Goal: Task Accomplishment & Management: Manage account settings

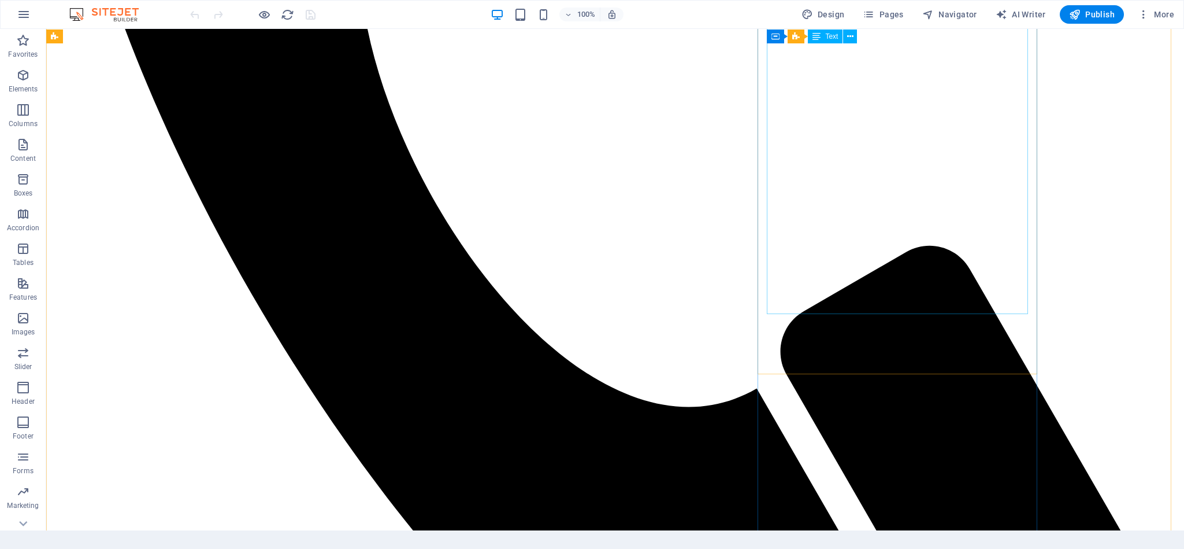
scroll to position [867, 0]
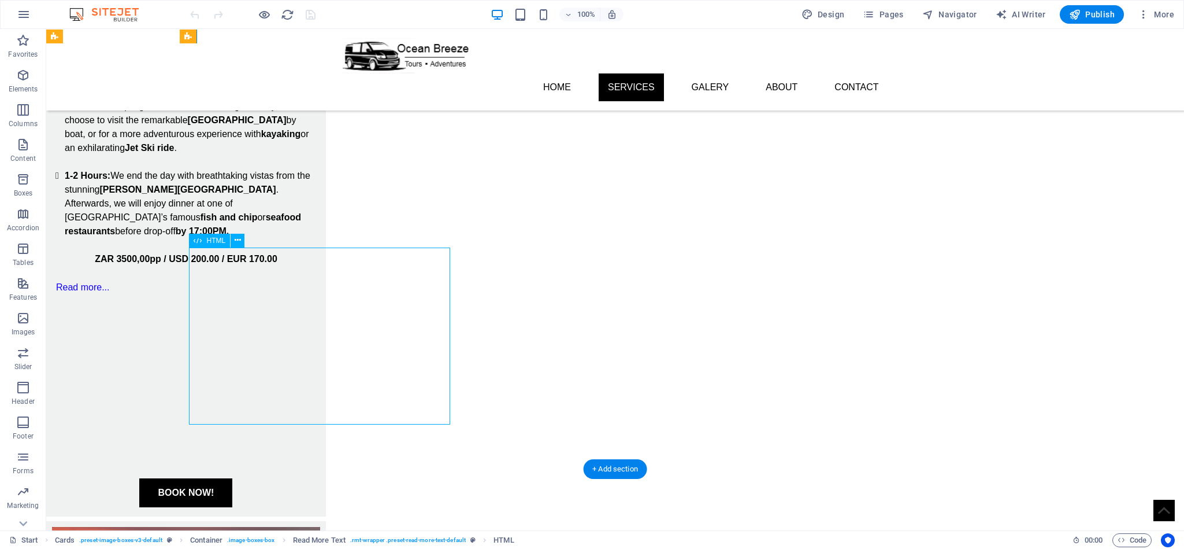
click at [317, 302] on div at bounding box center [185, 383] width 261 height 177
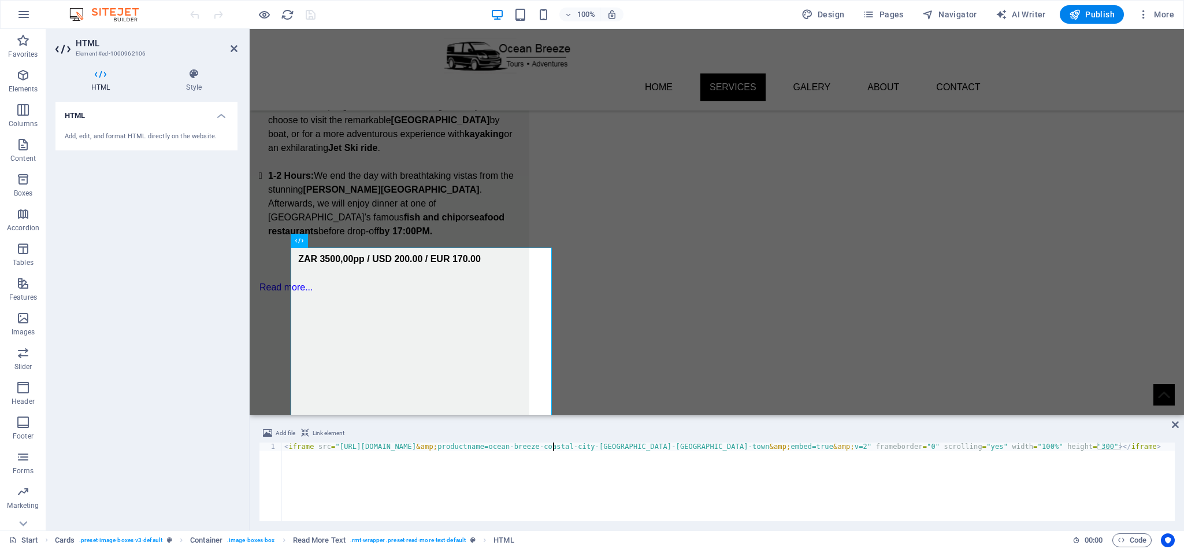
click at [551, 447] on div "< iframe src = "[URL][DOMAIN_NAME] &amp; productname=ocean-breeze-coastal-city-…" at bounding box center [728, 489] width 893 height 95
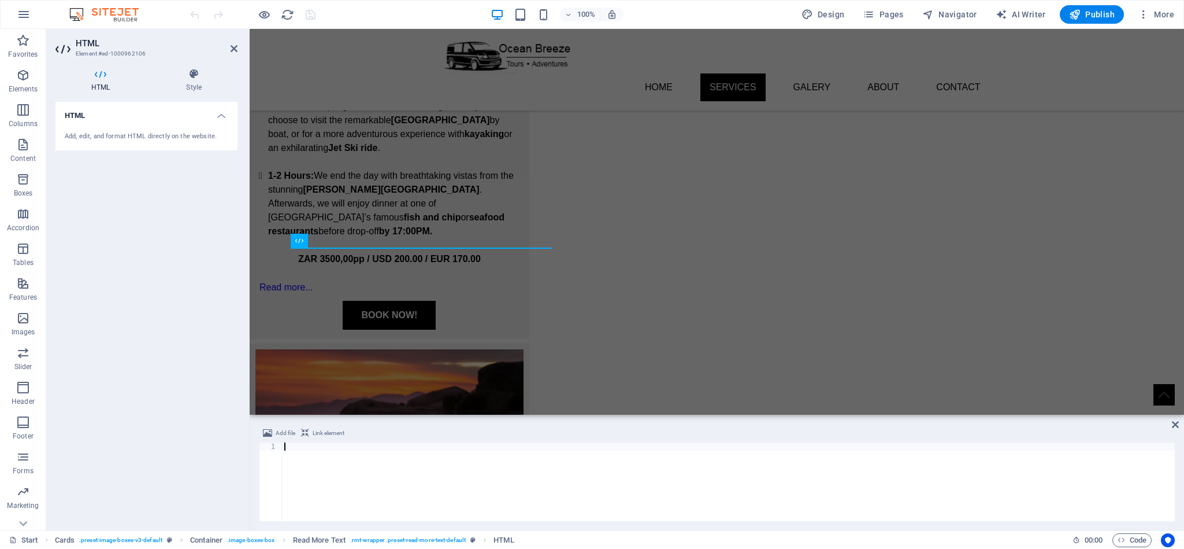
click at [215, 420] on div "HTML Add, edit, and format HTML directly on the website." at bounding box center [146, 311] width 182 height 419
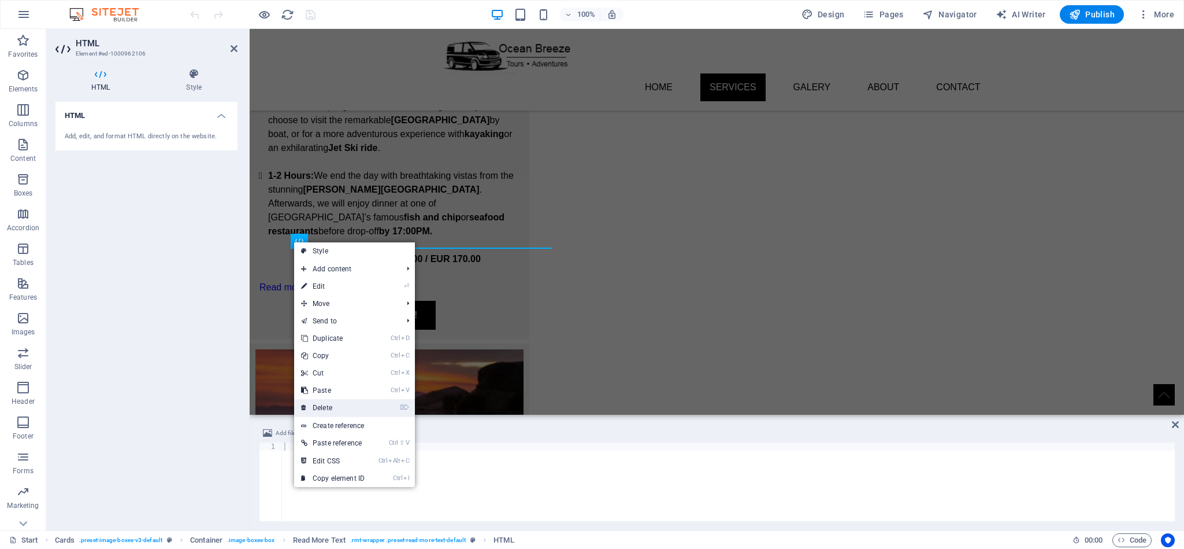
click at [362, 401] on link "⌦ Delete" at bounding box center [332, 407] width 77 height 17
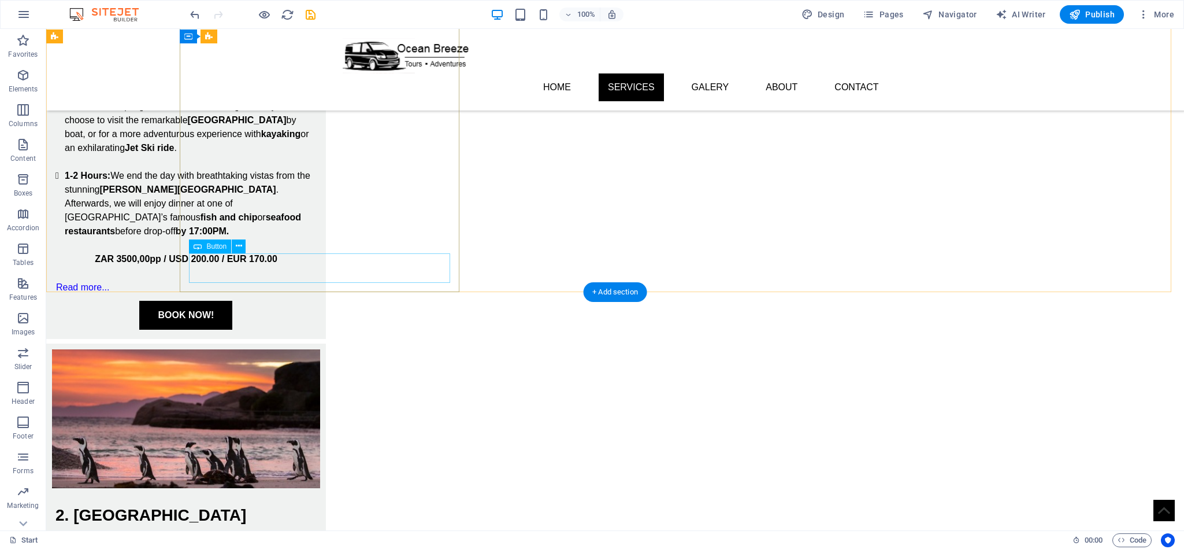
click at [317, 301] on div "BOOK NOW!" at bounding box center [185, 315] width 261 height 29
select select "px"
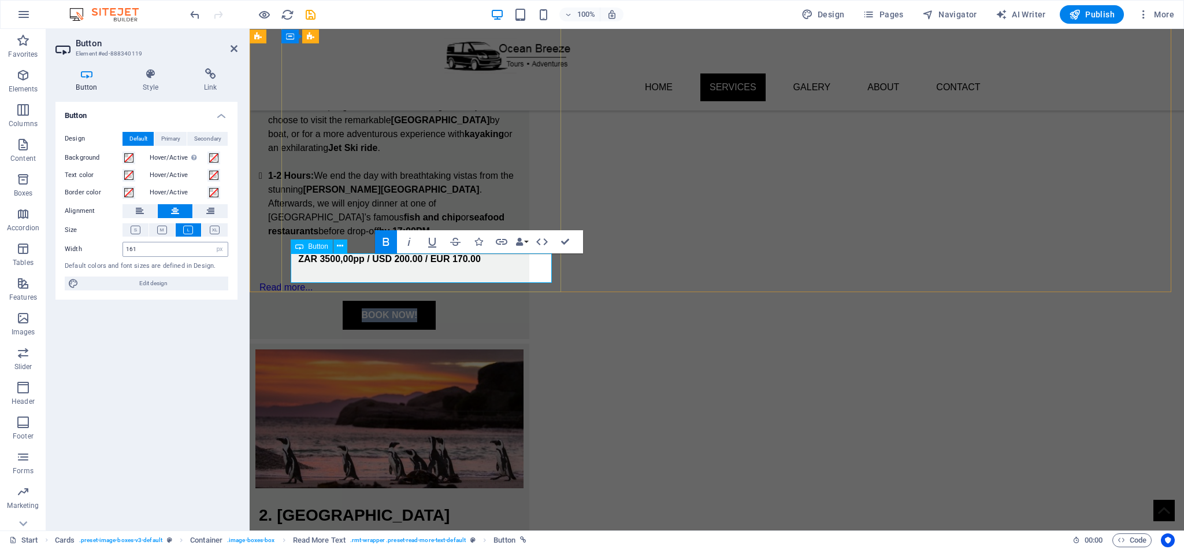
select select "%"
click at [158, 80] on h4 "Style" at bounding box center [153, 80] width 61 height 24
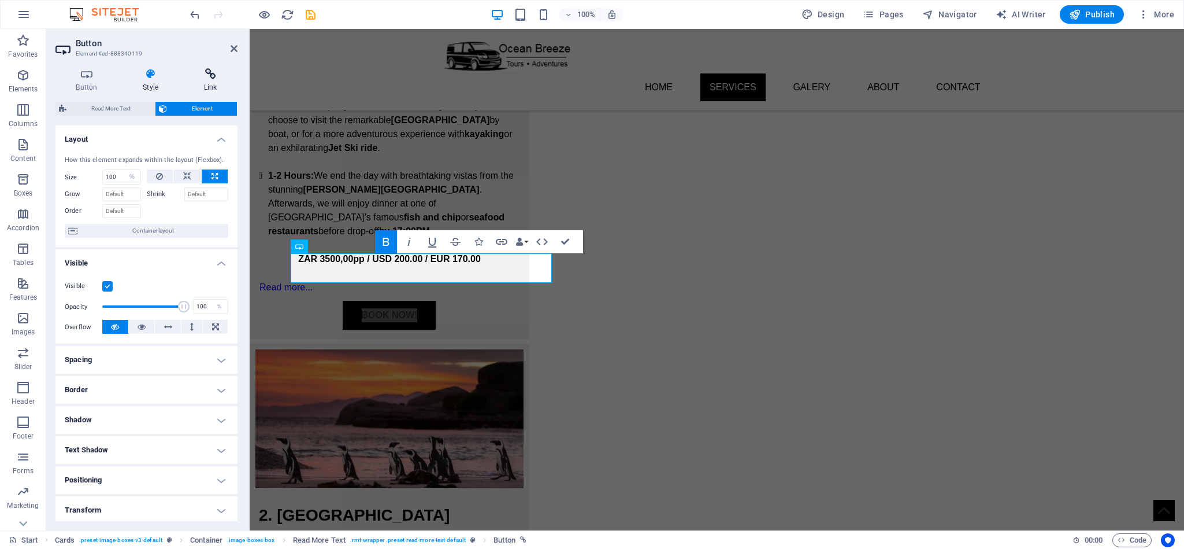
click at [214, 82] on h4 "Link" at bounding box center [210, 80] width 54 height 24
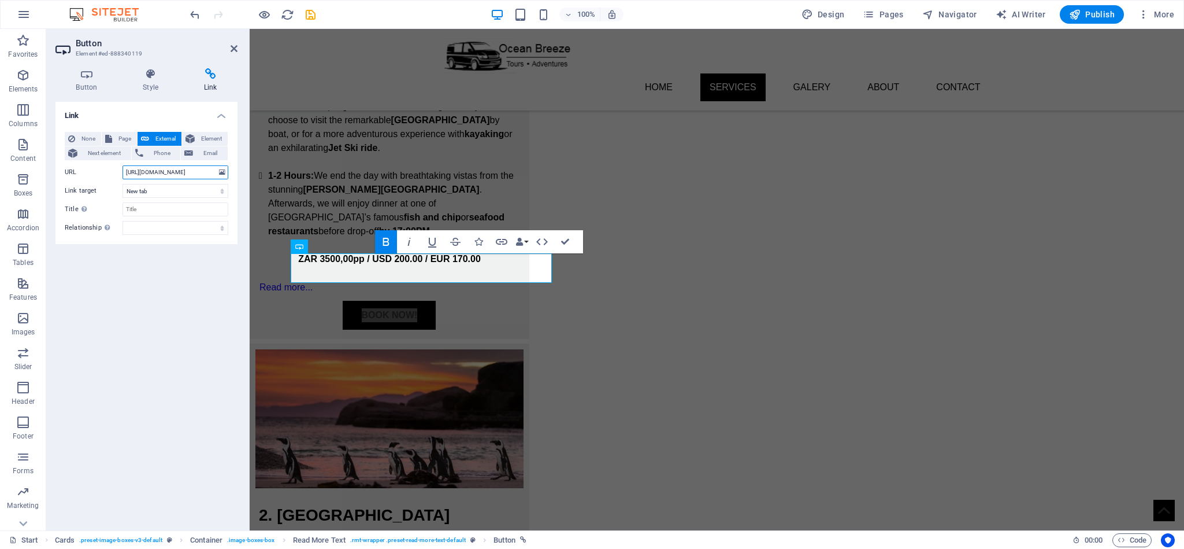
click at [180, 175] on input "https://wa.me/27737046007" at bounding box center [176, 172] width 106 height 14
paste input "<iframe src="[URL][DOMAIN_NAME]" frameborder="0" scrolling="yes" width="100%" h…"
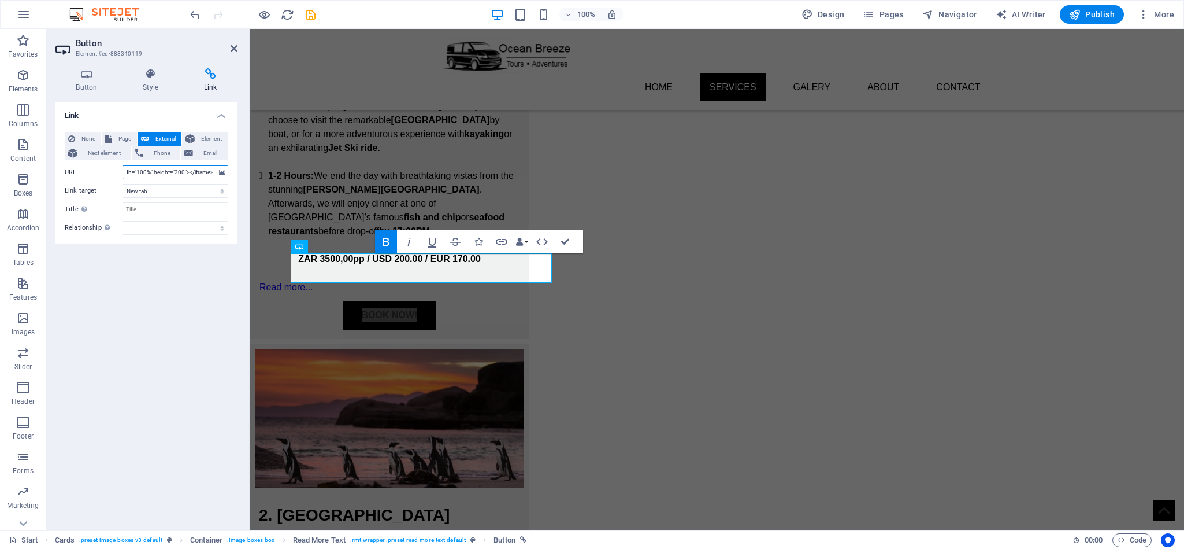
type input "<iframe src="[URL][DOMAIN_NAME]" frameborder="0" scrolling="yes" width="100%" h…"
click at [194, 281] on div "Link None Page External Element Next element Phone Email Page Start Subpage Leg…" at bounding box center [146, 311] width 182 height 419
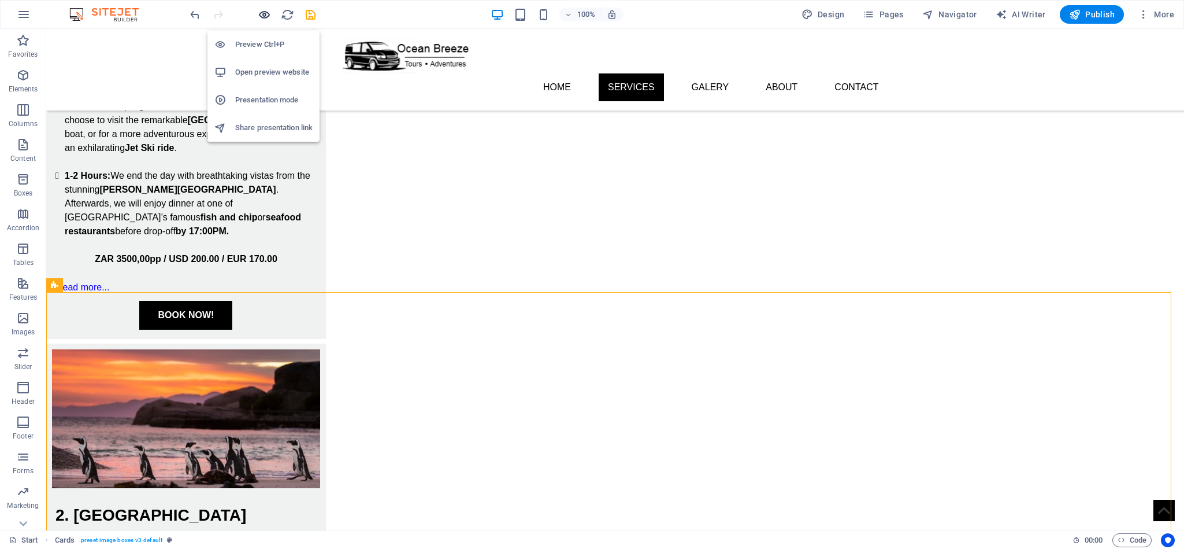
click at [262, 12] on icon "button" at bounding box center [264, 14] width 13 height 13
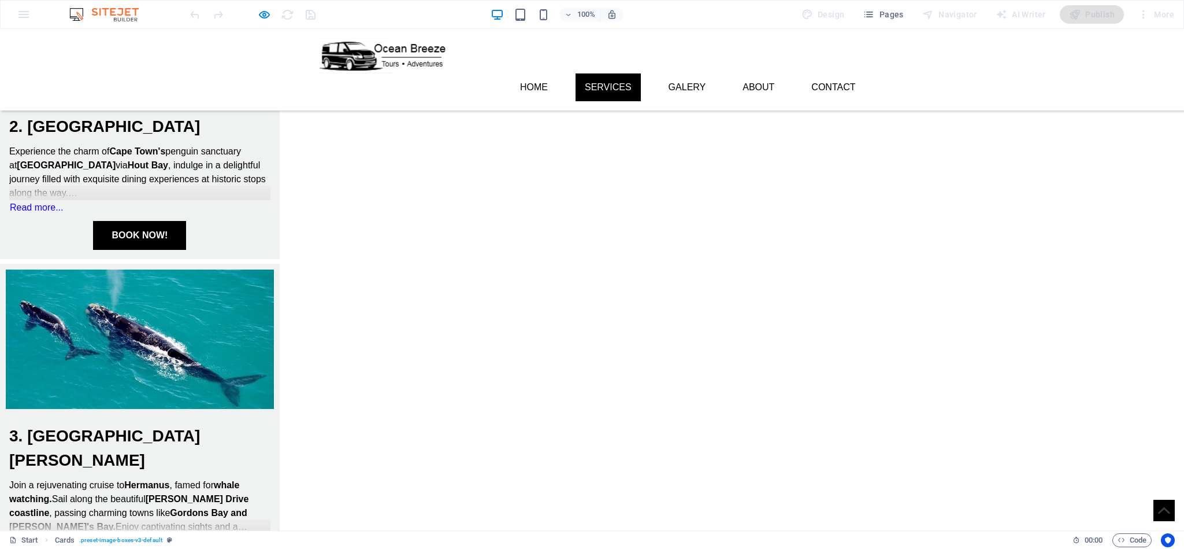
scroll to position [502, 0]
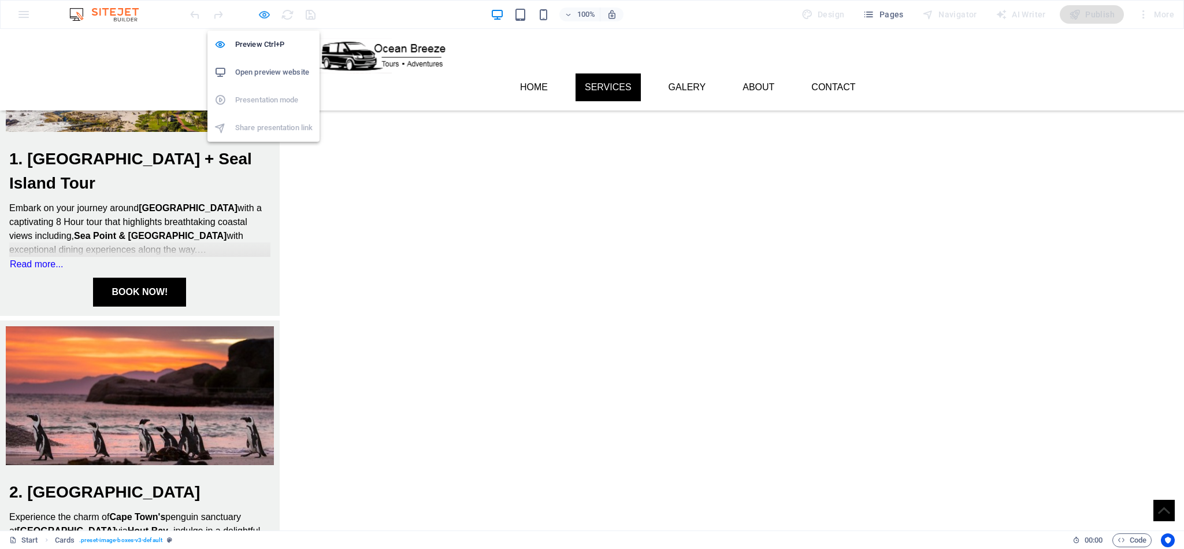
click at [262, 16] on icon "button" at bounding box center [264, 14] width 13 height 13
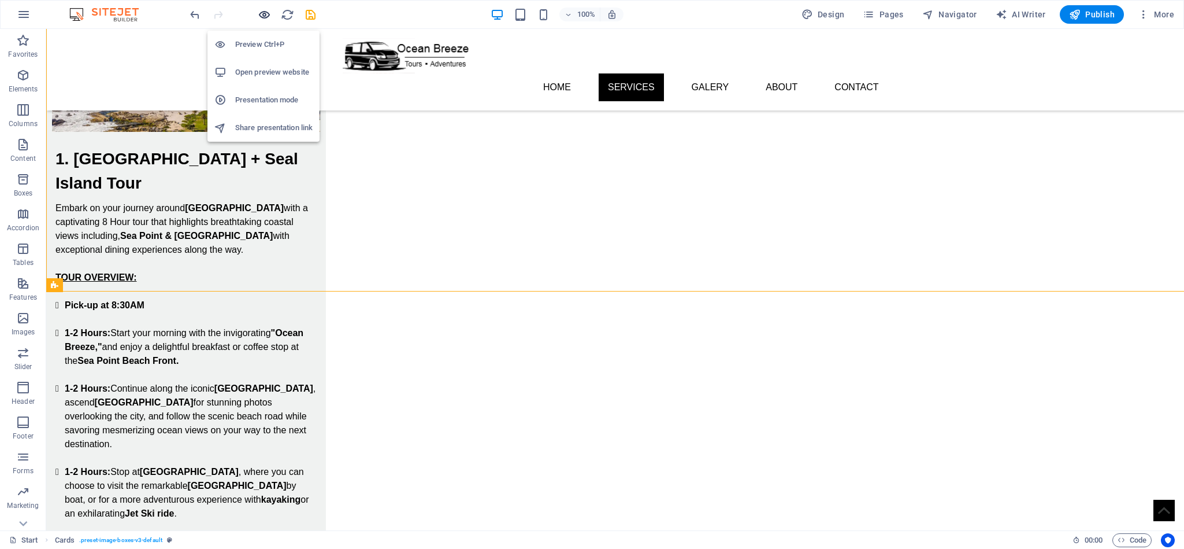
scroll to position [867, 0]
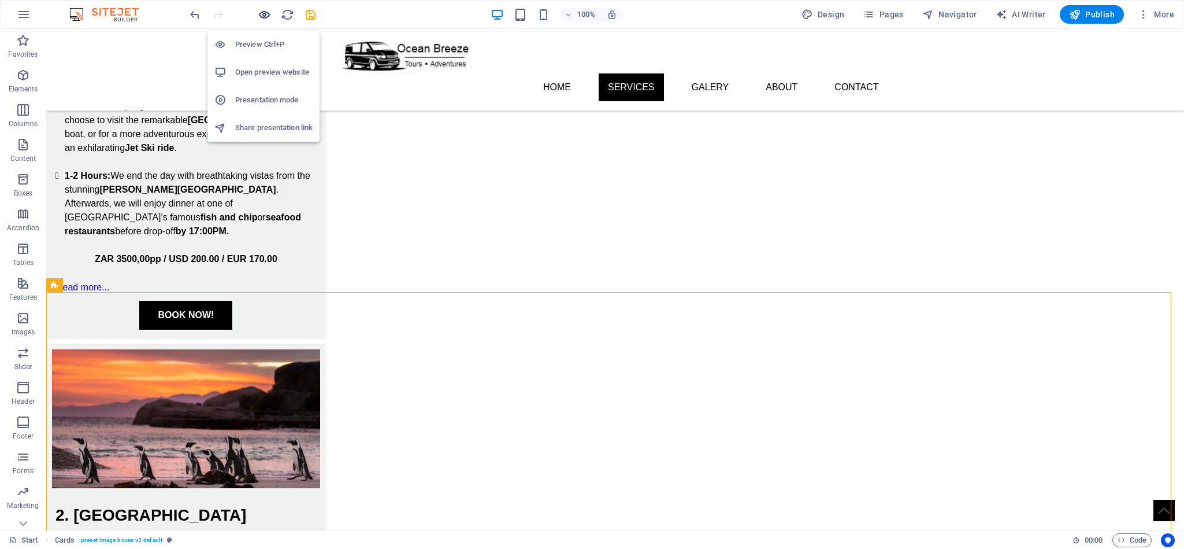
click at [267, 9] on icon "button" at bounding box center [264, 14] width 13 height 13
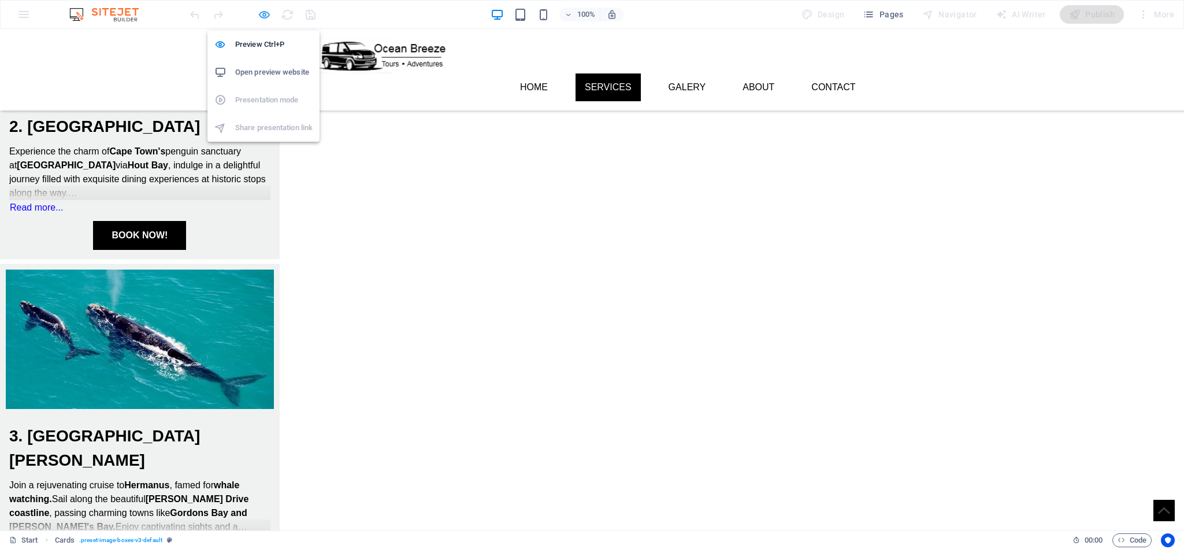
scroll to position [502, 0]
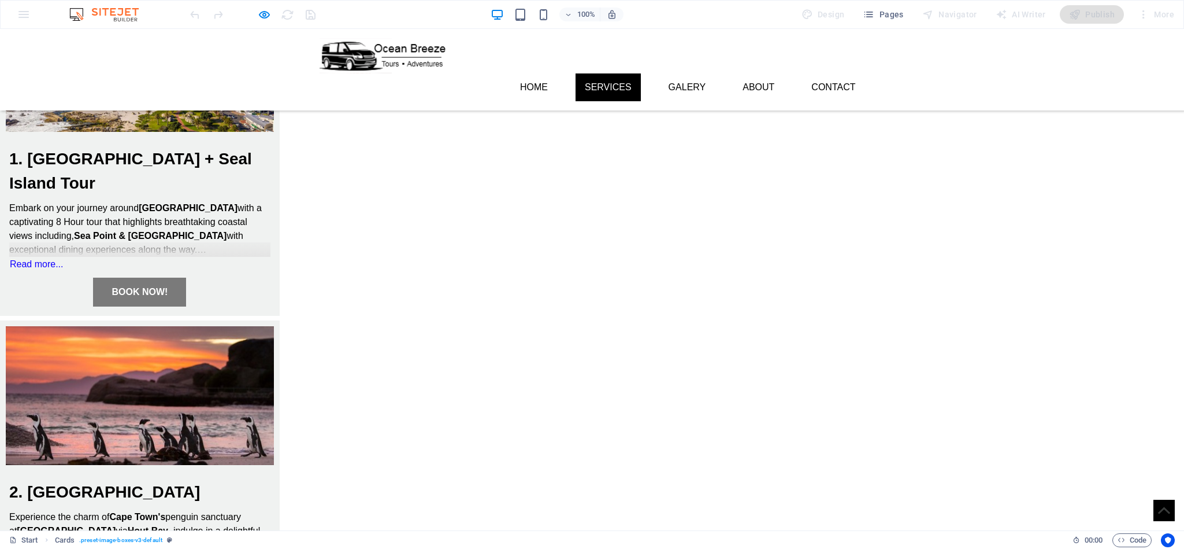
click at [168, 287] on strong "BOOK NOW!" at bounding box center [140, 292] width 56 height 10
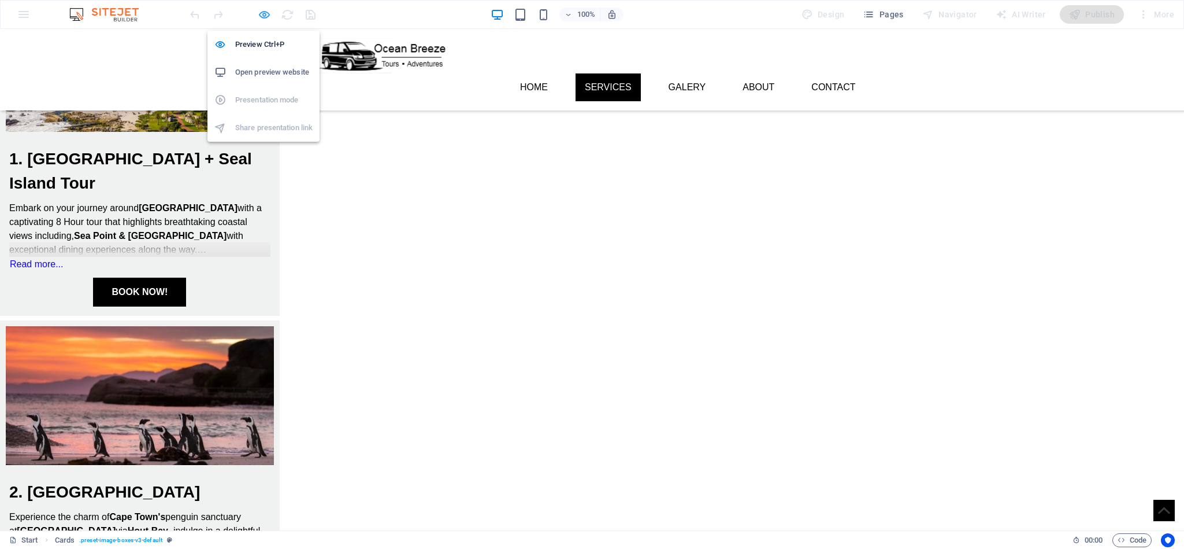
click at [262, 12] on icon "button" at bounding box center [264, 14] width 13 height 13
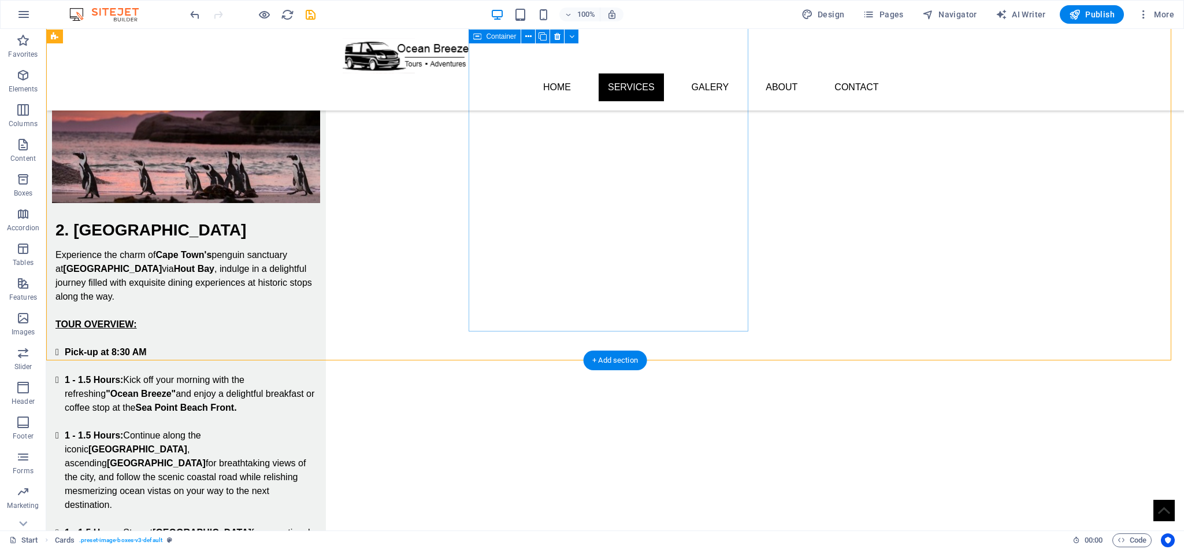
scroll to position [1412, 0]
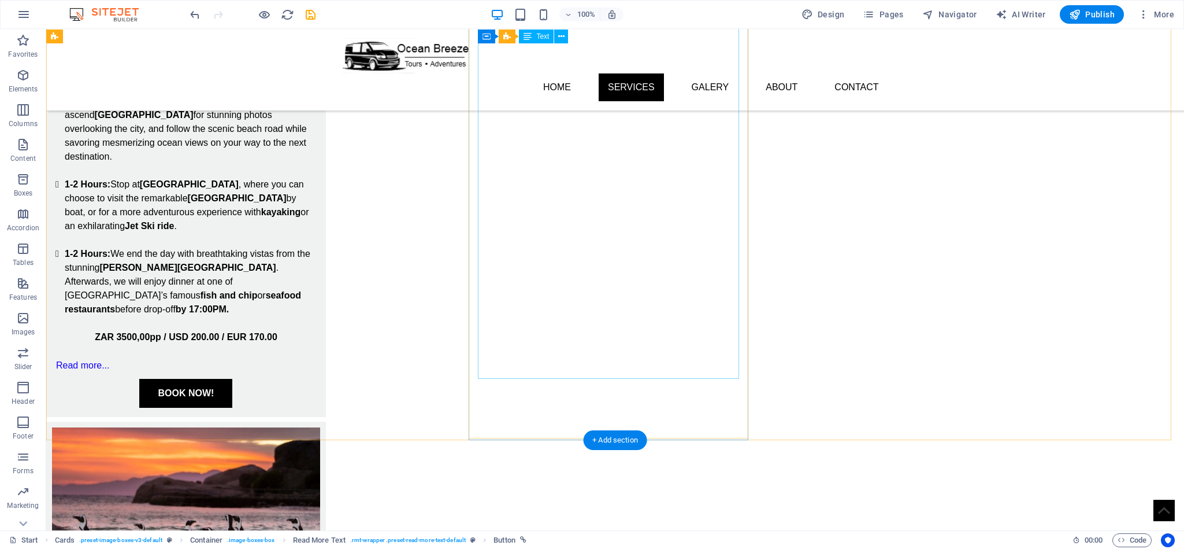
scroll to position [719, 0]
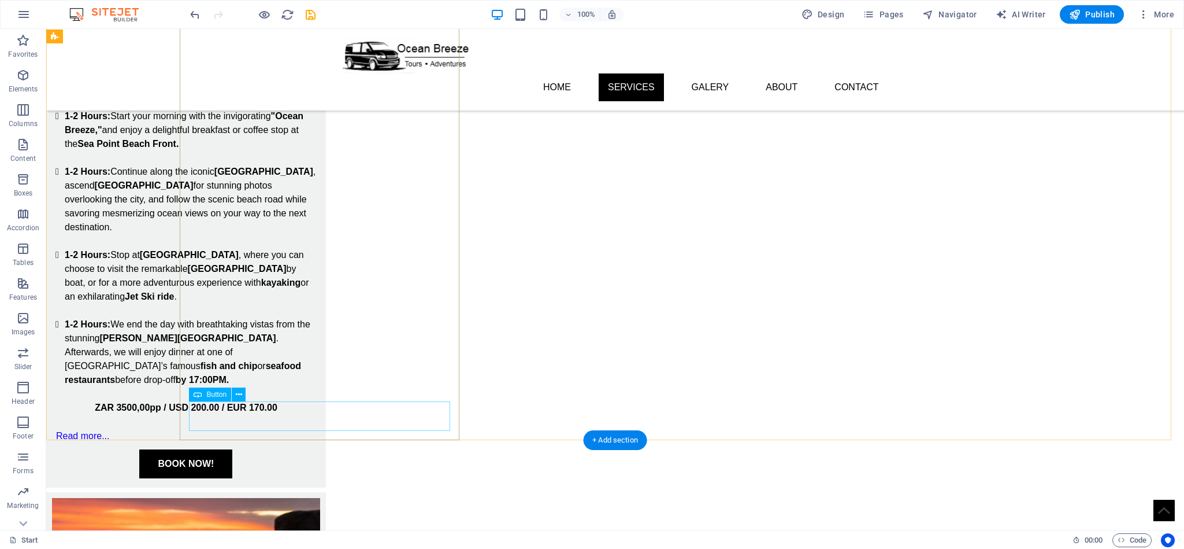
click at [317, 449] on div "BOOK NOW!" at bounding box center [185, 463] width 261 height 29
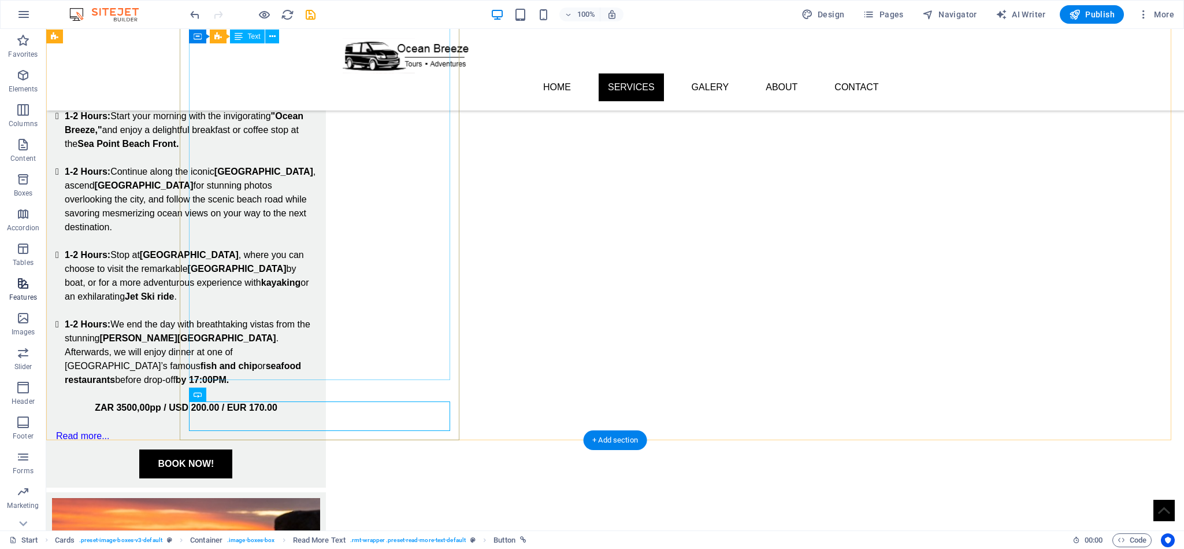
drag, startPoint x: 23, startPoint y: 328, endPoint x: 40, endPoint y: 305, distance: 29.3
click at [42, 303] on div "Favorites Elements Columns Content Boxes Accordion Tables Features Images Slide…" at bounding box center [23, 289] width 46 height 520
click at [27, 321] on icon "button" at bounding box center [23, 318] width 14 height 14
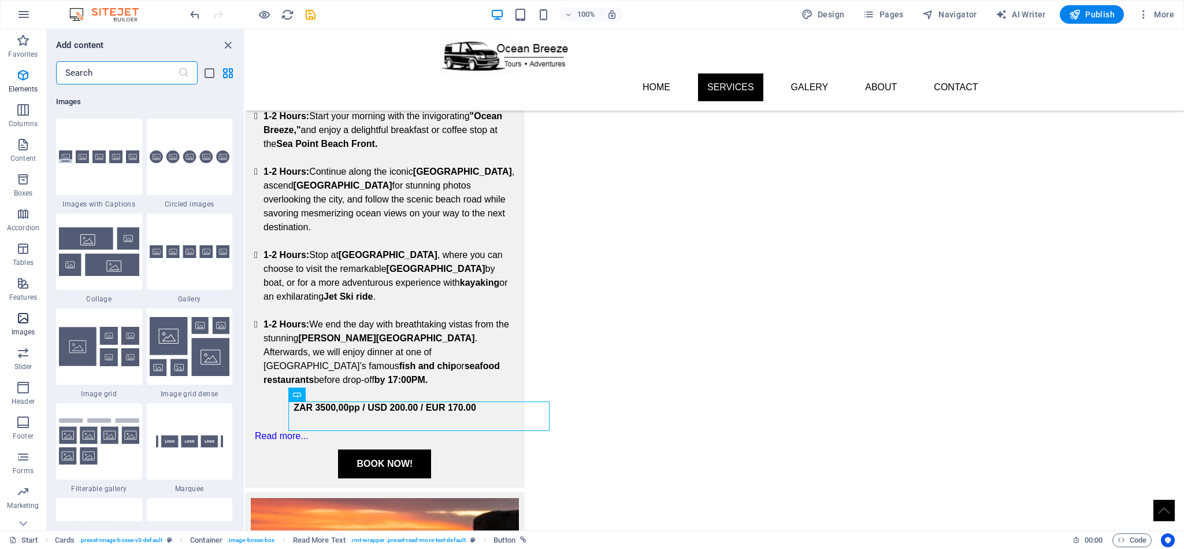
click at [18, 319] on icon "button" at bounding box center [23, 318] width 14 height 14
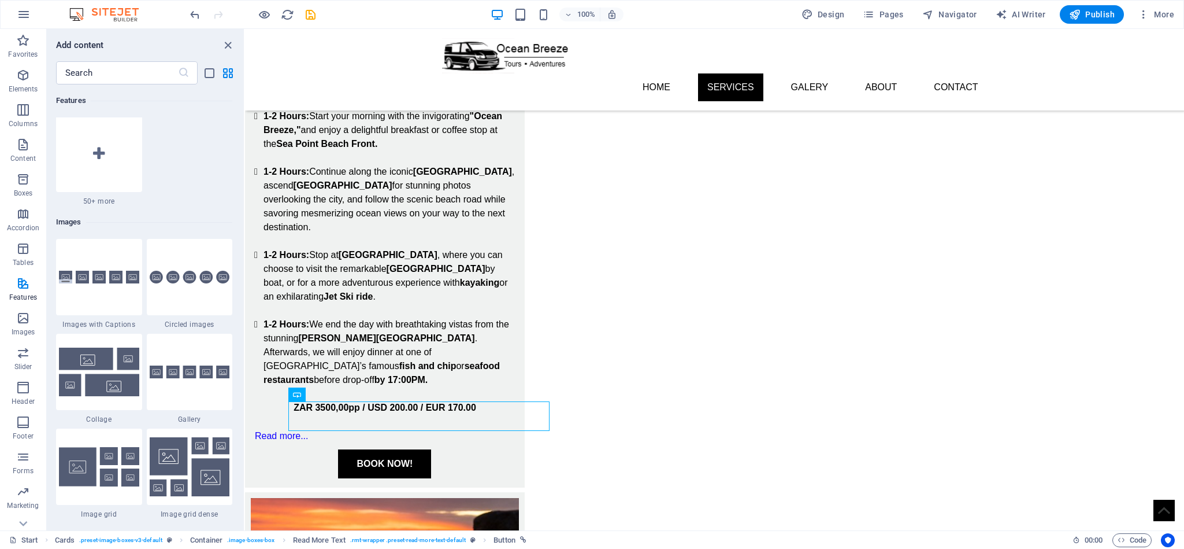
scroll to position [5688, 0]
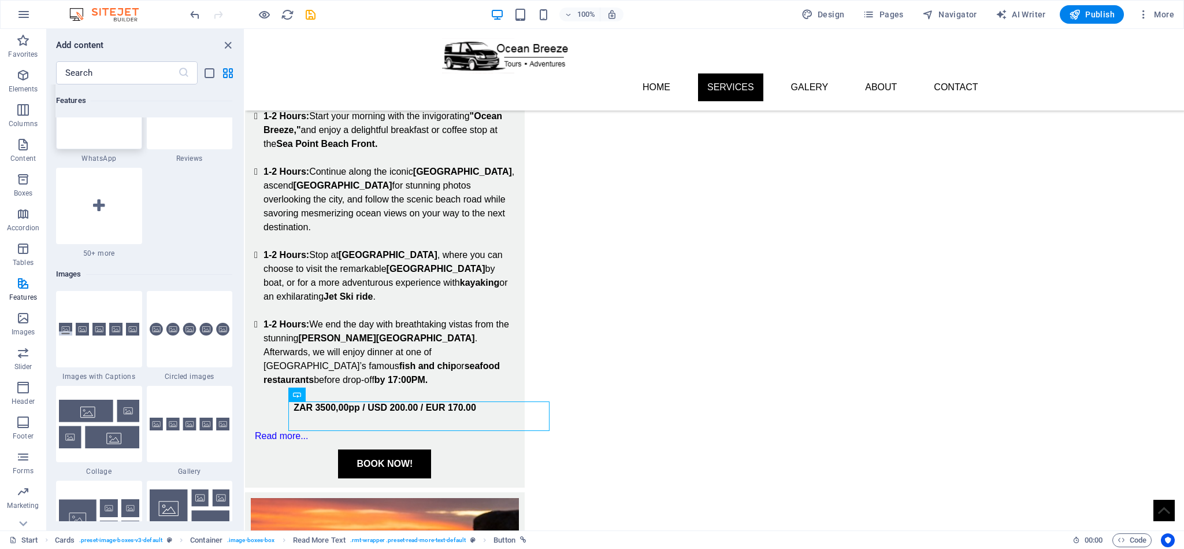
click at [101, 134] on div at bounding box center [99, 111] width 86 height 76
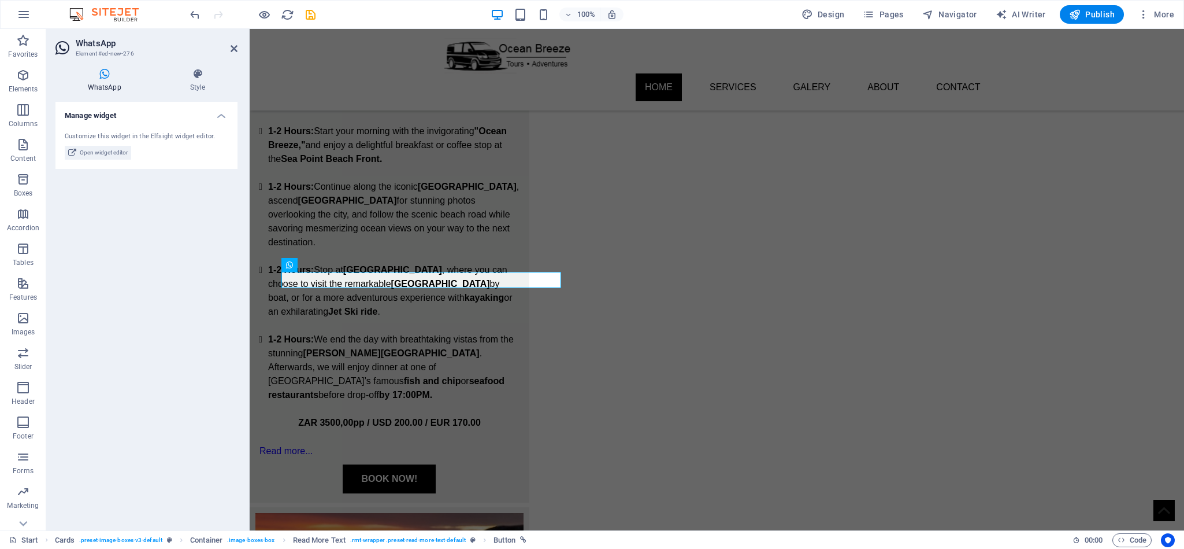
scroll to position [215, 0]
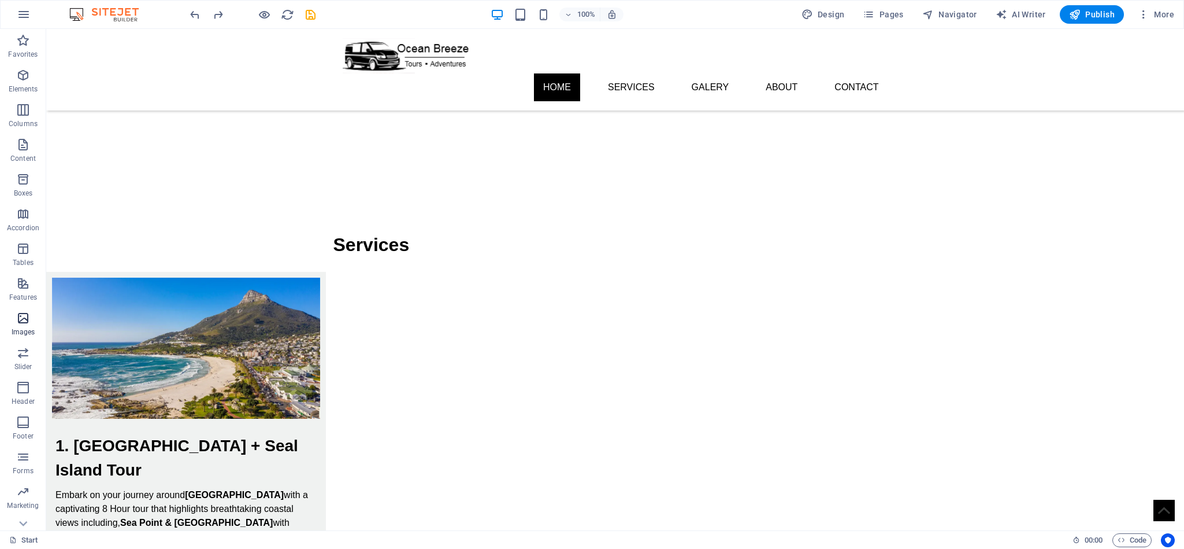
click at [26, 320] on icon "button" at bounding box center [23, 318] width 14 height 14
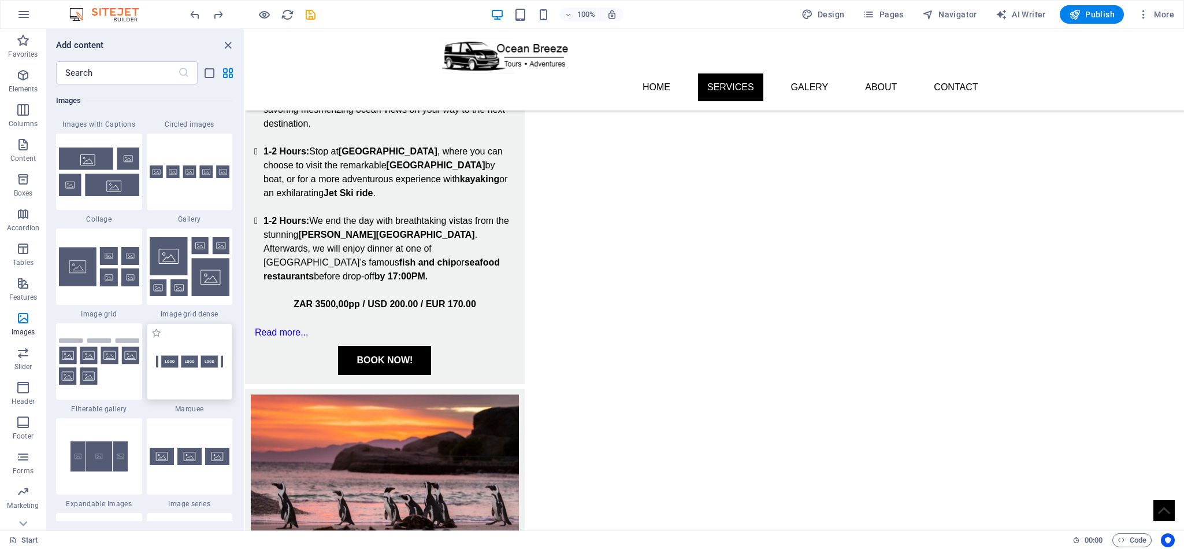
scroll to position [5947, 0]
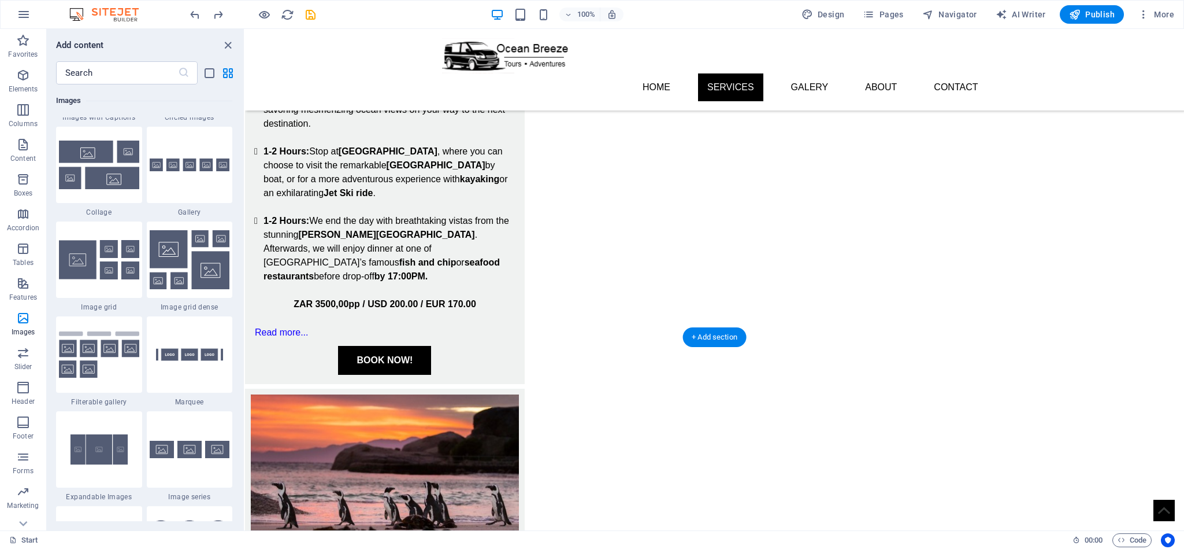
click at [359, 346] on div "BOOK NOW!" at bounding box center [384, 360] width 261 height 29
click at [357, 346] on div "BOOK NOW!" at bounding box center [384, 360] width 261 height 29
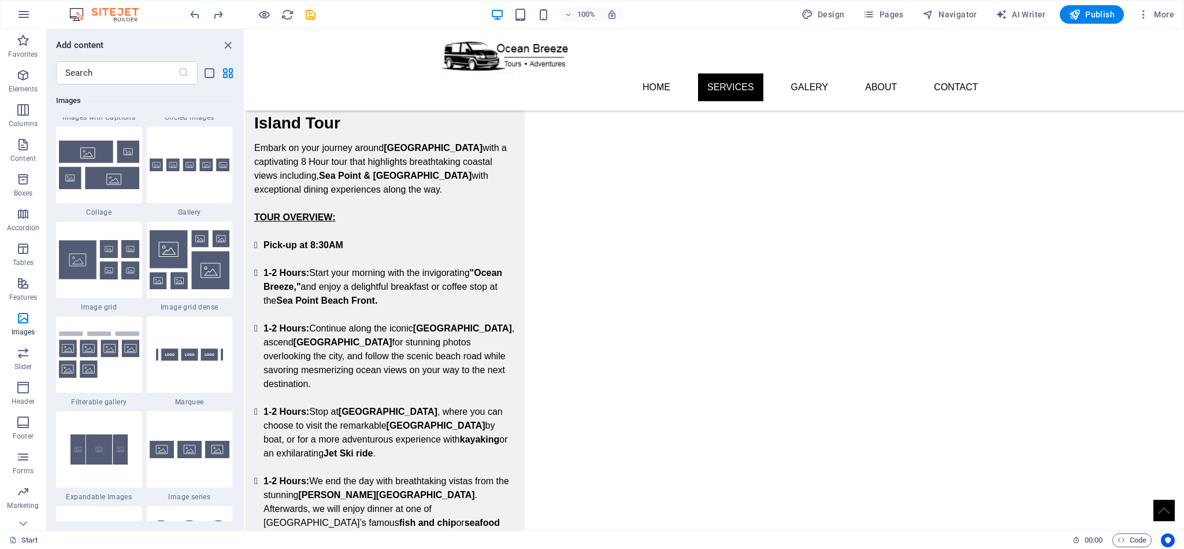
click at [507, 347] on div "Embark on your journey around [GEOGRAPHIC_DATA] with a captivating 8 Hour tour …" at bounding box center [384, 363] width 261 height 444
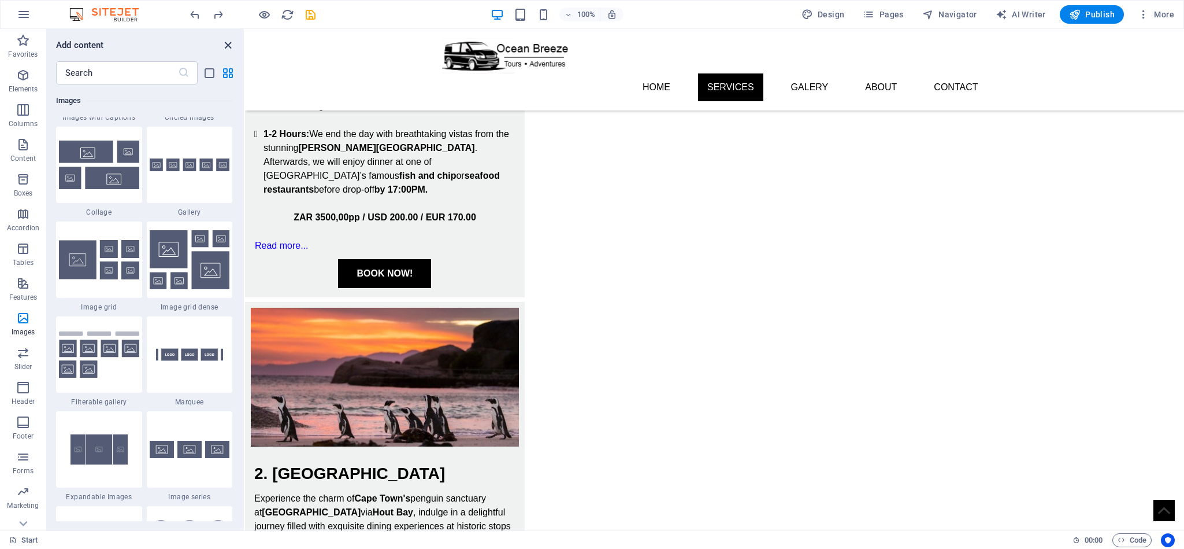
click at [224, 44] on icon "close panel" at bounding box center [227, 45] width 13 height 13
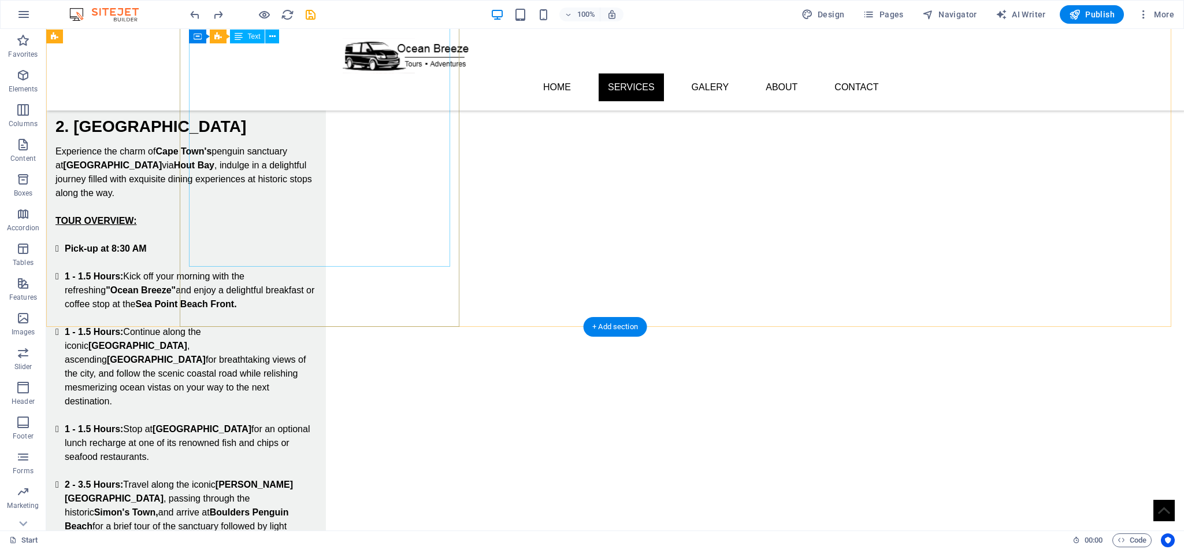
scroll to position [822, 0]
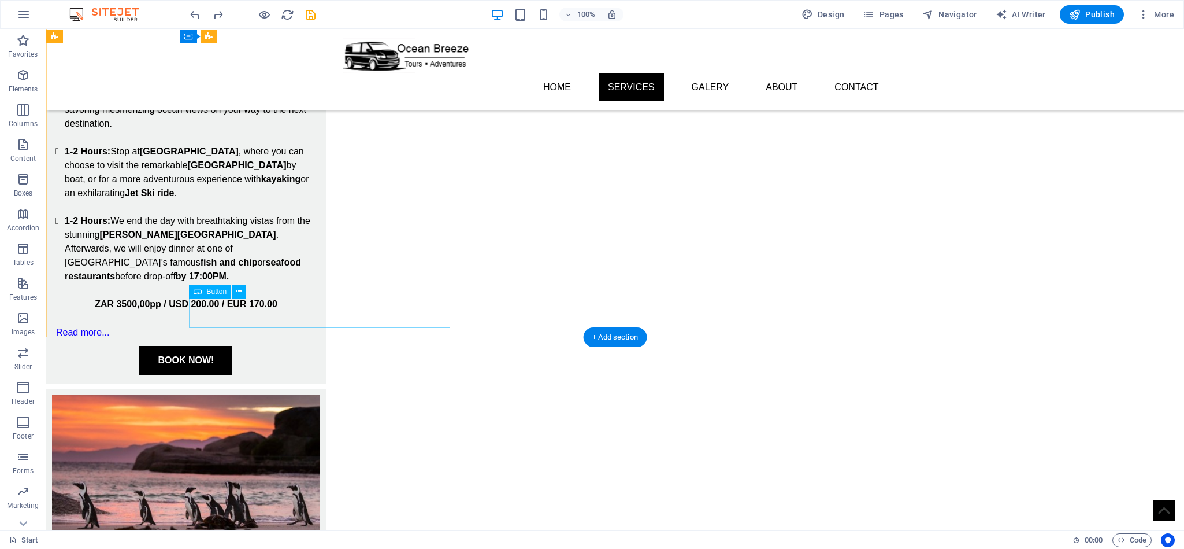
click at [317, 346] on div "BOOK NOW!" at bounding box center [185, 360] width 261 height 29
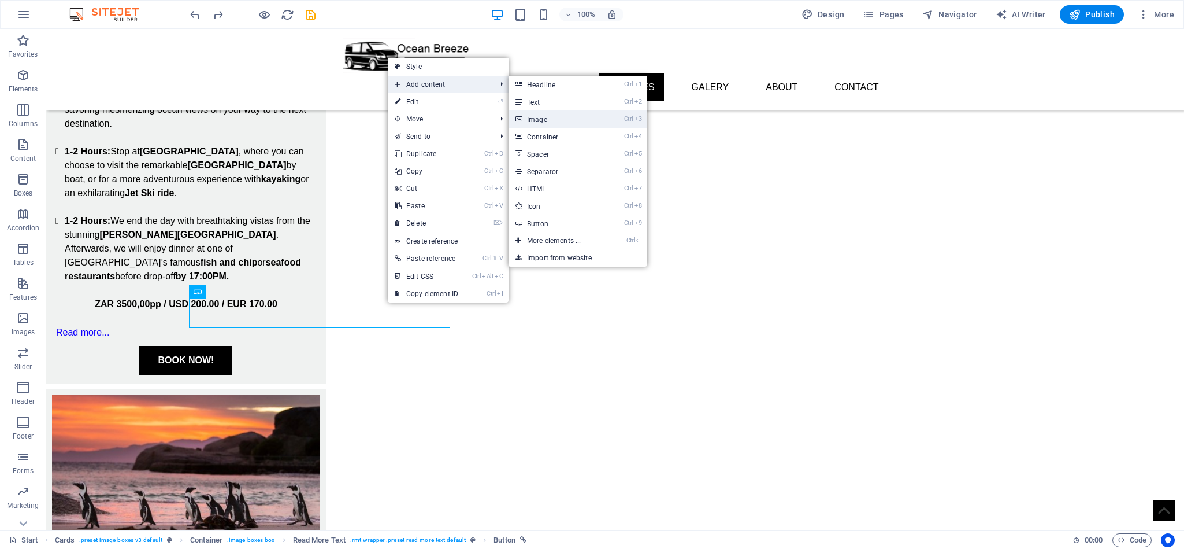
click at [569, 123] on link "Ctrl 3 Image" at bounding box center [556, 118] width 95 height 17
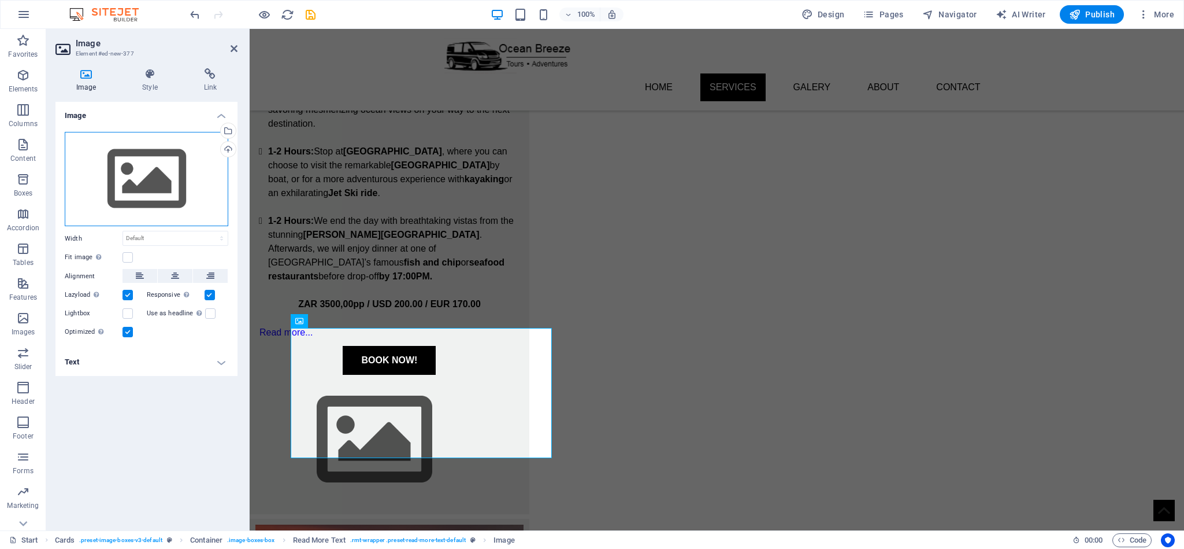
click at [128, 158] on div "Drag files here, click to choose files or select files from Files or our free s…" at bounding box center [147, 179] width 164 height 95
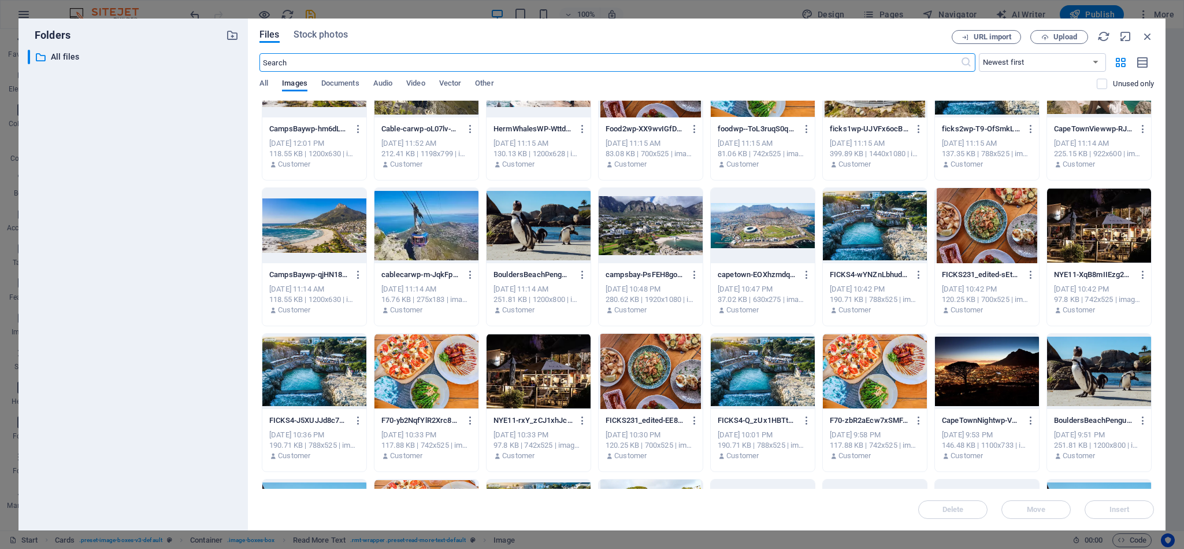
scroll to position [0, 0]
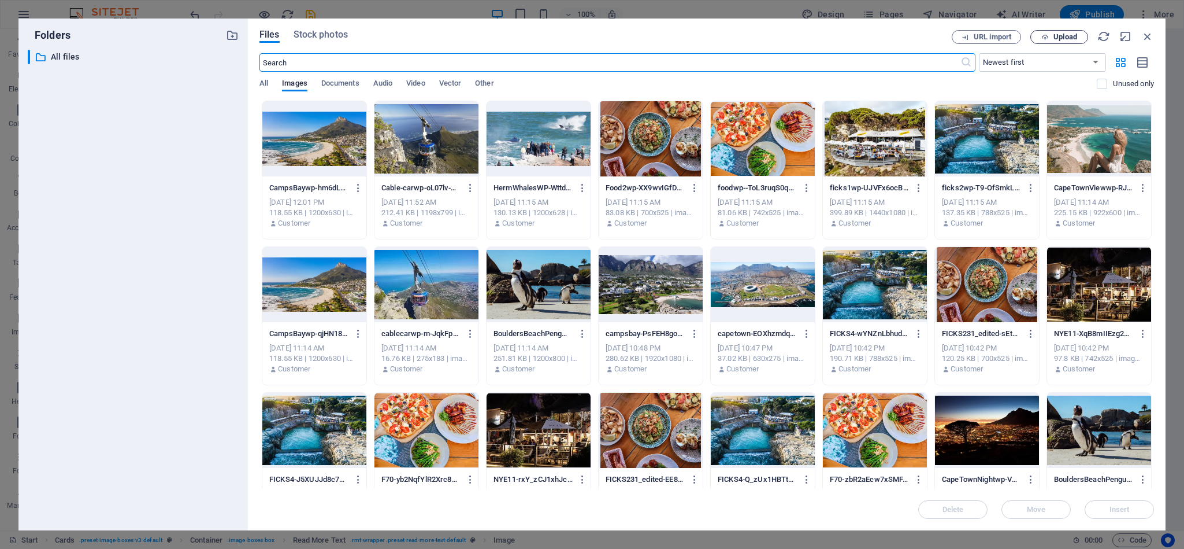
click at [1058, 36] on span "Upload" at bounding box center [1066, 37] width 24 height 7
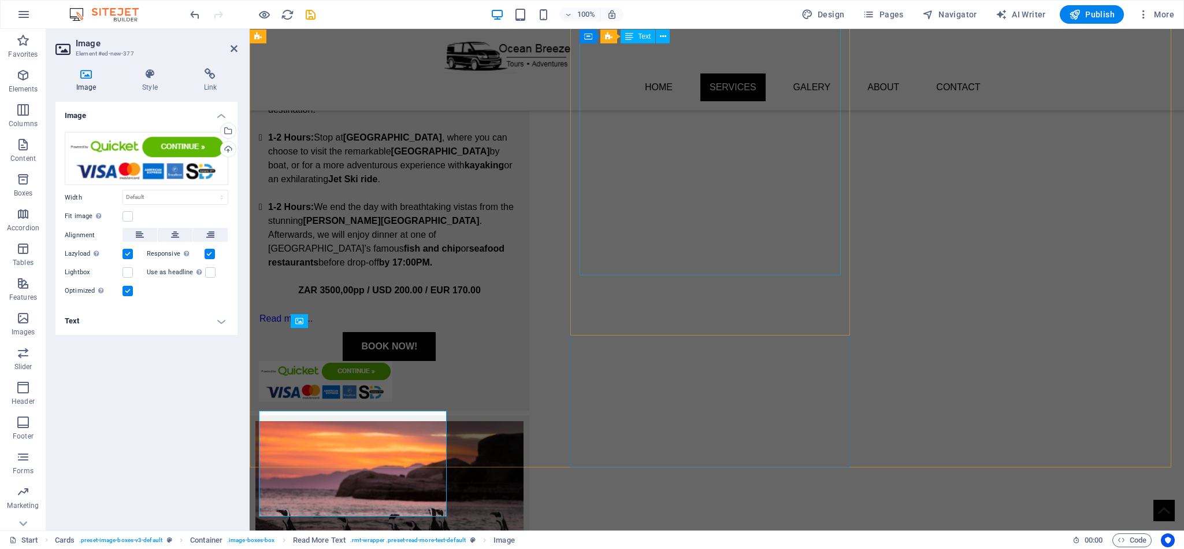
scroll to position [822, 0]
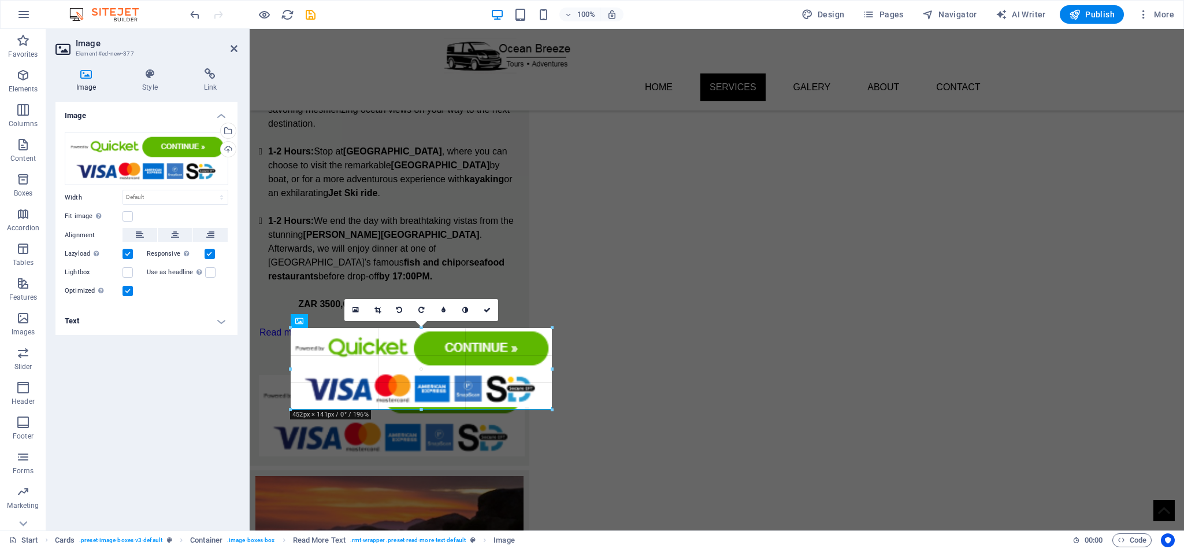
drag, startPoint x: 423, startPoint y: 368, endPoint x: 557, endPoint y: 397, distance: 136.8
type input "452"
select select "px"
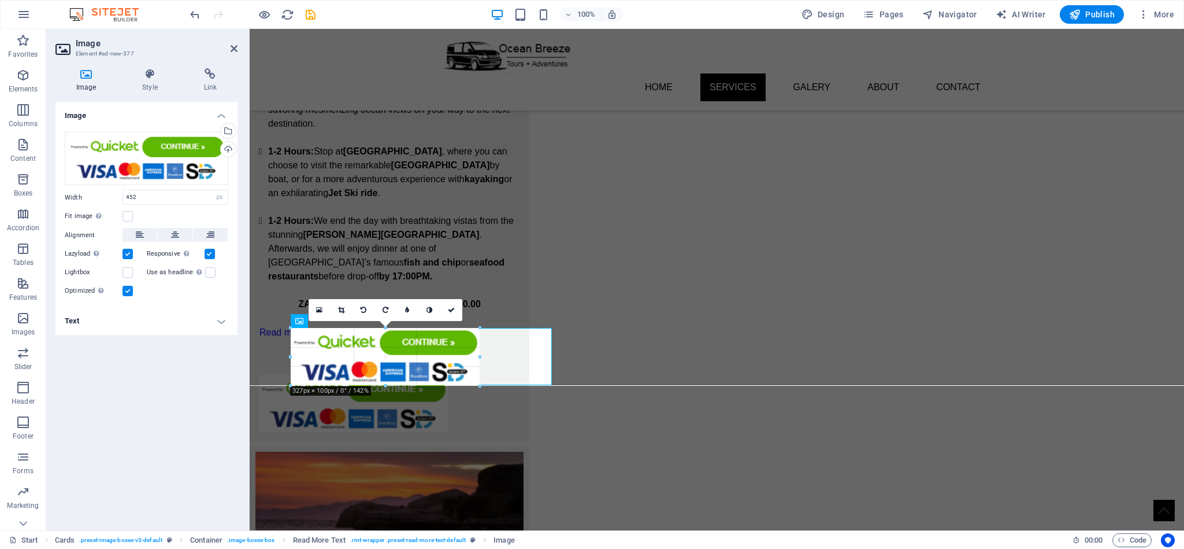
drag, startPoint x: 551, startPoint y: 406, endPoint x: 254, endPoint y: 339, distance: 305.2
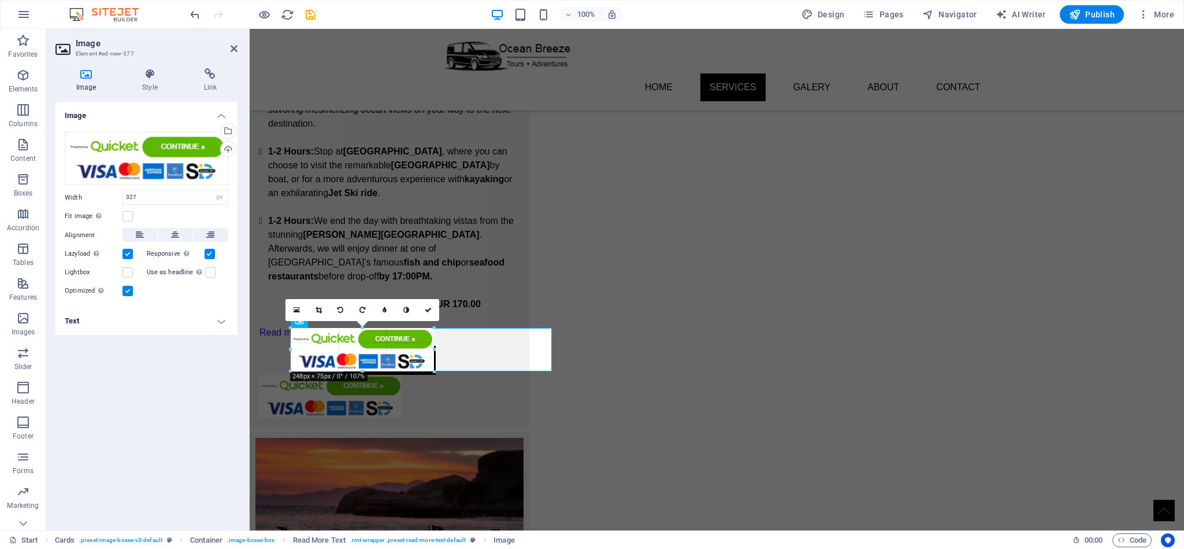
drag, startPoint x: 384, startPoint y: 386, endPoint x: 387, endPoint y: 372, distance: 14.3
type input "248"
click at [165, 233] on button at bounding box center [175, 235] width 35 height 14
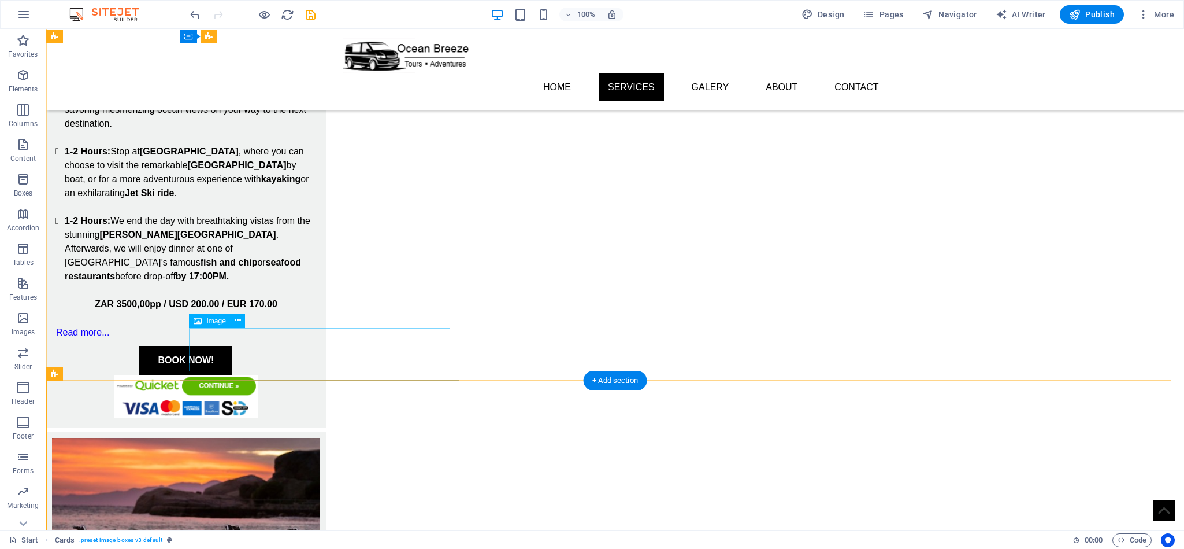
click at [317, 375] on figure at bounding box center [185, 396] width 261 height 43
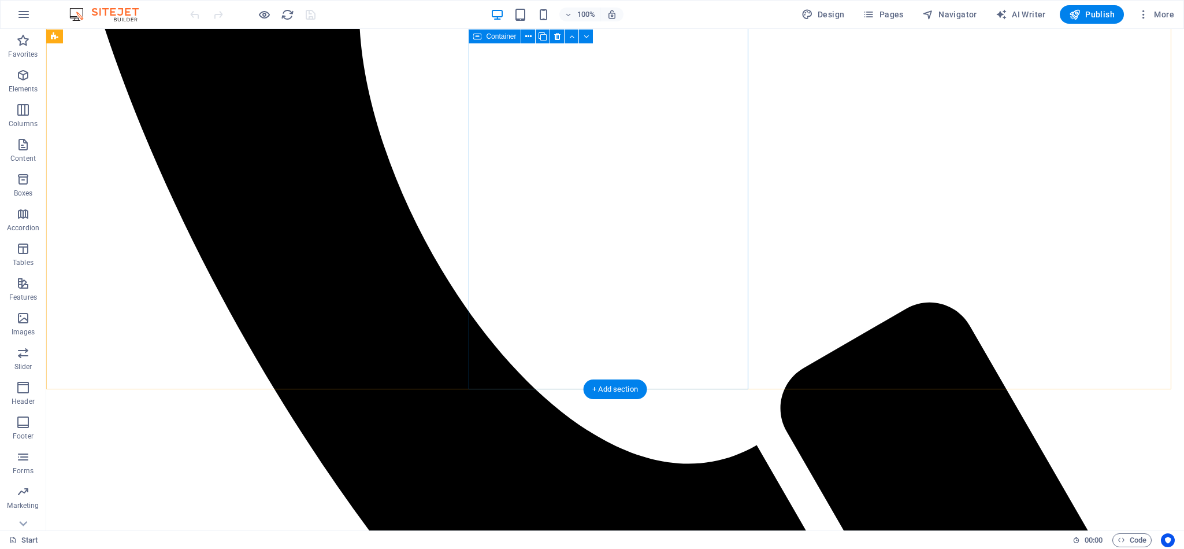
scroll to position [954, 0]
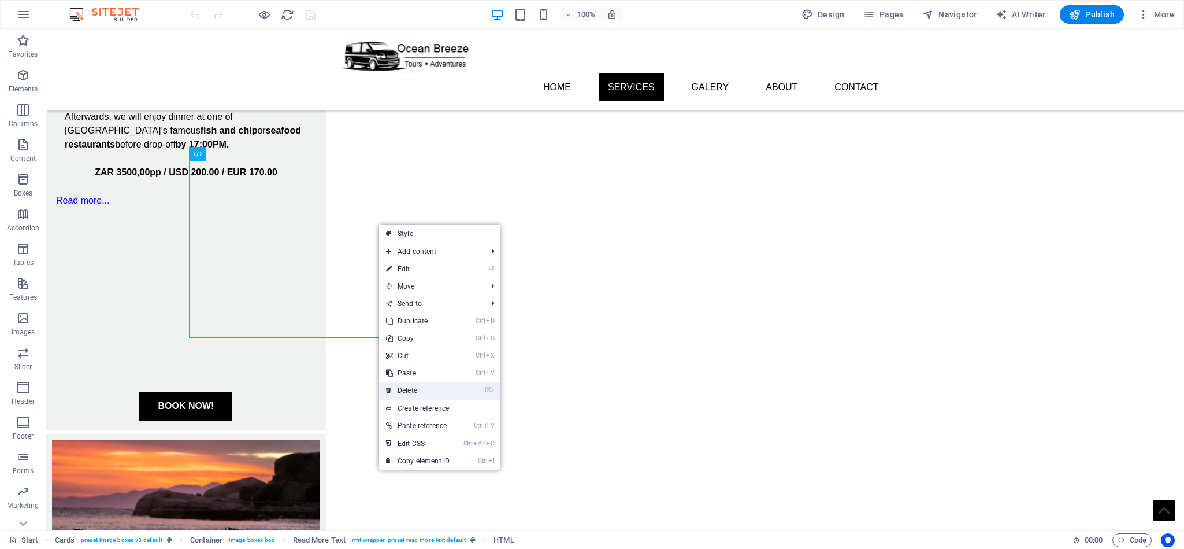
click at [429, 386] on link "⌦ Delete" at bounding box center [417, 390] width 77 height 17
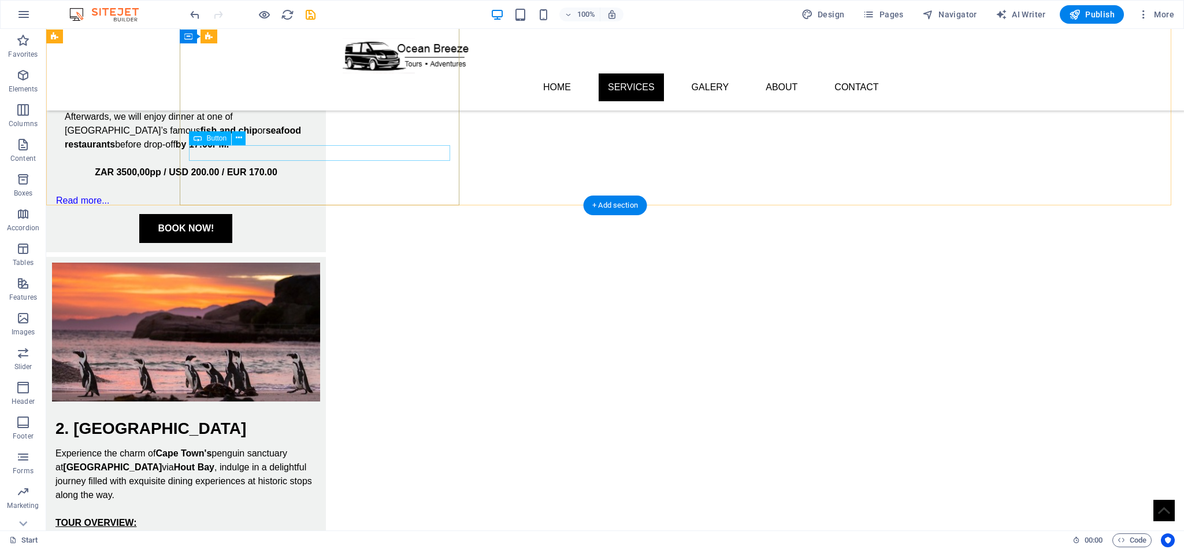
click at [245, 193] on div "Read more..." at bounding box center [185, 200] width 261 height 15
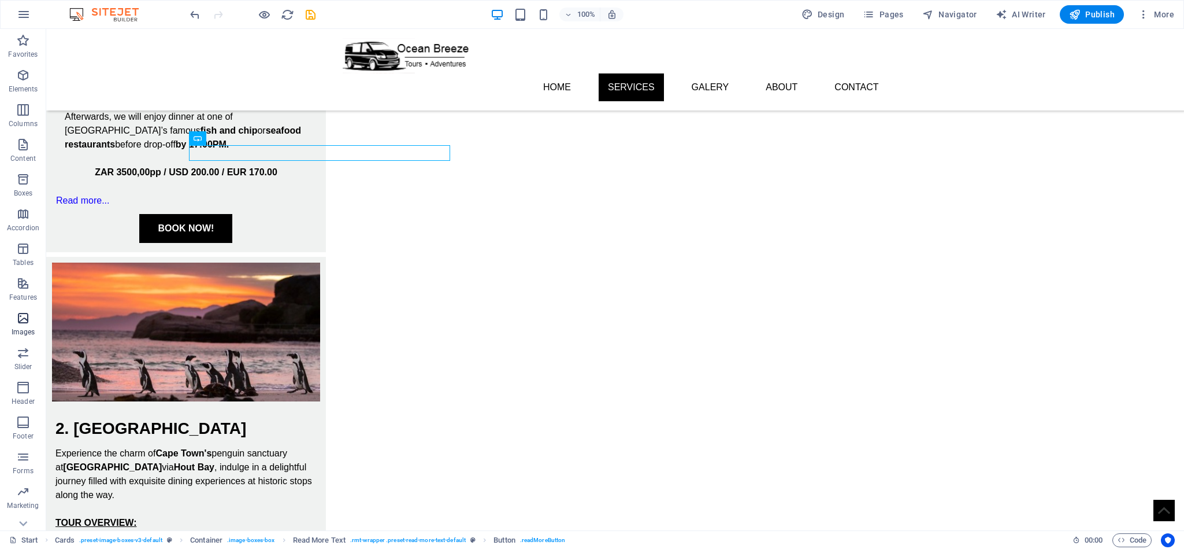
click at [27, 321] on icon "button" at bounding box center [23, 318] width 14 height 14
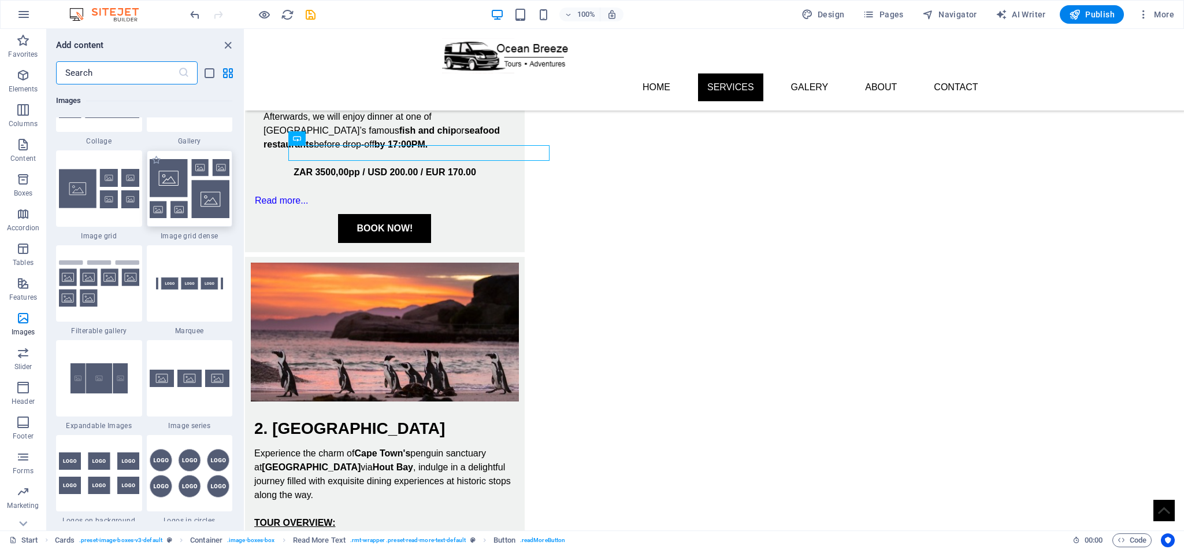
scroll to position [6034, 0]
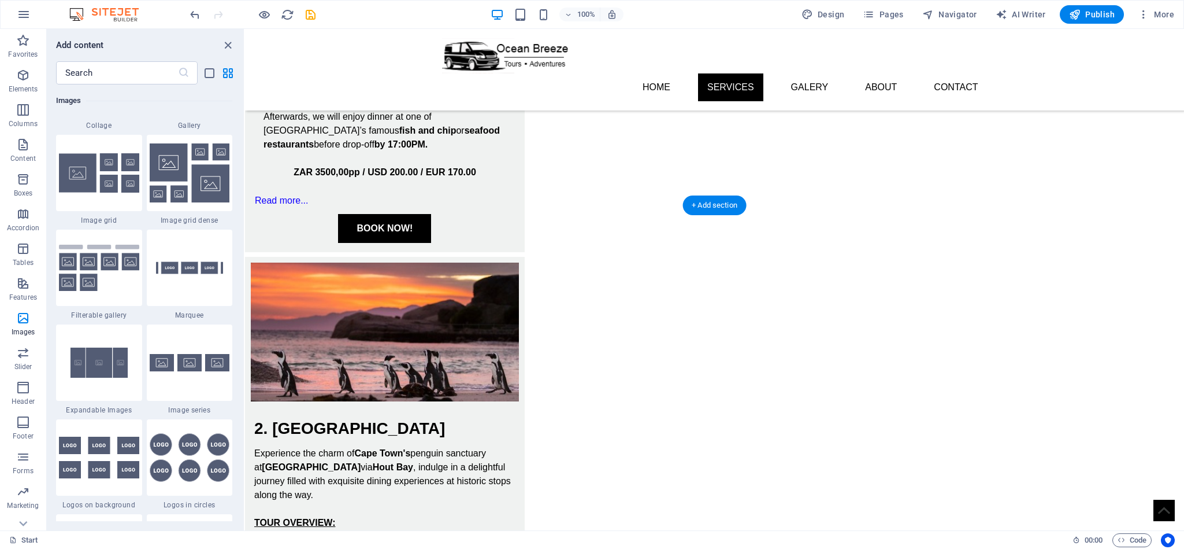
click at [393, 193] on div "Read more..." at bounding box center [384, 200] width 261 height 15
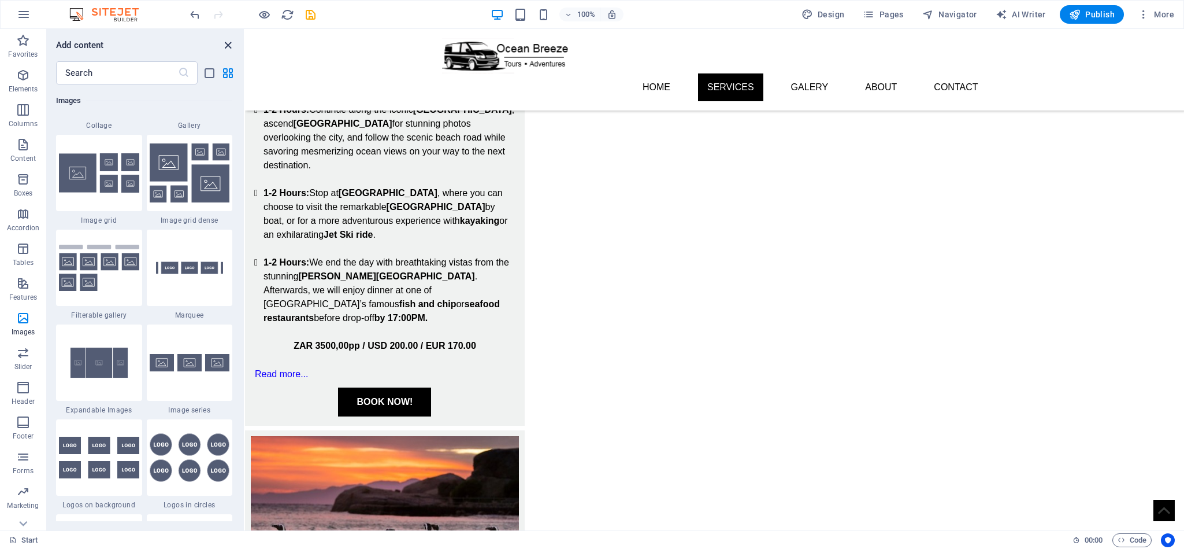
click at [229, 46] on icon "close panel" at bounding box center [227, 45] width 13 height 13
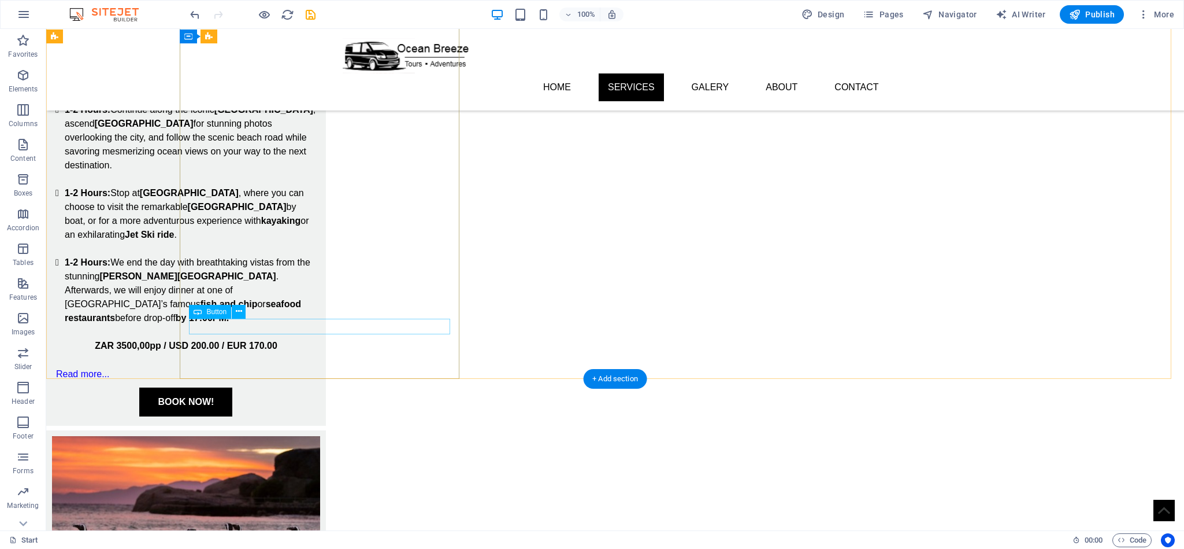
click at [317, 367] on div "Read more..." at bounding box center [185, 374] width 261 height 15
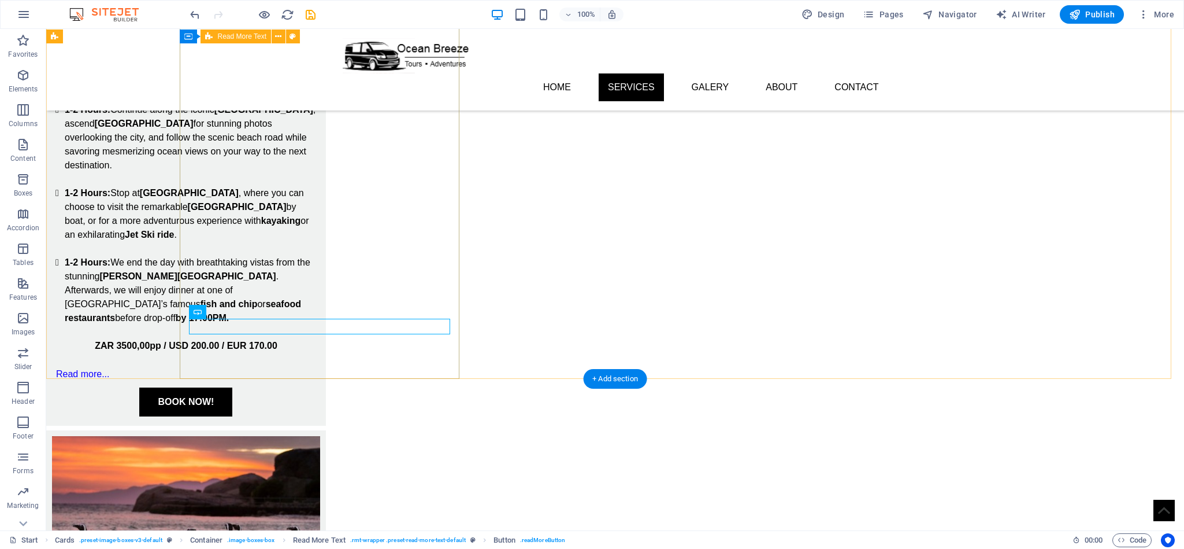
click at [326, 338] on div "Embark on your journey around Cape Town with a captivating 8 Hour tour that hig…" at bounding box center [186, 171] width 280 height 509
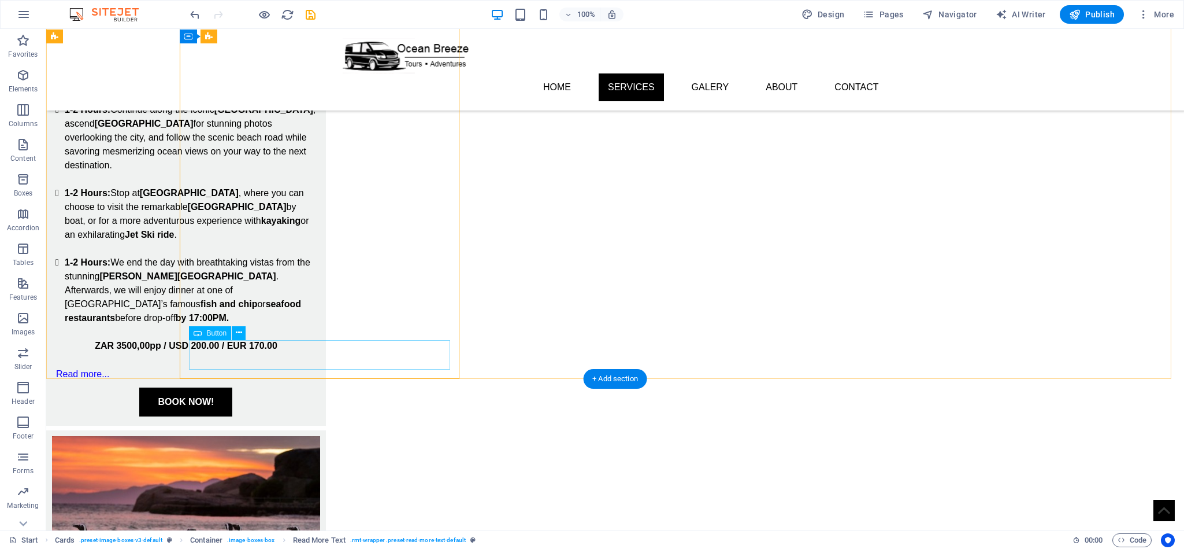
click at [317, 387] on div "BOOK NOW!" at bounding box center [185, 401] width 261 height 29
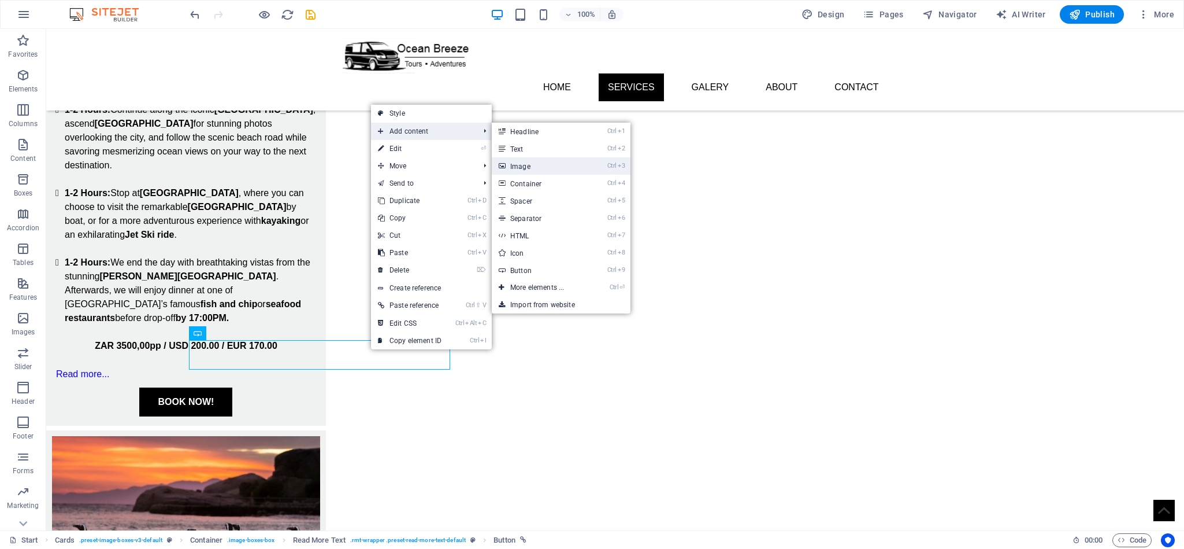
click at [549, 164] on link "Ctrl 3 Image" at bounding box center [539, 165] width 95 height 17
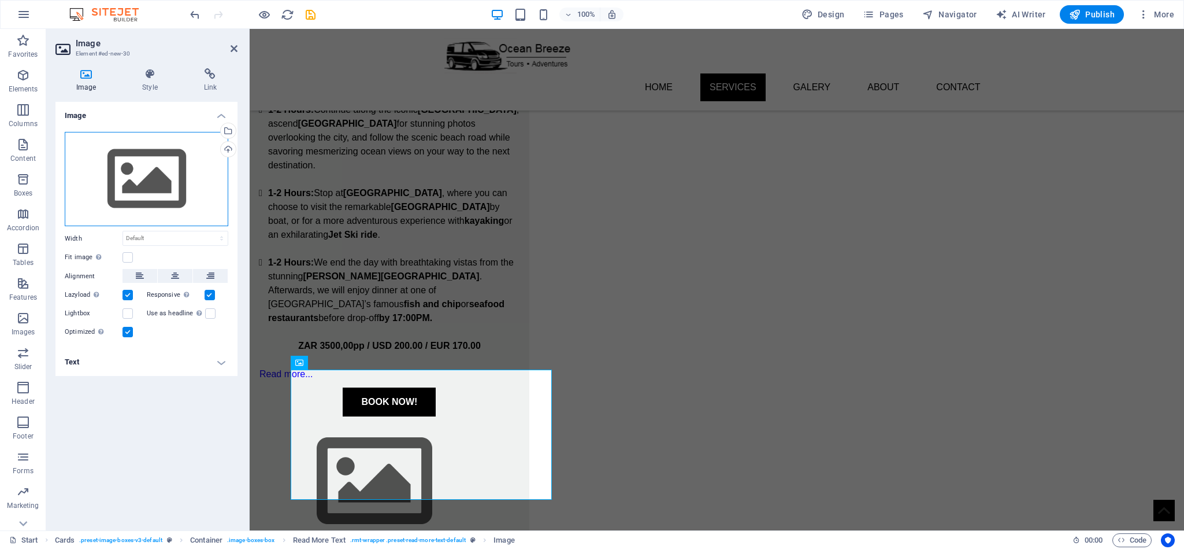
click at [162, 179] on div "Drag files here, click to choose files or select files from Files or our free s…" at bounding box center [147, 179] width 164 height 95
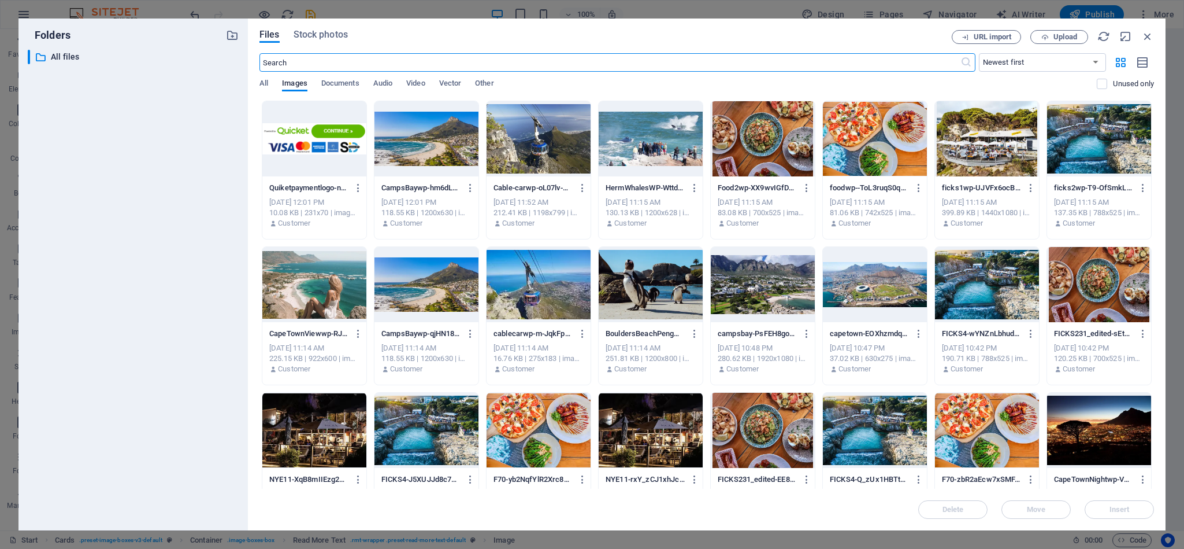
click at [330, 149] on div at bounding box center [314, 138] width 104 height 75
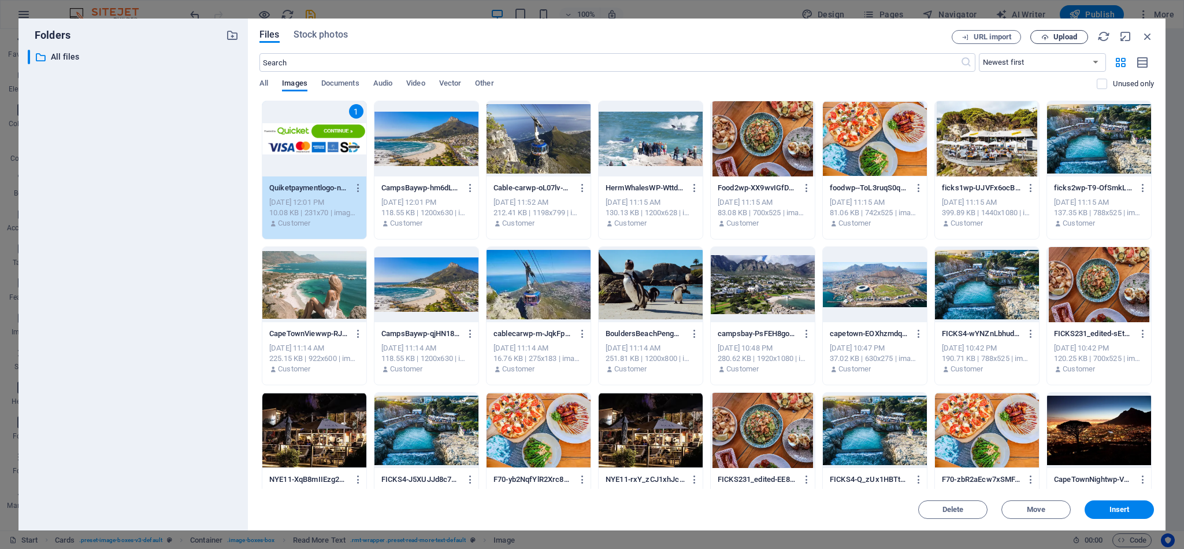
click at [1067, 34] on span "Upload" at bounding box center [1066, 37] width 24 height 7
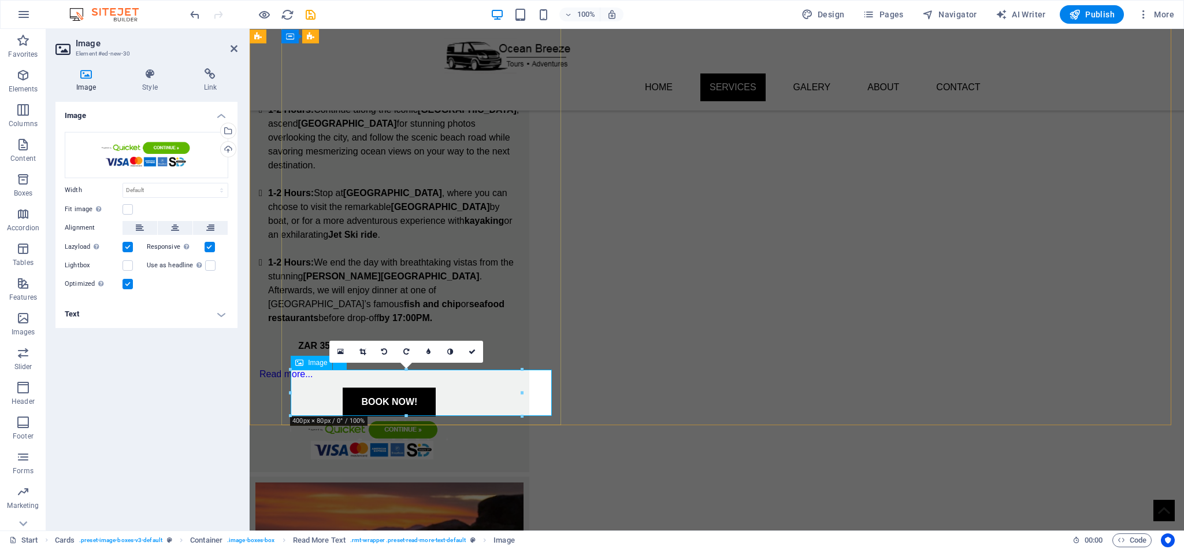
click at [448, 416] on figure at bounding box center [389, 439] width 261 height 46
drag, startPoint x: 772, startPoint y: 423, endPoint x: 561, endPoint y: 396, distance: 213.2
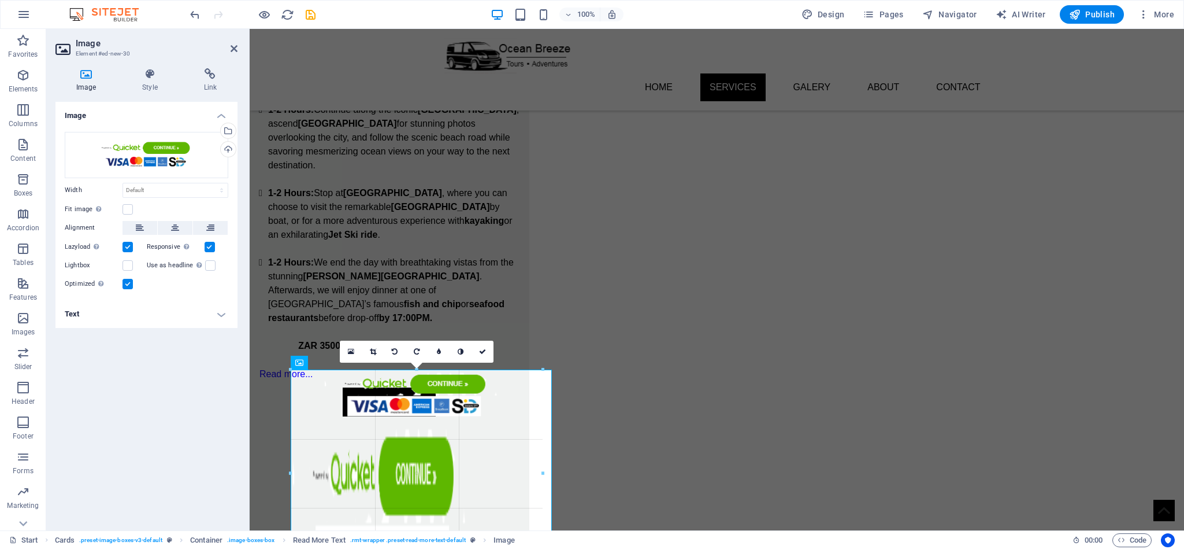
drag, startPoint x: 520, startPoint y: 393, endPoint x: 545, endPoint y: 408, distance: 28.9
type input "436"
select select "px"
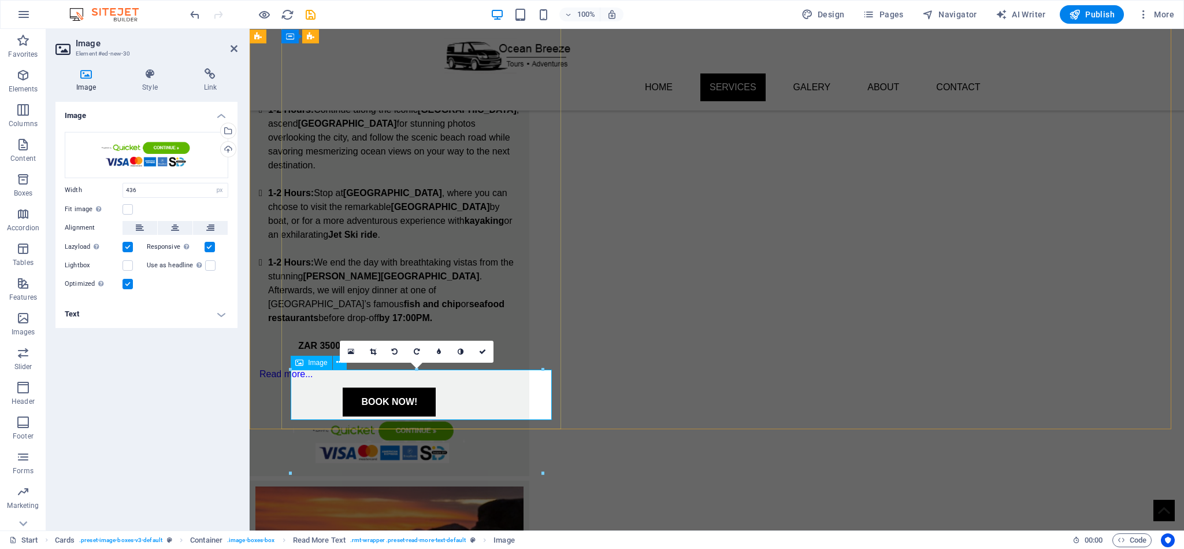
click at [453, 416] on figure at bounding box center [389, 441] width 261 height 50
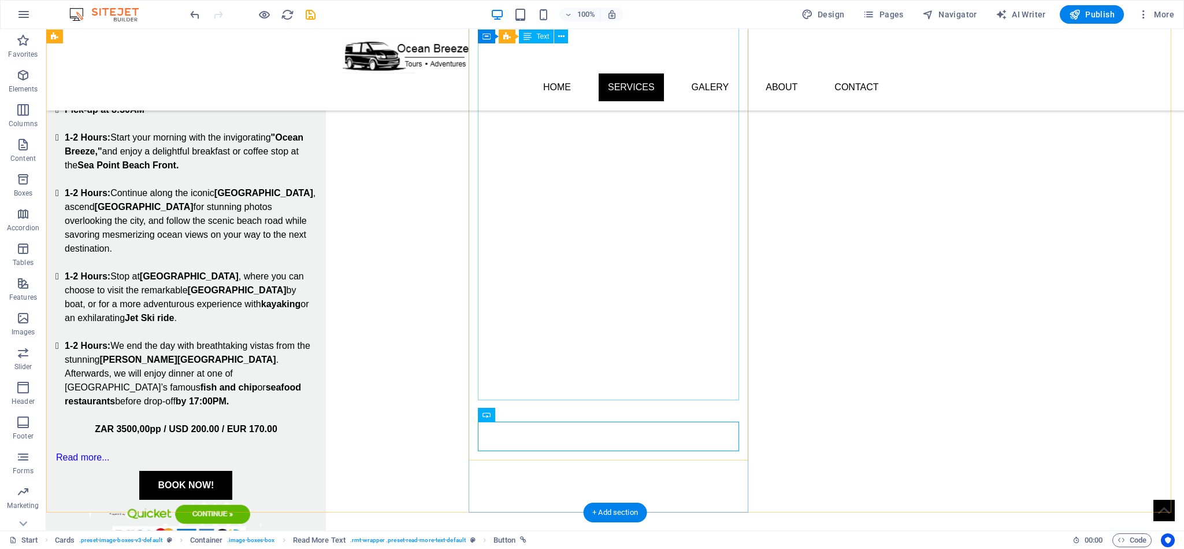
scroll to position [694, 0]
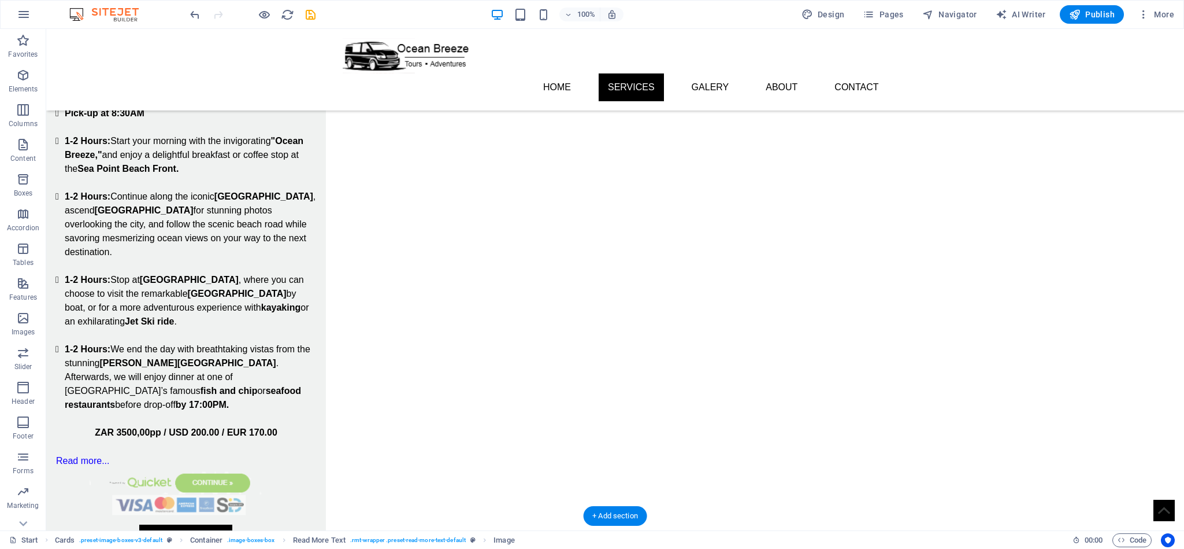
drag, startPoint x: 351, startPoint y: 486, endPoint x: 354, endPoint y: 429, distance: 56.8
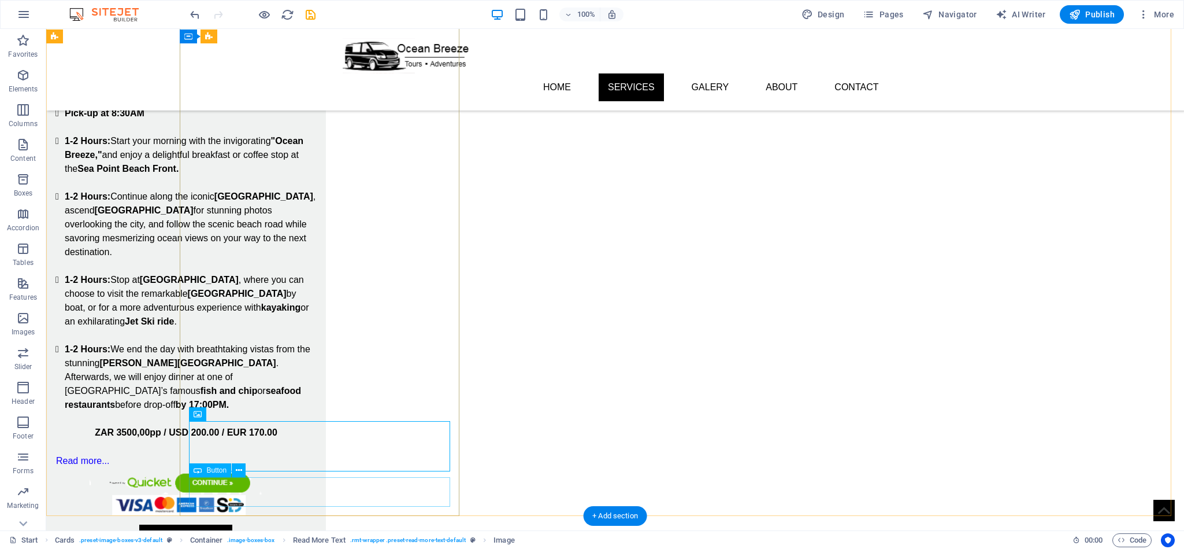
click at [317, 524] on div "BOOK NOW!" at bounding box center [185, 538] width 261 height 29
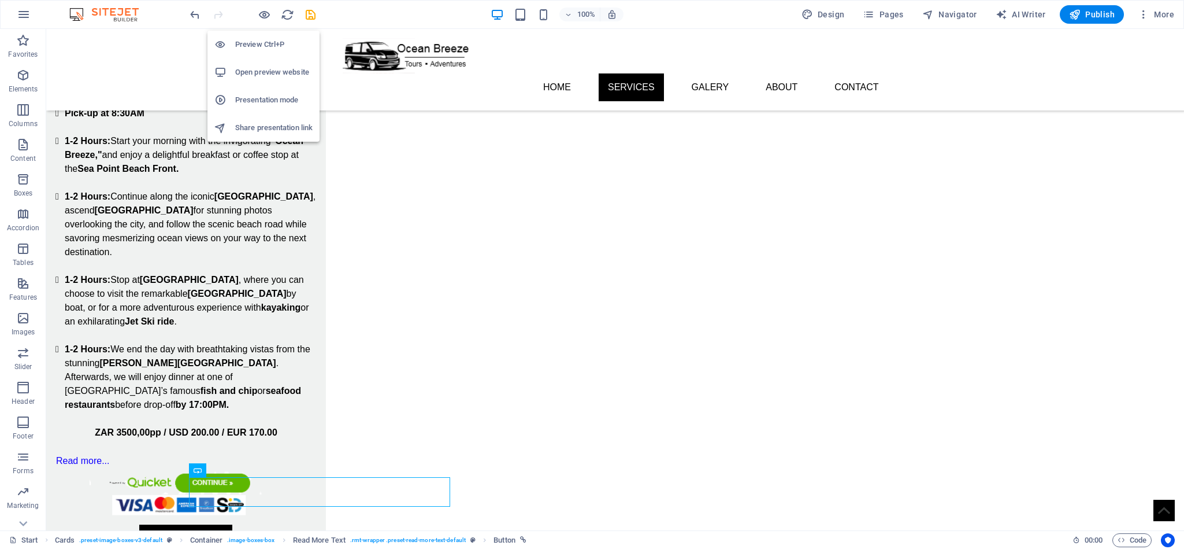
click at [264, 11] on icon "button" at bounding box center [264, 14] width 13 height 13
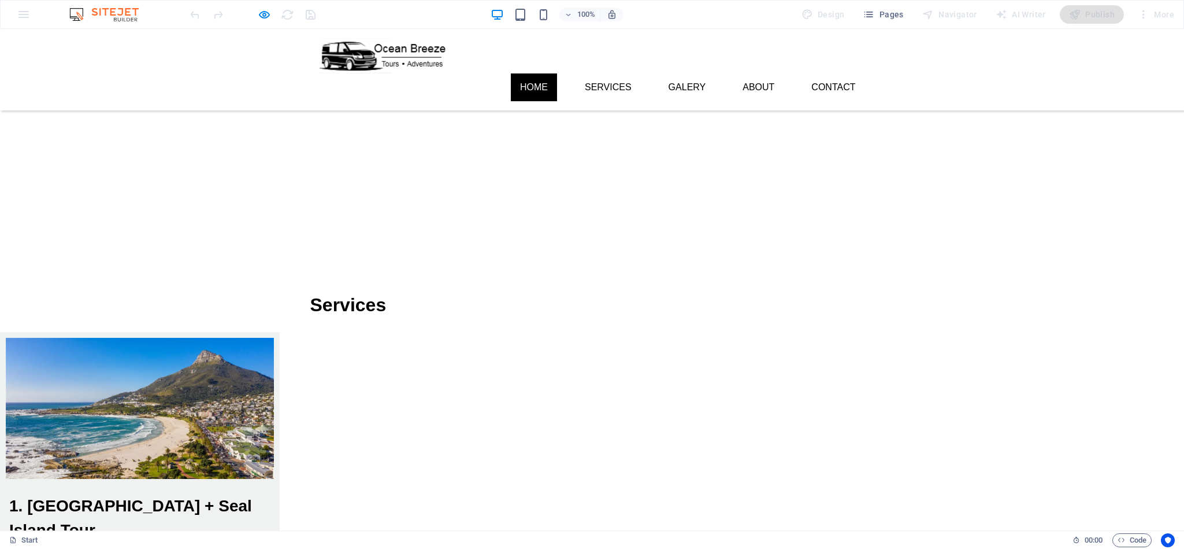
scroll to position [68, 0]
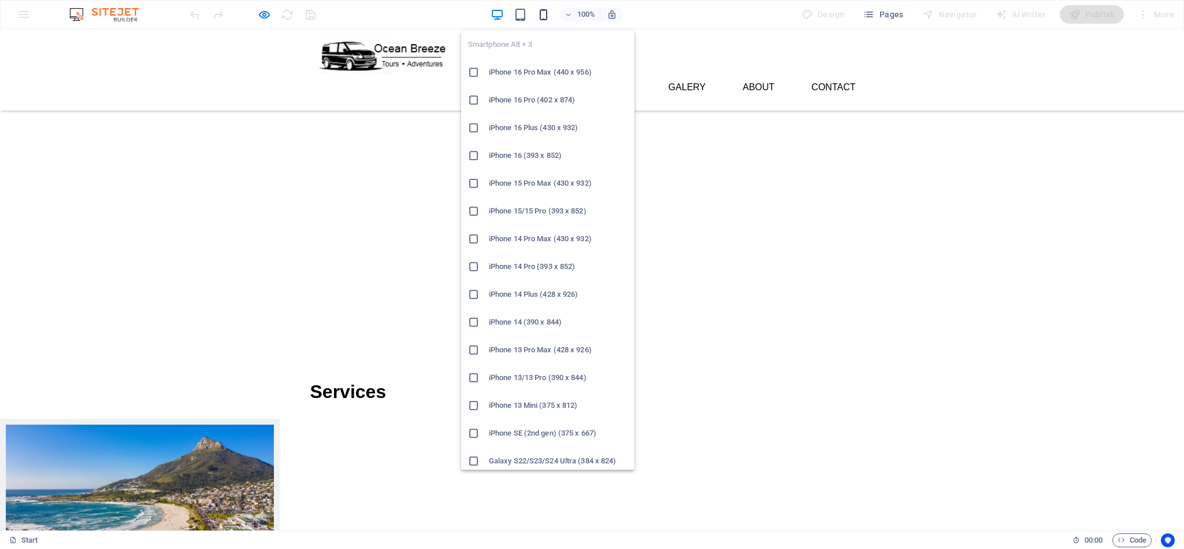
click at [550, 12] on icon "button" at bounding box center [543, 14] width 13 height 13
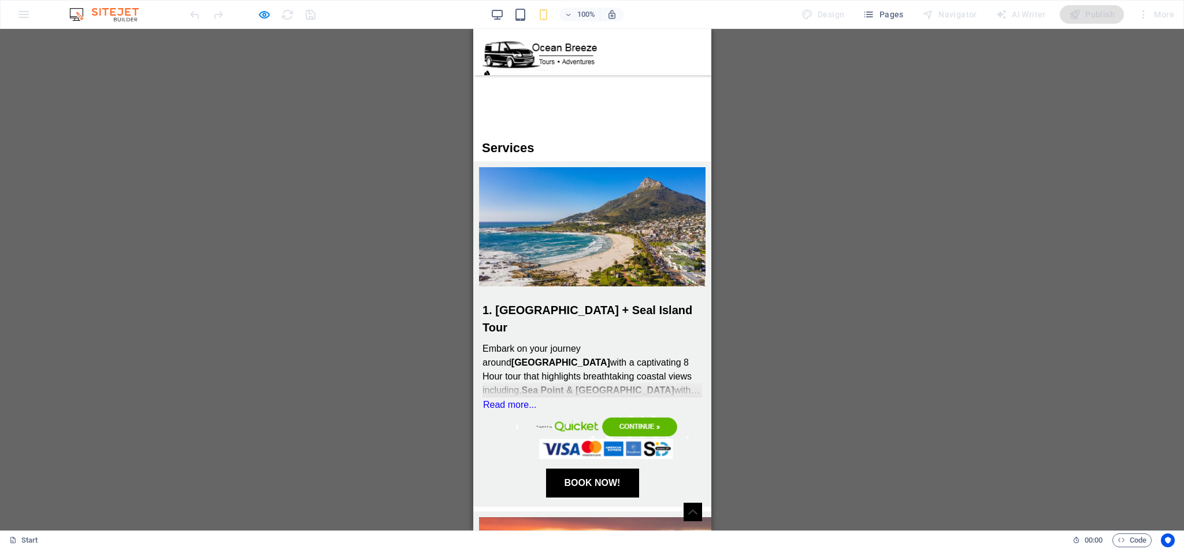
scroll to position [242, 0]
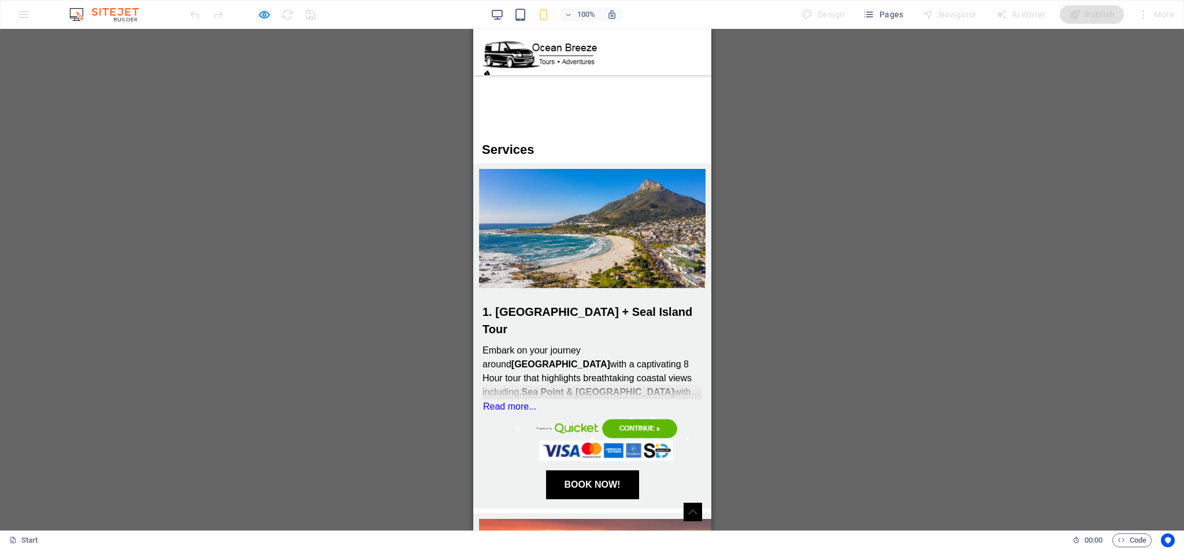
click at [576, 414] on img at bounding box center [608, 439] width 252 height 50
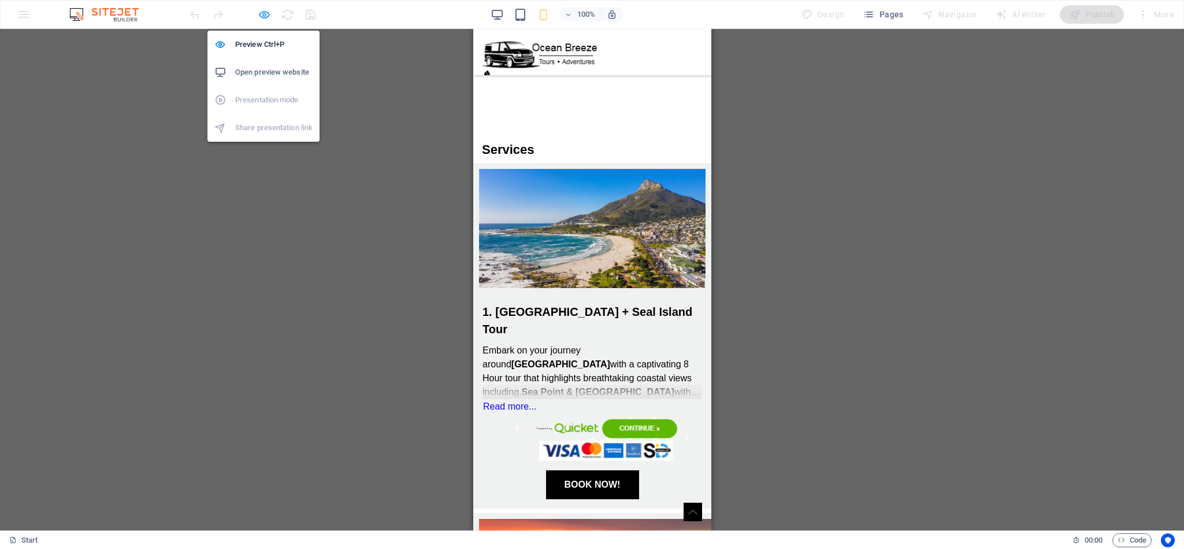
drag, startPoint x: 267, startPoint y: 16, endPoint x: 131, endPoint y: 205, distance: 232.8
click at [267, 16] on icon "button" at bounding box center [264, 14] width 13 height 13
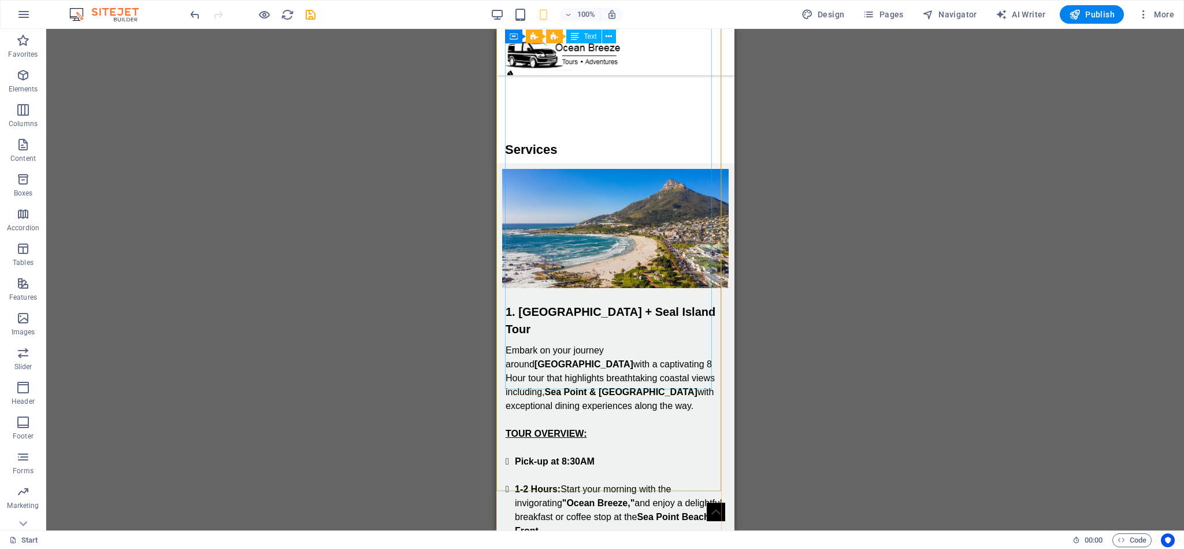
scroll to position [675, 0]
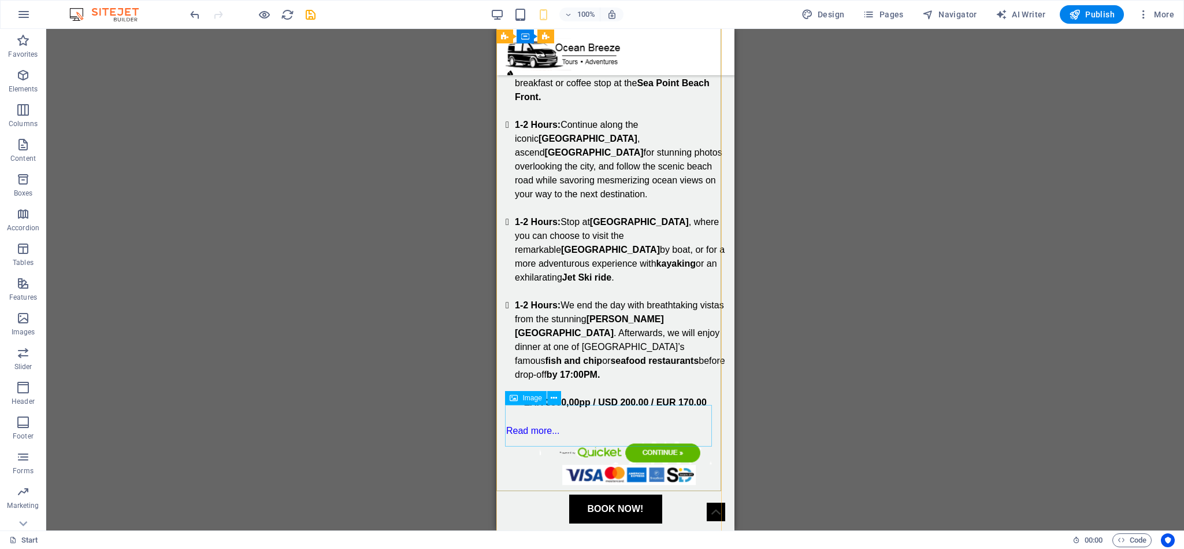
click at [625, 438] on figure at bounding box center [615, 463] width 220 height 50
click at [531, 398] on span "Image" at bounding box center [532, 397] width 19 height 7
click at [550, 396] on button at bounding box center [554, 398] width 14 height 14
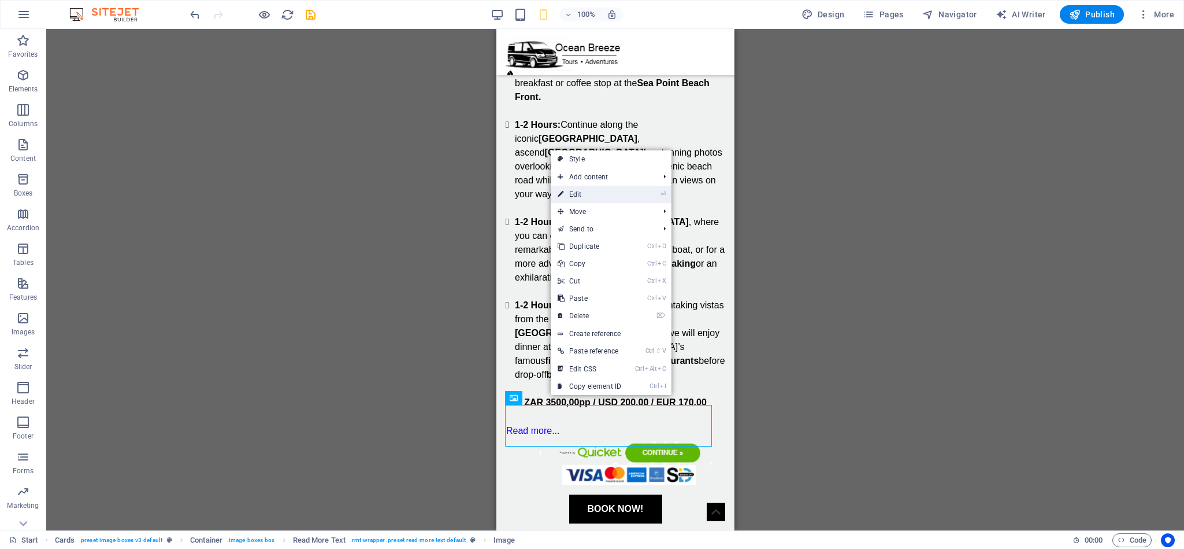
drag, startPoint x: 601, startPoint y: 193, endPoint x: 5, endPoint y: 169, distance: 596.5
click at [601, 193] on link "⏎ Edit" at bounding box center [589, 194] width 77 height 17
select select "px"
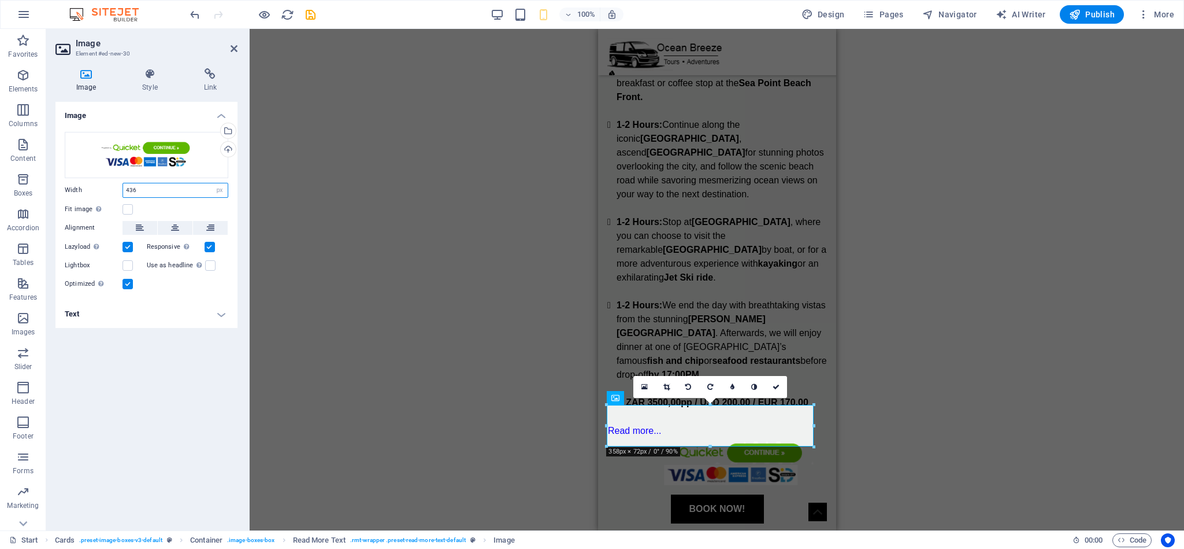
click at [146, 190] on input "436" at bounding box center [175, 190] width 105 height 14
click at [738, 438] on figure at bounding box center [717, 463] width 220 height 50
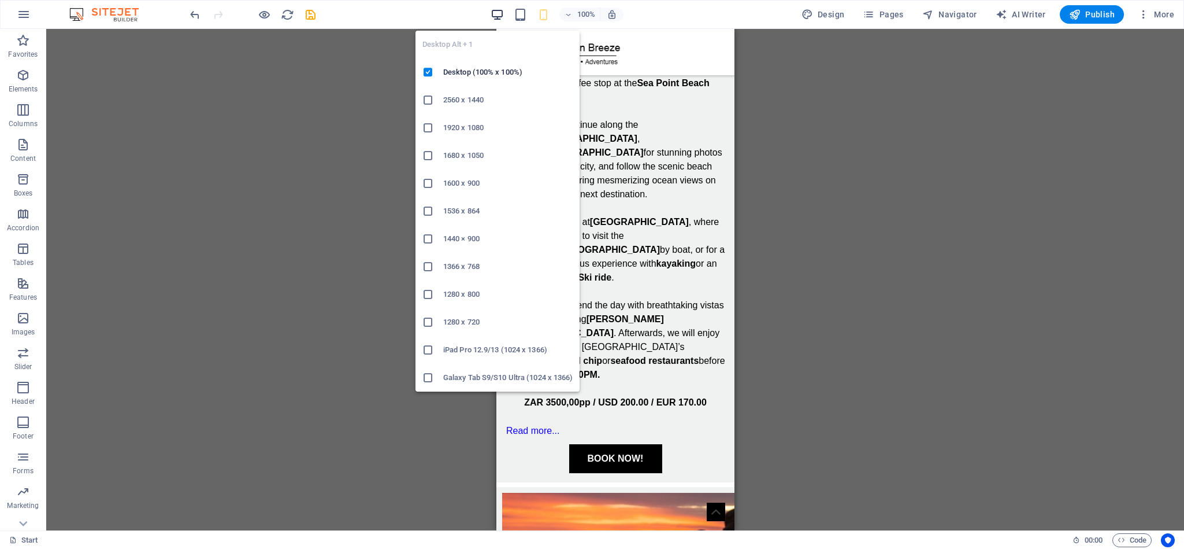
click at [502, 14] on icon "button" at bounding box center [497, 14] width 13 height 13
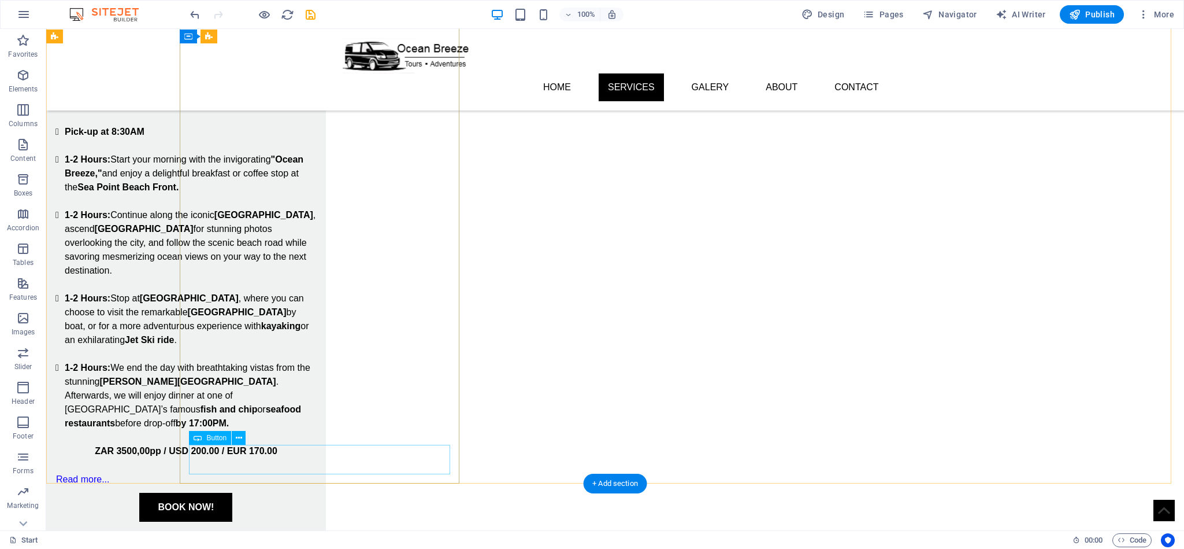
click at [317, 493] on div "BOOK NOW!" at bounding box center [185, 507] width 261 height 29
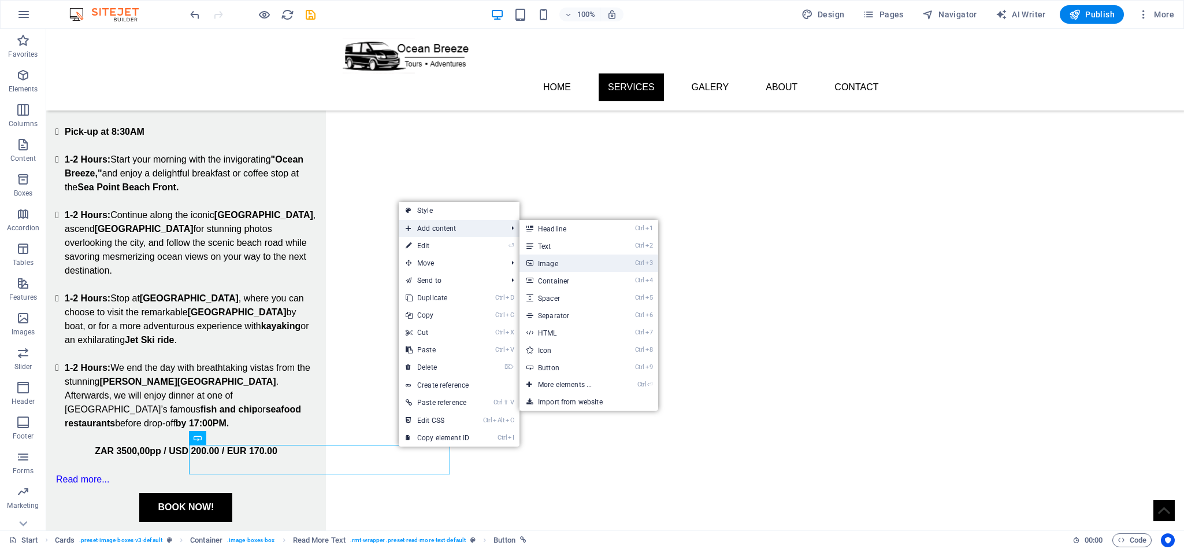
click at [565, 260] on link "Ctrl 3 Image" at bounding box center [567, 262] width 95 height 17
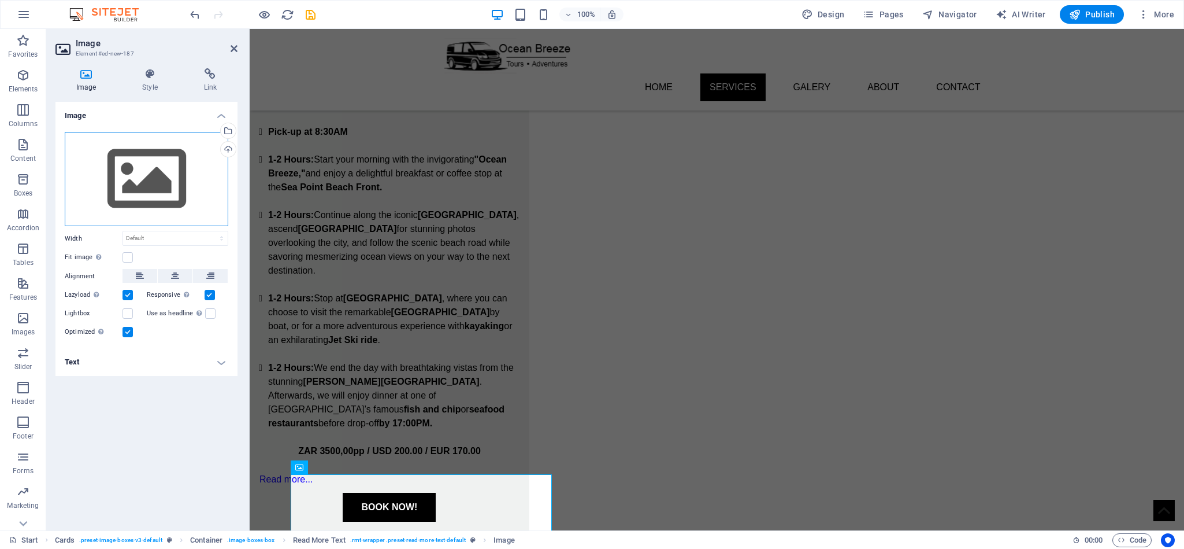
click at [171, 193] on div "Drag files here, click to choose files or select files from Files or our free s…" at bounding box center [147, 179] width 164 height 95
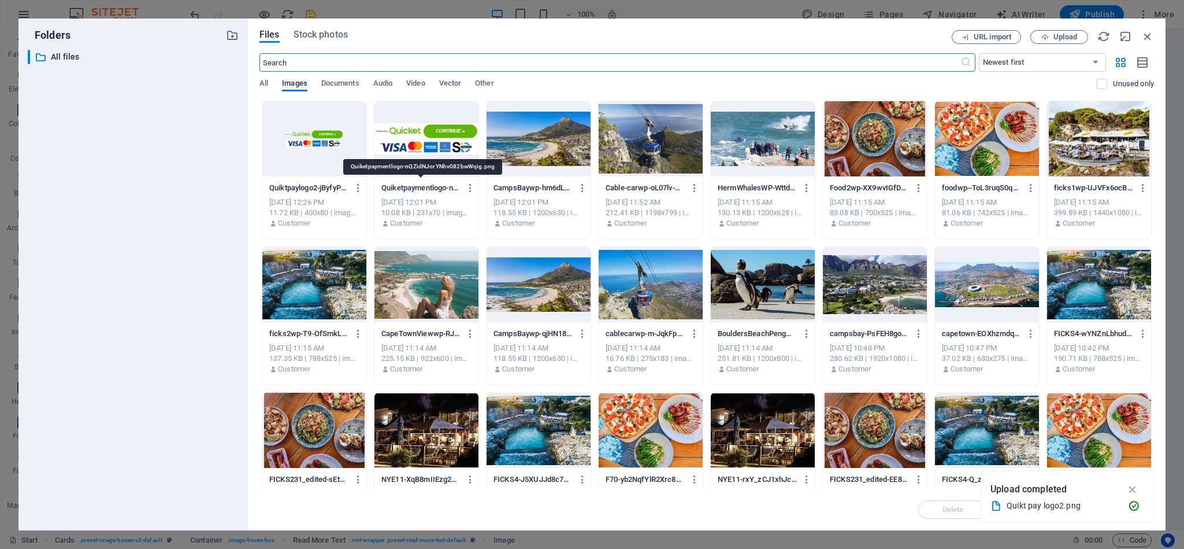
click at [440, 179] on div "Quiketpaymentlogo-nQZidNJorYNhv082bwWqig.png Quiketpaymentlogo-nQZidNJorYNhv082…" at bounding box center [427, 188] width 90 height 18
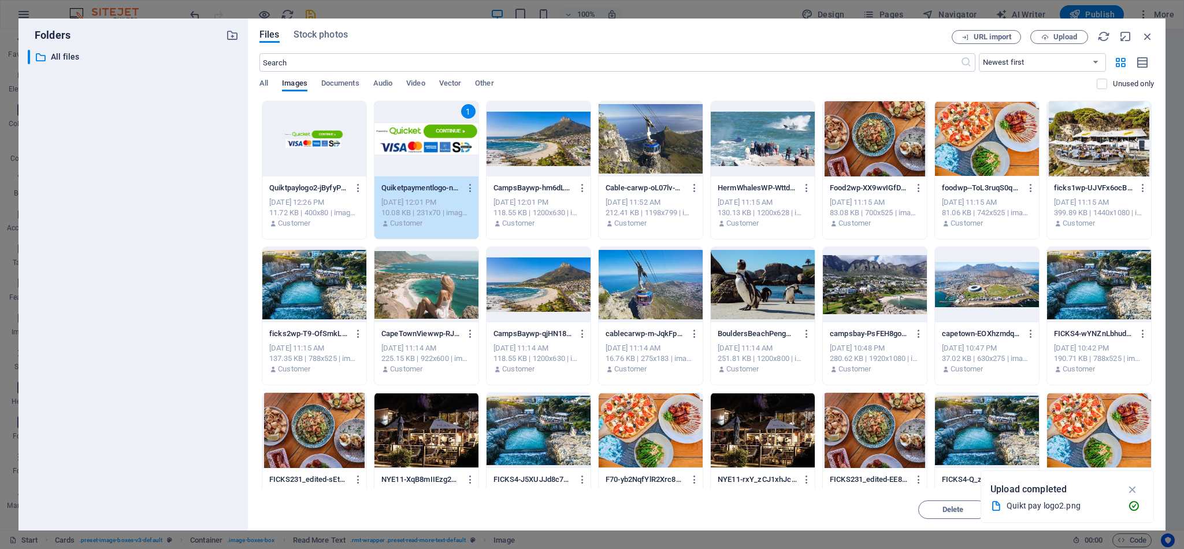
click at [344, 161] on div at bounding box center [314, 138] width 104 height 75
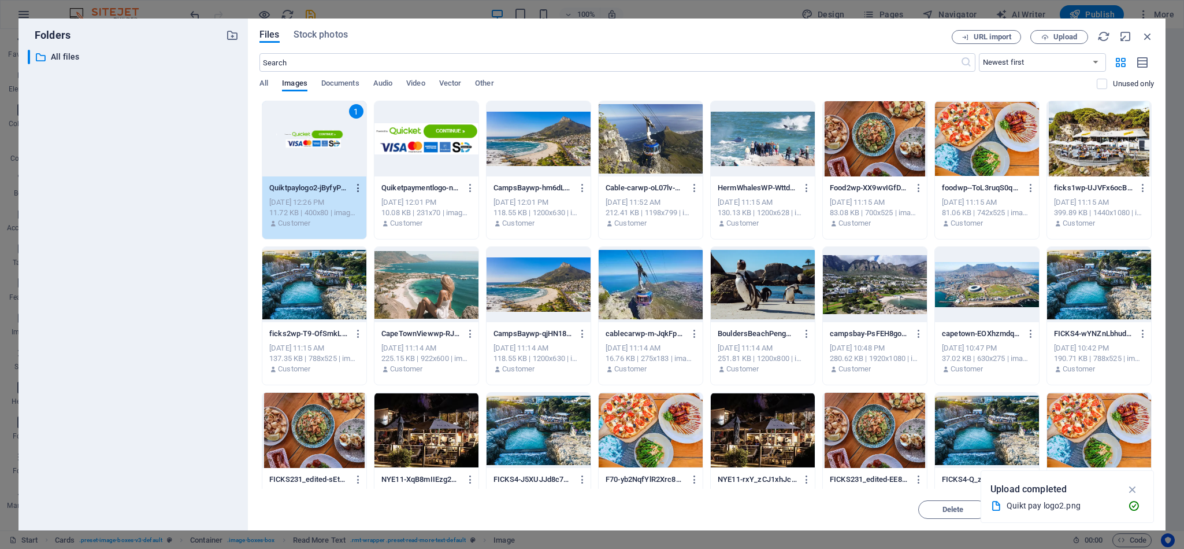
click at [354, 189] on icon "button" at bounding box center [358, 188] width 11 height 10
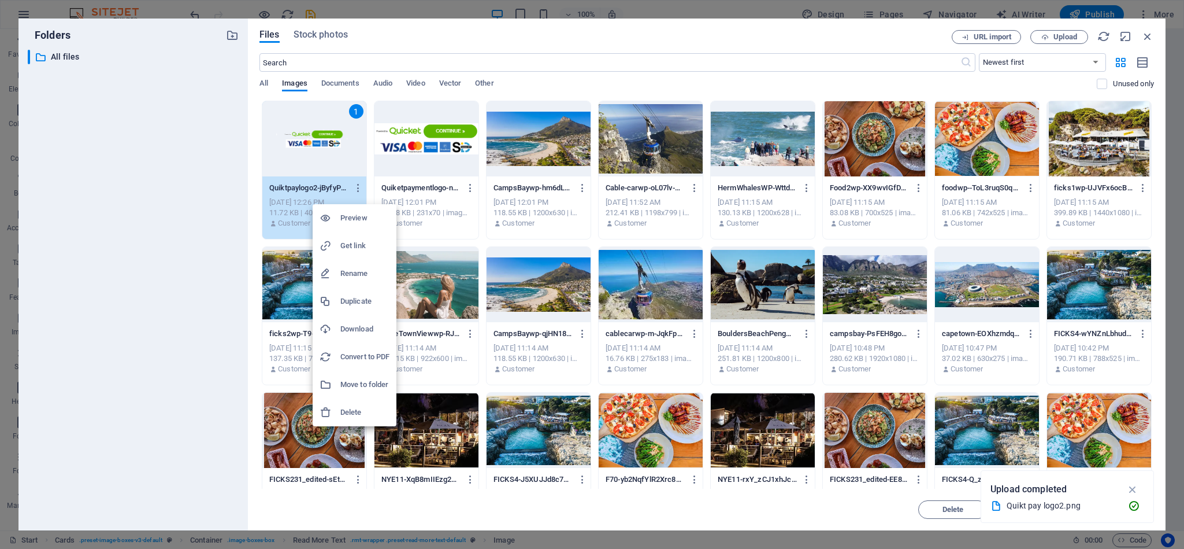
click at [354, 408] on h6 "Delete" at bounding box center [364, 412] width 49 height 14
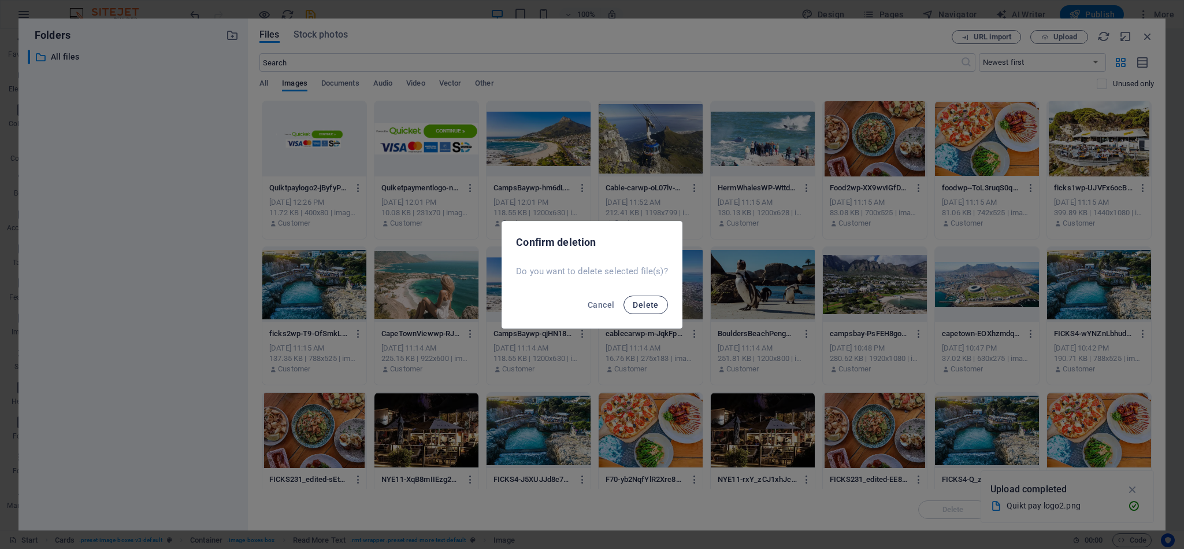
click at [656, 307] on span "Delete" at bounding box center [645, 304] width 25 height 9
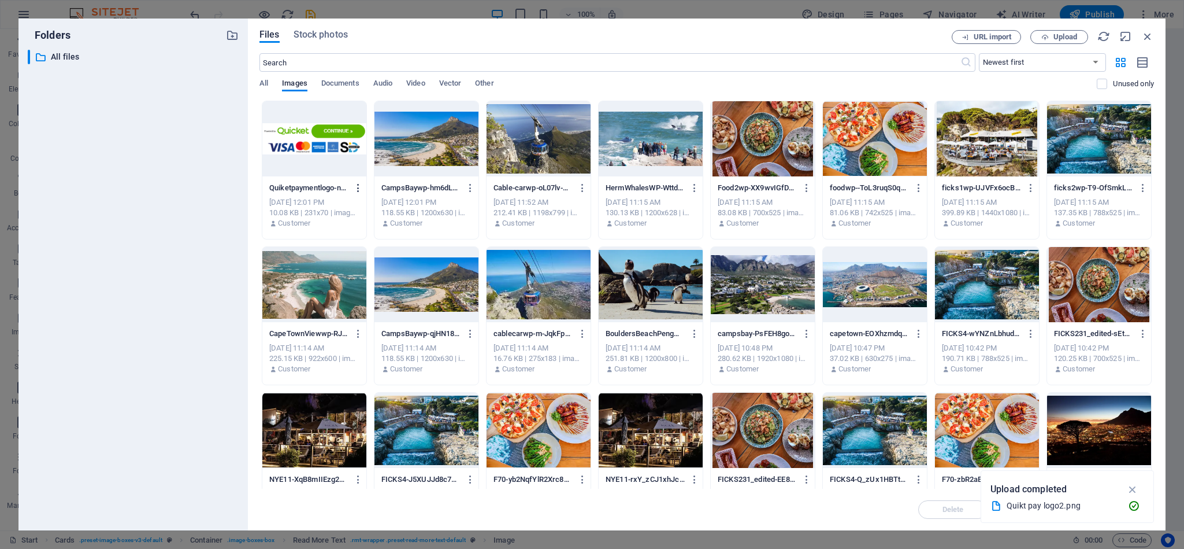
click at [357, 188] on icon "button" at bounding box center [358, 188] width 11 height 10
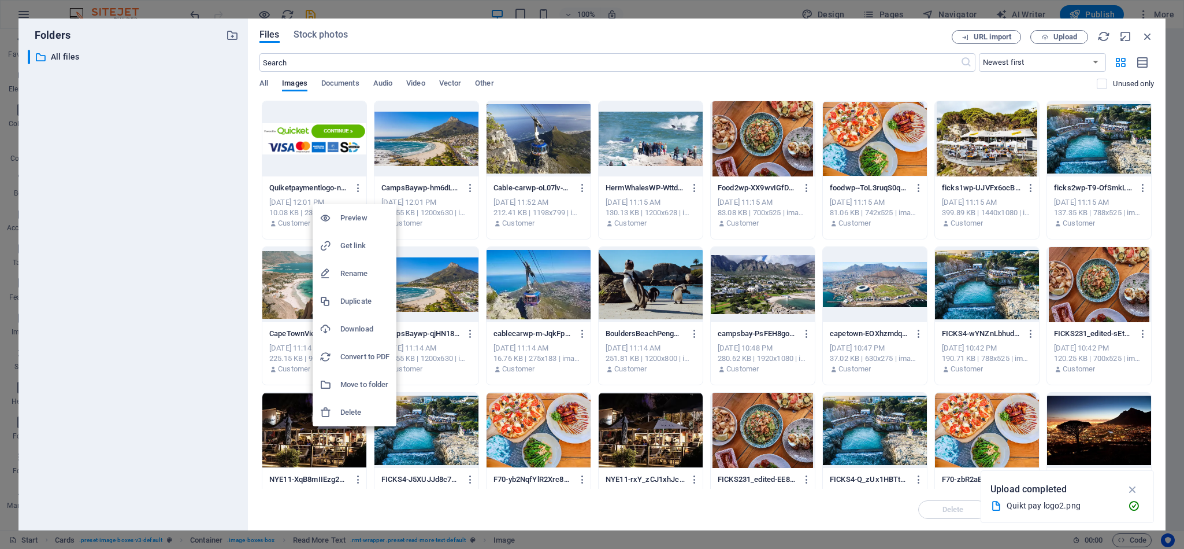
click at [354, 412] on h6 "Delete" at bounding box center [364, 412] width 49 height 14
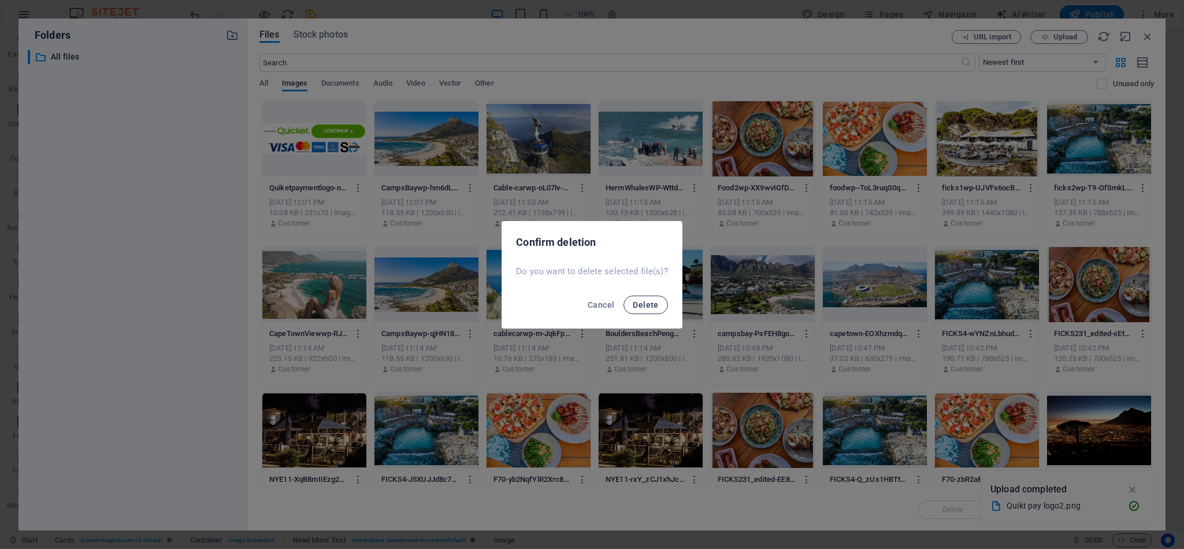
click at [638, 310] on button "Delete" at bounding box center [646, 304] width 44 height 18
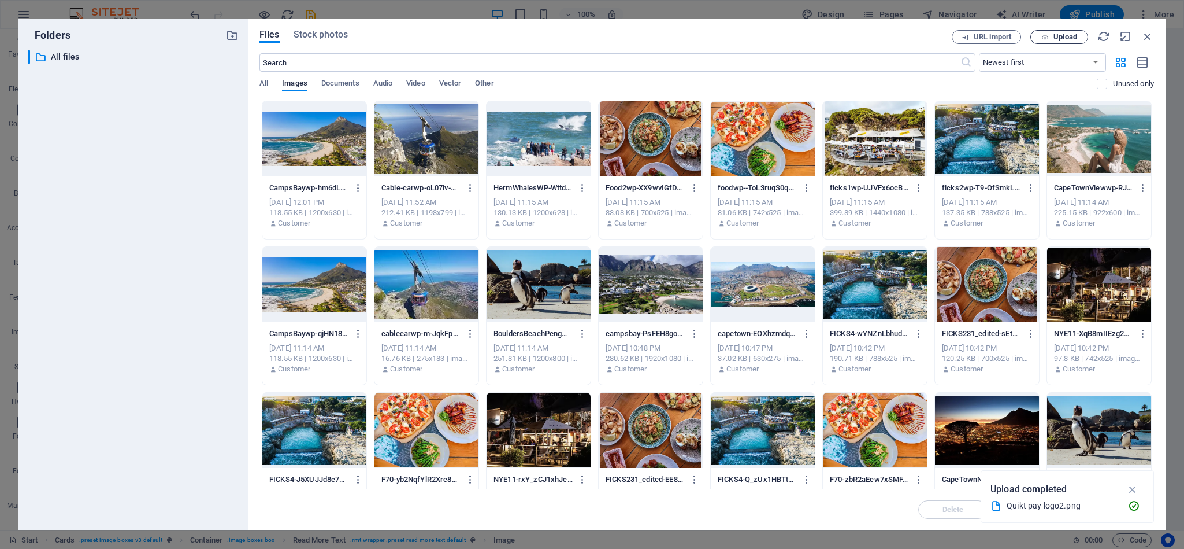
click at [1055, 35] on span "Upload" at bounding box center [1066, 37] width 24 height 7
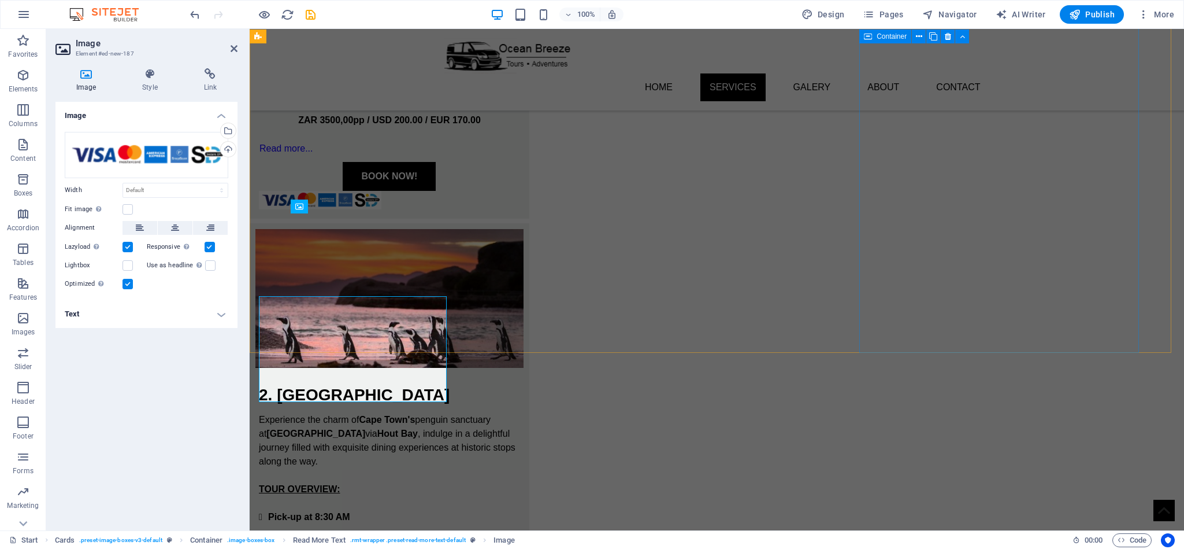
scroll to position [936, 0]
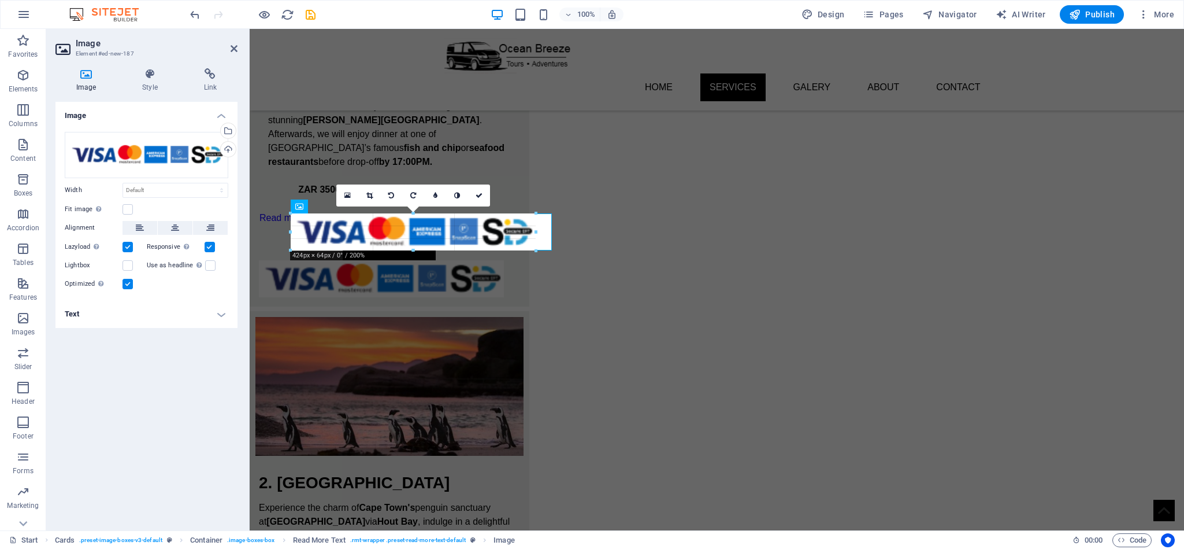
drag, startPoint x: 411, startPoint y: 232, endPoint x: 464, endPoint y: 266, distance: 62.4
type input "424"
select select "px"
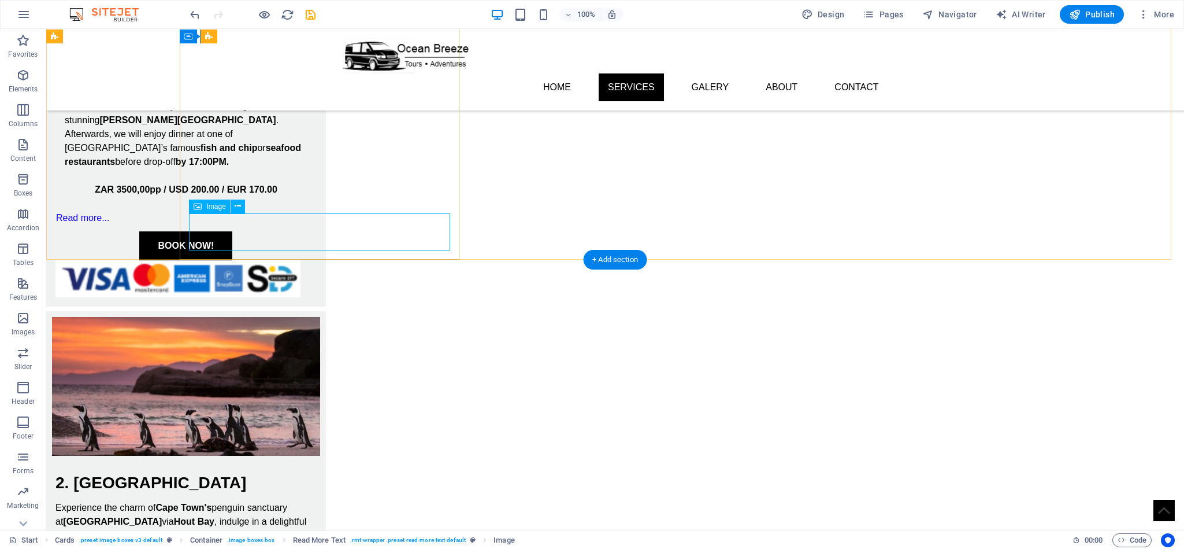
click at [317, 260] on figure at bounding box center [185, 278] width 261 height 37
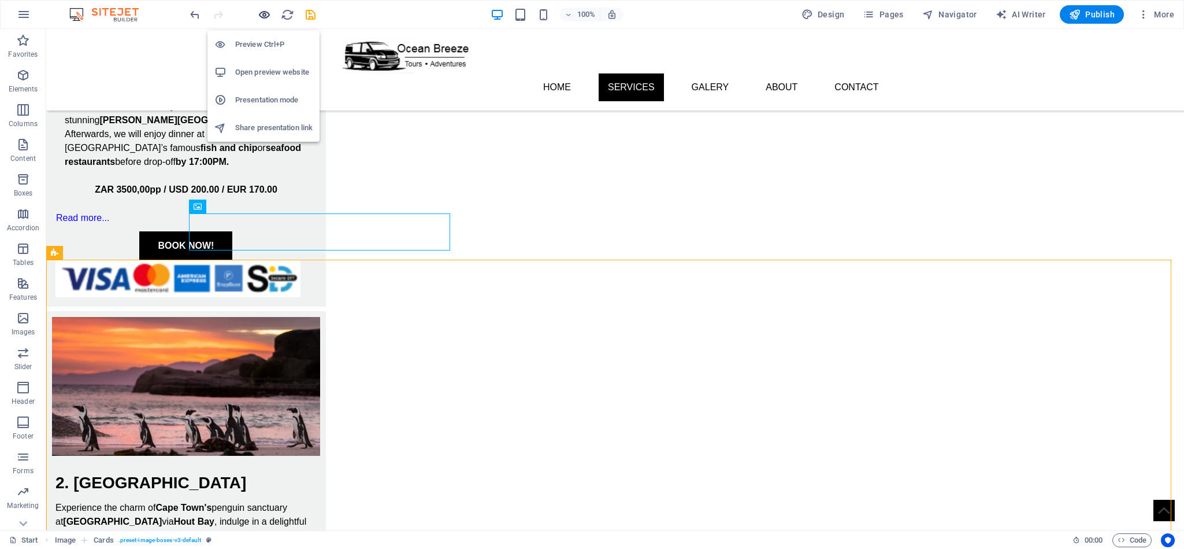
click at [265, 13] on icon "button" at bounding box center [264, 14] width 13 height 13
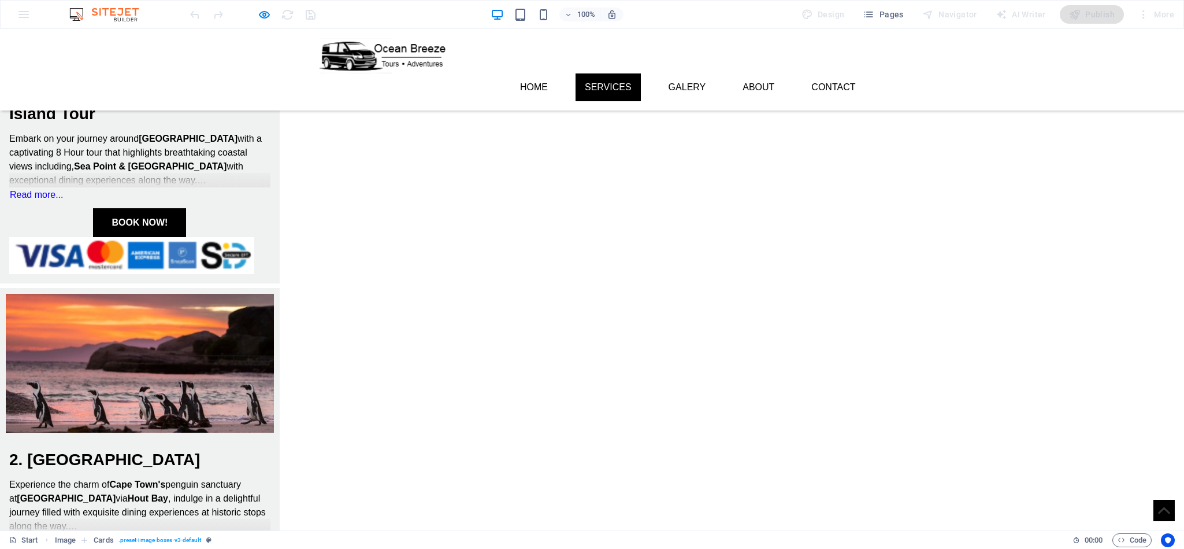
scroll to position [311, 0]
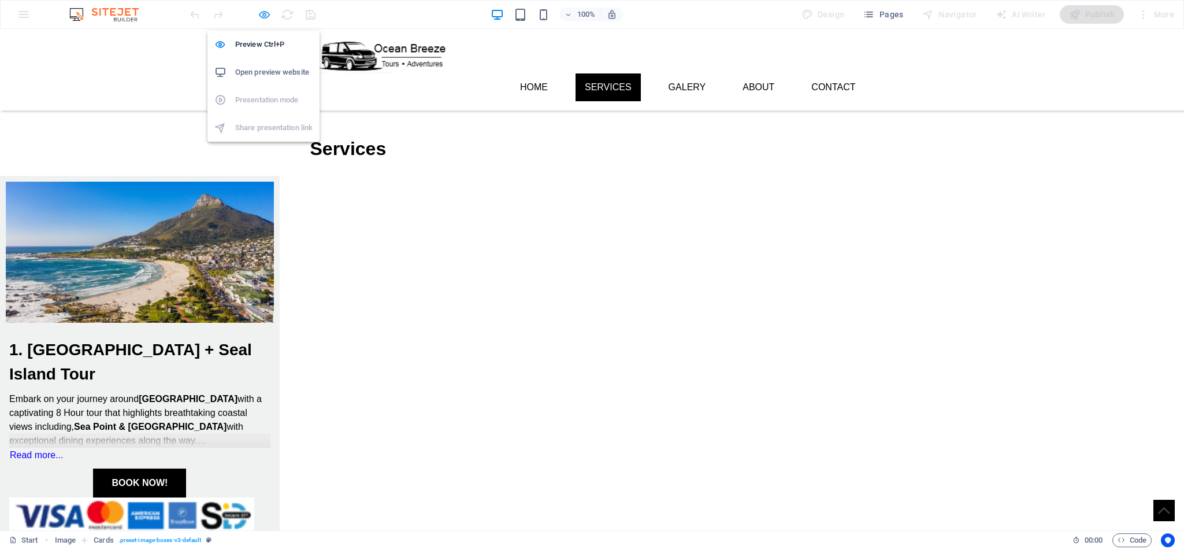
click at [265, 14] on icon "button" at bounding box center [264, 14] width 13 height 13
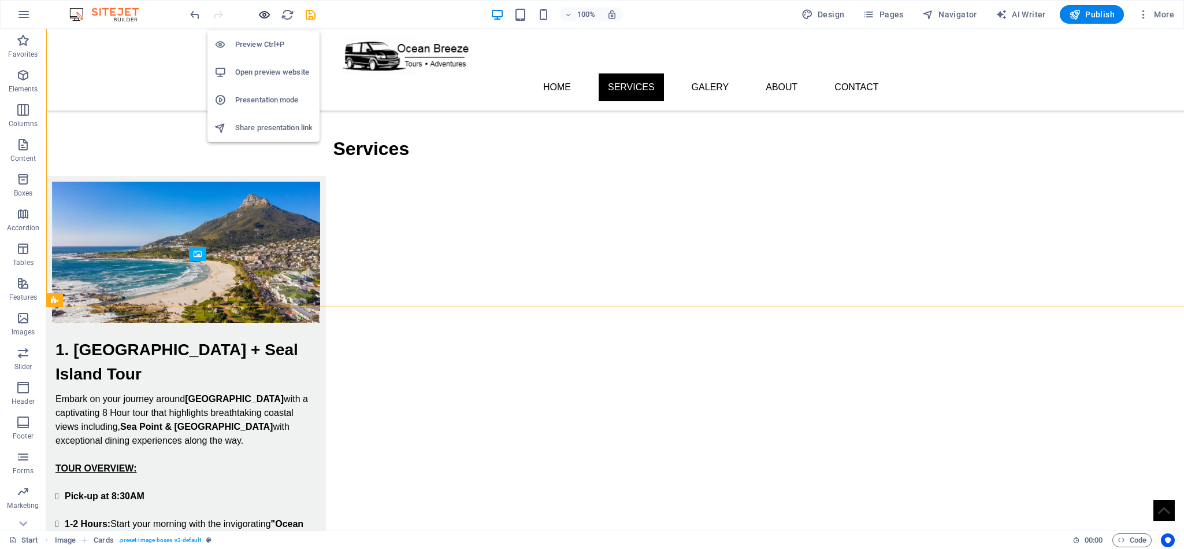
scroll to position [889, 0]
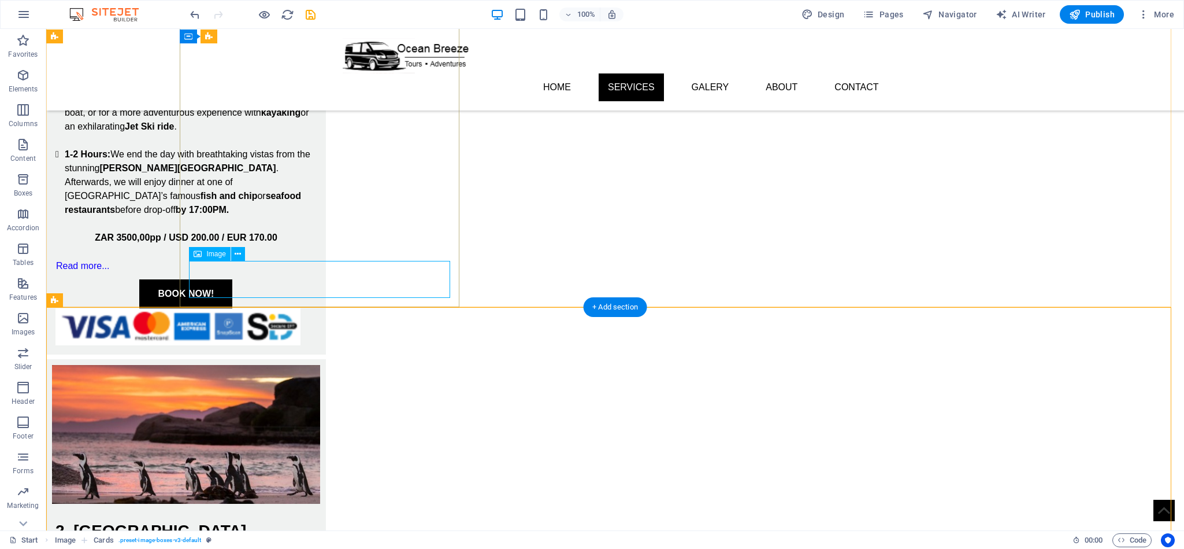
click at [317, 308] on figure at bounding box center [185, 326] width 261 height 37
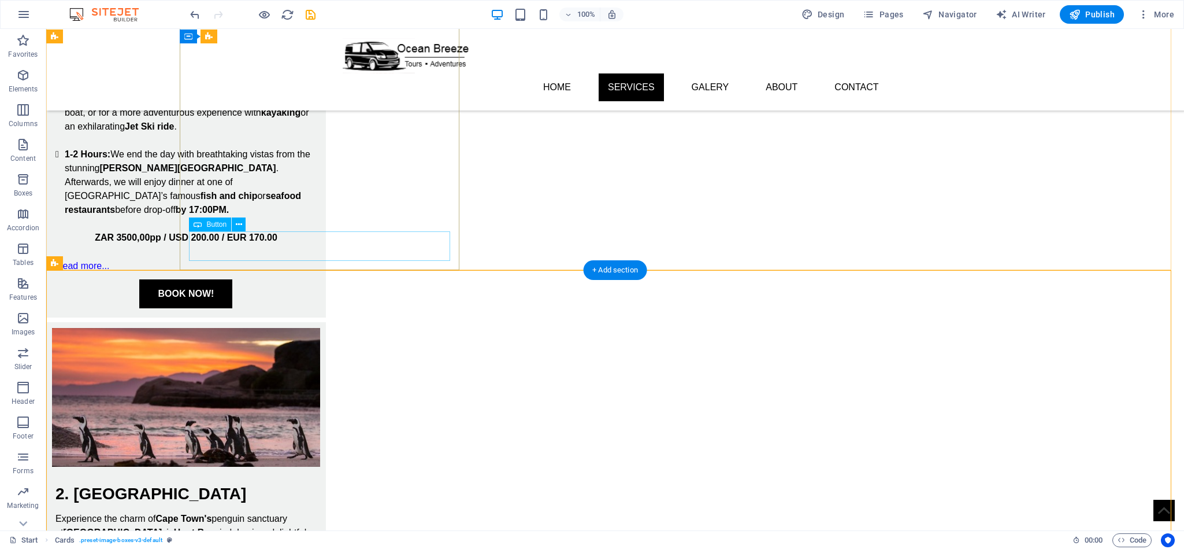
click at [307, 279] on div "BOOK NOW!" at bounding box center [185, 293] width 261 height 29
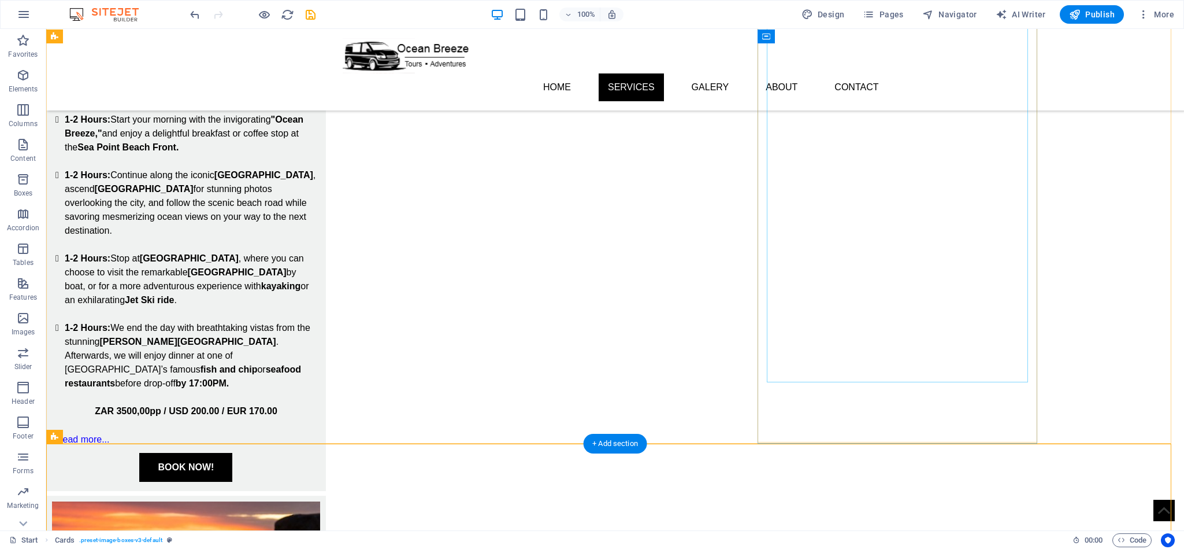
scroll to position [802, 0]
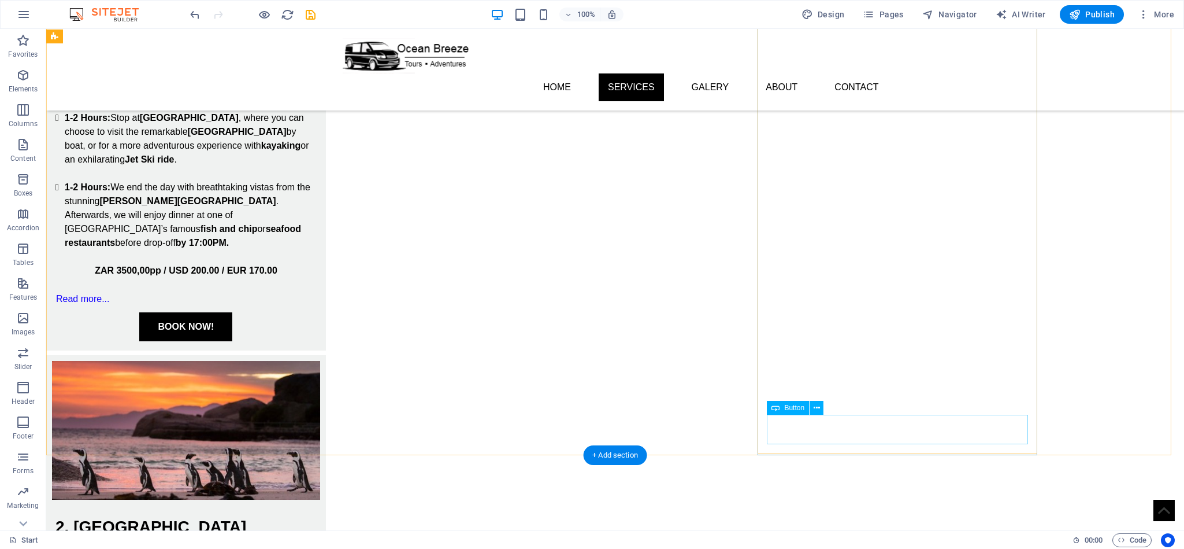
scroll to position [867, 0]
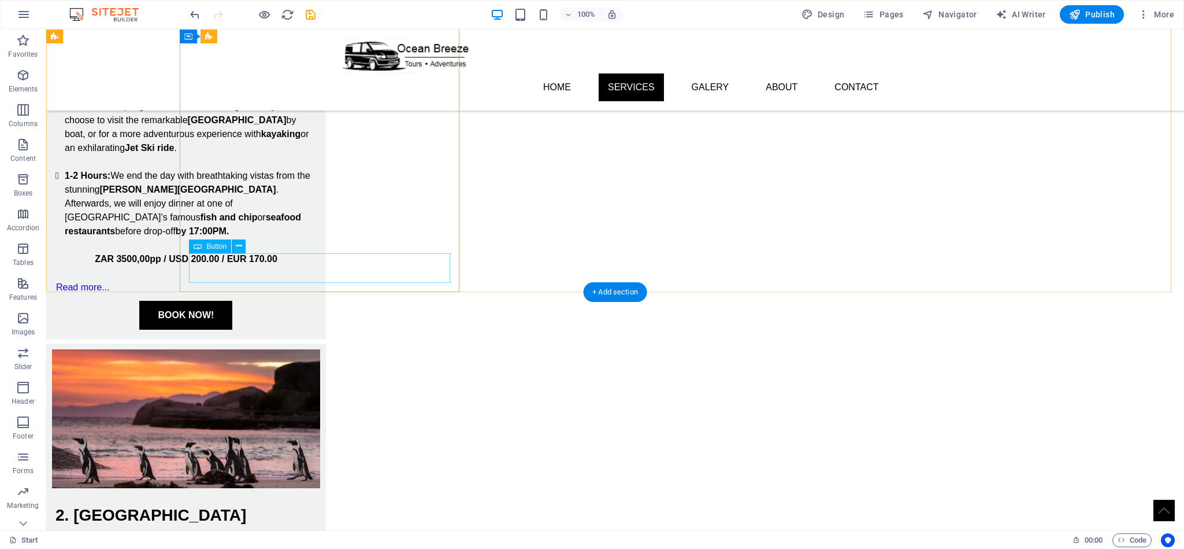
click at [317, 301] on div "BOOK NOW!" at bounding box center [185, 315] width 261 height 29
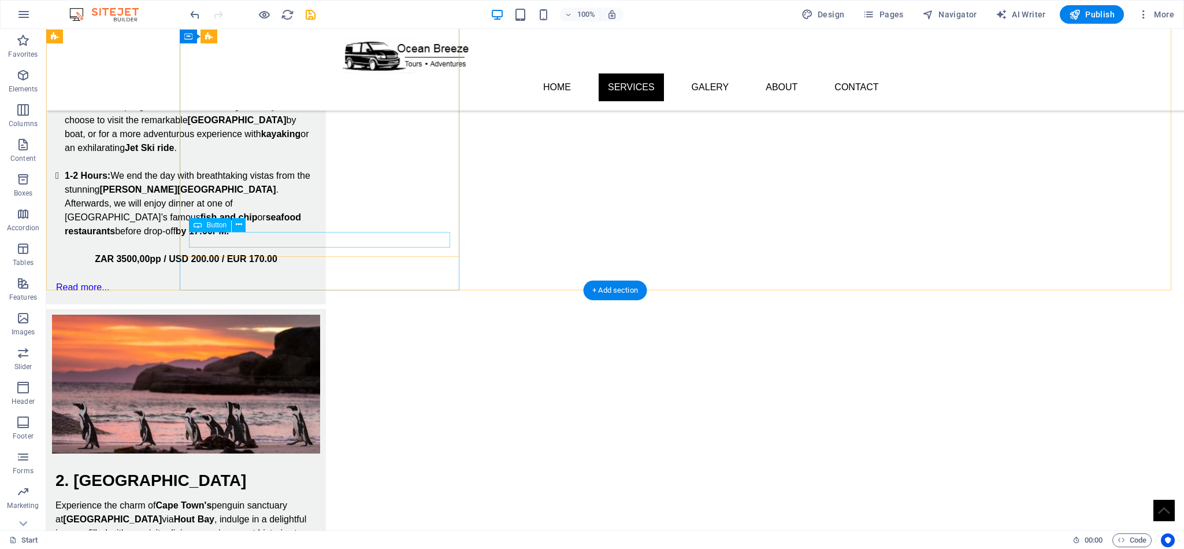
click at [317, 280] on div "Read more..." at bounding box center [185, 287] width 261 height 15
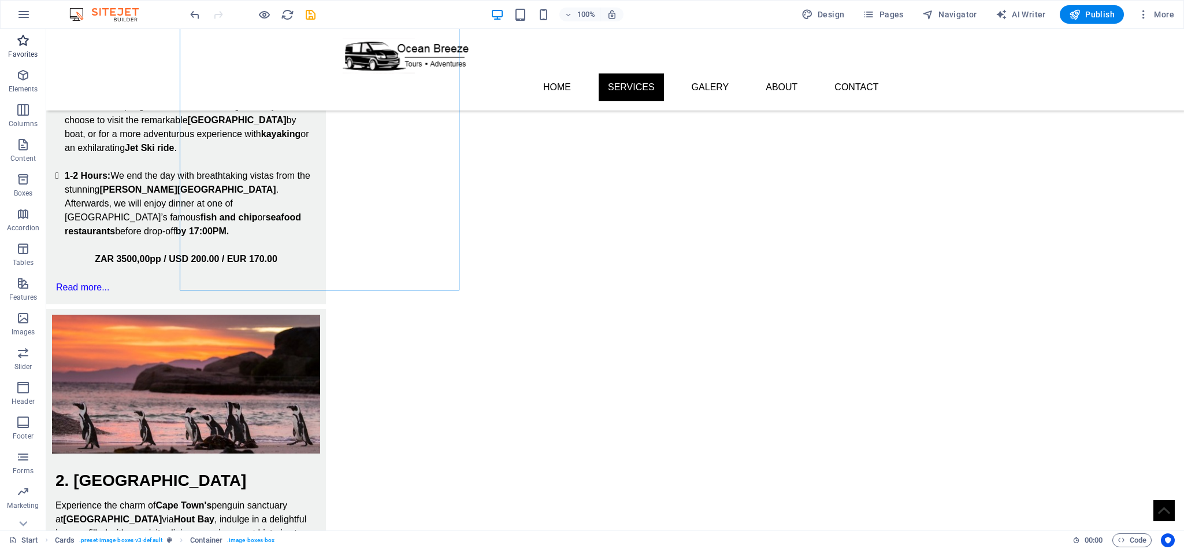
click at [23, 57] on p "Favorites" at bounding box center [22, 54] width 29 height 9
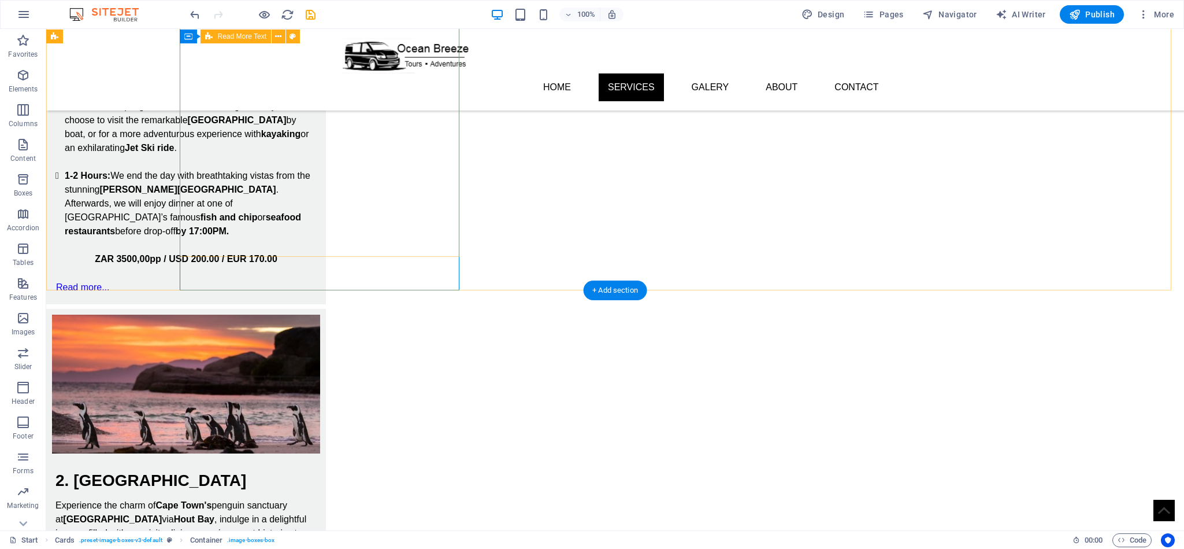
click at [243, 255] on div "Embark on your journey around [GEOGRAPHIC_DATA] with a captivating 8 Hour tour …" at bounding box center [186, 67] width 280 height 474
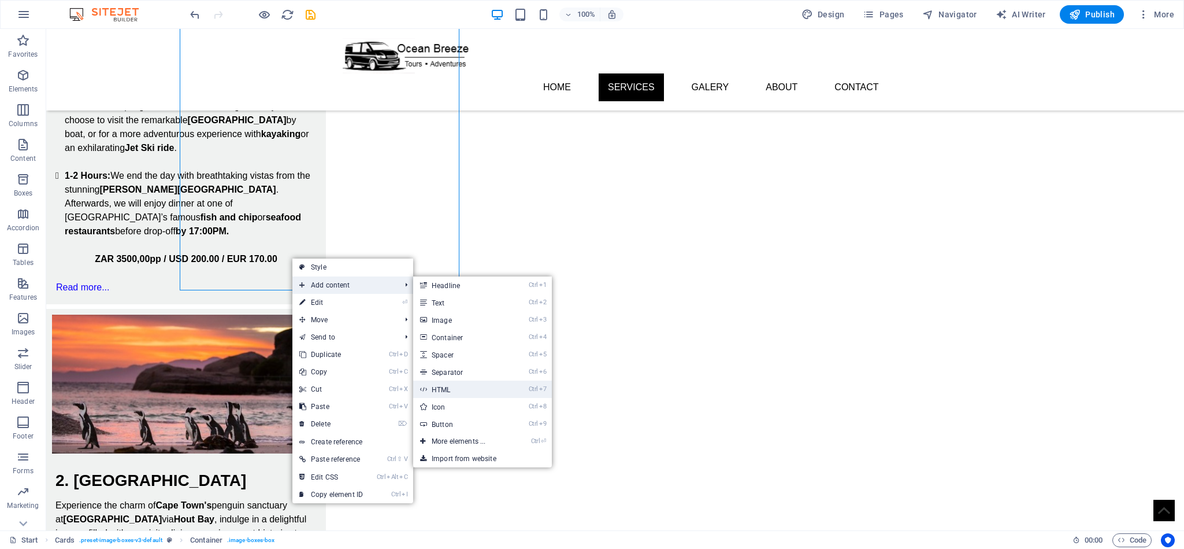
drag, startPoint x: 487, startPoint y: 392, endPoint x: 116, endPoint y: 258, distance: 394.6
click at [487, 392] on link "Ctrl 7 HTML" at bounding box center [460, 388] width 95 height 17
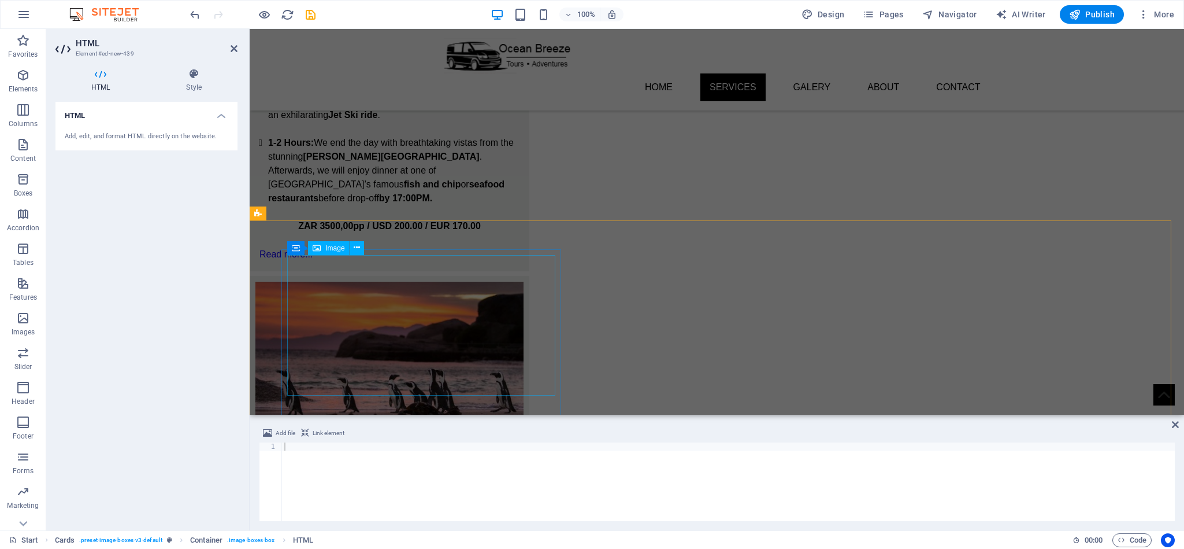
scroll to position [872, 0]
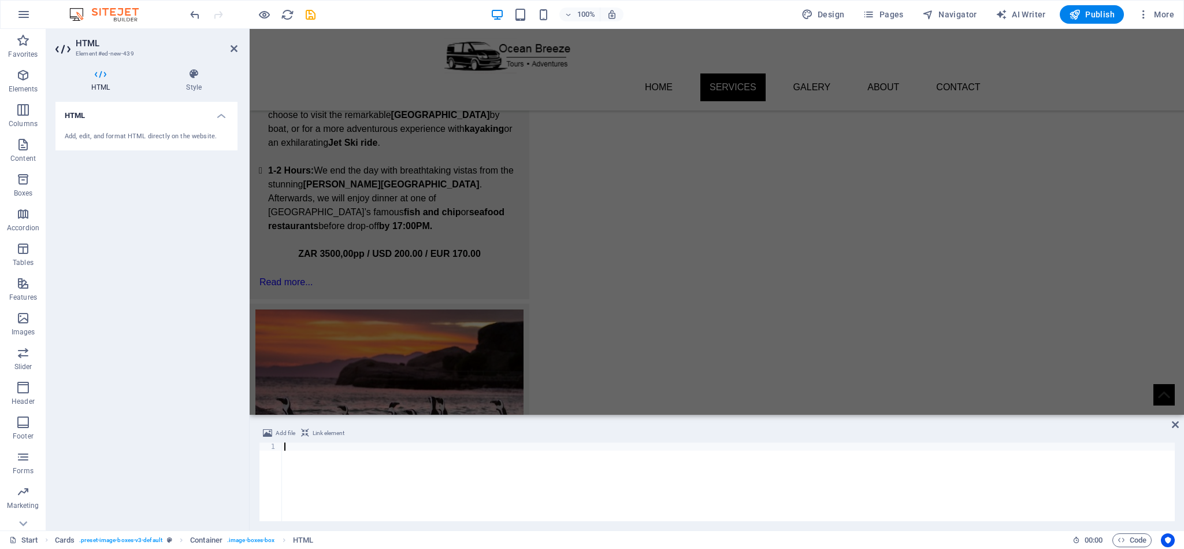
click at [354, 450] on div at bounding box center [728, 489] width 893 height 95
paste textarea "<iframe src="https://www.quicket.co.za/embed.aspx?productid=335406&productname=…"
click at [1027, 446] on div "< iframe src = "https://www.quicket.co.za/embed.aspx?productid=335406&productna…" at bounding box center [728, 489] width 893 height 95
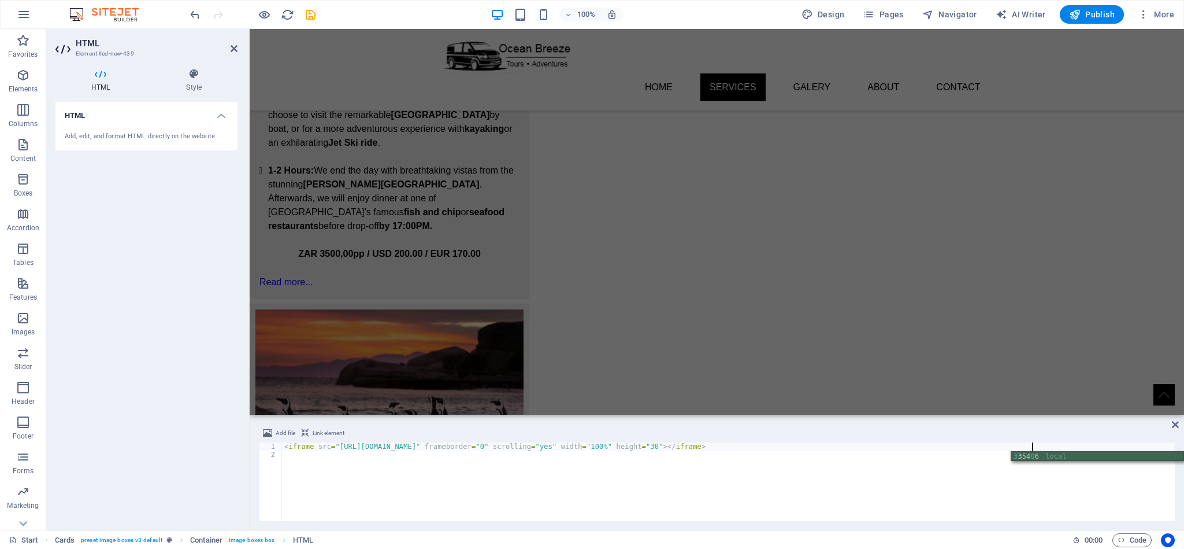
type textarea "<iframe src="https://www.quicket.co.za/embed.aspx?productid=335406&productname=…"
click at [927, 477] on div "< iframe src = "https://www.quicket.co.za/embed.aspx?productid=335406&productna…" at bounding box center [728, 489] width 893 height 95
click at [7, 319] on span "Images" at bounding box center [23, 325] width 46 height 28
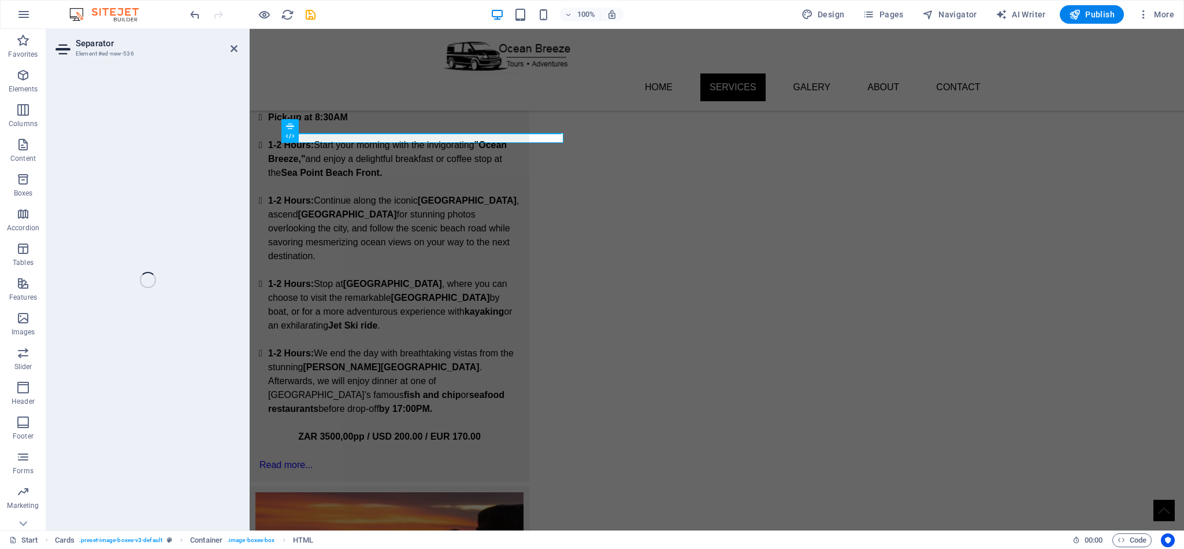
select select "%"
select select "px"
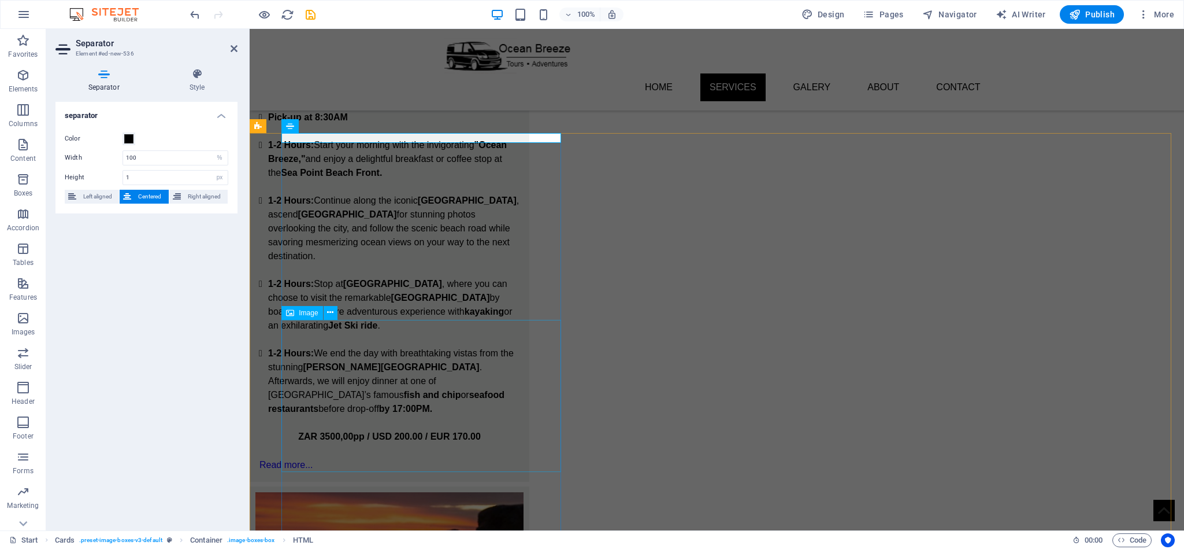
scroll to position [354, 0]
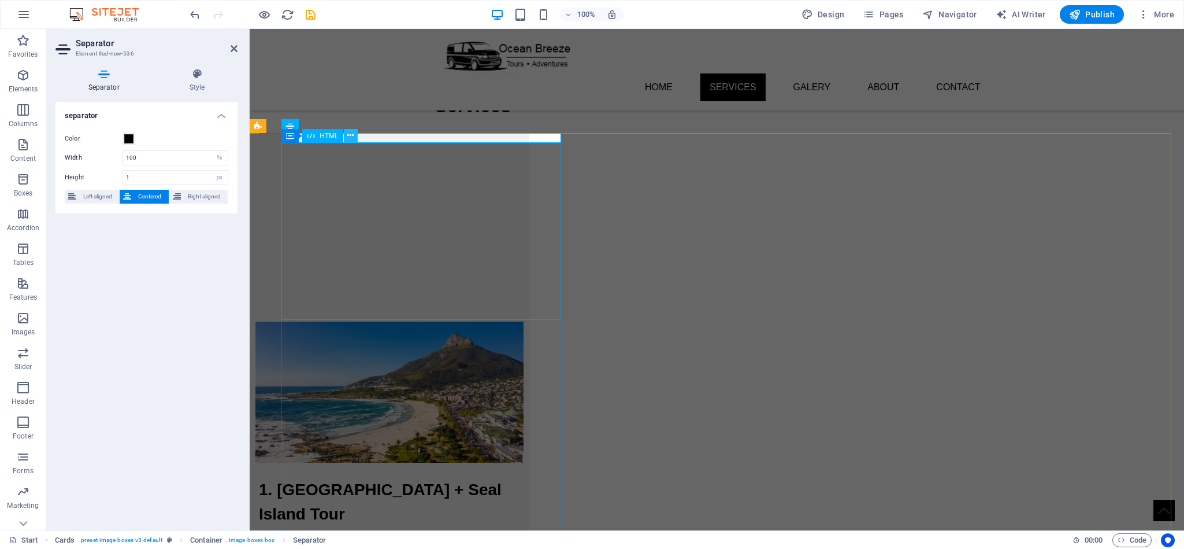
click at [350, 136] on icon at bounding box center [350, 135] width 6 height 12
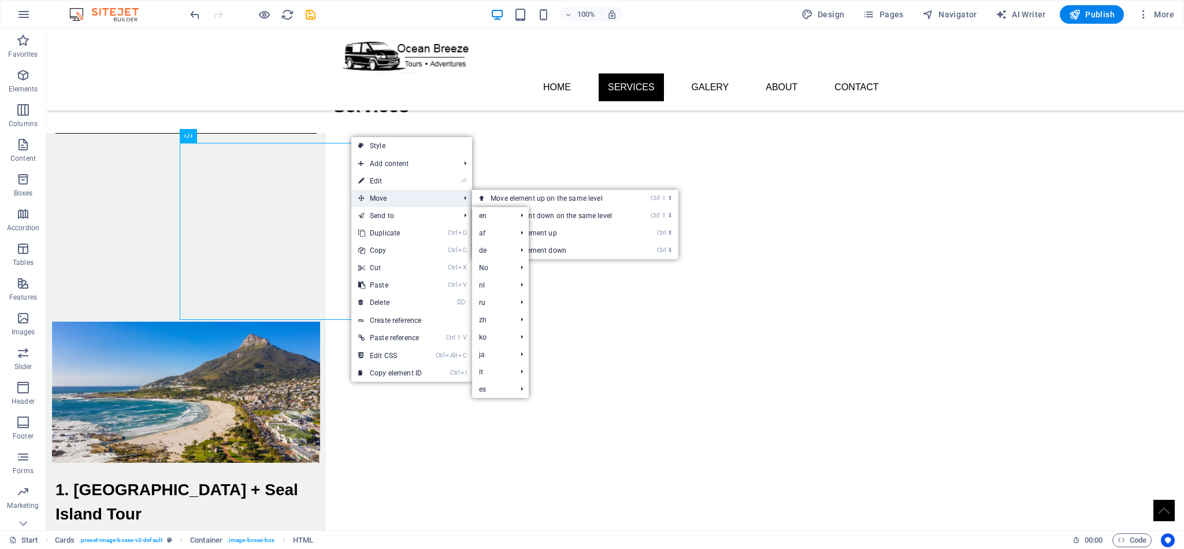
click at [393, 202] on span "Move" at bounding box center [402, 198] width 103 height 17
drag, startPoint x: 579, startPoint y: 252, endPoint x: 533, endPoint y: 225, distance: 53.6
click at [579, 252] on link "Ctrl ⬇ Move the element down" at bounding box center [553, 250] width 163 height 17
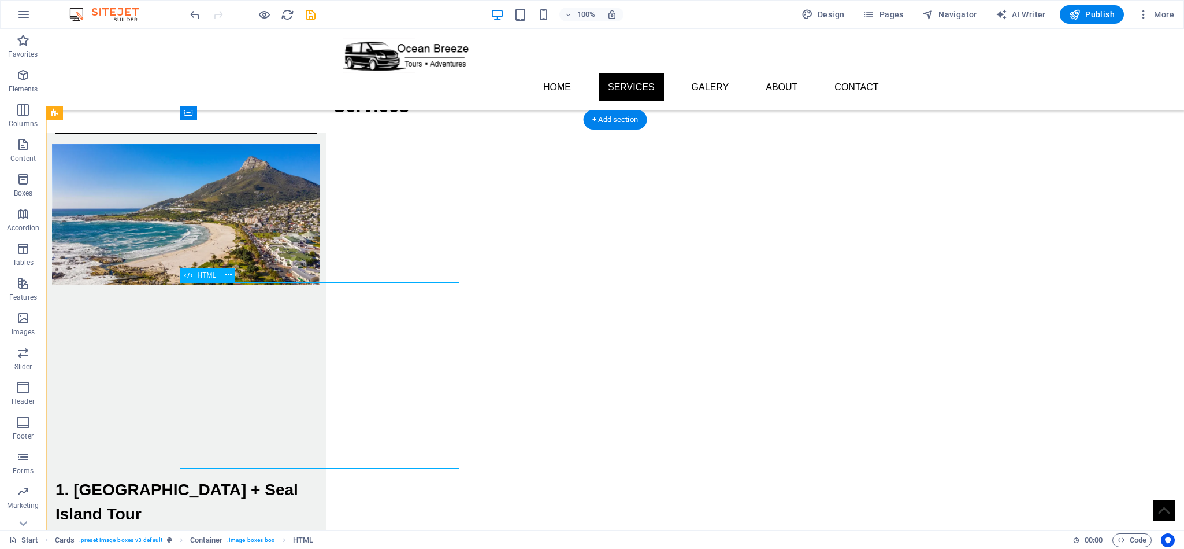
scroll to position [527, 0]
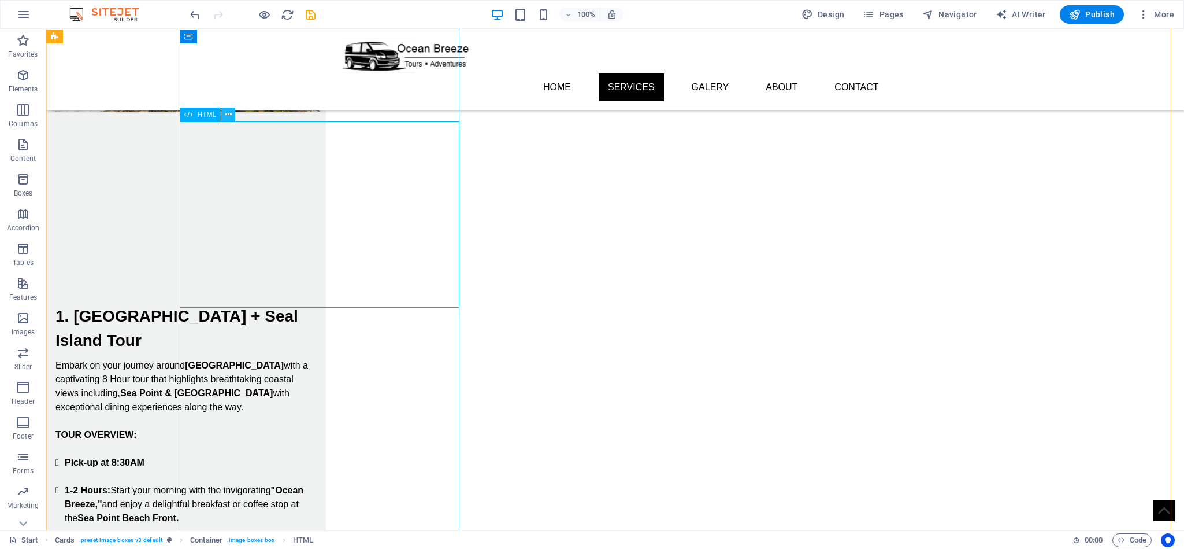
click at [229, 117] on icon at bounding box center [228, 115] width 6 height 12
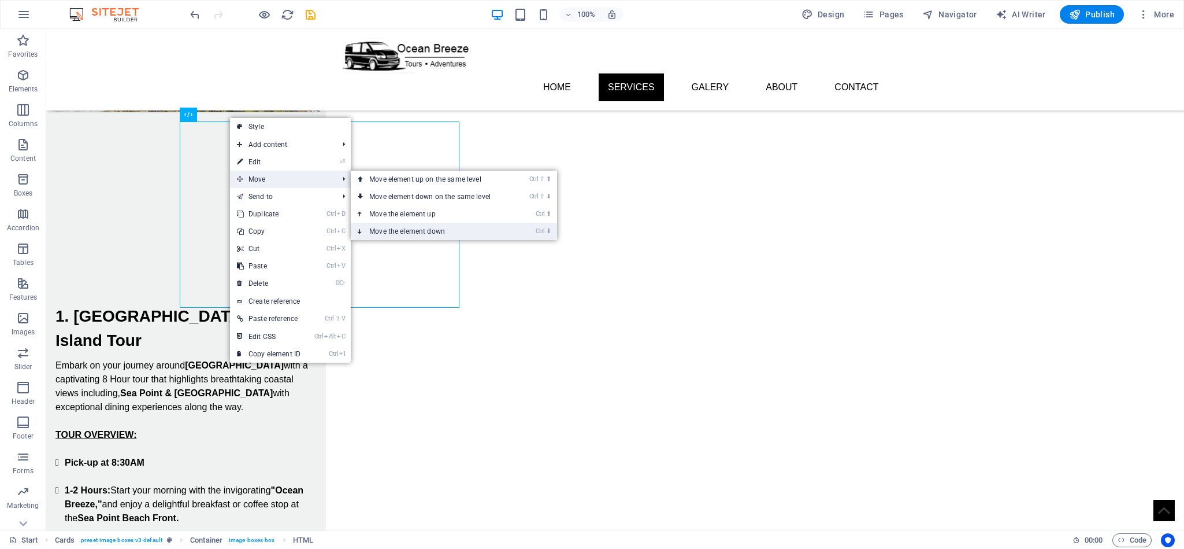
click at [449, 231] on link "Ctrl ⬇ Move the element down" at bounding box center [432, 231] width 163 height 17
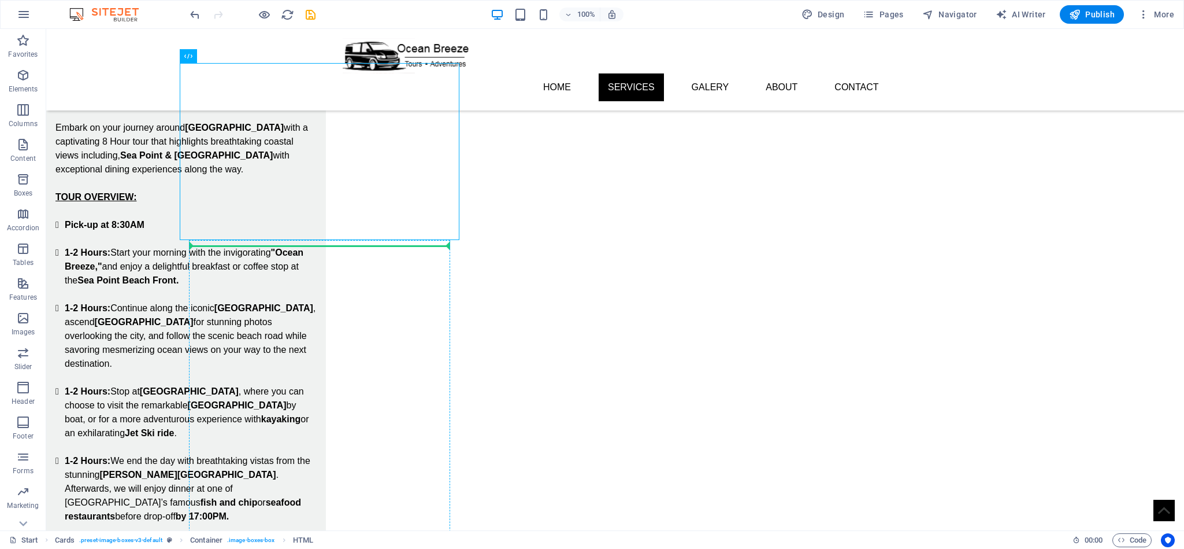
scroll to position [961, 0]
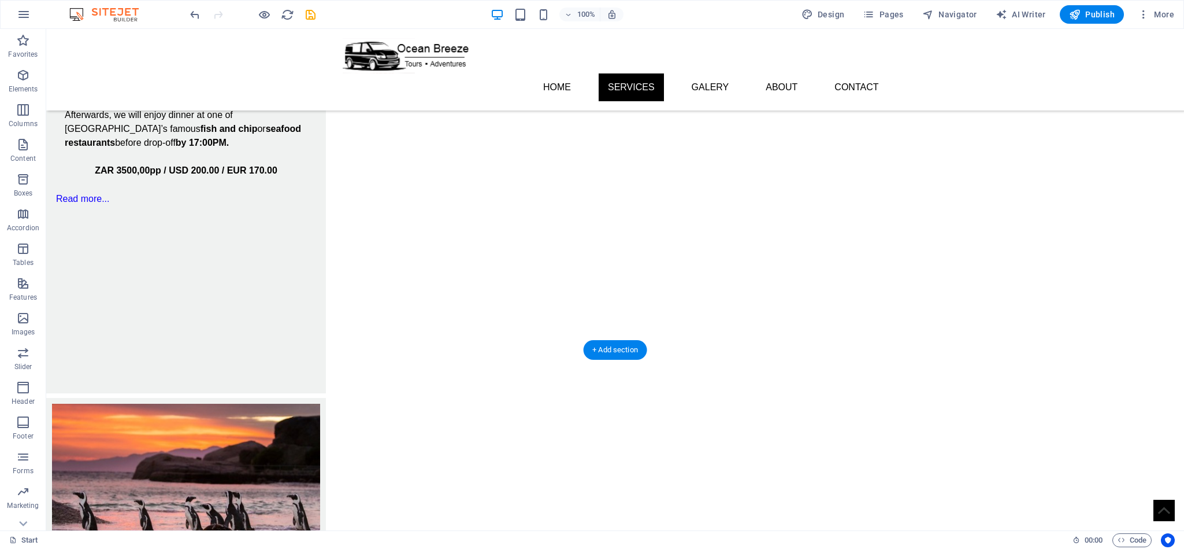
drag, startPoint x: 239, startPoint y: 179, endPoint x: 303, endPoint y: 235, distance: 85.2
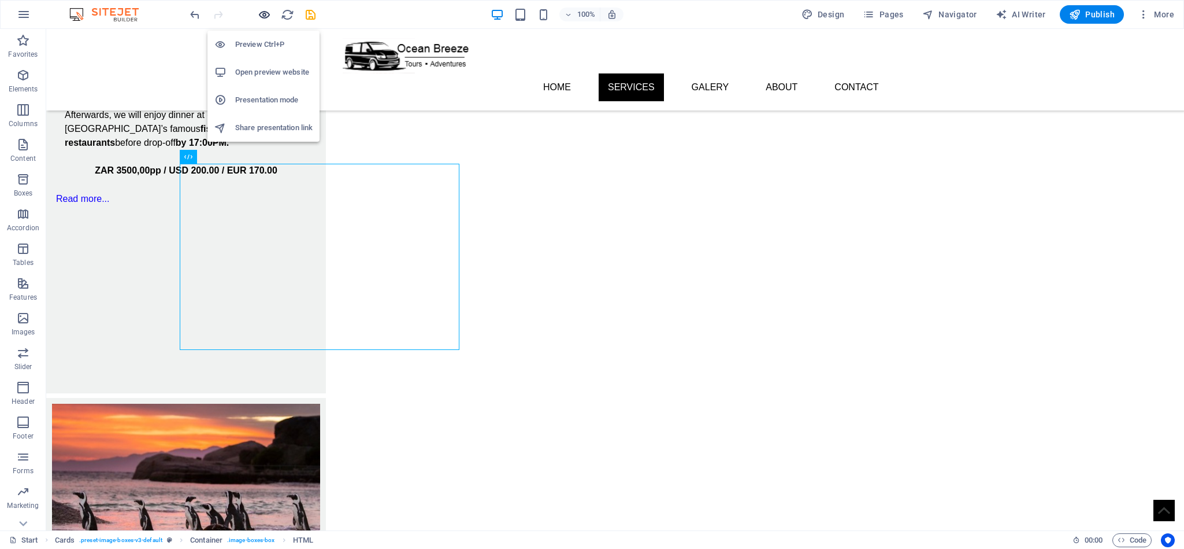
click at [261, 14] on icon "button" at bounding box center [264, 14] width 13 height 13
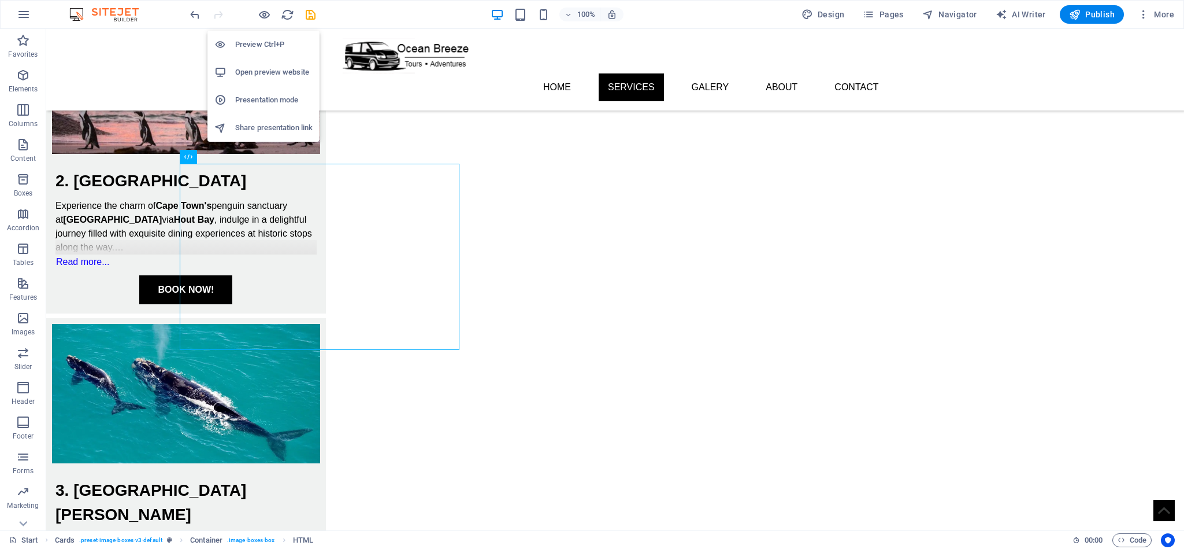
scroll to position [595, 0]
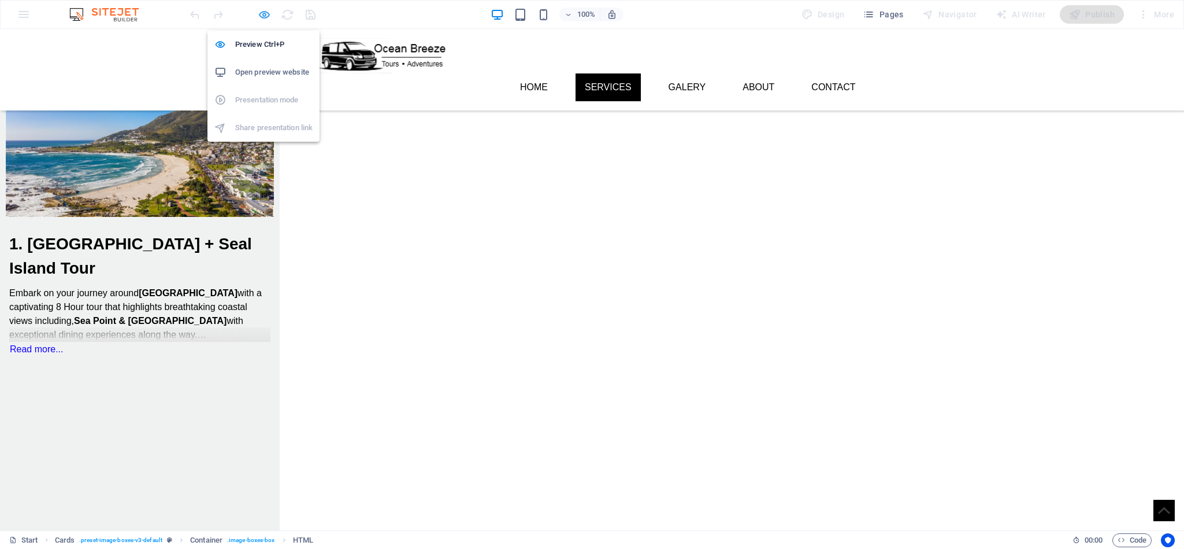
click at [266, 11] on icon "button" at bounding box center [264, 14] width 13 height 13
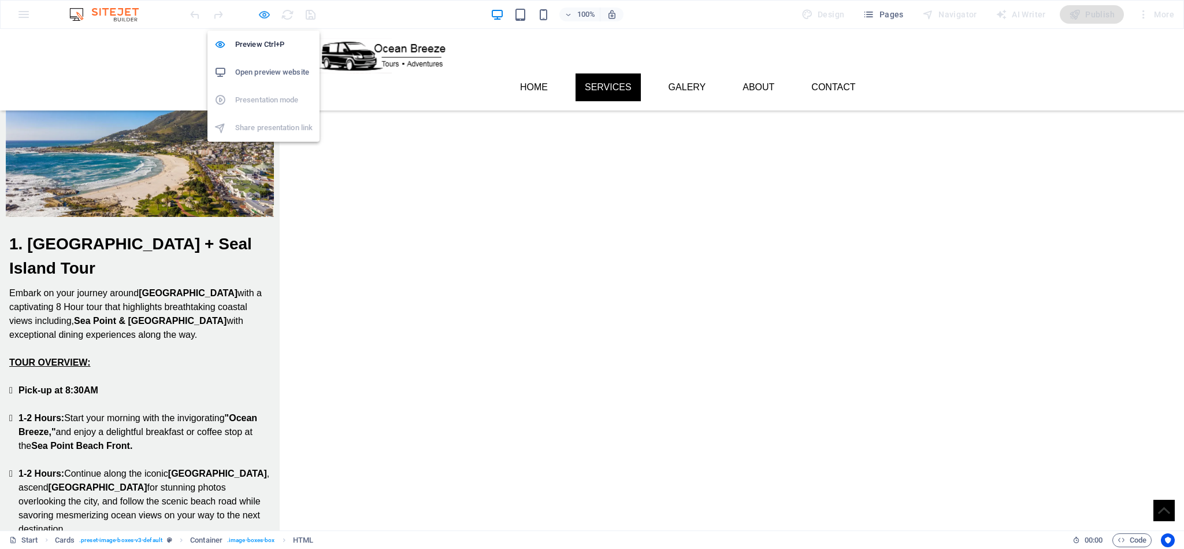
scroll to position [938, 0]
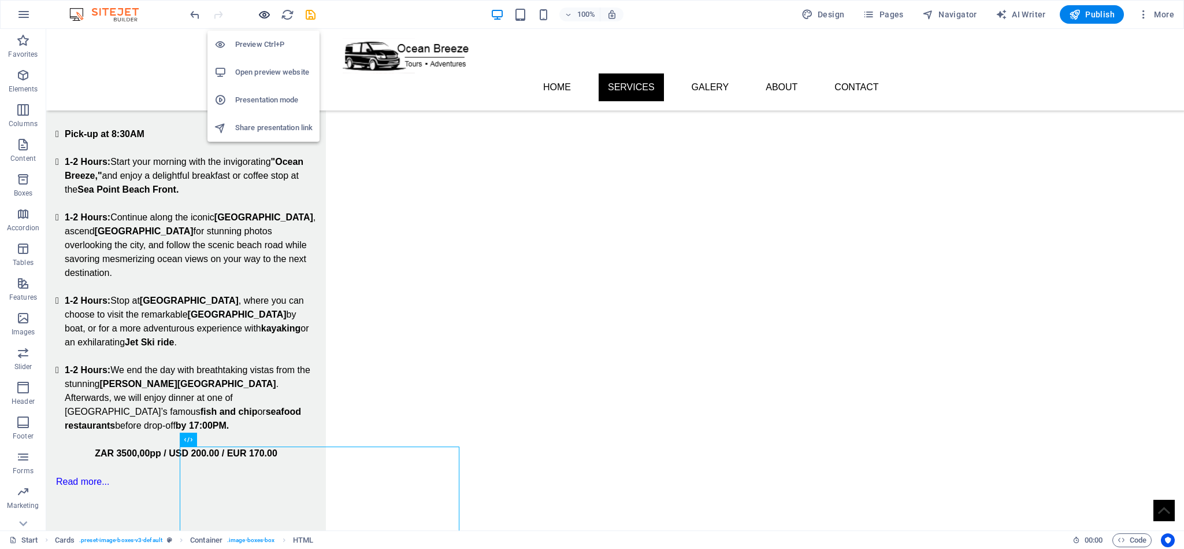
click at [260, 12] on icon "button" at bounding box center [264, 14] width 13 height 13
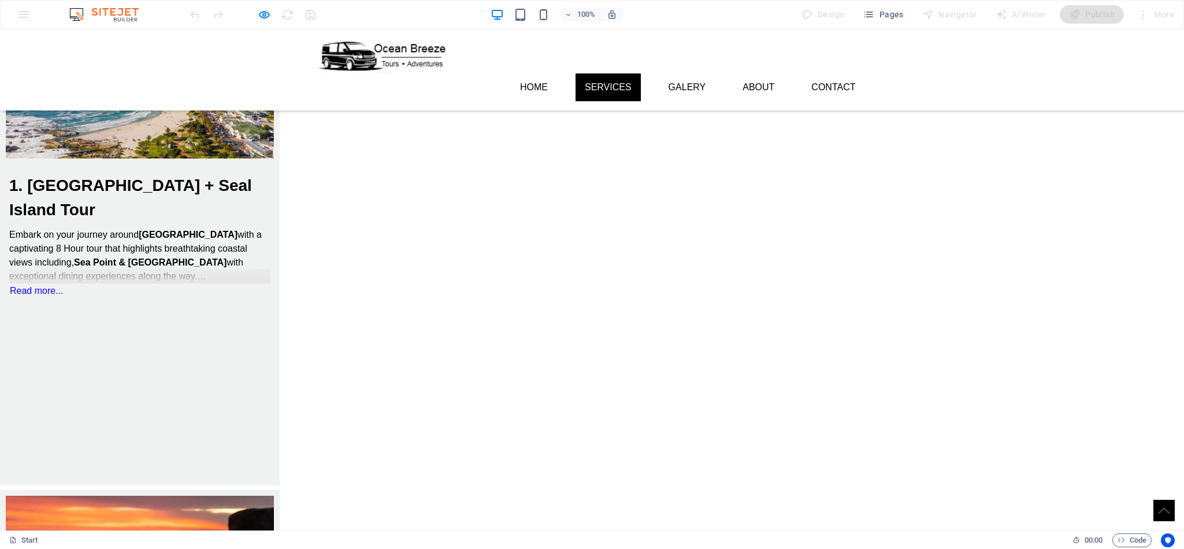
scroll to position [486, 0]
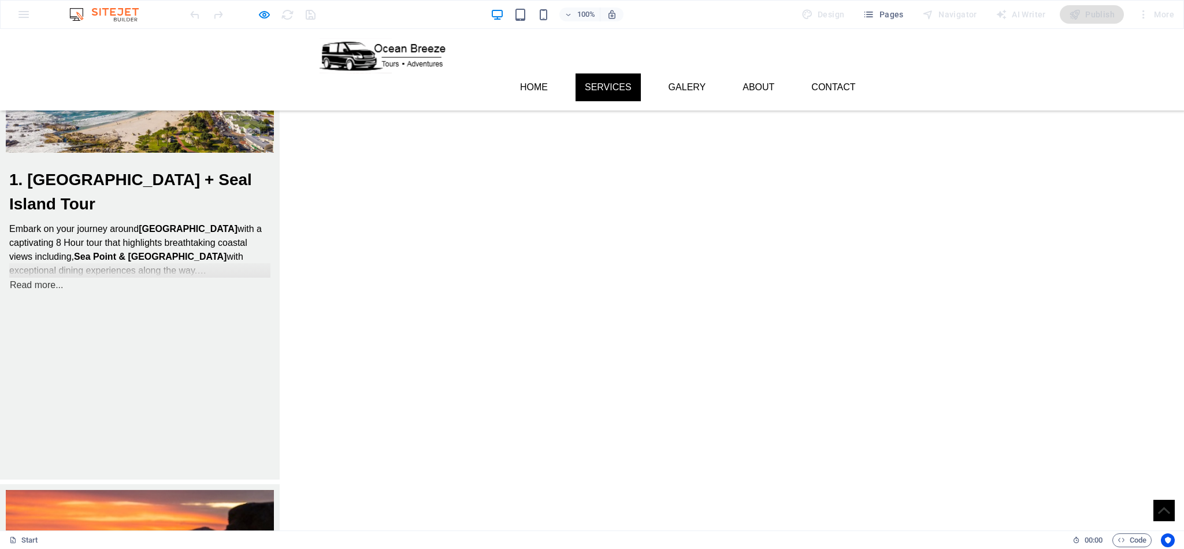
click at [64, 277] on link "Read more..." at bounding box center [36, 284] width 54 height 15
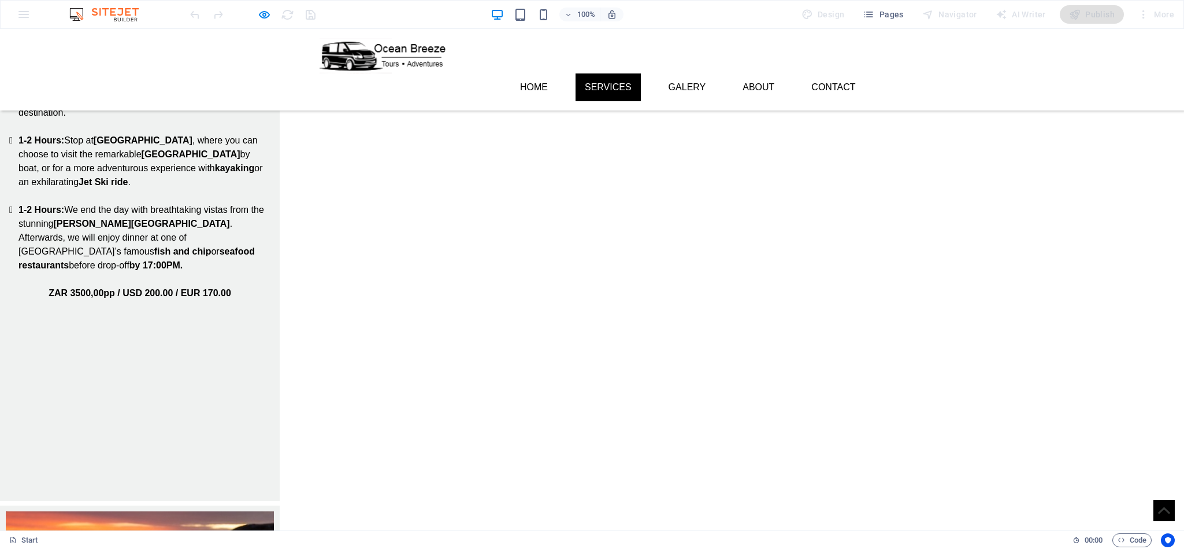
scroll to position [833, 0]
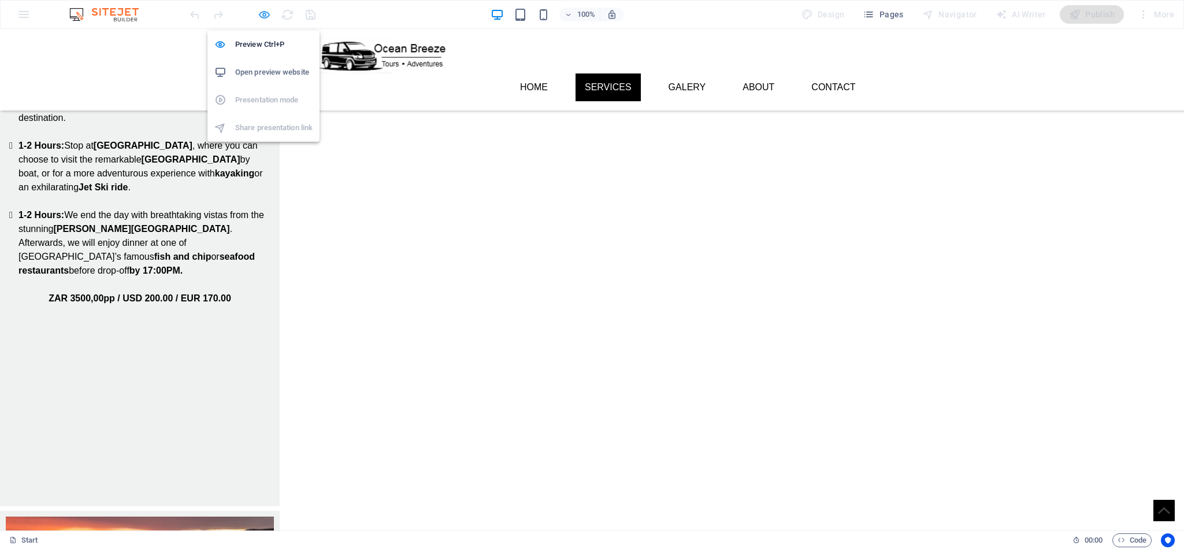
click at [261, 13] on icon "button" at bounding box center [264, 14] width 13 height 13
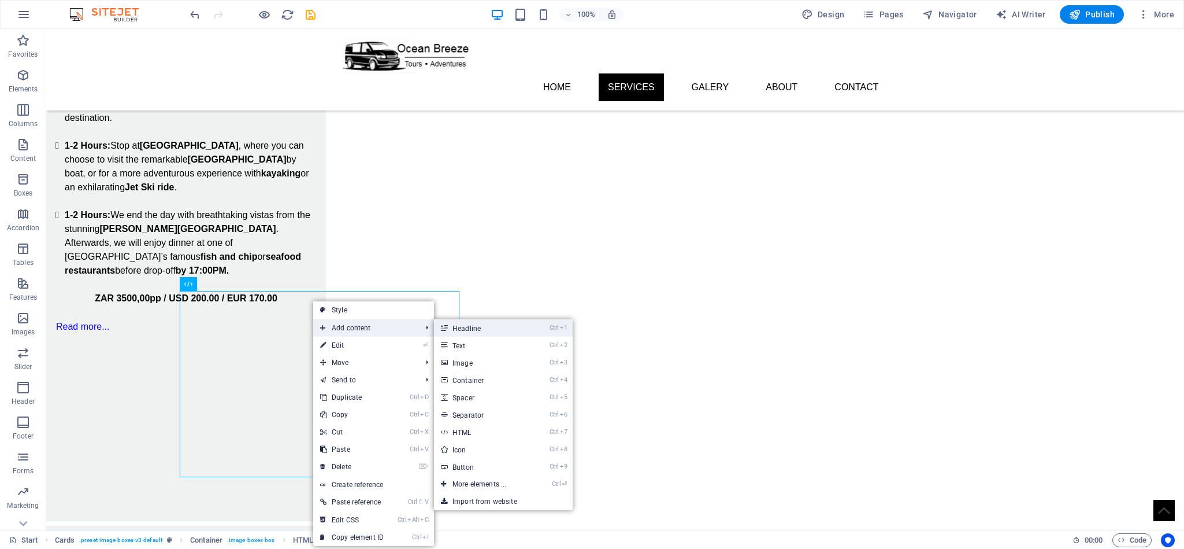
click at [484, 323] on link "Ctrl 1 Headline" at bounding box center [481, 327] width 95 height 17
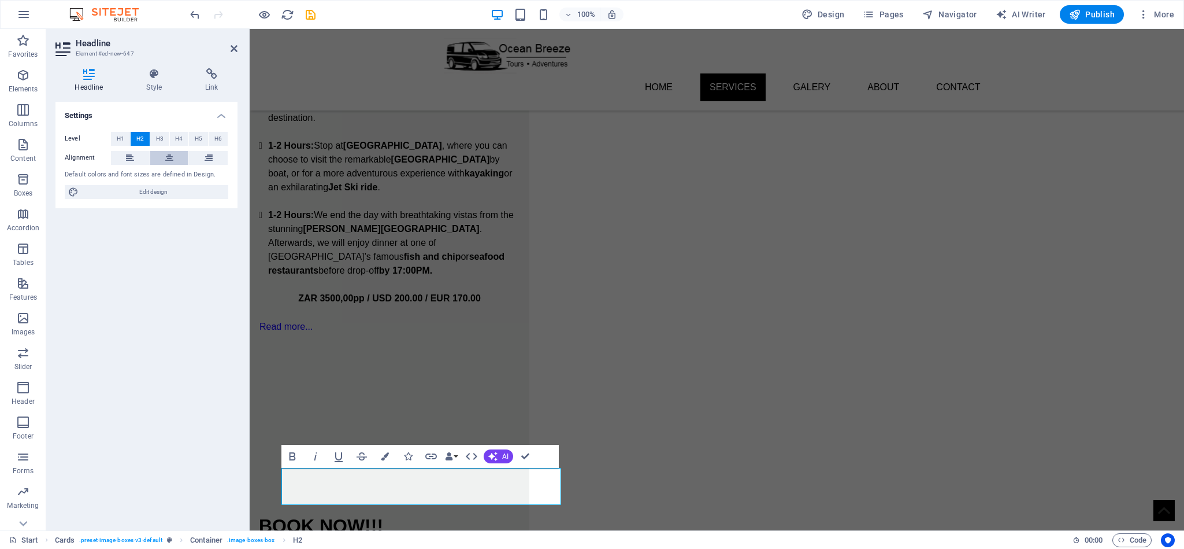
click at [166, 155] on icon at bounding box center [169, 158] width 8 height 14
click at [495, 512] on h2 "BOOK NOW!!!" at bounding box center [389, 526] width 261 height 28
click at [493, 512] on h2 "BOOK NOW!" at bounding box center [389, 526] width 261 height 28
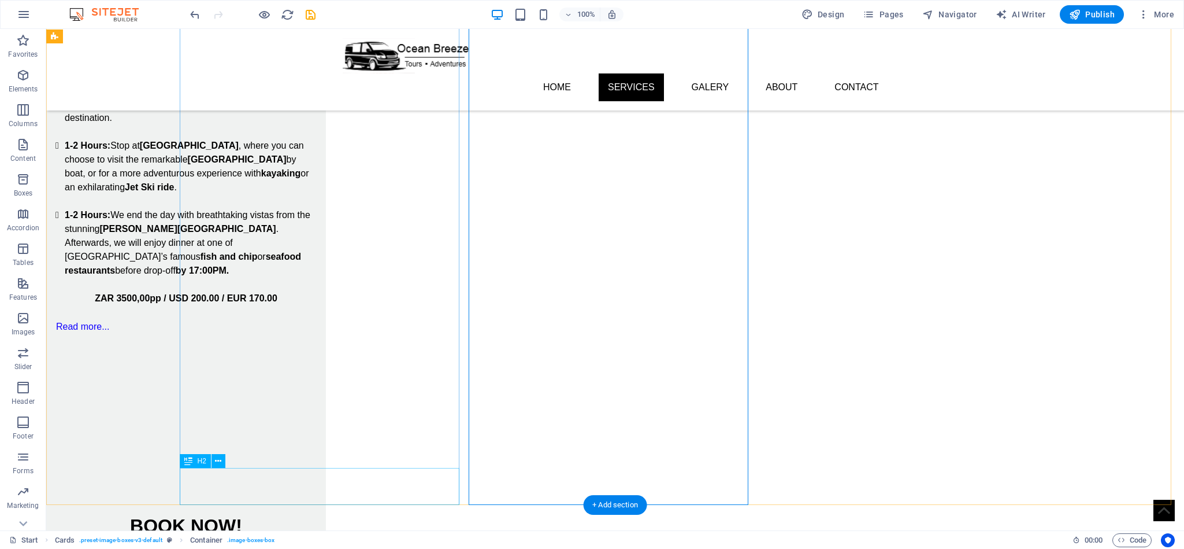
click at [326, 512] on div "BOOK NOW!" at bounding box center [186, 530] width 280 height 37
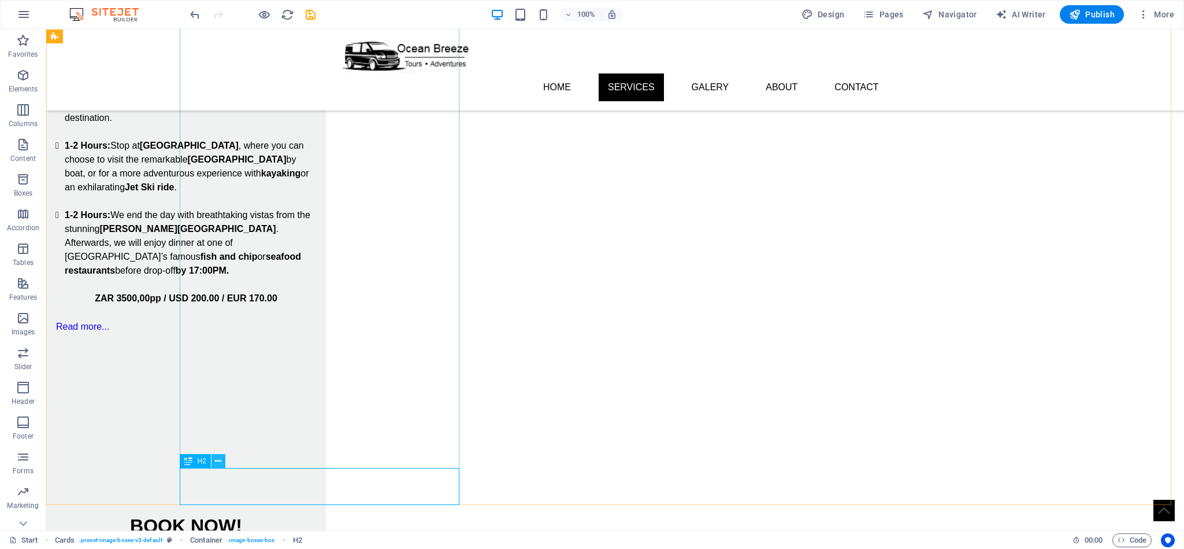
click at [216, 461] on icon at bounding box center [218, 461] width 6 height 12
drag, startPoint x: 248, startPoint y: 494, endPoint x: 197, endPoint y: 472, distance: 56.2
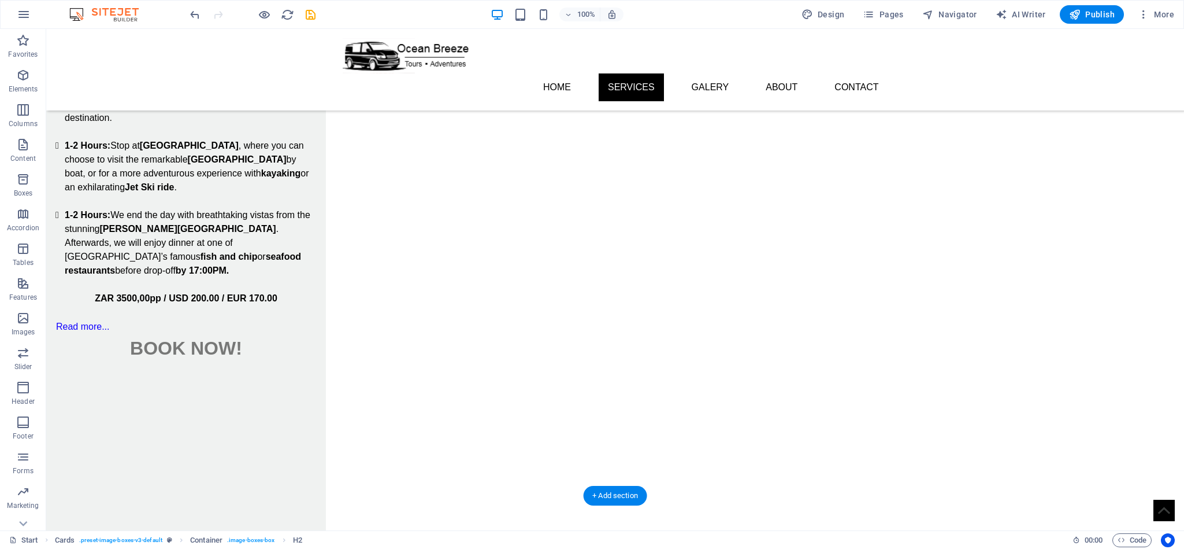
drag, startPoint x: 196, startPoint y: 375, endPoint x: 193, endPoint y: 295, distance: 79.8
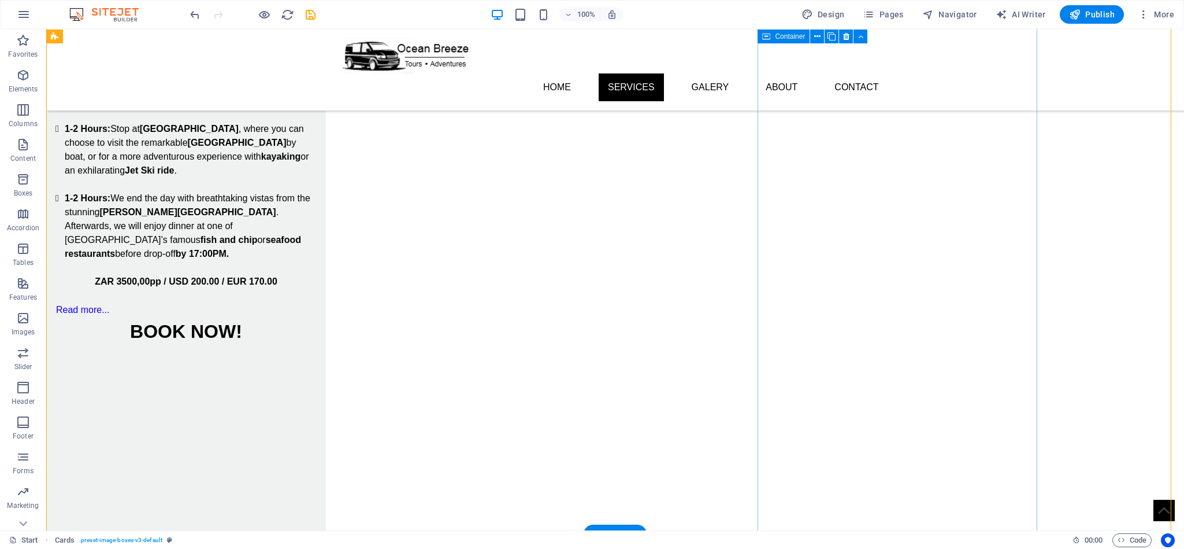
scroll to position [920, 0]
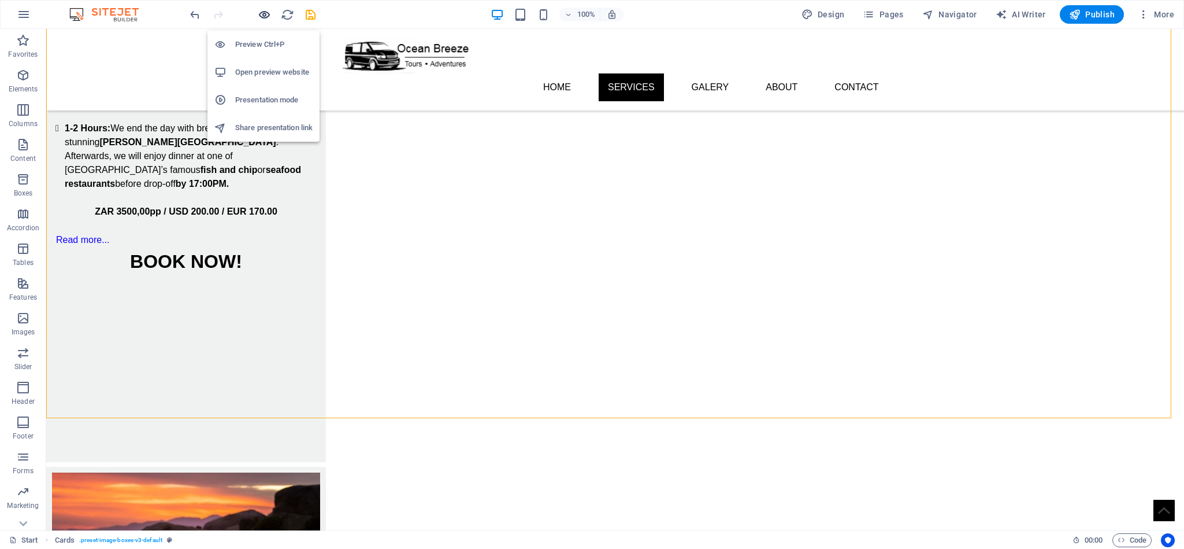
click at [262, 16] on icon "button" at bounding box center [264, 14] width 13 height 13
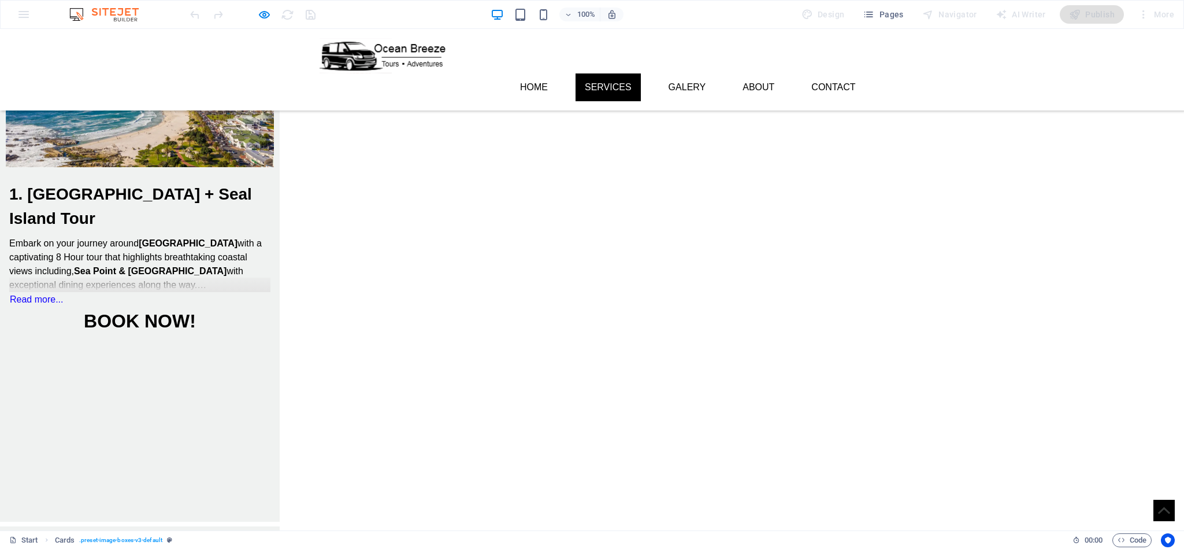
scroll to position [468, 0]
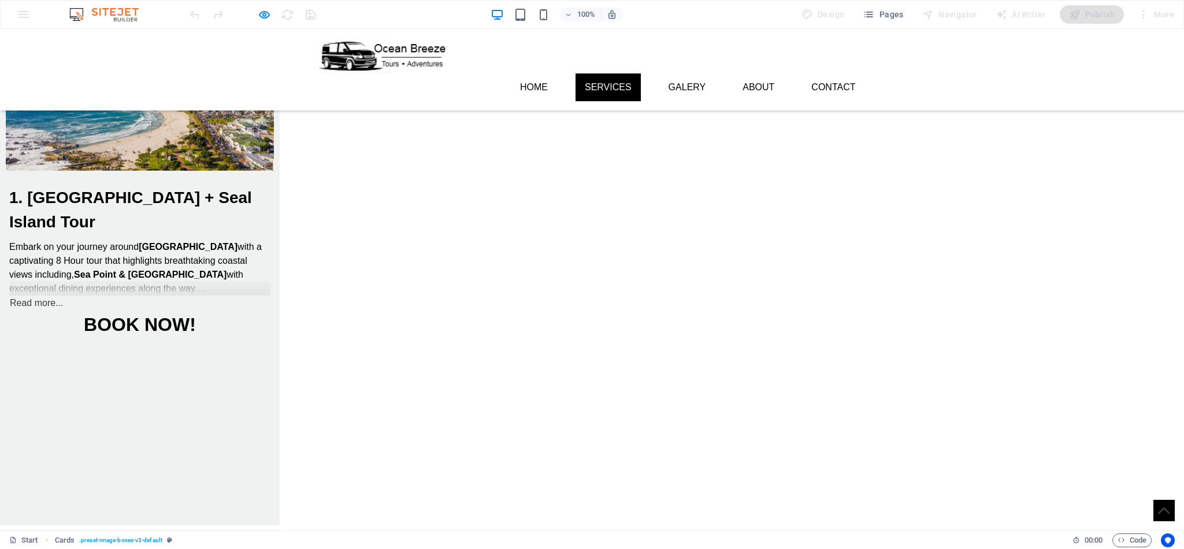
click at [64, 295] on link "Read more..." at bounding box center [36, 302] width 54 height 15
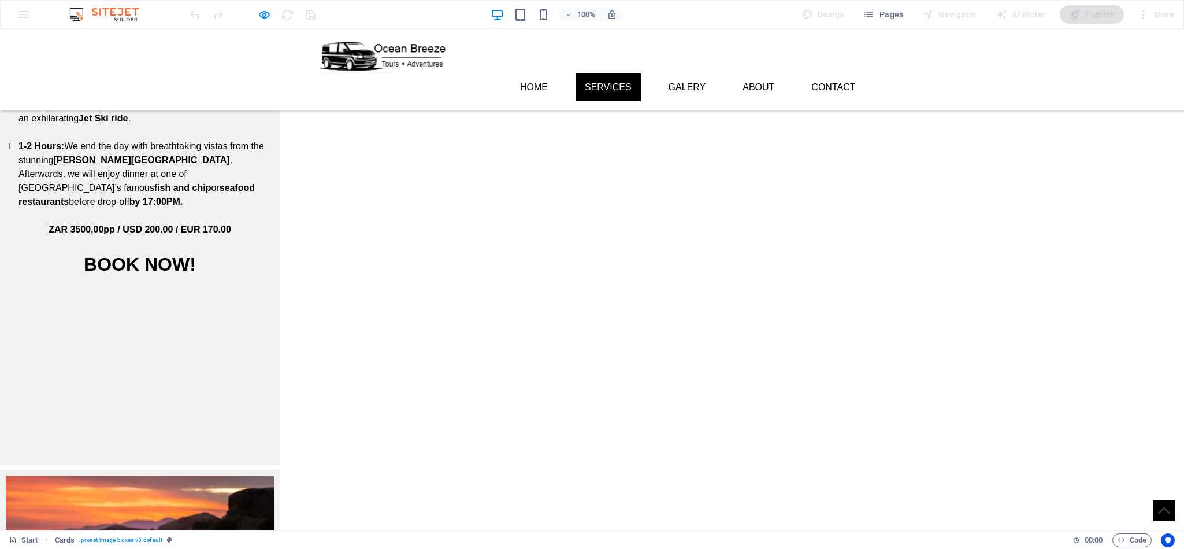
scroll to position [989, 0]
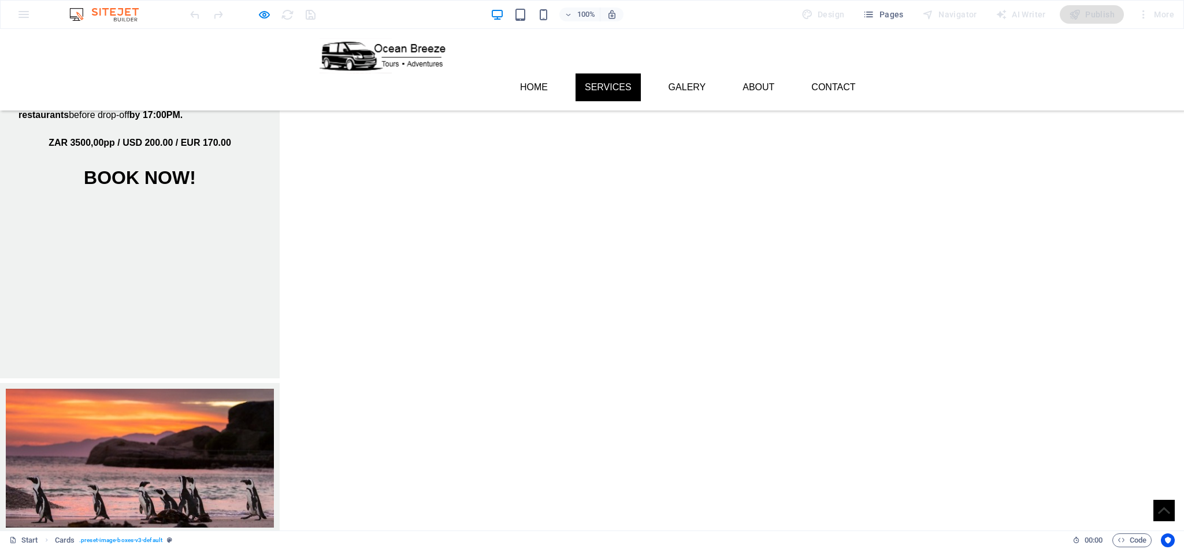
click at [128, 217] on div "1. [GEOGRAPHIC_DATA] + Seal Island Tour Embark on your journey around [GEOGRAPH…" at bounding box center [592, 259] width 1184 height 1522
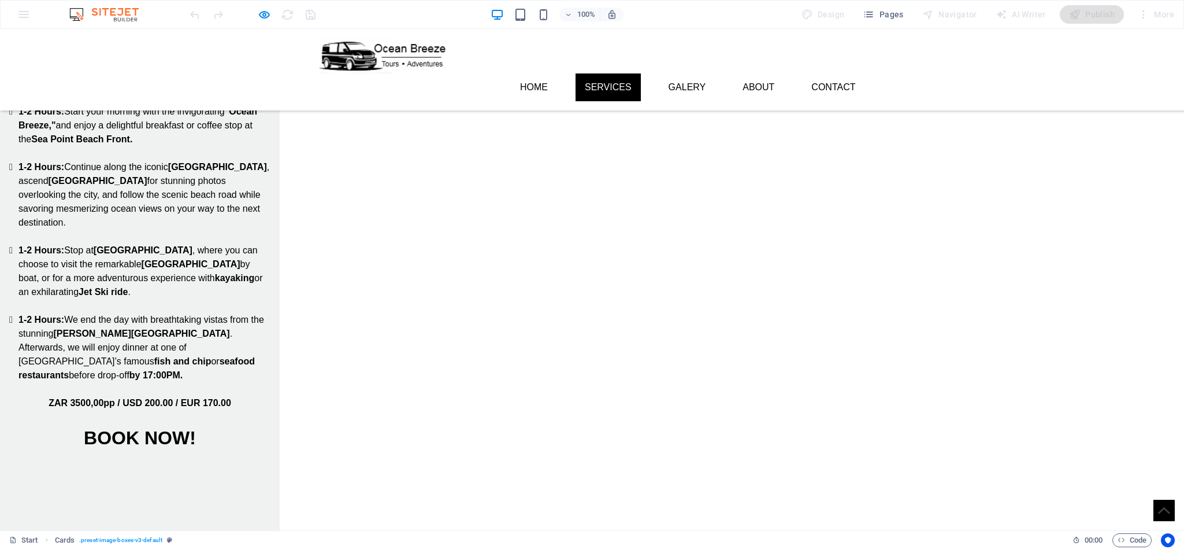
scroll to position [815, 0]
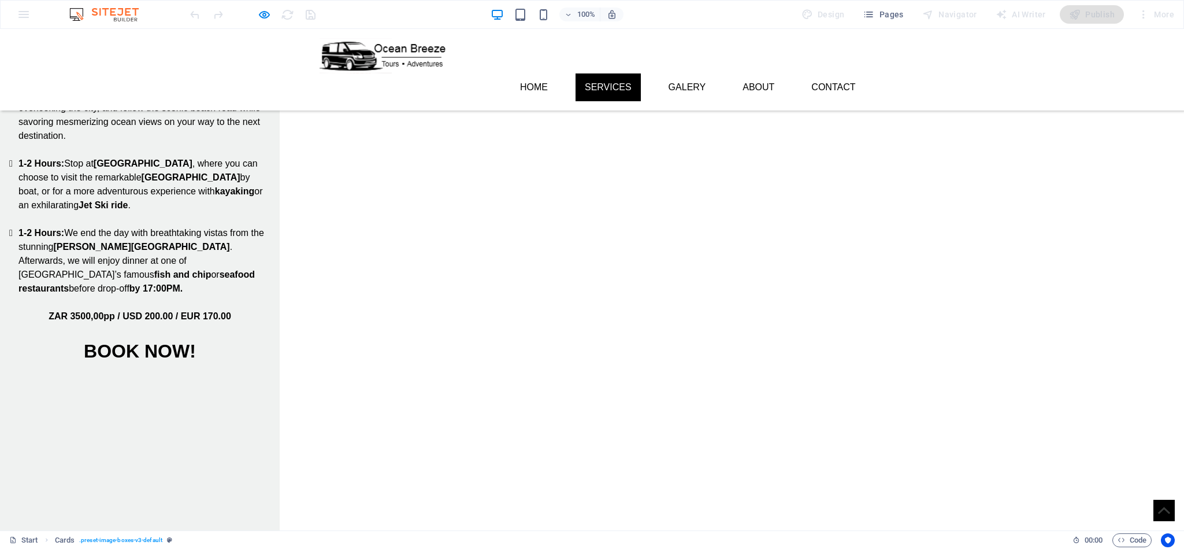
click at [9, 356] on div "1. [GEOGRAPHIC_DATA] + Seal Island Tour Embark on your journey around [GEOGRAPH…" at bounding box center [592, 433] width 1184 height 1522
click at [271, 337] on h2 "BOOK NOW!" at bounding box center [139, 351] width 261 height 28
click at [261, 11] on icon "button" at bounding box center [264, 14] width 13 height 13
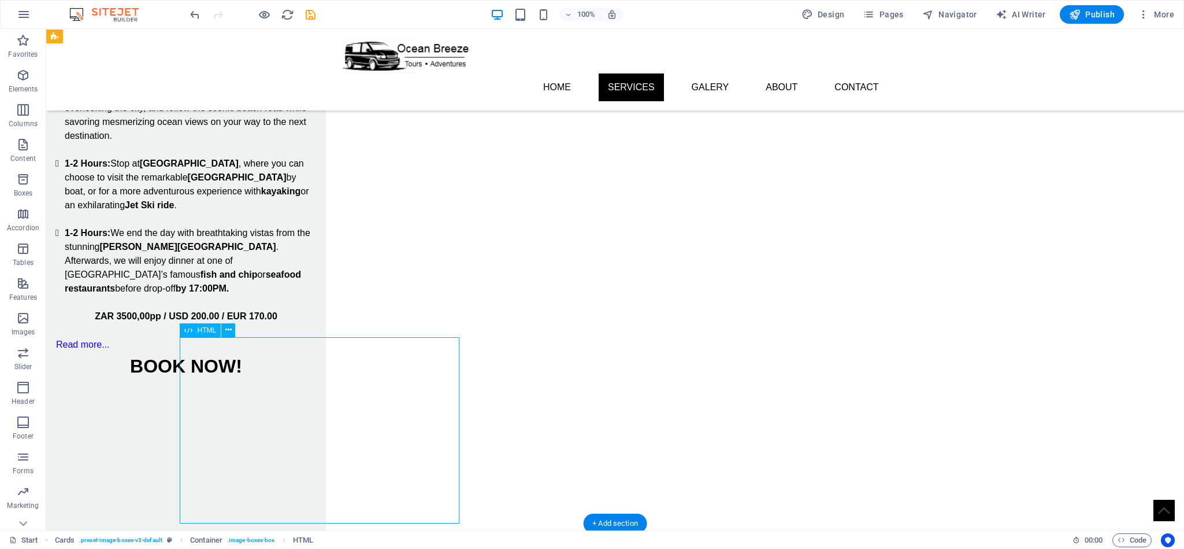
drag, startPoint x: 443, startPoint y: 439, endPoint x: 445, endPoint y: 339, distance: 100.6
click at [326, 380] on div at bounding box center [186, 473] width 280 height 187
click at [326, 383] on div at bounding box center [186, 473] width 280 height 187
click at [326, 380] on div at bounding box center [186, 473] width 280 height 187
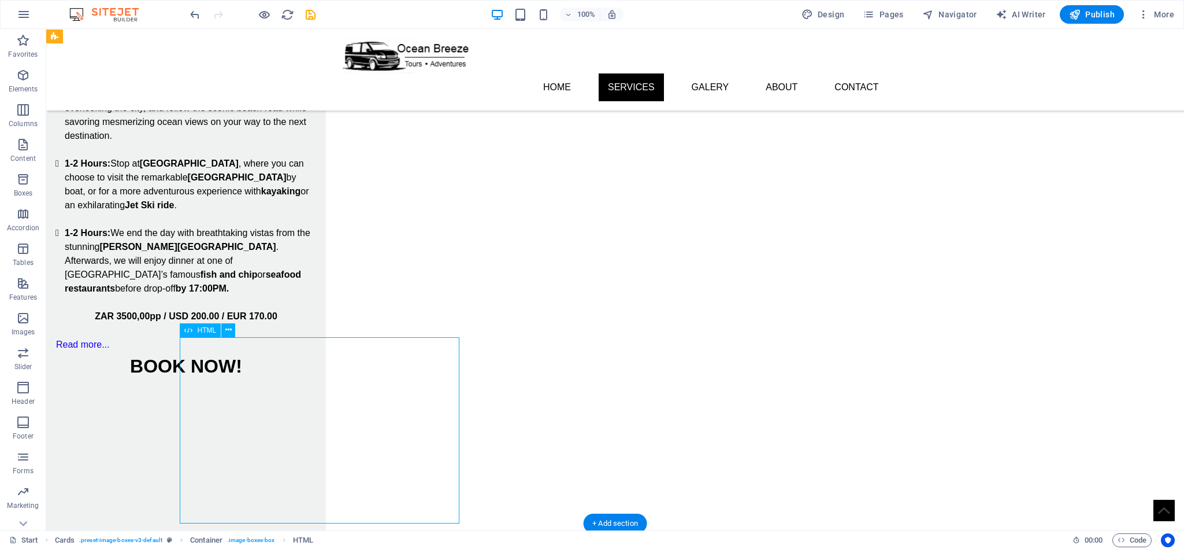
click at [326, 380] on div at bounding box center [186, 473] width 280 height 187
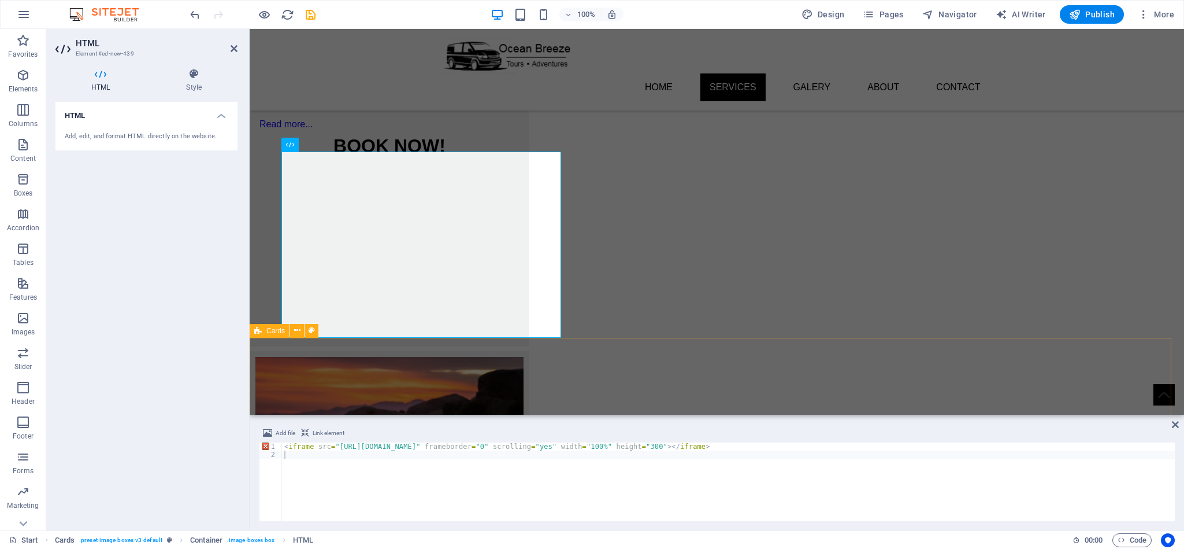
scroll to position [1075, 0]
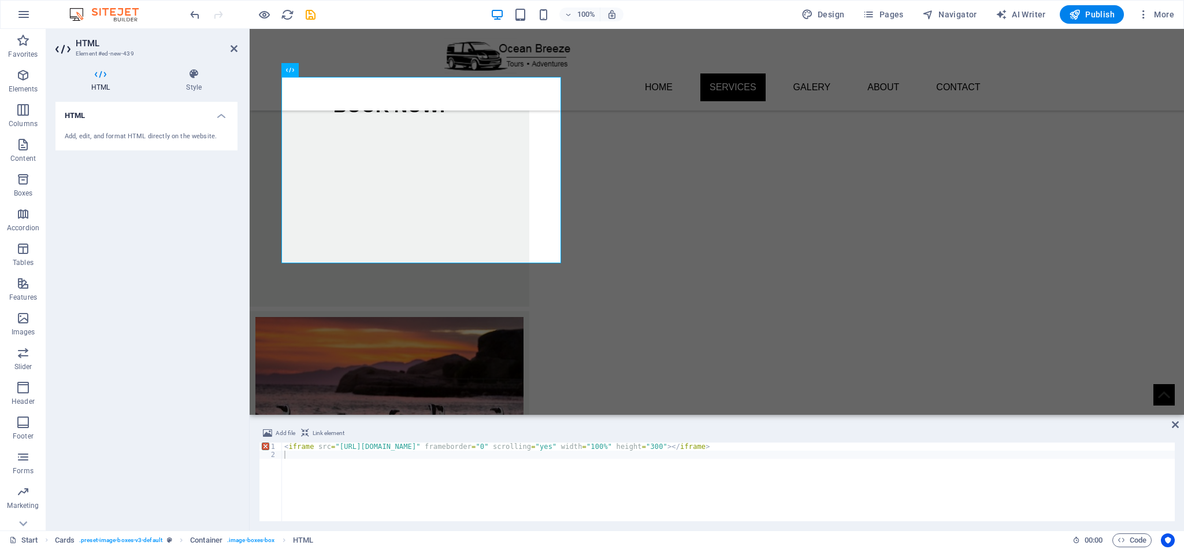
click at [129, 418] on div "HTML Add, edit, and format HTML directly on the website." at bounding box center [146, 311] width 182 height 419
click at [1032, 448] on div "< iframe src = "https://www.quicket.co.za/embed.aspx?productid=335406&productna…" at bounding box center [728, 489] width 893 height 95
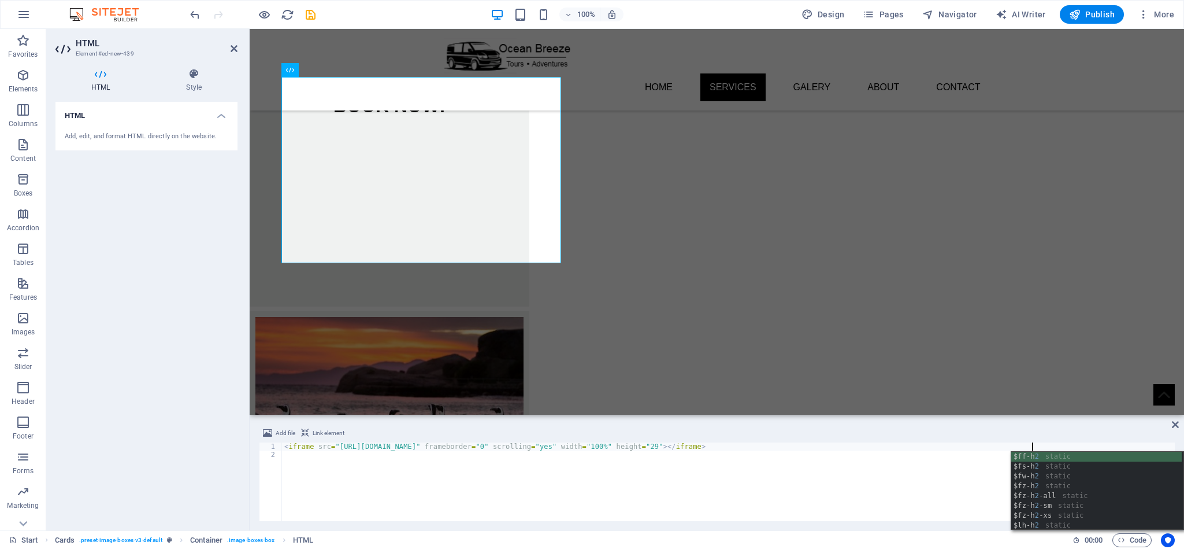
type textarea "<iframe src="https://www.quicket.co.za/embed.aspx?productid=335406&productname=…"
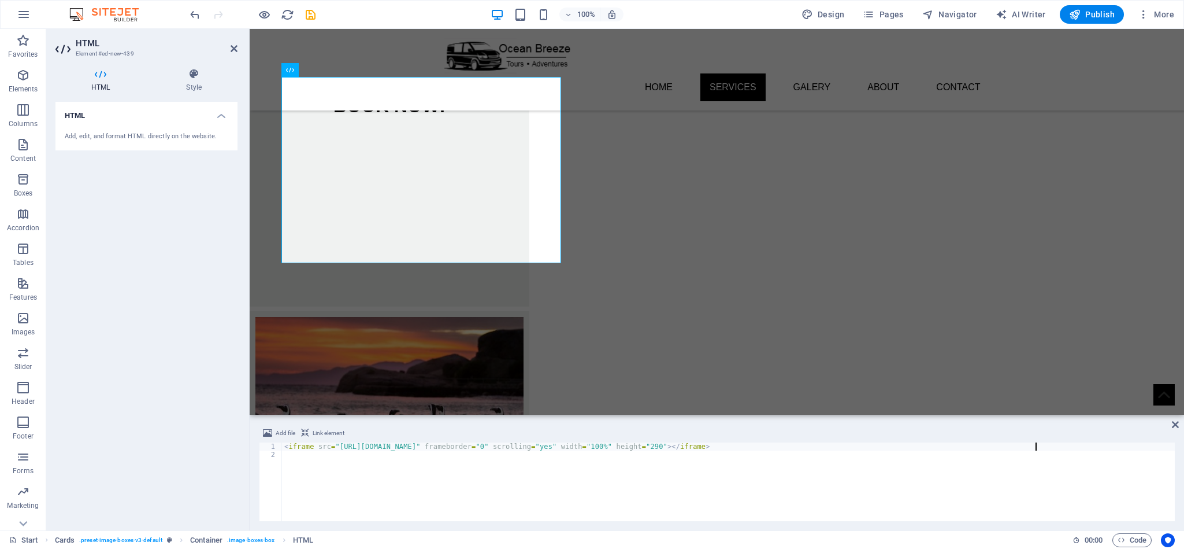
scroll to position [0, 61]
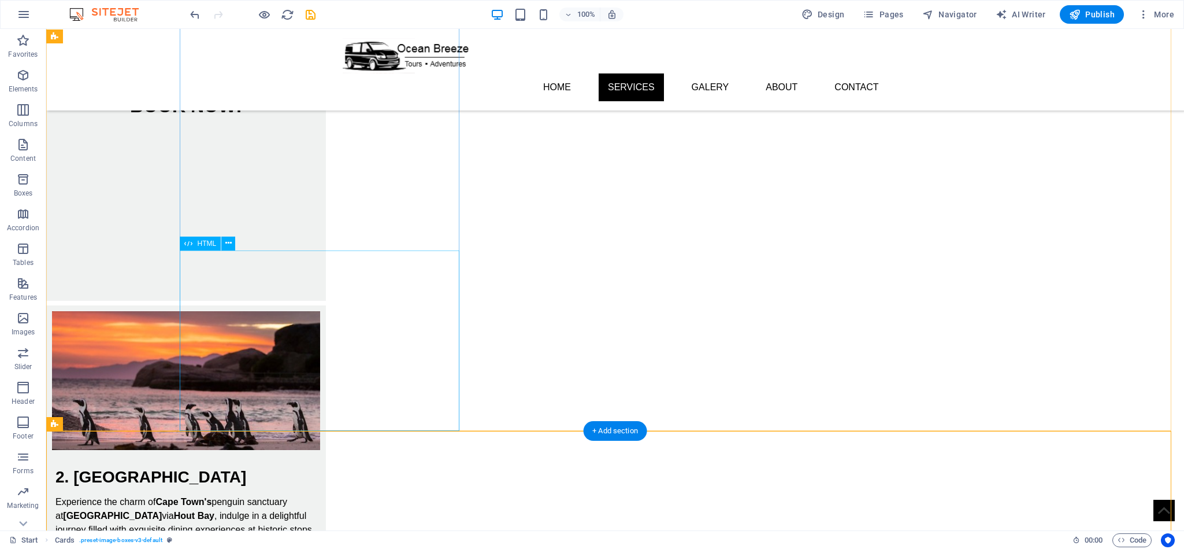
scroll to position [902, 0]
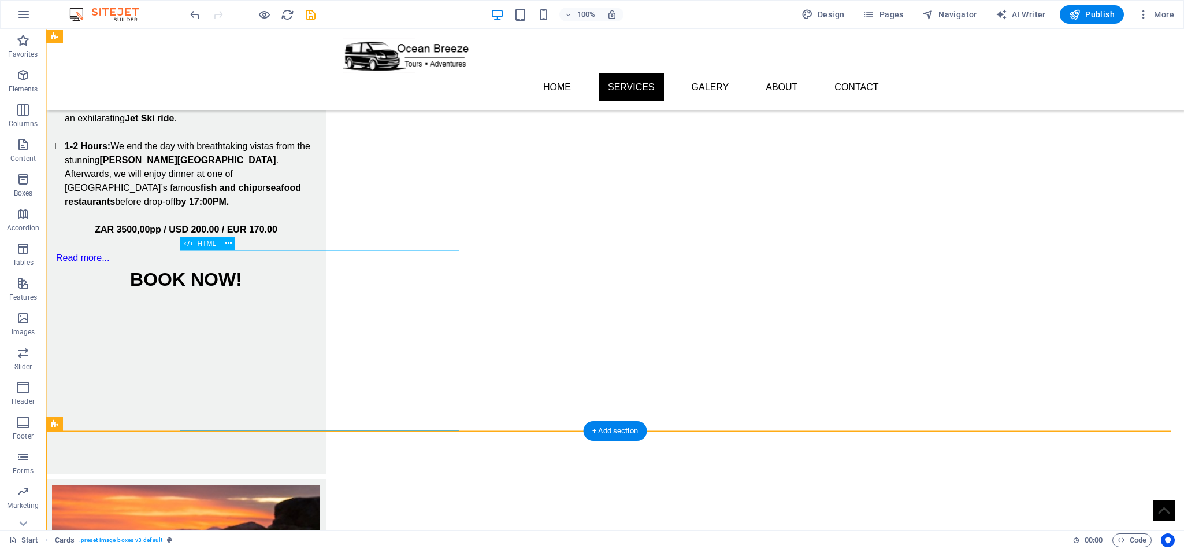
click at [326, 368] on div at bounding box center [186, 383] width 280 height 181
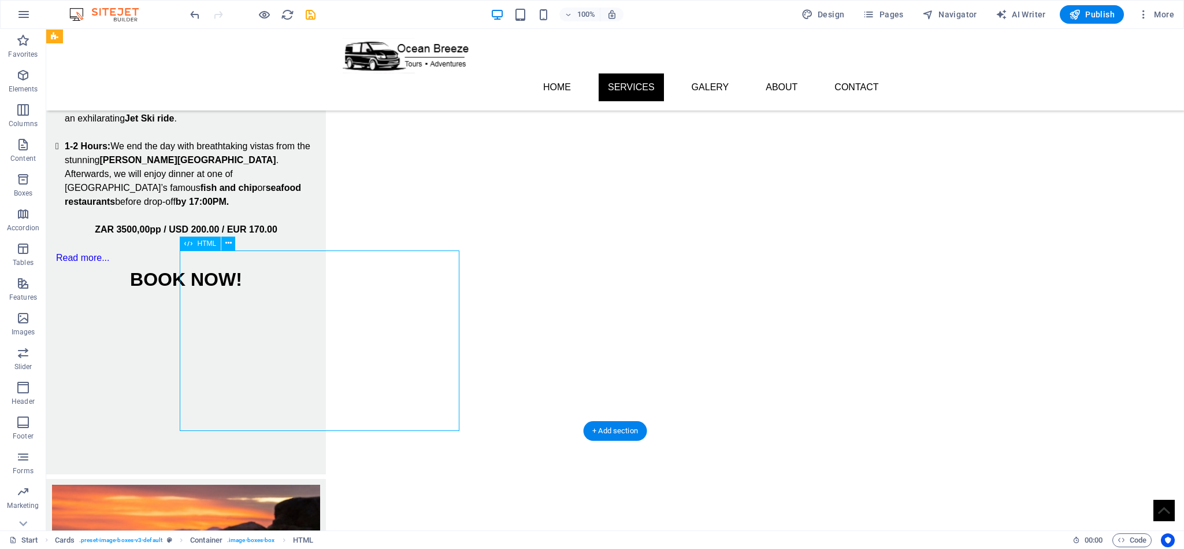
click at [326, 312] on div at bounding box center [186, 383] width 280 height 181
click at [309, 340] on div at bounding box center [186, 383] width 280 height 181
click at [326, 339] on div at bounding box center [186, 383] width 280 height 181
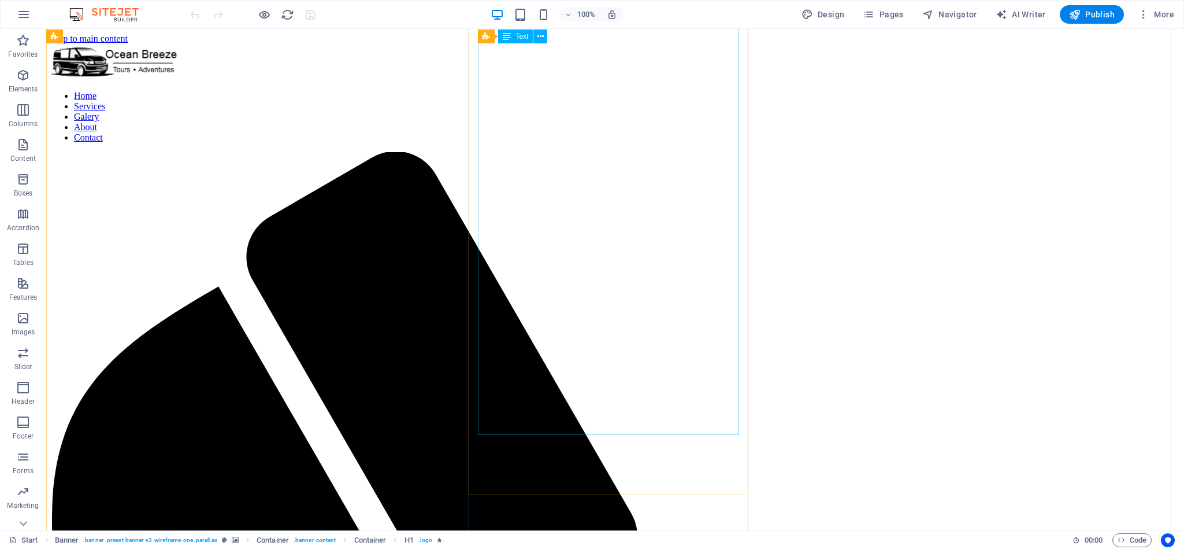
scroll to position [867, 0]
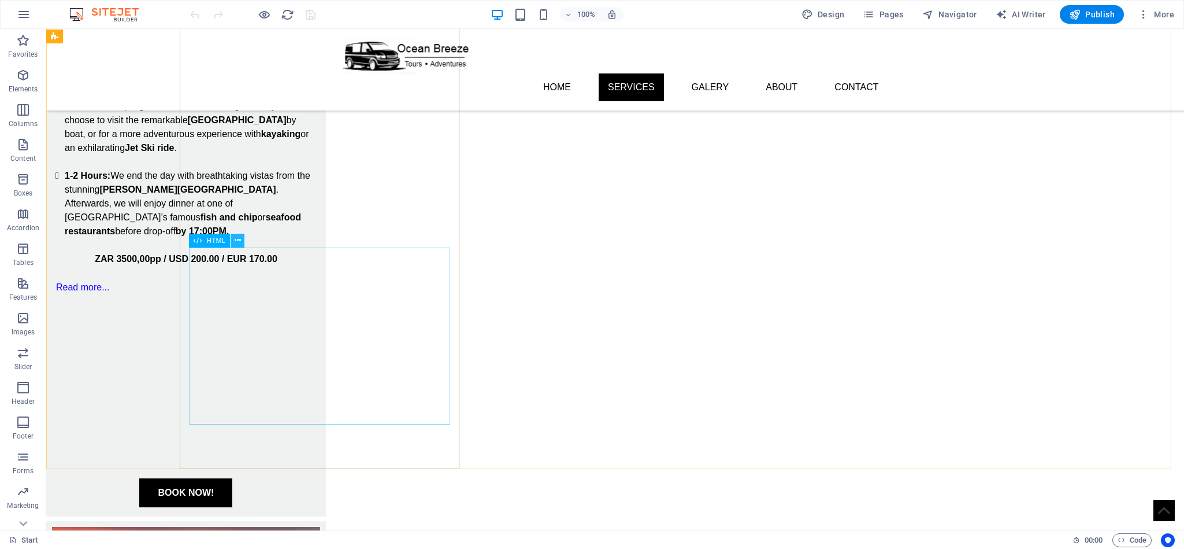
click at [239, 242] on icon at bounding box center [238, 240] width 6 height 12
click at [209, 245] on div "HTML" at bounding box center [209, 241] width 41 height 14
click at [210, 239] on span "HTML" at bounding box center [215, 240] width 19 height 7
click at [210, 240] on span "HTML" at bounding box center [215, 240] width 19 height 7
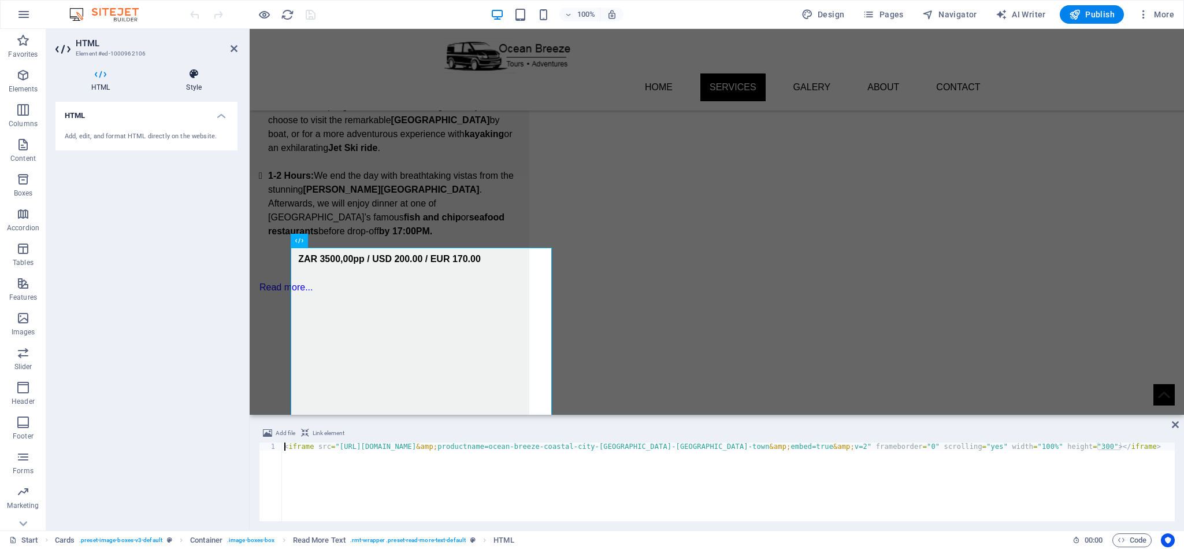
click at [202, 79] on icon at bounding box center [193, 74] width 87 height 12
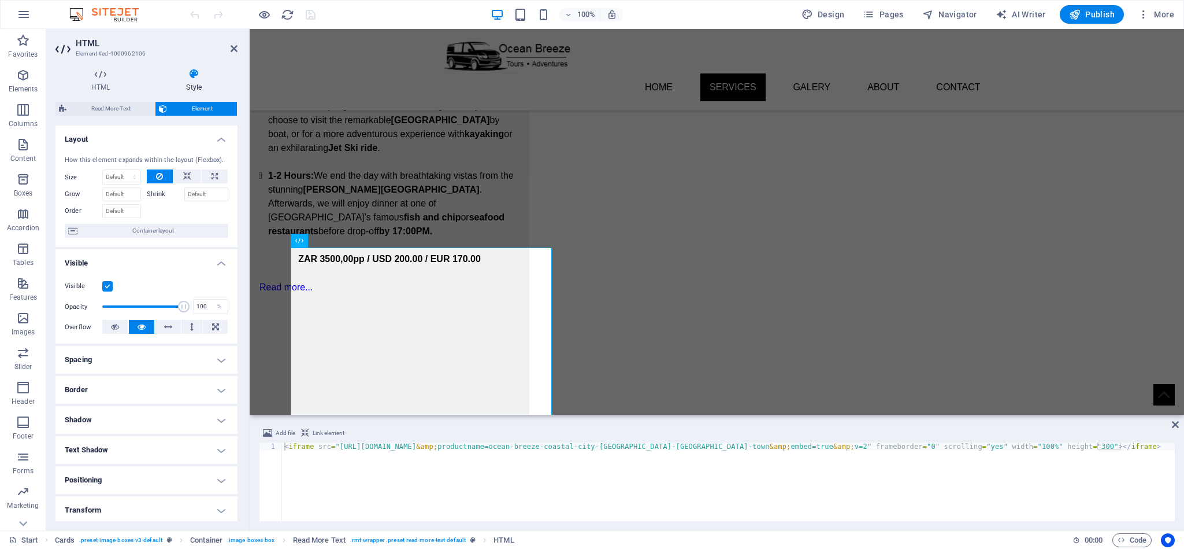
click at [141, 361] on h4 "Spacing" at bounding box center [146, 360] width 182 height 28
click at [177, 387] on icon at bounding box center [178, 383] width 7 height 14
click at [162, 408] on select "auto px % rem vw vh" at bounding box center [146, 403] width 49 height 14
select select "px"
click at [153, 397] on select "auto px % rem vw vh" at bounding box center [146, 403] width 49 height 14
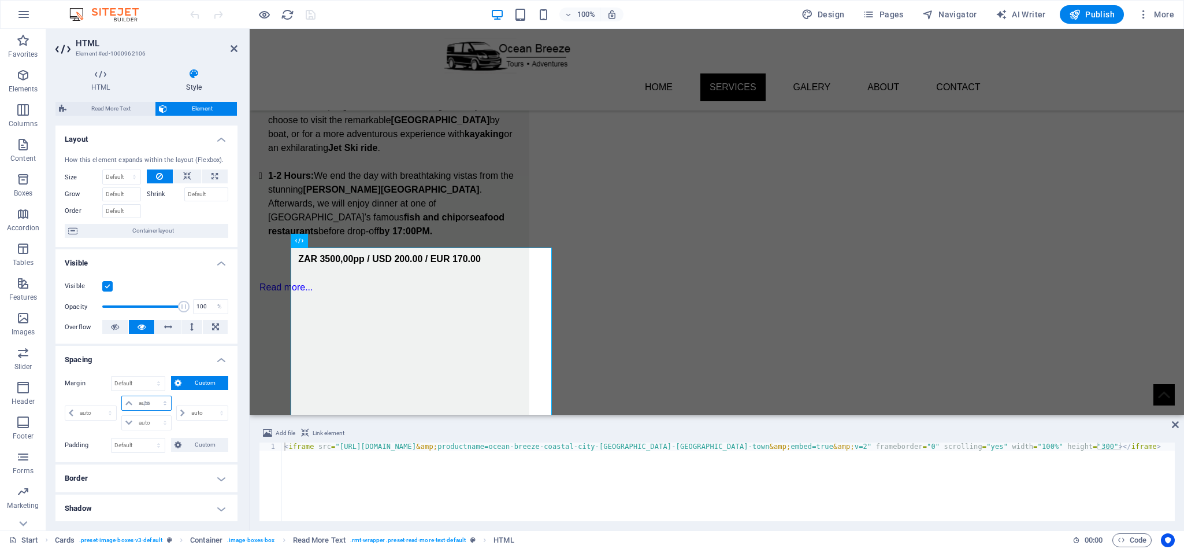
type input "0"
select select "px"
type input "0"
select select "px"
type input "0"
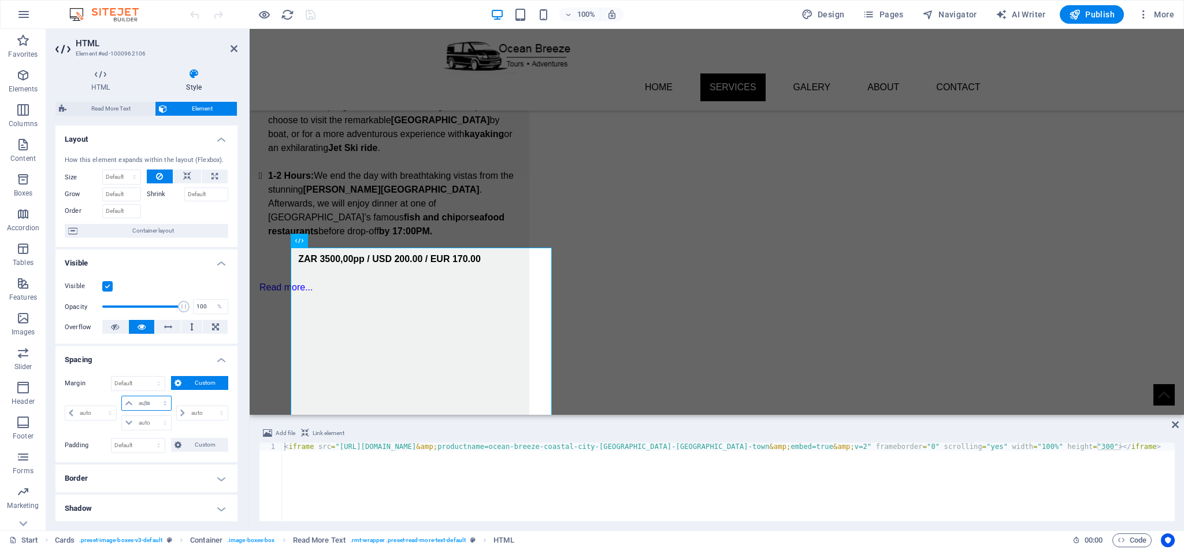
type input "0"
select select "px"
type input "0"
select select "px"
type input "10"
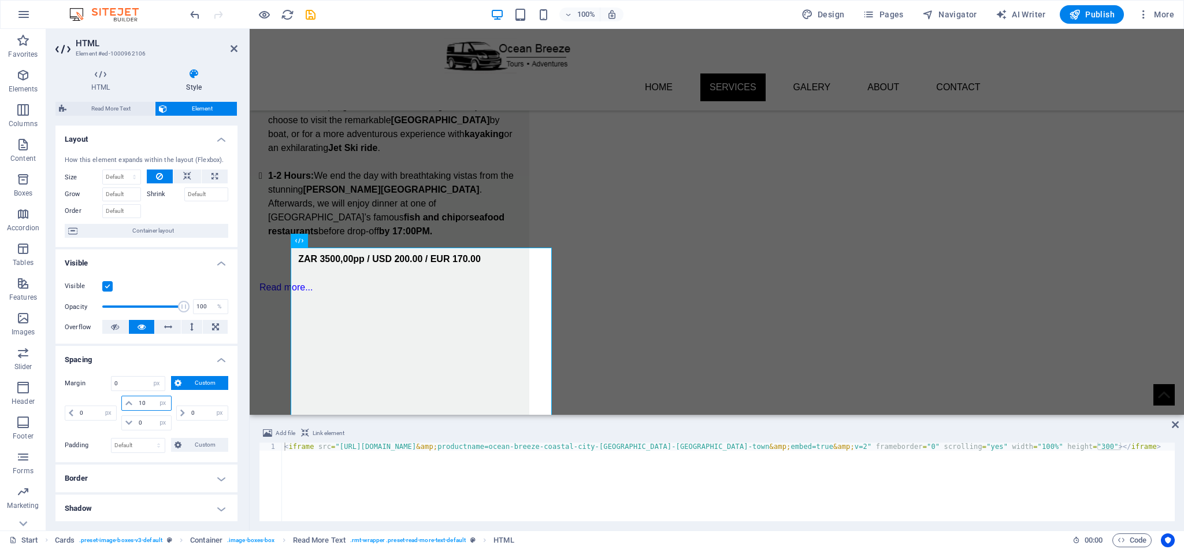
select select "DISABLED_OPTION_VALUE"
click at [147, 399] on input "10" at bounding box center [153, 403] width 35 height 14
type input "15"
click at [1071, 446] on div "< iframe src = "[URL][DOMAIN_NAME] &amp; productname=ocean-breeze-coastal-city-…" at bounding box center [728, 489] width 893 height 95
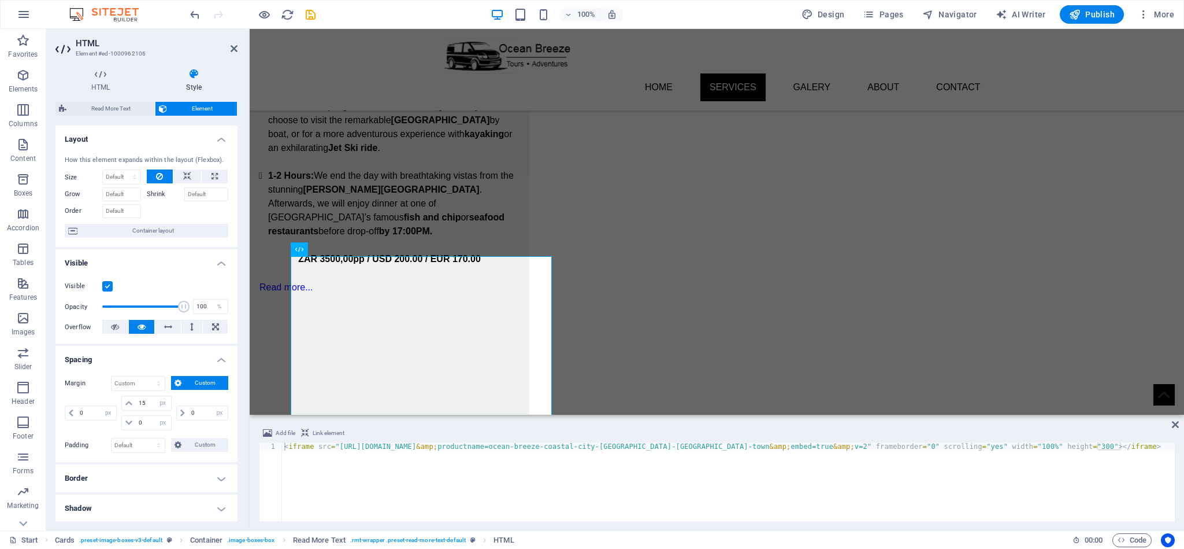
click at [1070, 446] on div "< iframe src = "[URL][DOMAIN_NAME] &amp; productname=ocean-breeze-coastal-city-…" at bounding box center [728, 489] width 893 height 95
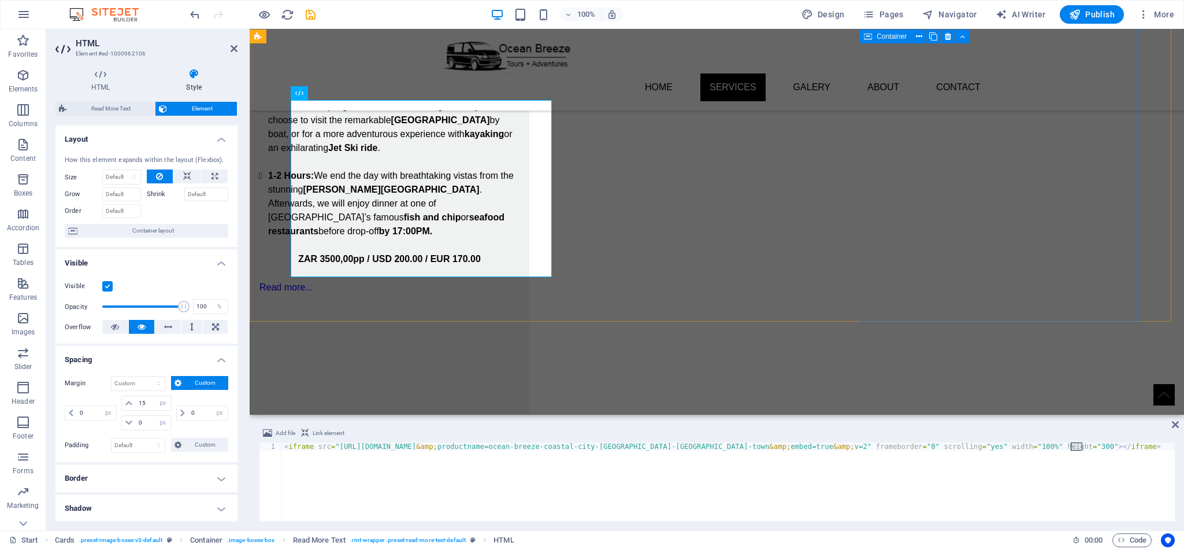
scroll to position [1041, 0]
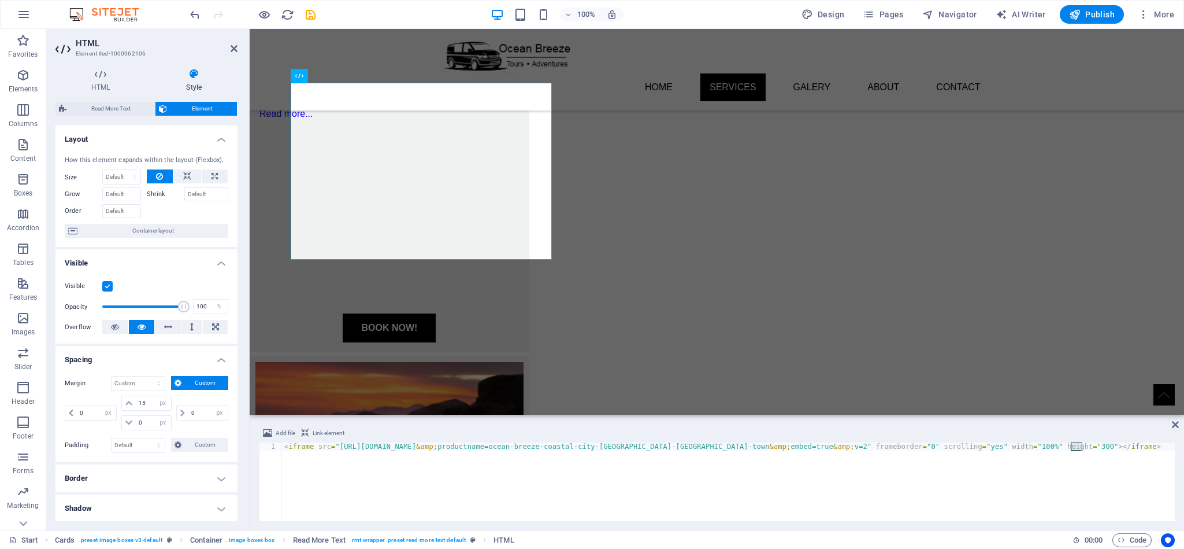
click at [1079, 444] on div "< iframe src = "[URL][DOMAIN_NAME] &amp; productname=ocean-breeze-coastal-city-…" at bounding box center [728, 481] width 893 height 79
click at [1079, 444] on div "< iframe src = "[URL][DOMAIN_NAME] &amp; productname=ocean-breeze-coastal-city-…" at bounding box center [728, 489] width 893 height 95
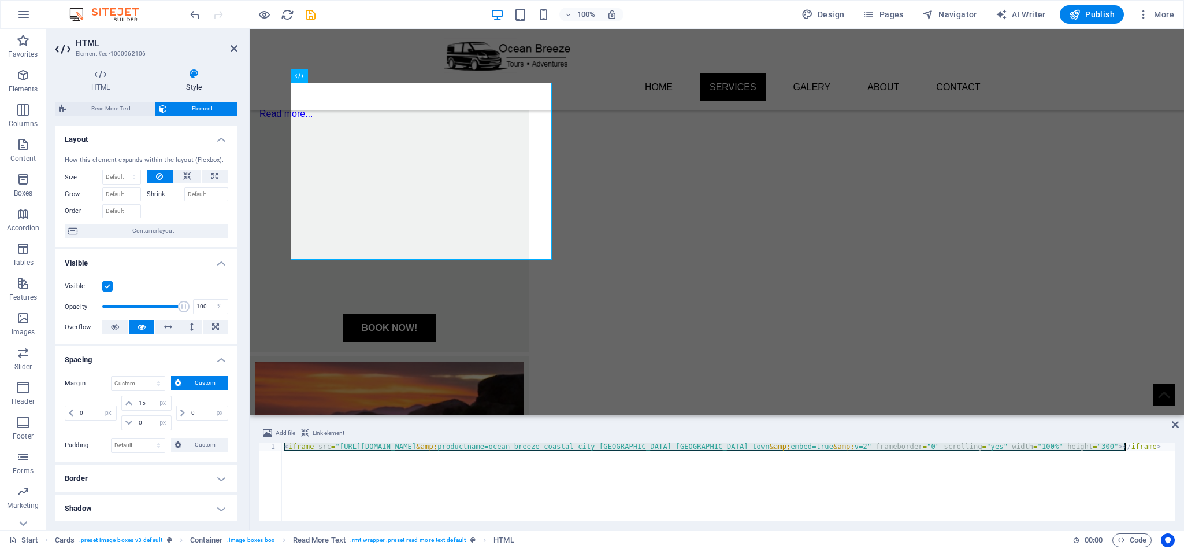
click at [1079, 444] on div "< iframe src = "[URL][DOMAIN_NAME] &amp; productname=ocean-breeze-coastal-city-…" at bounding box center [728, 489] width 893 height 95
click at [1079, 439] on div "Add file Link element" at bounding box center [717, 434] width 916 height 17
click at [1078, 448] on div "< iframe src = "[URL][DOMAIN_NAME] &amp; productname=ocean-breeze-coastal-city-…" at bounding box center [728, 481] width 893 height 79
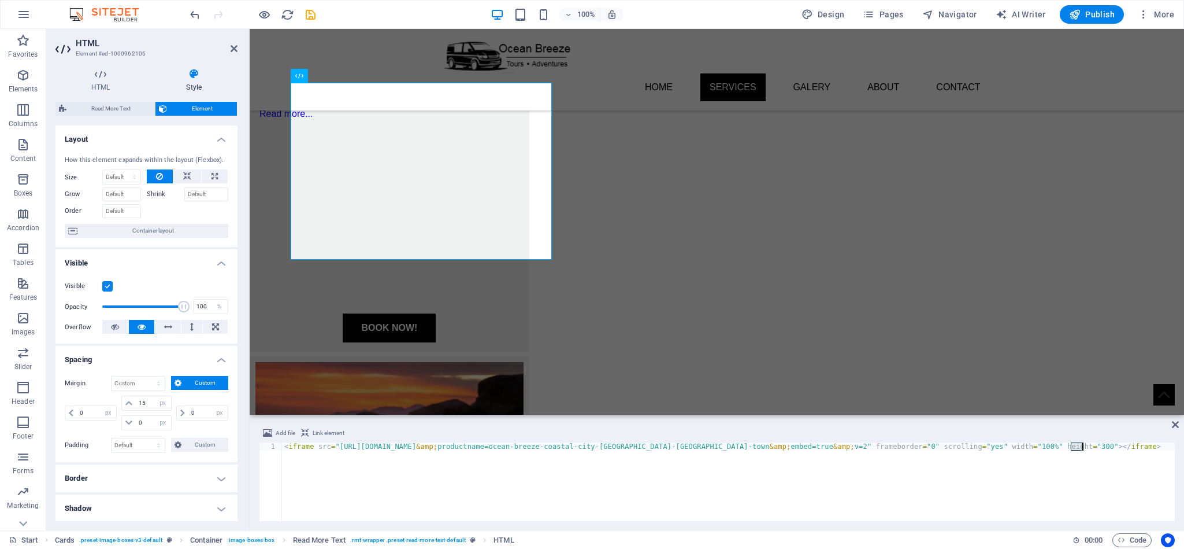
click at [1078, 448] on div "< iframe src = "[URL][DOMAIN_NAME] &amp; productname=ocean-breeze-coastal-city-…" at bounding box center [728, 489] width 893 height 95
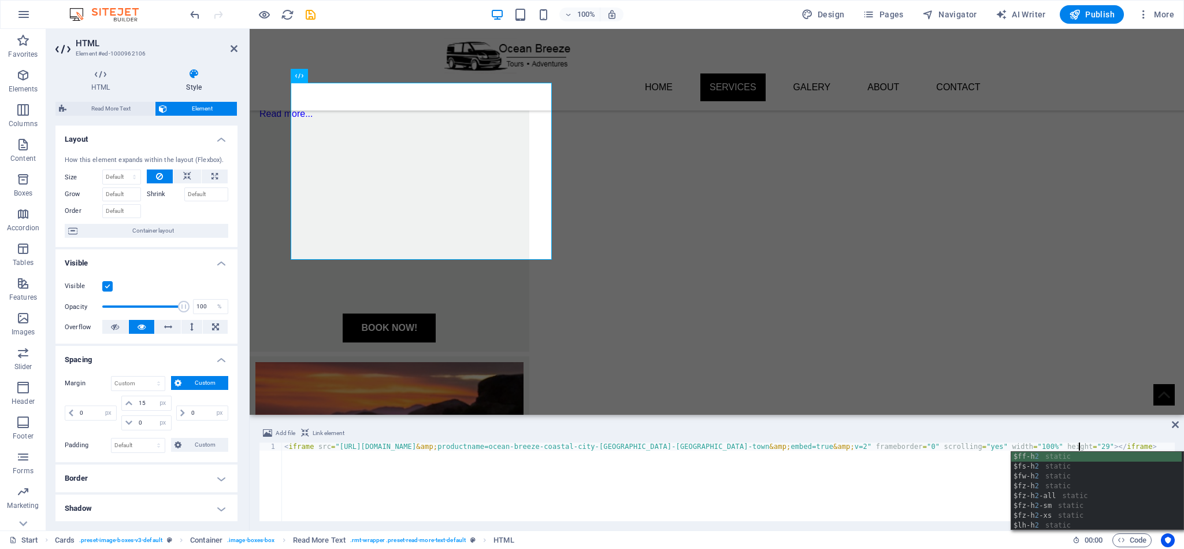
scroll to position [0, 64]
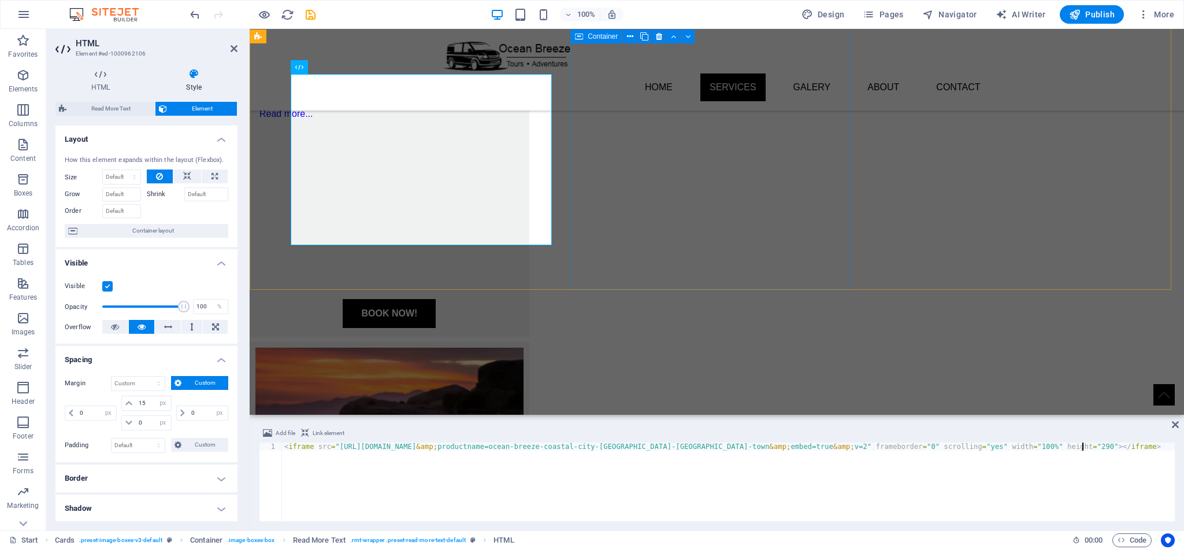
type textarea "<iframe src="[URL][DOMAIN_NAME]" frameborder="0" scrolling="yes" width="100%" h…"
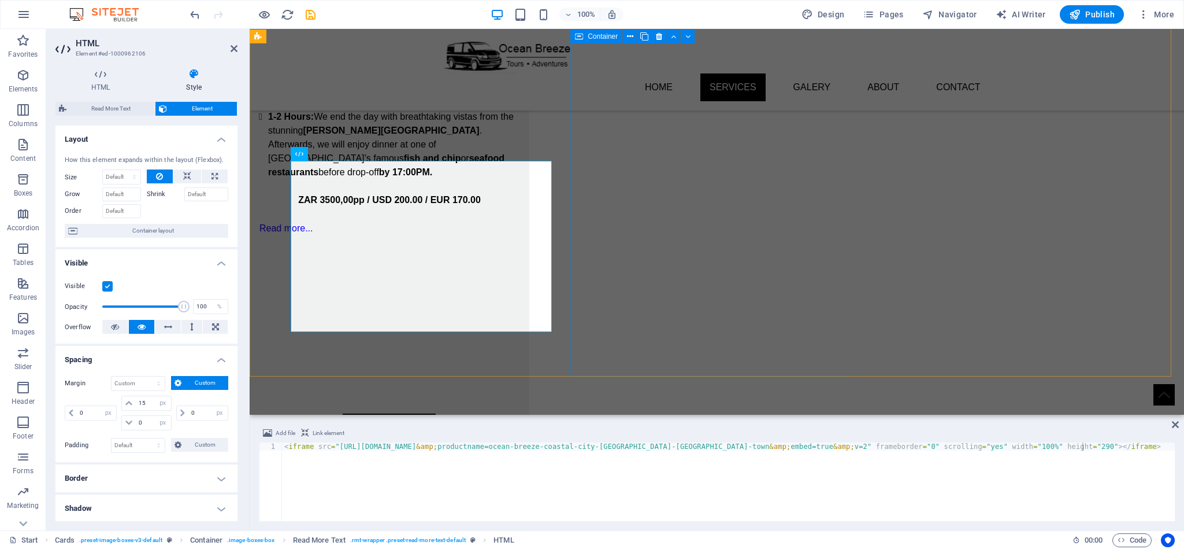
scroll to position [954, 0]
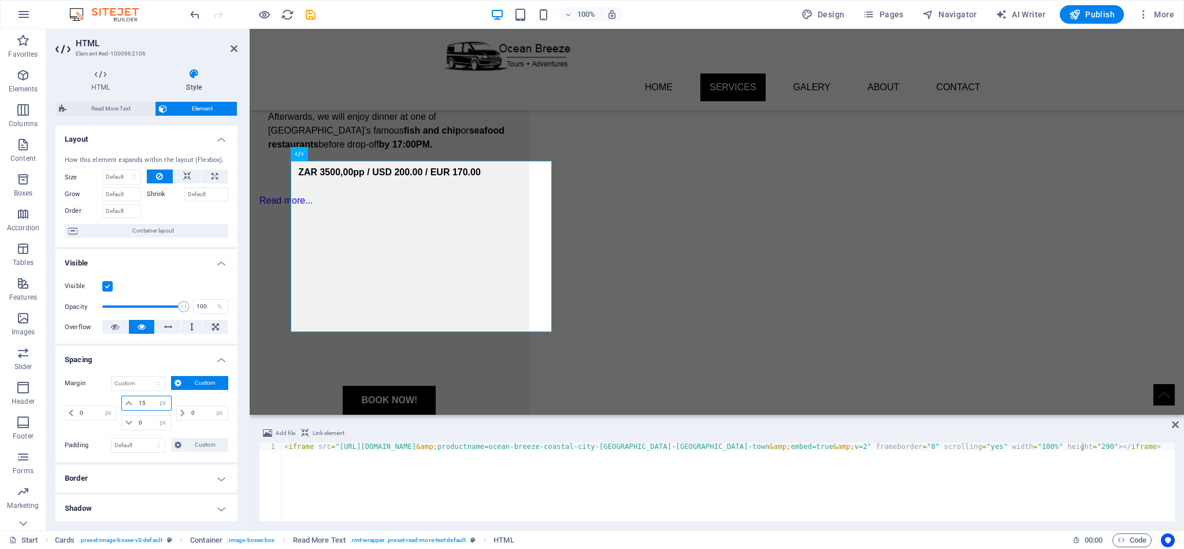
click at [139, 403] on input "15" at bounding box center [153, 403] width 35 height 14
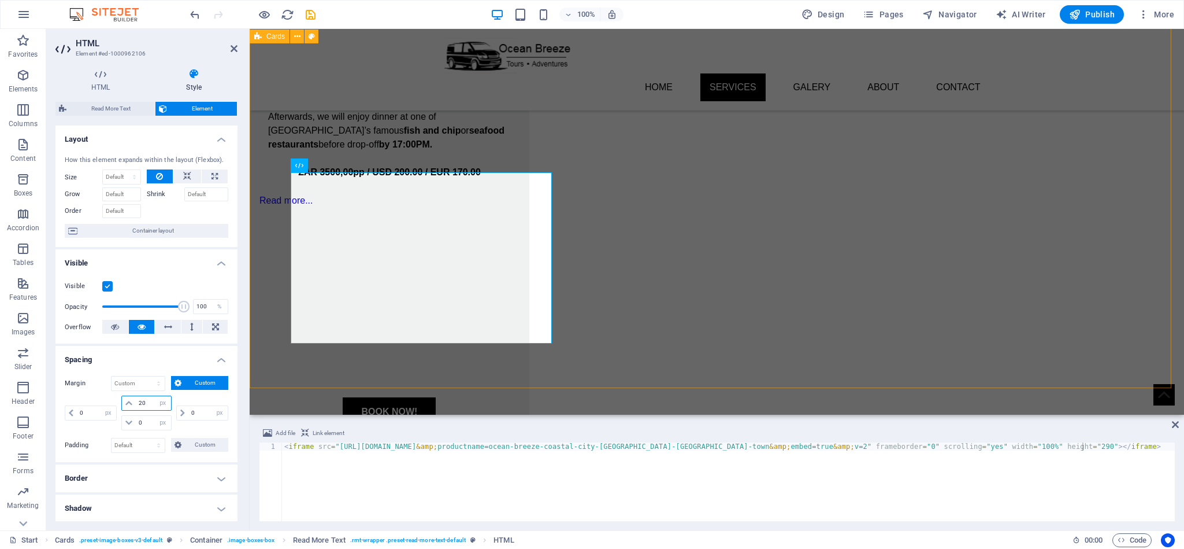
type input "20"
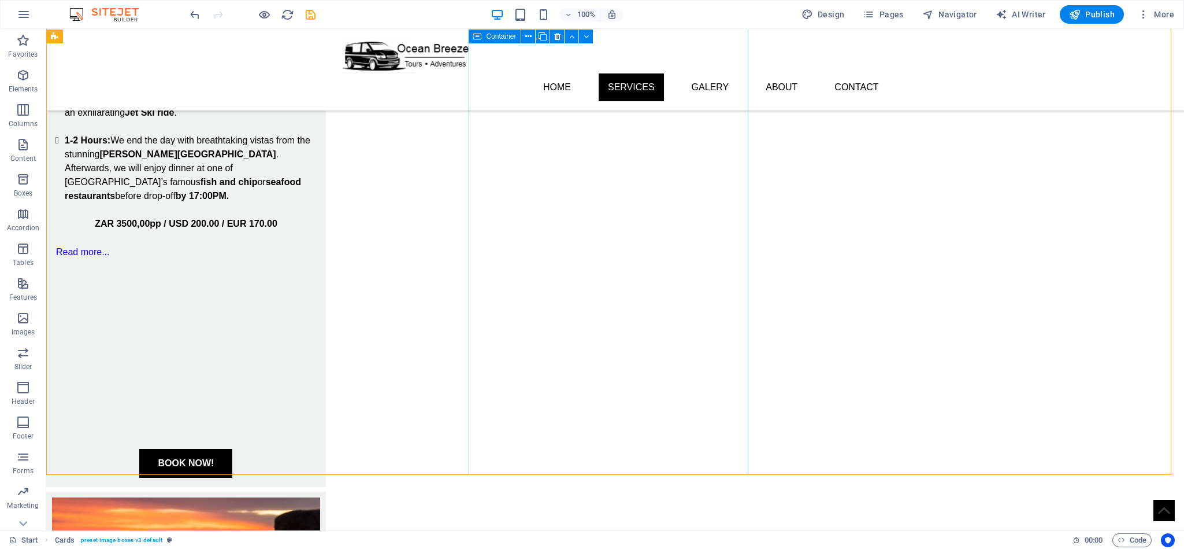
scroll to position [867, 0]
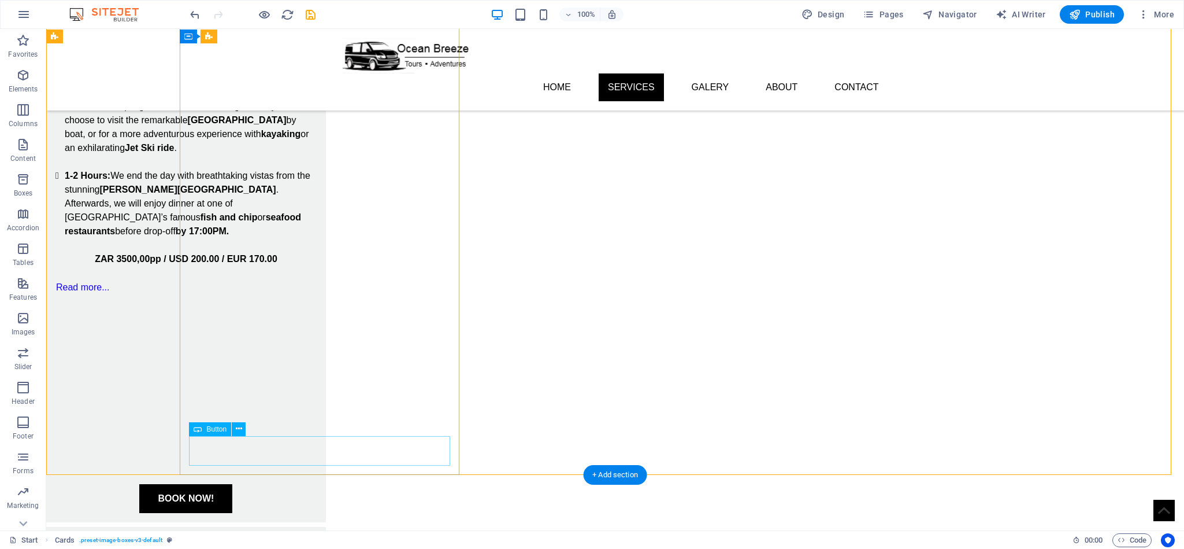
click at [317, 484] on div "BOOK NOW!" at bounding box center [185, 498] width 261 height 29
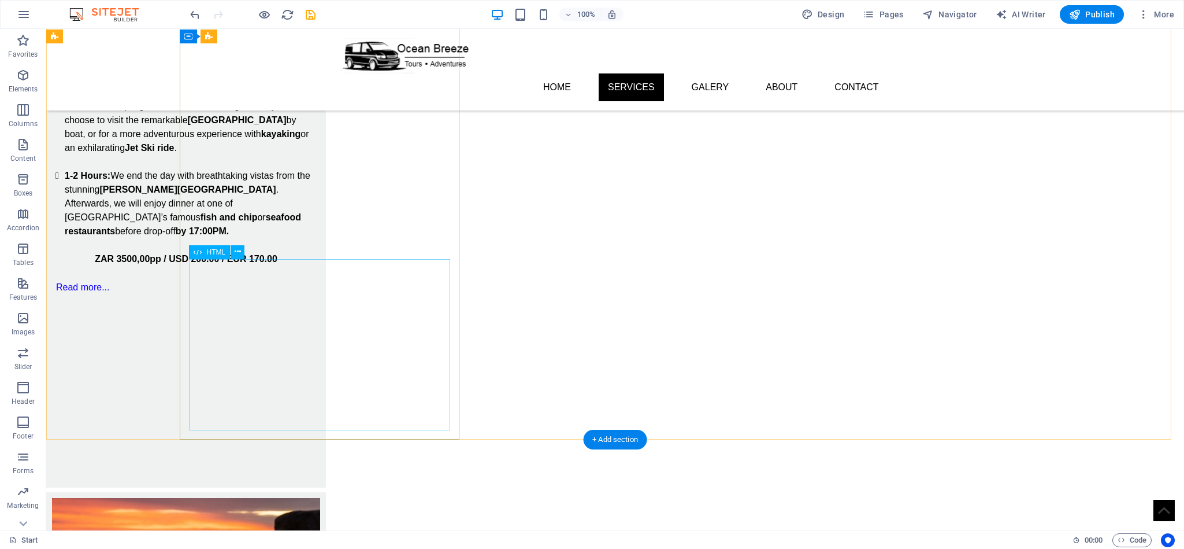
click at [317, 420] on div at bounding box center [185, 392] width 261 height 172
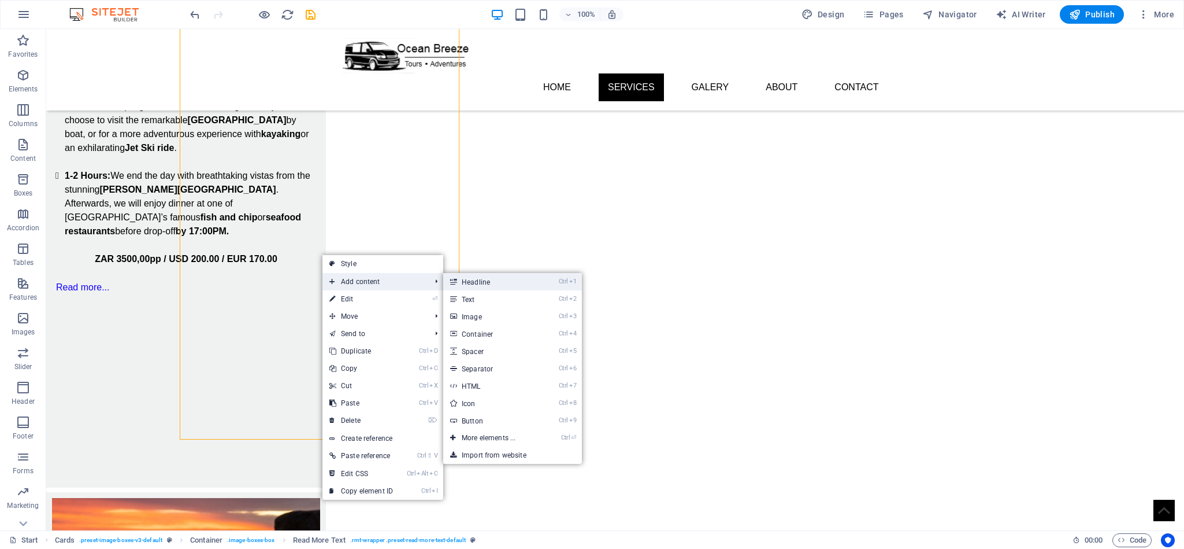
drag, startPoint x: 498, startPoint y: 285, endPoint x: 250, endPoint y: 256, distance: 250.2
click at [499, 285] on link "Ctrl 1 Headline" at bounding box center [490, 281] width 95 height 17
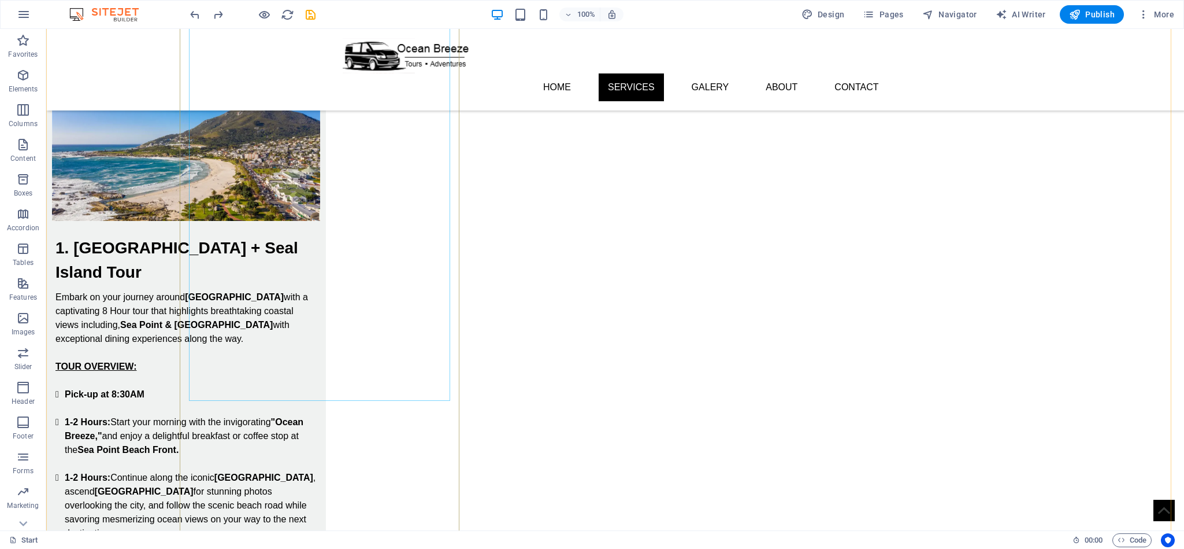
scroll to position [760, 0]
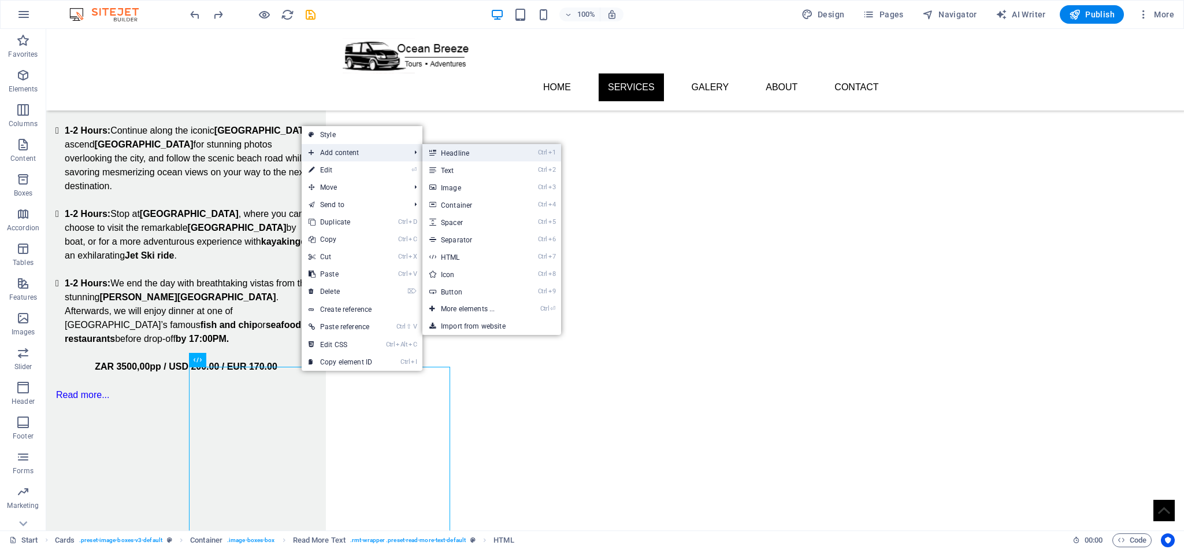
drag, startPoint x: 476, startPoint y: 157, endPoint x: 142, endPoint y: 178, distance: 334.2
click at [476, 157] on link "Ctrl 1 Headline" at bounding box center [470, 152] width 95 height 17
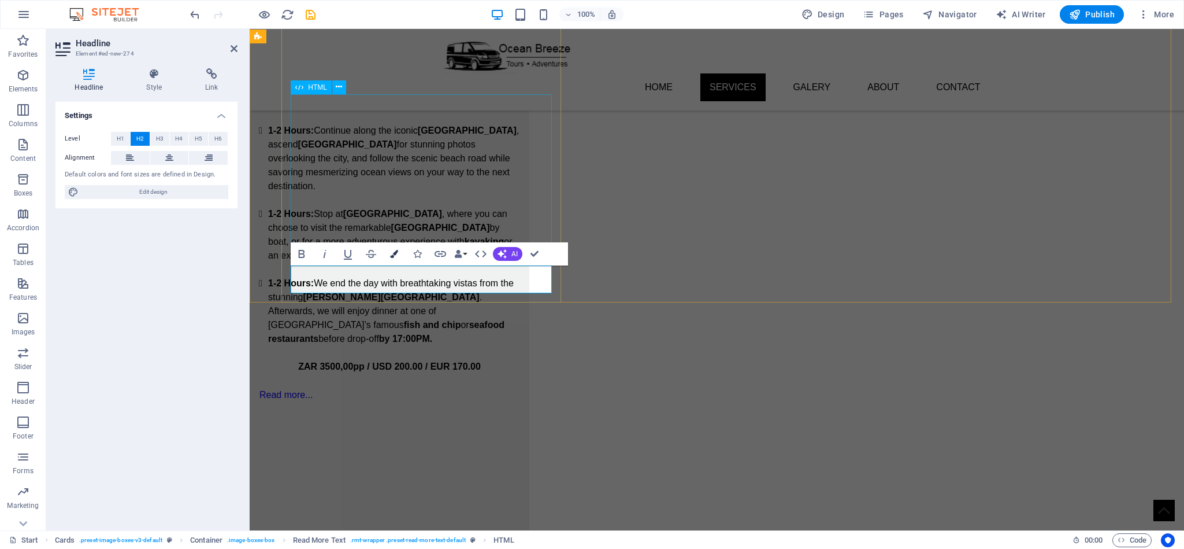
scroll to position [1032, 0]
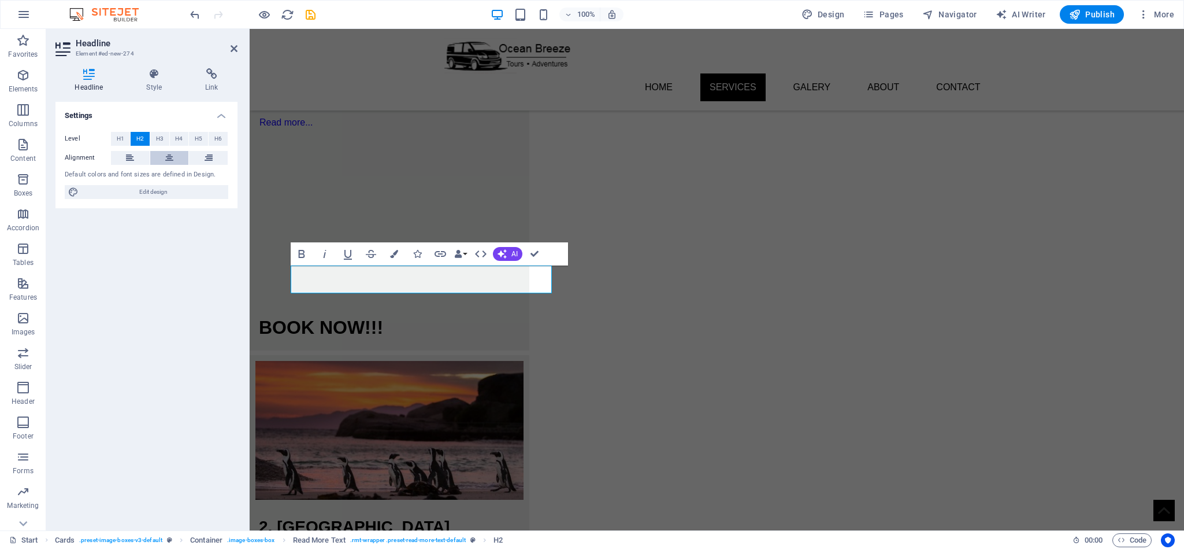
drag, startPoint x: 162, startPoint y: 156, endPoint x: 210, endPoint y: 183, distance: 54.9
click at [162, 156] on button at bounding box center [169, 158] width 39 height 14
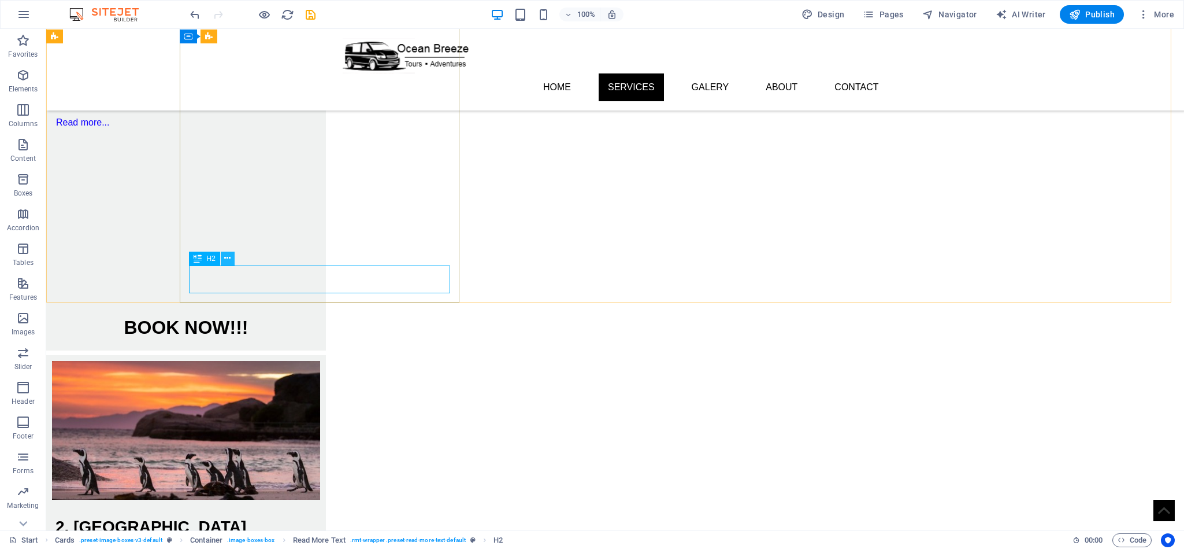
click at [229, 254] on icon at bounding box center [227, 258] width 6 height 12
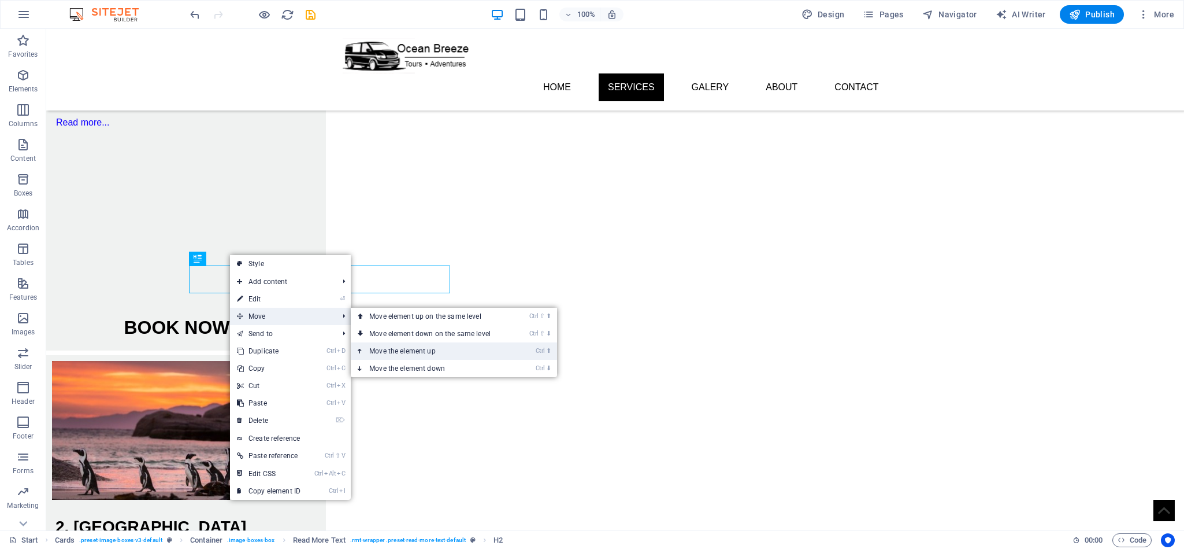
click at [446, 354] on link "Ctrl ⬆ Move the element up" at bounding box center [432, 350] width 163 height 17
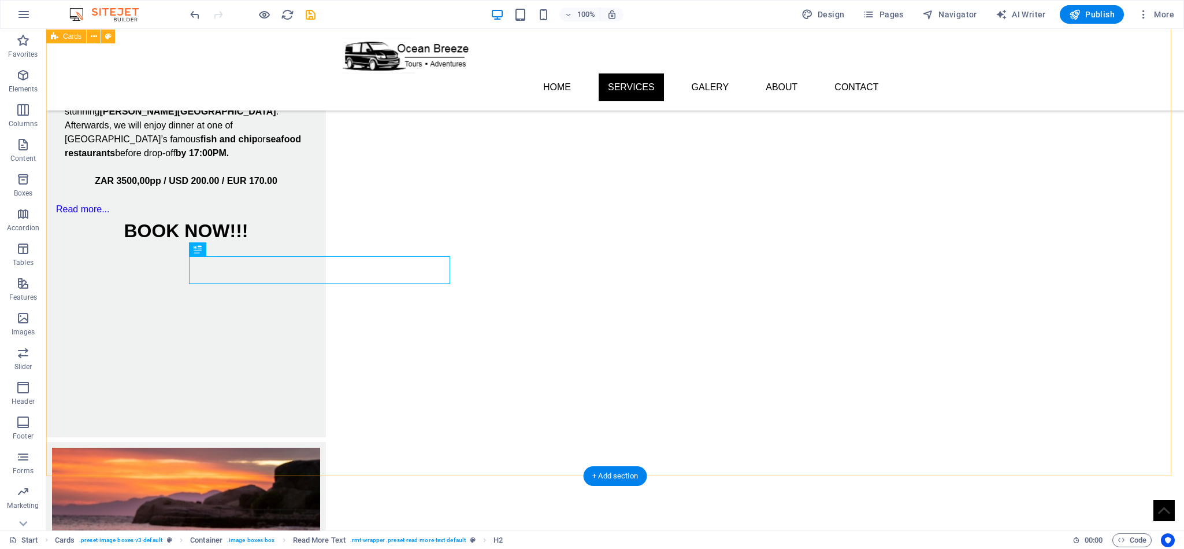
scroll to position [858, 0]
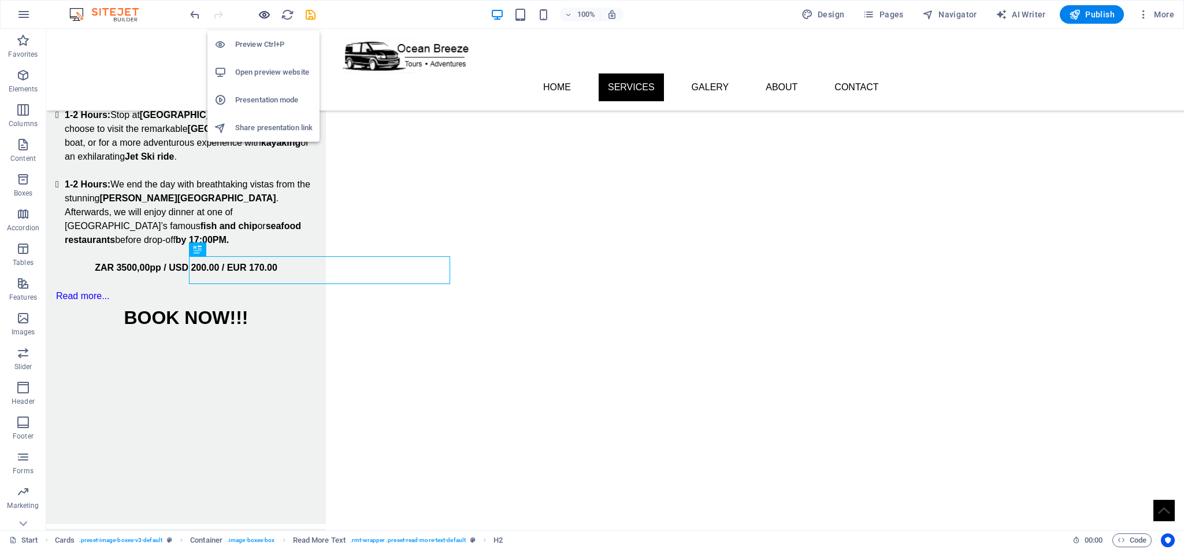
click at [266, 14] on icon "button" at bounding box center [264, 14] width 13 height 13
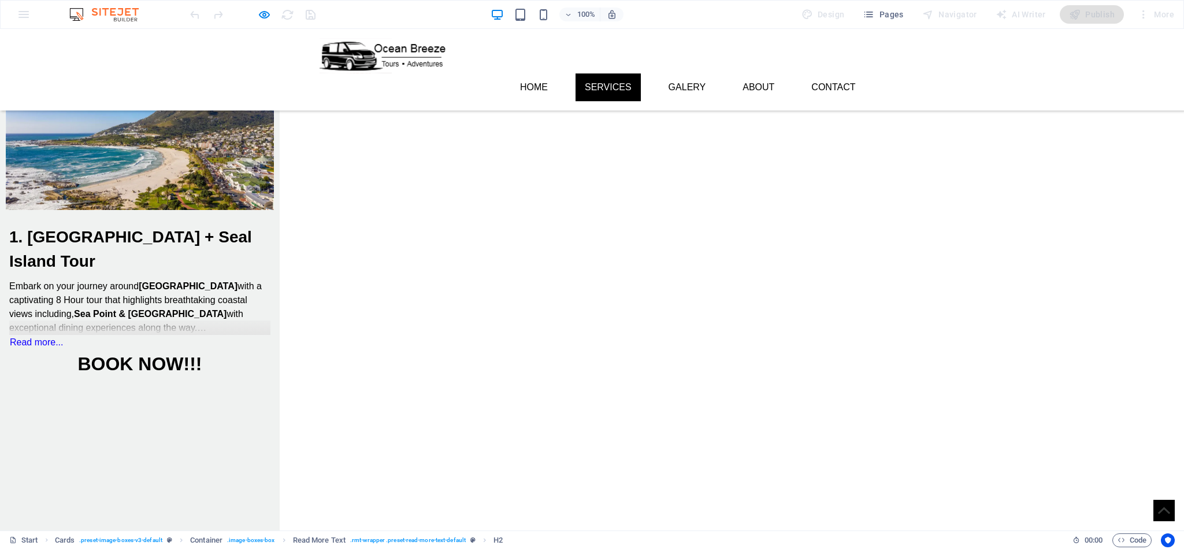
scroll to position [406, 0]
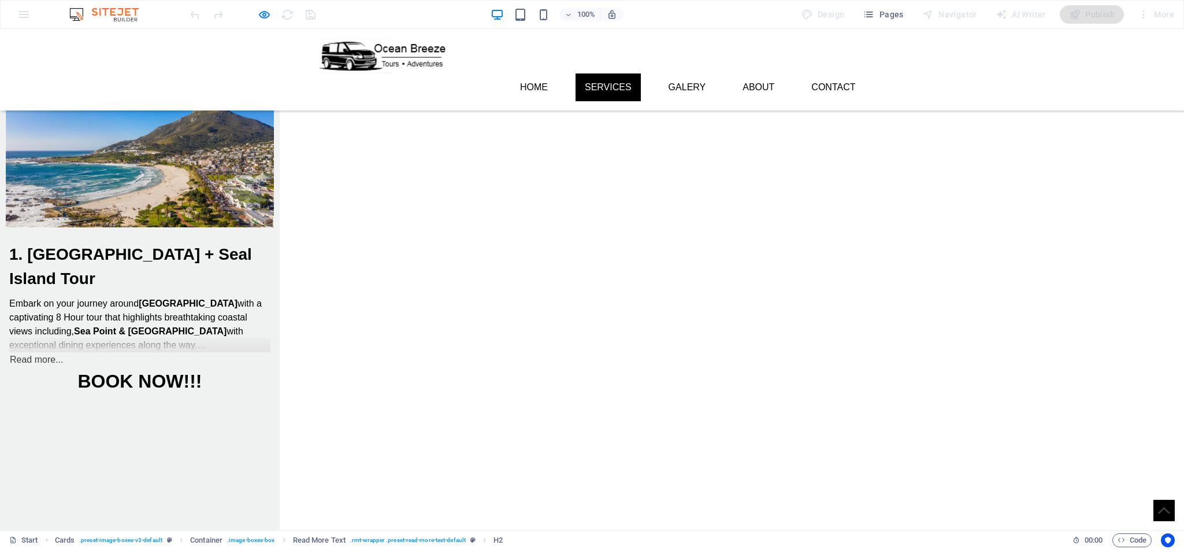
click at [64, 352] on link "Read more..." at bounding box center [36, 359] width 54 height 15
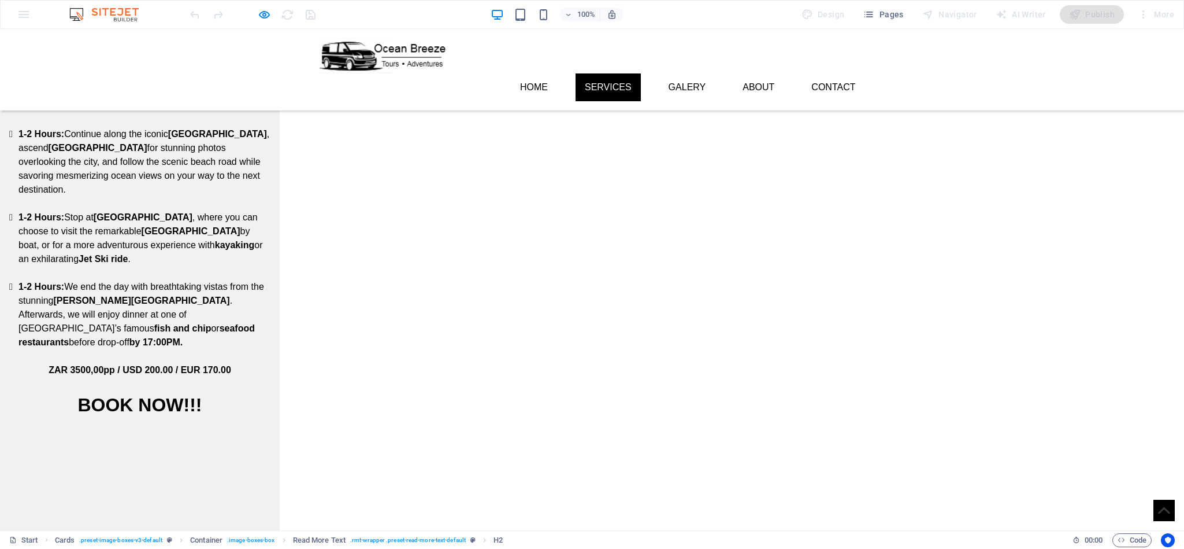
scroll to position [753, 0]
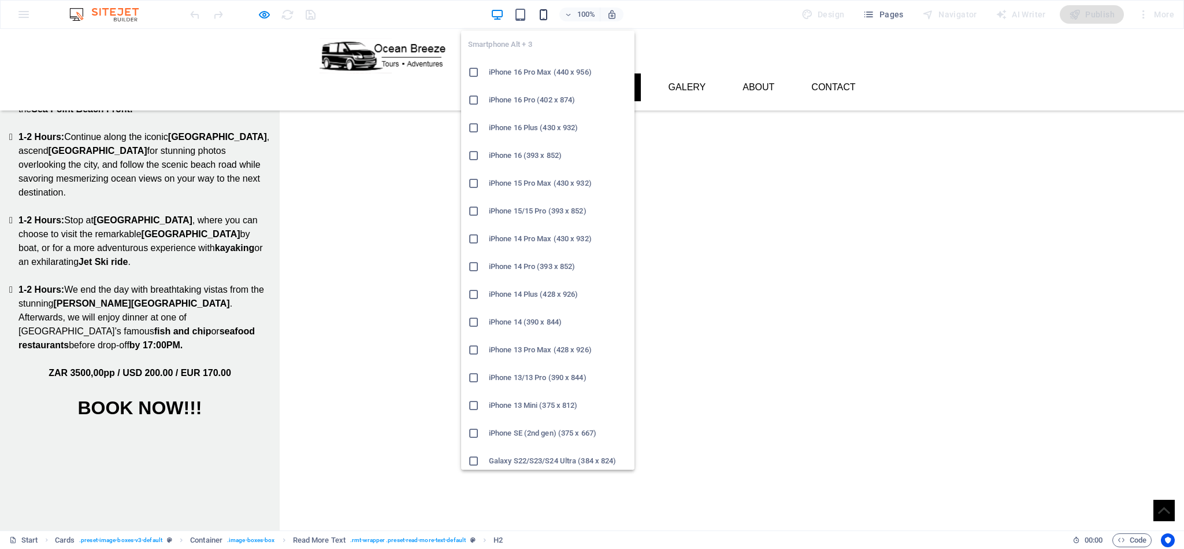
click at [541, 13] on icon "button" at bounding box center [543, 14] width 13 height 13
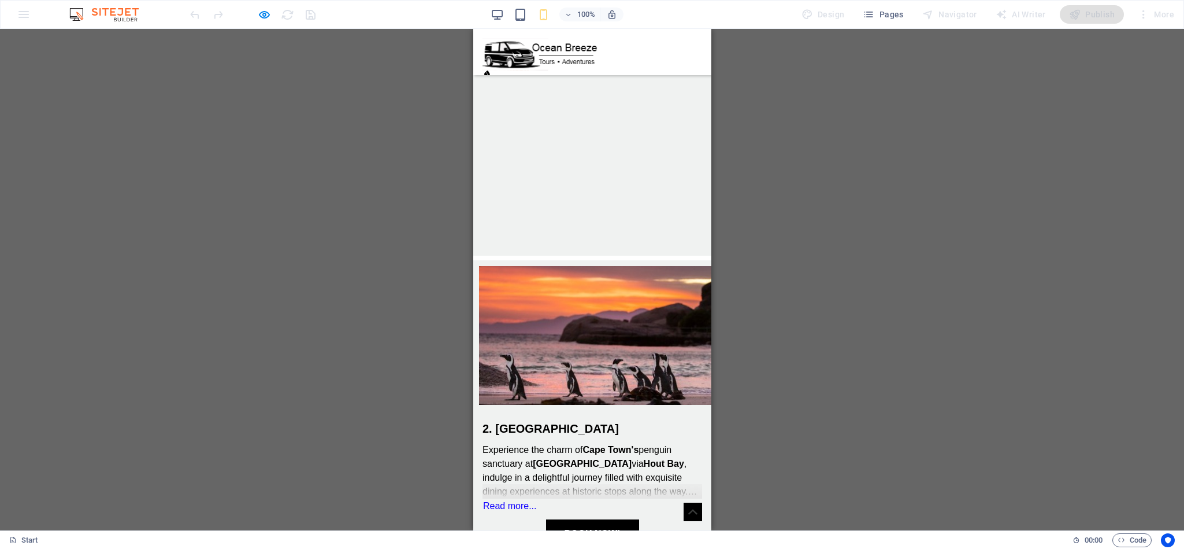
scroll to position [1041, 0]
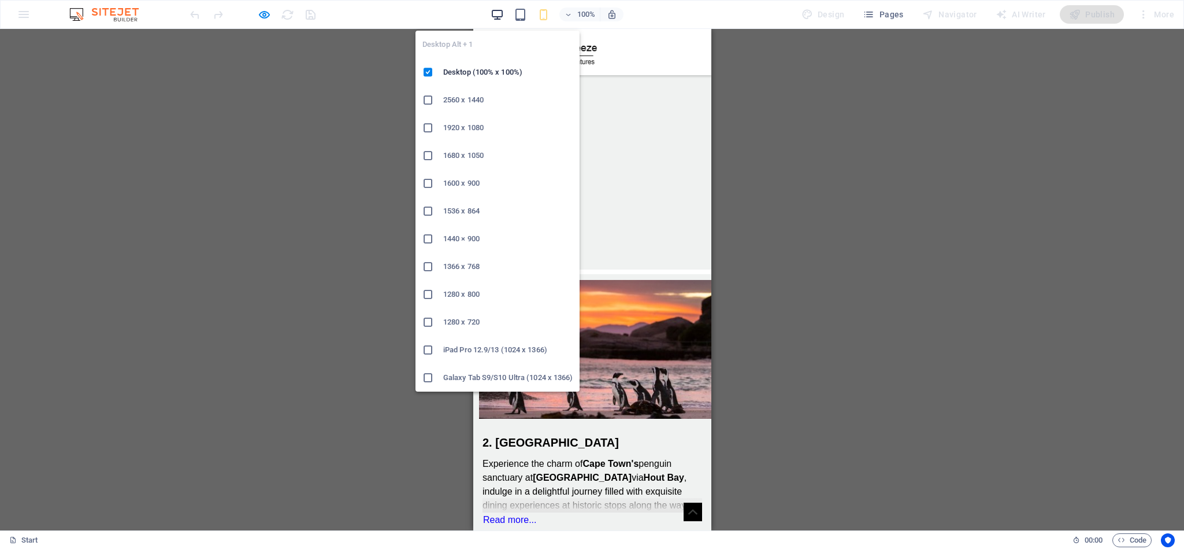
click at [499, 14] on icon "button" at bounding box center [497, 14] width 13 height 13
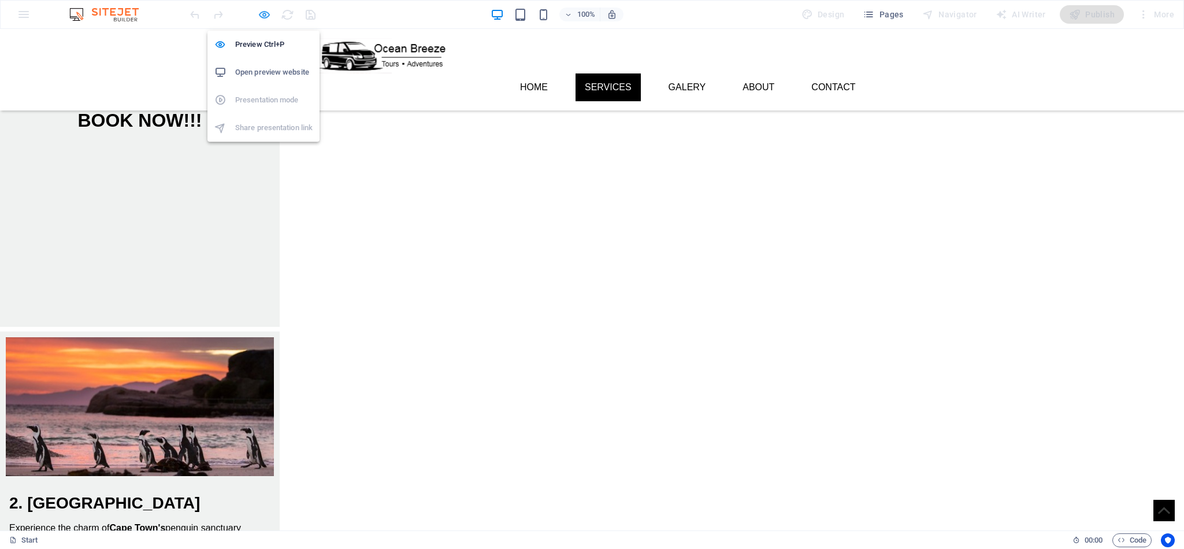
click at [259, 9] on icon "button" at bounding box center [264, 14] width 13 height 13
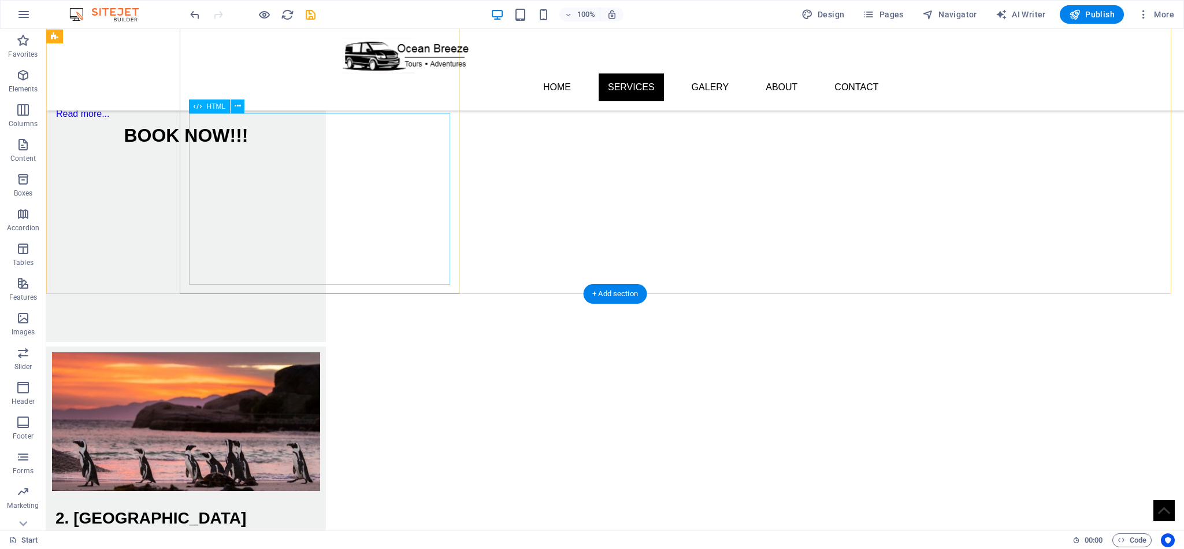
click at [317, 164] on div at bounding box center [185, 247] width 261 height 172
select select "px"
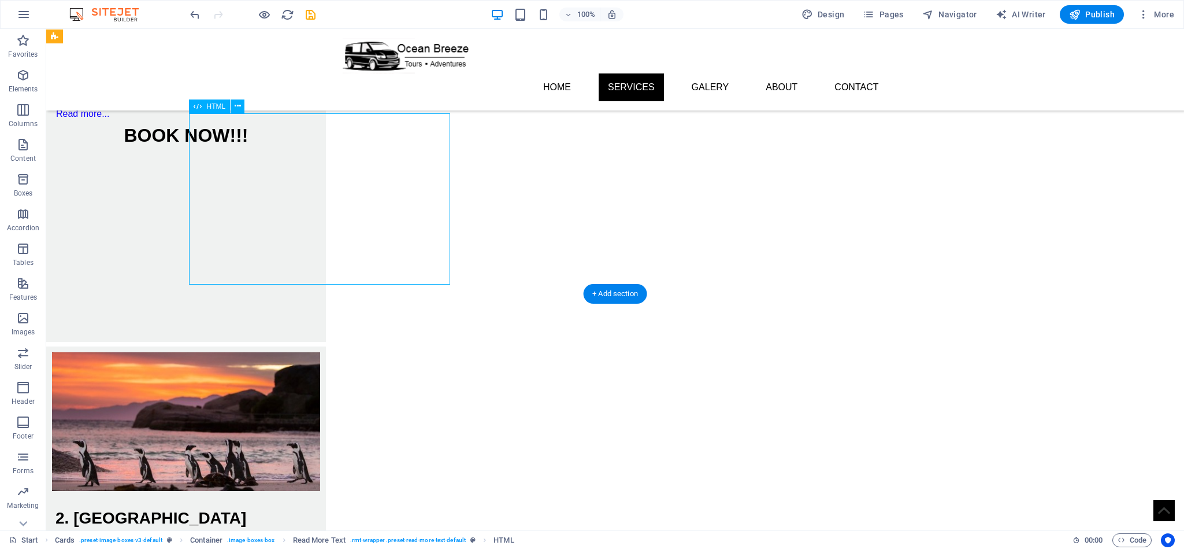
select select "px"
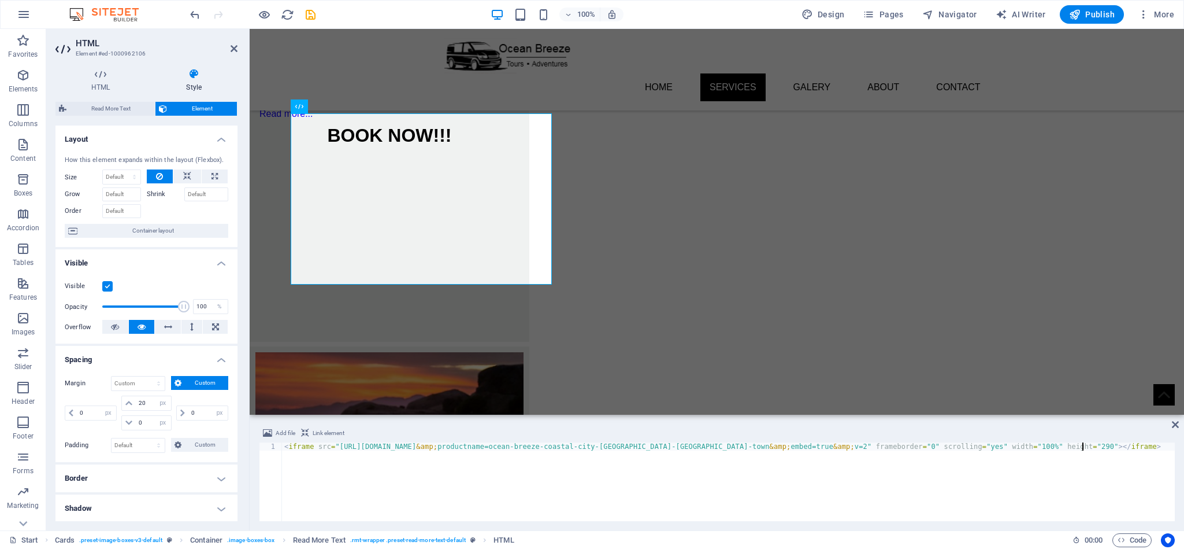
click at [1074, 450] on div "< iframe src = "[URL][DOMAIN_NAME] &amp; productname=ocean-breeze-coastal-city-…" at bounding box center [728, 489] width 893 height 95
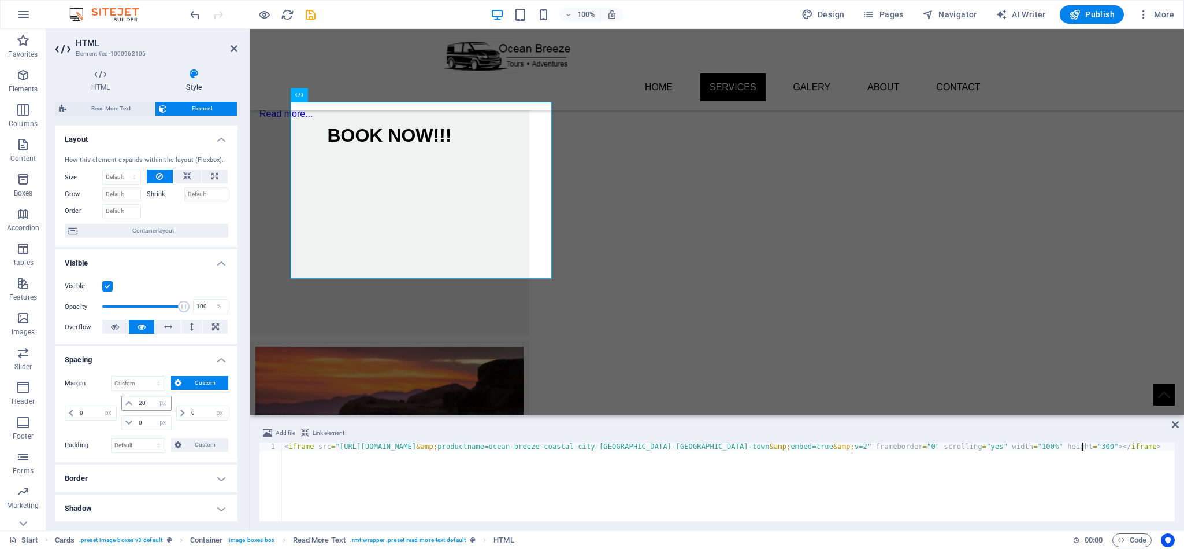
type textarea "<iframe src="[URL][DOMAIN_NAME]" frameborder="0" scrolling="yes" width="100%" h…"
click at [146, 405] on input "20" at bounding box center [153, 403] width 35 height 14
click at [139, 401] on input "20" at bounding box center [153, 403] width 35 height 14
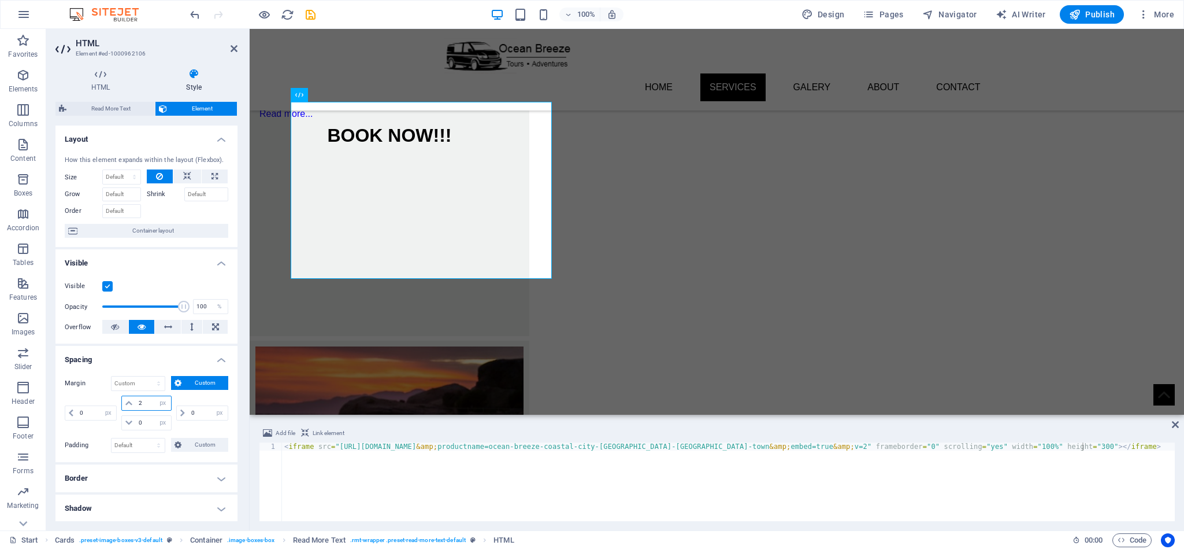
type input "20"
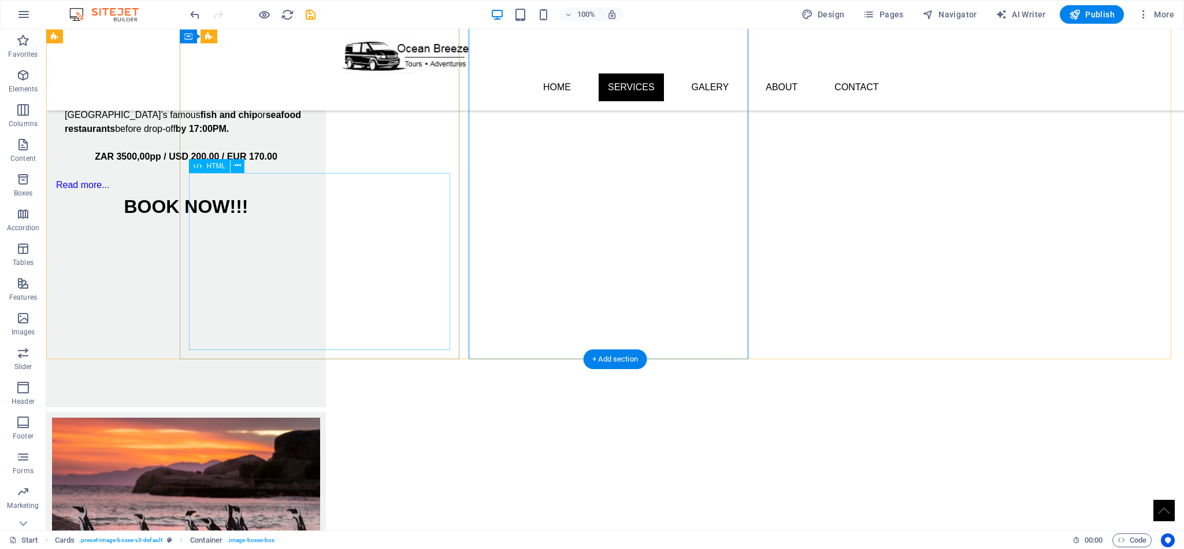
scroll to position [867, 0]
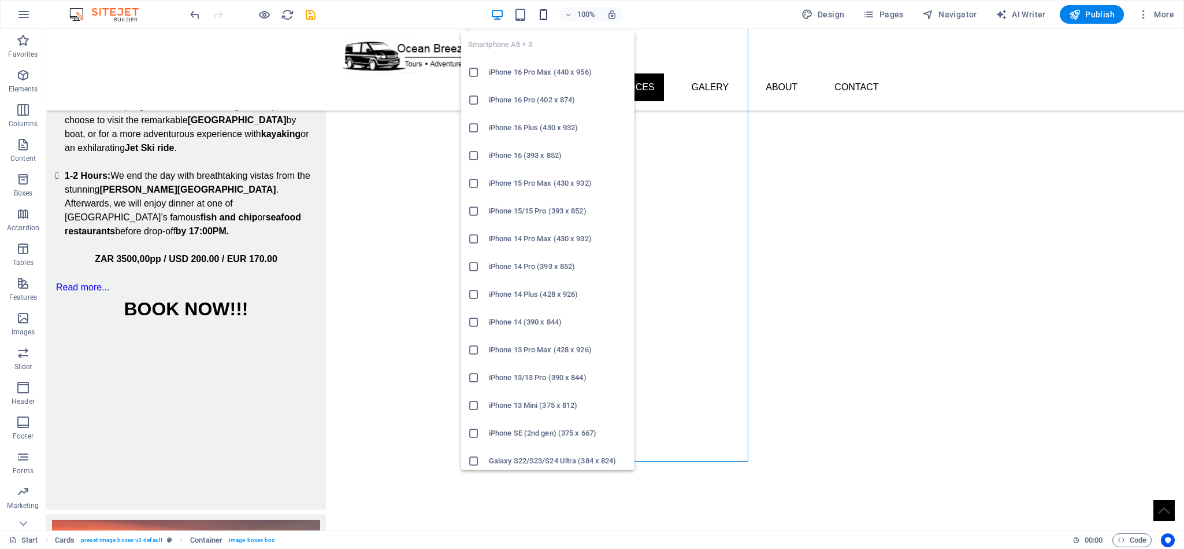
click at [541, 14] on icon "button" at bounding box center [543, 14] width 13 height 13
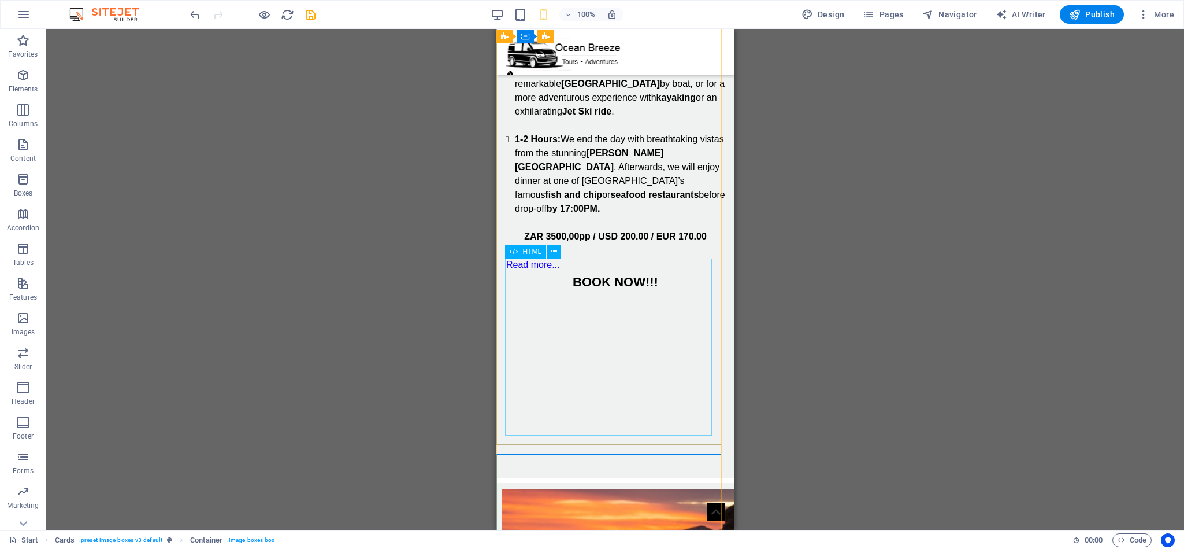
scroll to position [780, 0]
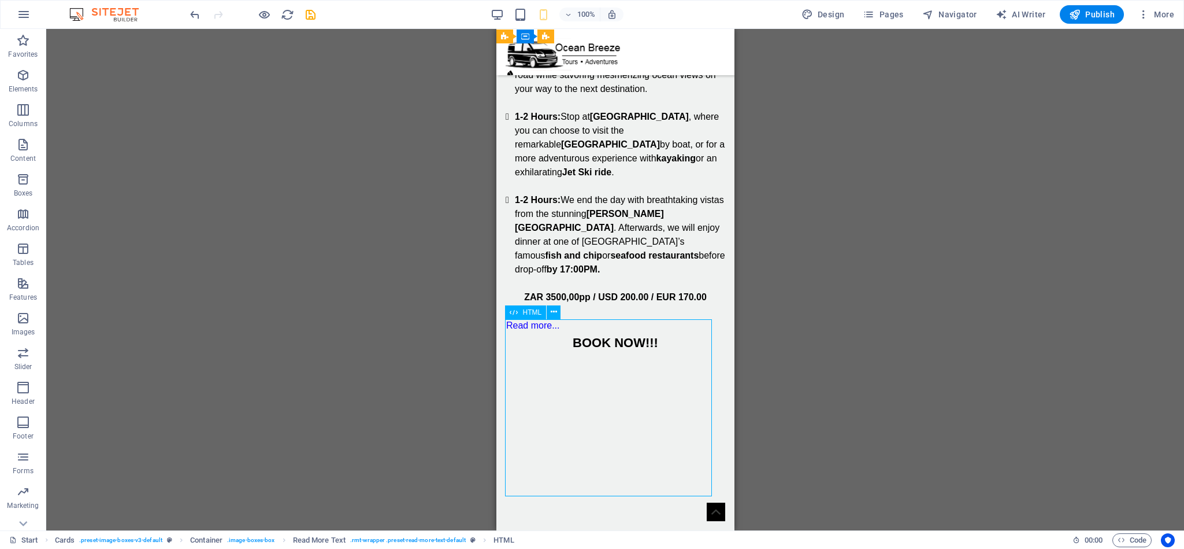
drag, startPoint x: 704, startPoint y: 372, endPoint x: 707, endPoint y: 422, distance: 50.4
click at [704, 438] on div at bounding box center [615, 440] width 220 height 177
drag, startPoint x: 705, startPoint y: 379, endPoint x: 710, endPoint y: 406, distance: 27.7
click at [707, 424] on div at bounding box center [615, 440] width 220 height 177
drag, startPoint x: 705, startPoint y: 380, endPoint x: 698, endPoint y: 373, distance: 9.0
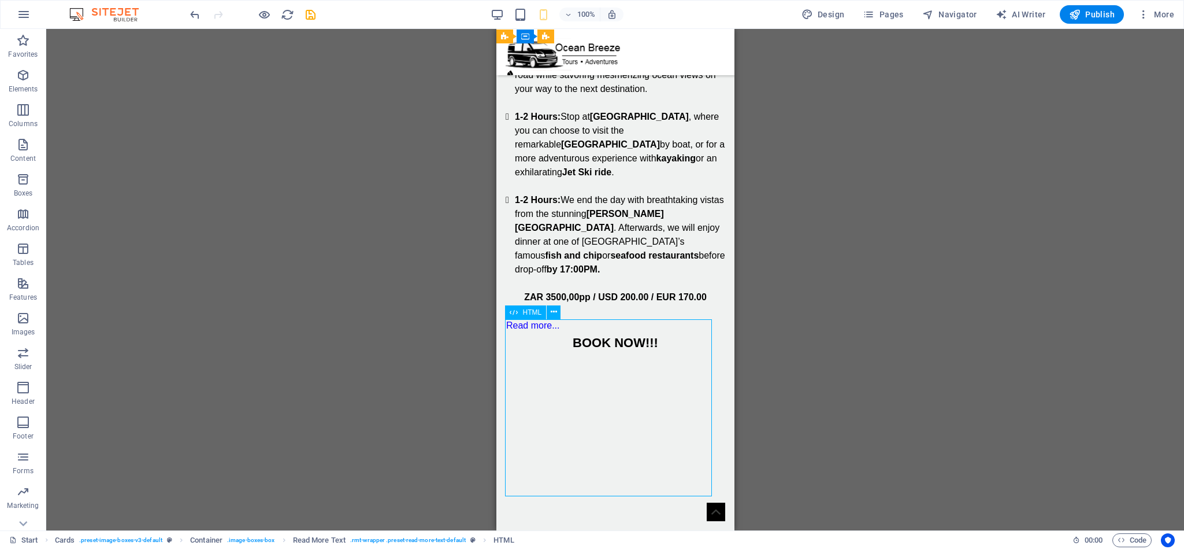
click at [698, 439] on div at bounding box center [615, 440] width 220 height 177
click at [693, 318] on div "Read more..." at bounding box center [615, 325] width 220 height 15
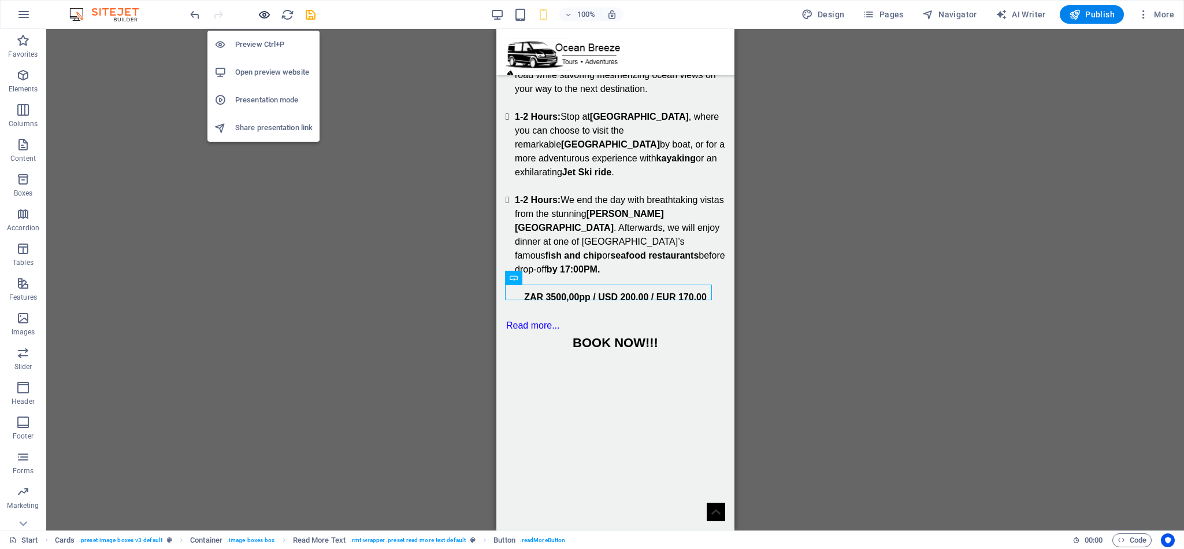
click at [266, 14] on icon "button" at bounding box center [264, 14] width 13 height 13
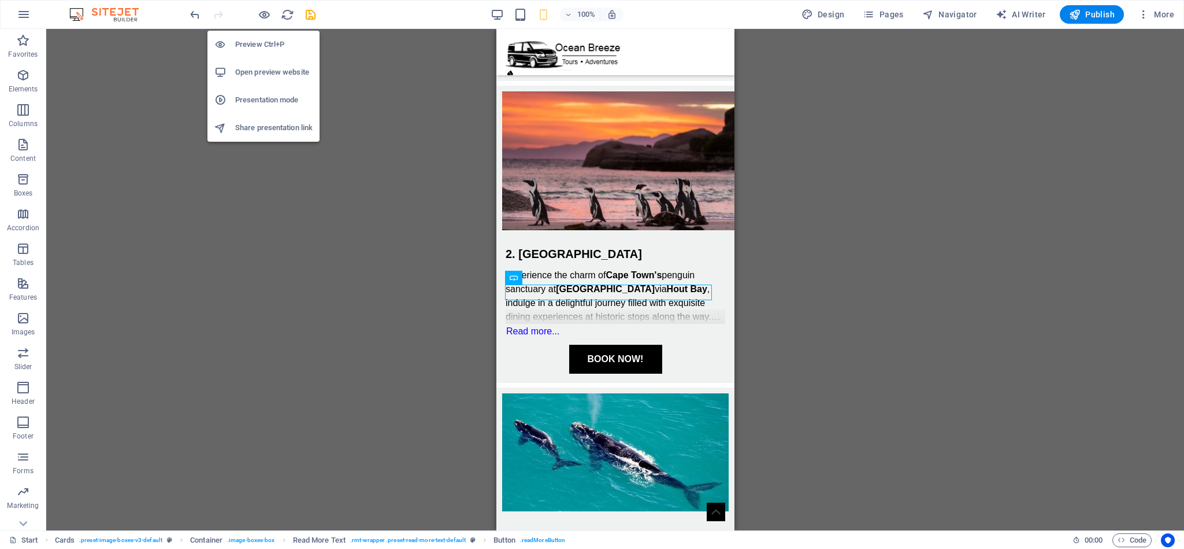
scroll to position [332, 0]
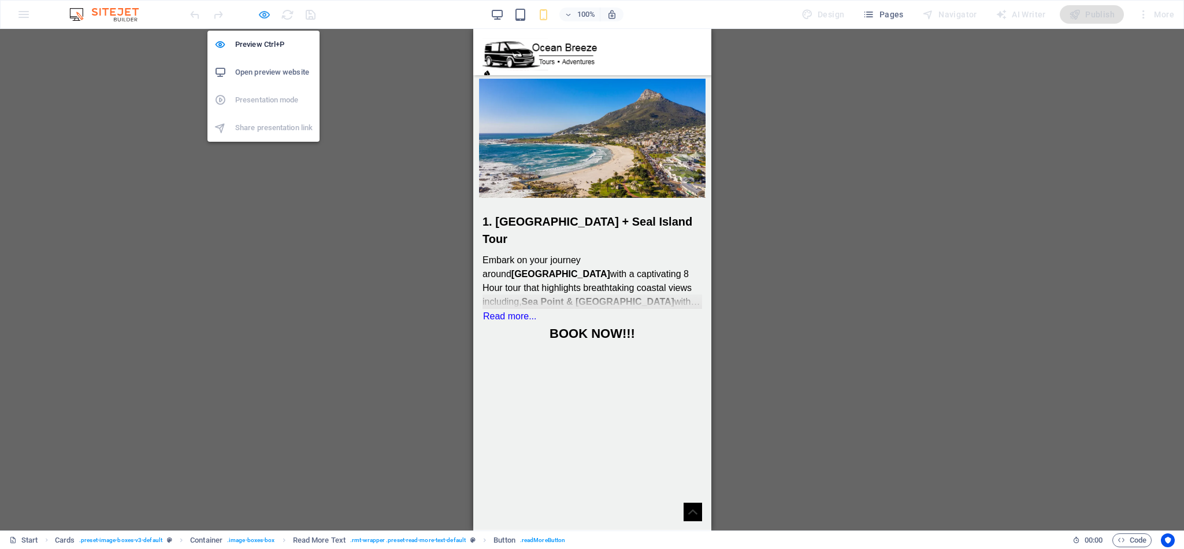
click at [268, 12] on icon "button" at bounding box center [264, 14] width 13 height 13
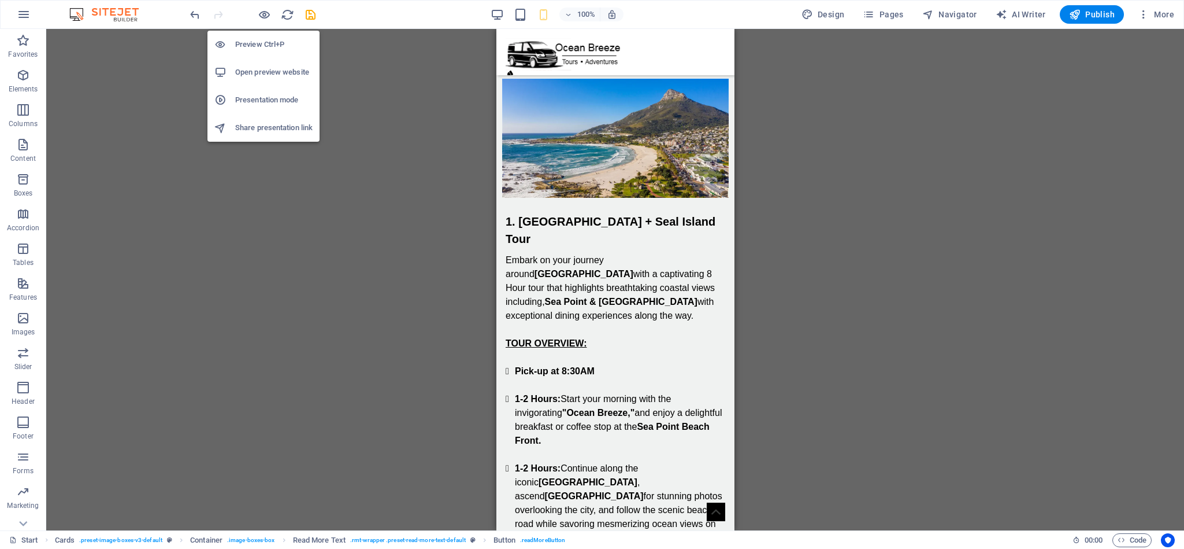
scroll to position [780, 0]
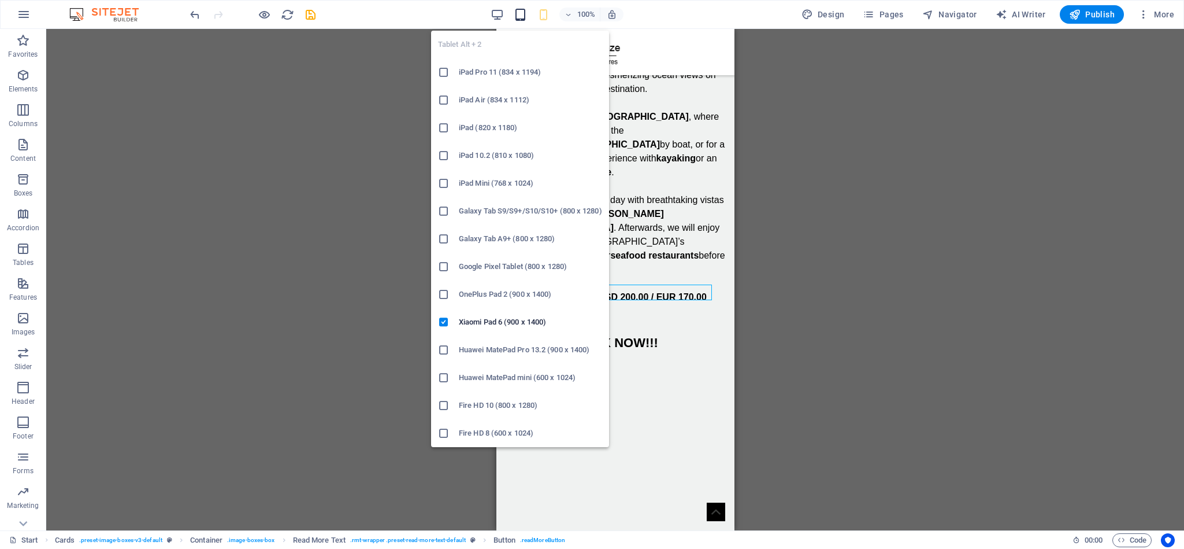
click at [520, 18] on icon "button" at bounding box center [520, 14] width 13 height 13
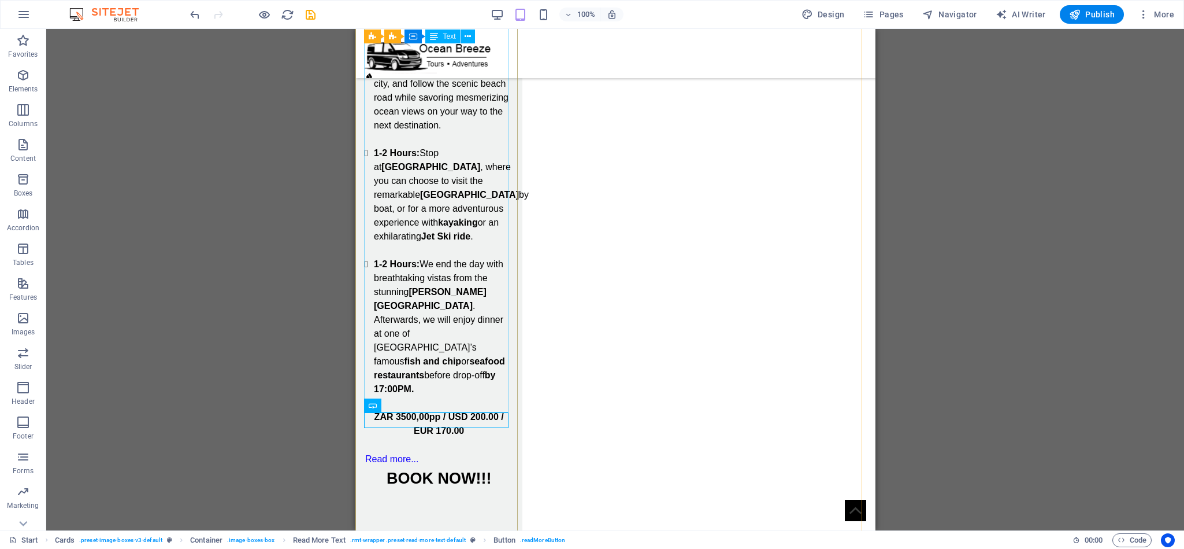
scroll to position [1041, 0]
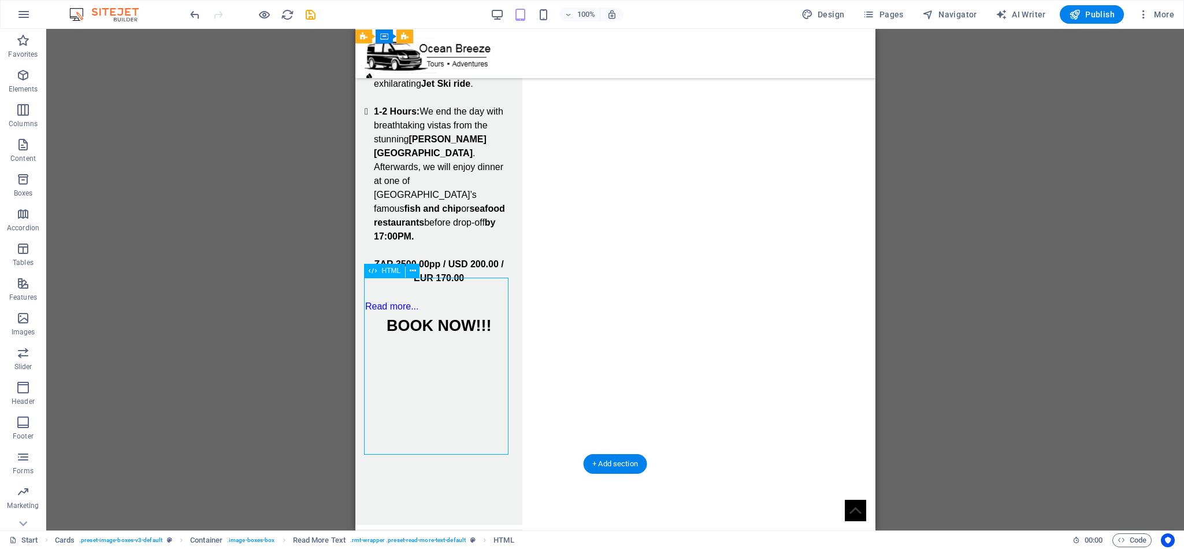
drag, startPoint x: 501, startPoint y: 330, endPoint x: 502, endPoint y: 346, distance: 15.7
click at [504, 372] on div at bounding box center [438, 426] width 149 height 177
drag, startPoint x: 500, startPoint y: 319, endPoint x: 501, endPoint y: 360, distance: 40.5
click at [502, 385] on div at bounding box center [438, 426] width 149 height 177
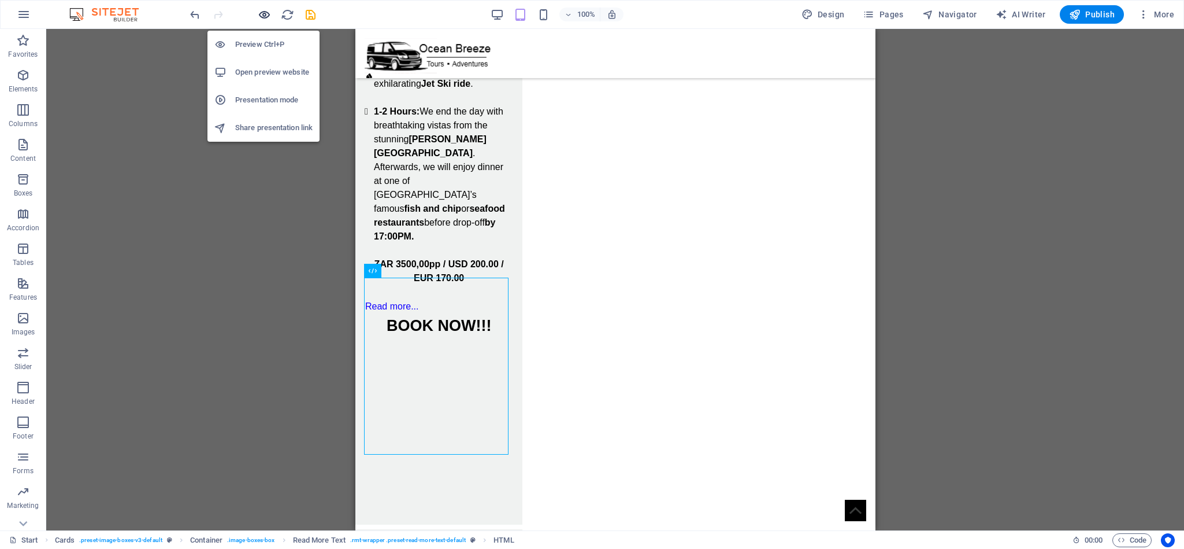
click at [259, 14] on icon "button" at bounding box center [264, 14] width 13 height 13
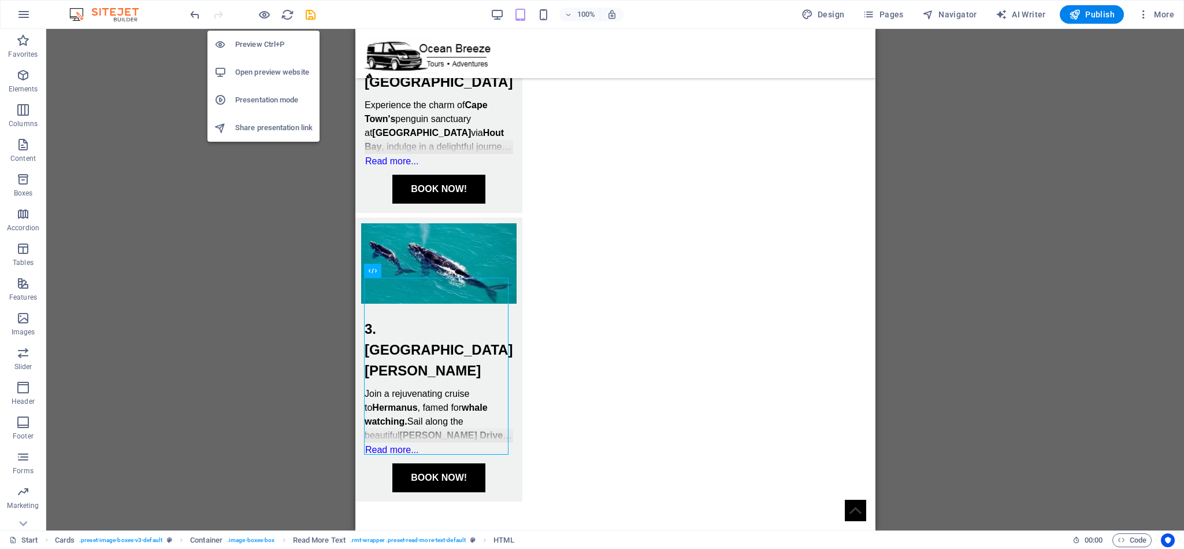
scroll to position [439, 0]
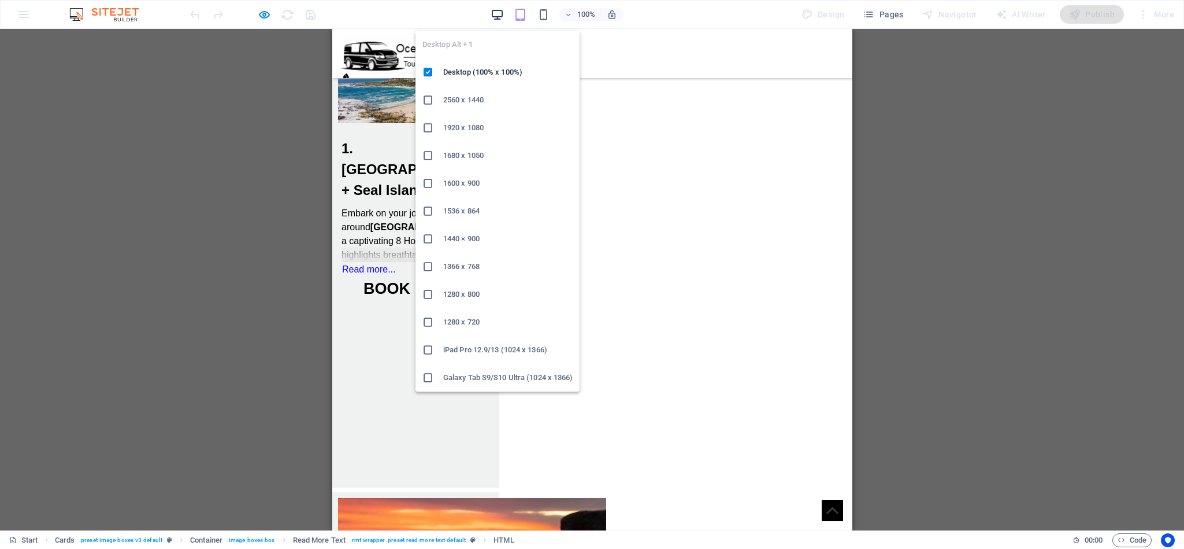
click at [502, 14] on icon "button" at bounding box center [497, 14] width 13 height 13
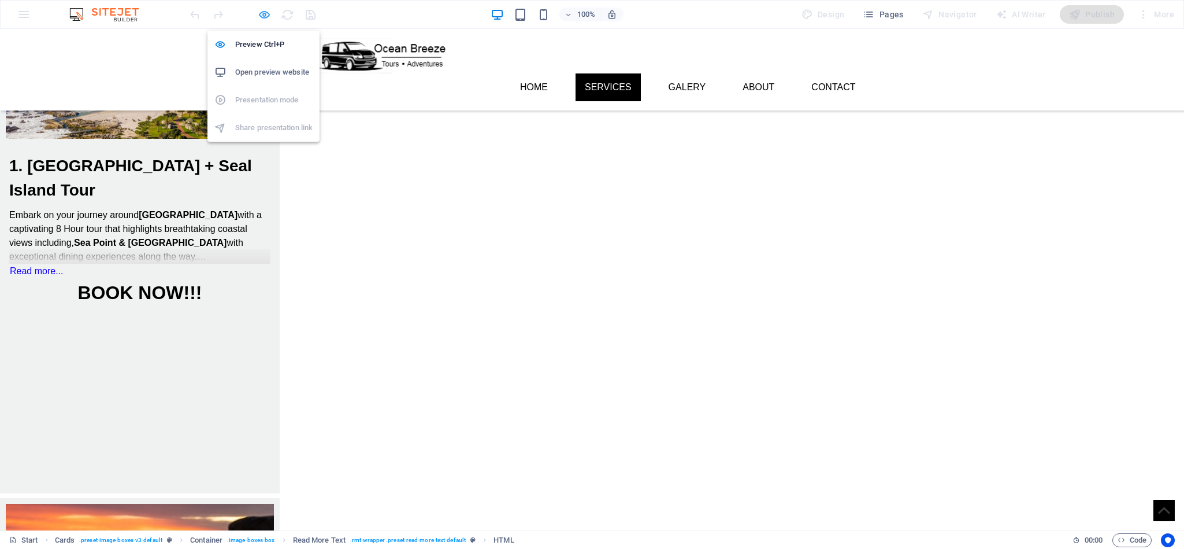
click at [262, 17] on icon "button" at bounding box center [264, 14] width 13 height 13
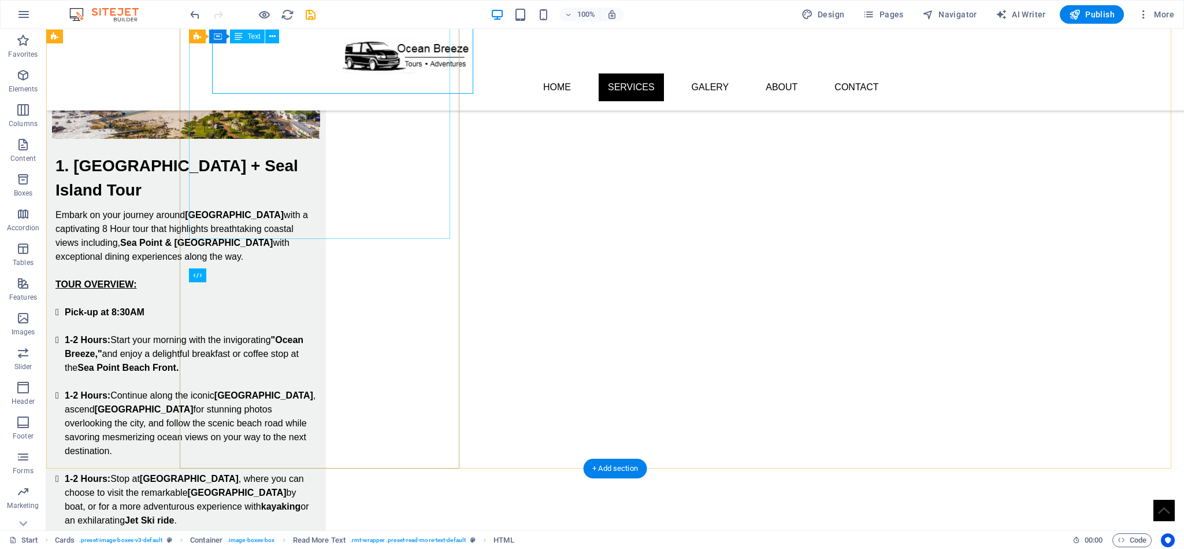
scroll to position [860, 0]
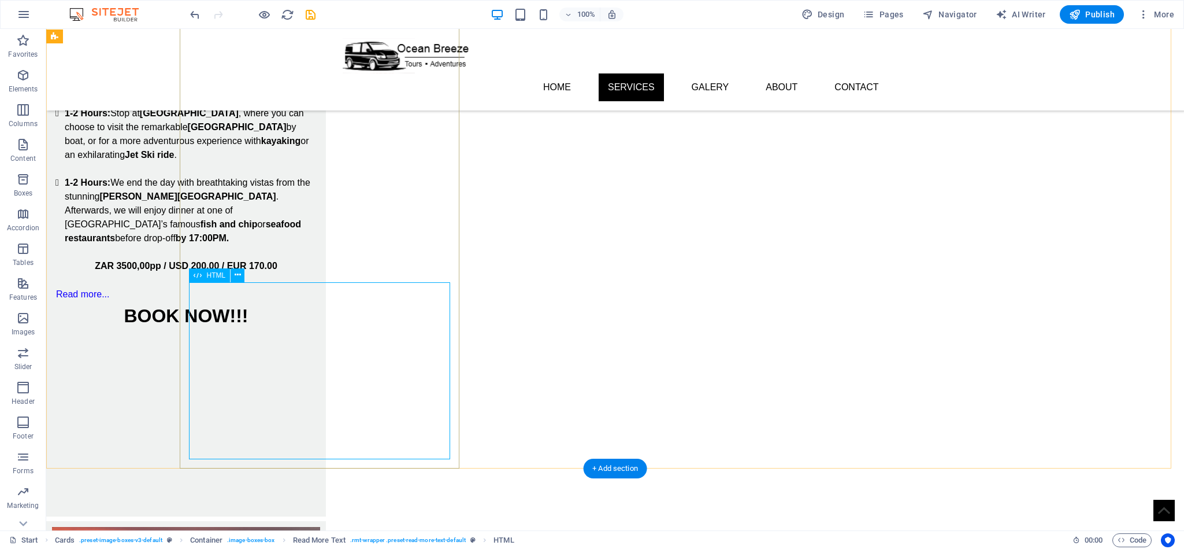
click at [317, 353] on div at bounding box center [185, 418] width 261 height 177
click at [317, 330] on div at bounding box center [185, 418] width 261 height 177
select select "px"
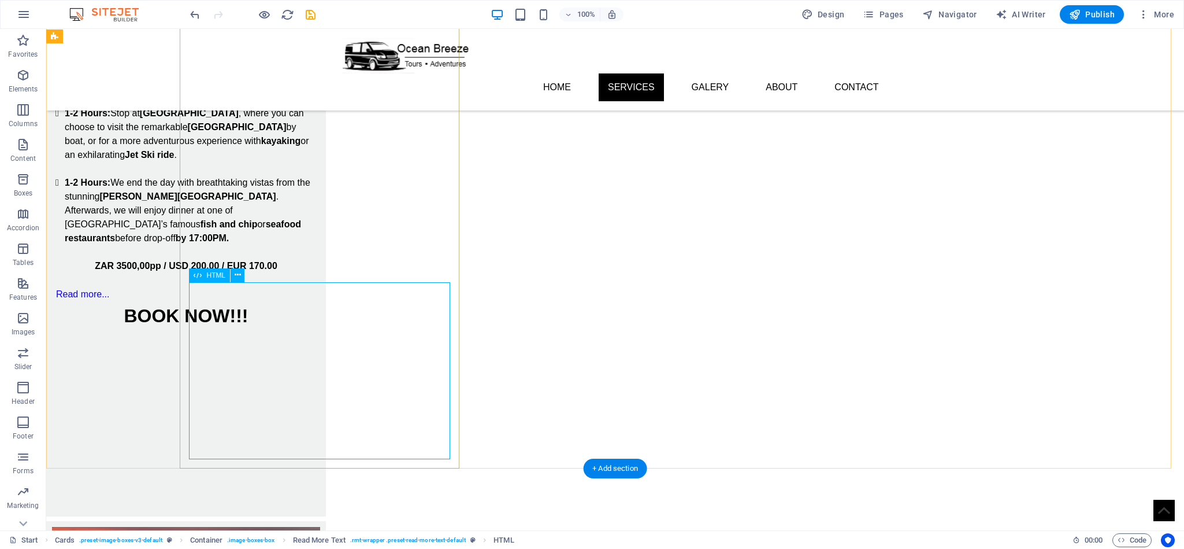
select select "px"
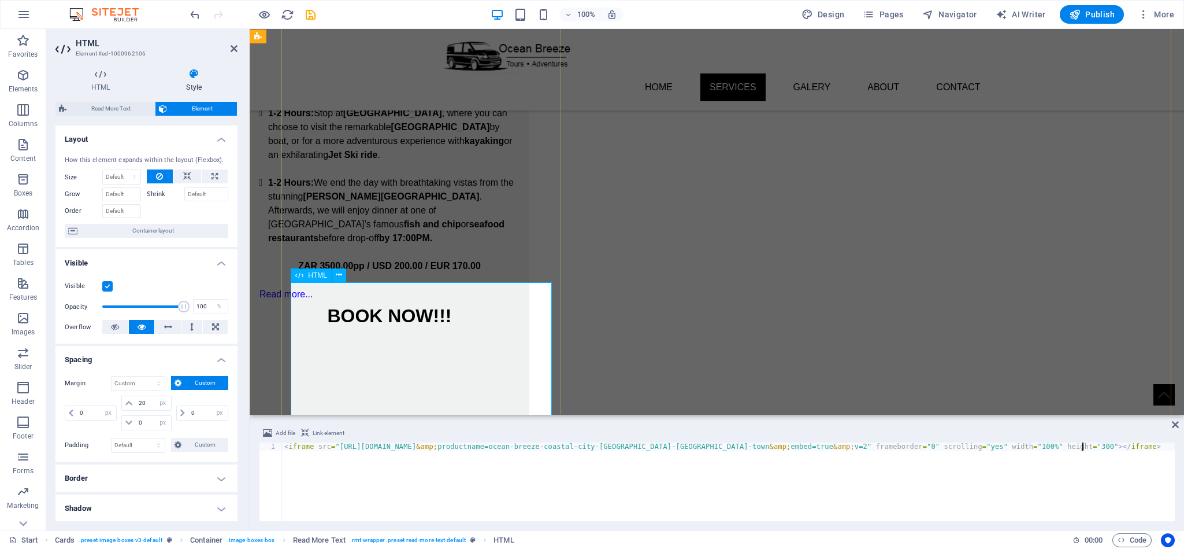
select select "DISABLED_OPTION_VALUE"
click at [1072, 447] on div "< iframe src = "https://www.quicket.co.za/embed.aspx?productid=335406 &amp; pro…" at bounding box center [728, 489] width 893 height 95
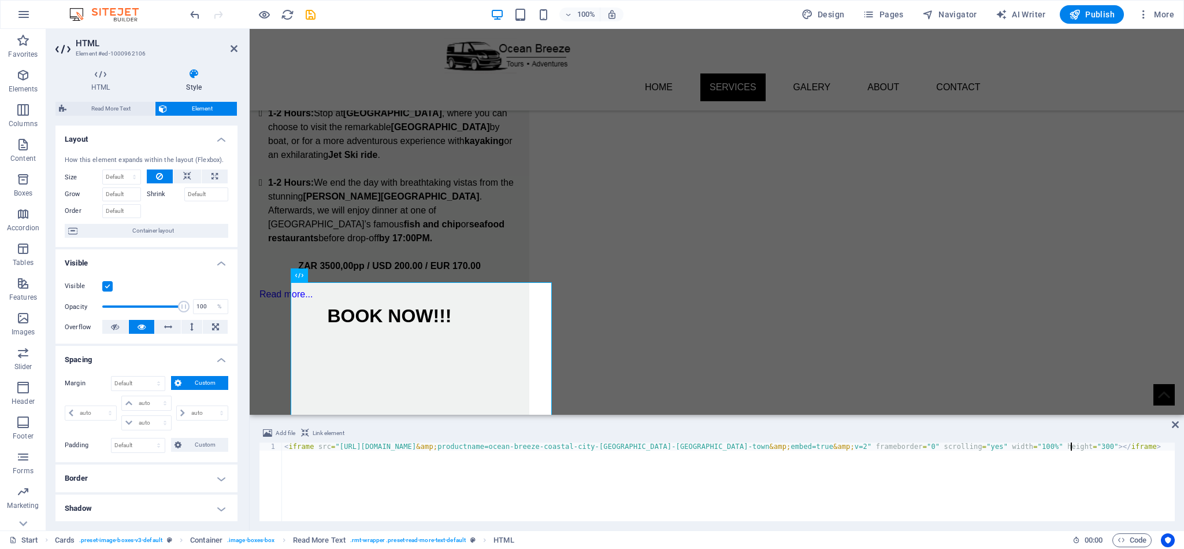
click at [1072, 447] on div "< iframe src = "https://www.quicket.co.za/embed.aspx?productid=335406 &amp; pro…" at bounding box center [728, 489] width 893 height 95
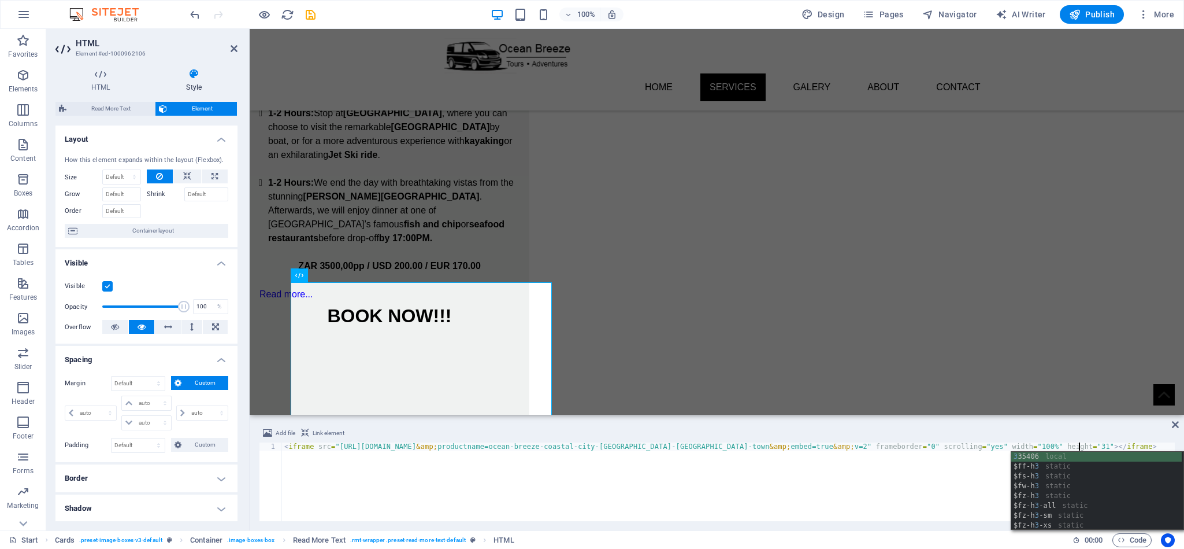
scroll to position [0, 64]
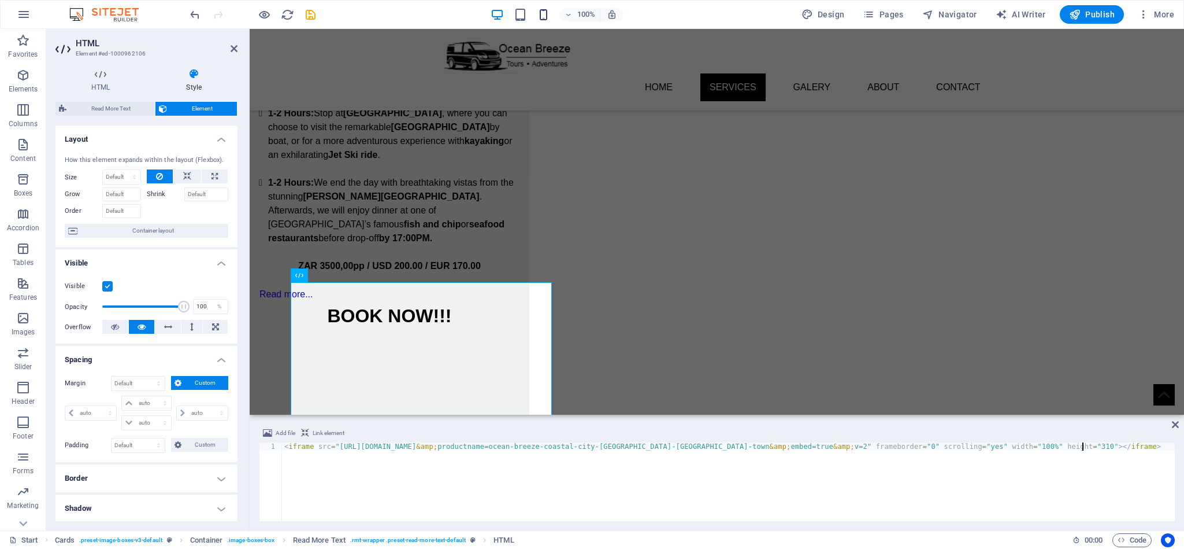
type textarea "<iframe src="https://www.quicket.co.za/embed.aspx?productid=335406&amp;productn…"
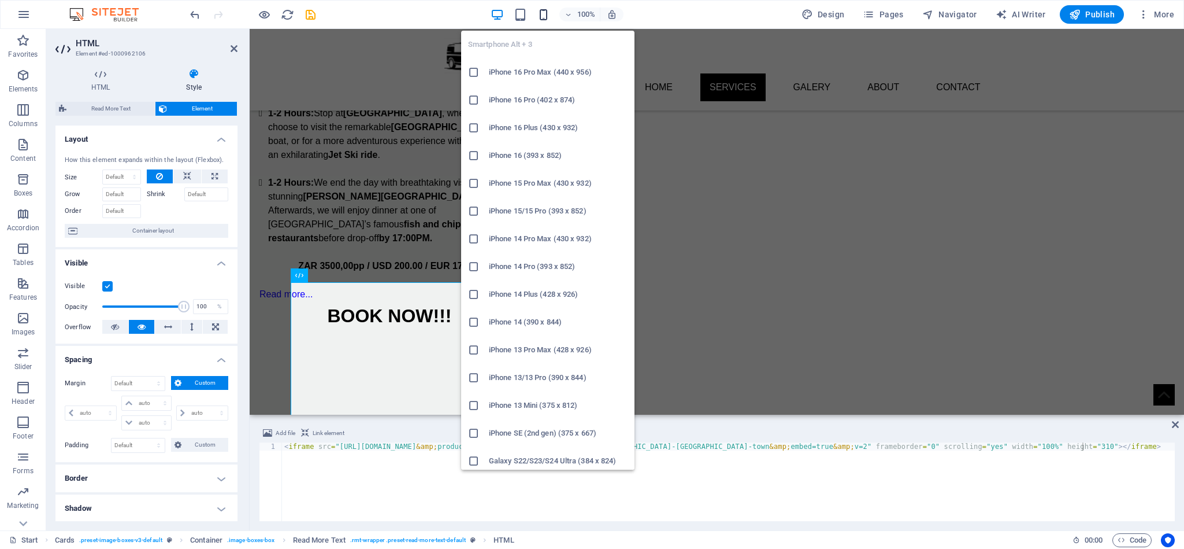
click at [545, 14] on icon "button" at bounding box center [543, 14] width 13 height 13
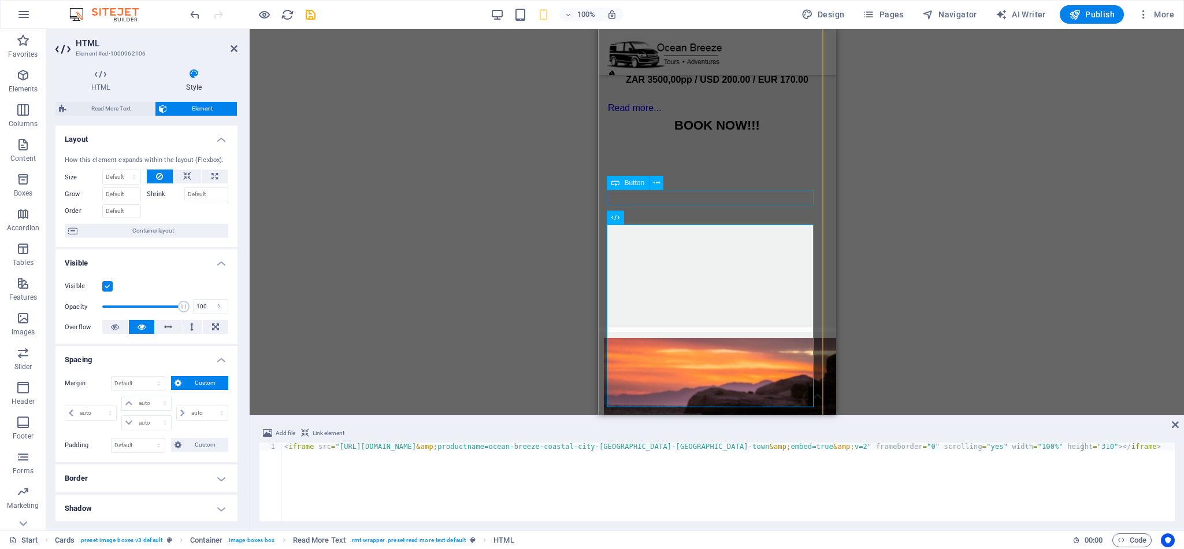
scroll to position [1034, 0]
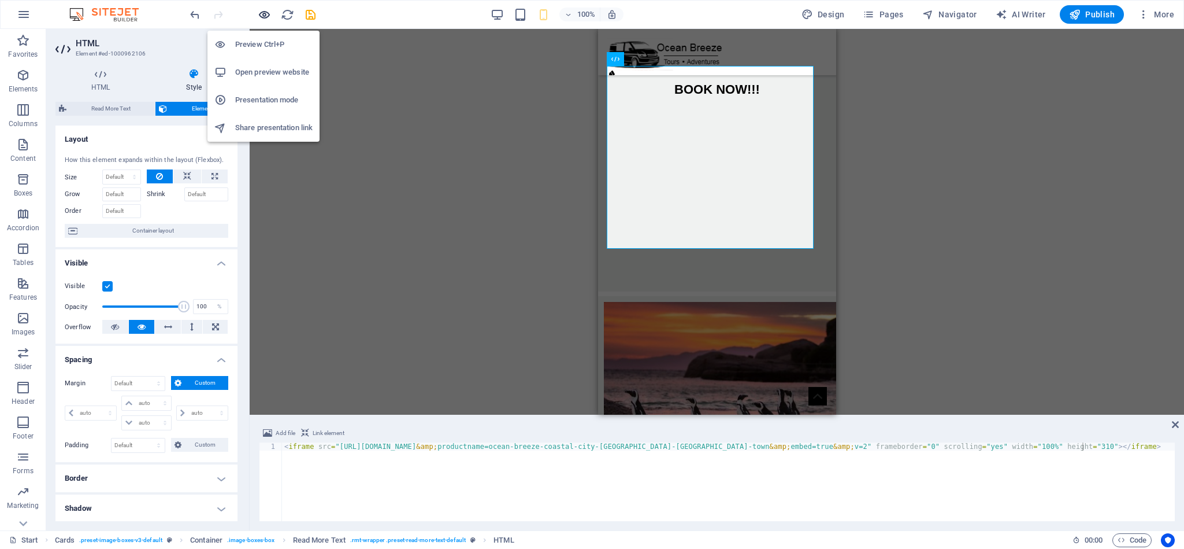
click at [265, 14] on icon "button" at bounding box center [264, 14] width 13 height 13
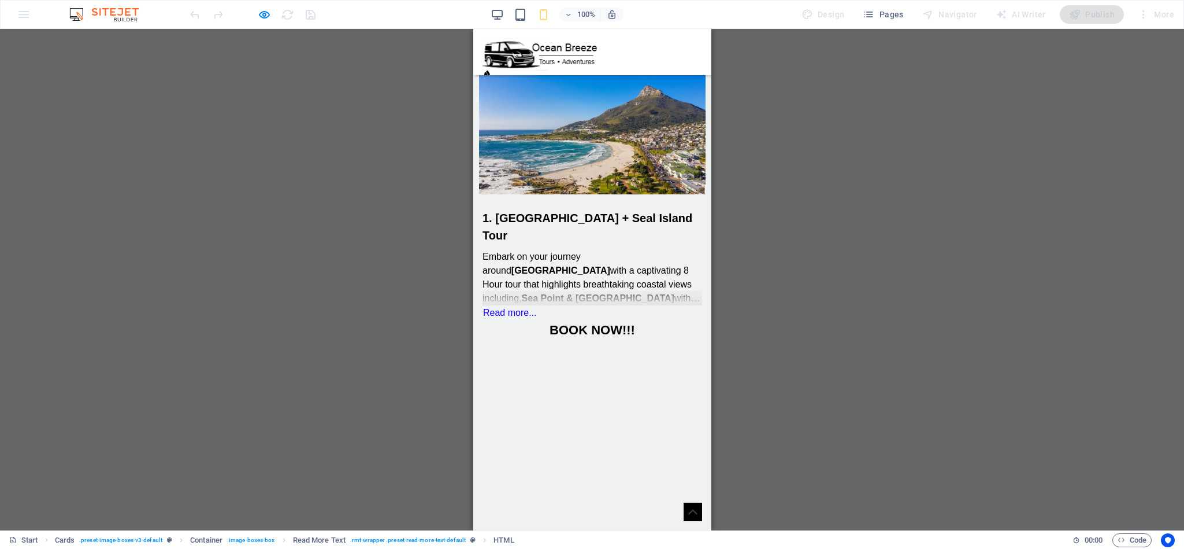
scroll to position [325, 0]
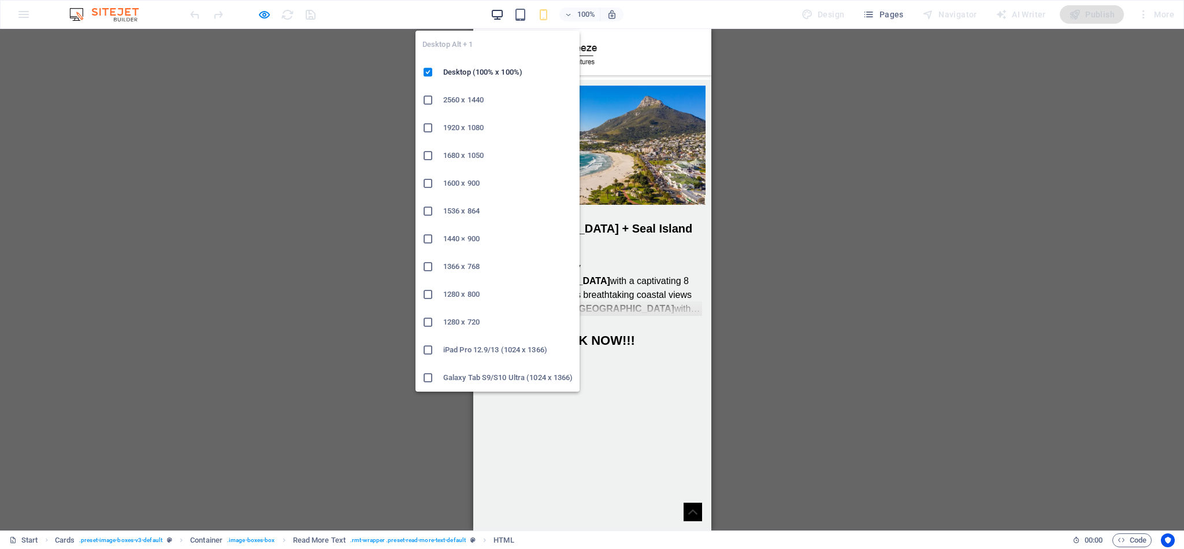
click at [498, 9] on icon "button" at bounding box center [497, 14] width 13 height 13
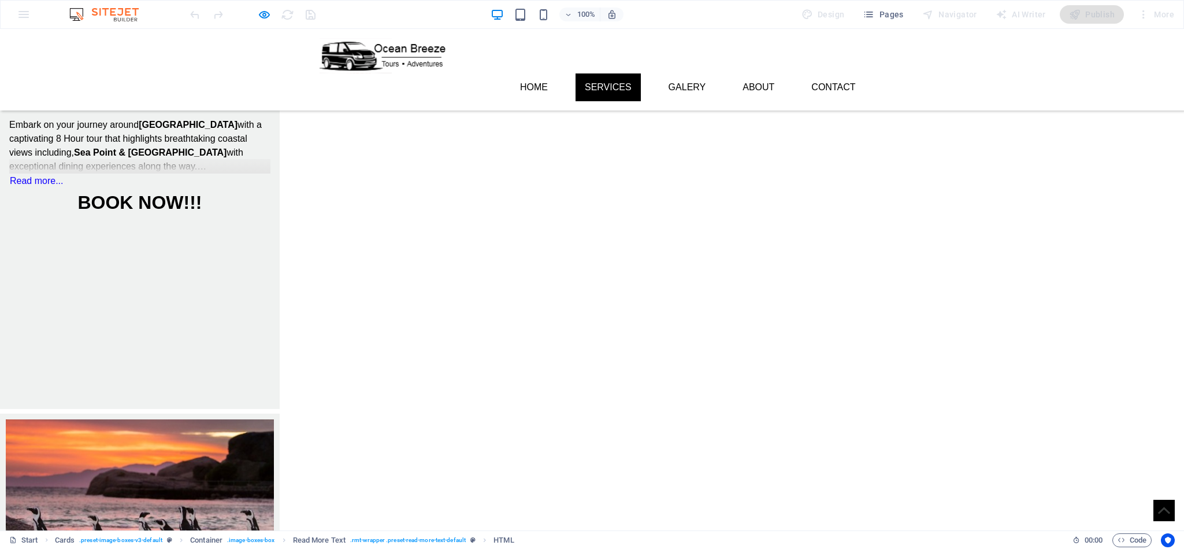
scroll to position [498, 0]
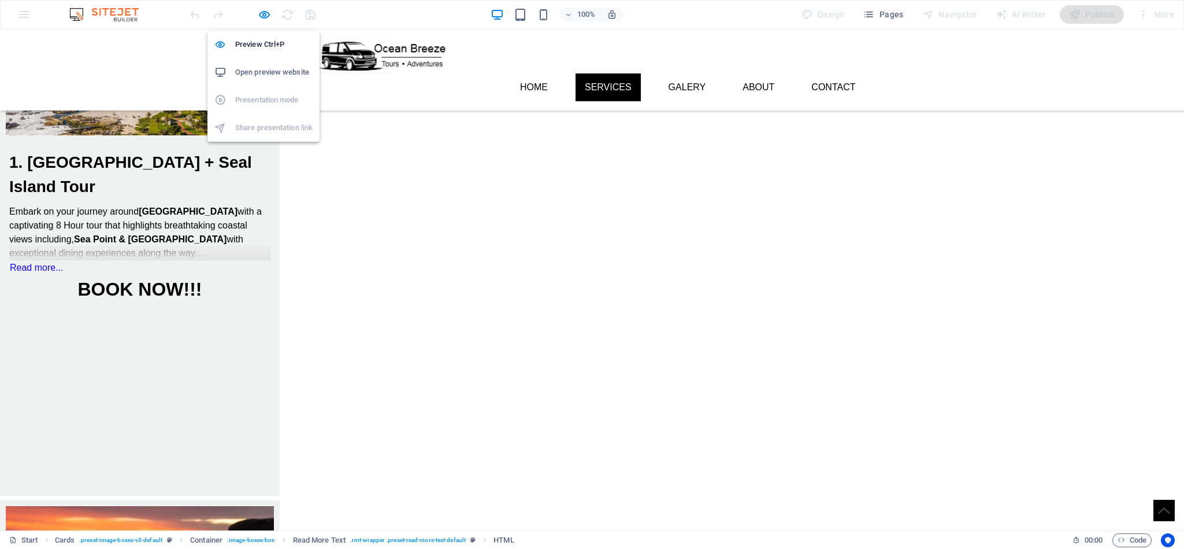
drag, startPoint x: 267, startPoint y: 12, endPoint x: 271, endPoint y: 21, distance: 9.3
click at [267, 12] on icon "button" at bounding box center [264, 14] width 13 height 13
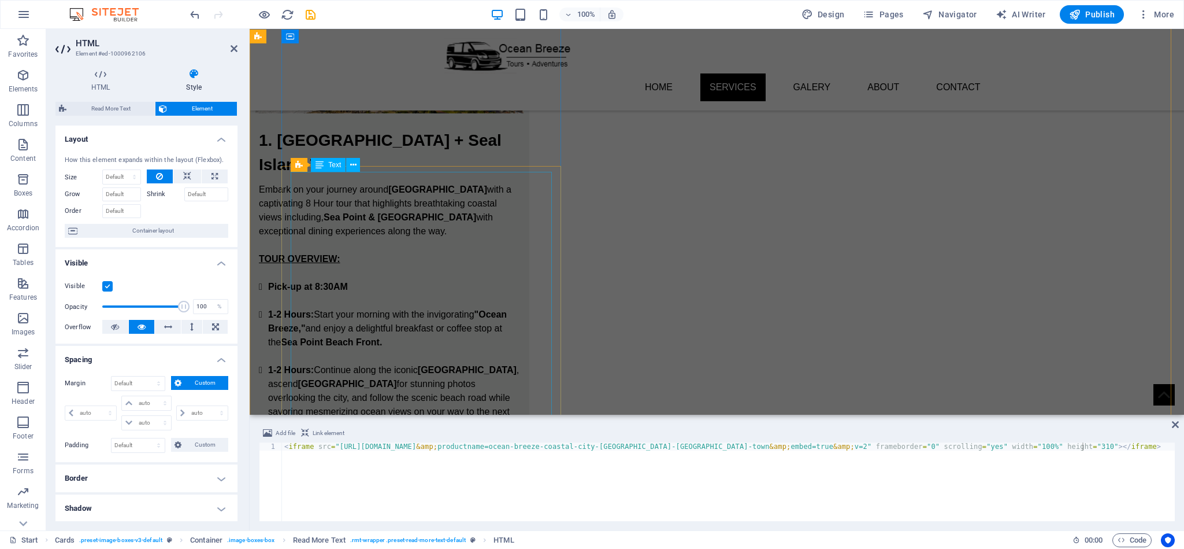
scroll to position [434, 0]
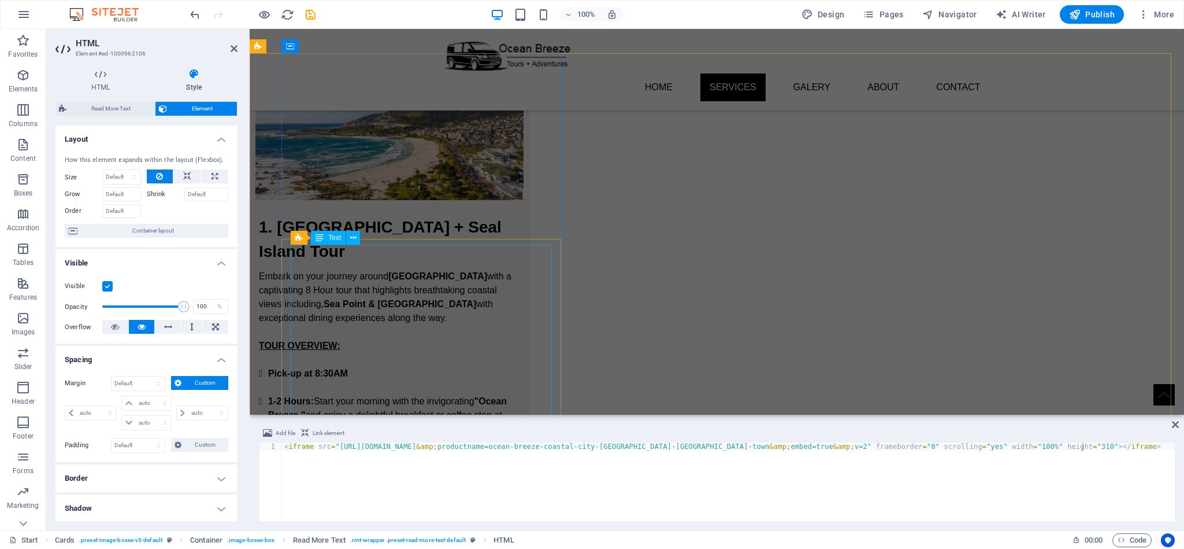
click at [417, 269] on div "Embark on your journey around Cape Town with a captivating 8 Hour tour that hig…" at bounding box center [389, 491] width 261 height 444
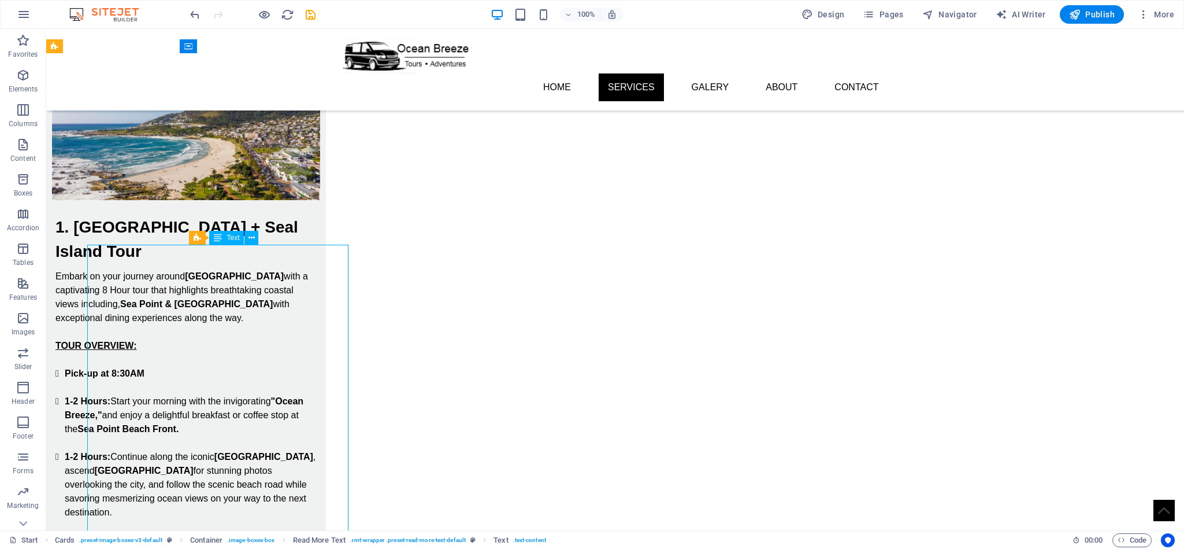
click at [317, 269] on div "Embark on your journey around Cape Town with a captivating 8 Hour tour that hig…" at bounding box center [185, 491] width 261 height 444
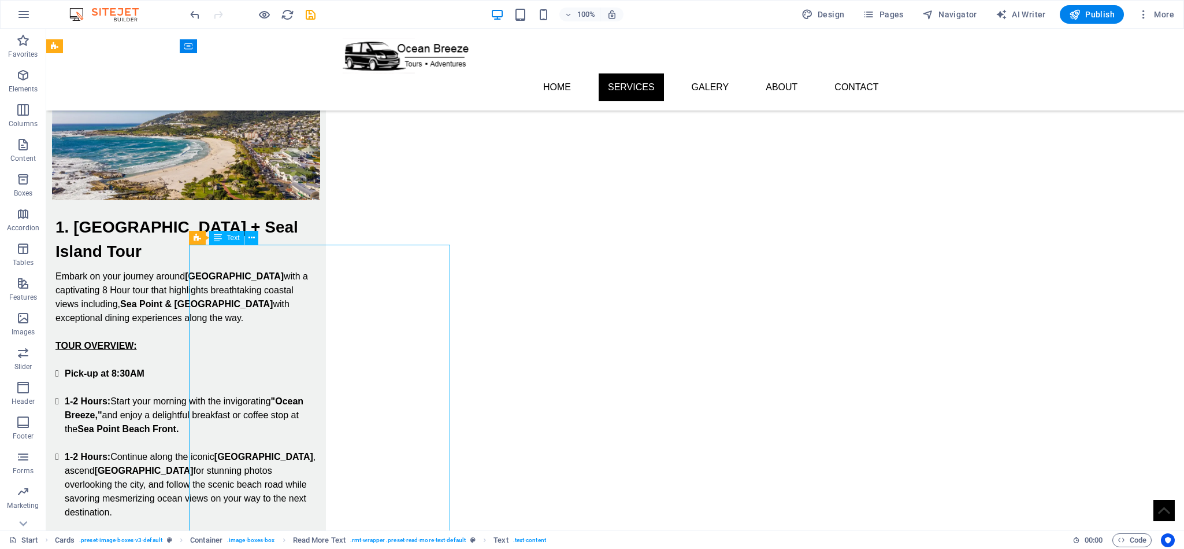
click at [317, 269] on div "Embark on your journey around Cape Town with a captivating 8 Hour tour that hig…" at bounding box center [185, 491] width 261 height 444
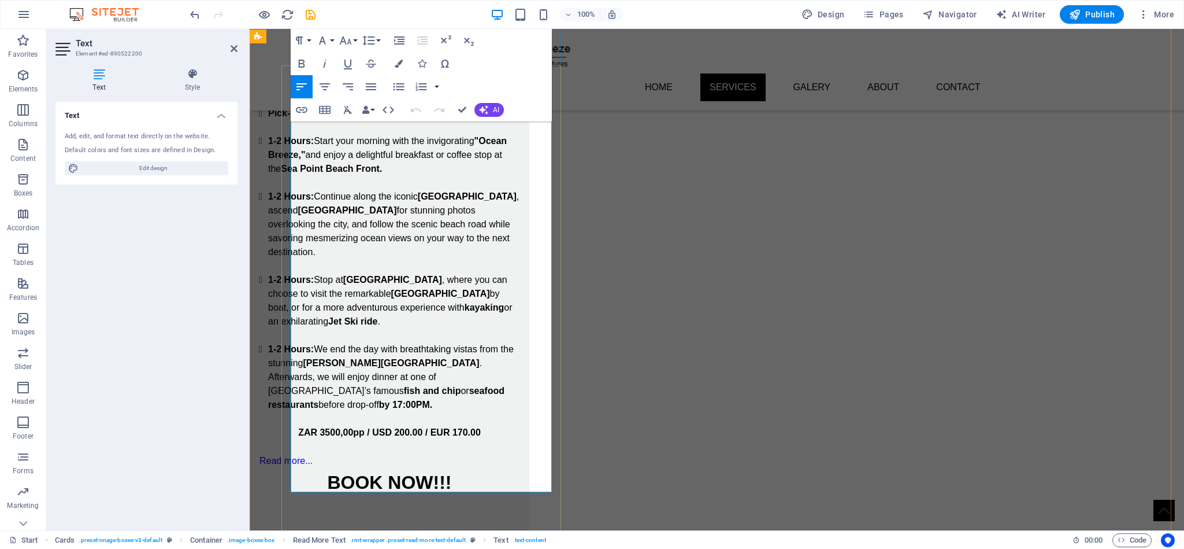
scroll to position [607, 0]
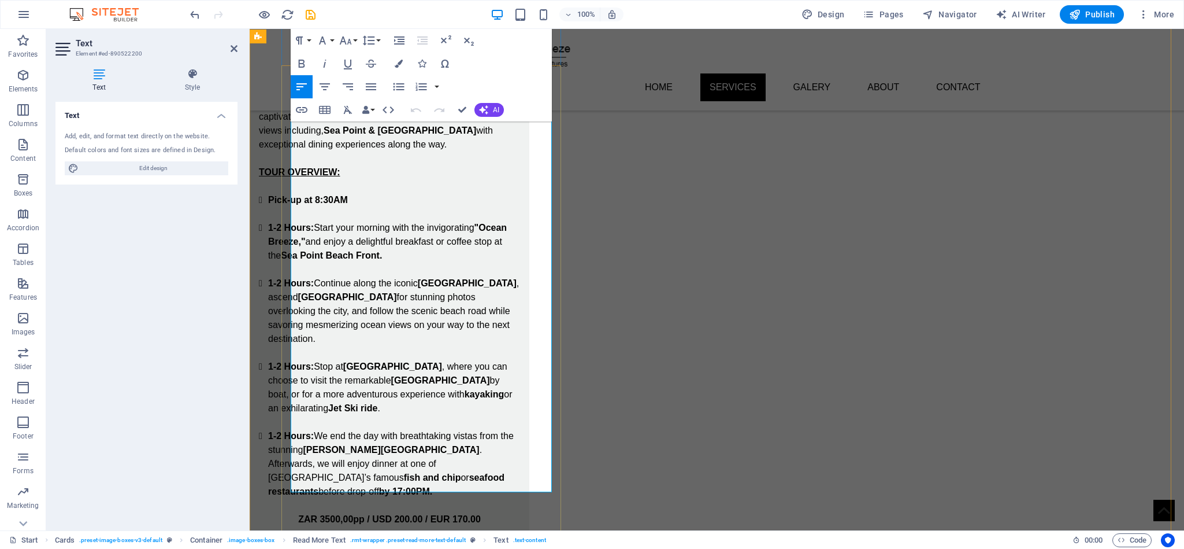
click at [429, 221] on li "1-2 Hours: Start your morning with the invigorating "Ocean Breeze," and enjoy a…" at bounding box center [394, 242] width 252 height 42
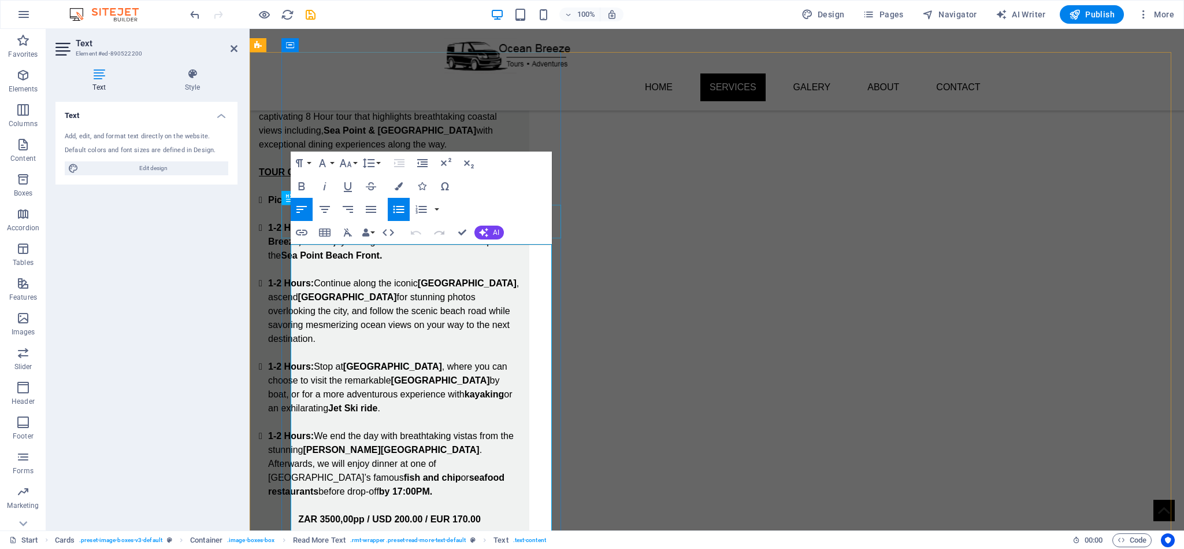
scroll to position [434, 0]
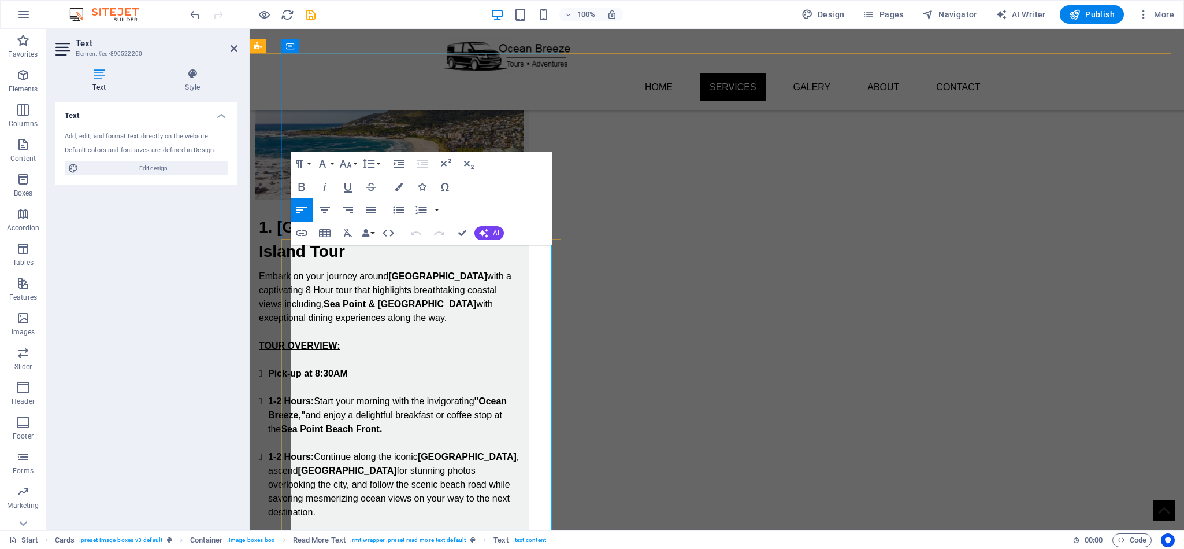
drag, startPoint x: 405, startPoint y: 300, endPoint x: 380, endPoint y: 262, distance: 44.7
click at [380, 269] on p "Embark on your journey around Cape Town with a captivating 8 Hour tour that hig…" at bounding box center [389, 296] width 261 height 55
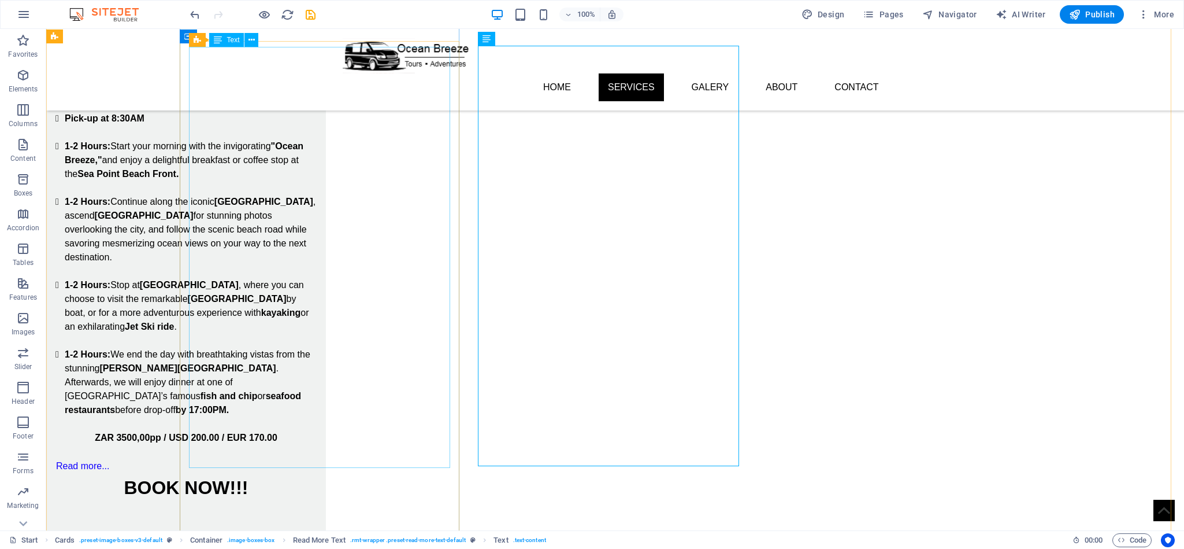
scroll to position [694, 0]
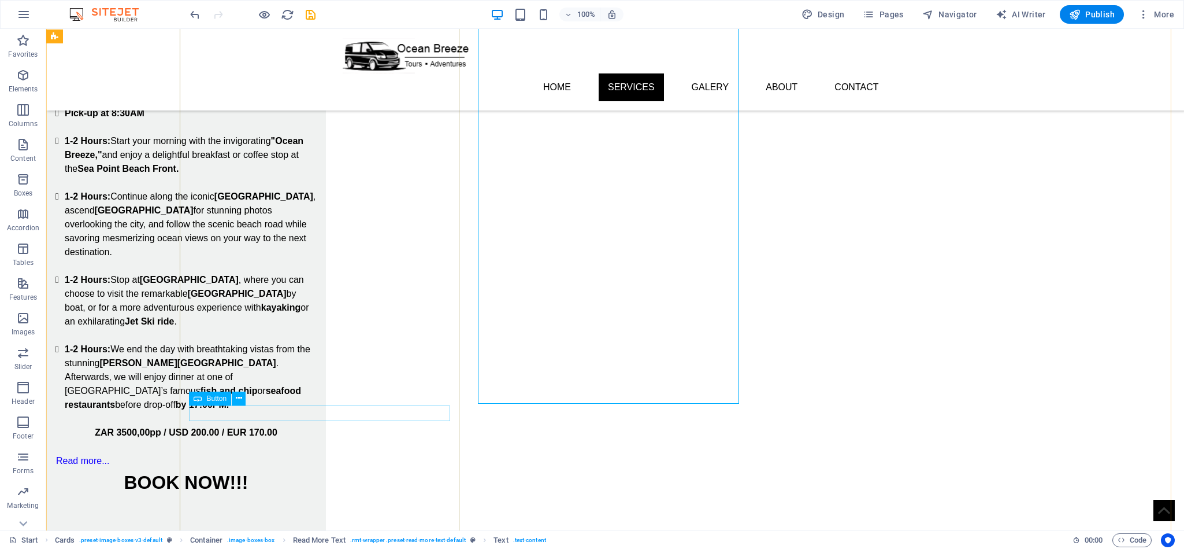
click at [243, 453] on div "Read more..." at bounding box center [185, 460] width 261 height 15
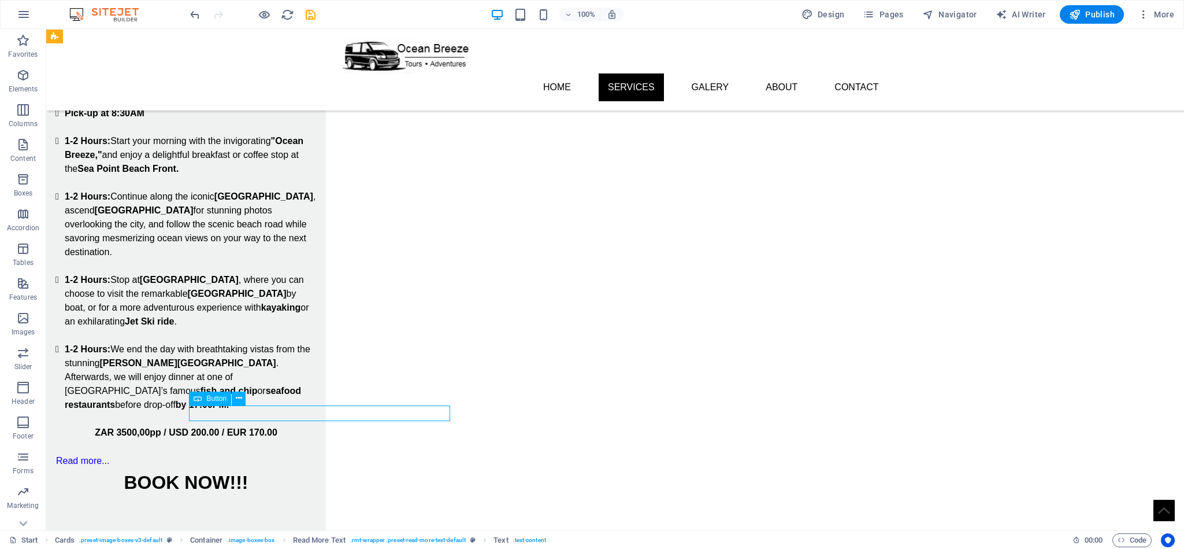
click at [243, 453] on div "Read more..." at bounding box center [185, 460] width 261 height 15
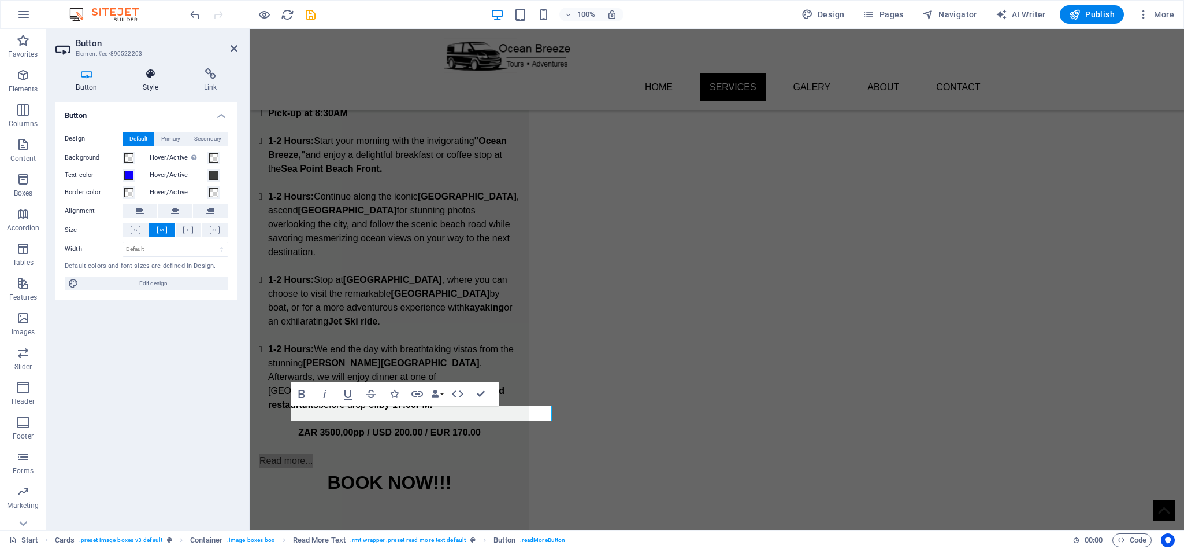
click at [154, 86] on h4 "Style" at bounding box center [153, 80] width 61 height 24
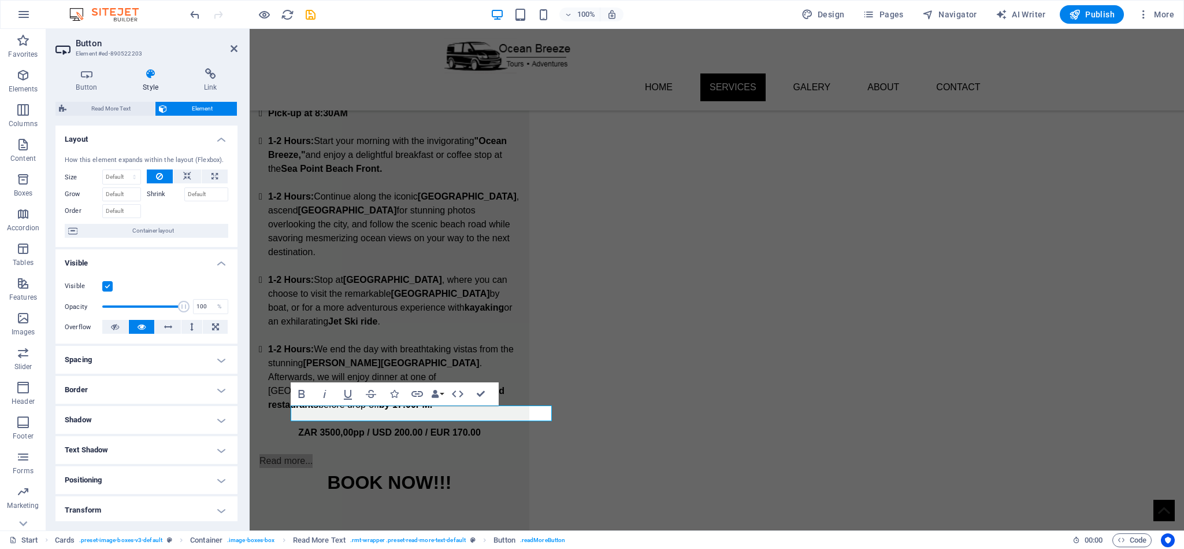
click at [144, 69] on icon at bounding box center [151, 74] width 57 height 12
drag, startPoint x: 88, startPoint y: 69, endPoint x: 94, endPoint y: 79, distance: 10.6
click at [88, 70] on icon at bounding box center [86, 74] width 62 height 12
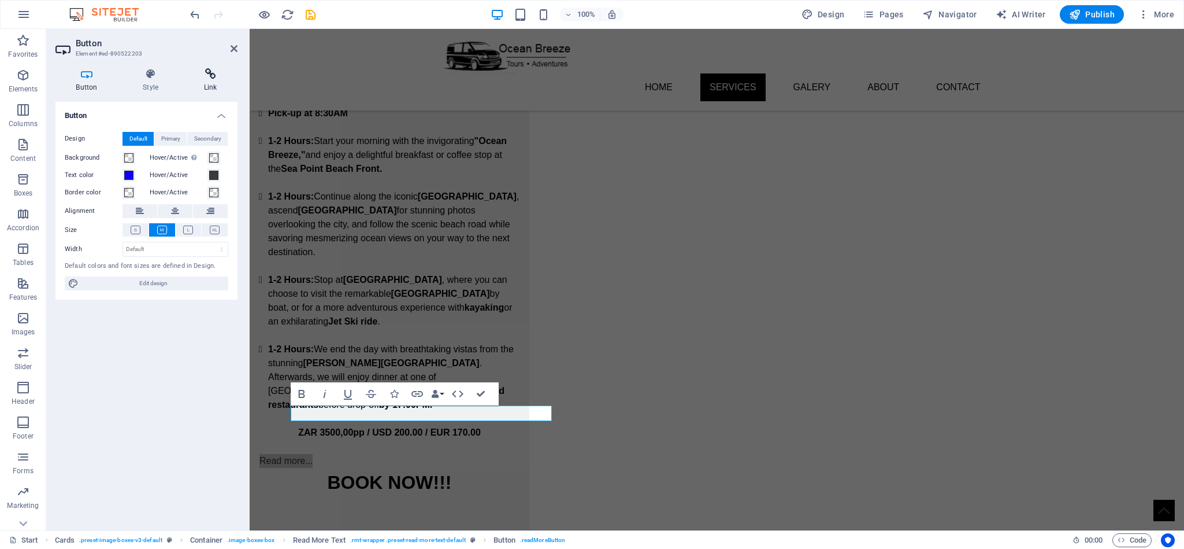
click at [216, 77] on icon at bounding box center [210, 74] width 54 height 12
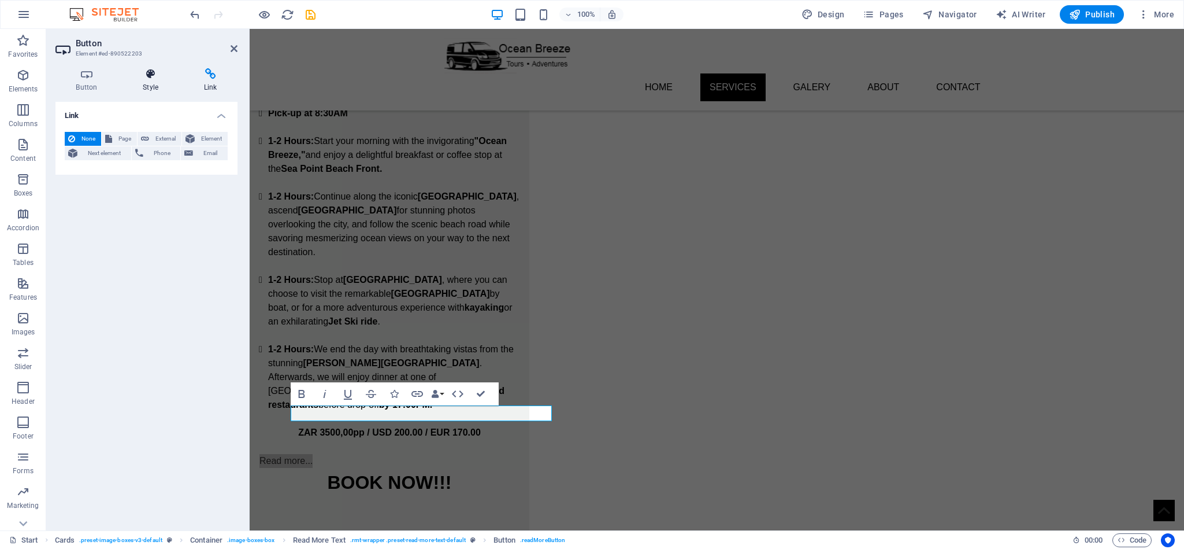
click at [153, 77] on icon at bounding box center [151, 74] width 57 height 12
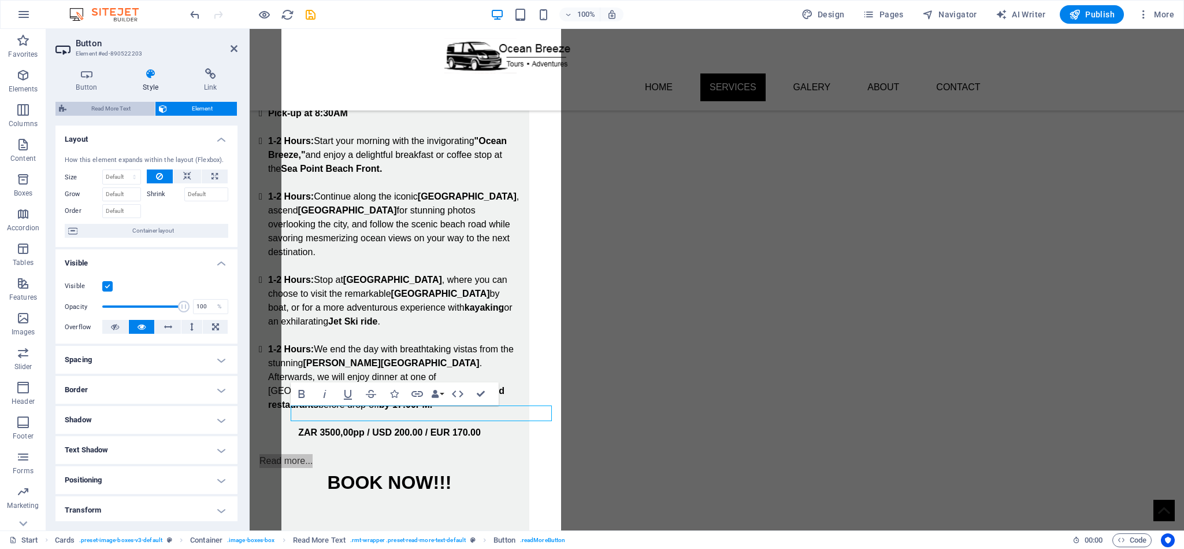
click at [112, 110] on span "Read More Text" at bounding box center [111, 109] width 82 height 14
select select "px"
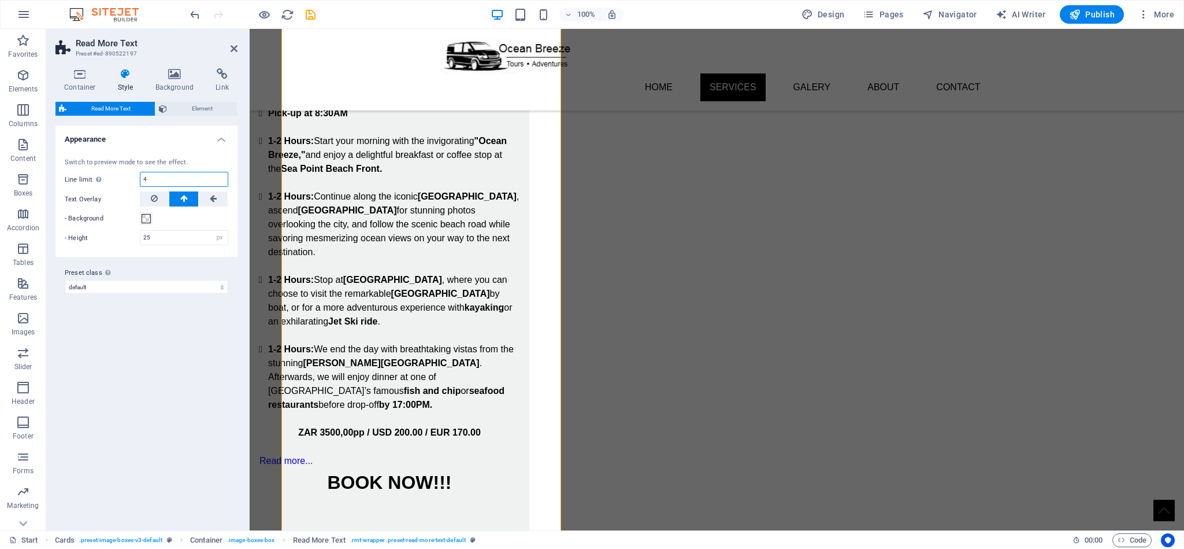
click at [165, 180] on input "4" at bounding box center [183, 179] width 87 height 14
type input "6"
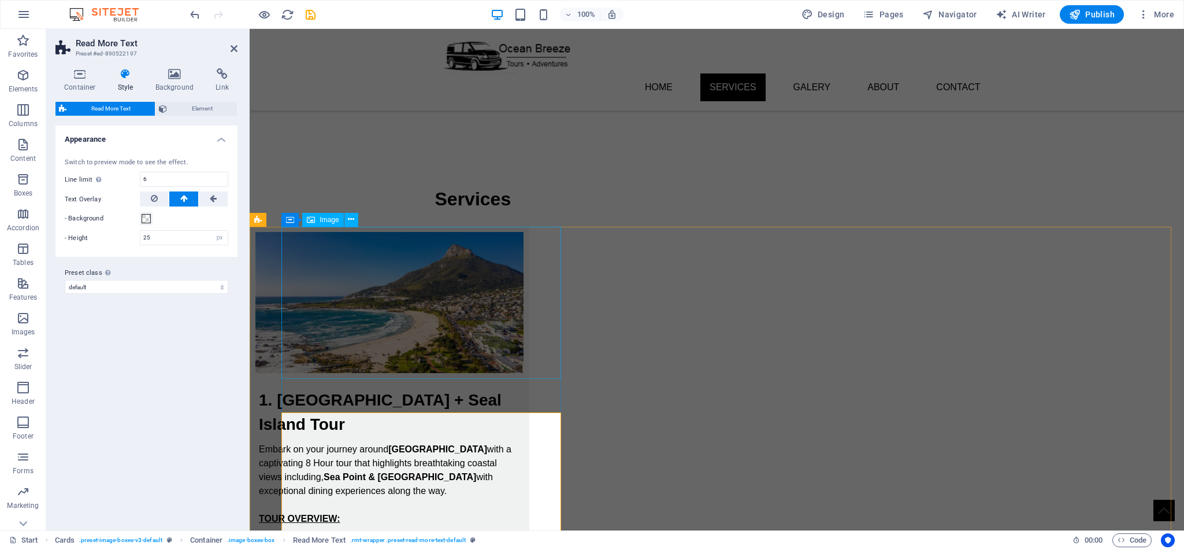
scroll to position [260, 0]
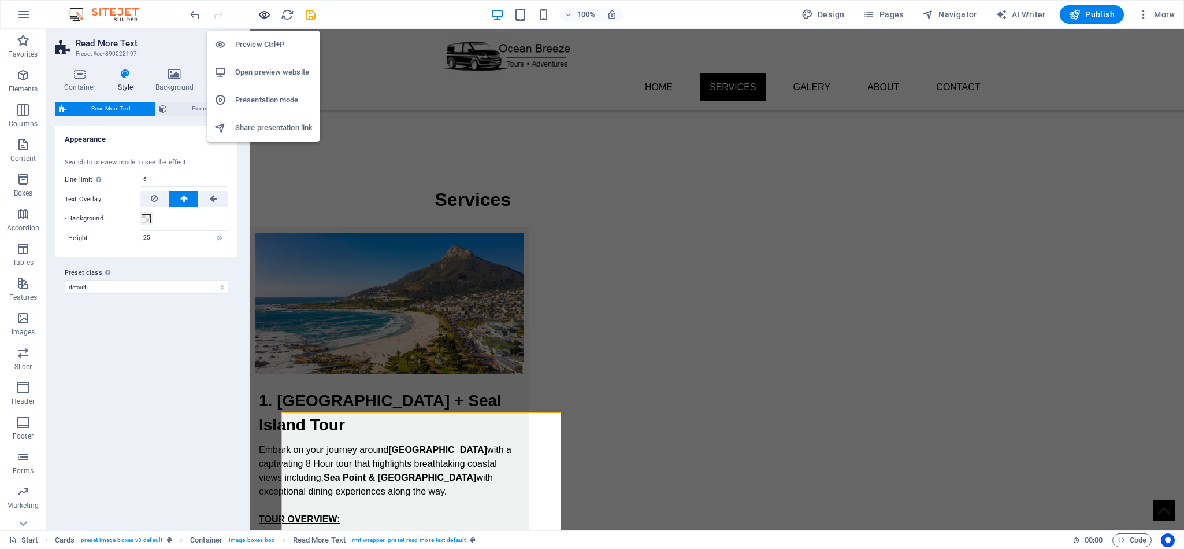
click at [265, 12] on icon "button" at bounding box center [264, 14] width 13 height 13
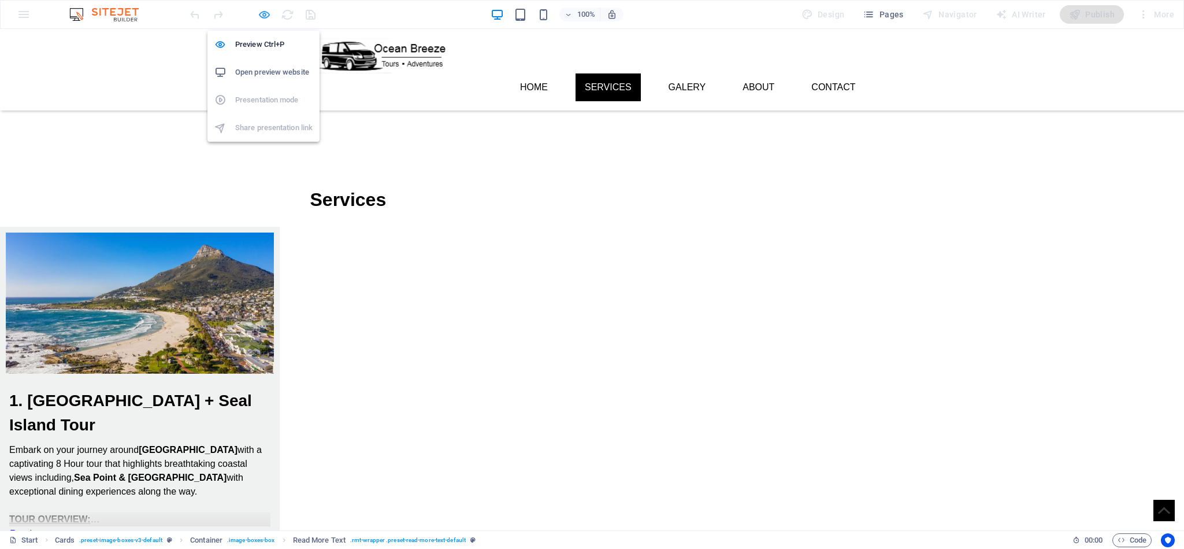
click at [262, 16] on icon "button" at bounding box center [264, 14] width 13 height 13
select select "px"
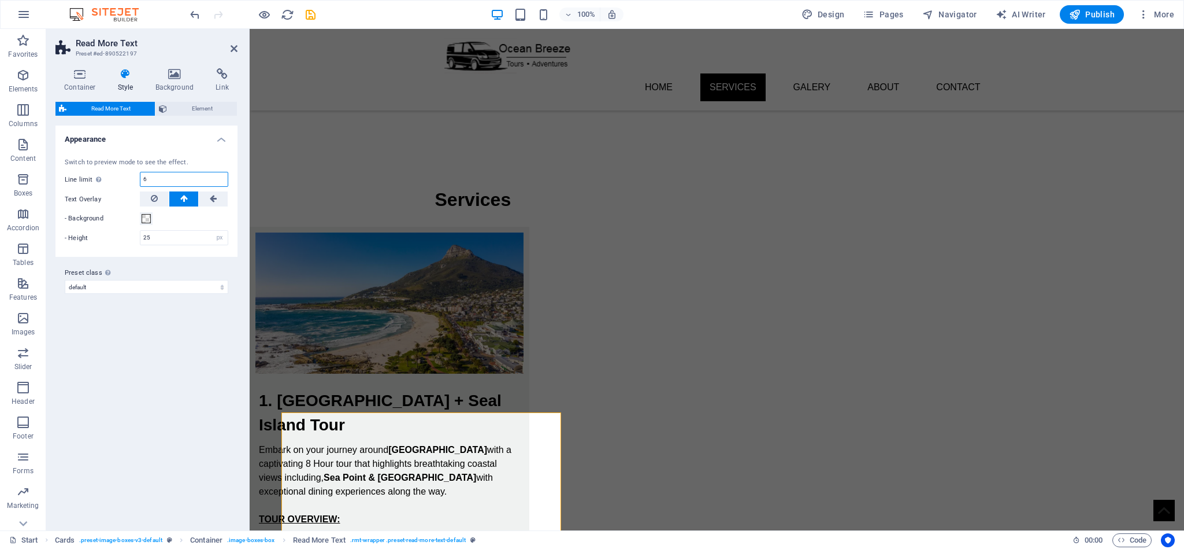
click at [146, 173] on input "6" at bounding box center [183, 179] width 87 height 14
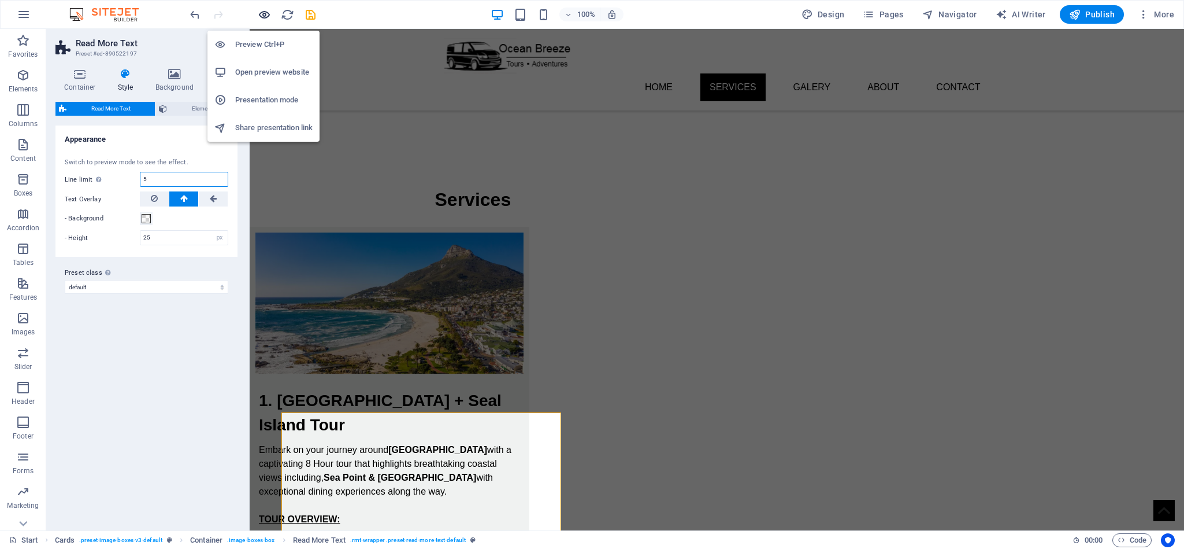
type input "5"
click at [261, 11] on icon "button" at bounding box center [264, 14] width 13 height 13
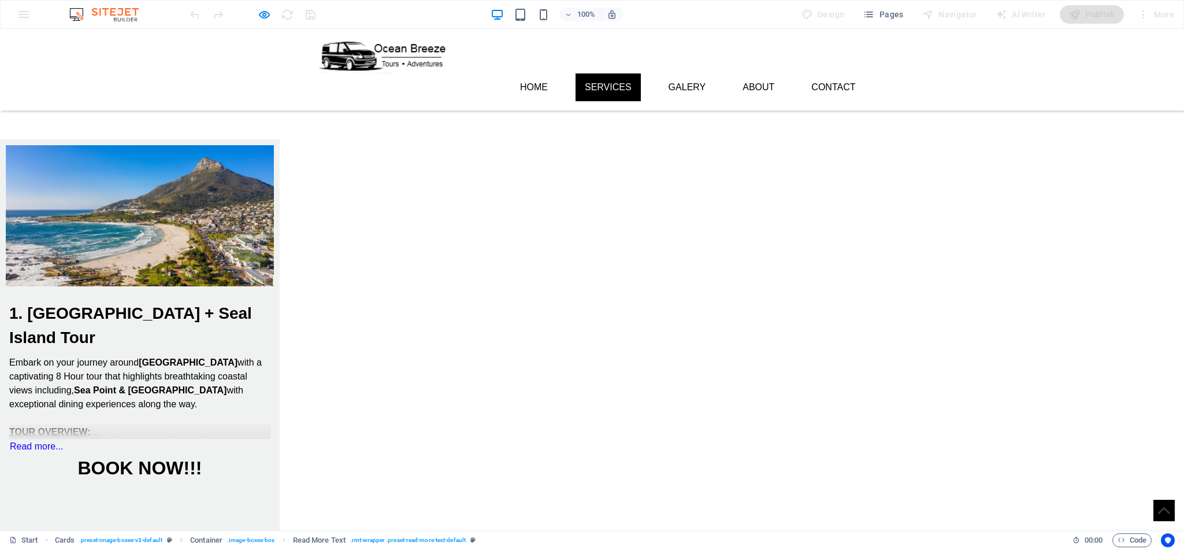
scroll to position [434, 0]
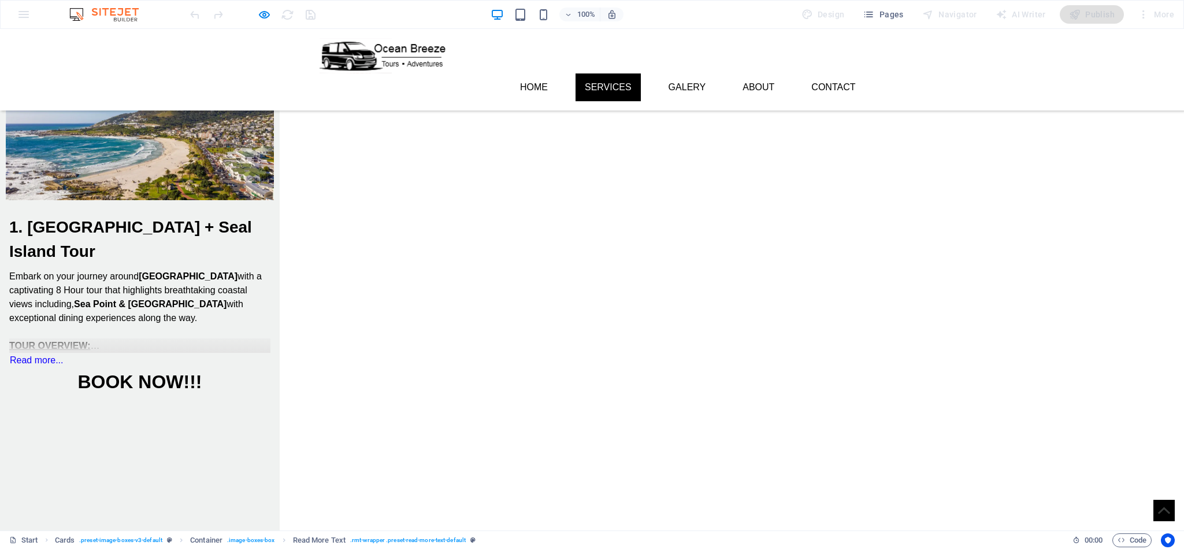
click at [271, 295] on p "Embark on your journey around Cape Town with a captivating 8 Hour tour that hig…" at bounding box center [139, 296] width 261 height 55
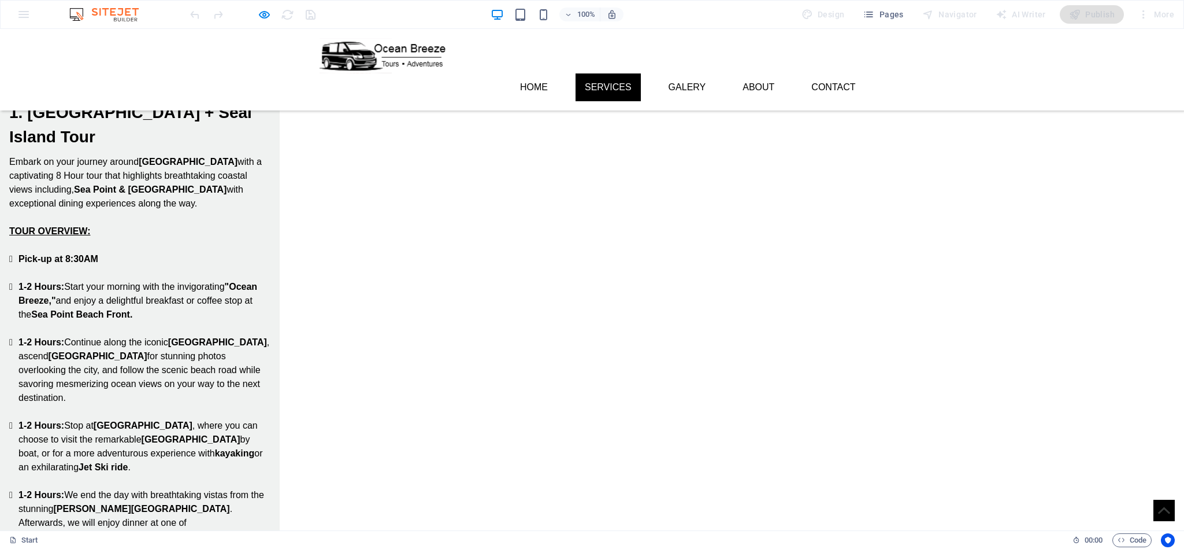
scroll to position [520, 0]
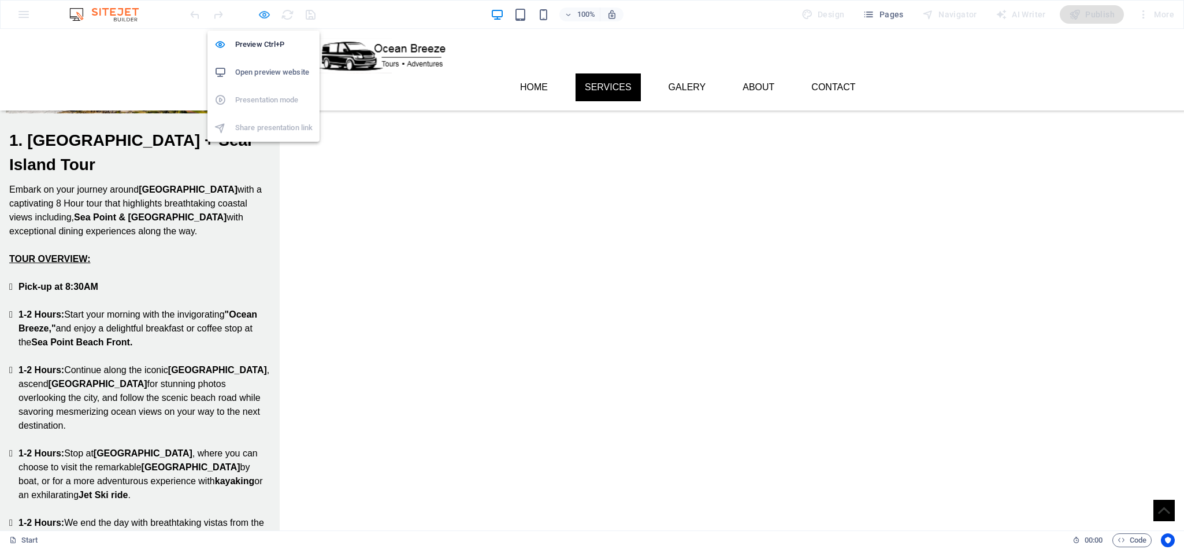
click at [262, 13] on icon "button" at bounding box center [264, 14] width 13 height 13
select select "px"
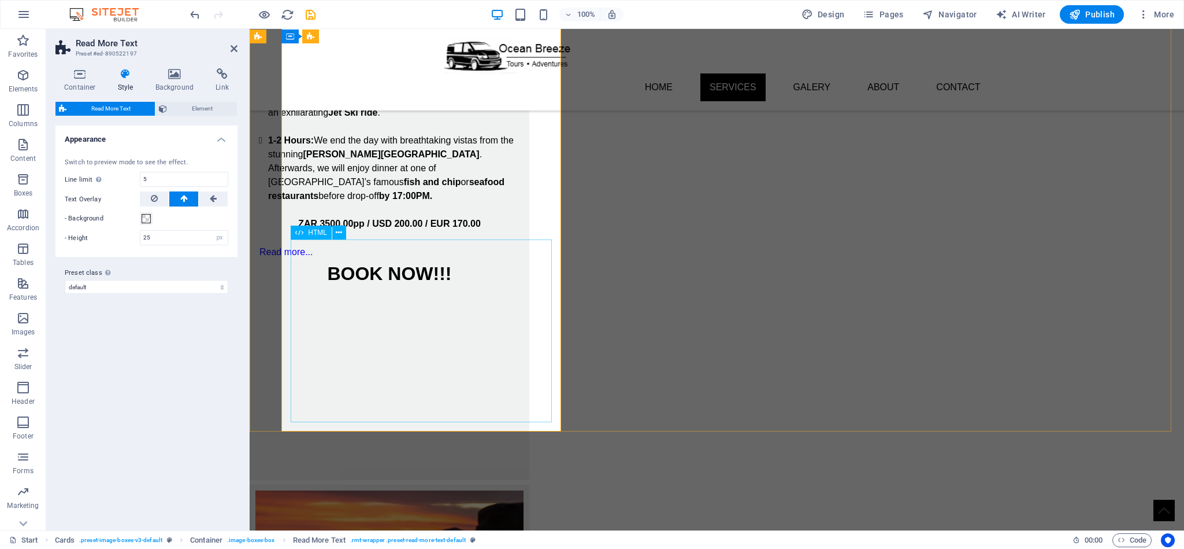
scroll to position [867, 0]
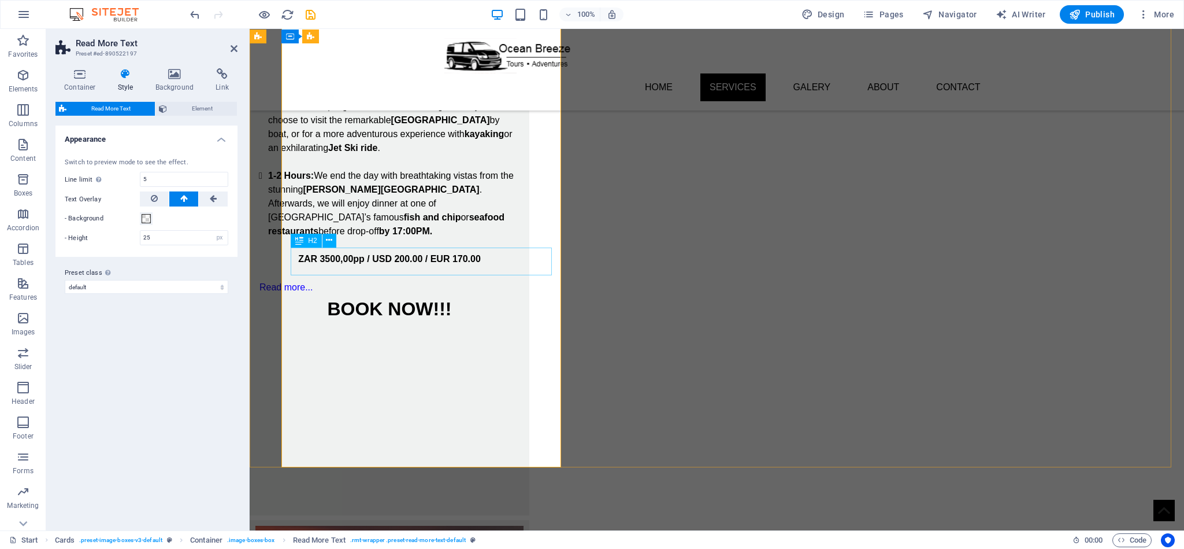
click at [432, 295] on div "BOOK NOW!!!" at bounding box center [389, 309] width 261 height 28
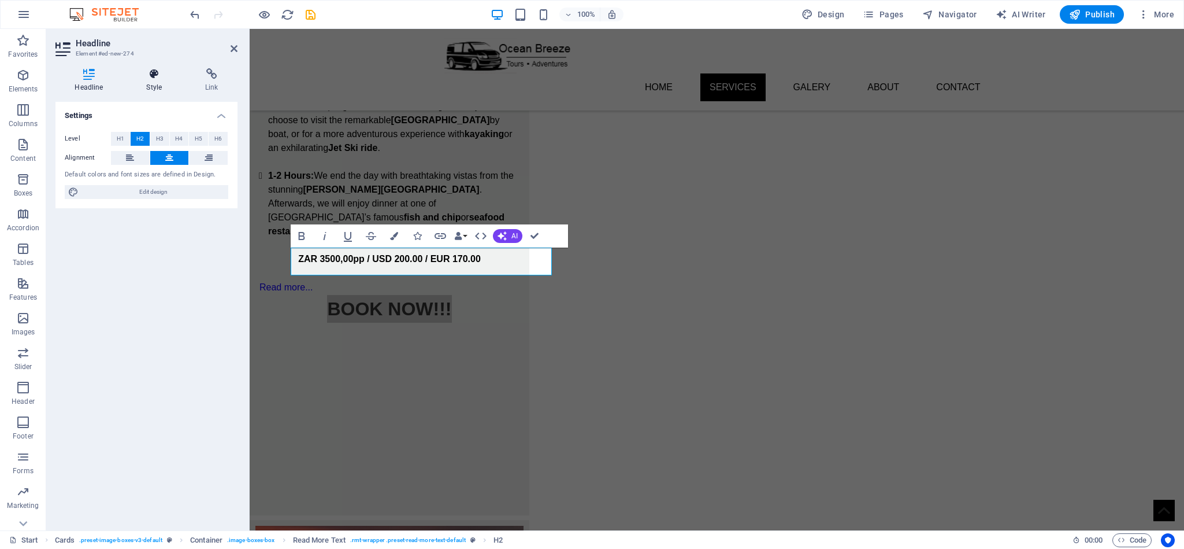
click at [155, 88] on h4 "Style" at bounding box center [156, 80] width 59 height 24
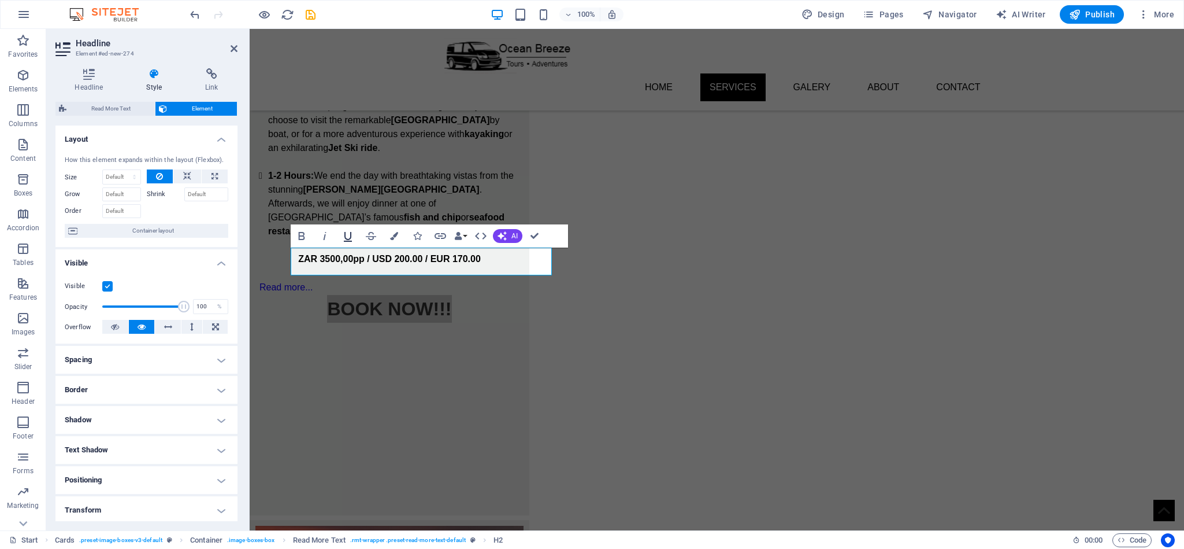
click at [349, 238] on icon "button" at bounding box center [348, 236] width 14 height 14
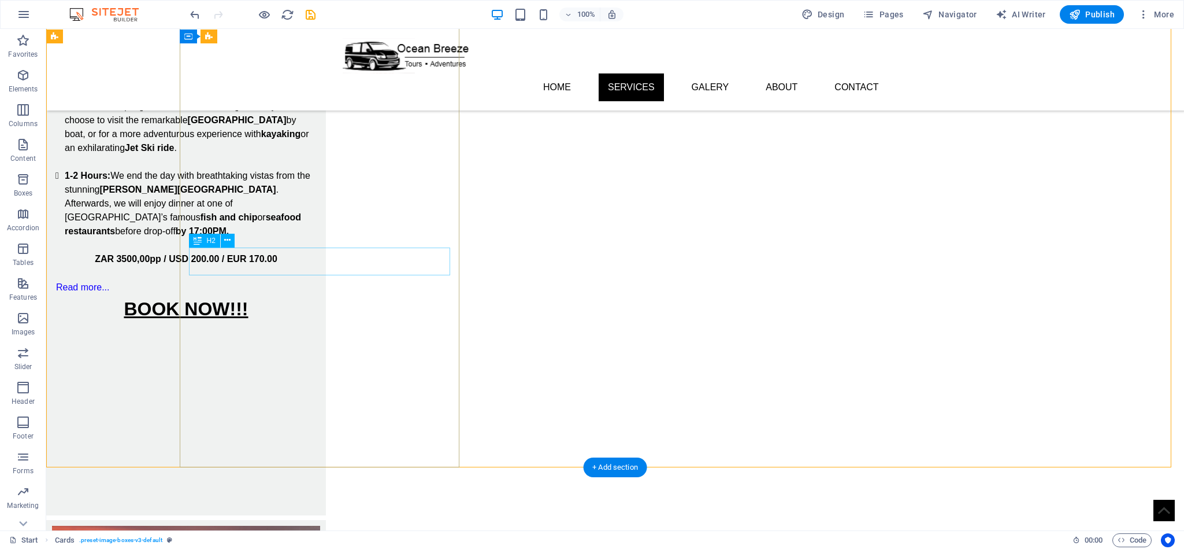
click at [317, 295] on div "BOOK NOW!!!" at bounding box center [185, 309] width 261 height 28
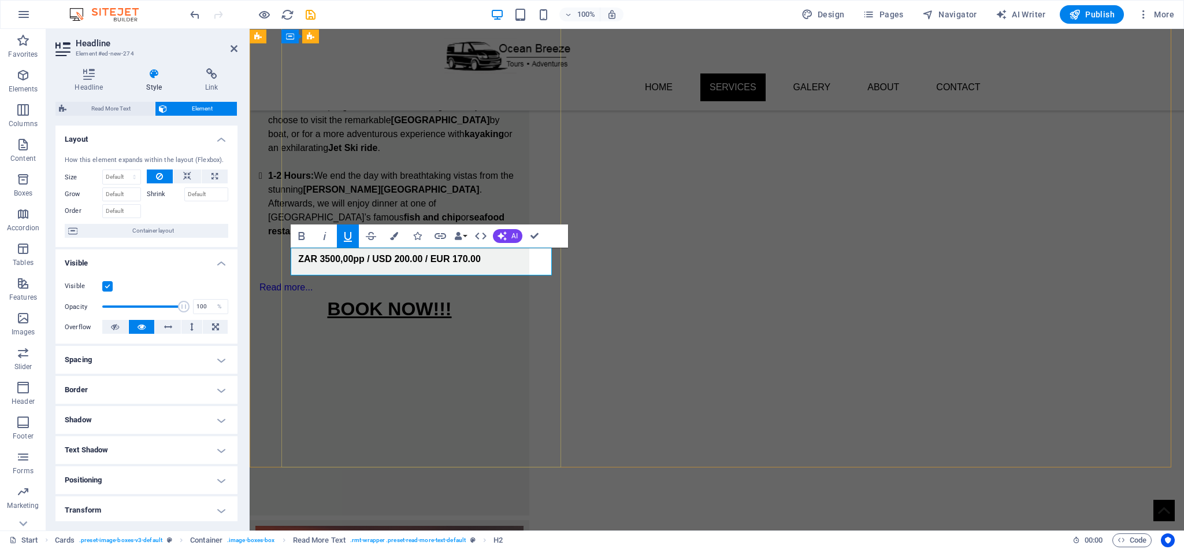
click at [451, 298] on u "BOOK NOW!!!" at bounding box center [389, 308] width 124 height 21
drag, startPoint x: 464, startPoint y: 259, endPoint x: 328, endPoint y: 250, distance: 136.2
click at [328, 295] on h2 "BOOK NOW!!!" at bounding box center [389, 309] width 261 height 28
click at [451, 298] on u "BOOK NOW!!!" at bounding box center [389, 308] width 124 height 21
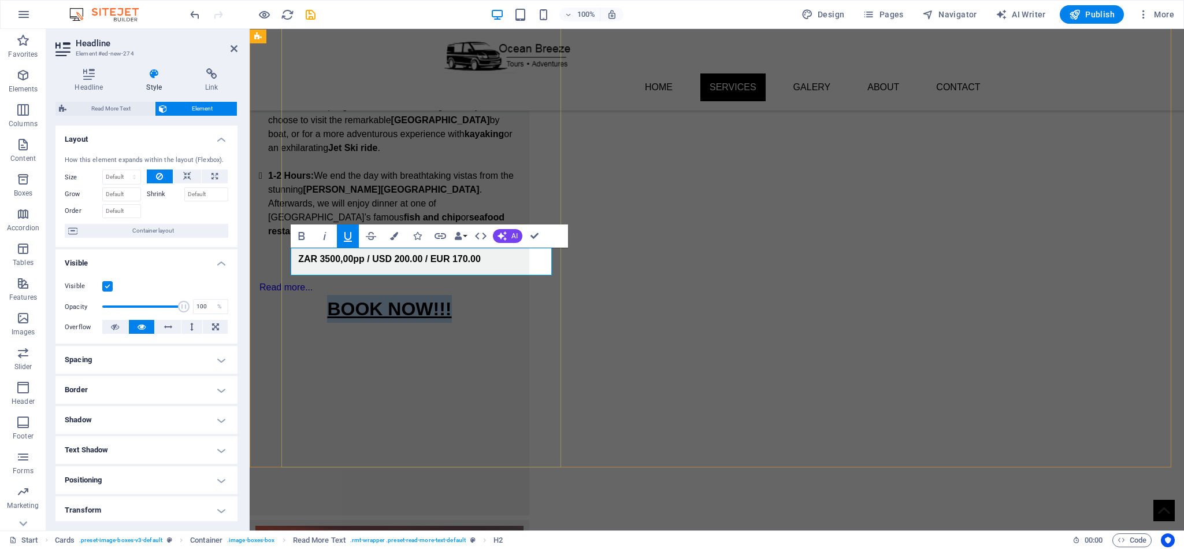
click at [451, 298] on u "BOOK NOW!!!" at bounding box center [389, 308] width 124 height 21
click at [347, 232] on icon "button" at bounding box center [348, 236] width 14 height 14
click at [454, 295] on h2 "BOOK NOW!!!" at bounding box center [389, 309] width 261 height 28
drag, startPoint x: 460, startPoint y: 259, endPoint x: 347, endPoint y: 257, distance: 112.7
click at [347, 295] on h2 "BOOK NOW!!!" at bounding box center [389, 309] width 261 height 28
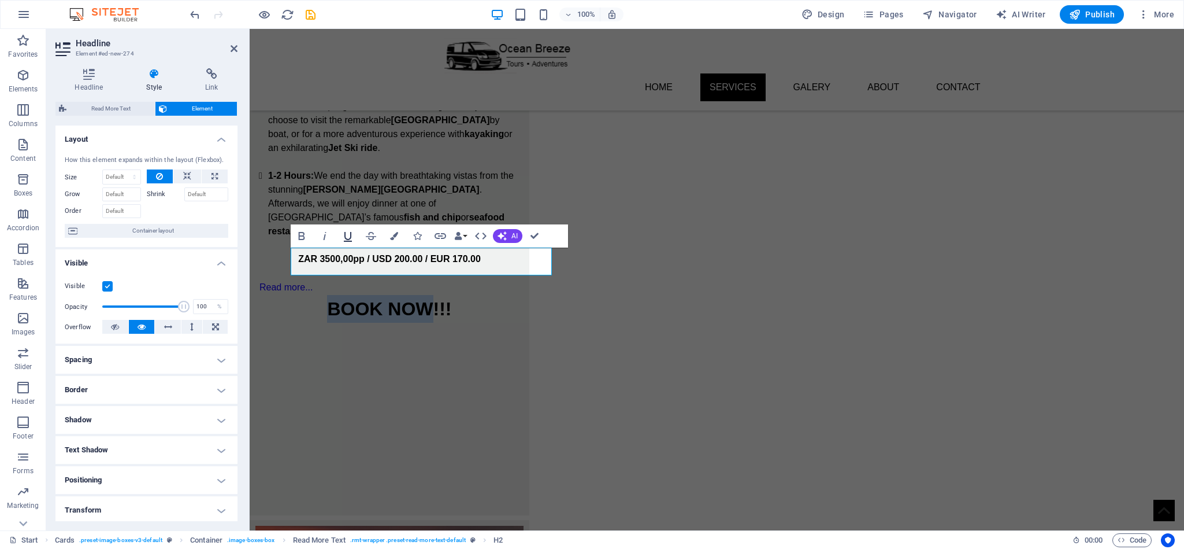
click at [347, 232] on icon "button" at bounding box center [348, 236] width 14 height 14
click at [493, 295] on h2 "BOOK NOW !!!" at bounding box center [389, 309] width 261 height 28
drag, startPoint x: 465, startPoint y: 255, endPoint x: 497, endPoint y: 276, distance: 38.0
click at [464, 295] on h2 "BOOK NOW !!!" at bounding box center [389, 309] width 261 height 28
click at [488, 295] on h2 "BOOK NOW !" at bounding box center [389, 309] width 261 height 28
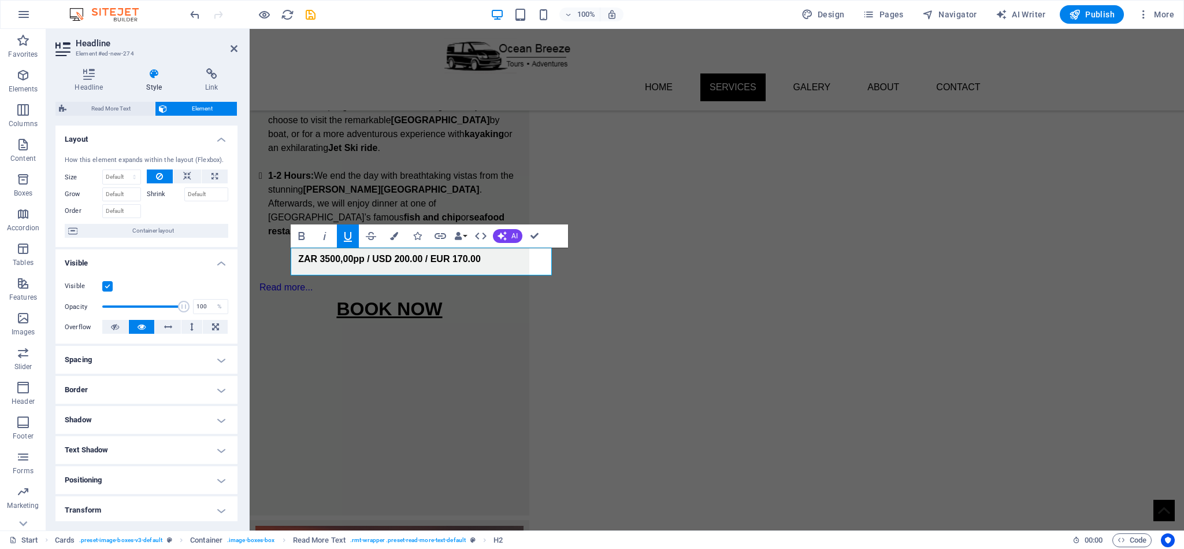
click at [349, 231] on icon "button" at bounding box center [348, 236] width 14 height 14
drag, startPoint x: 716, startPoint y: 366, endPoint x: 926, endPoint y: 401, distance: 212.2
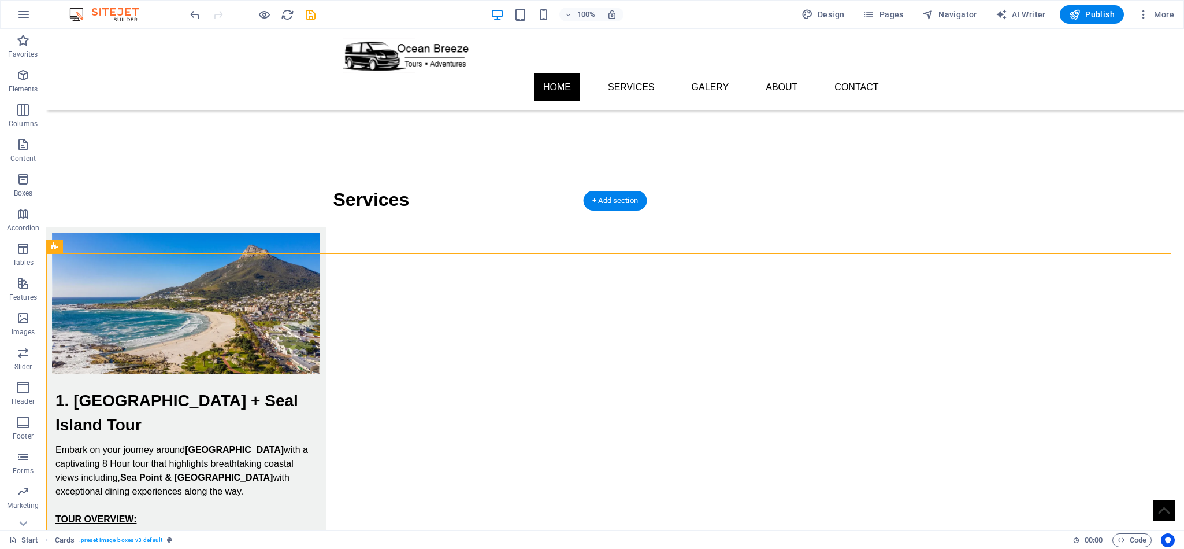
scroll to position [0, 0]
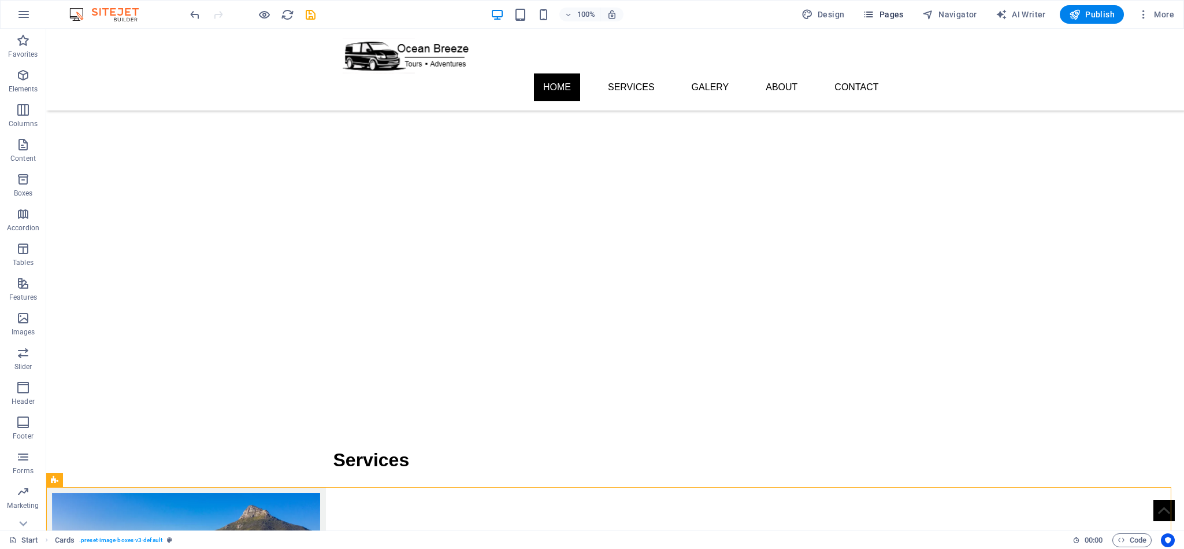
click at [888, 19] on span "Pages" at bounding box center [883, 15] width 40 height 12
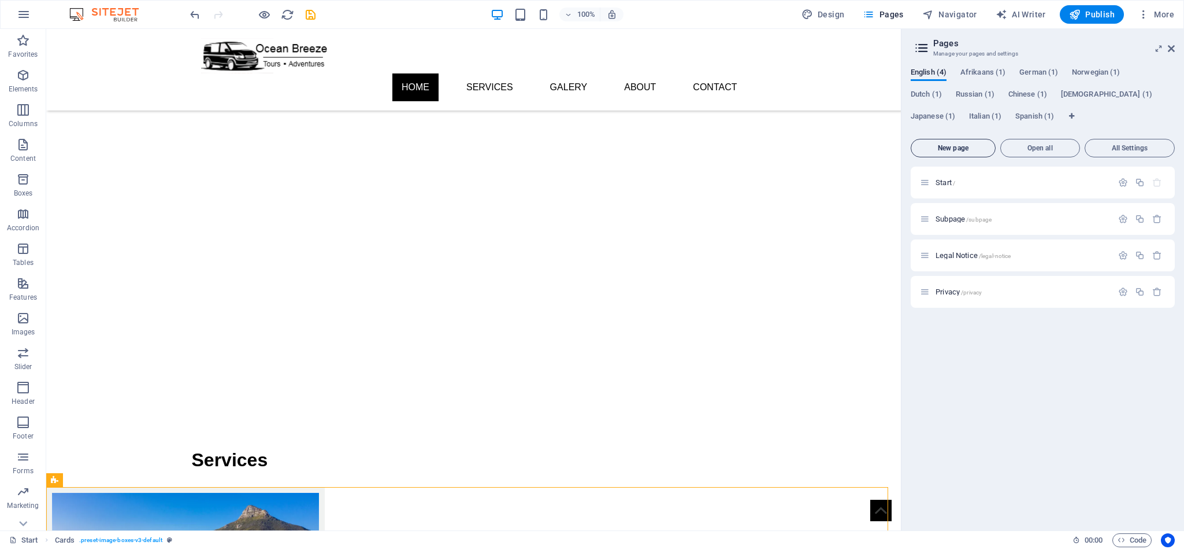
click at [967, 147] on span "New page" at bounding box center [953, 148] width 75 height 7
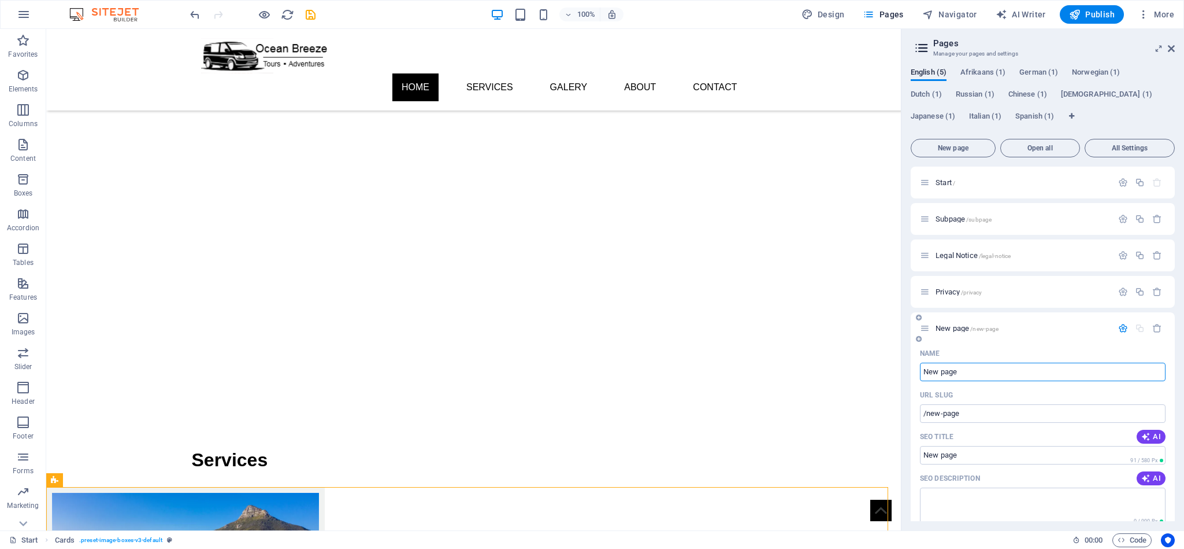
click at [989, 372] on input "New page" at bounding box center [1043, 371] width 246 height 18
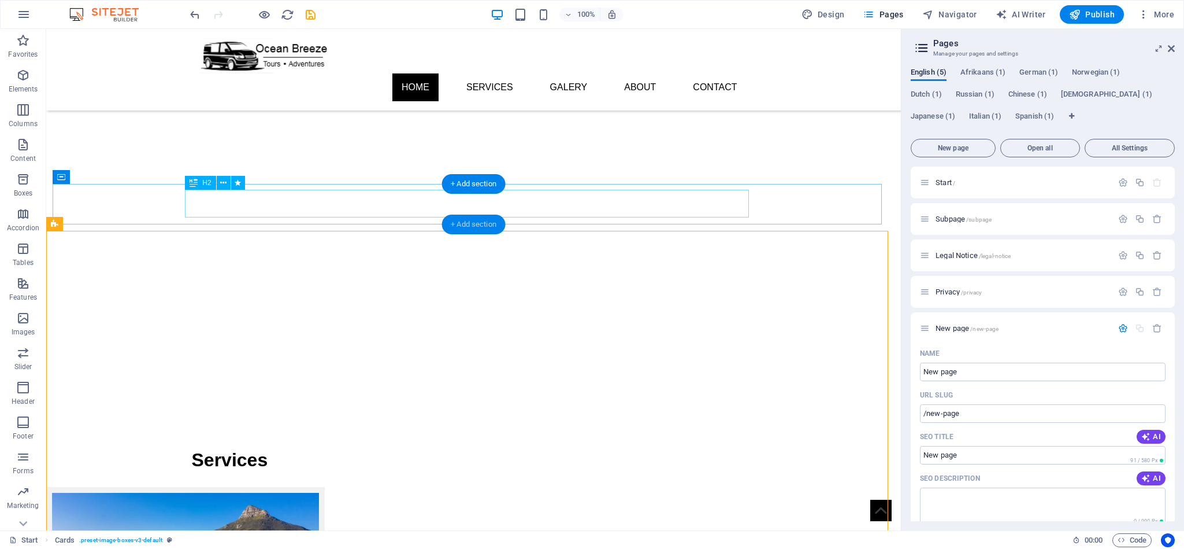
scroll to position [260, 0]
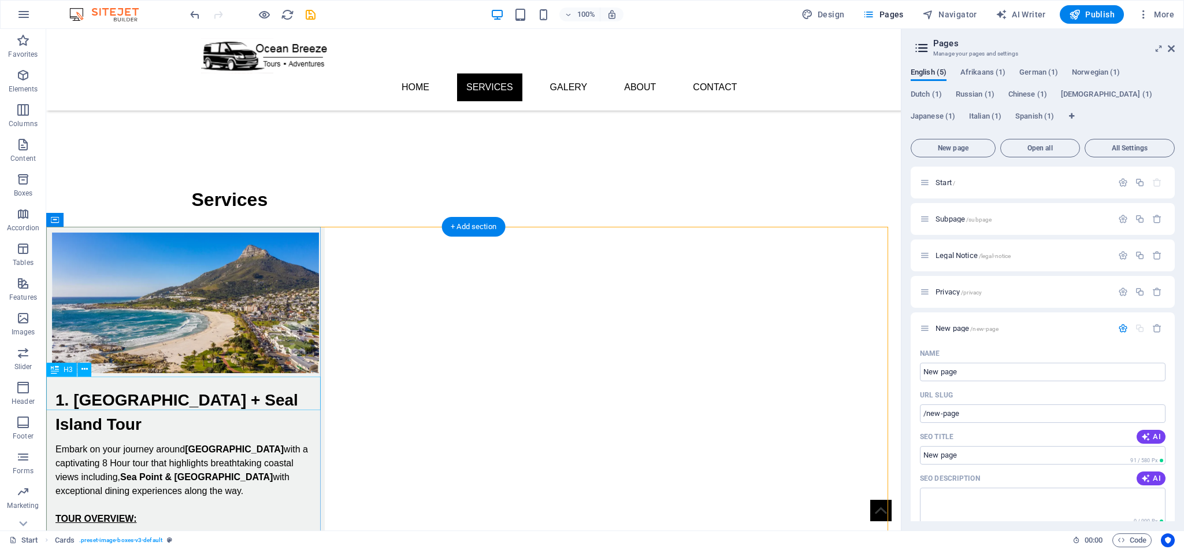
click at [92, 391] on div "1. [GEOGRAPHIC_DATA] + Seal Island Tour" at bounding box center [185, 408] width 279 height 58
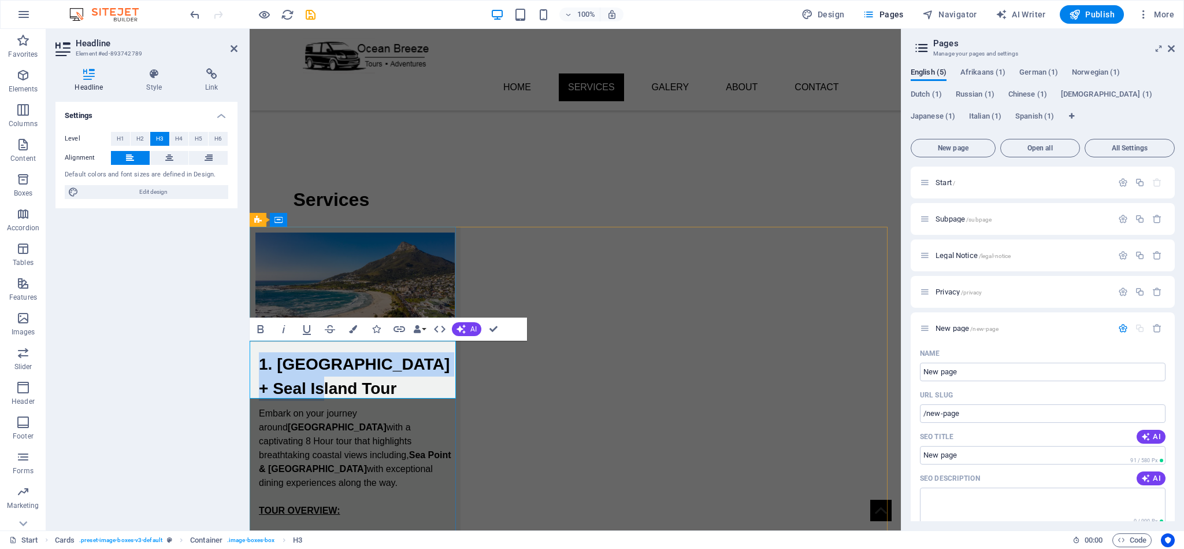
click at [294, 361] on h3 "1. [GEOGRAPHIC_DATA] + Seal Island Tour" at bounding box center [355, 376] width 193 height 49
drag, startPoint x: 276, startPoint y: 361, endPoint x: 399, endPoint y: 382, distance: 125.4
click at [399, 382] on h3 "1. [GEOGRAPHIC_DATA] + Seal Island Tour" at bounding box center [355, 376] width 193 height 49
copy h3 "Hout Bay + Seal Island Tour"
click at [987, 369] on input "New page" at bounding box center [1043, 371] width 246 height 18
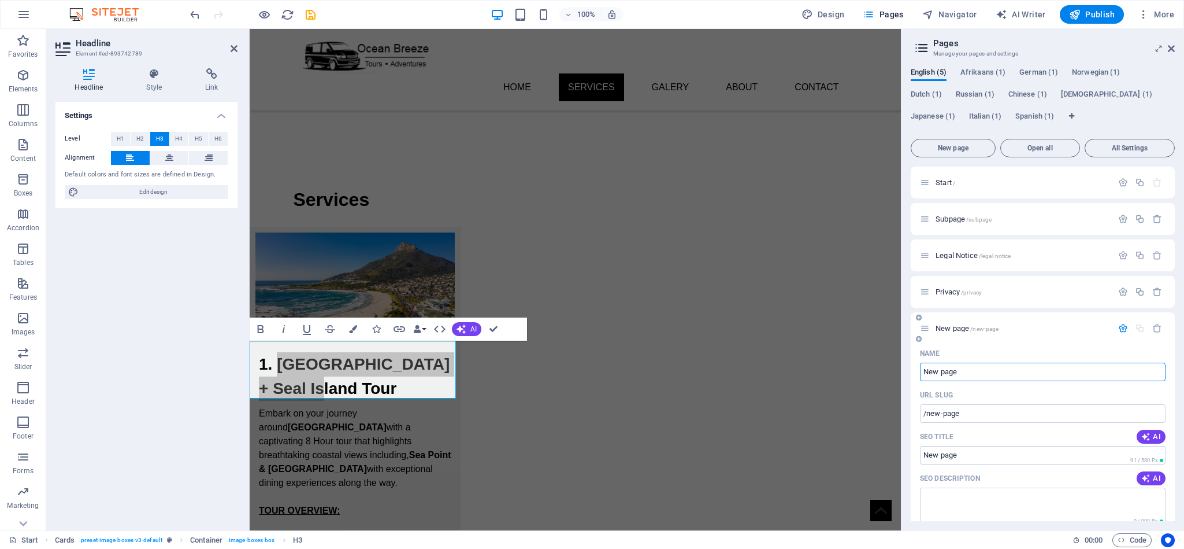
click at [987, 369] on input "New page" at bounding box center [1043, 371] width 246 height 18
type input "Hout Bay + Seal Island Tour"
type input "/hout-bay-[GEOGRAPHIC_DATA]-island-tour"
type input "Hout Bay + Seal Island Tour"
click at [982, 411] on input "/hout-bay-[GEOGRAPHIC_DATA]-island-tour" at bounding box center [1043, 413] width 246 height 18
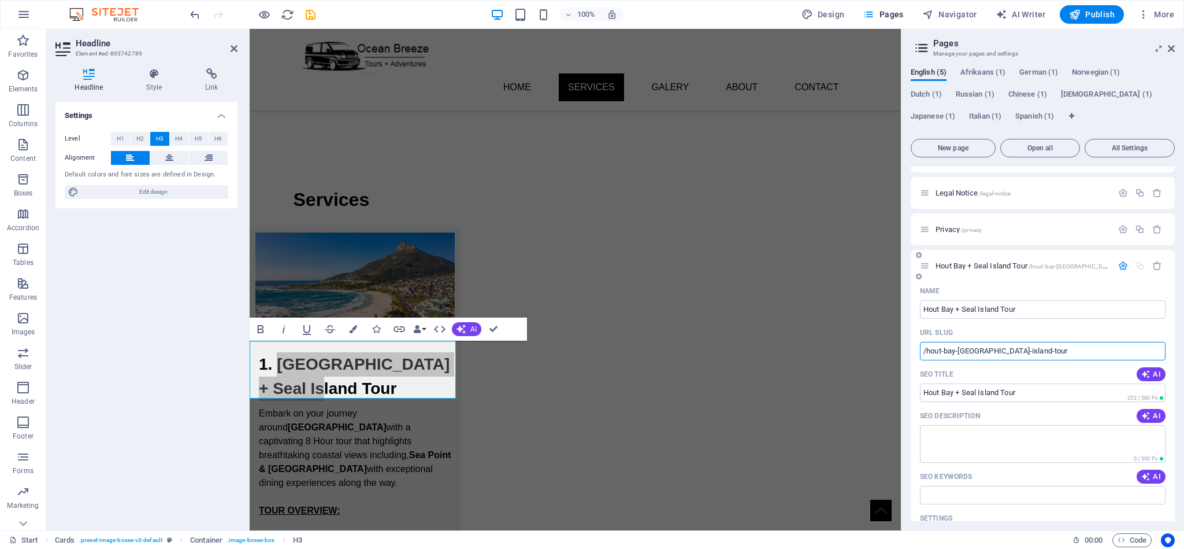
scroll to position [87, 0]
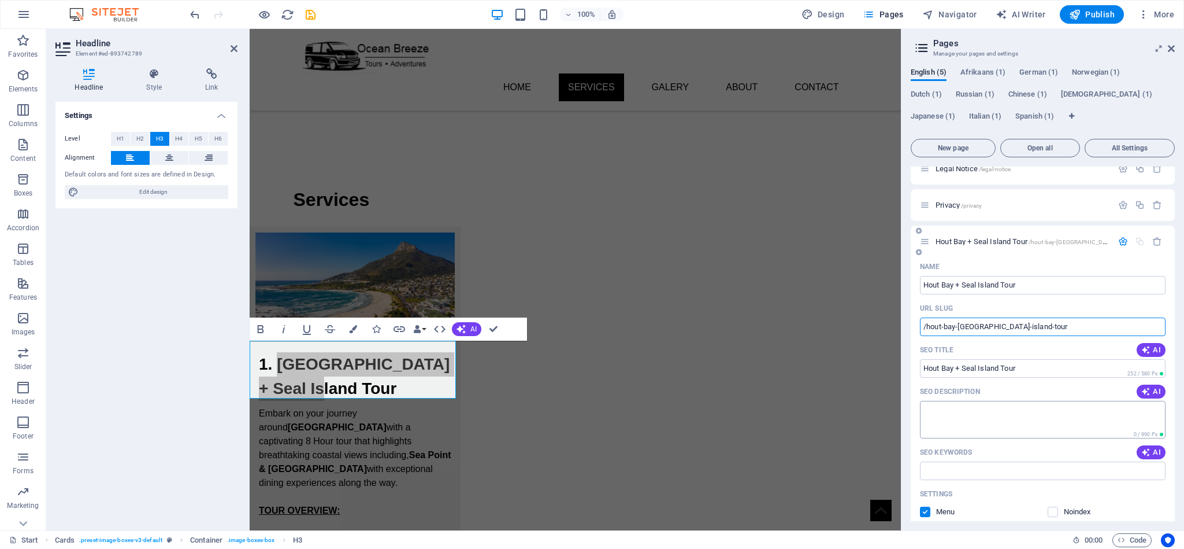
click at [1042, 420] on textarea "SEO Description" at bounding box center [1043, 420] width 246 height 38
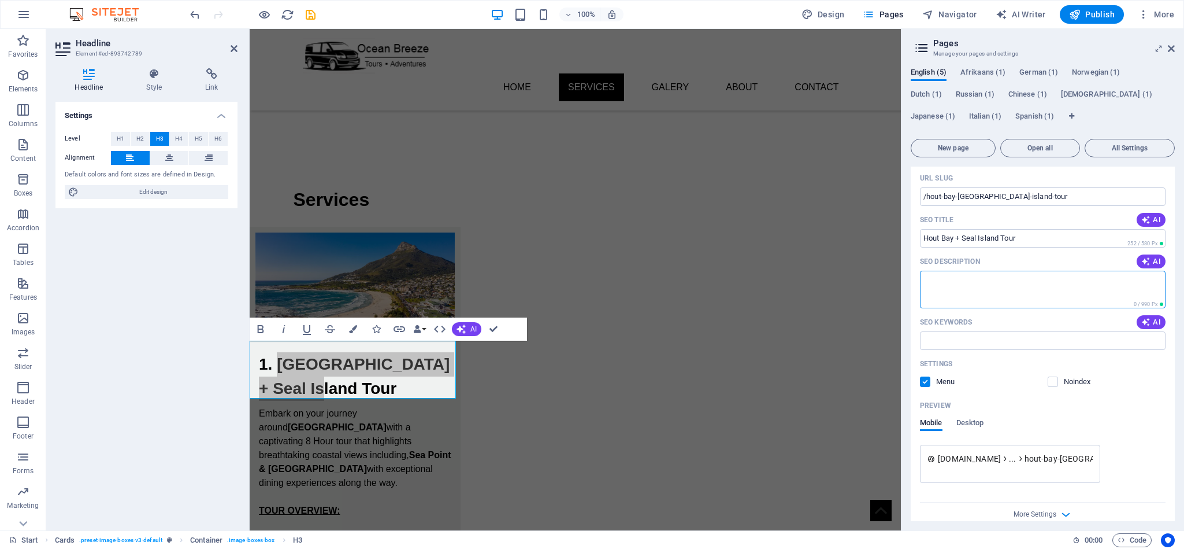
scroll to position [231, 0]
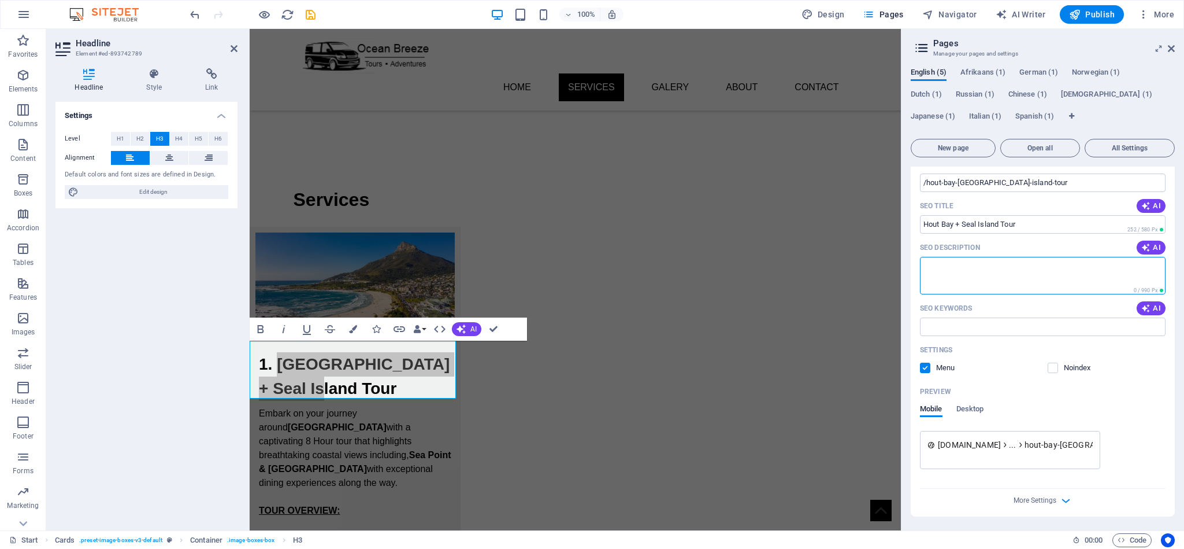
click at [925, 367] on label at bounding box center [925, 367] width 10 height 10
click at [0, 0] on input "checkbox" at bounding box center [0, 0] width 0 height 0
click at [1051, 502] on span "More Settings" at bounding box center [1035, 500] width 43 height 8
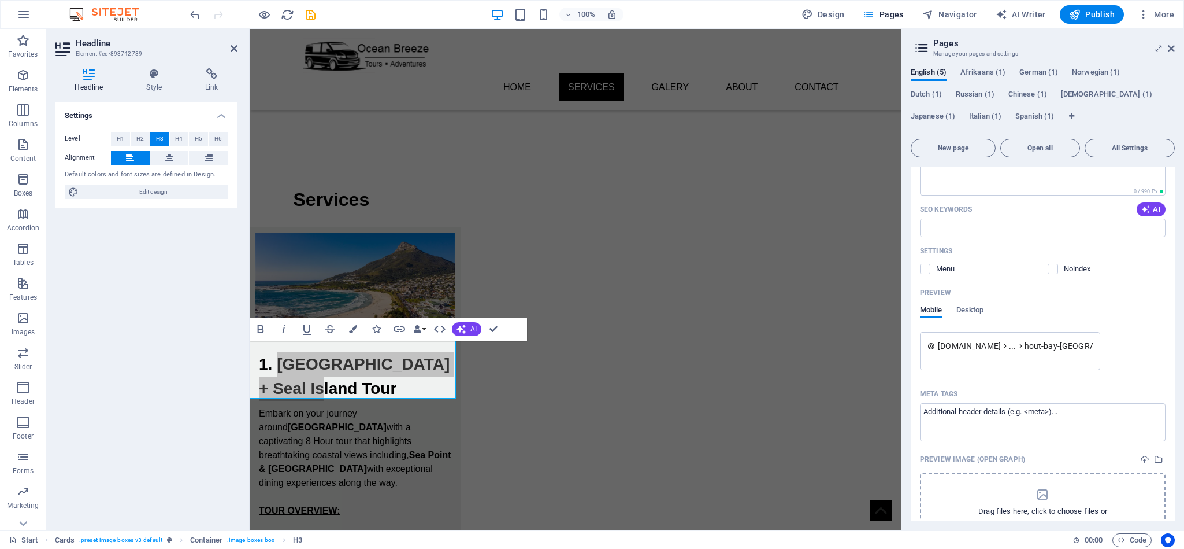
scroll to position [396, 0]
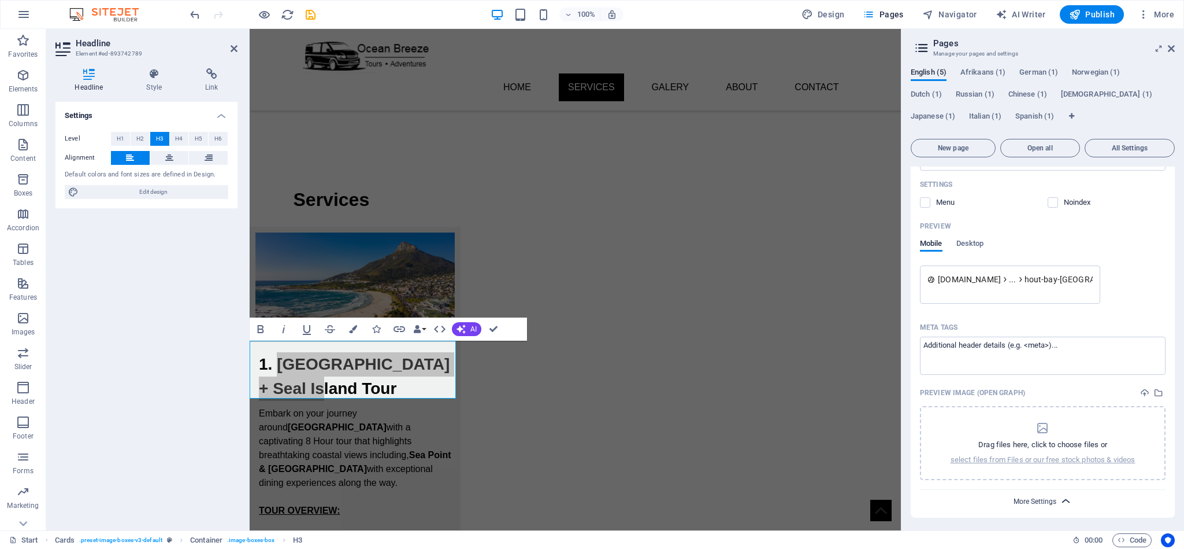
click at [1039, 502] on span "More Settings" at bounding box center [1035, 501] width 43 height 8
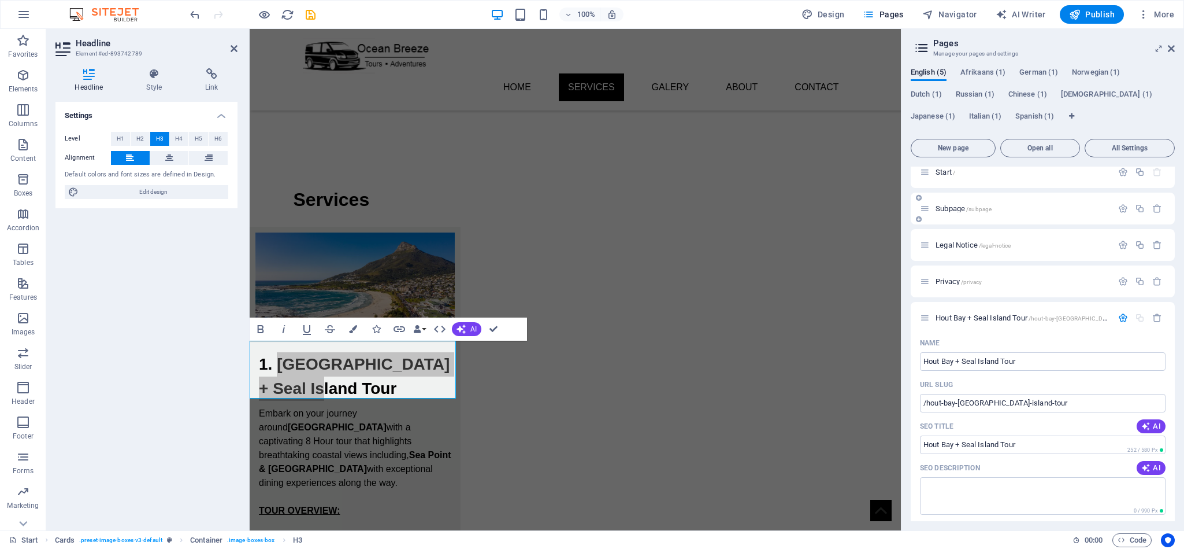
scroll to position [0, 0]
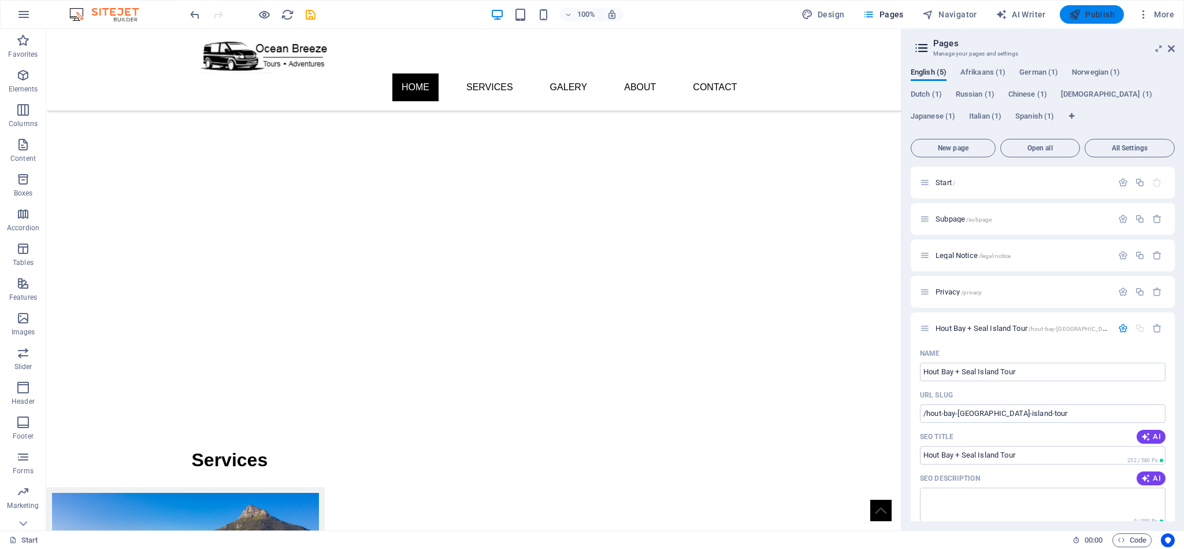
click at [1083, 21] on button "Publish" at bounding box center [1092, 14] width 64 height 18
select select "px"
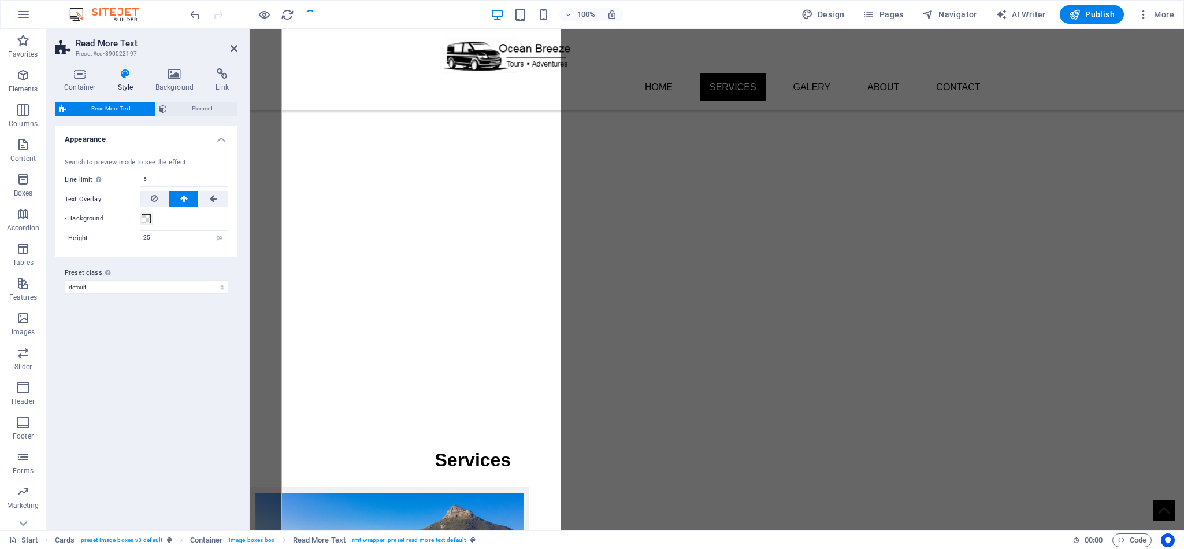
scroll to position [719, 0]
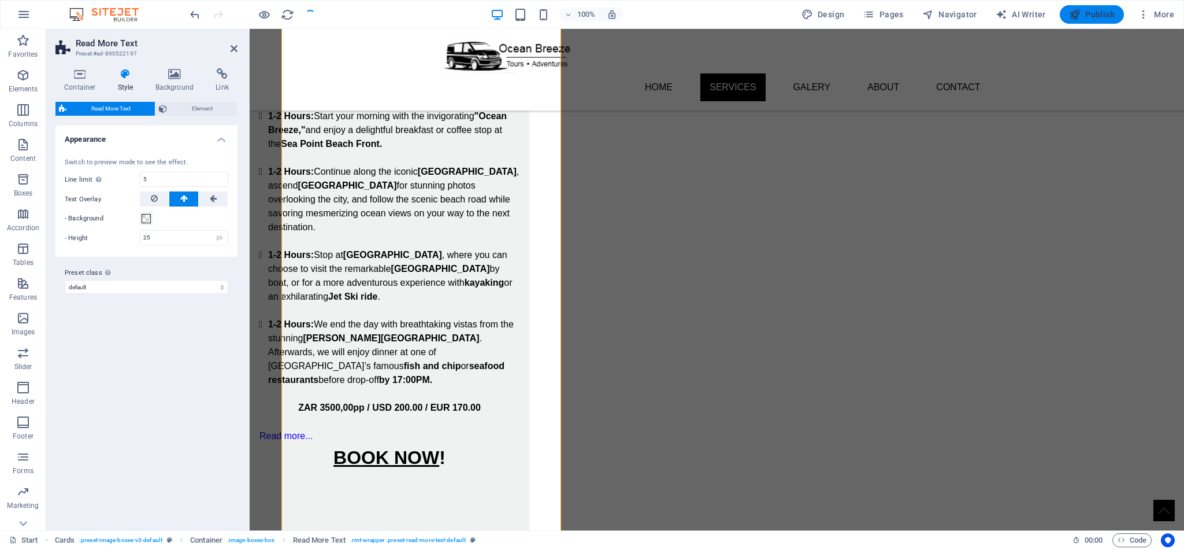
click at [1084, 13] on span "Publish" at bounding box center [1092, 15] width 46 height 12
select select "px"
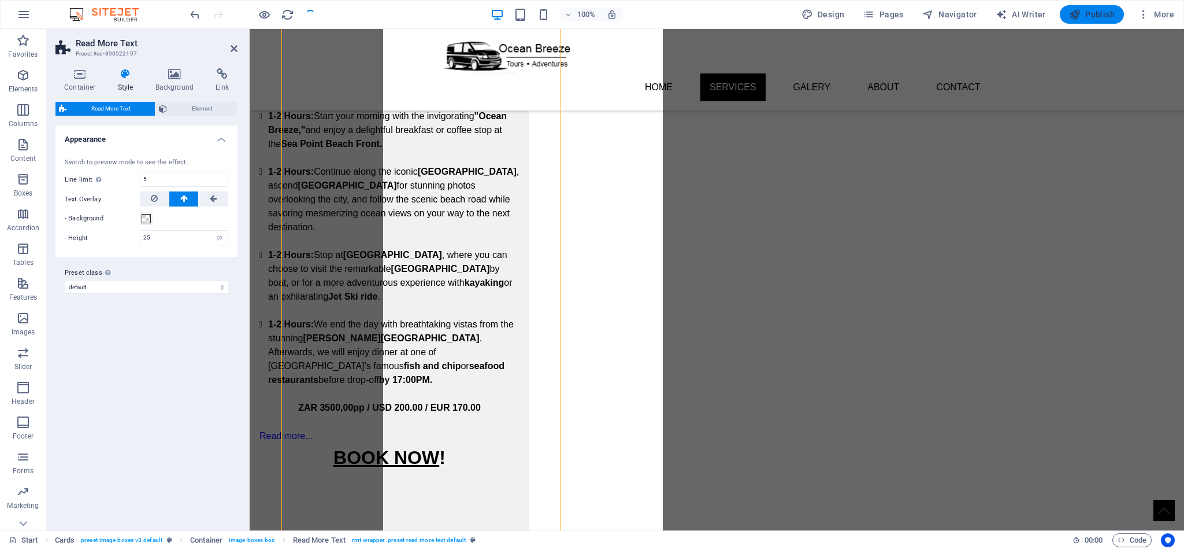
checkbox input "false"
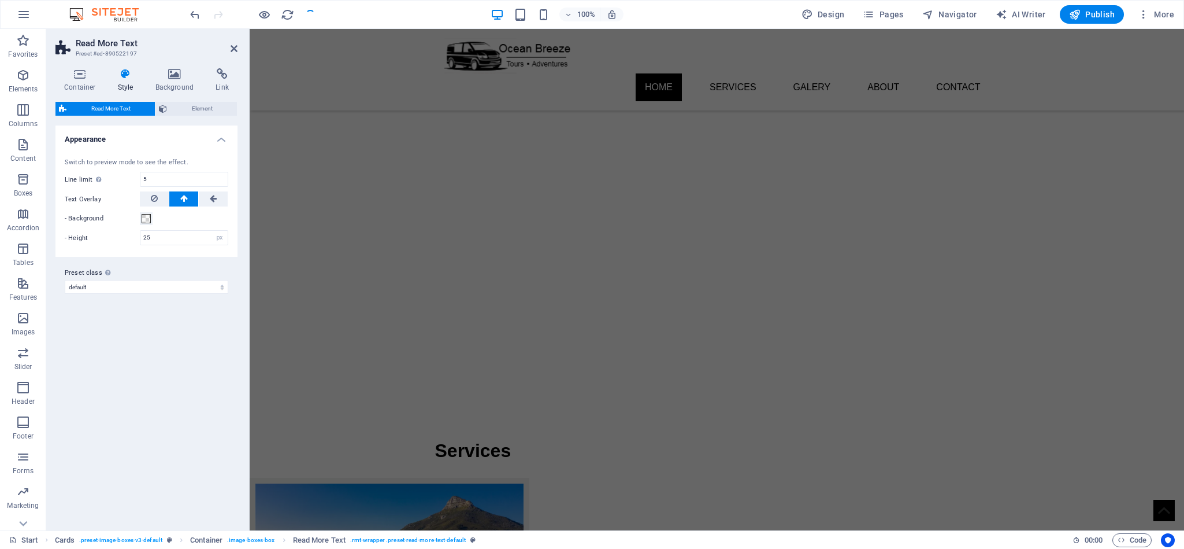
scroll to position [0, 0]
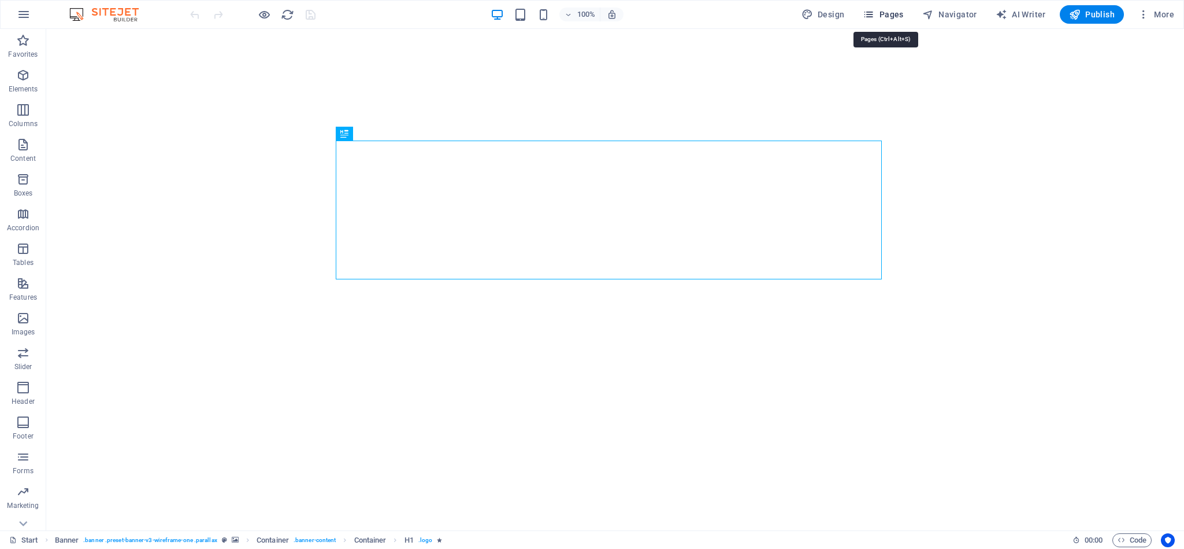
click at [895, 14] on span "Pages" at bounding box center [883, 15] width 40 height 12
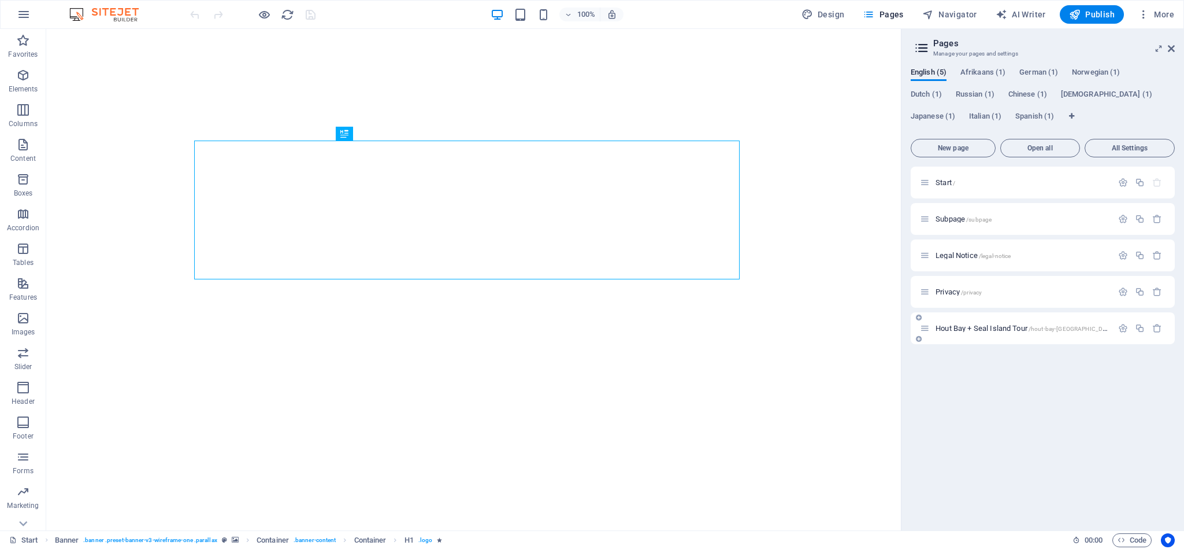
click at [930, 330] on icon at bounding box center [925, 328] width 10 height 10
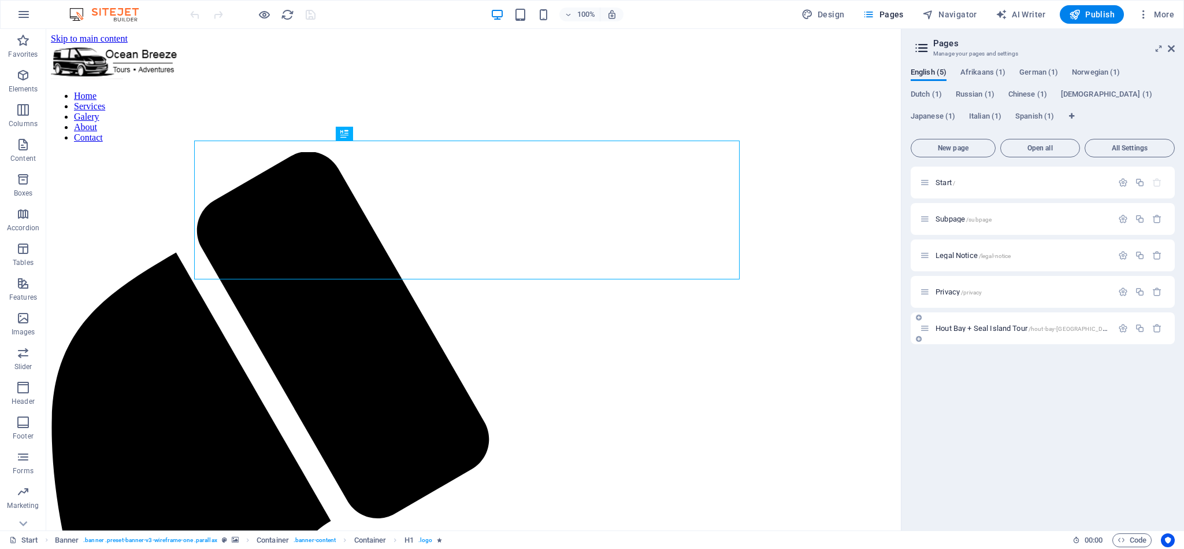
click at [923, 331] on icon at bounding box center [925, 328] width 10 height 10
click at [1119, 328] on icon "button" at bounding box center [1124, 328] width 10 height 10
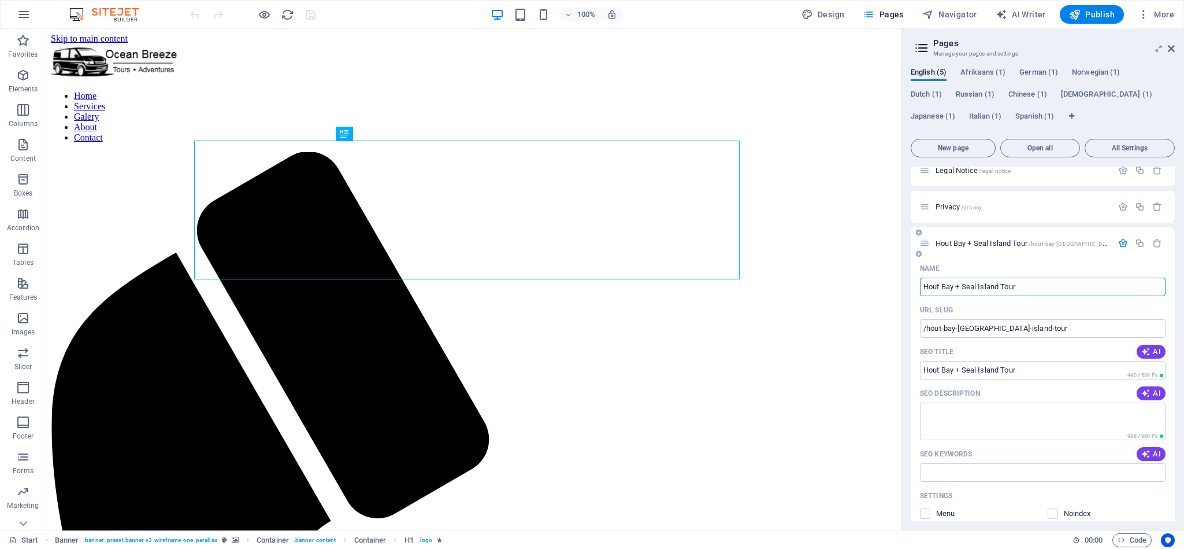
scroll to position [87, 0]
drag, startPoint x: 1024, startPoint y: 324, endPoint x: 911, endPoint y: 325, distance: 112.7
click at [911, 325] on div "Name Hout Bay + Seal Island Tour ​ URL SLUG /hout-bay-seal-island-tour ​ SEO Ti…" at bounding box center [1043, 503] width 264 height 493
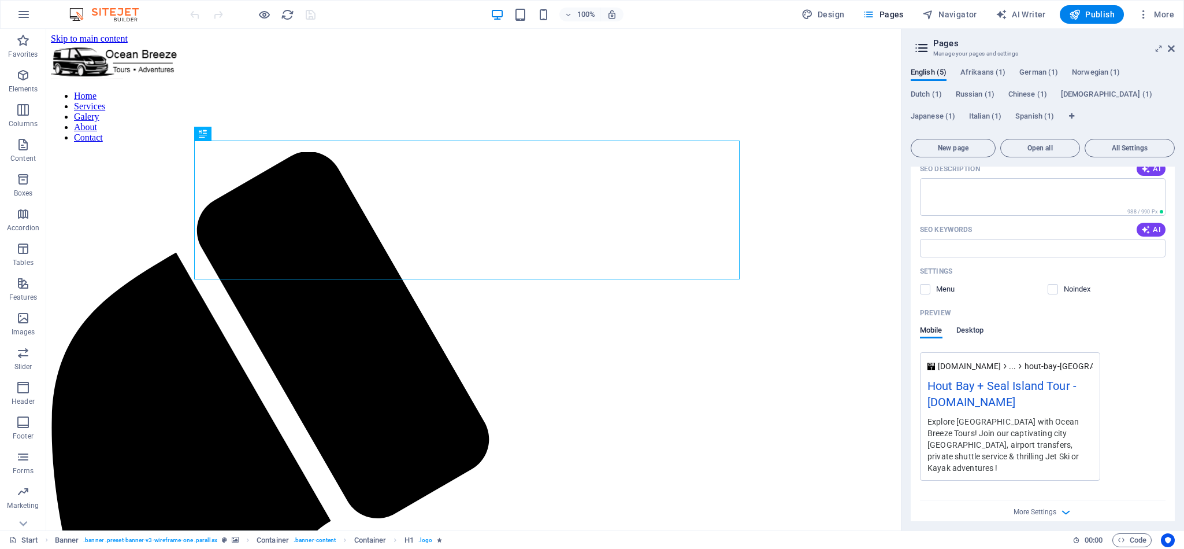
click at [975, 332] on span "Desktop" at bounding box center [971, 331] width 28 height 16
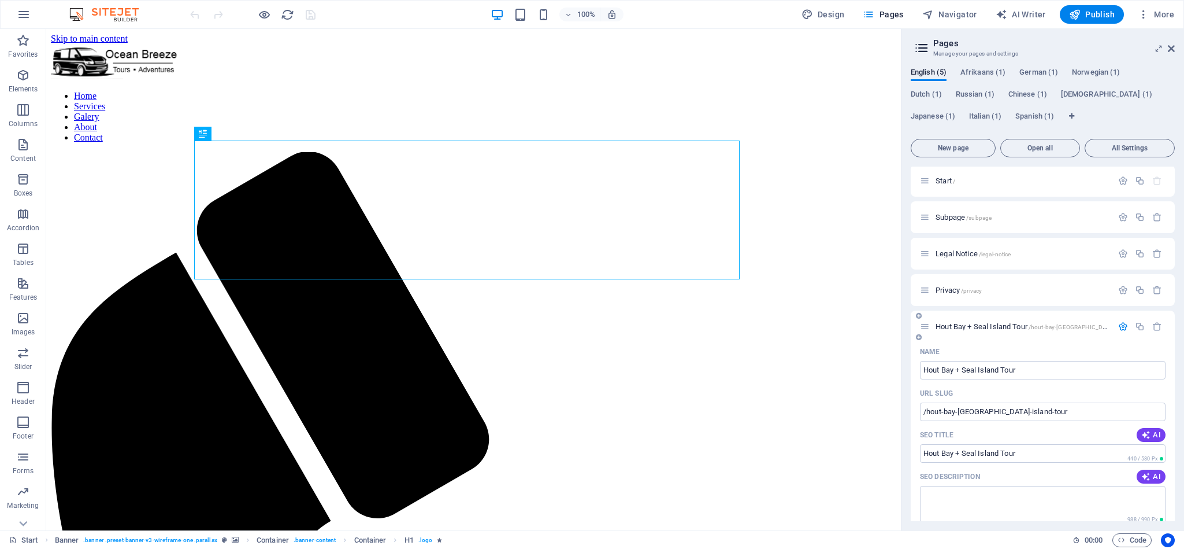
scroll to position [0, 0]
click at [1053, 145] on span "Open all" at bounding box center [1040, 148] width 69 height 7
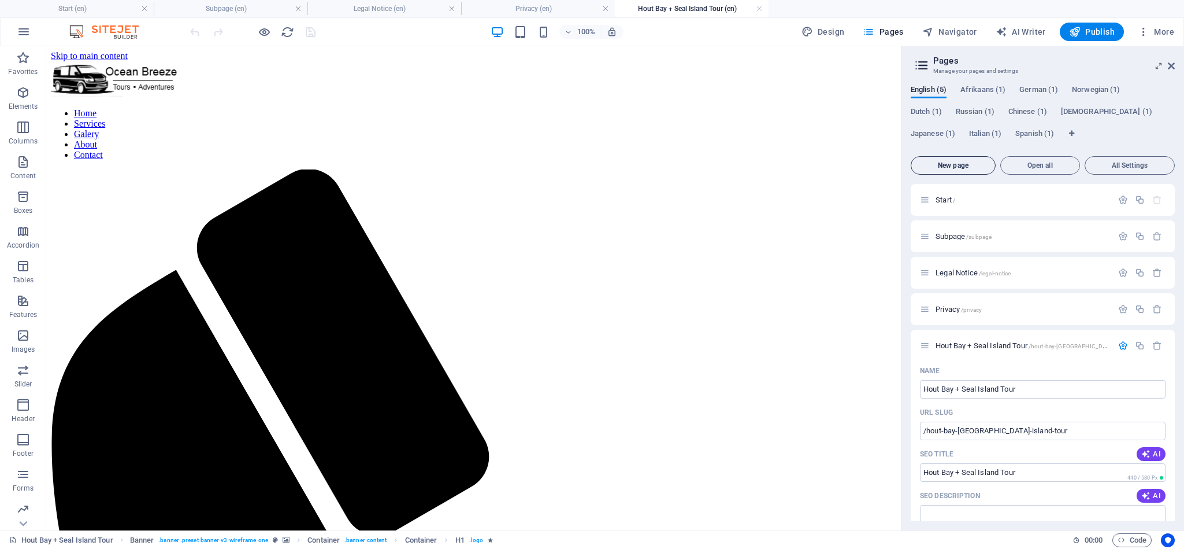
click at [976, 166] on span "New page" at bounding box center [953, 165] width 75 height 7
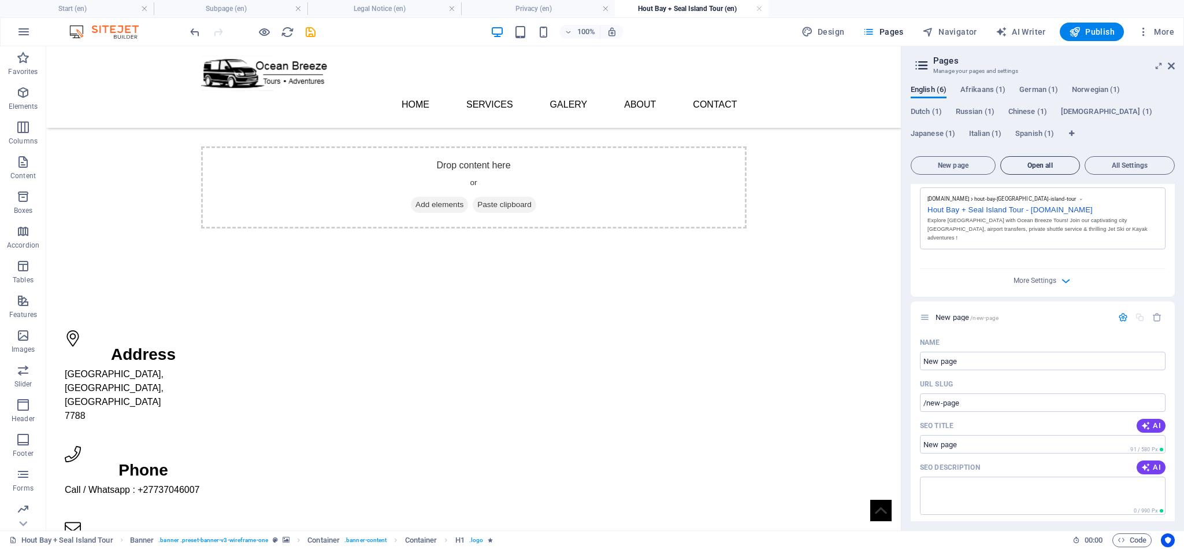
click at [1032, 163] on span "Open all" at bounding box center [1040, 165] width 69 height 7
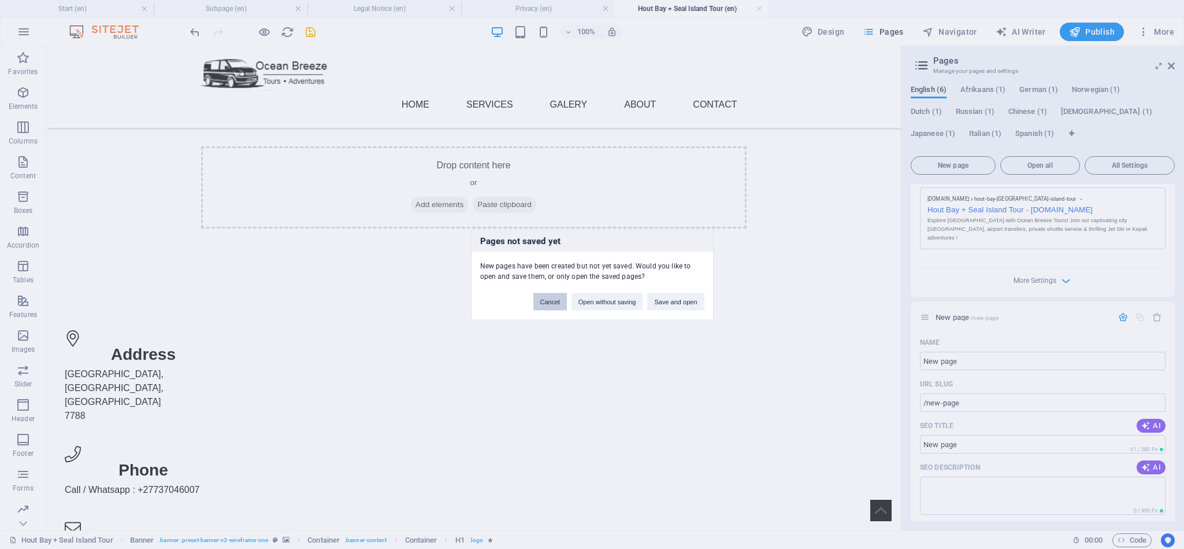
click at [538, 302] on button "Cancel" at bounding box center [551, 301] width 34 height 17
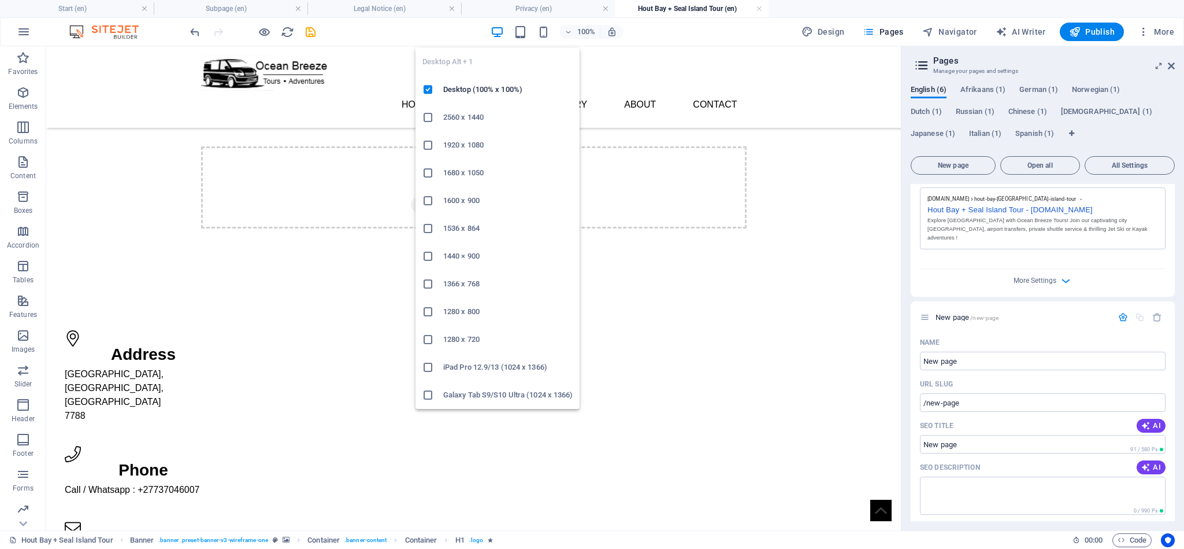
click at [498, 33] on icon "button" at bounding box center [497, 31] width 13 height 13
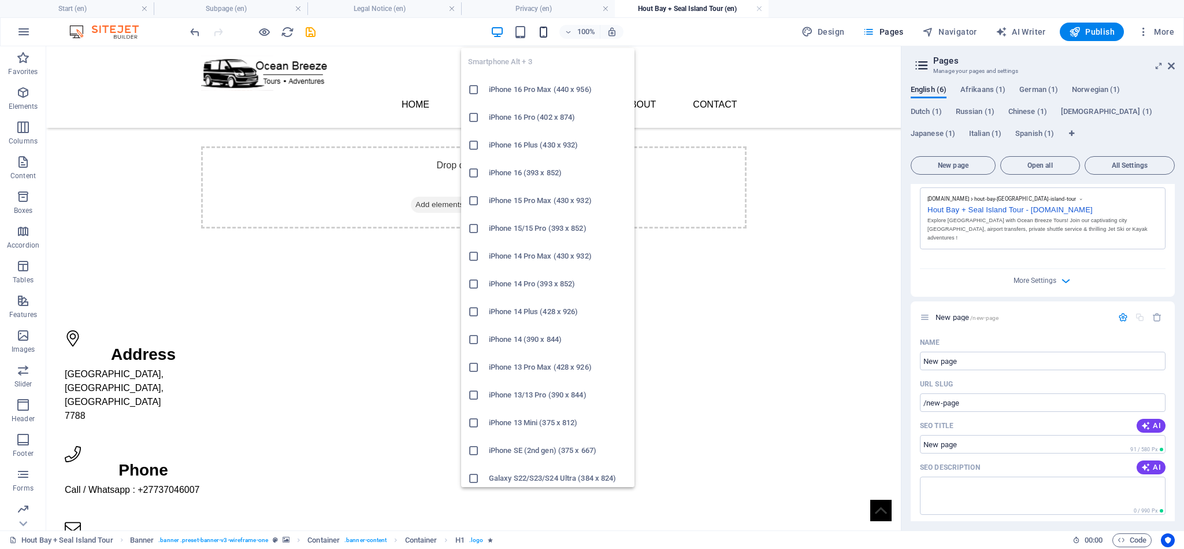
click at [548, 34] on icon "button" at bounding box center [543, 31] width 13 height 13
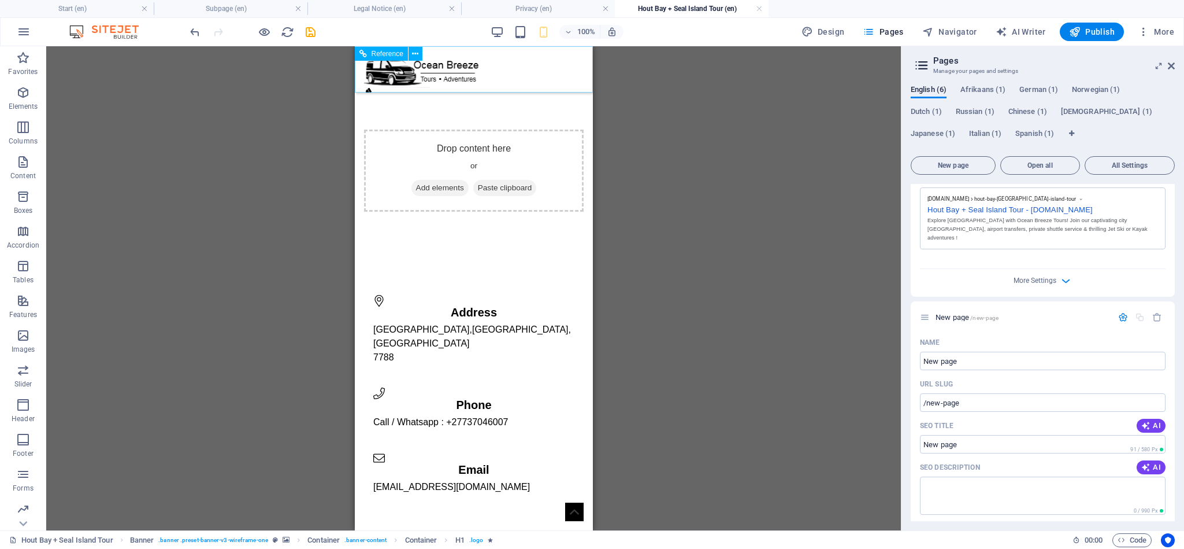
click at [573, 102] on div at bounding box center [474, 109] width 220 height 14
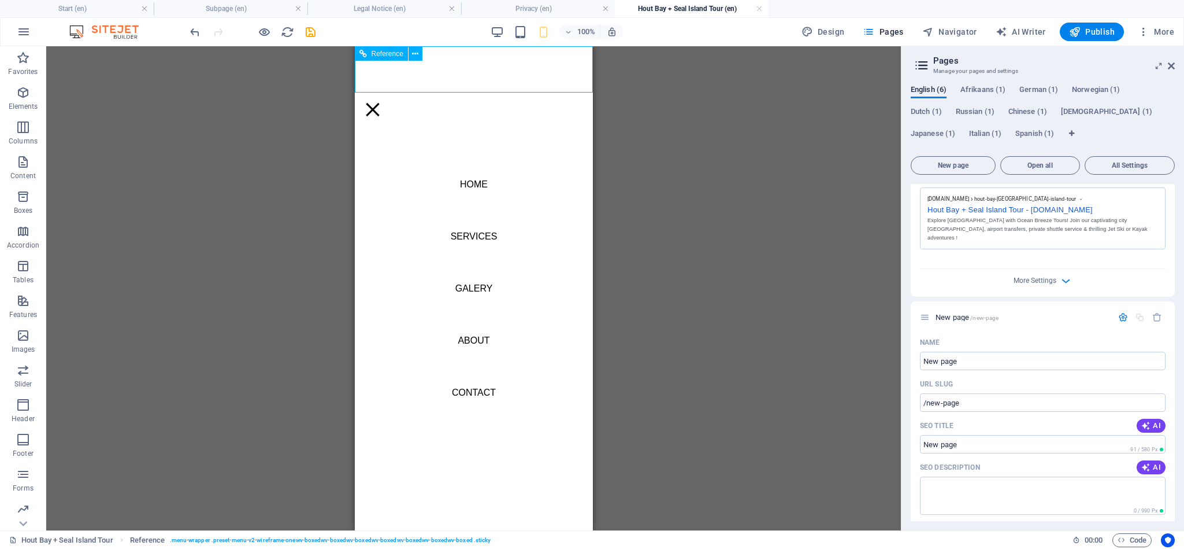
click at [381, 102] on div at bounding box center [372, 109] width 17 height 14
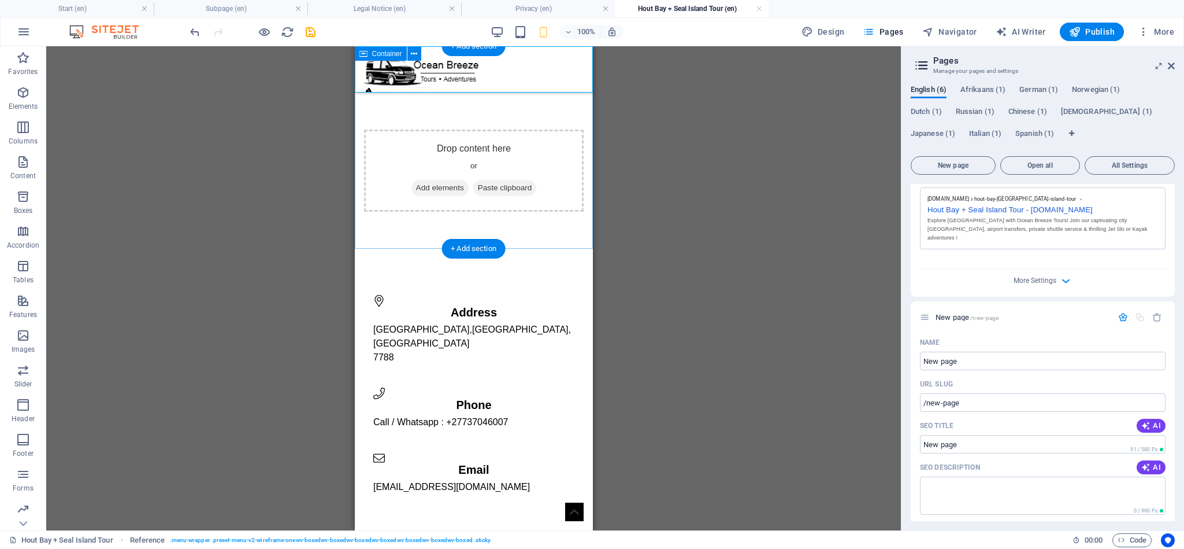
click at [455, 146] on div "Drop content here or Add elements Paste clipboard" at bounding box center [474, 170] width 220 height 82
click at [449, 186] on span "Add elements" at bounding box center [439, 188] width 57 height 16
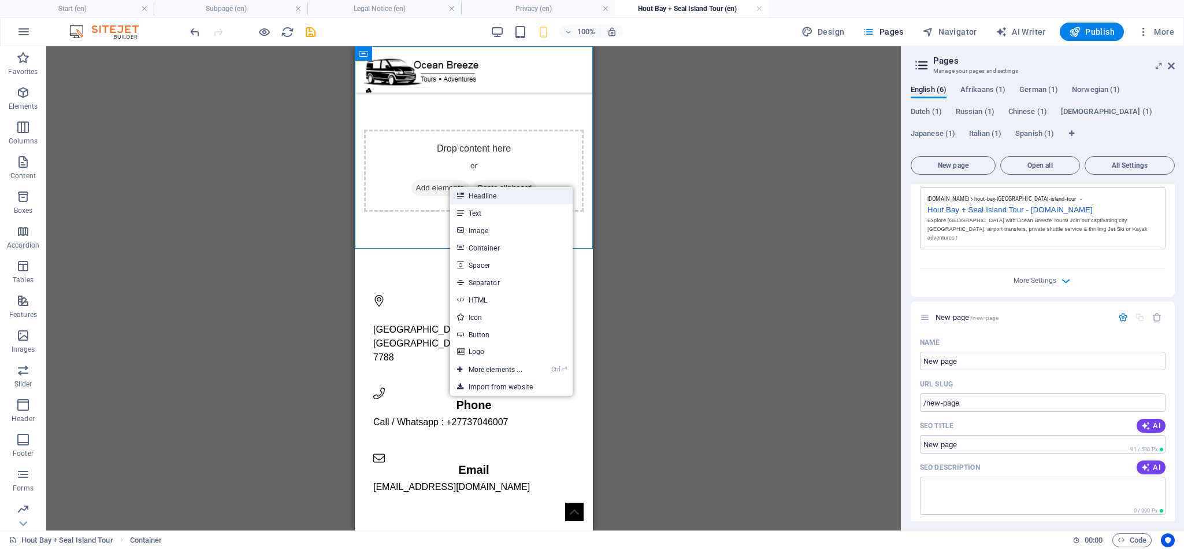
drag, startPoint x: 61, startPoint y: 151, endPoint x: 517, endPoint y: 196, distance: 458.3
click at [517, 196] on link "Headline" at bounding box center [511, 195] width 123 height 17
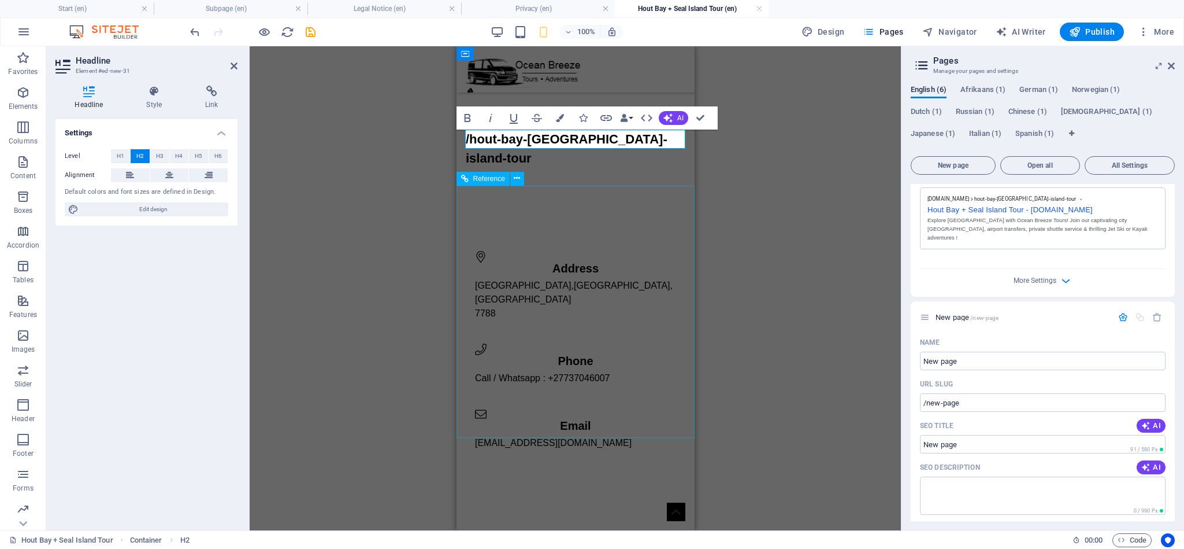
scroll to position [0, 2]
drag, startPoint x: 634, startPoint y: 136, endPoint x: 323, endPoint y: 119, distance: 310.9
click at [456, 119] on html "Skip to main content Home Services Galery About Contact /hout-bay-seal-island-t…" at bounding box center [575, 271] width 238 height 450
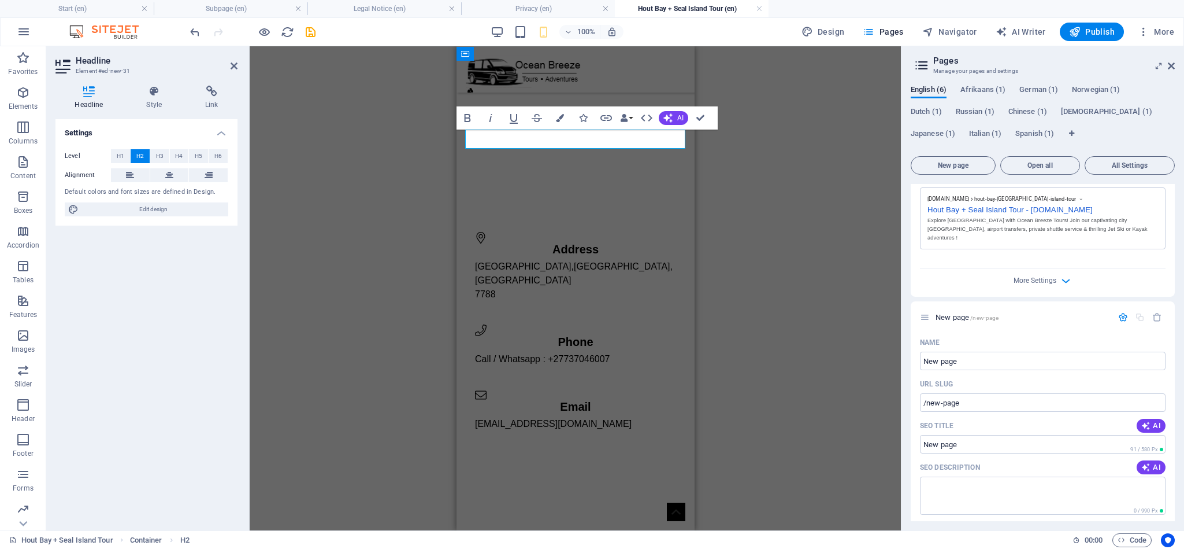
drag, startPoint x: 1026, startPoint y: 207, endPoint x: 771, endPoint y: 150, distance: 261.3
click at [928, 205] on div "Hout Bay + Seal Island Tour - www.obtours.co.za" at bounding box center [1043, 208] width 231 height 12
click at [530, 145] on h2 "​" at bounding box center [575, 138] width 220 height 19
click at [630, 207] on div "Address Hout Bay, Cape Town, South Africa 7788 Phone Call / Whatsapp : +27 7370…" at bounding box center [575, 331] width 238 height 291
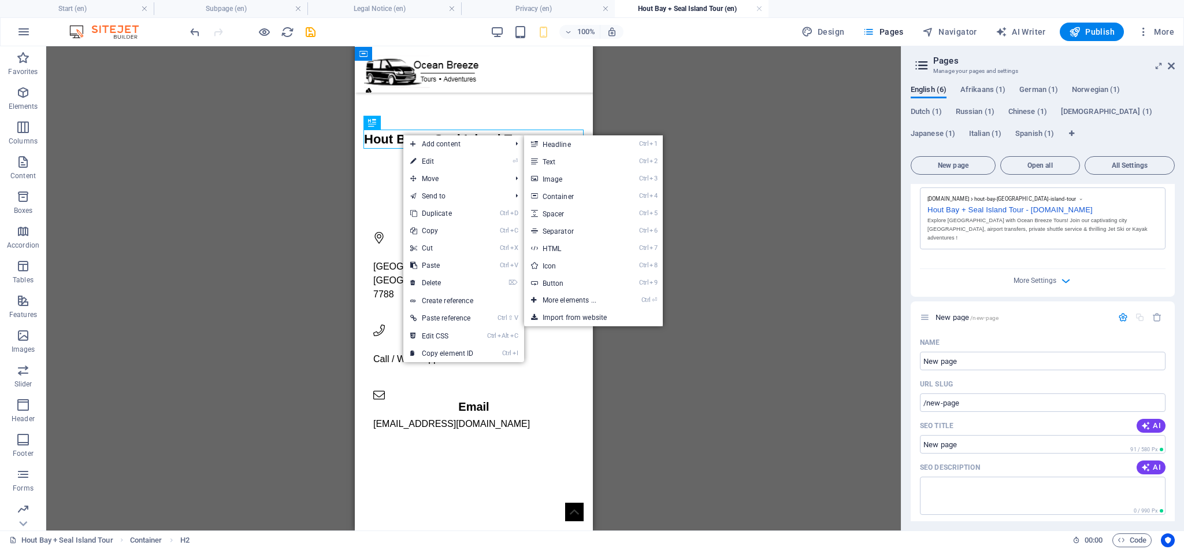
drag, startPoint x: 582, startPoint y: 180, endPoint x: 699, endPoint y: 248, distance: 135.4
click at [582, 180] on link "Ctrl 3 Image" at bounding box center [571, 178] width 95 height 17
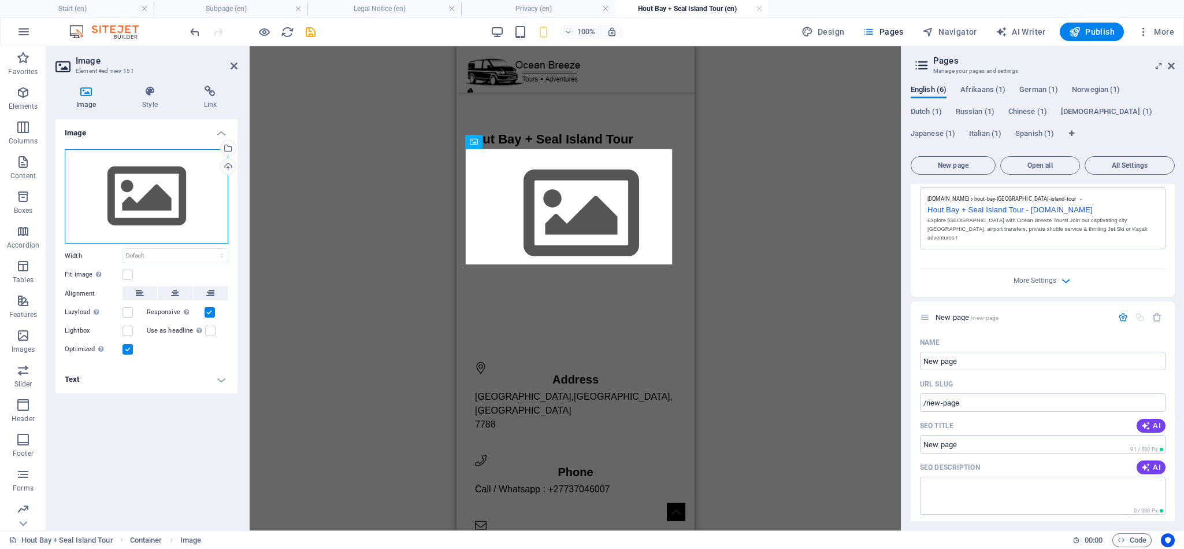
drag, startPoint x: 162, startPoint y: 190, endPoint x: 122, endPoint y: 254, distance: 76.0
click at [162, 190] on div "Drag files here, click to choose files or select files from Files or our free s…" at bounding box center [147, 196] width 164 height 95
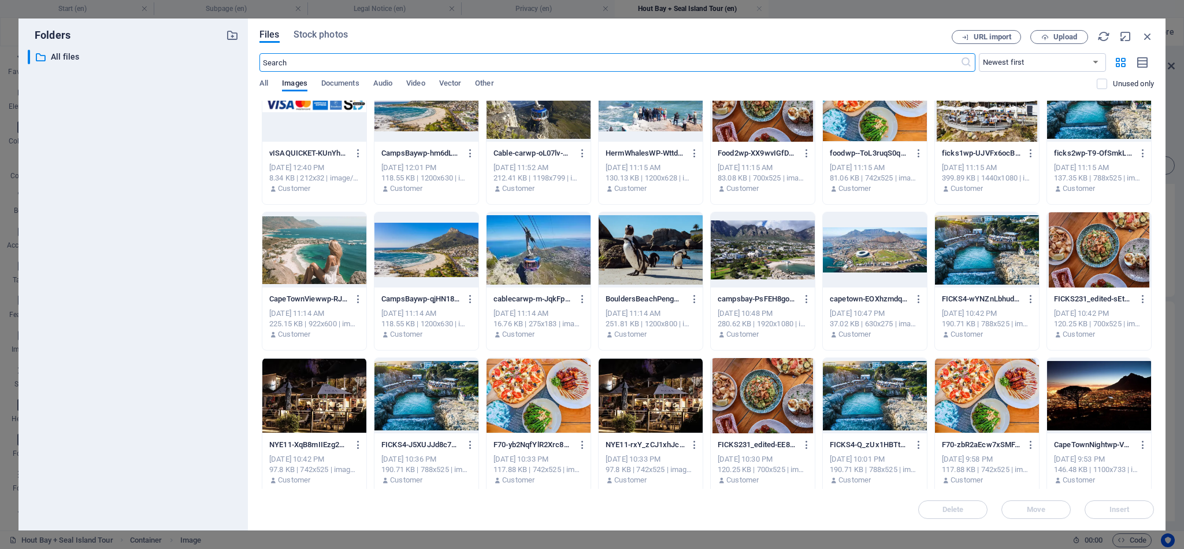
scroll to position [0, 0]
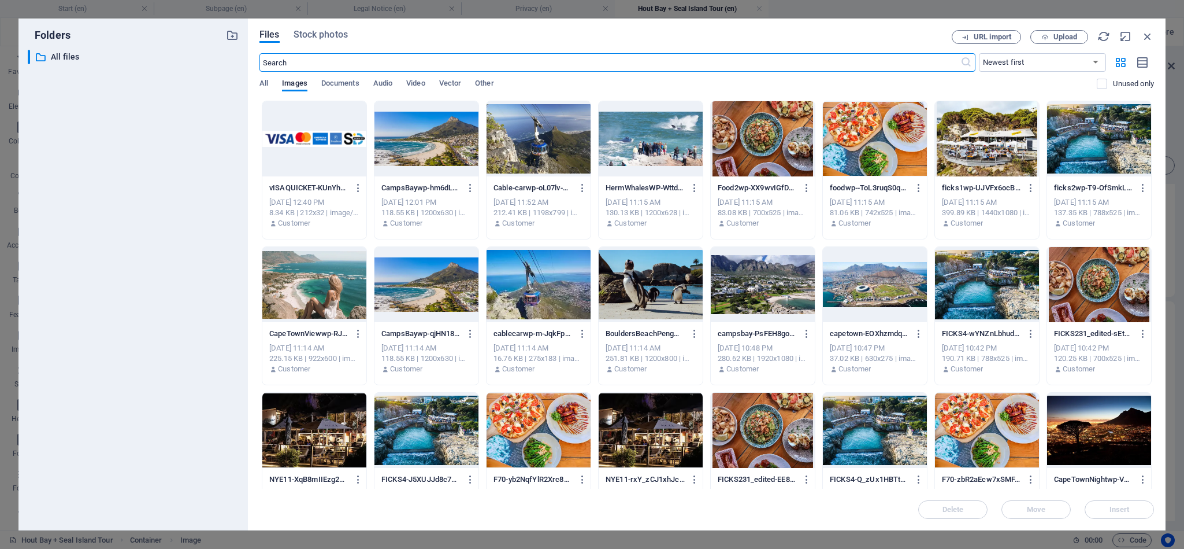
click at [437, 150] on div at bounding box center [427, 138] width 104 height 75
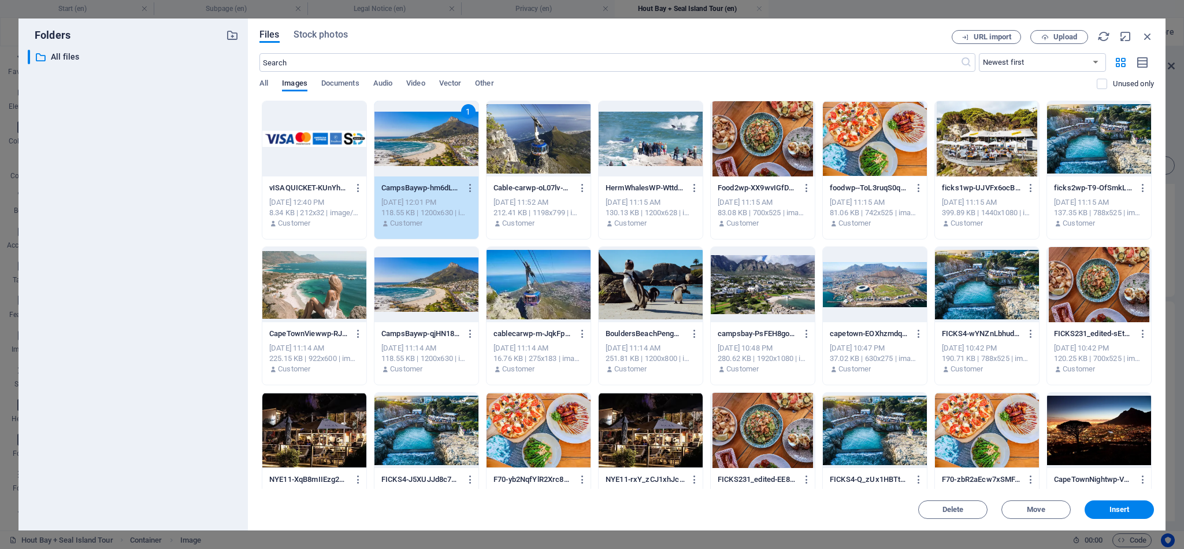
click at [437, 150] on div "1" at bounding box center [427, 138] width 104 height 75
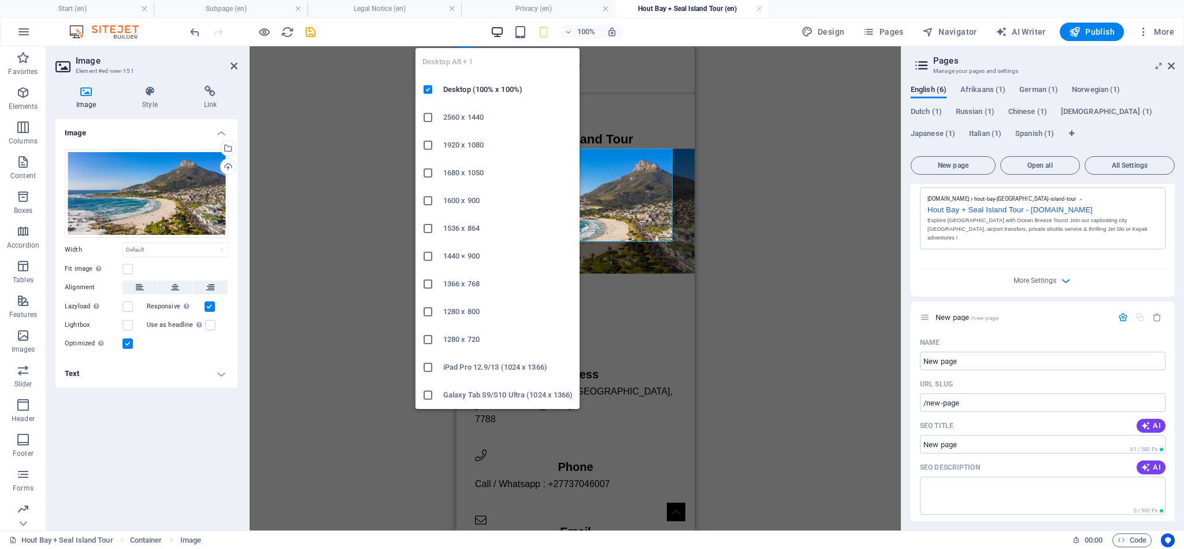
click at [498, 30] on icon "button" at bounding box center [497, 31] width 13 height 13
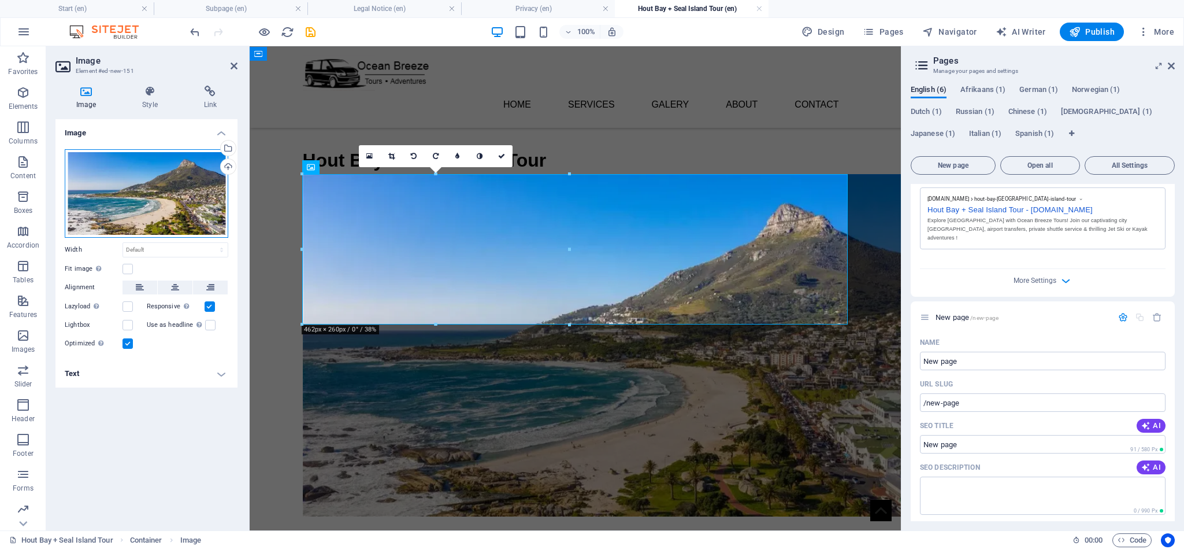
click at [165, 165] on div "Drag files here, click to choose files or select files from Files or our free s…" at bounding box center [147, 193] width 164 height 88
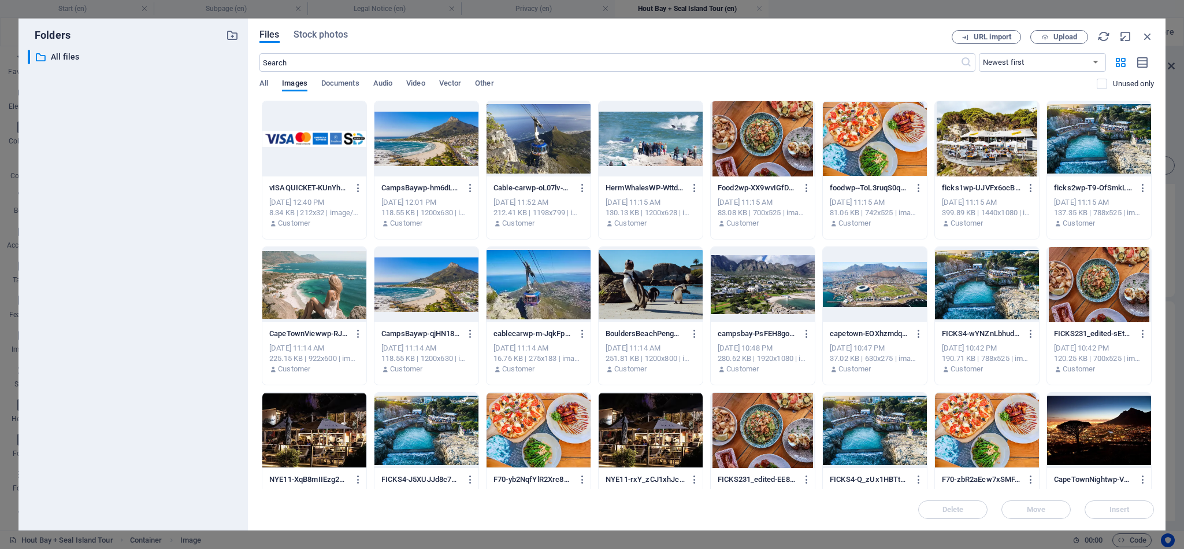
drag, startPoint x: 803, startPoint y: 13, endPoint x: 529, endPoint y: 176, distance: 318.8
click at [803, 13] on div "Folders ​ All files All files Files Stock photos URL import Upload ​ Newest fir…" at bounding box center [592, 274] width 1184 height 549
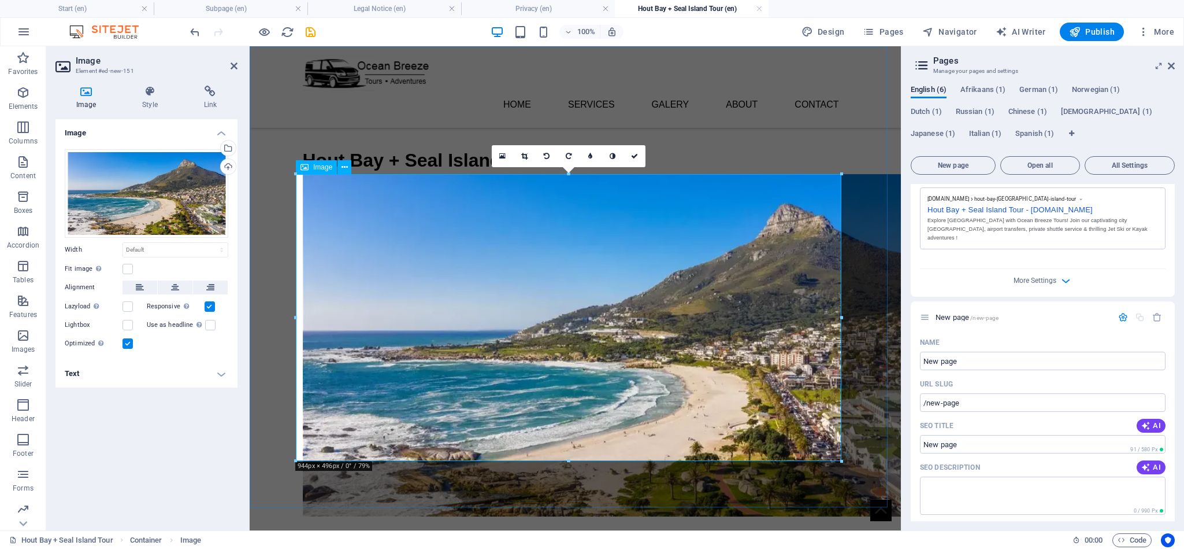
drag, startPoint x: 753, startPoint y: 119, endPoint x: 1036, endPoint y: 239, distance: 307.9
click at [901, 117] on div "Hout Bay + Seal Island Tour" at bounding box center [575, 304] width 651 height 516
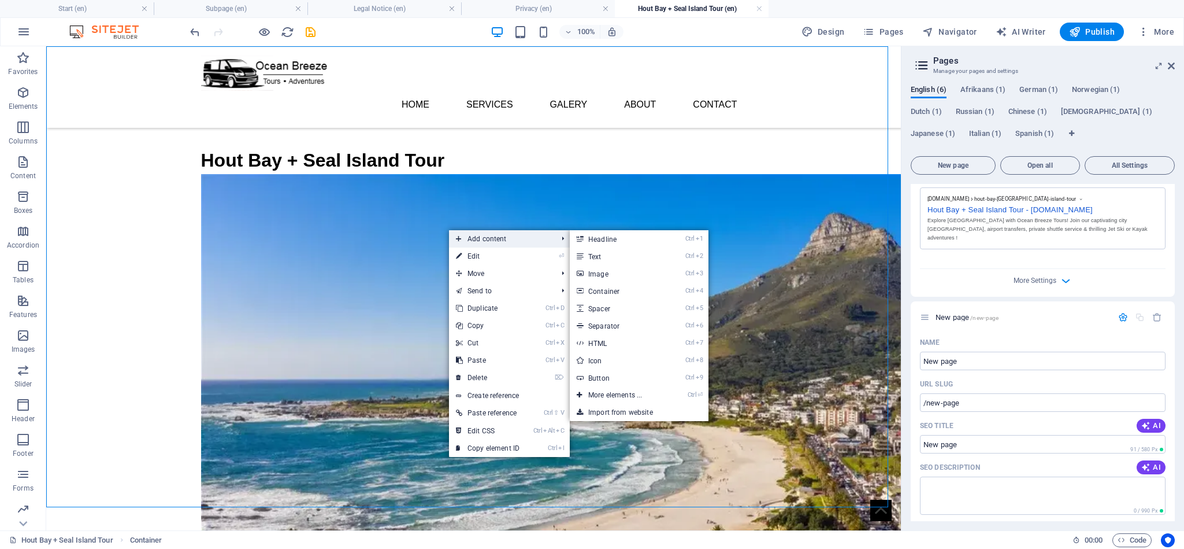
click at [494, 236] on span "Add content" at bounding box center [500, 238] width 103 height 17
click at [644, 340] on link "Ctrl 7 HTML" at bounding box center [617, 342] width 95 height 17
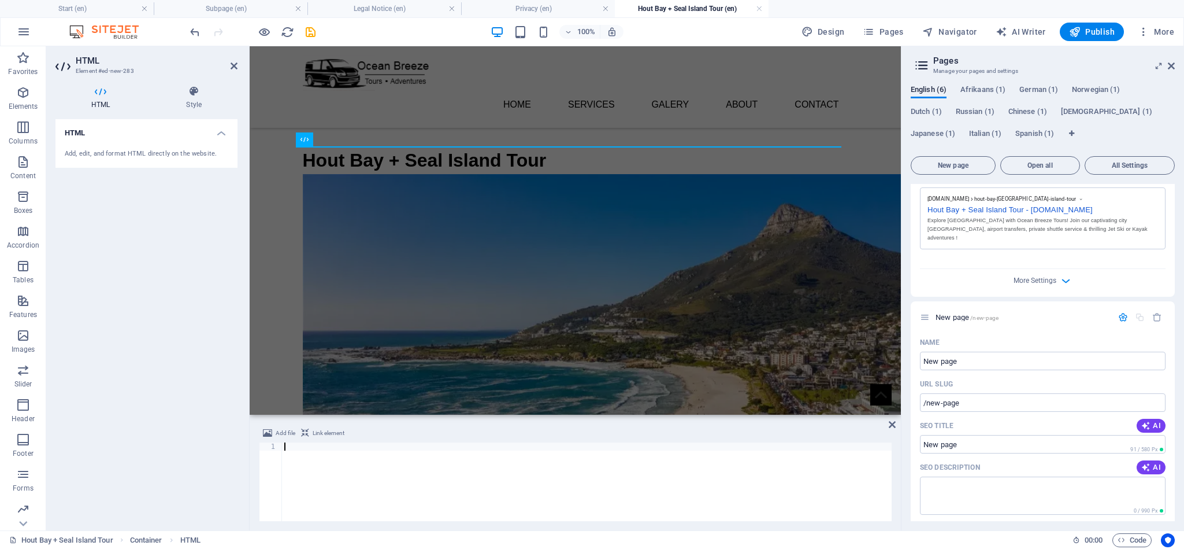
click at [365, 446] on div at bounding box center [587, 489] width 610 height 95
paste textarea "<iframe src="https://www.quicket.co.za/embed.aspx?productid=335406&productname=…"
type textarea "<iframe src="https://www.quicket.co.za/embed.aspx?productid=335406&productname=…"
click at [587, 165] on div "Hout Bay + Seal Island Tour" at bounding box center [576, 331] width 564 height 462
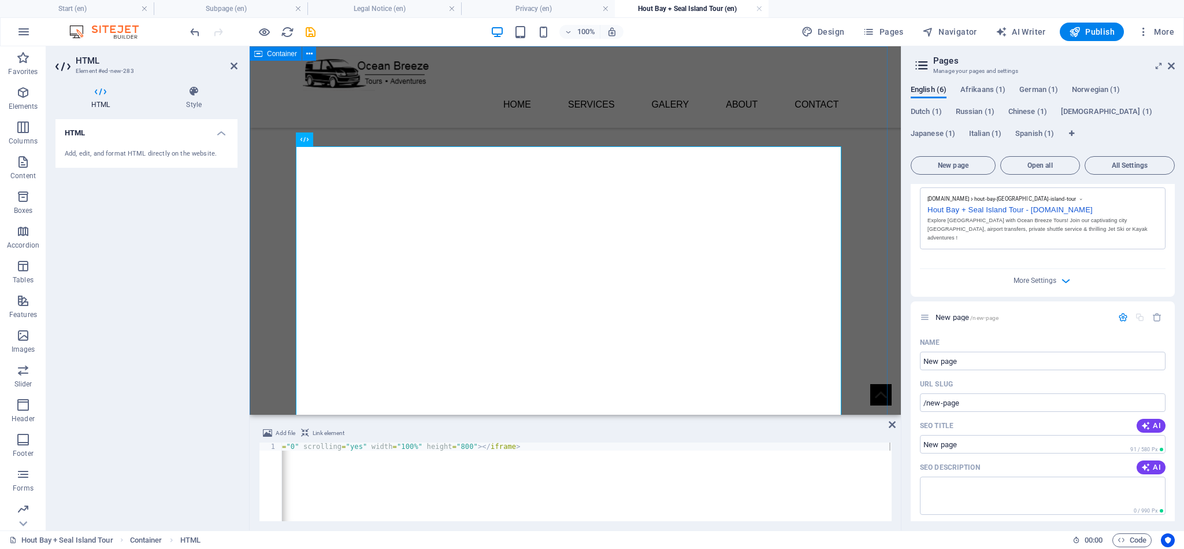
click at [868, 262] on div "Hout Bay + Seal Island Tour" at bounding box center [575, 537] width 651 height 983
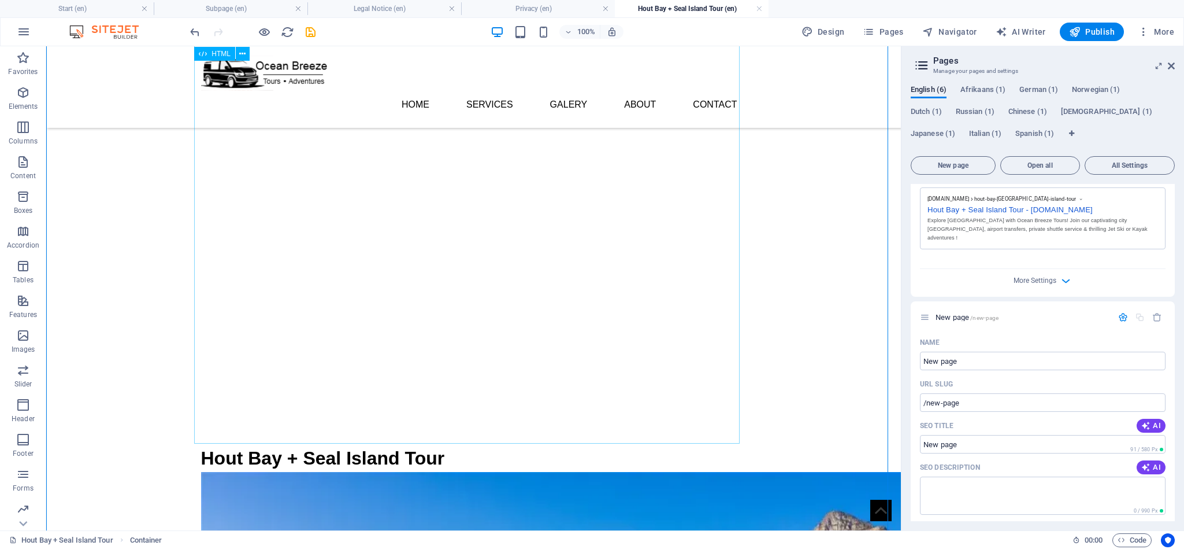
scroll to position [0, 0]
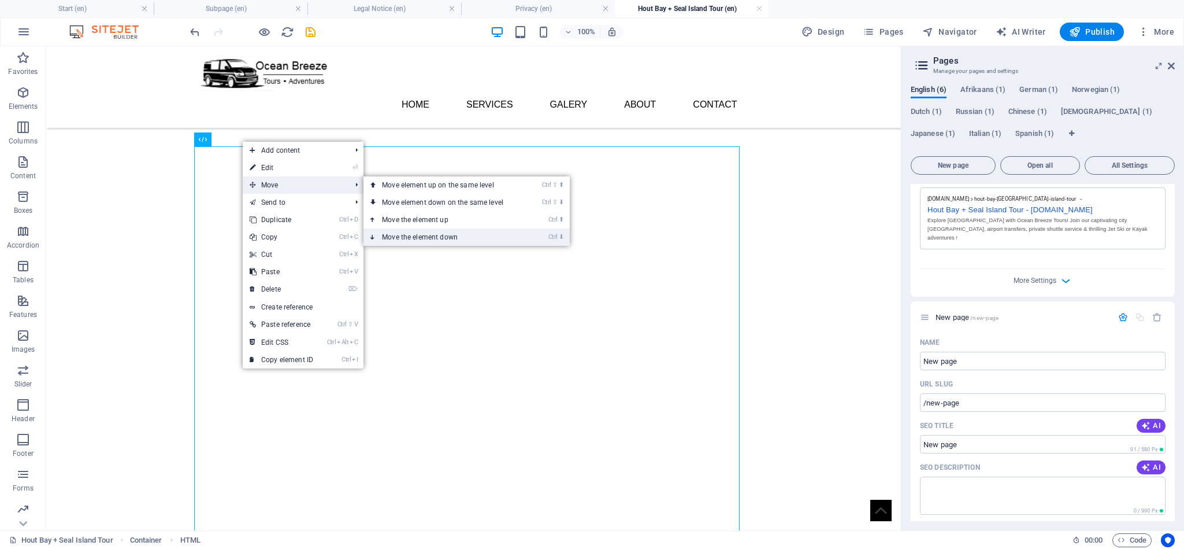
click at [456, 234] on link "Ctrl ⬇ Move the element down" at bounding box center [445, 236] width 163 height 17
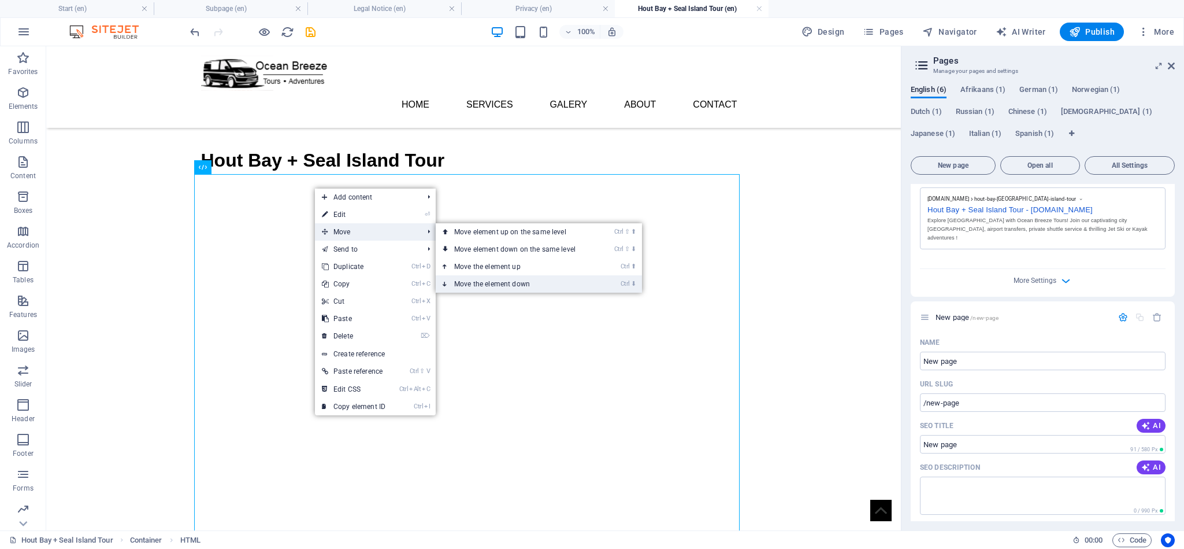
click at [501, 283] on link "Ctrl ⬇ Move the element down" at bounding box center [517, 283] width 163 height 17
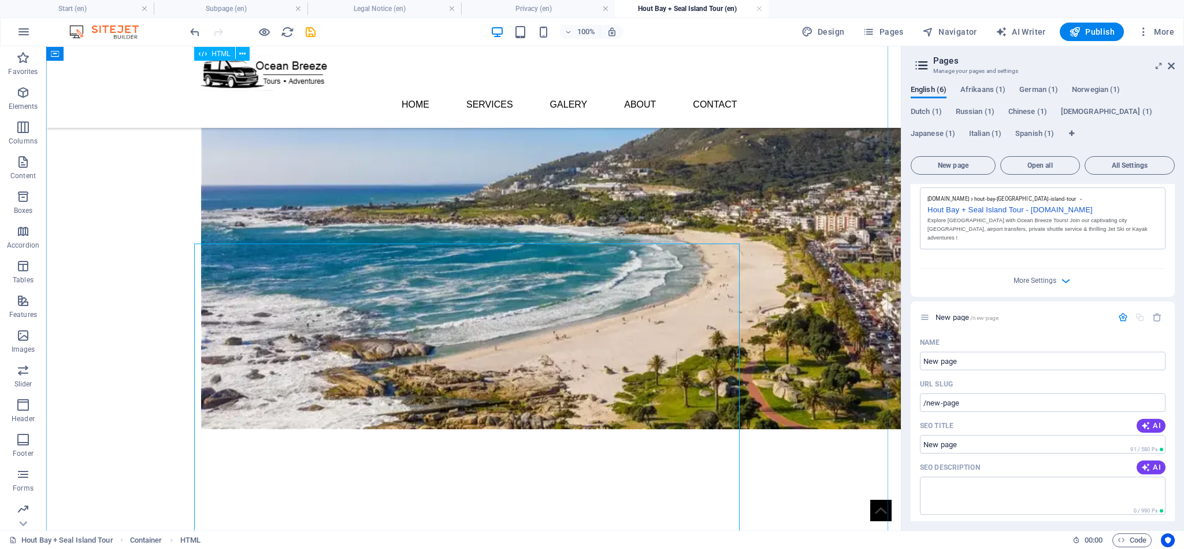
scroll to position [173, 0]
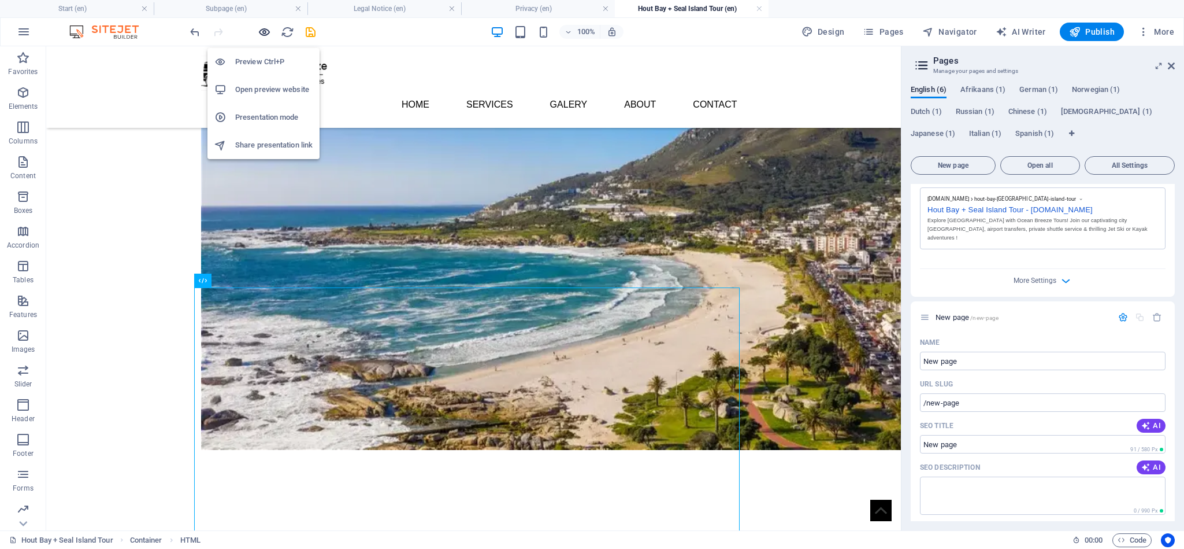
click at [264, 31] on icon "button" at bounding box center [264, 31] width 13 height 13
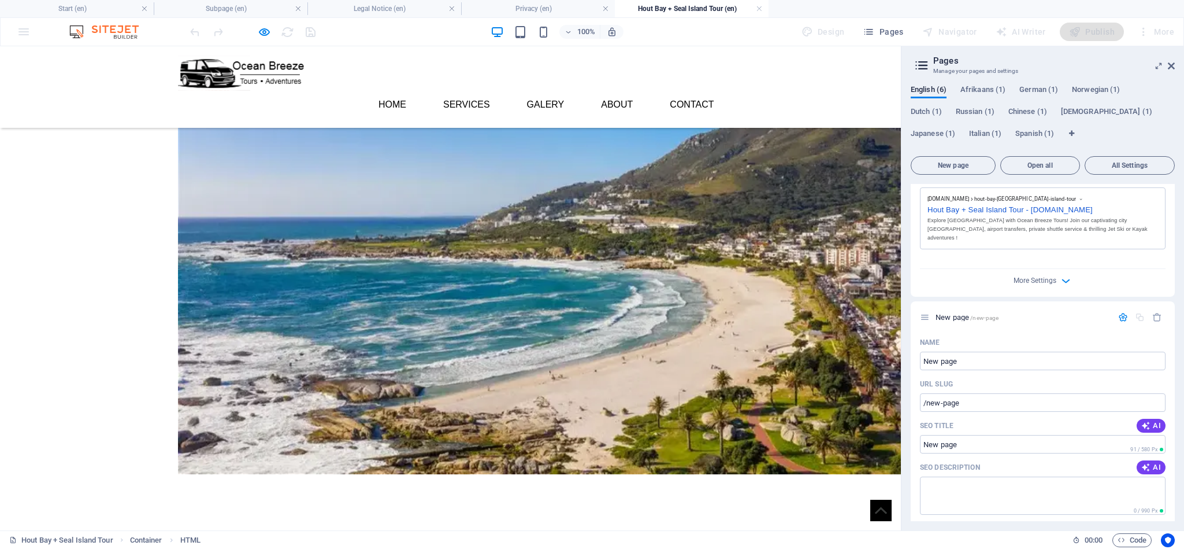
click at [108, 174] on div "Hout Bay + Seal Island Tour" at bounding box center [450, 430] width 901 height 1114
click at [819, 226] on div "Hout Bay + Seal Island Tour" at bounding box center [450, 430] width 901 height 1114
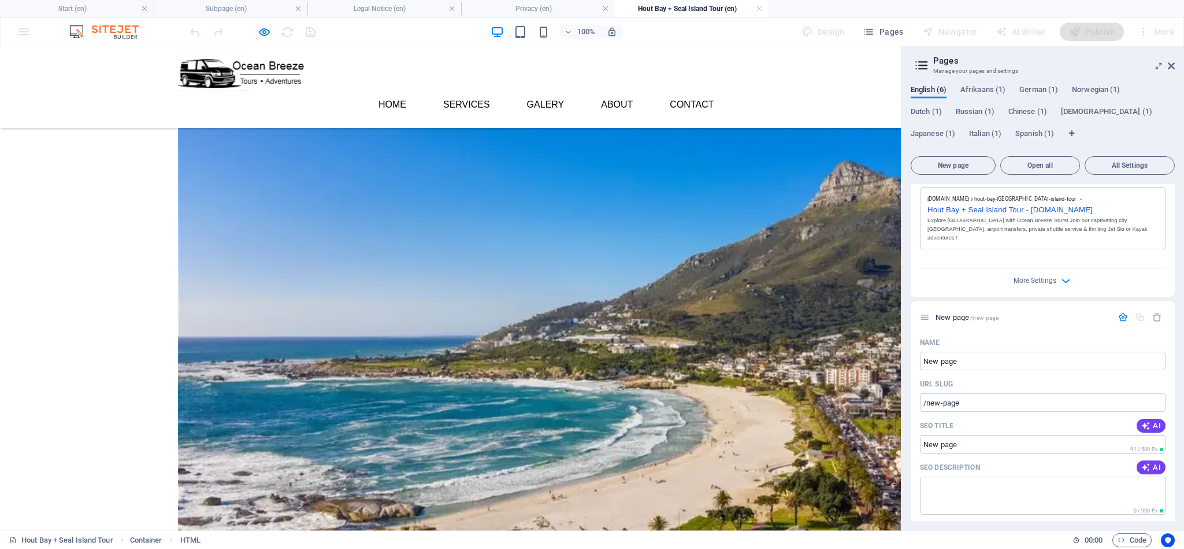
scroll to position [0, 0]
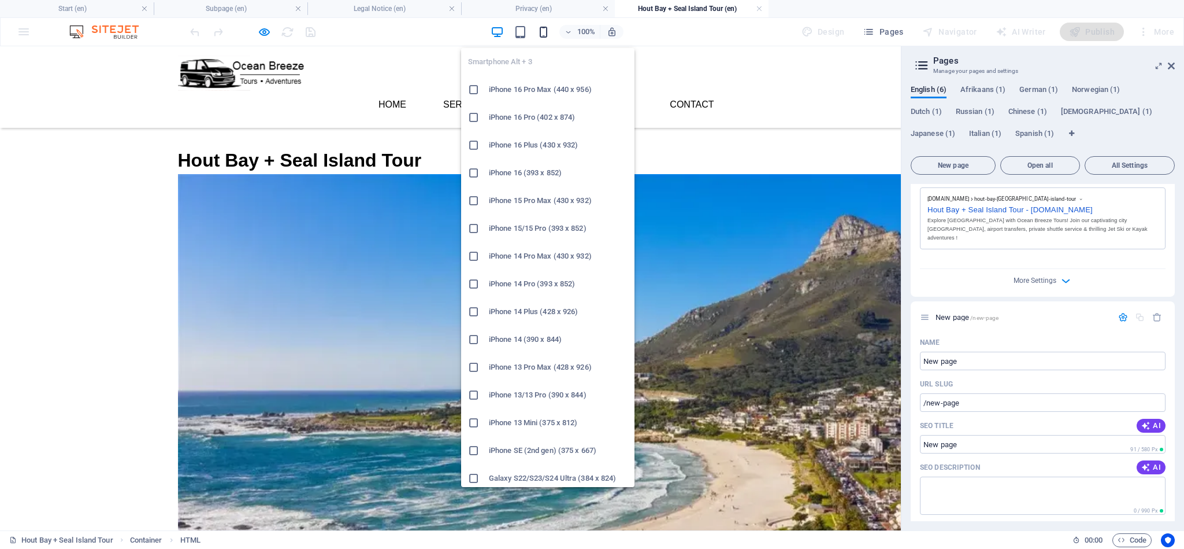
click at [538, 34] on icon "button" at bounding box center [543, 31] width 13 height 13
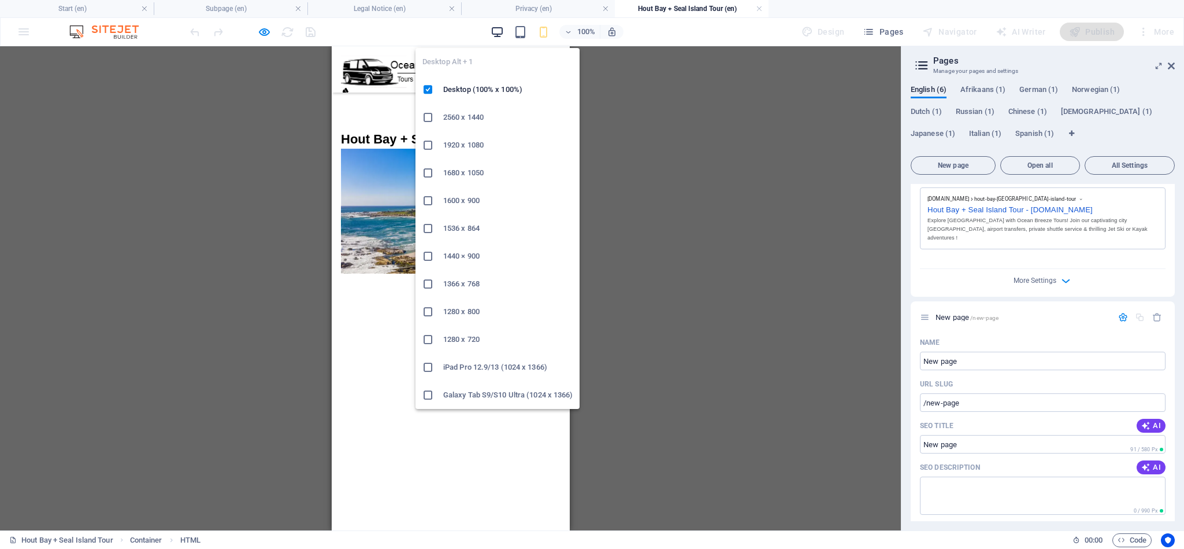
click at [497, 29] on icon "button" at bounding box center [497, 31] width 13 height 13
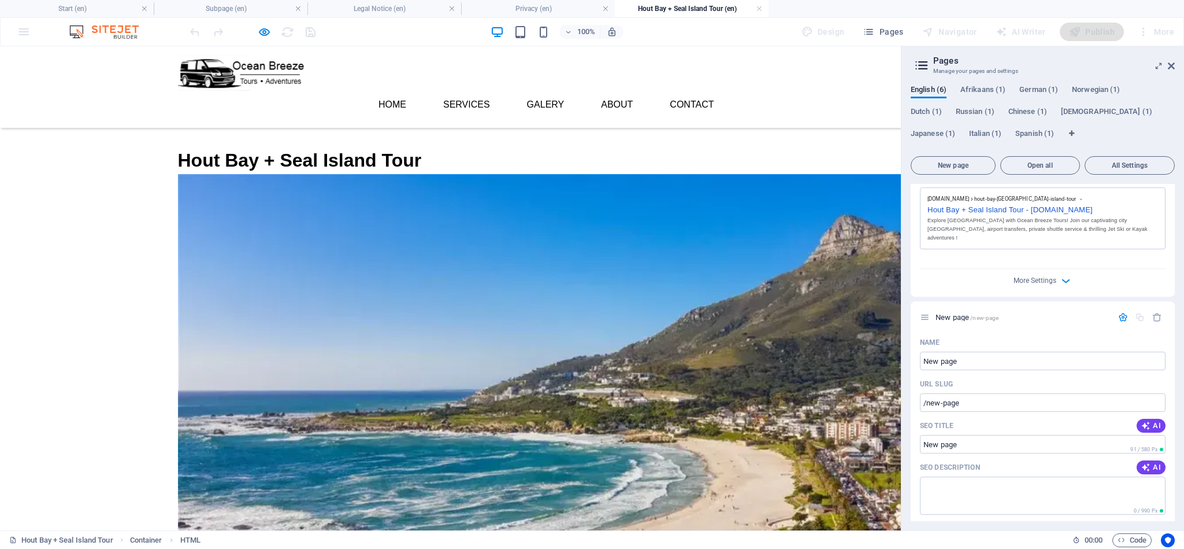
scroll to position [173, 0]
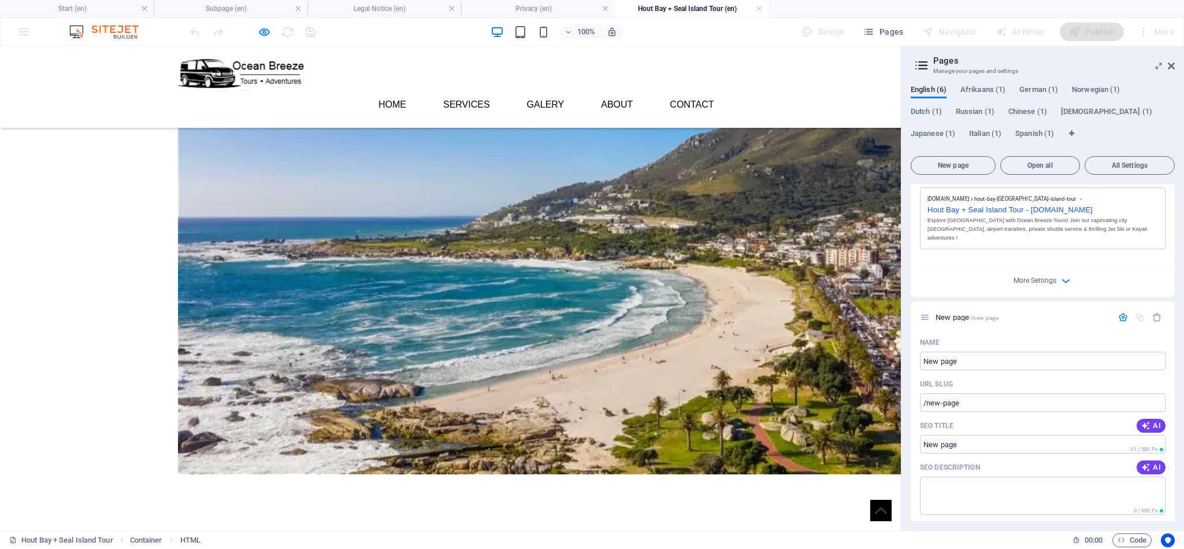
click at [783, 386] on div "Hout Bay + Seal Island Tour" at bounding box center [450, 430] width 901 height 1114
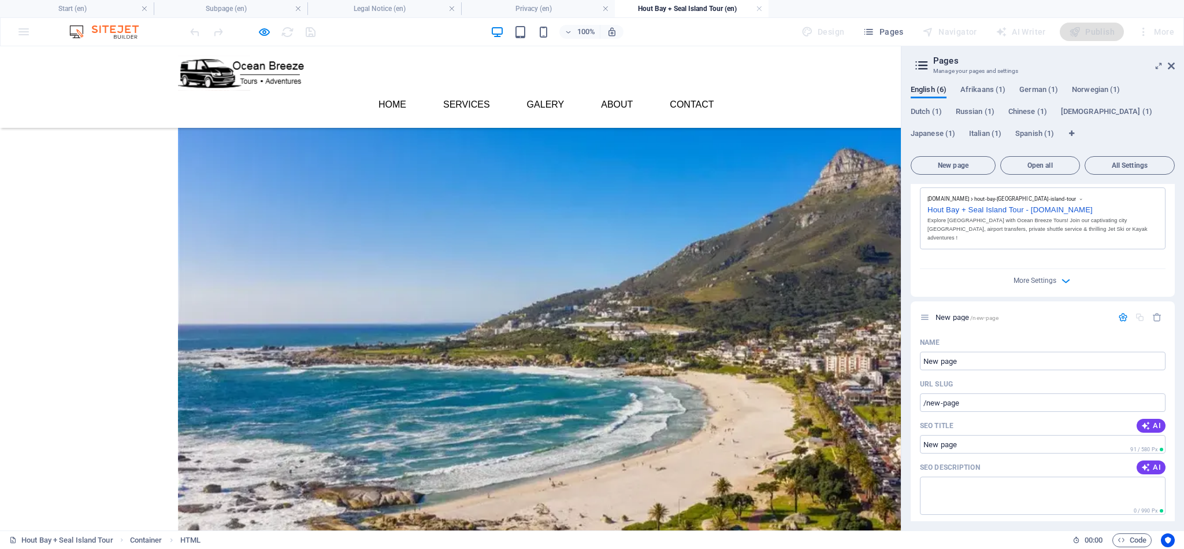
scroll to position [0, 0]
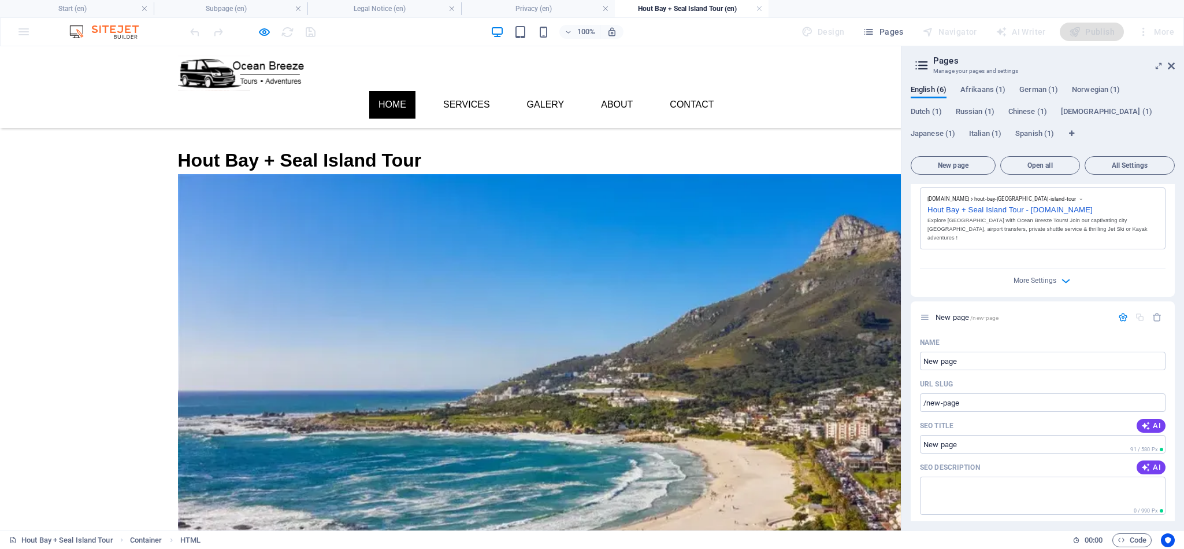
click at [388, 91] on link "Home" at bounding box center [392, 105] width 46 height 28
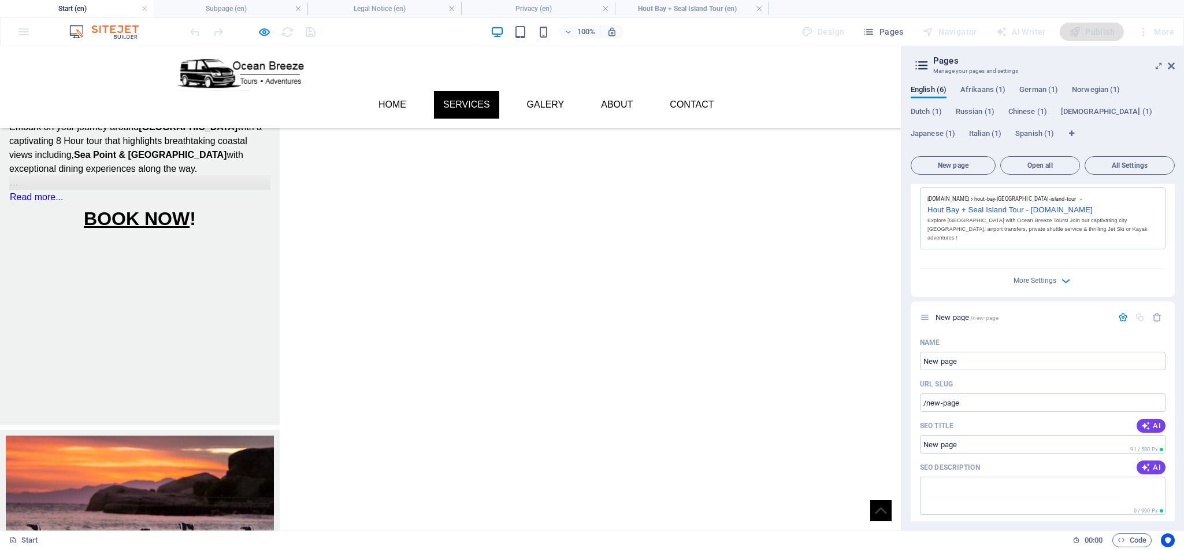
scroll to position [607, 0]
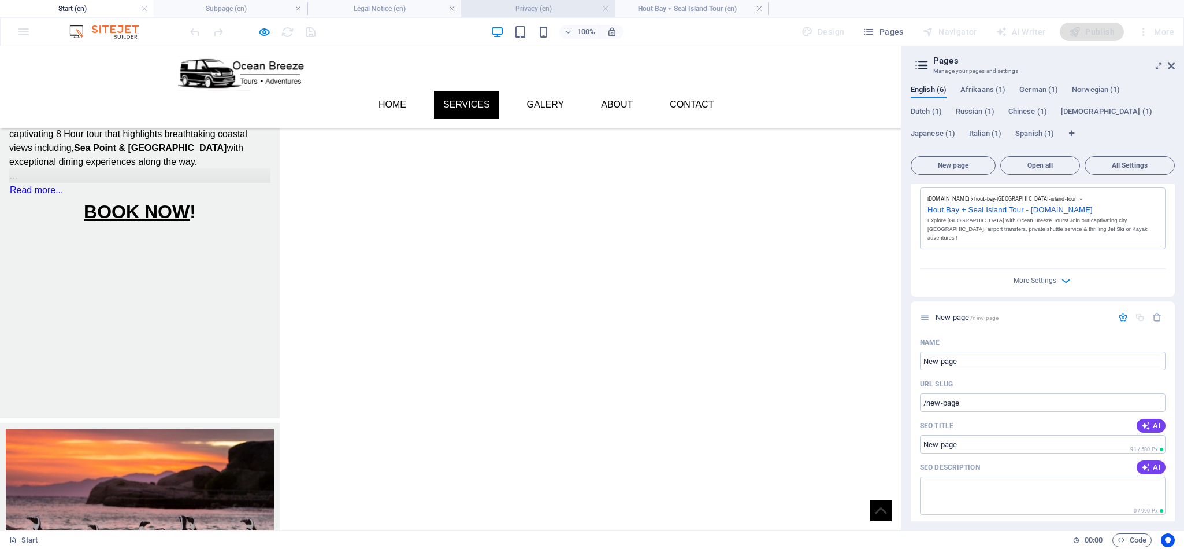
click at [510, 3] on h4 "Privacy (en)" at bounding box center [538, 8] width 154 height 13
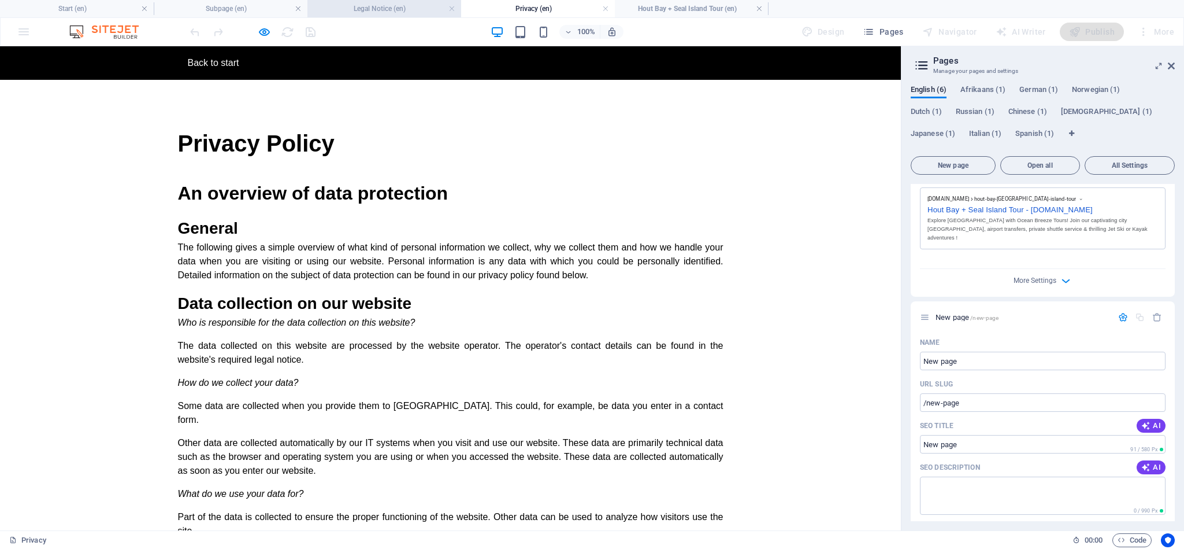
scroll to position [0, 0]
click at [399, 5] on h4 "Legal Notice (en)" at bounding box center [385, 8] width 154 height 13
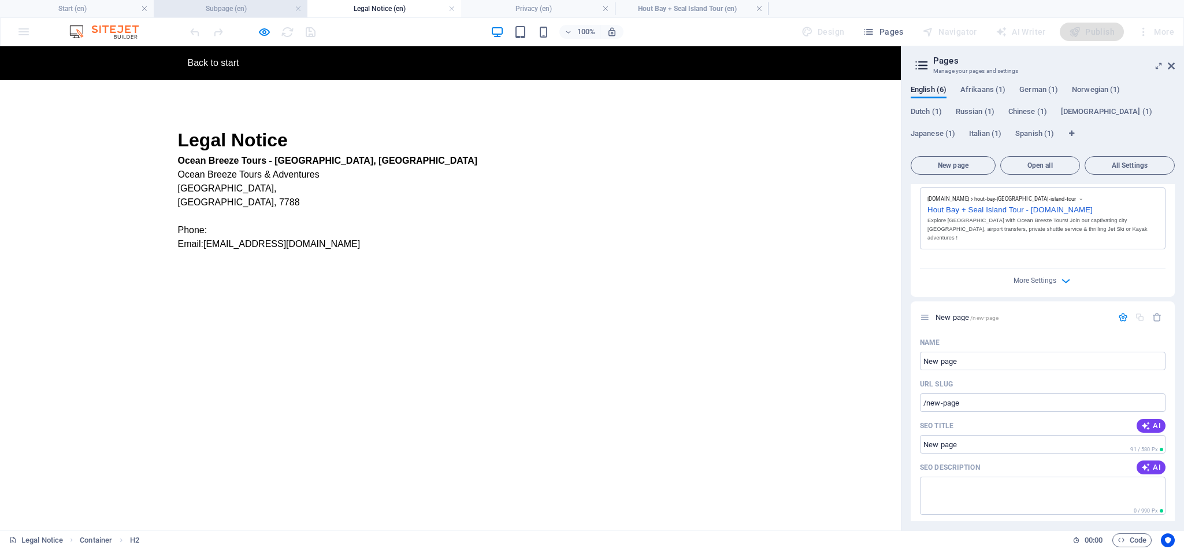
click at [265, 5] on h4 "Subpage (en)" at bounding box center [231, 8] width 154 height 13
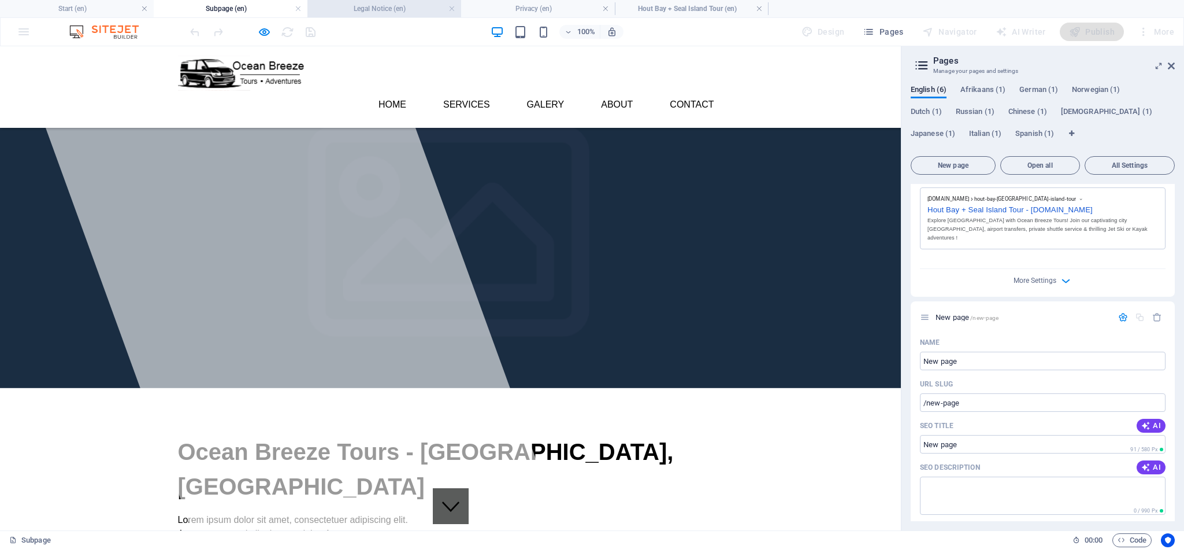
click at [392, 12] on h4 "Legal Notice (en)" at bounding box center [385, 8] width 154 height 13
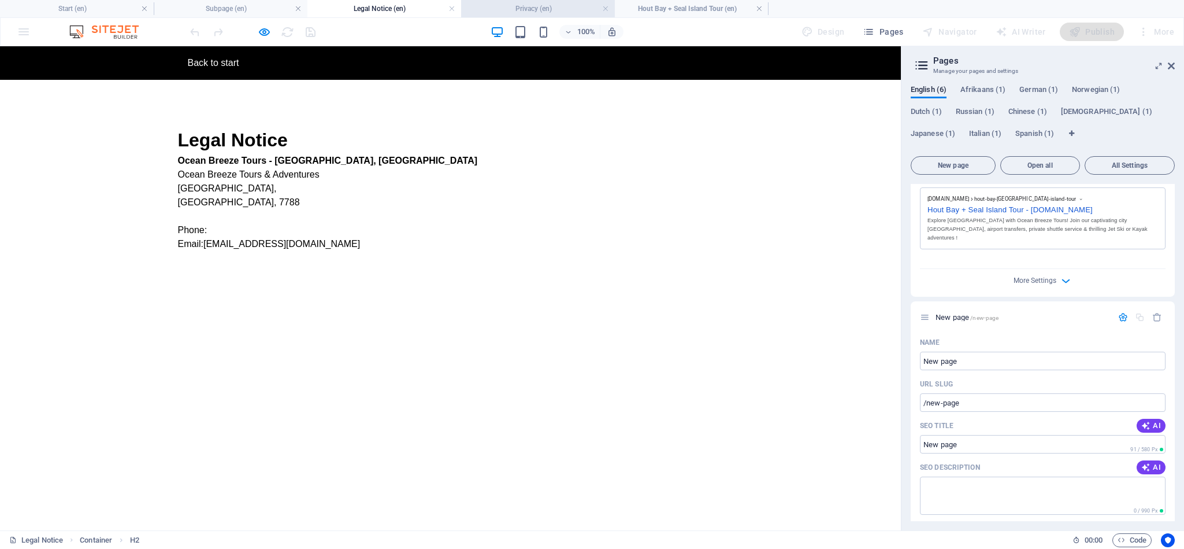
click at [493, 9] on h4 "Privacy (en)" at bounding box center [538, 8] width 154 height 13
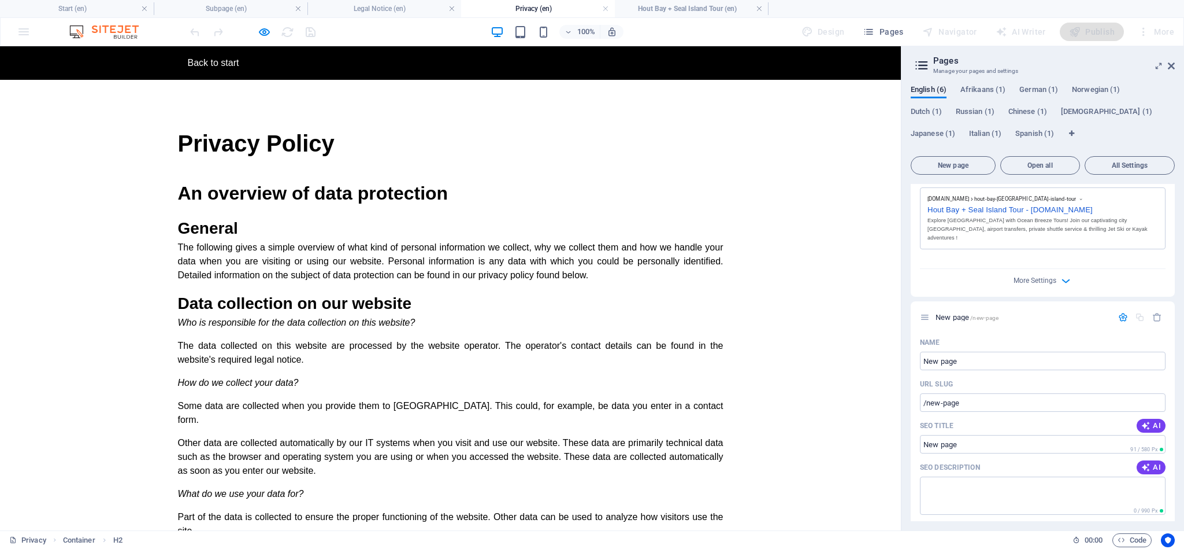
drag, startPoint x: 653, startPoint y: 9, endPoint x: 672, endPoint y: 40, distance: 37.1
click at [653, 9] on h4 "Hout Bay + Seal Island Tour (en)" at bounding box center [692, 8] width 154 height 13
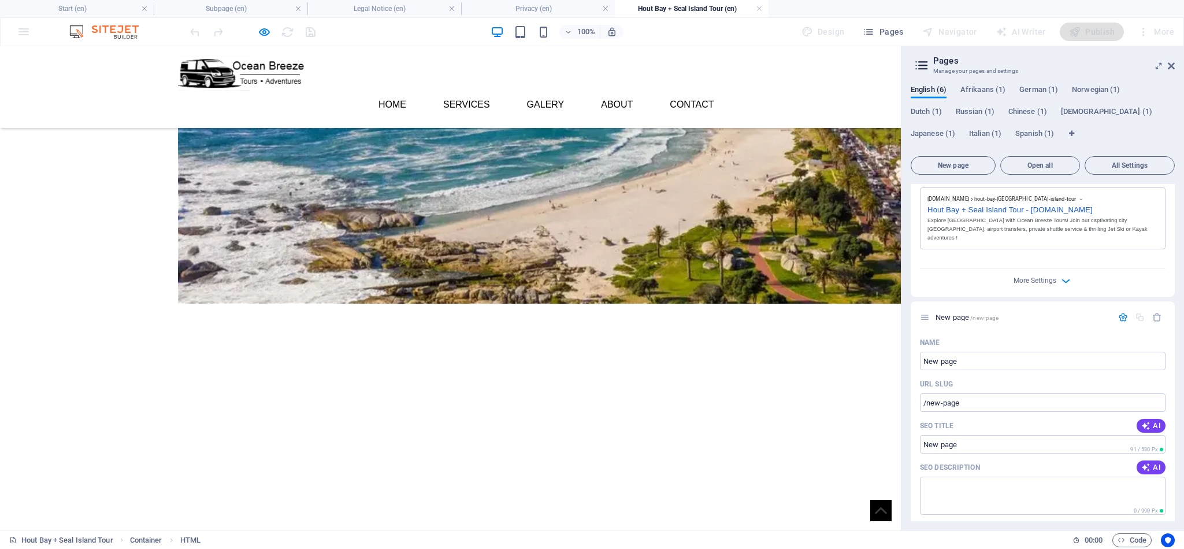
scroll to position [347, 0]
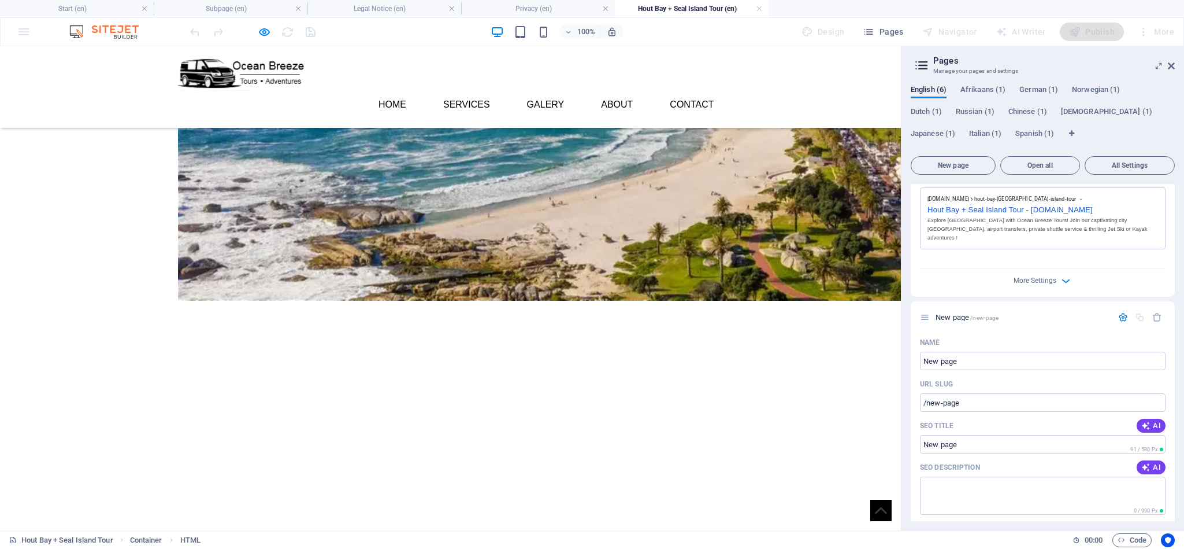
drag, startPoint x: 715, startPoint y: 314, endPoint x: 784, endPoint y: 99, distance: 226.7
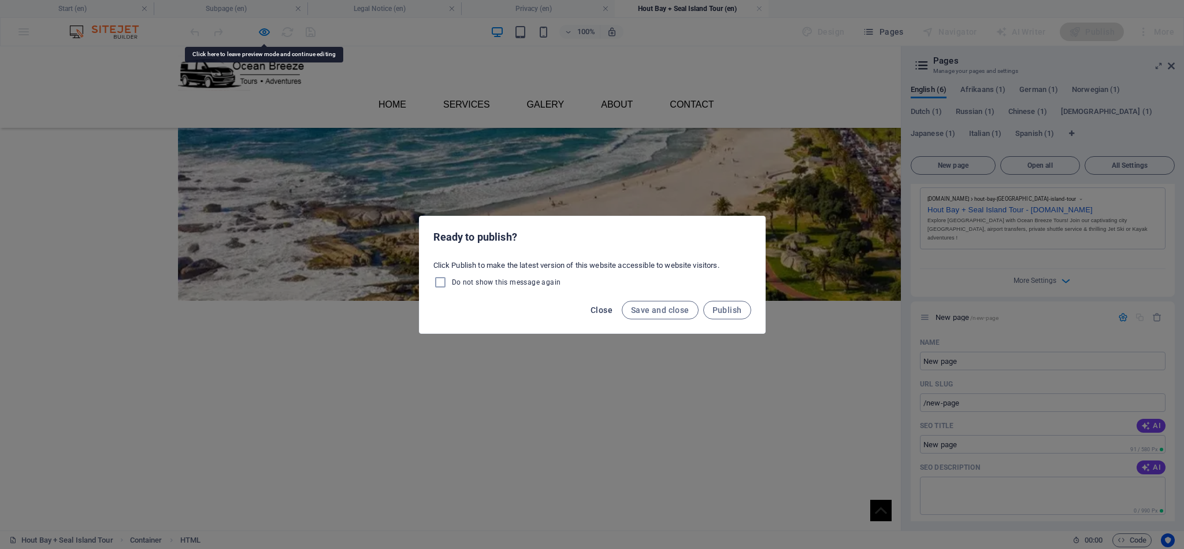
click at [601, 309] on span "Close" at bounding box center [602, 309] width 22 height 9
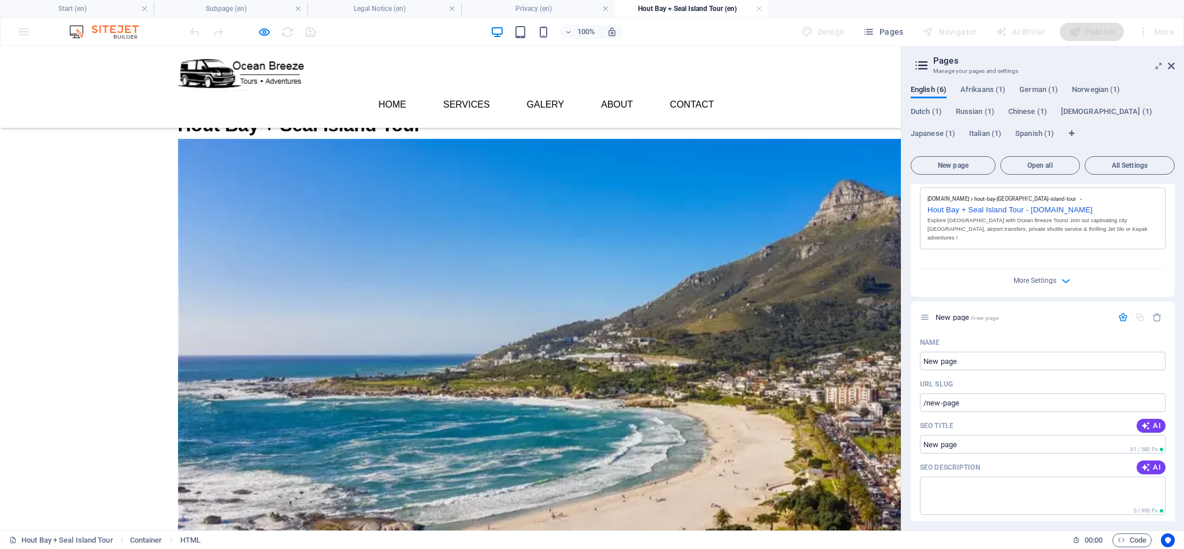
scroll to position [0, 0]
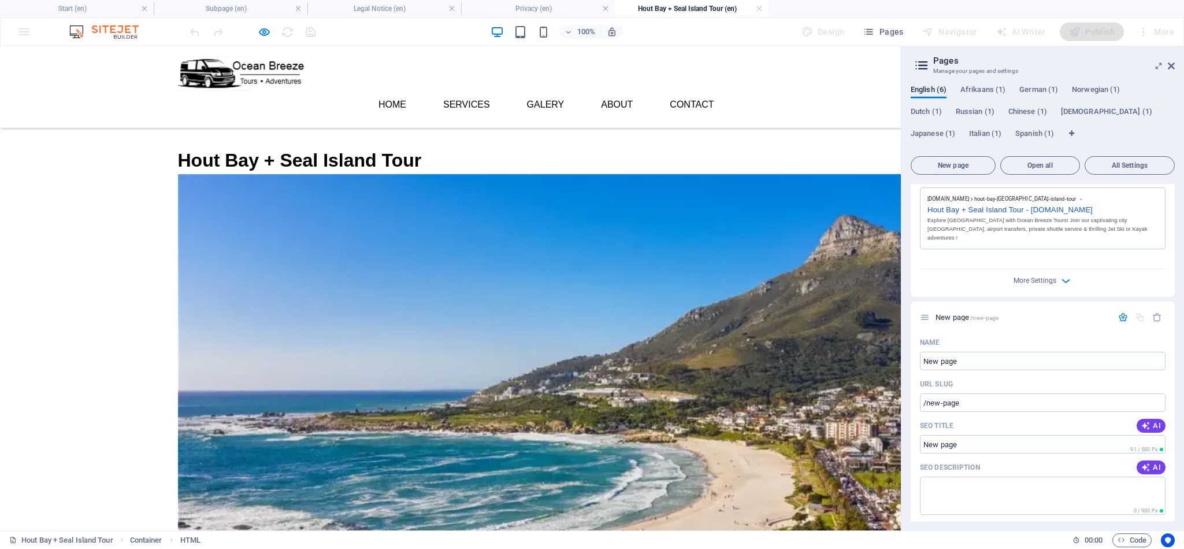
drag, startPoint x: 895, startPoint y: 245, endPoint x: 905, endPoint y: 128, distance: 117.2
click at [1016, 351] on input "New page" at bounding box center [1043, 360] width 246 height 18
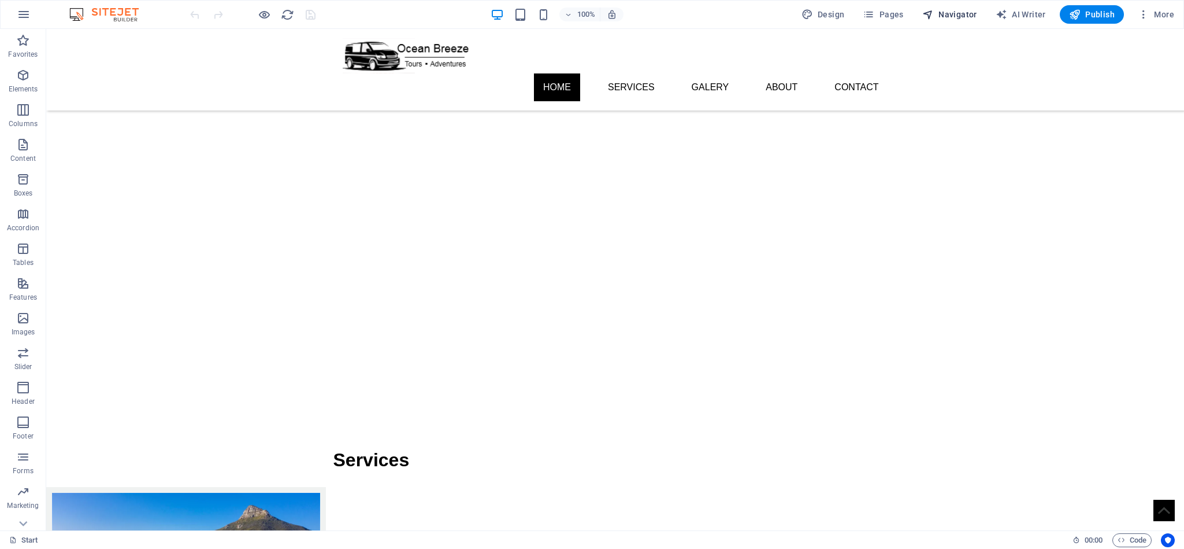
click at [947, 14] on span "Navigator" at bounding box center [950, 15] width 55 height 12
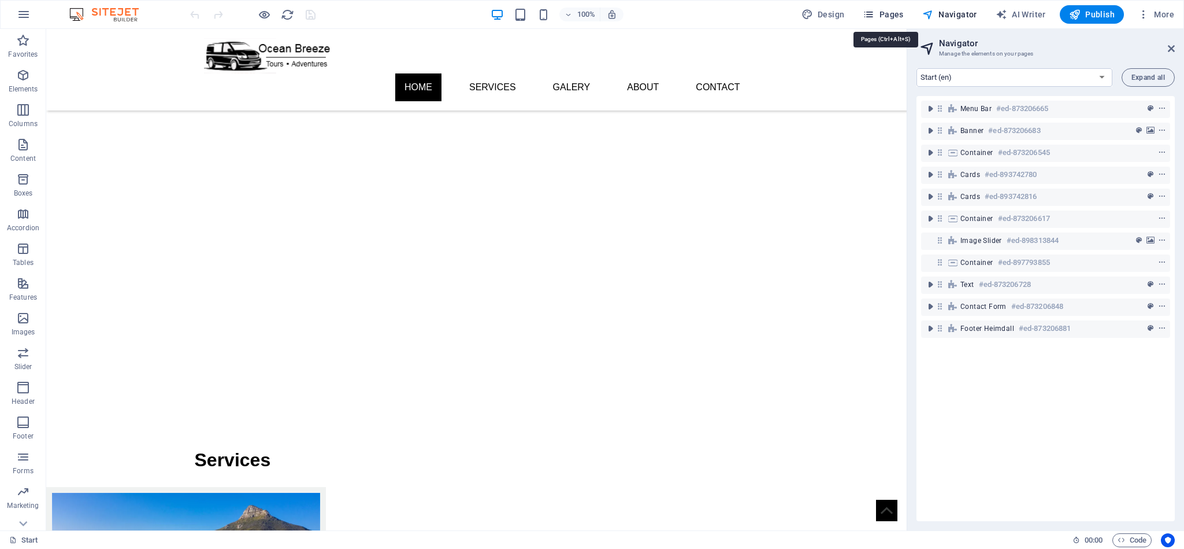
click at [885, 12] on span "Pages" at bounding box center [883, 15] width 40 height 12
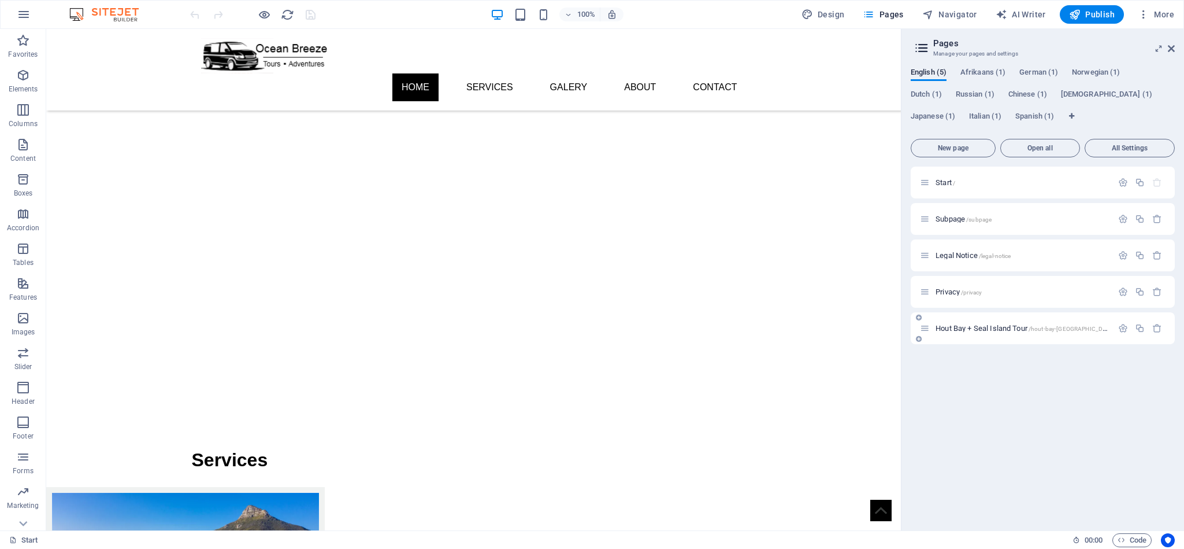
click at [919, 326] on div "[GEOGRAPHIC_DATA] + Seal Island Tour /[GEOGRAPHIC_DATA]-[GEOGRAPHIC_DATA]-islan…" at bounding box center [1043, 328] width 264 height 32
drag, startPoint x: 967, startPoint y: 324, endPoint x: 993, endPoint y: 351, distance: 37.2
click at [967, 324] on span "[GEOGRAPHIC_DATA] + Seal Island Tour /[GEOGRAPHIC_DATA]-[GEOGRAPHIC_DATA]-islan…" at bounding box center [1041, 328] width 210 height 9
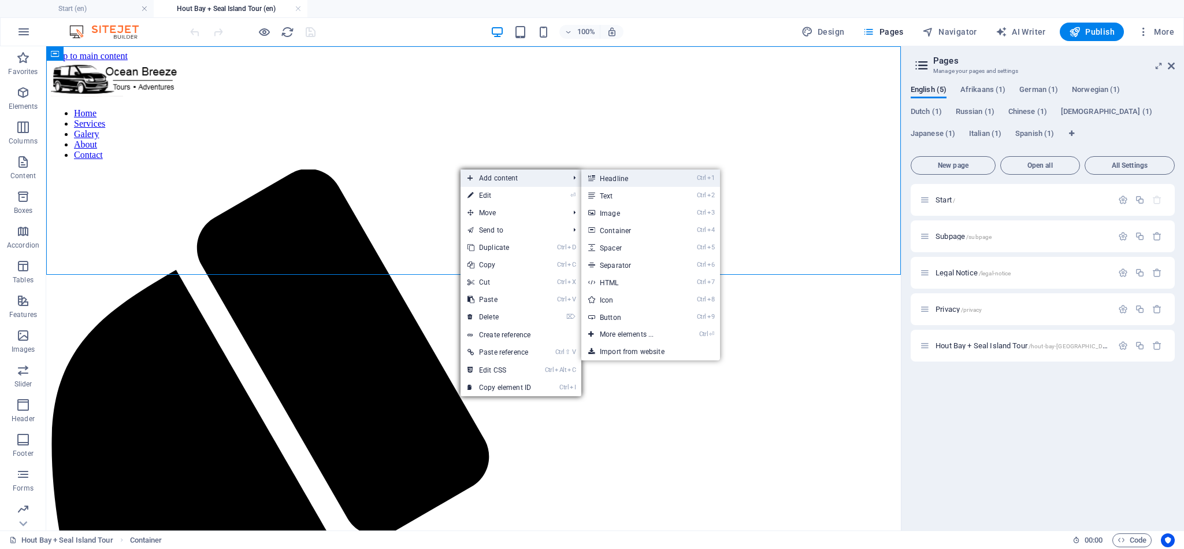
click at [646, 176] on link "Ctrl 1 Headline" at bounding box center [629, 177] width 95 height 17
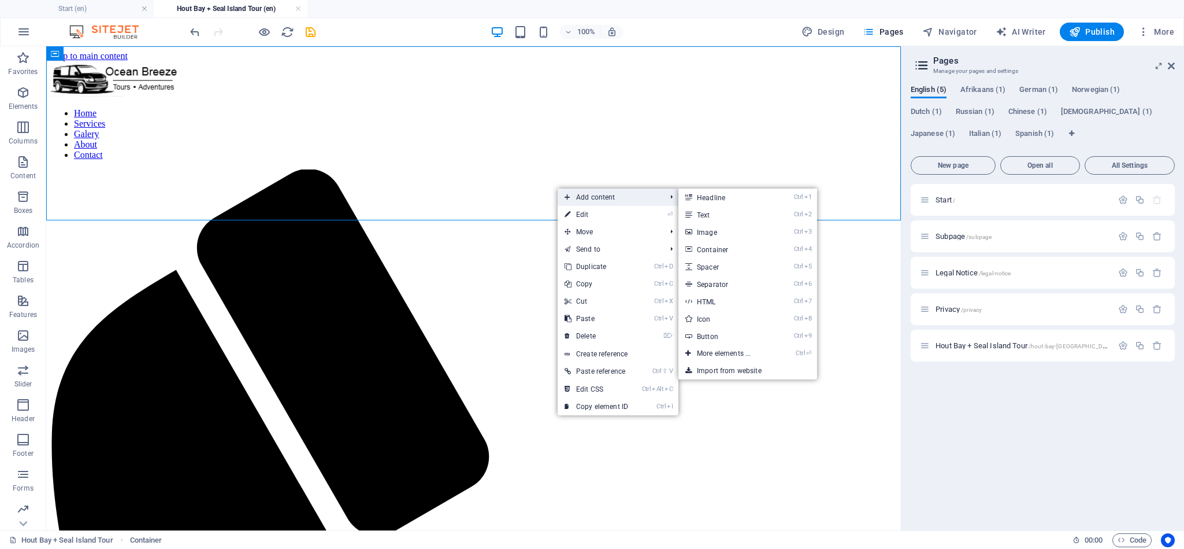
click at [604, 200] on span "Add content" at bounding box center [609, 196] width 103 height 17
click at [739, 229] on link "Ctrl 3 Image" at bounding box center [726, 231] width 95 height 17
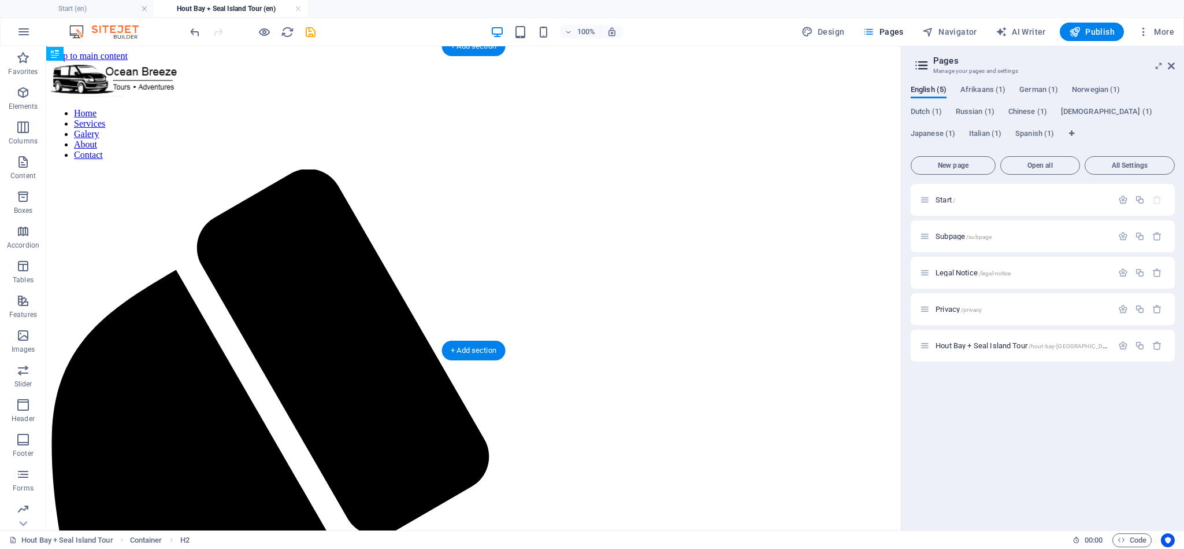
drag, startPoint x: 275, startPoint y: 285, endPoint x: 462, endPoint y: 163, distance: 223.0
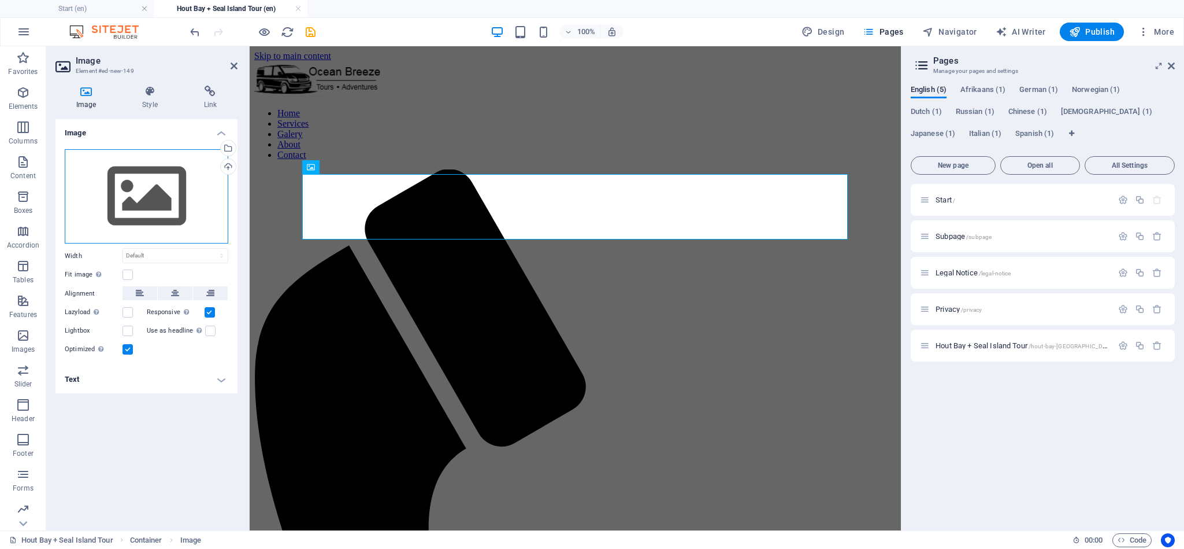
click at [169, 180] on div "Drag files here, click to choose files or select files from Files or our free s…" at bounding box center [147, 196] width 164 height 95
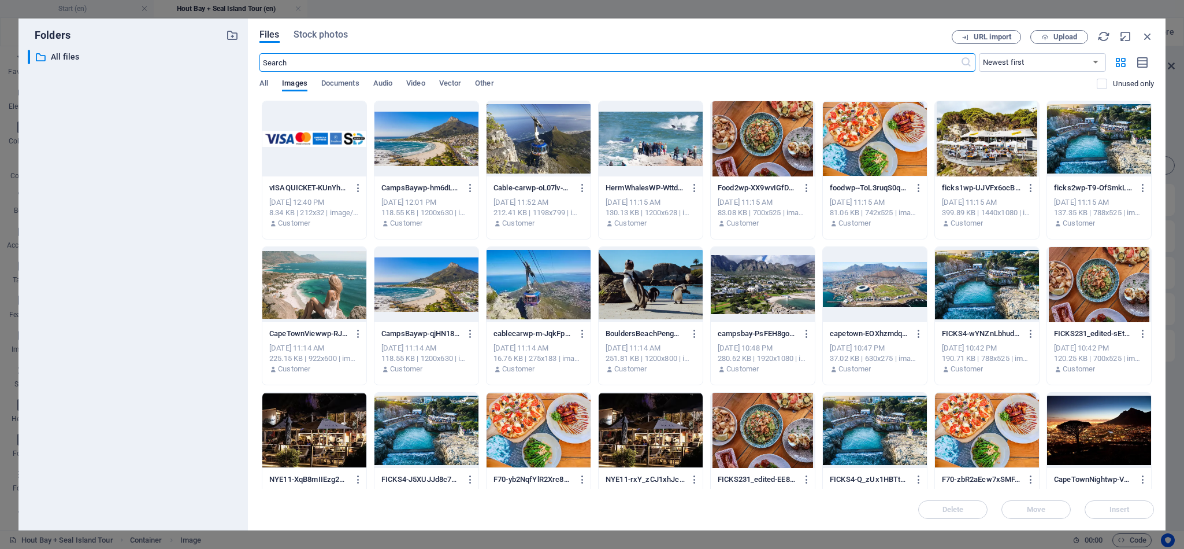
click at [469, 132] on div at bounding box center [427, 138] width 104 height 75
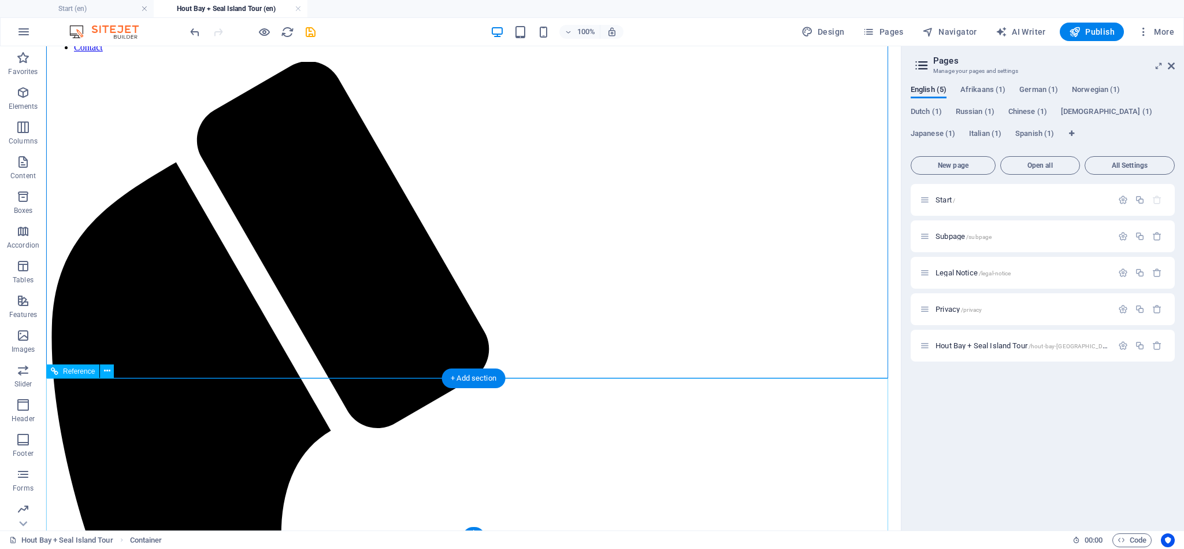
scroll to position [136, 0]
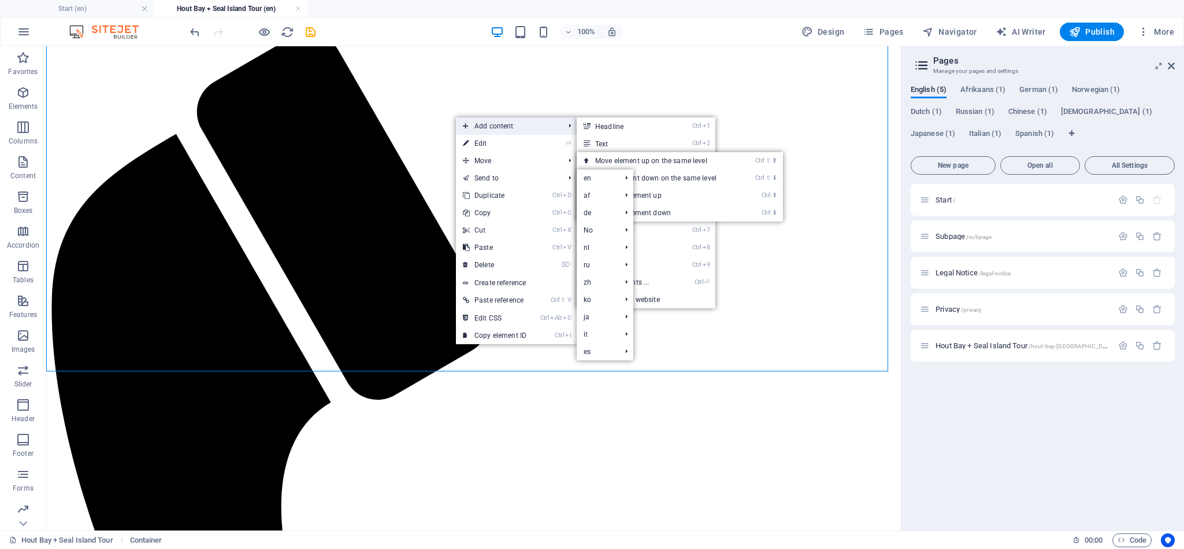
click at [536, 121] on span "Add content" at bounding box center [507, 125] width 103 height 17
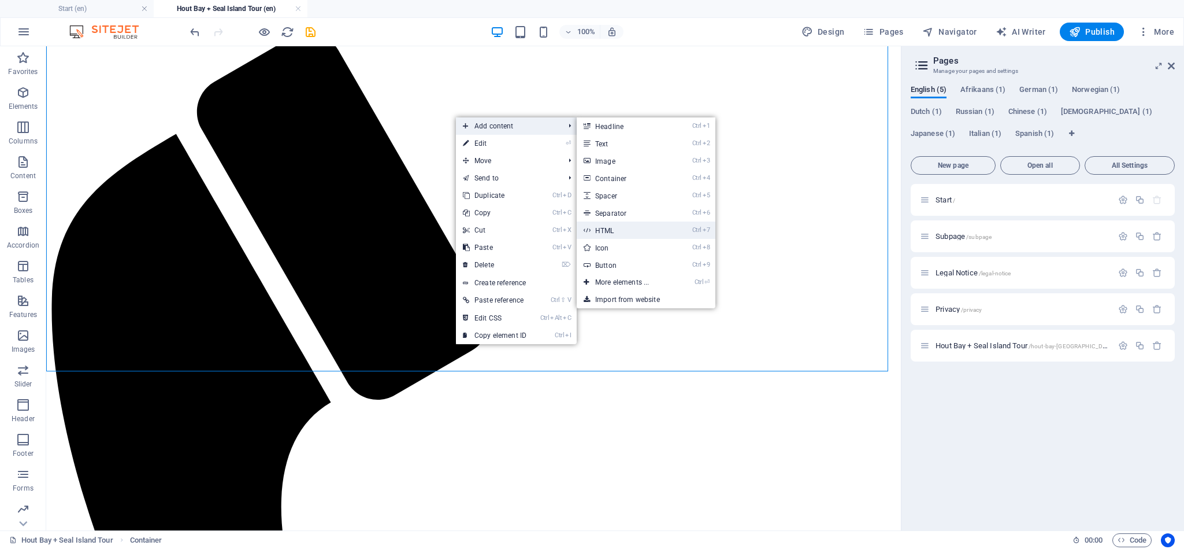
click at [651, 225] on link "Ctrl 7 HTML" at bounding box center [624, 229] width 95 height 17
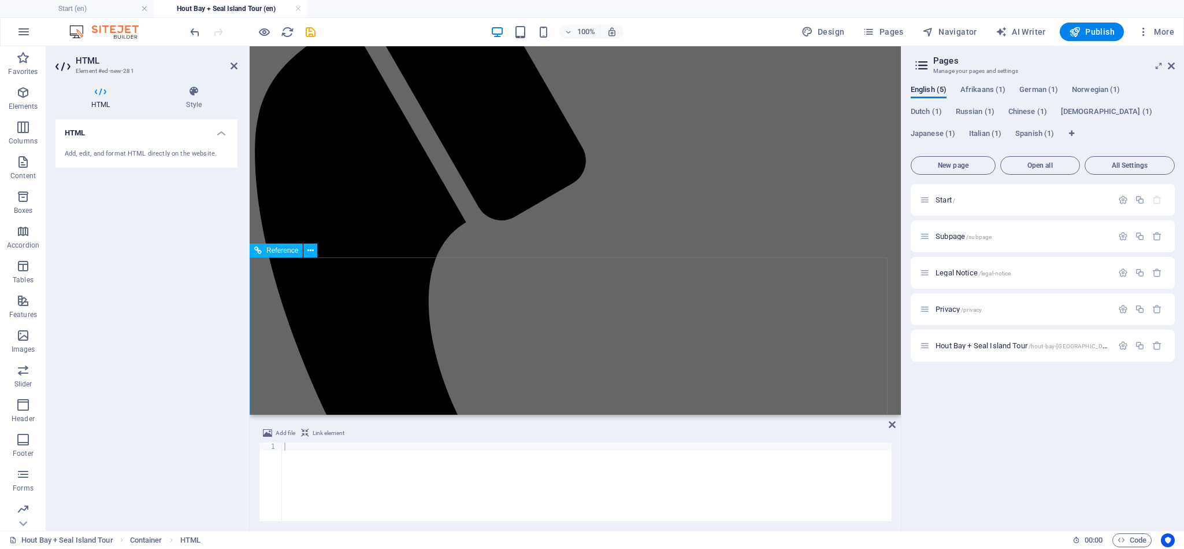
scroll to position [251, 0]
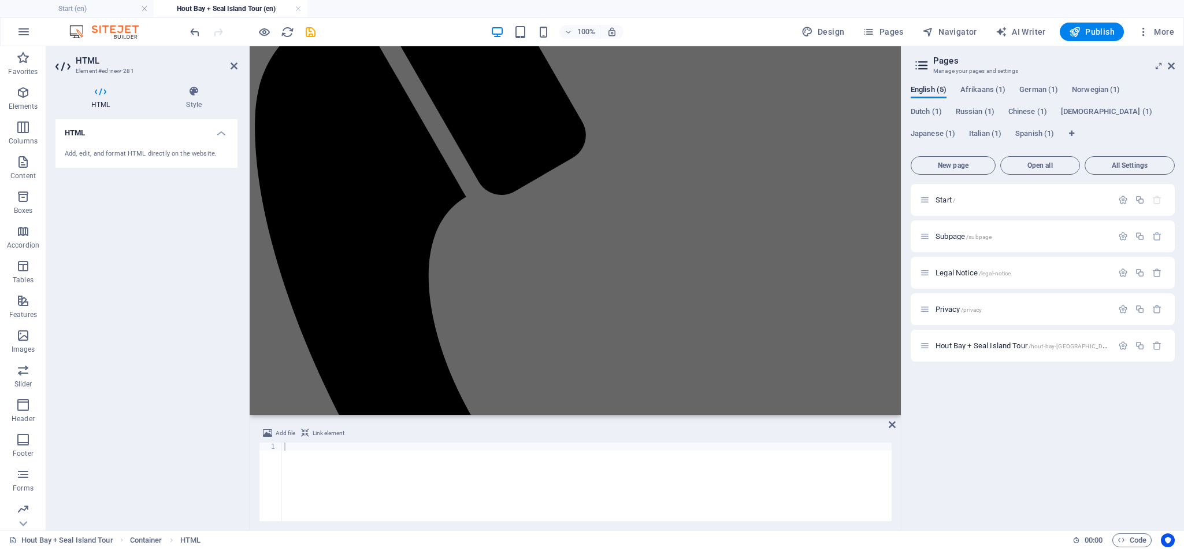
click at [357, 448] on div at bounding box center [587, 489] width 610 height 95
paste textarea "<iframe src="https://www.quicket.co.za/embed.aspx?productid=335406&productname=…"
drag, startPoint x: 845, startPoint y: 447, endPoint x: 838, endPoint y: 449, distance: 6.6
click at [842, 446] on div "< iframe src = "https://www.quicket.co.za/embed.aspx?productid=335406&productna…" at bounding box center [491, 488] width 799 height 93
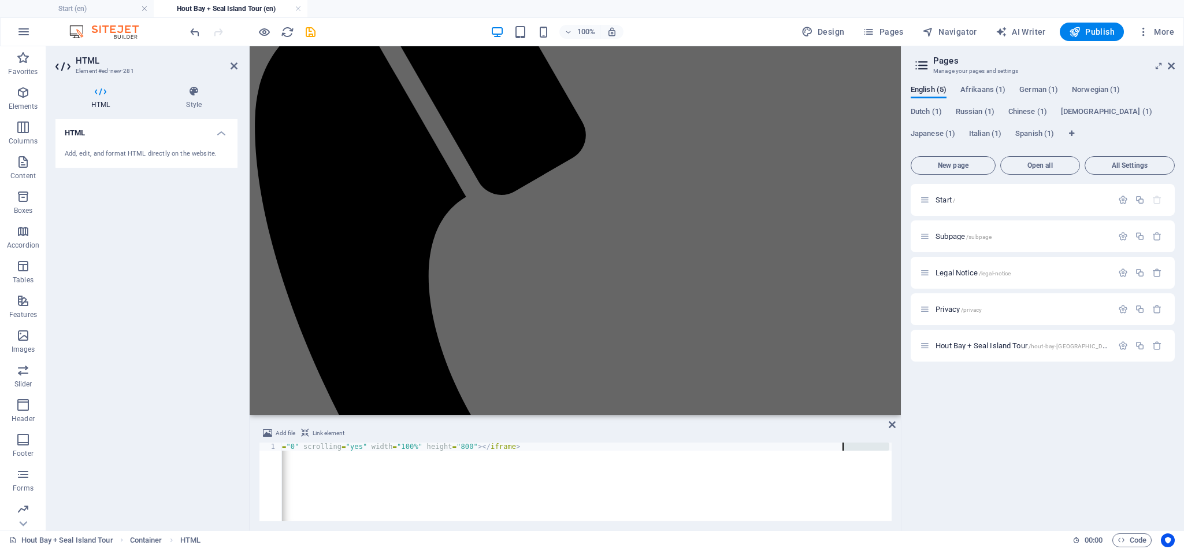
click at [838, 449] on div "< iframe src = "https://www.quicket.co.za/embed.aspx?productid=335406&productna…" at bounding box center [491, 488] width 799 height 93
type textarea "<iframe src="https://www.quicket.co.za/embed.aspx?productid=335406&productname=…"
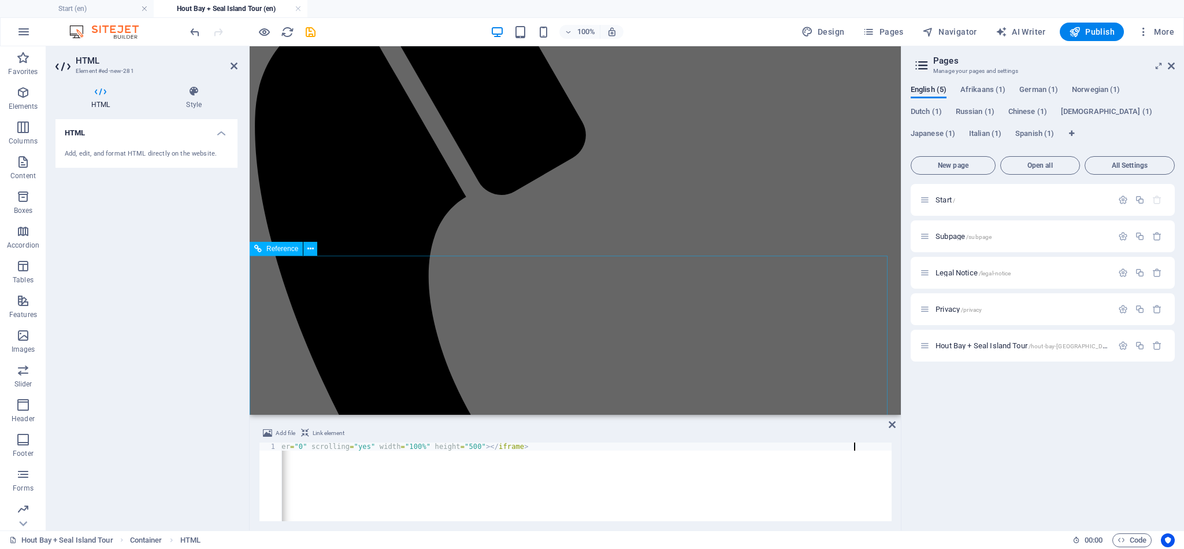
drag, startPoint x: 754, startPoint y: 294, endPoint x: 955, endPoint y: 294, distance: 200.6
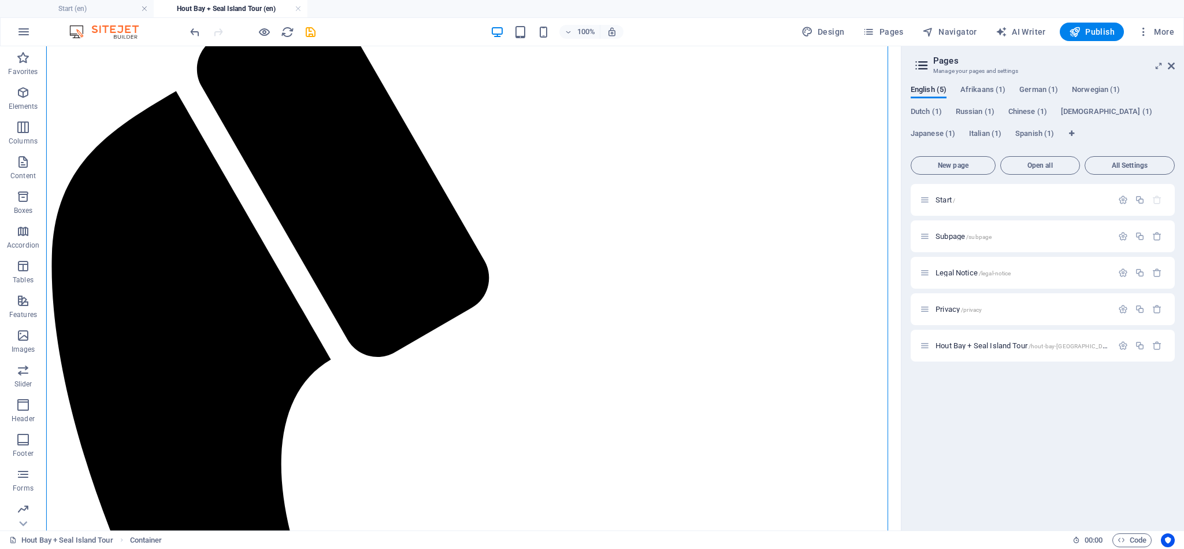
scroll to position [429, 0]
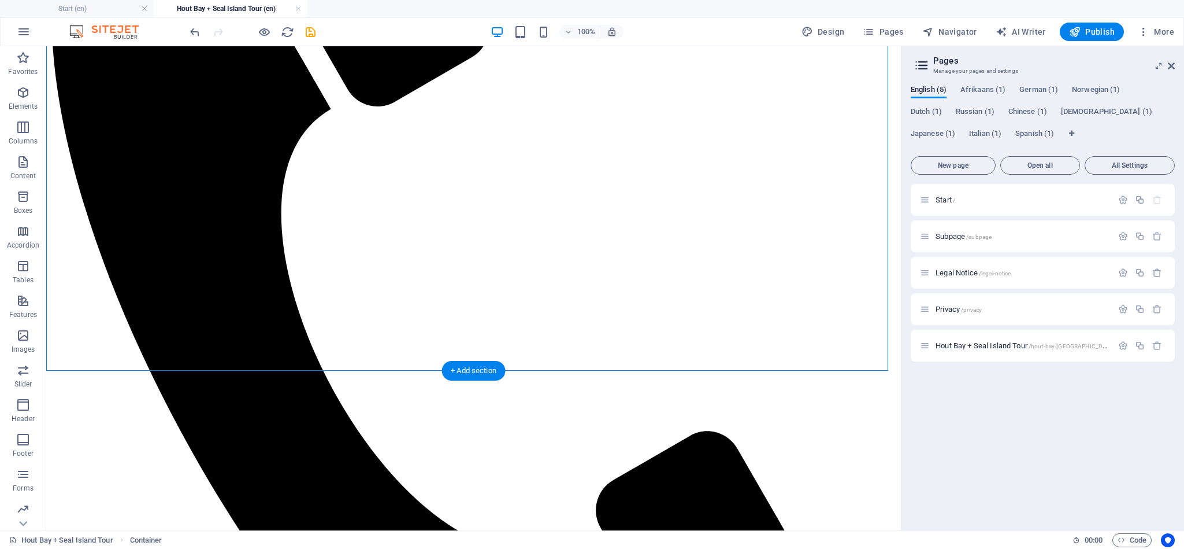
drag, startPoint x: 258, startPoint y: 182, endPoint x: 432, endPoint y: 330, distance: 228.4
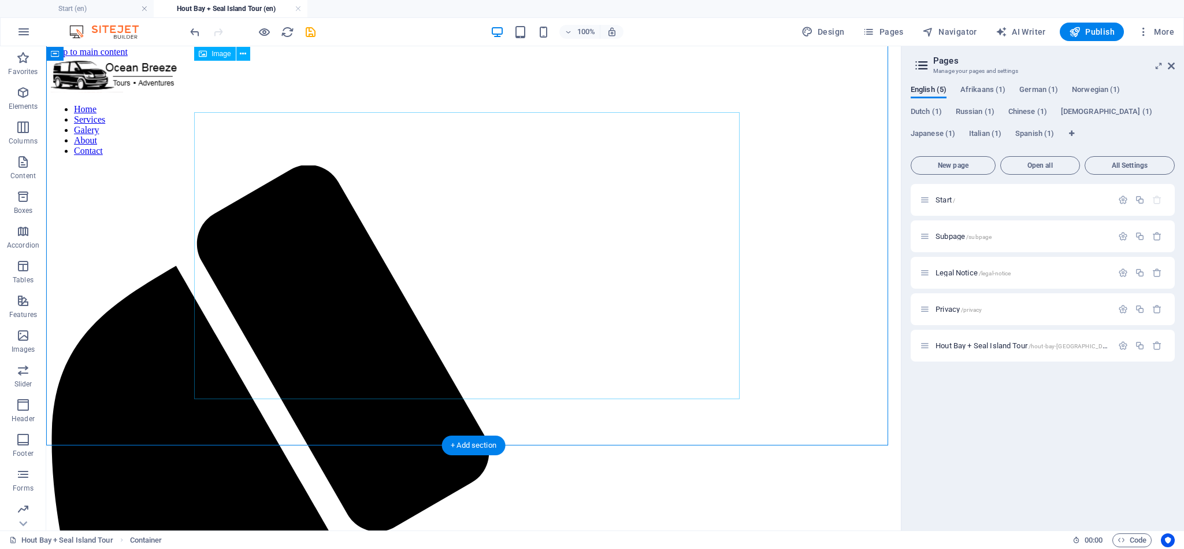
scroll to position [0, 0]
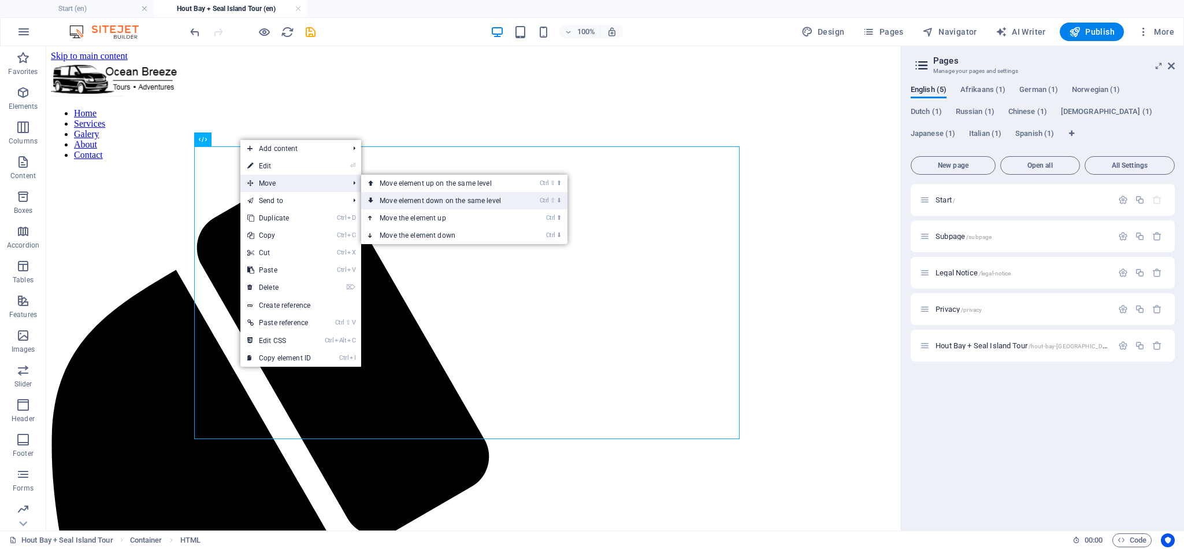
click at [510, 202] on link "Ctrl ⇧ ⬇ Move element down on the same level" at bounding box center [442, 200] width 163 height 17
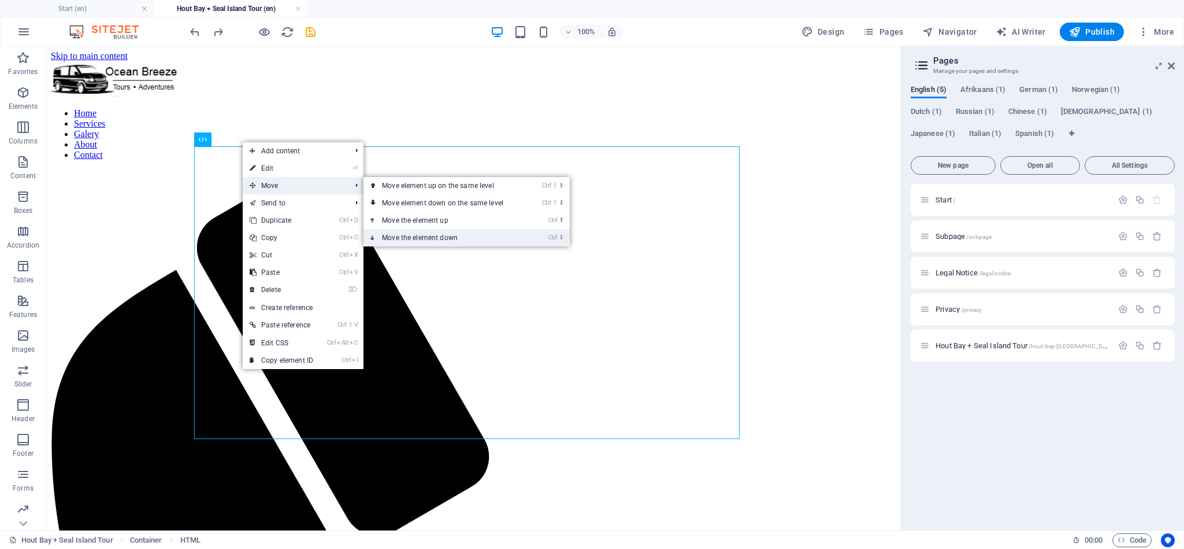
click at [465, 236] on link "Ctrl ⬇ Move the element down" at bounding box center [445, 237] width 163 height 17
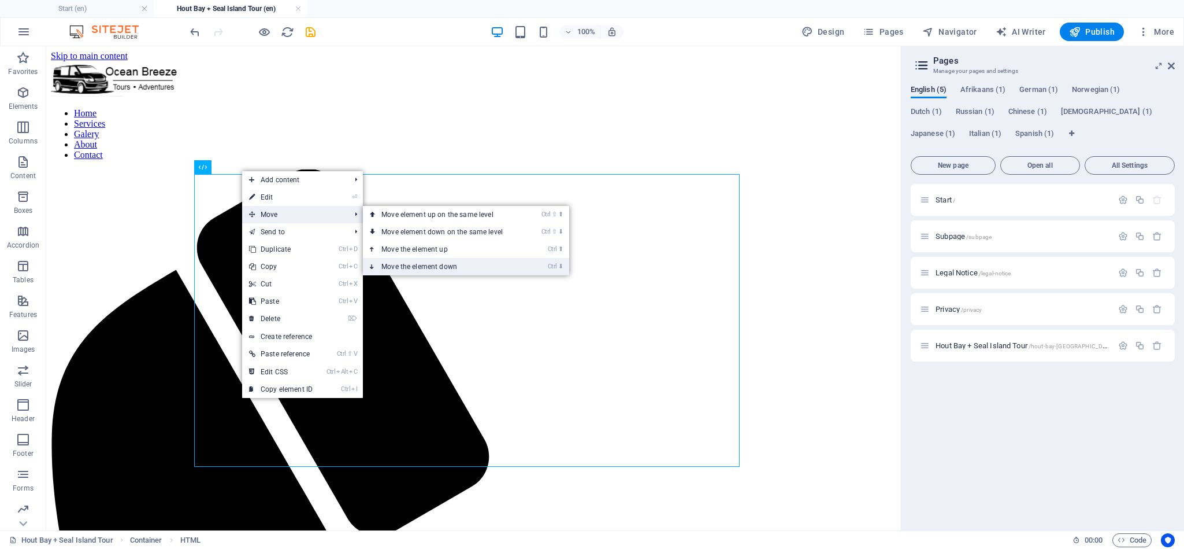
click at [456, 272] on link "Ctrl ⬇ Move the element down" at bounding box center [444, 266] width 163 height 17
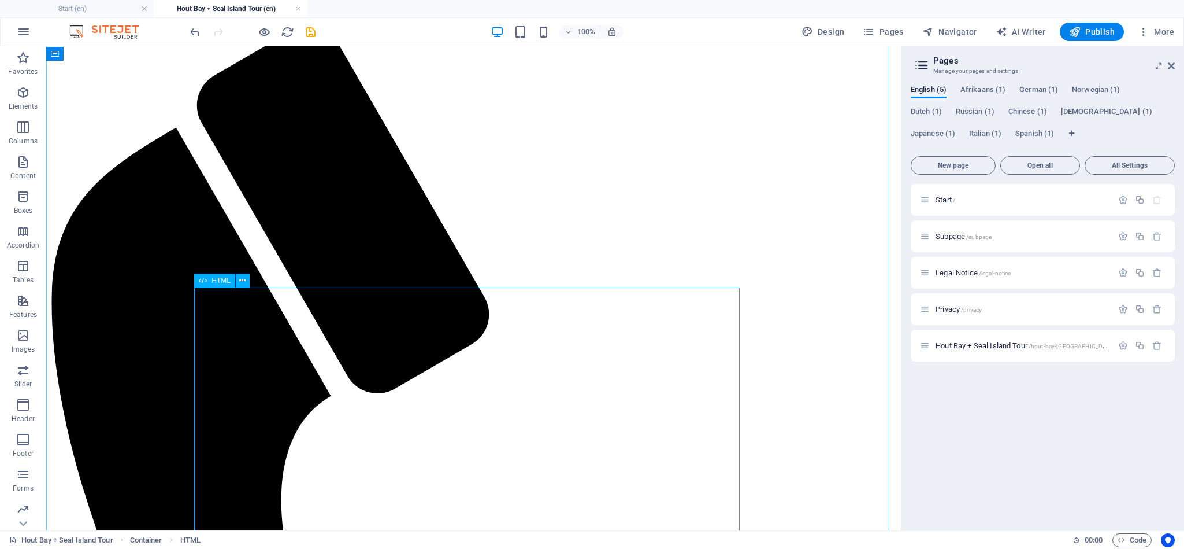
scroll to position [173, 0]
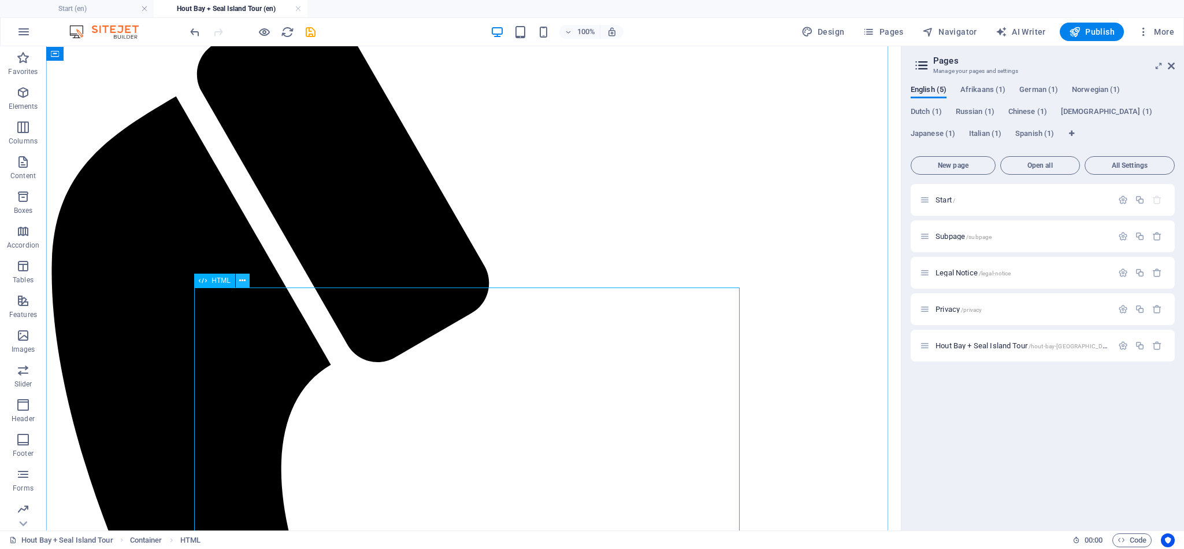
click at [243, 280] on icon at bounding box center [242, 281] width 6 height 12
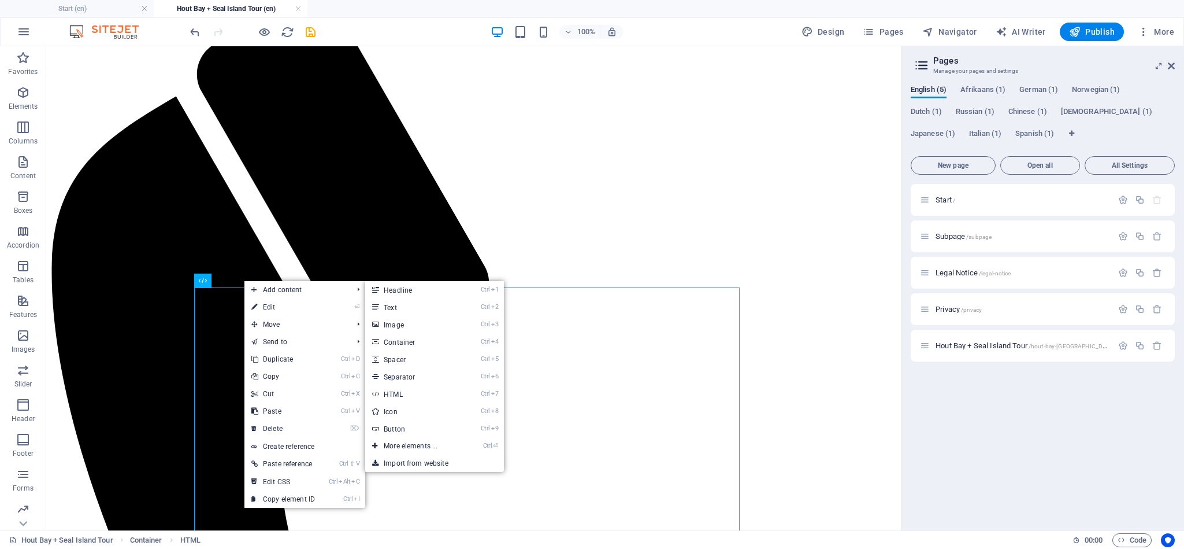
click at [245, 281] on span "Add content" at bounding box center [296, 289] width 103 height 17
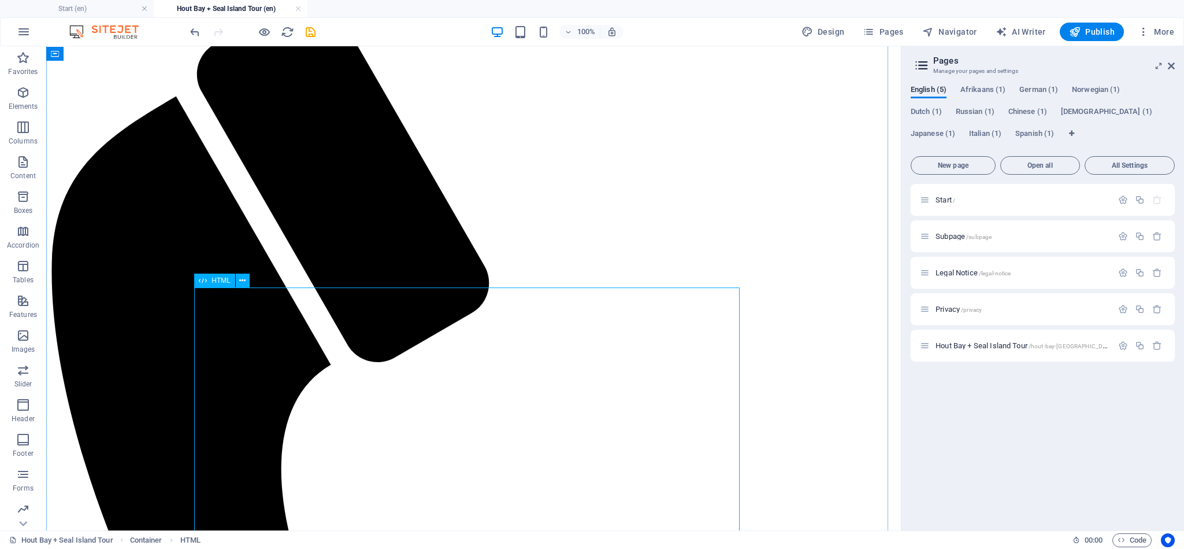
click at [227, 284] on div "HTML" at bounding box center [214, 280] width 41 height 14
click at [224, 284] on div "HTML" at bounding box center [214, 280] width 41 height 14
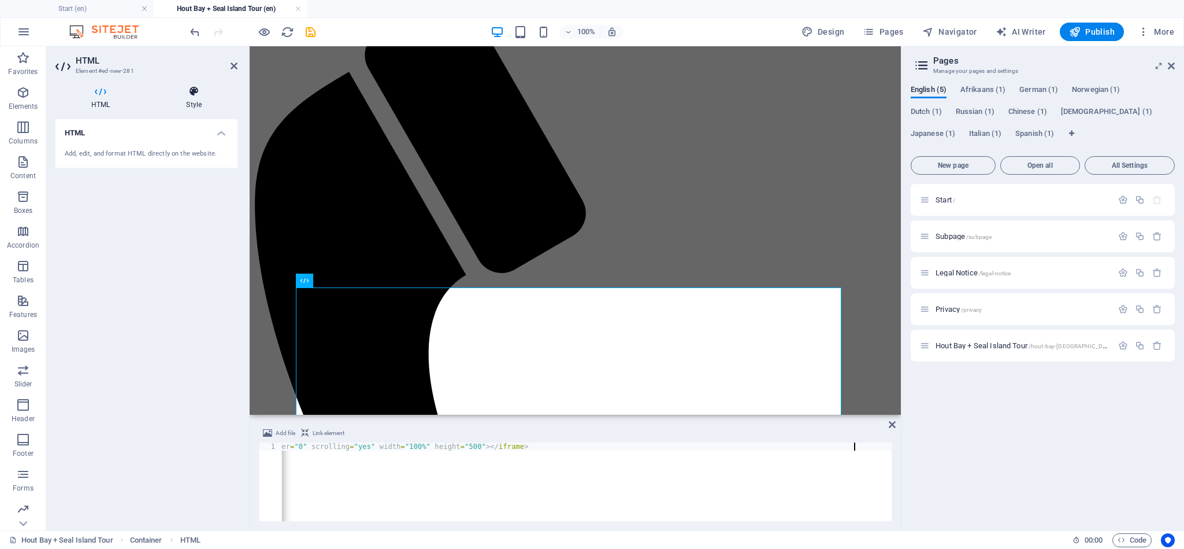
click at [188, 97] on h4 "Style" at bounding box center [193, 98] width 87 height 24
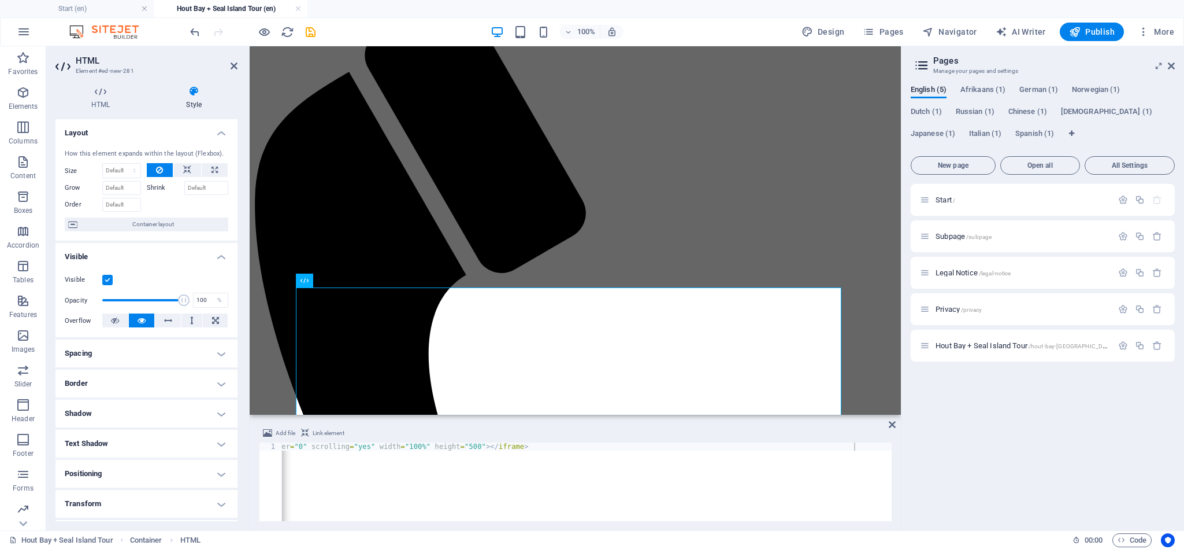
click at [154, 356] on h4 "Spacing" at bounding box center [146, 353] width 182 height 28
click at [145, 379] on select "Default auto px % rem vw vh Custom" at bounding box center [138, 377] width 53 height 14
click at [212, 380] on span "Custom" at bounding box center [205, 376] width 40 height 14
click at [146, 395] on select "auto px % rem vw vh" at bounding box center [146, 397] width 49 height 14
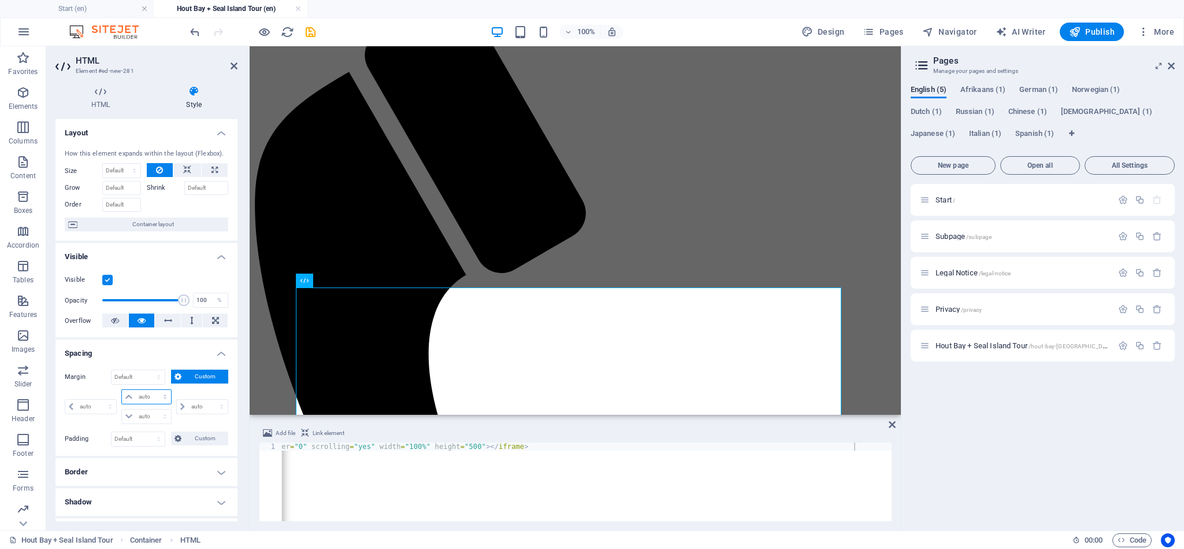
click at [146, 395] on select "auto px % rem vw vh" at bounding box center [146, 397] width 49 height 14
select select "px"
click at [153, 391] on select "auto px % rem vw vh" at bounding box center [146, 397] width 49 height 14
type input "0"
select select "px"
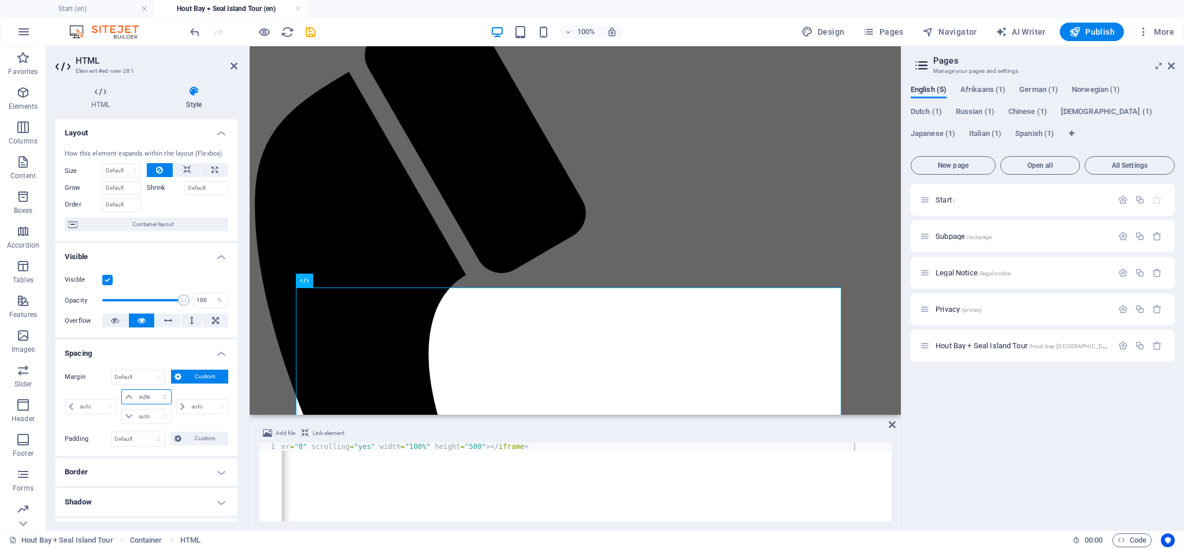
type input "0"
select select "px"
type input "0"
select select "px"
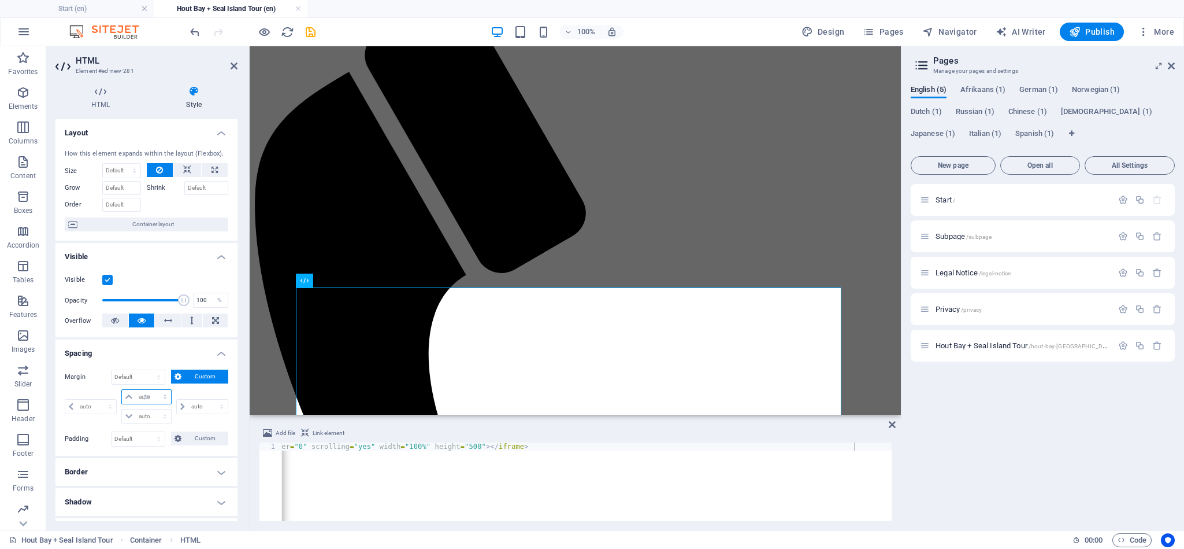
type input "0"
select select "px"
type input "20"
select select "DISABLED_OPTION_VALUE"
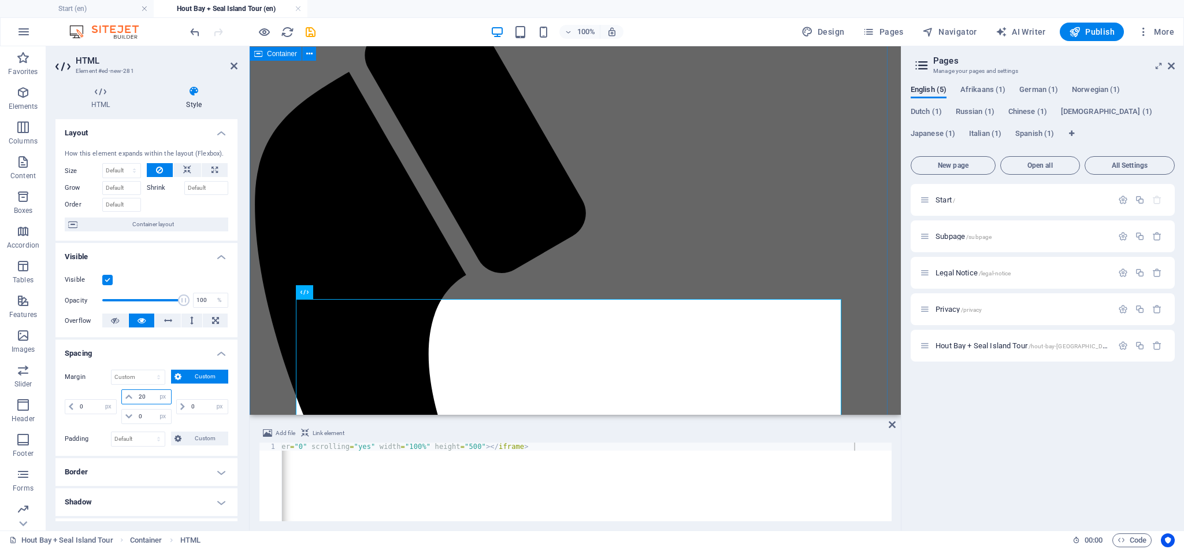
type input "20"
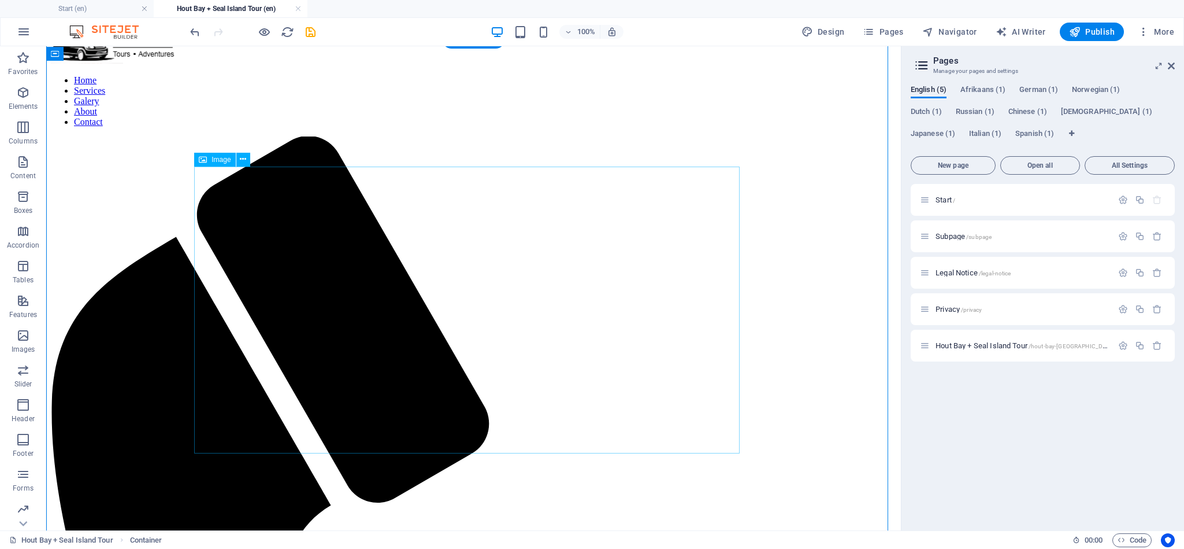
scroll to position [0, 0]
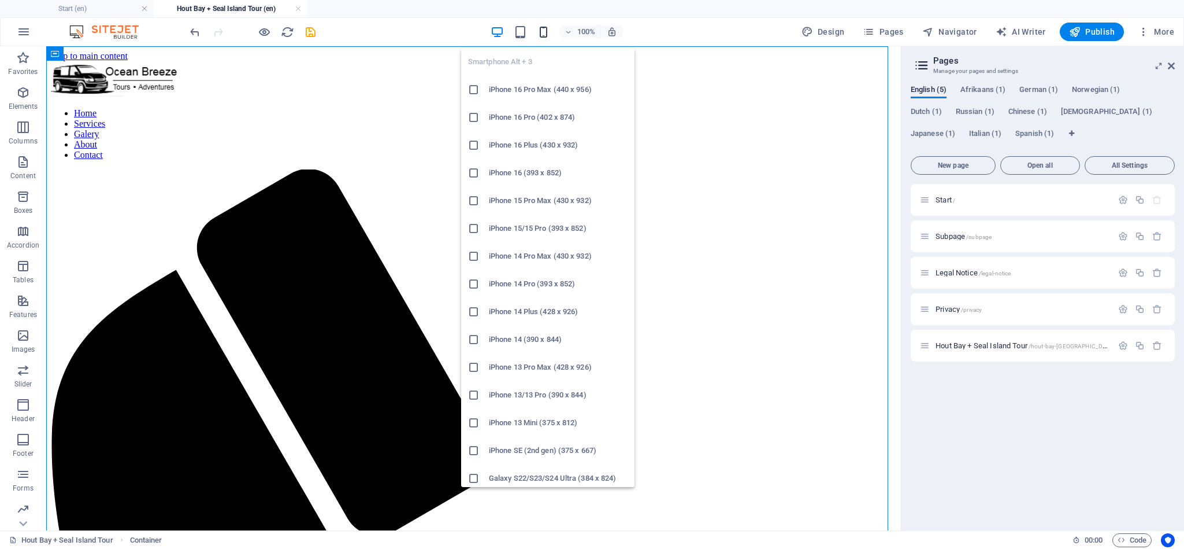
click at [549, 29] on icon "button" at bounding box center [543, 31] width 13 height 13
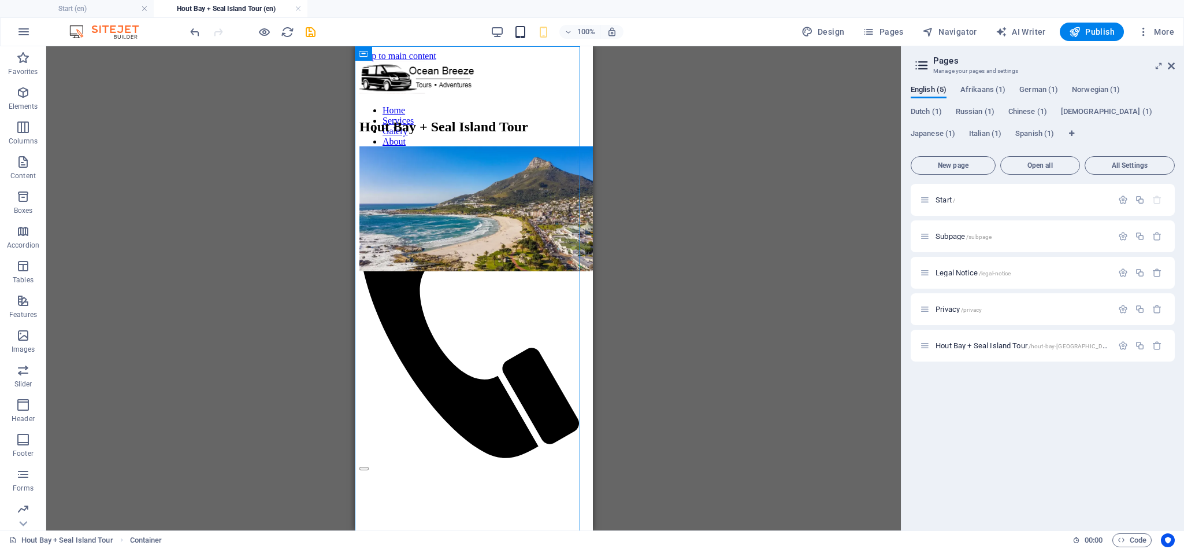
click at [516, 32] on icon "button" at bounding box center [520, 31] width 13 height 13
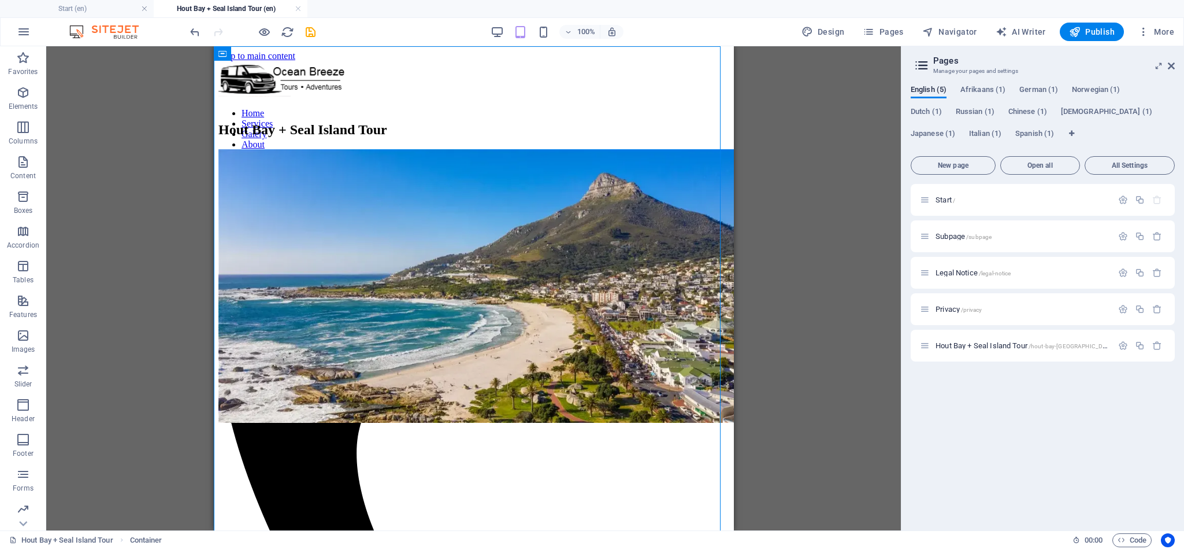
click at [1098, 40] on button "Publish" at bounding box center [1092, 32] width 64 height 18
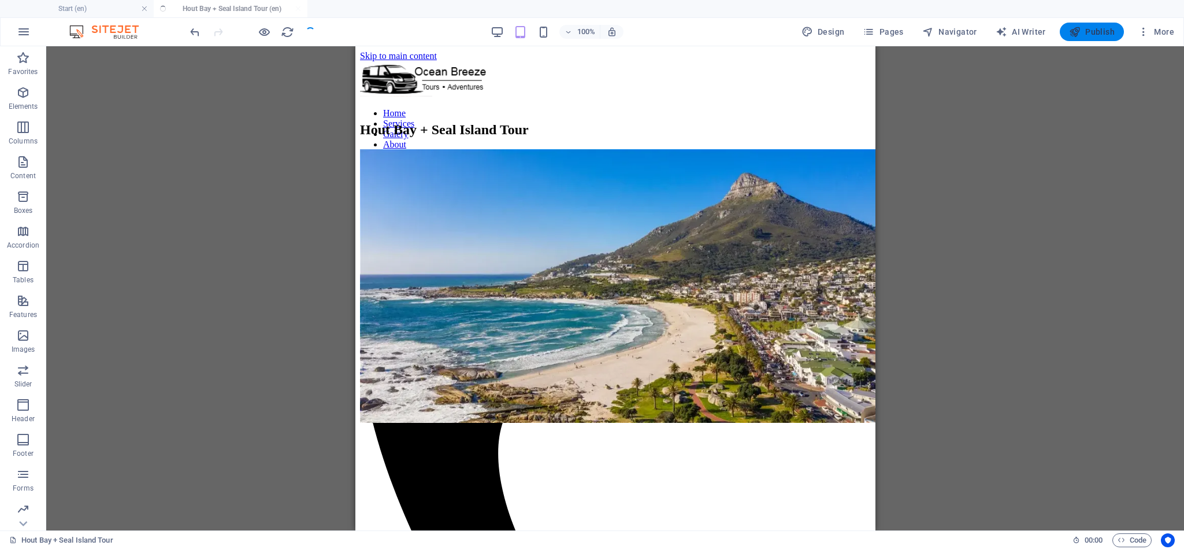
click at [1098, 34] on span "Publish" at bounding box center [1092, 32] width 46 height 12
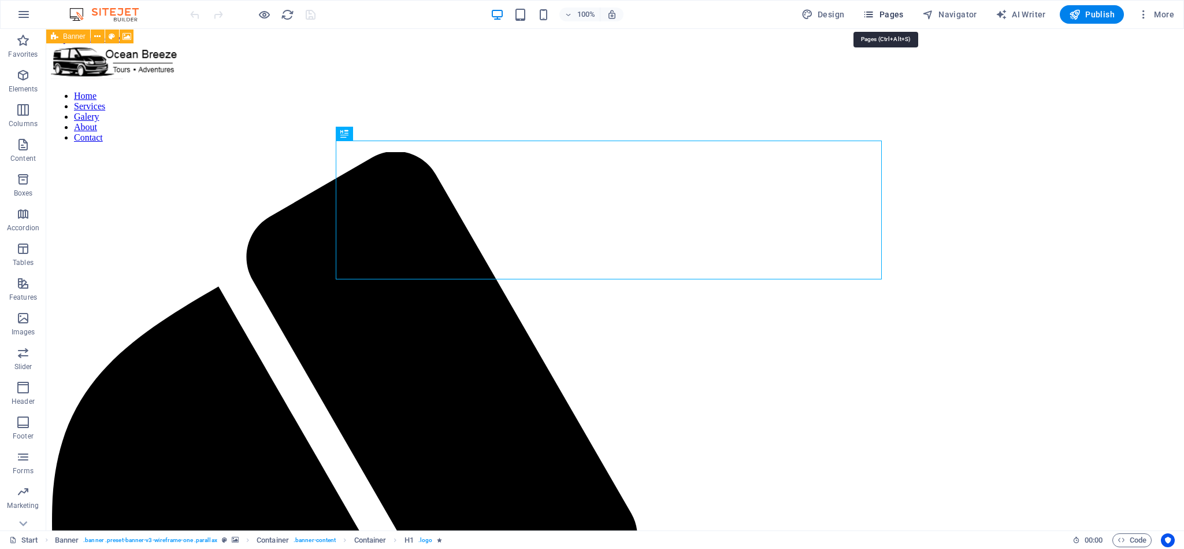
click at [878, 14] on span "Pages" at bounding box center [883, 15] width 40 height 12
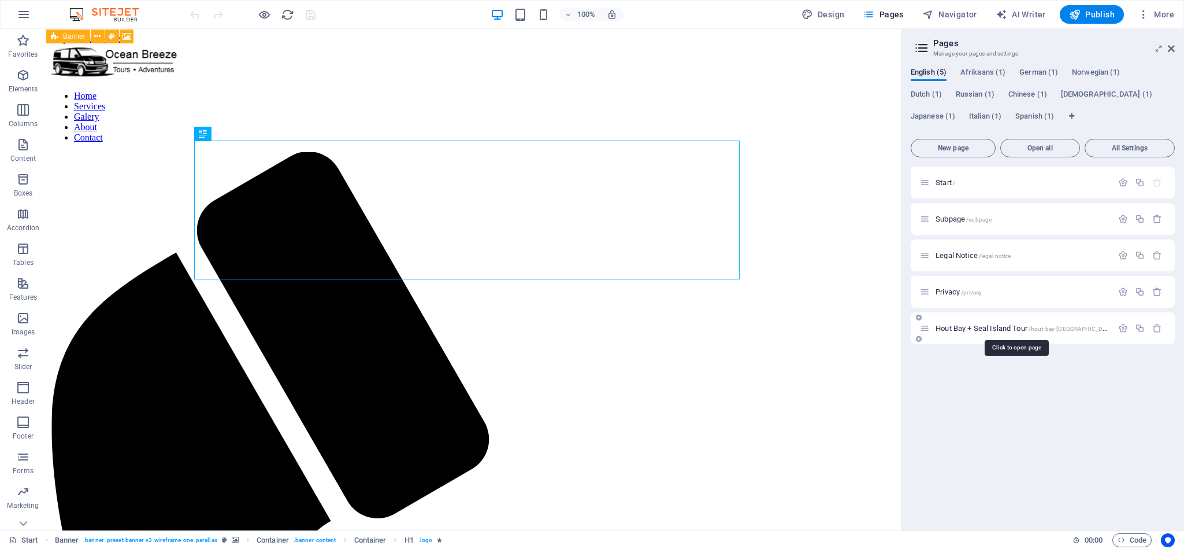
click at [1056, 330] on span "/hout-bay-[GEOGRAPHIC_DATA]-island-tour" at bounding box center [1087, 328] width 117 height 6
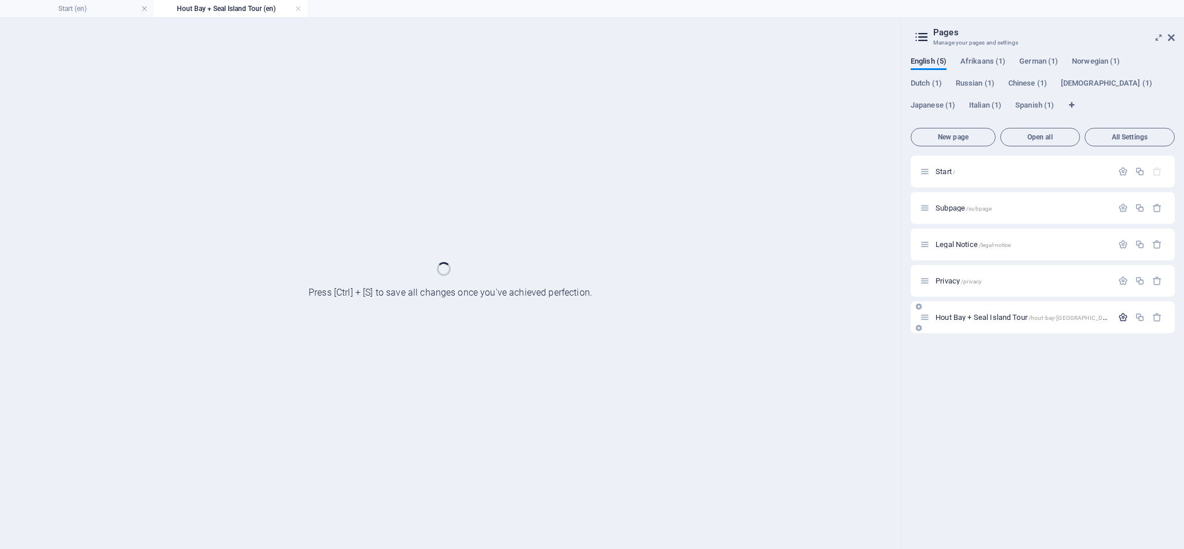
click at [1126, 316] on icon "button" at bounding box center [1124, 317] width 10 height 10
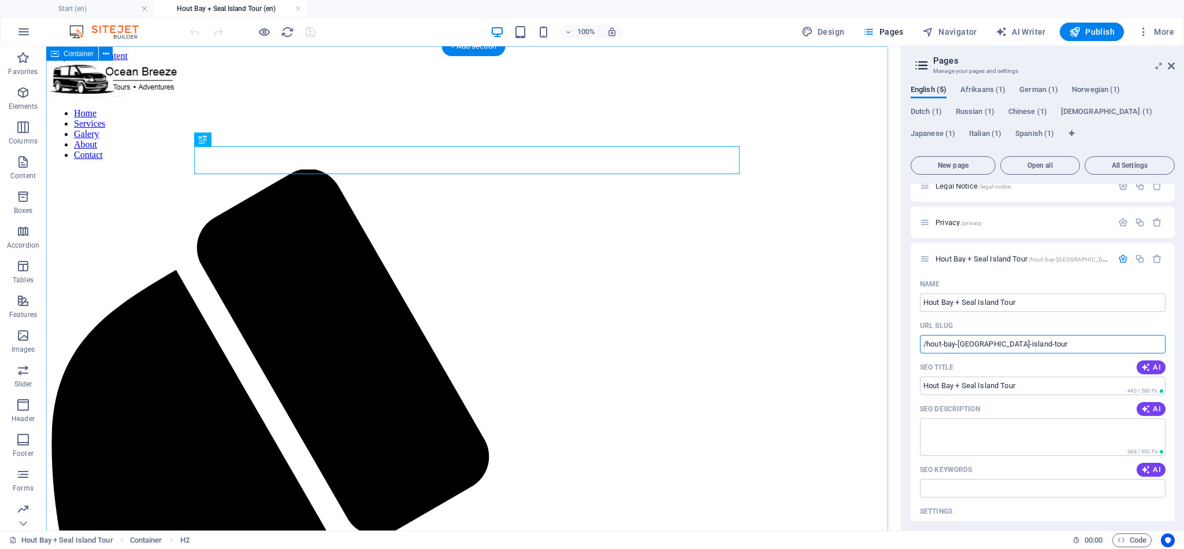
drag, startPoint x: 1087, startPoint y: 387, endPoint x: 861, endPoint y: 328, distance: 233.4
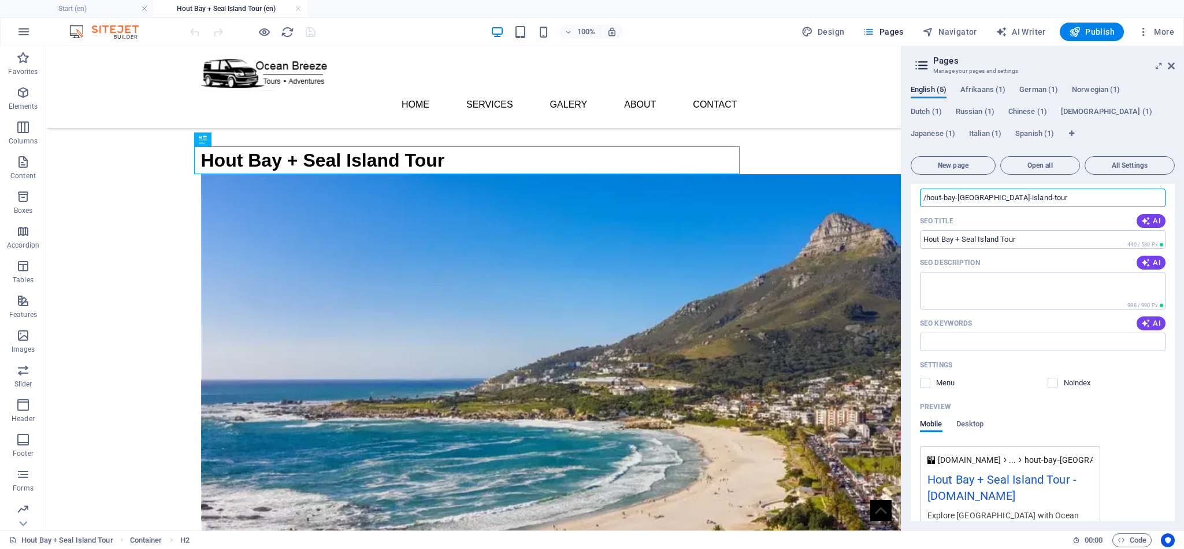
scroll to position [260, 0]
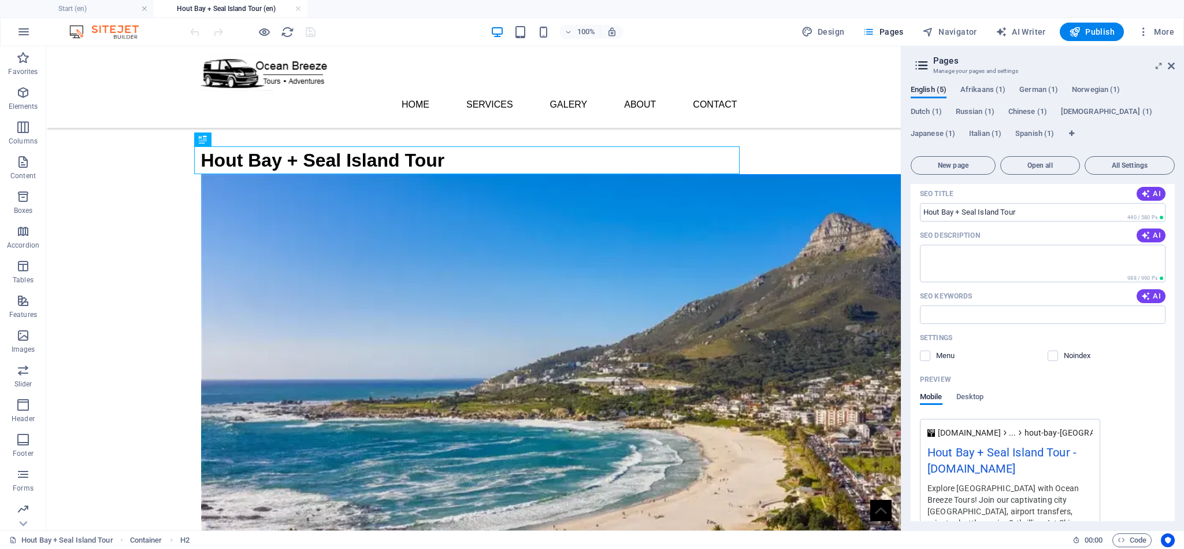
click at [934, 358] on span at bounding box center [934, 356] width 6 height 6
click at [926, 358] on label at bounding box center [925, 355] width 10 height 10
click at [0, 0] on input "checkbox" at bounding box center [0, 0] width 0 height 0
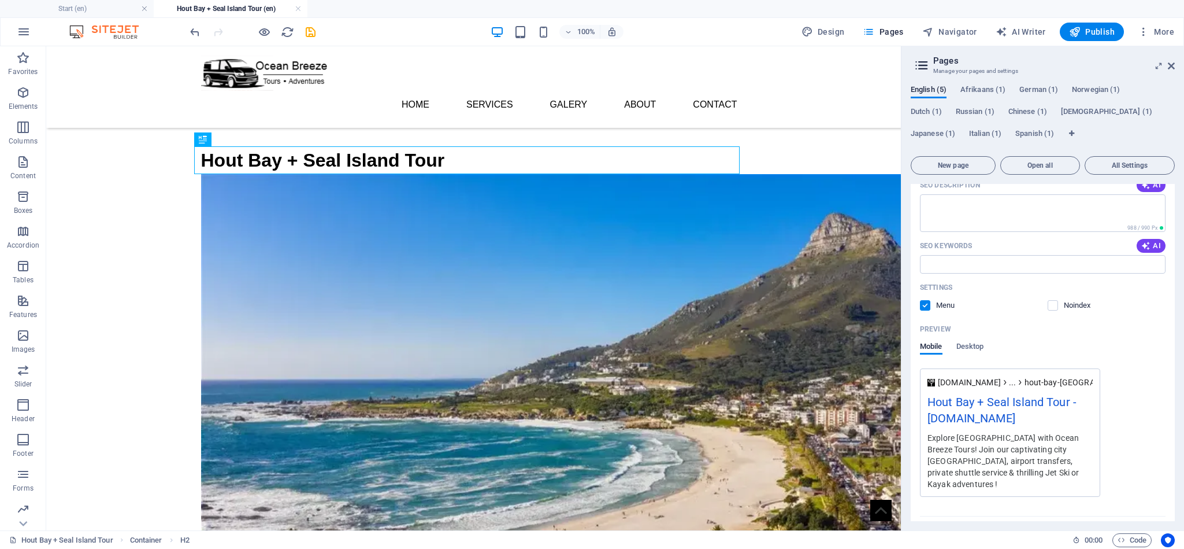
scroll to position [327, 0]
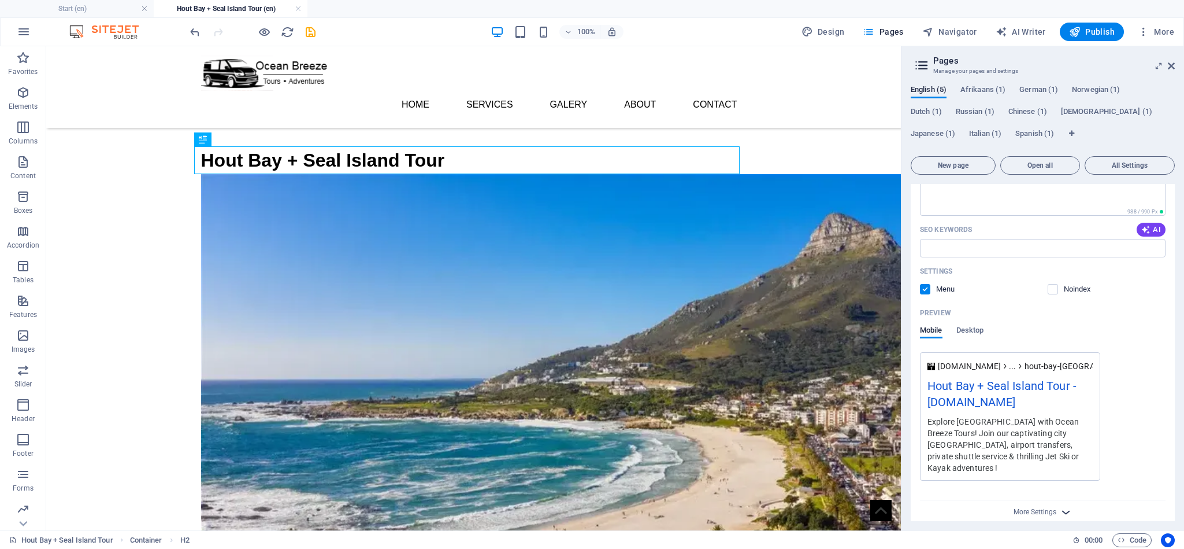
click at [1064, 505] on icon "button" at bounding box center [1066, 511] width 13 height 13
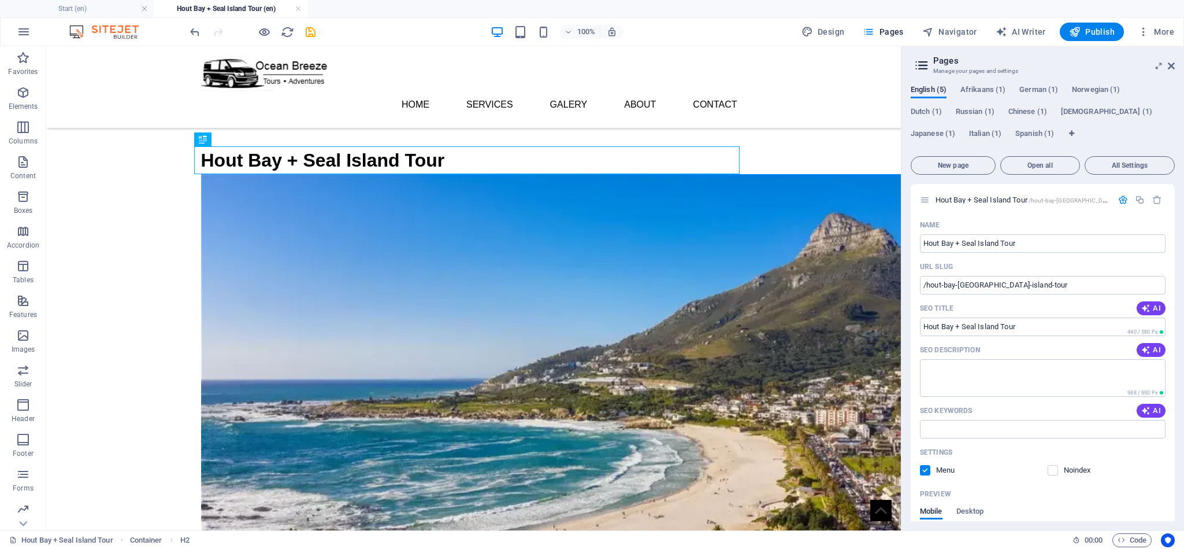
scroll to position [0, 0]
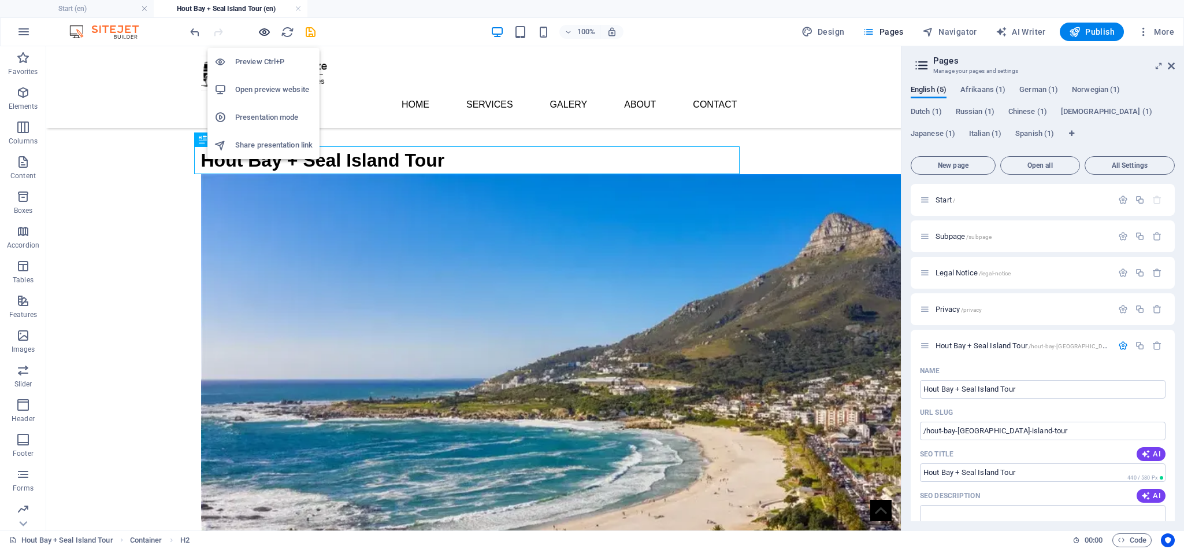
click at [266, 34] on icon "button" at bounding box center [264, 31] width 13 height 13
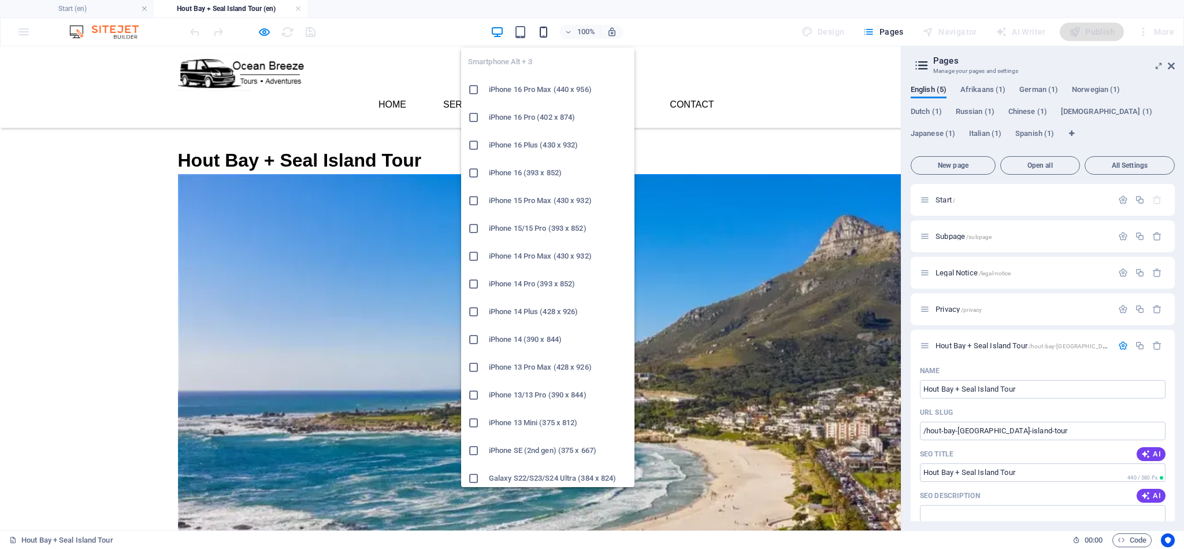
click at [542, 36] on icon "button" at bounding box center [543, 31] width 13 height 13
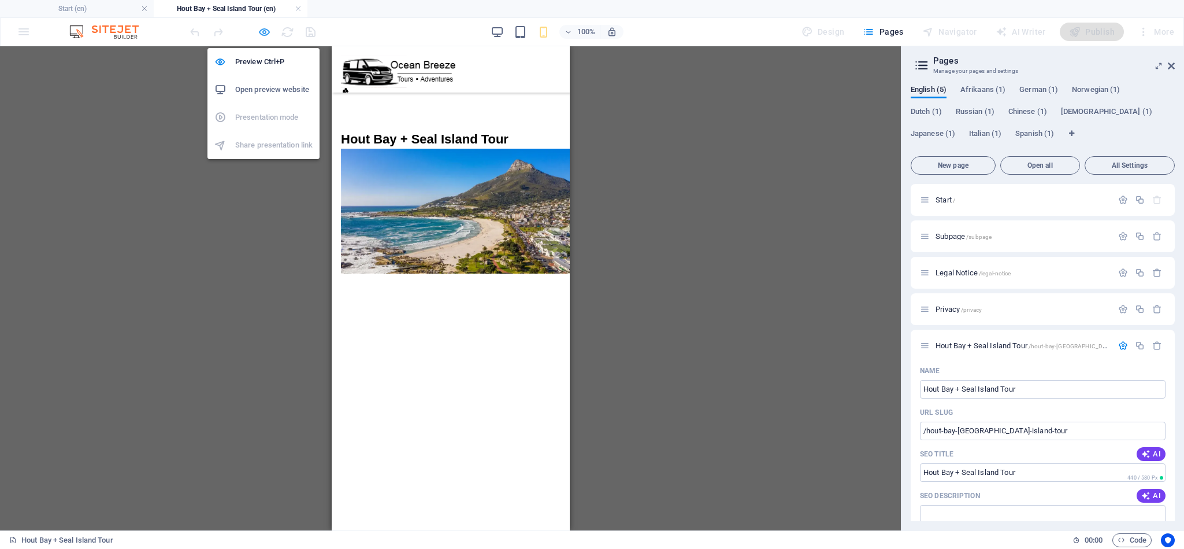
click at [265, 34] on icon "button" at bounding box center [264, 31] width 13 height 13
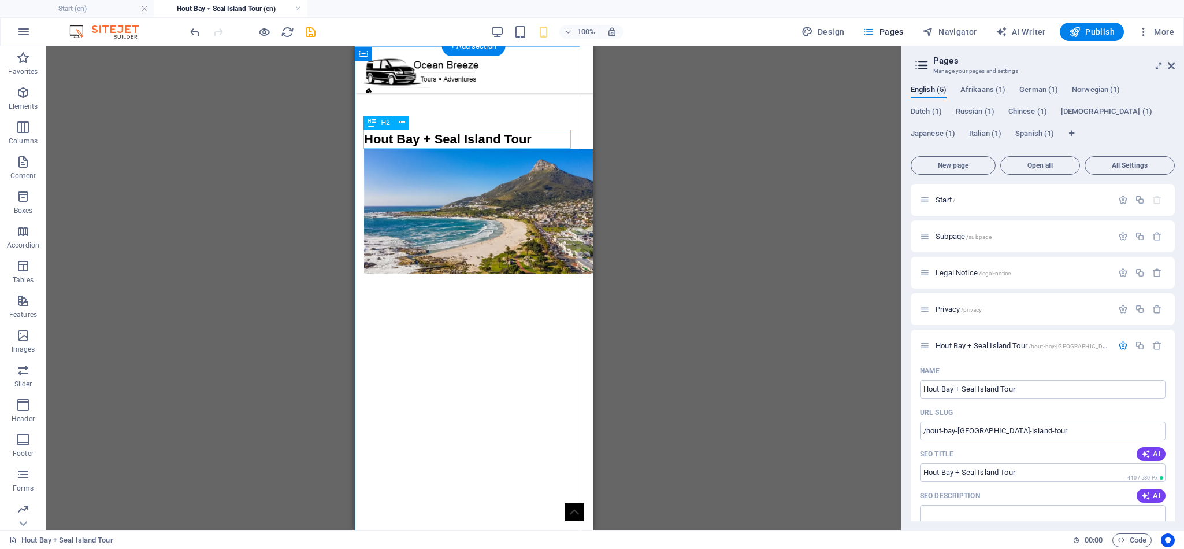
click at [382, 140] on div "Hout Bay + Seal Island Tour" at bounding box center [474, 138] width 220 height 19
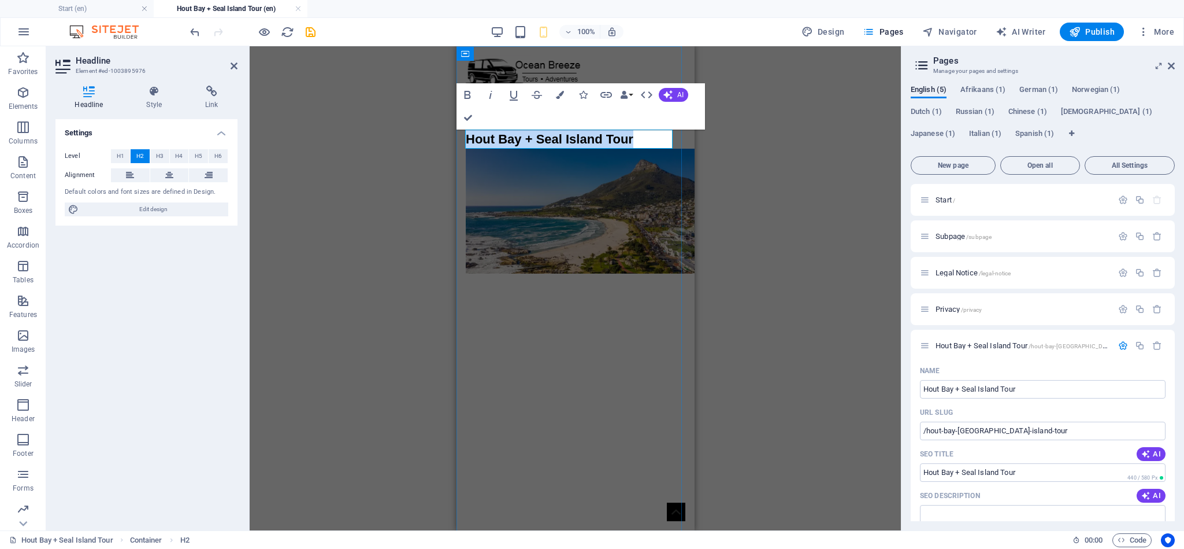
click at [469, 146] on h2 "Hout Bay + Seal Island Tour" at bounding box center [575, 138] width 220 height 19
click at [575, 140] on h2 "Hout Bay + Seal Island Tour" at bounding box center [575, 138] width 220 height 19
click at [635, 354] on div at bounding box center [575, 431] width 220 height 293
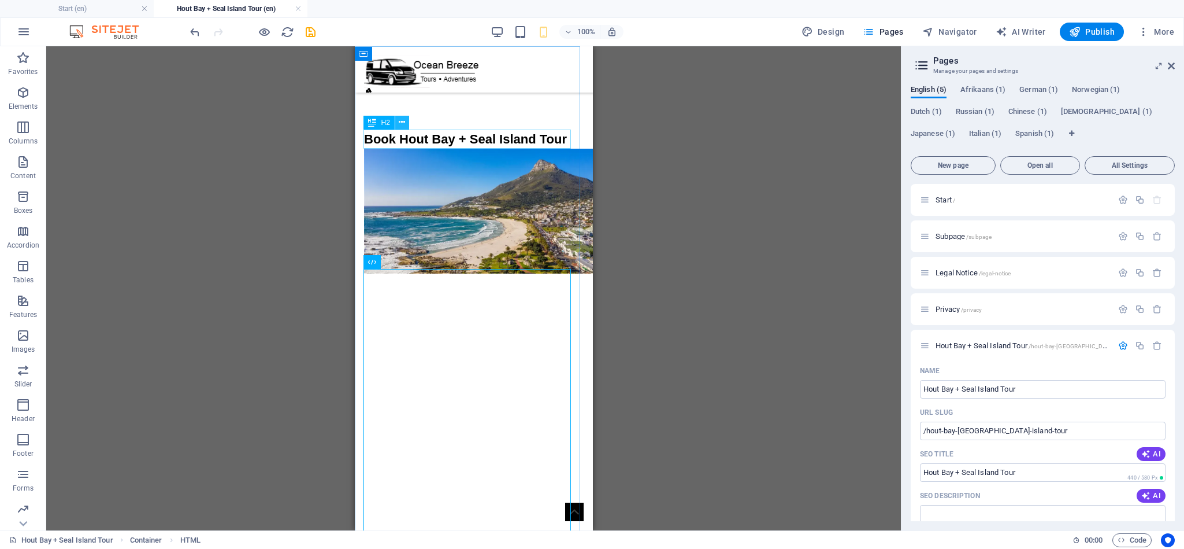
click at [399, 123] on icon at bounding box center [402, 122] width 6 height 12
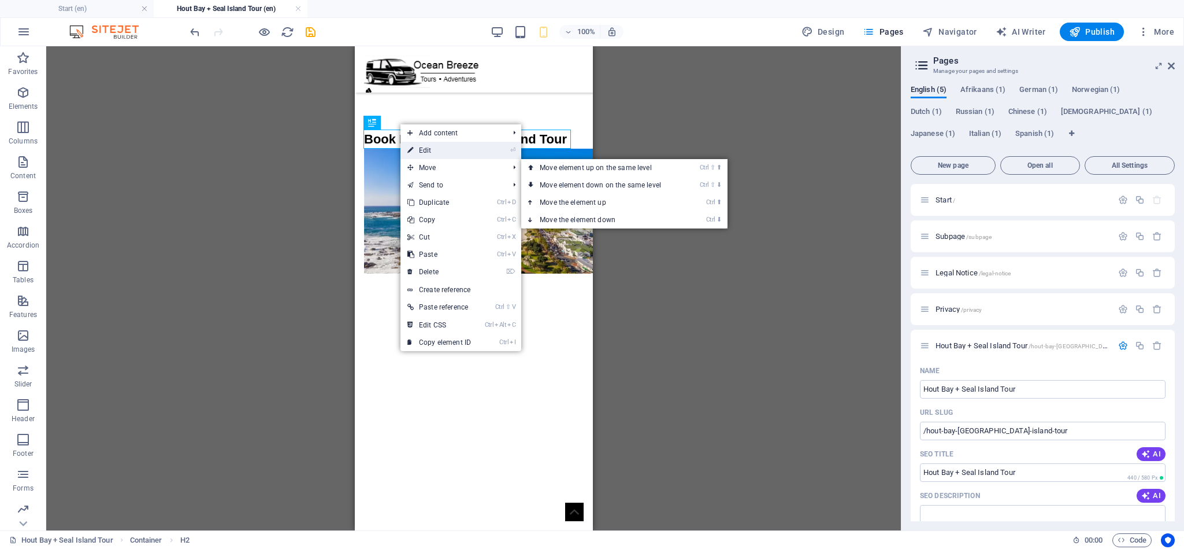
click at [427, 153] on link "⏎ Edit" at bounding box center [439, 150] width 77 height 17
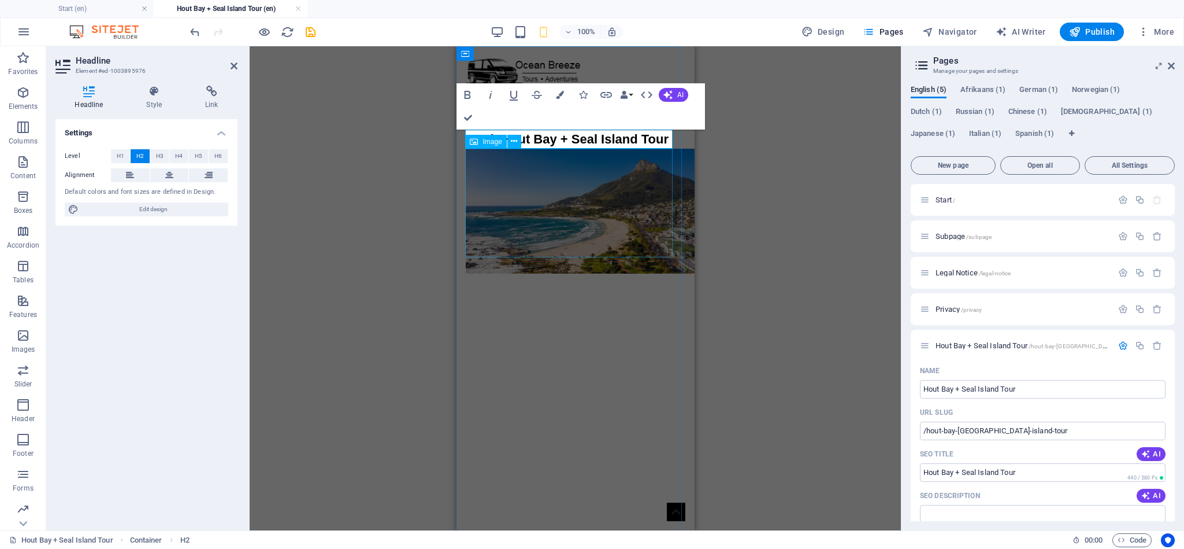
click at [476, 285] on div at bounding box center [575, 431] width 220 height 293
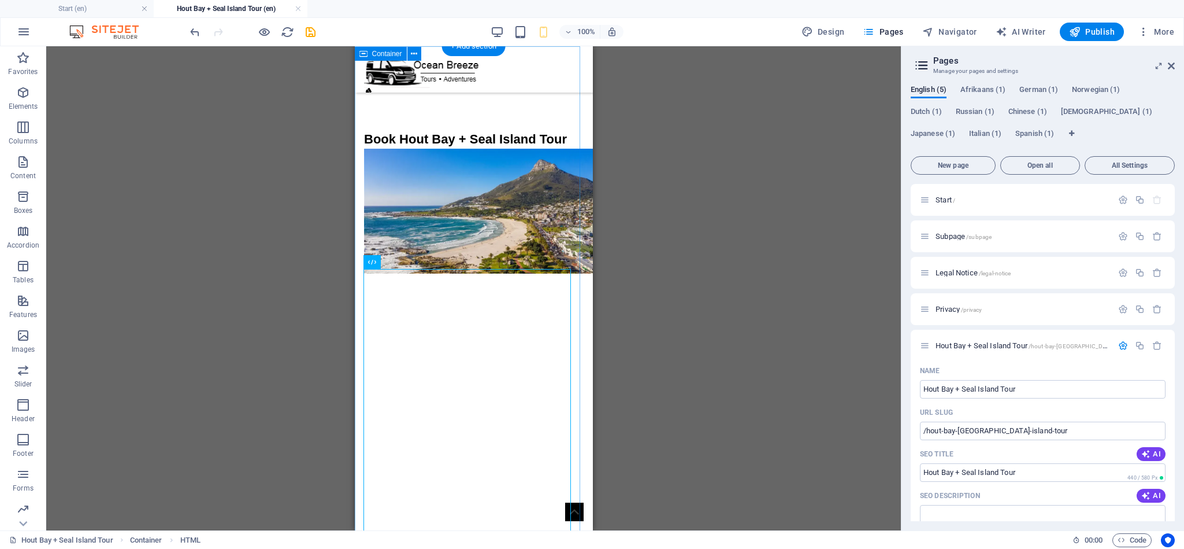
click at [575, 183] on div "Book Hout Bay + Seal Island Tour" at bounding box center [473, 330] width 238 height 569
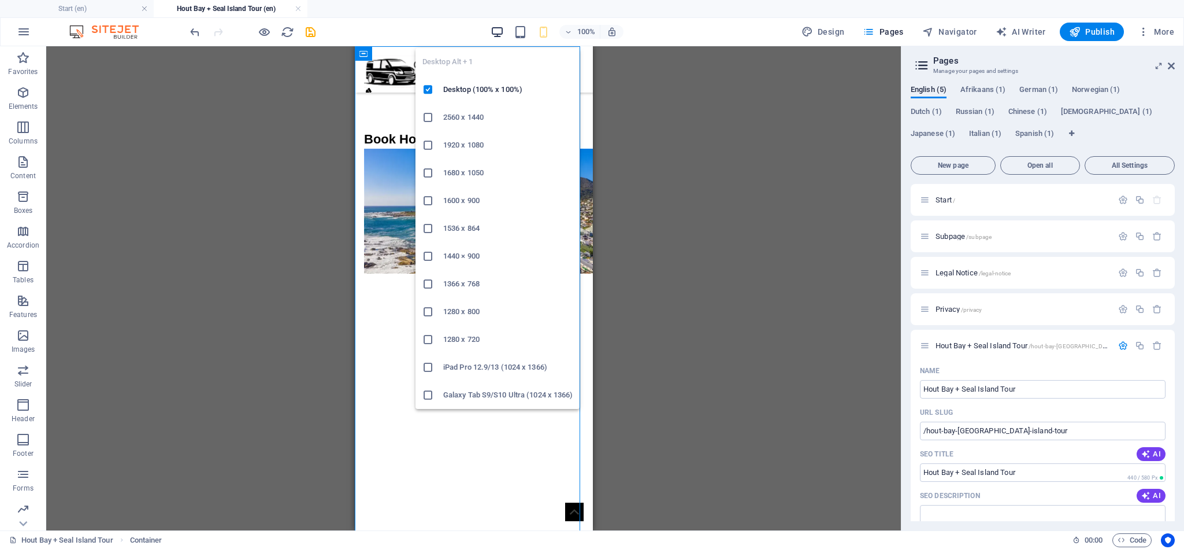
click at [498, 29] on icon "button" at bounding box center [497, 31] width 13 height 13
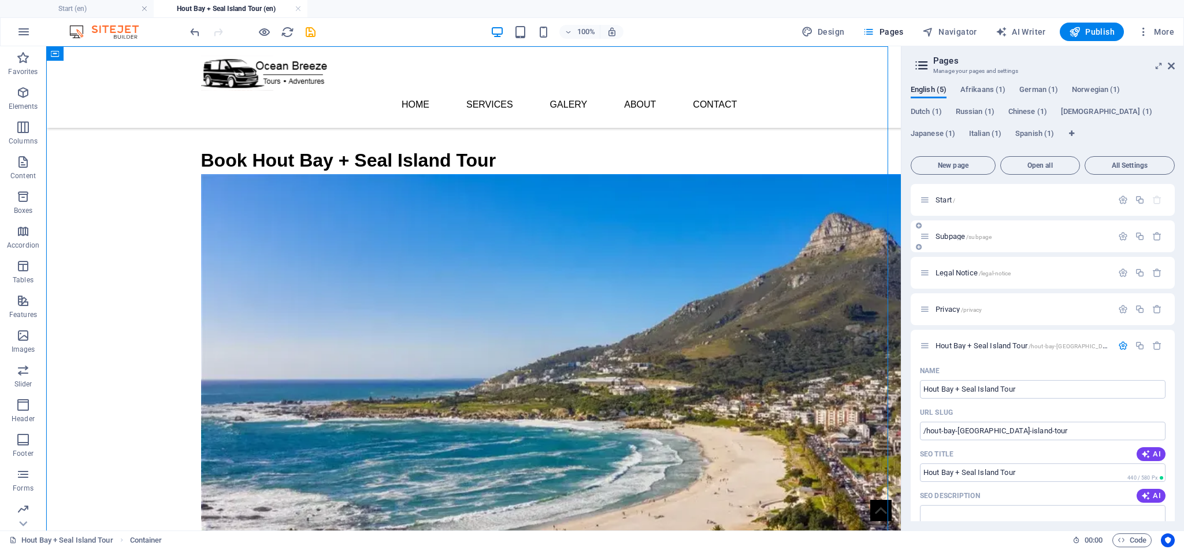
click at [1037, 236] on p "Subpage /subpage" at bounding box center [1022, 236] width 173 height 8
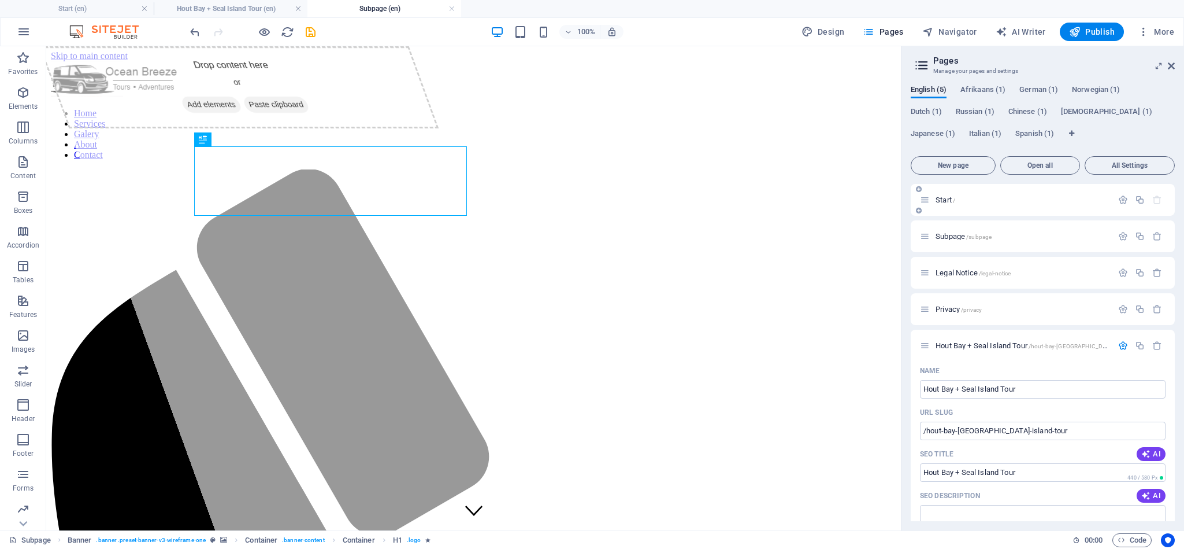
click at [978, 203] on div "Start /" at bounding box center [1016, 199] width 193 height 13
click at [945, 195] on span "Start /" at bounding box center [946, 199] width 20 height 9
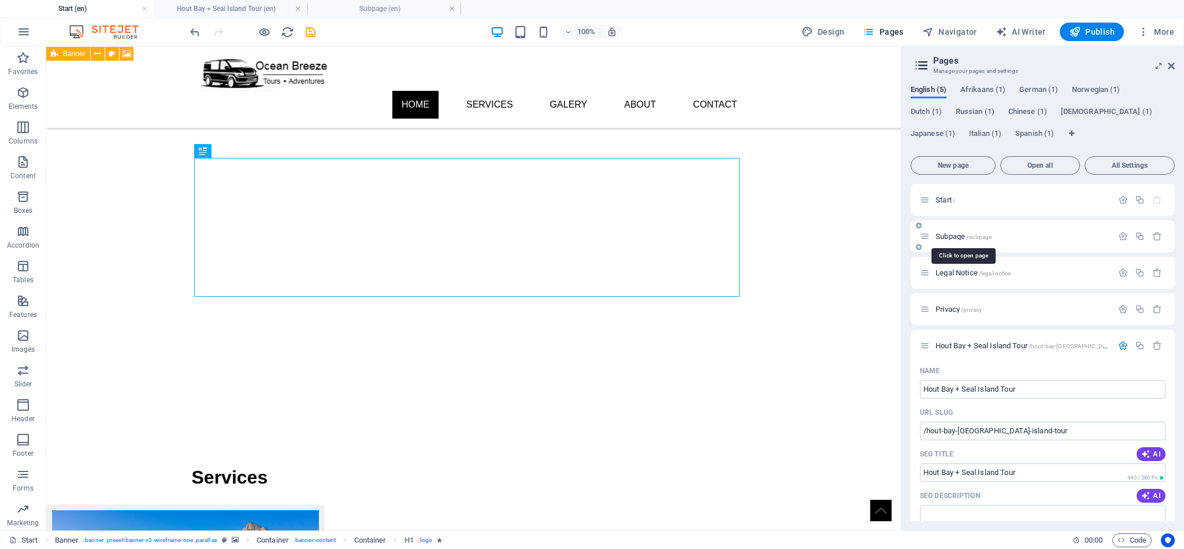
click at [949, 233] on span "Subpage /subpage" at bounding box center [964, 236] width 56 height 9
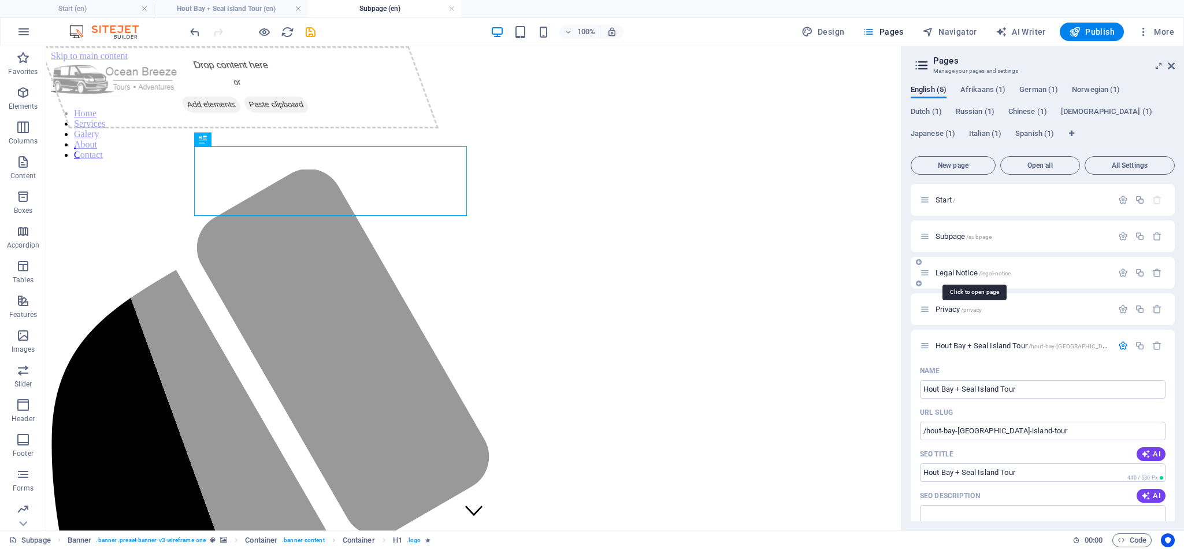
click at [949, 274] on span "Legal Notice /legal-notice" at bounding box center [973, 272] width 75 height 9
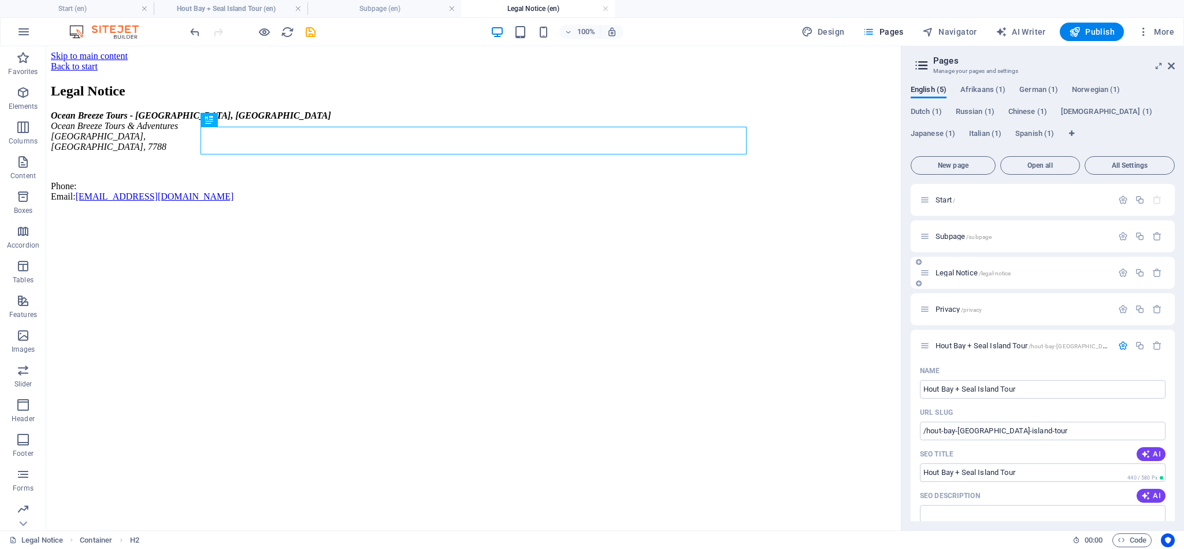
click at [959, 272] on span "Legal Notice /legal-notice" at bounding box center [973, 272] width 75 height 9
click at [949, 310] on span "Privacy /privacy" at bounding box center [959, 309] width 46 height 9
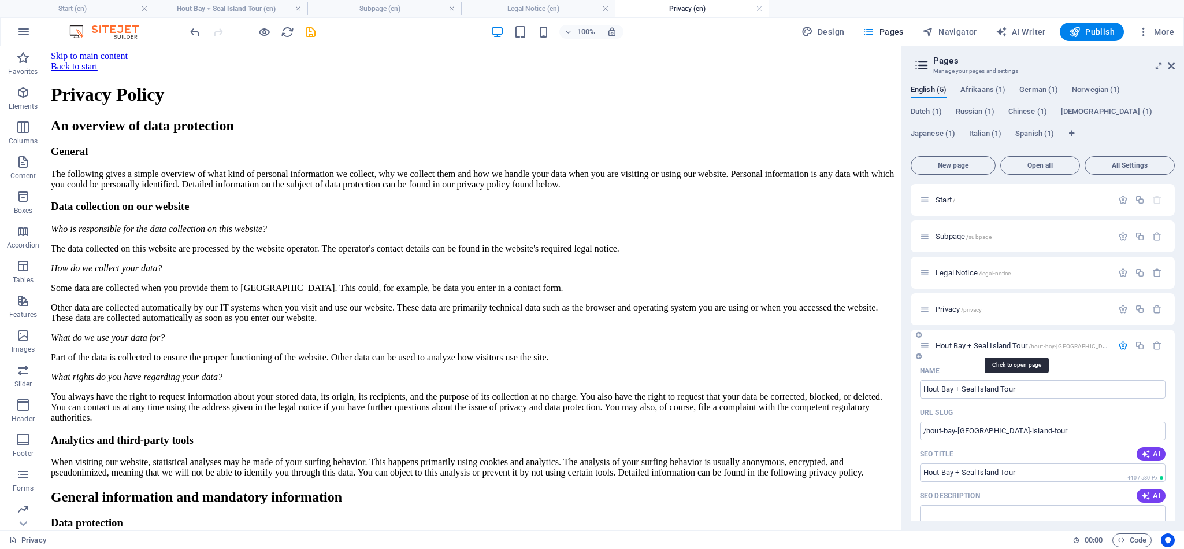
click at [967, 343] on span "[GEOGRAPHIC_DATA] + Seal Island Tour /[GEOGRAPHIC_DATA]-[GEOGRAPHIC_DATA]-islan…" at bounding box center [1041, 345] width 210 height 9
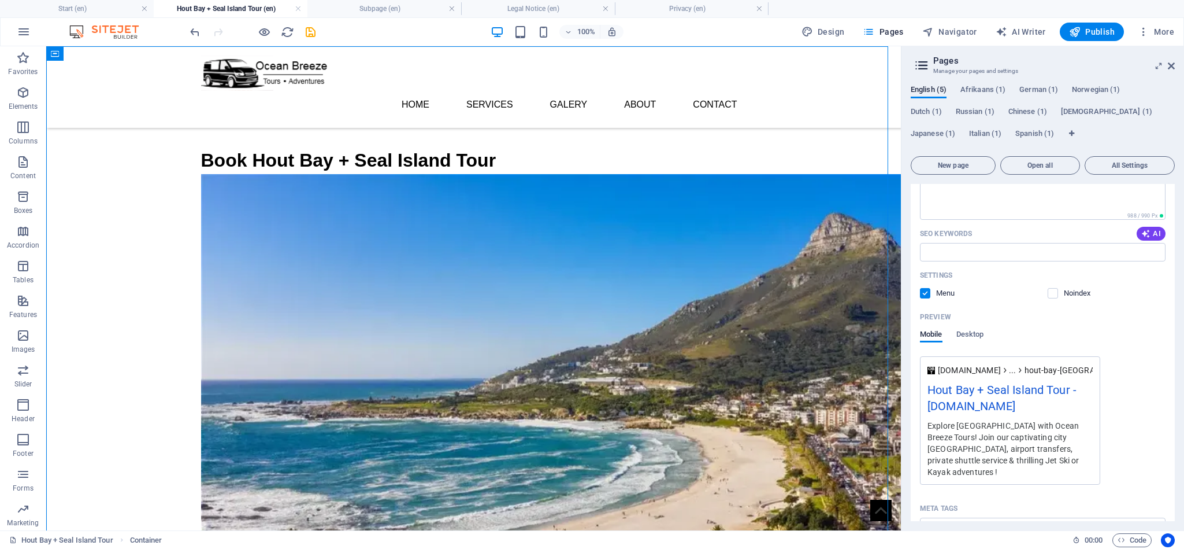
scroll to position [347, 0]
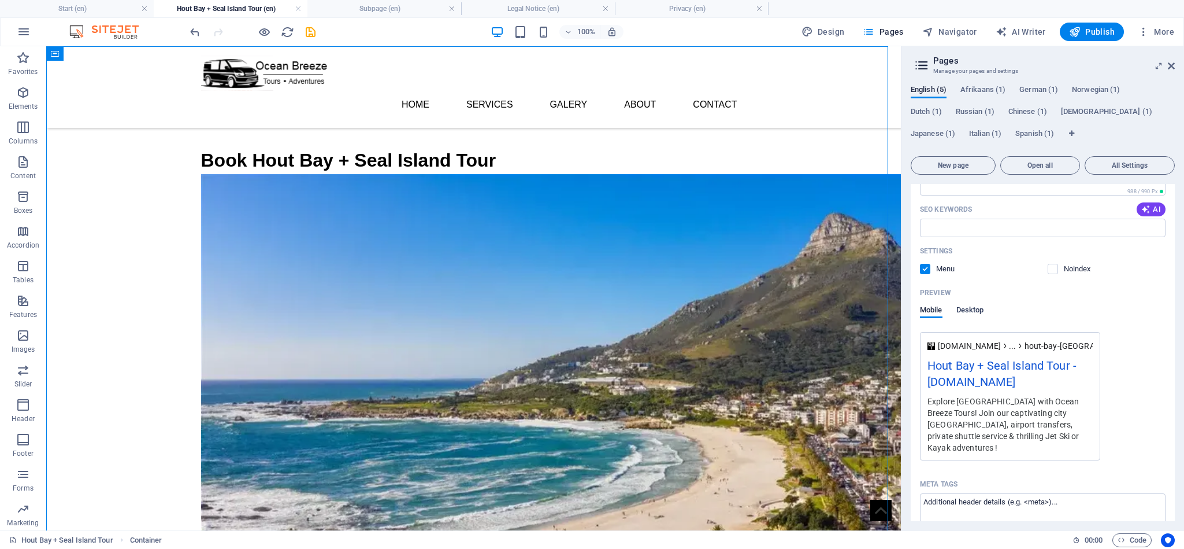
click at [973, 307] on span "Desktop" at bounding box center [971, 311] width 28 height 16
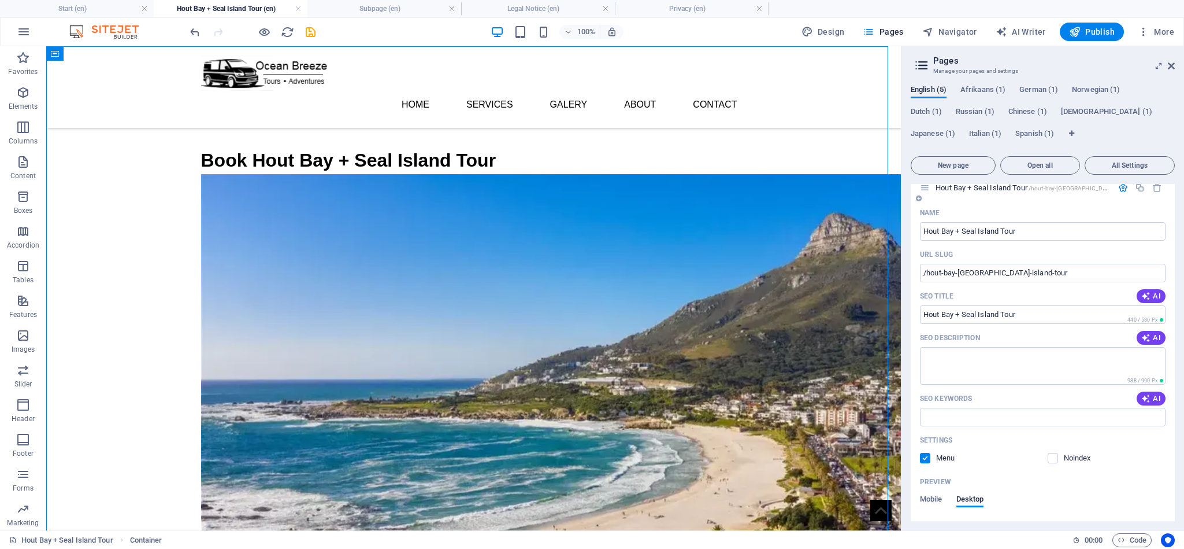
scroll to position [0, 0]
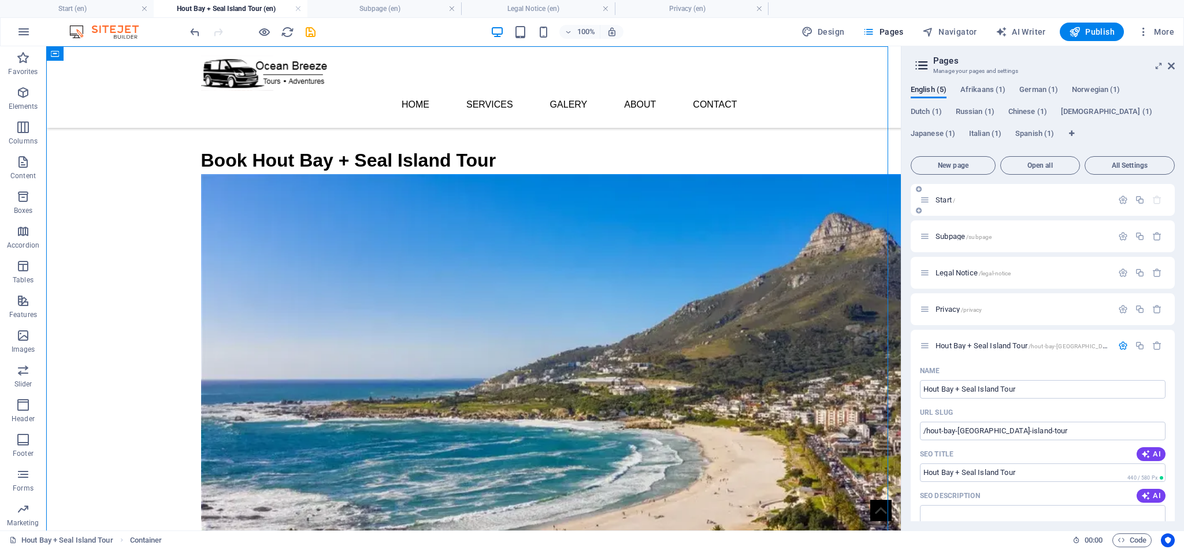
click at [956, 201] on p "Start /" at bounding box center [1022, 200] width 173 height 8
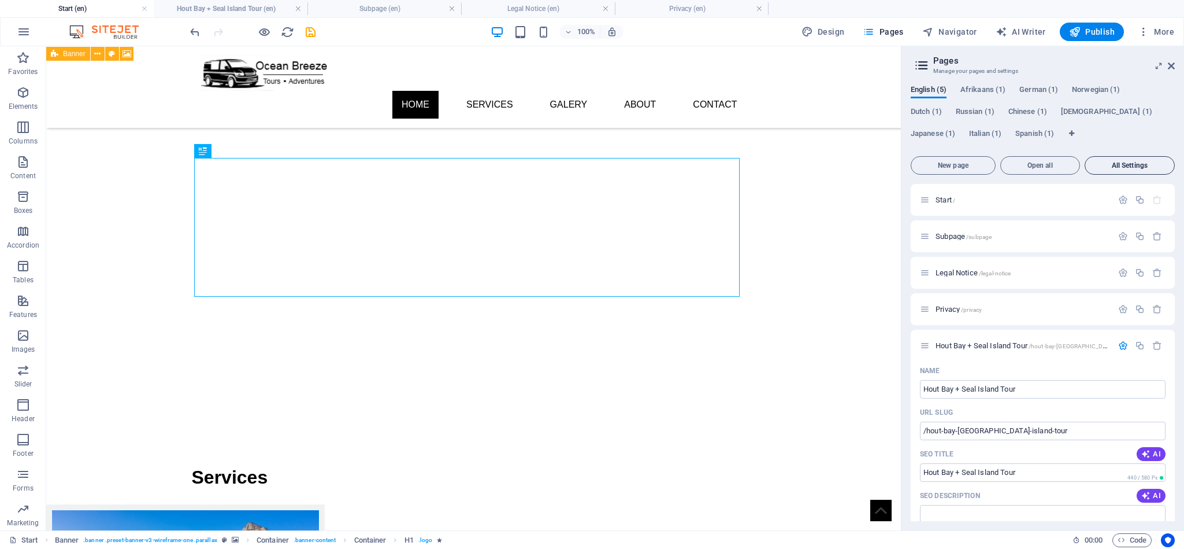
click at [1124, 170] on button "All Settings" at bounding box center [1130, 165] width 90 height 18
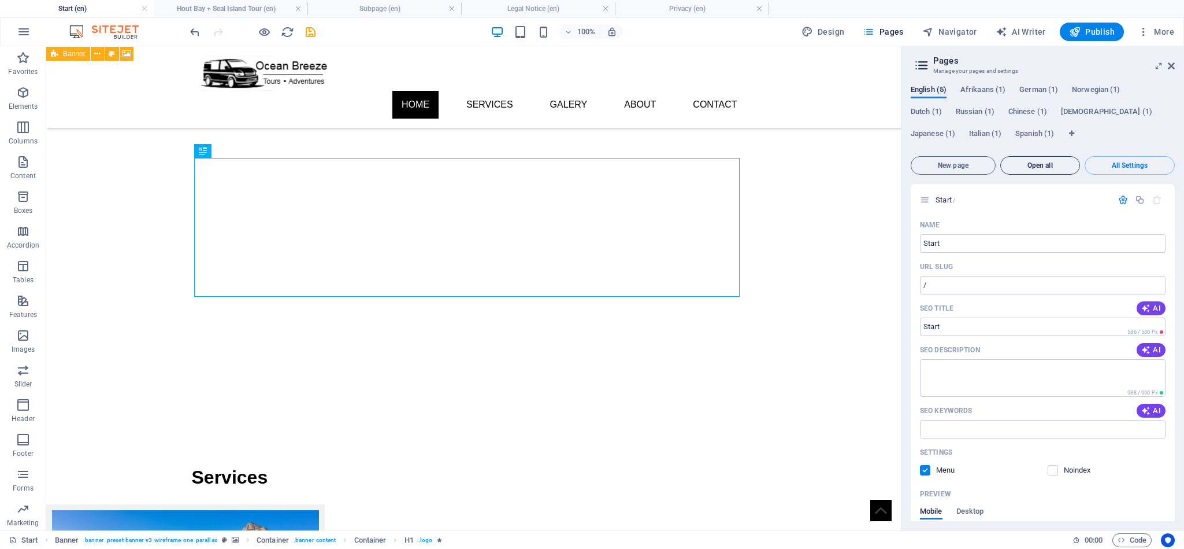
click at [1053, 168] on span "Open all" at bounding box center [1040, 165] width 69 height 7
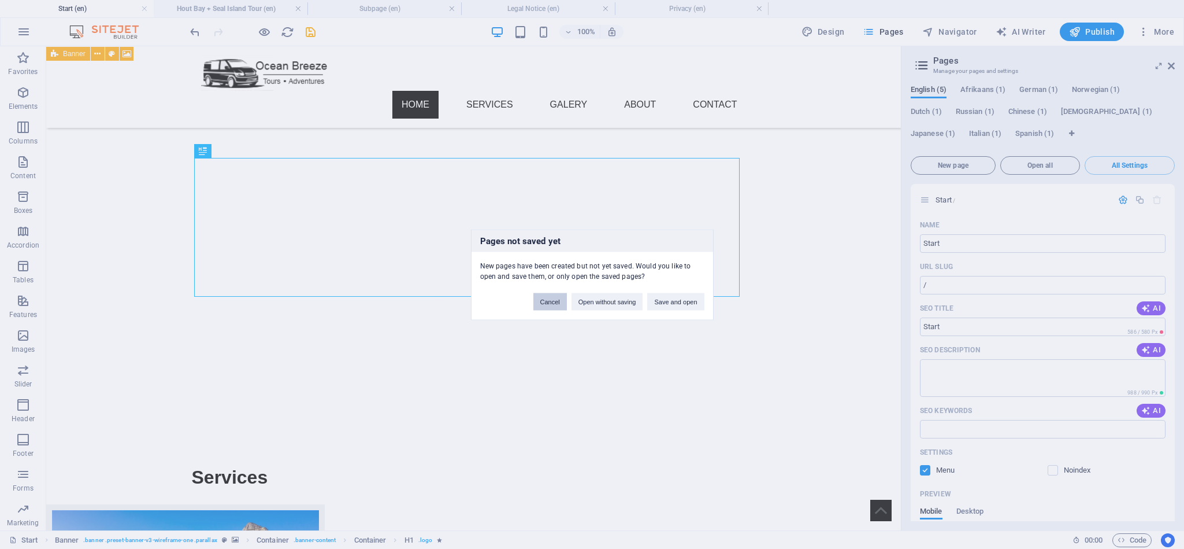
click at [547, 300] on button "Cancel" at bounding box center [551, 301] width 34 height 17
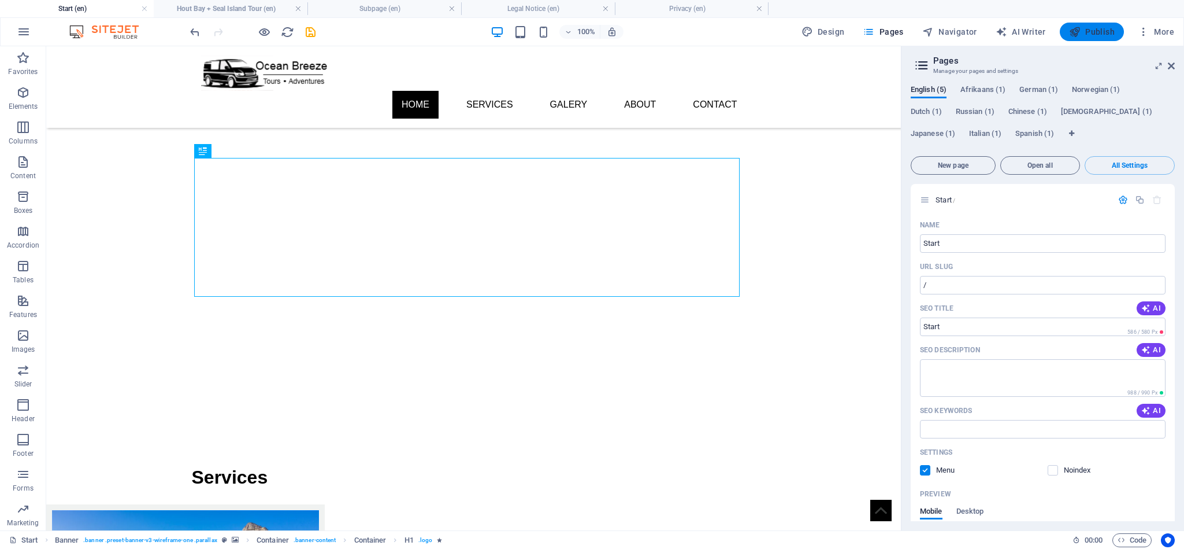
drag, startPoint x: 1093, startPoint y: 34, endPoint x: 1040, endPoint y: 6, distance: 59.5
click at [1093, 34] on span "Publish" at bounding box center [1092, 32] width 46 height 12
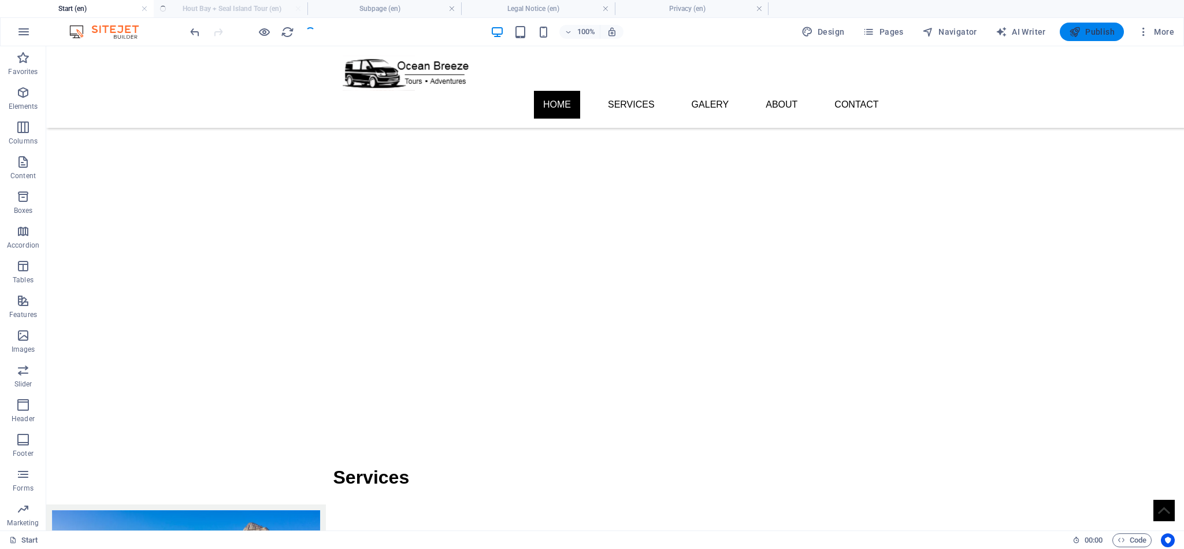
click at [1086, 28] on span "Publish" at bounding box center [1092, 32] width 46 height 12
click at [890, 24] on button "Pages" at bounding box center [883, 32] width 50 height 18
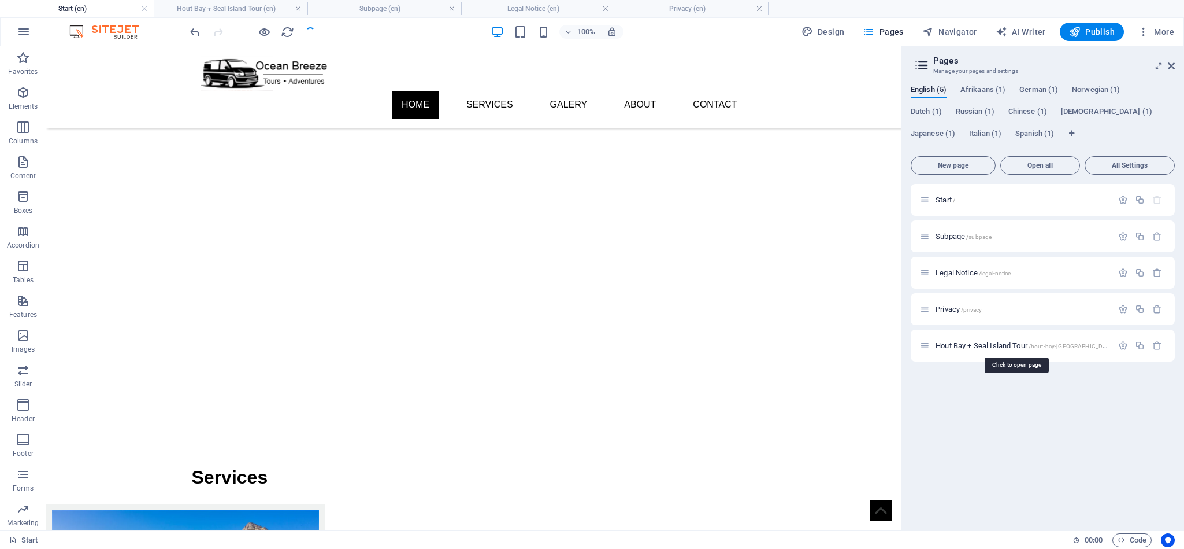
drag, startPoint x: 1009, startPoint y: 346, endPoint x: 1114, endPoint y: 436, distance: 138.1
click at [1096, 470] on div "Start / Subpage /subpage Legal Notice /legal-notice Privacy /privacy [GEOGRAPHI…" at bounding box center [1043, 352] width 264 height 337
click at [1138, 345] on icon "button" at bounding box center [1140, 345] width 10 height 10
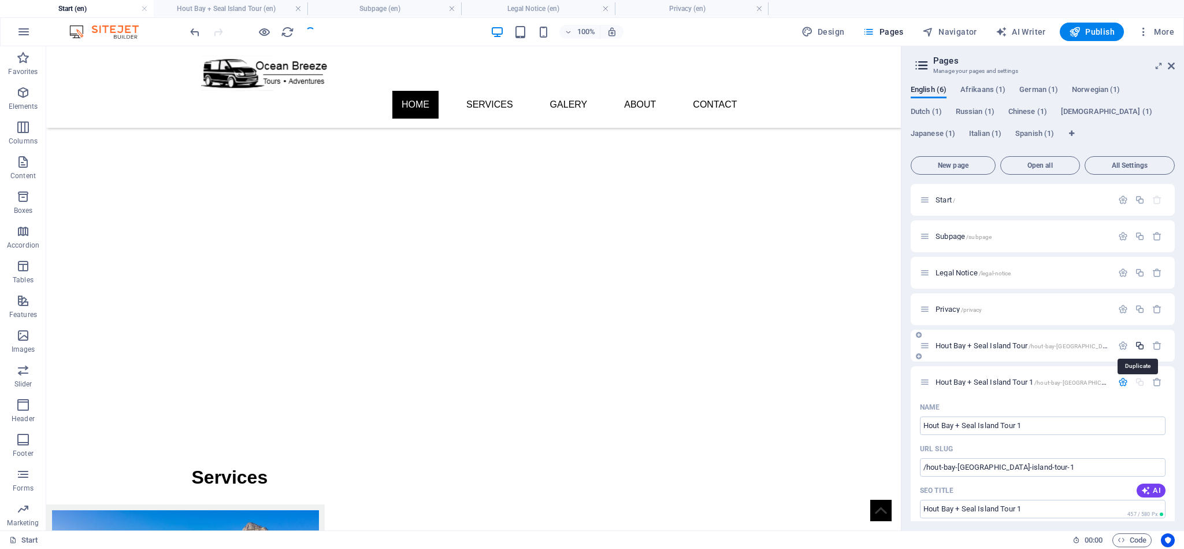
click at [1138, 347] on icon "button" at bounding box center [1140, 345] width 10 height 10
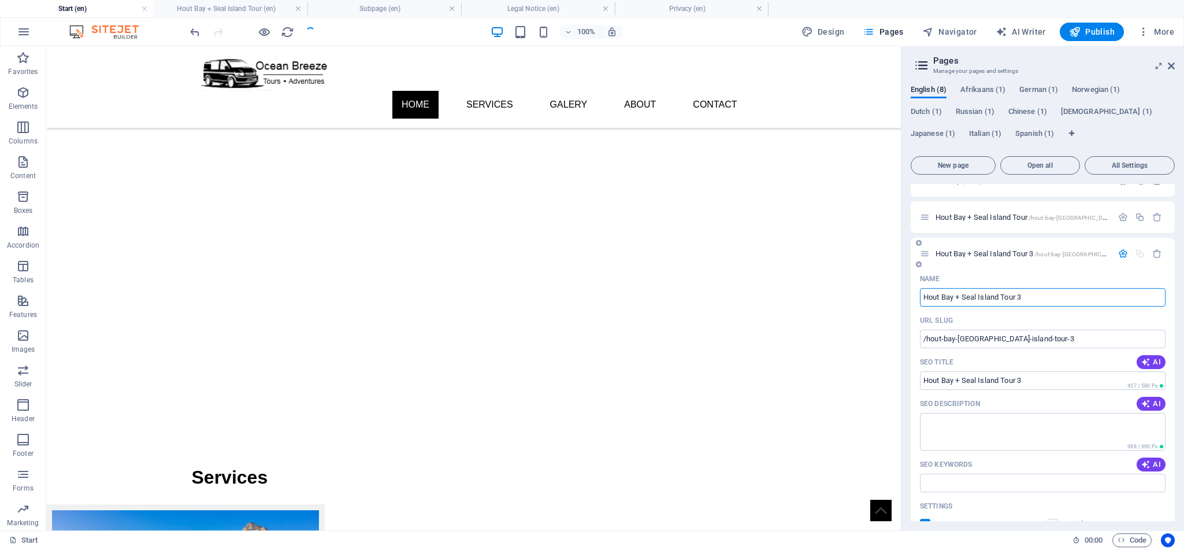
scroll to position [87, 0]
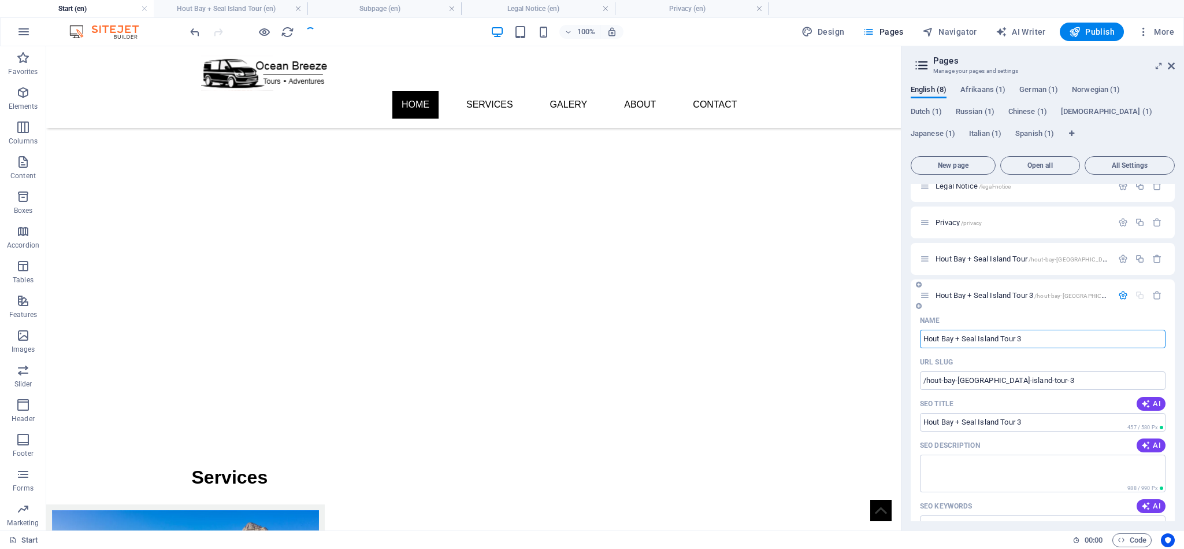
click at [1029, 290] on div "[GEOGRAPHIC_DATA] + Seal Island Tour 3 /hout-bay-[GEOGRAPHIC_DATA]-island-tour-3" at bounding box center [1016, 294] width 193 height 13
click at [930, 295] on icon at bounding box center [925, 295] width 10 height 10
click at [925, 292] on icon at bounding box center [925, 295] width 10 height 10
click at [973, 297] on span "[GEOGRAPHIC_DATA] + Seal Island Tour 3 /hout-bay-[GEOGRAPHIC_DATA]-island-tour-3" at bounding box center [1046, 295] width 221 height 9
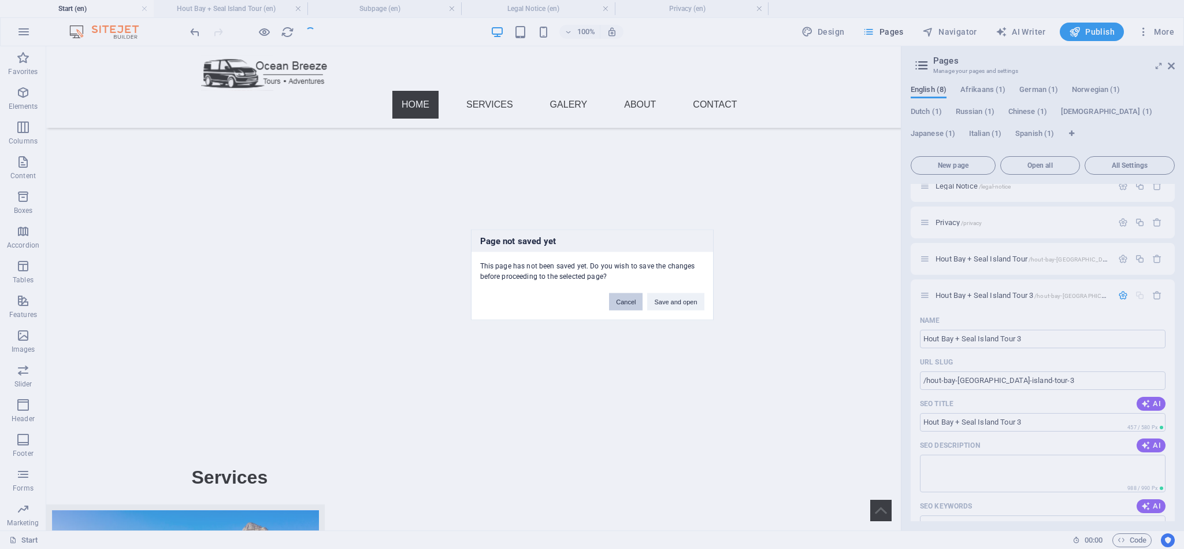
click at [627, 299] on button "Cancel" at bounding box center [626, 301] width 34 height 17
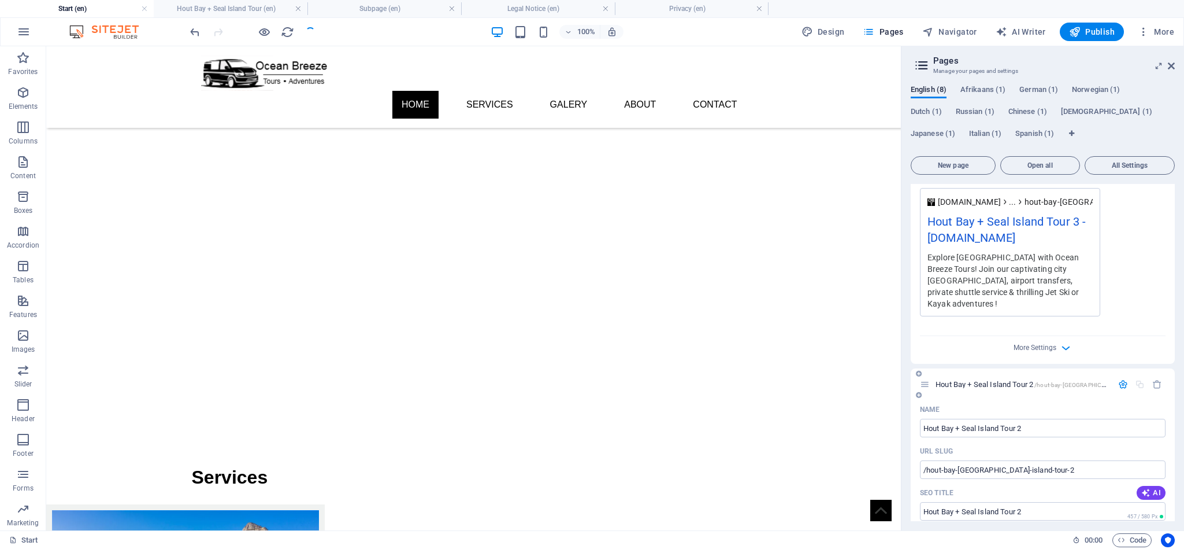
scroll to position [607, 0]
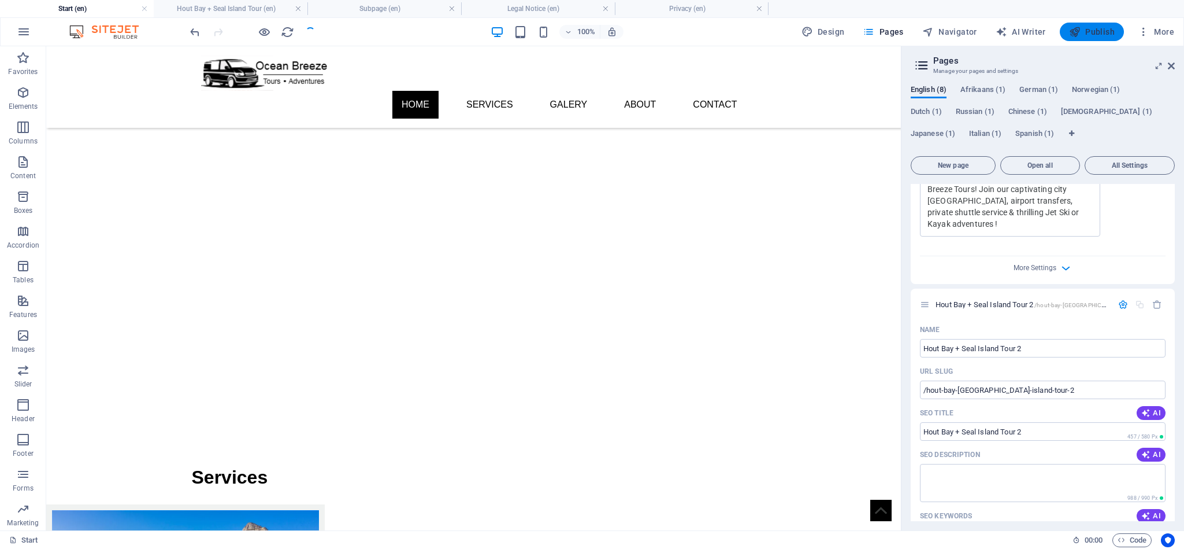
click at [1083, 32] on span "Publish" at bounding box center [1092, 32] width 46 height 12
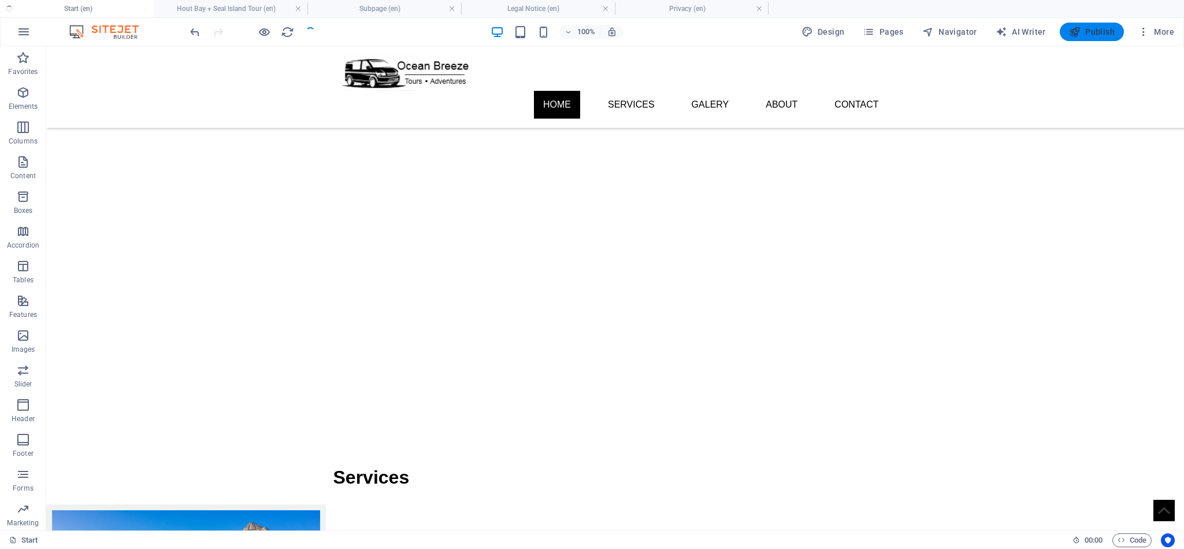
click at [1098, 35] on span "Publish" at bounding box center [1092, 32] width 46 height 12
click at [1094, 37] on span "Publish" at bounding box center [1092, 32] width 46 height 12
checkbox input "false"
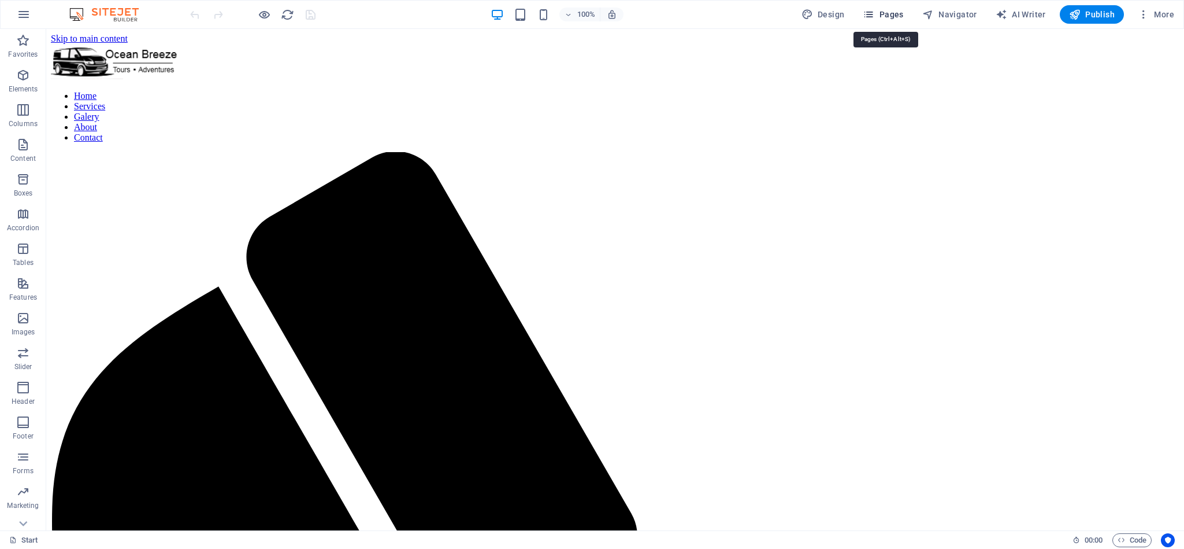
click at [889, 14] on span "Pages" at bounding box center [883, 15] width 40 height 12
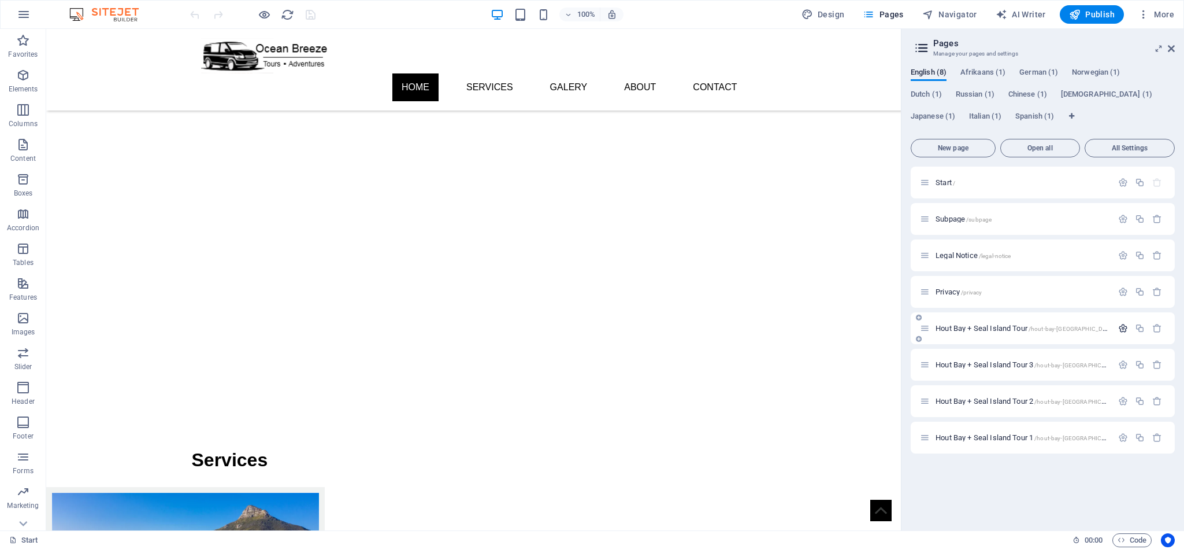
click at [1126, 326] on icon "button" at bounding box center [1124, 328] width 10 height 10
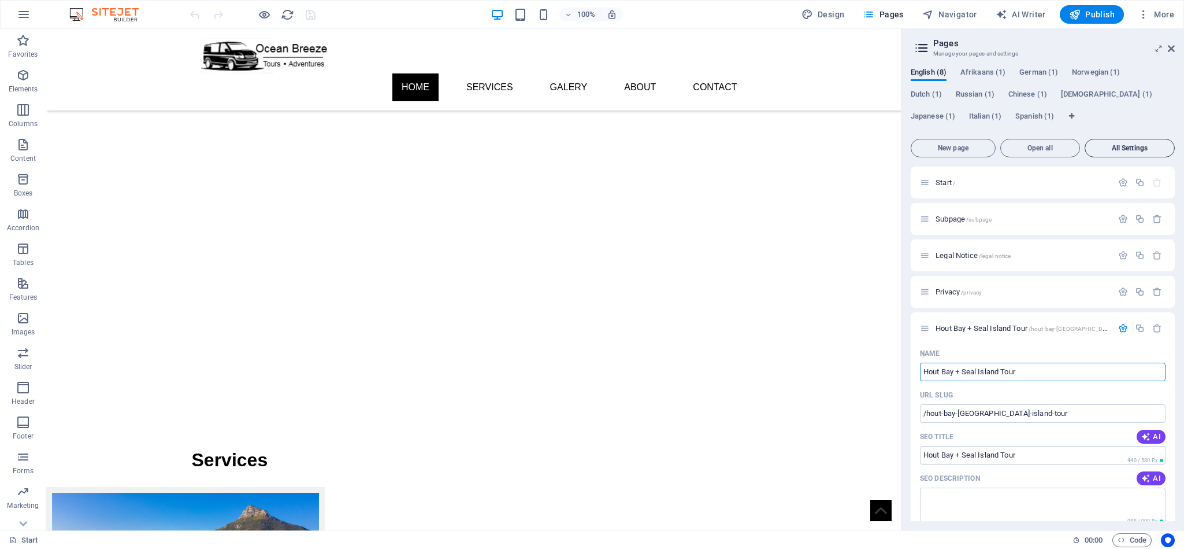
click at [1113, 141] on button "All Settings" at bounding box center [1130, 148] width 90 height 18
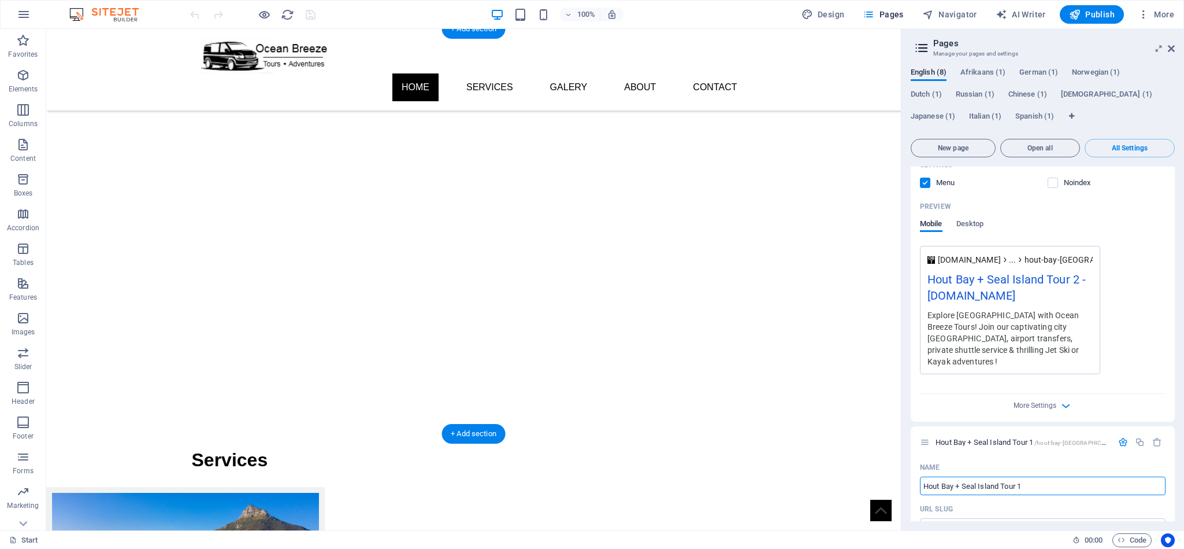
scroll to position [3410, 0]
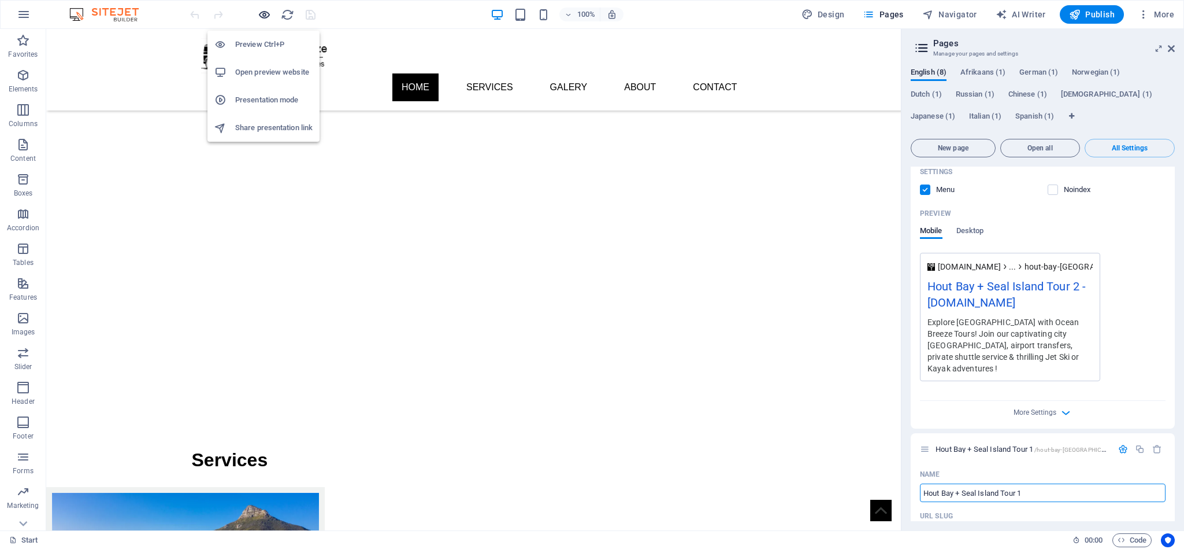
click at [261, 16] on icon "button" at bounding box center [264, 14] width 13 height 13
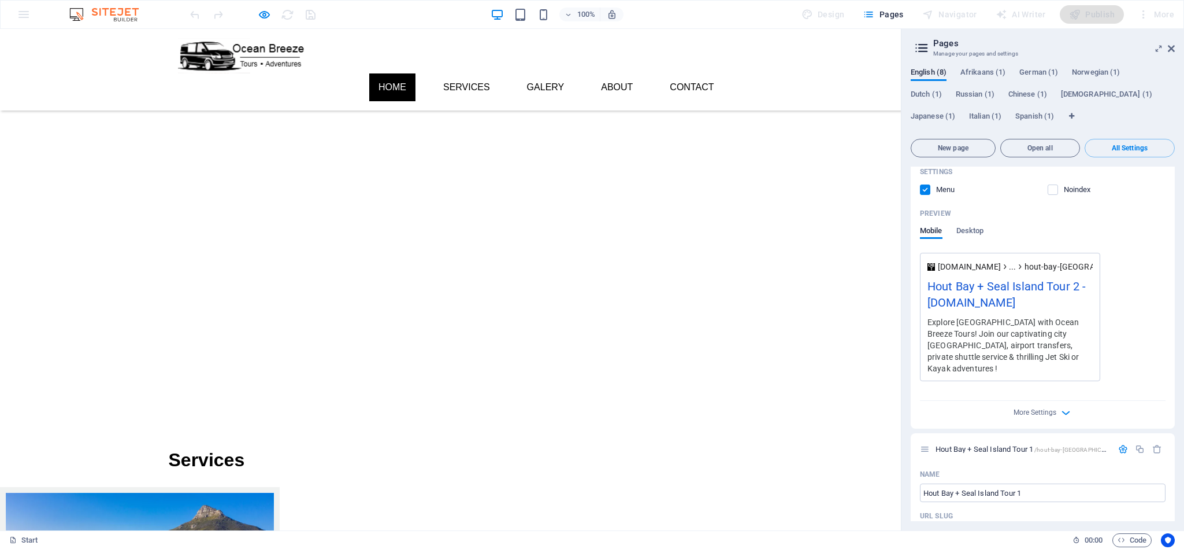
click at [29, 26] on div "100% Design Pages Navigator AI Writer Publish More" at bounding box center [592, 15] width 1183 height 28
click at [28, 9] on div "100% Design Pages Navigator AI Writer Publish More" at bounding box center [592, 15] width 1183 height 28
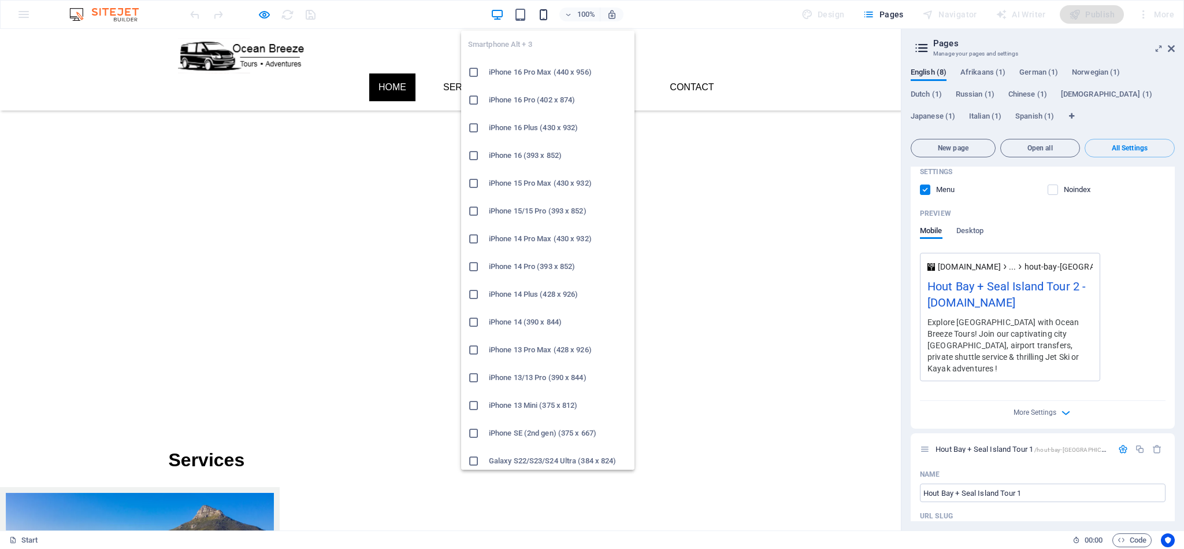
click at [545, 12] on icon "button" at bounding box center [543, 14] width 13 height 13
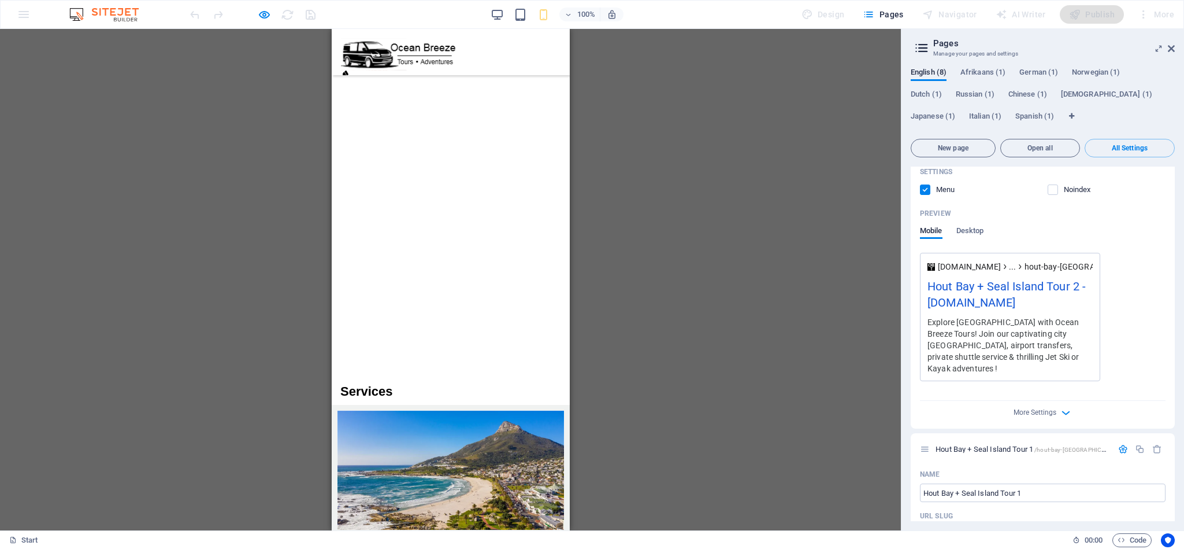
click at [358, 85] on div at bounding box center [348, 92] width 17 height 14
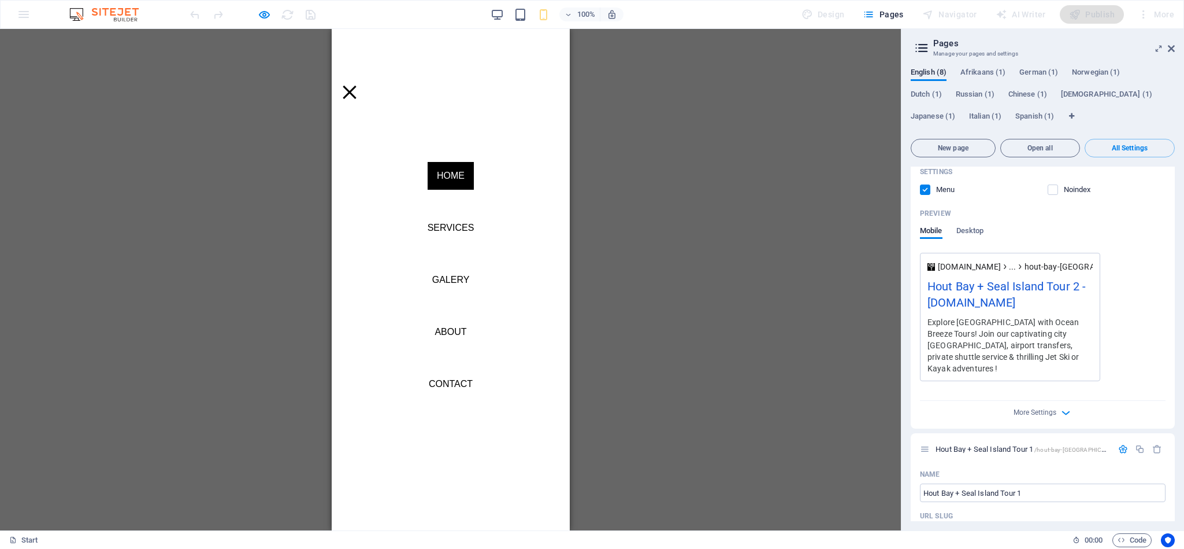
scroll to position [173, 0]
click at [356, 86] on button at bounding box center [348, 92] width 13 height 13
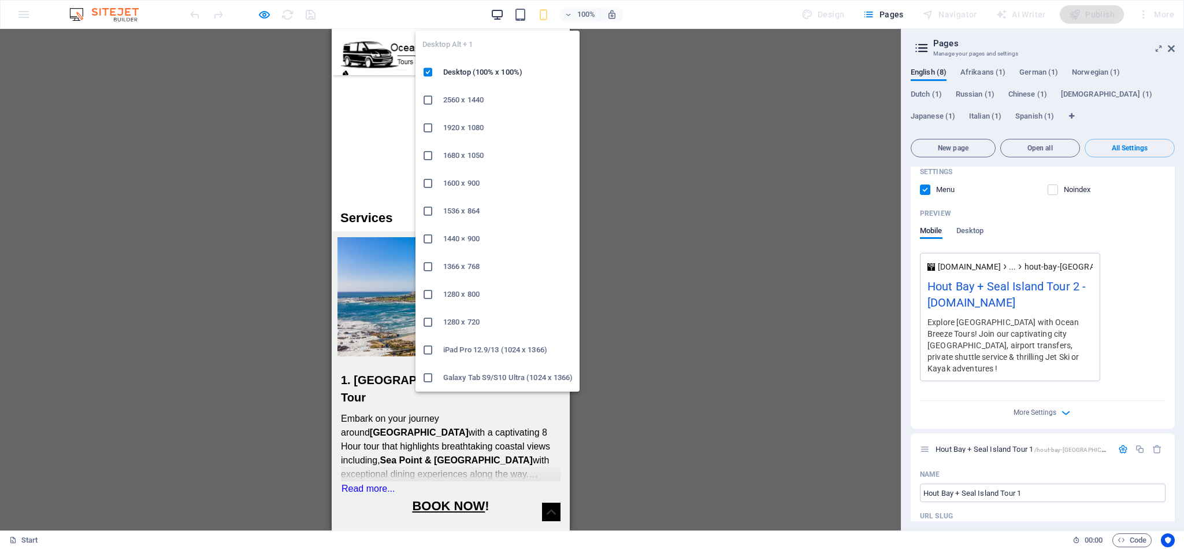
click at [499, 13] on icon "button" at bounding box center [497, 14] width 13 height 13
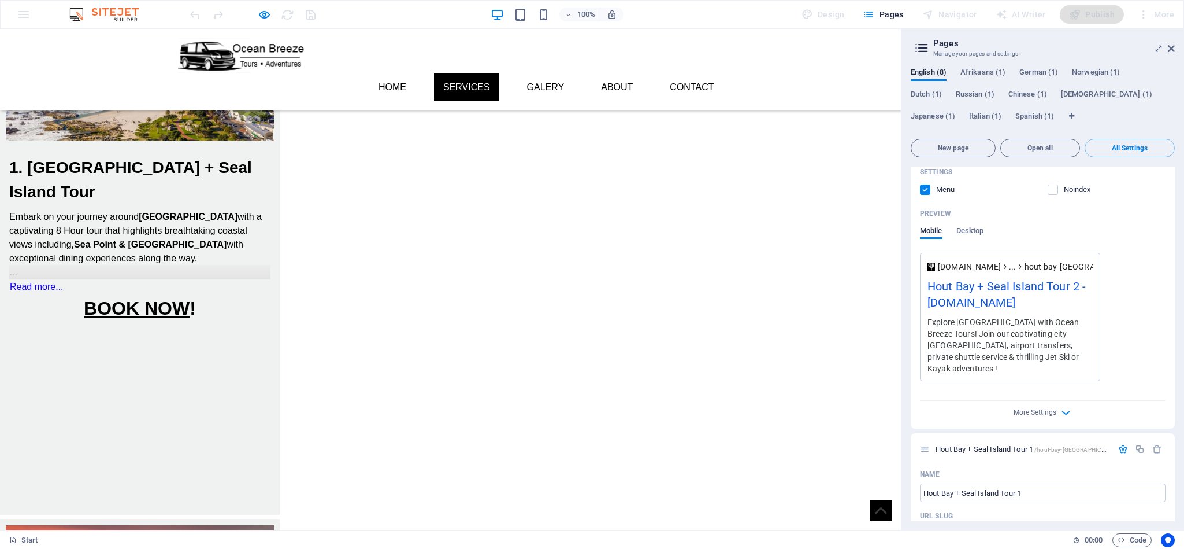
scroll to position [520, 0]
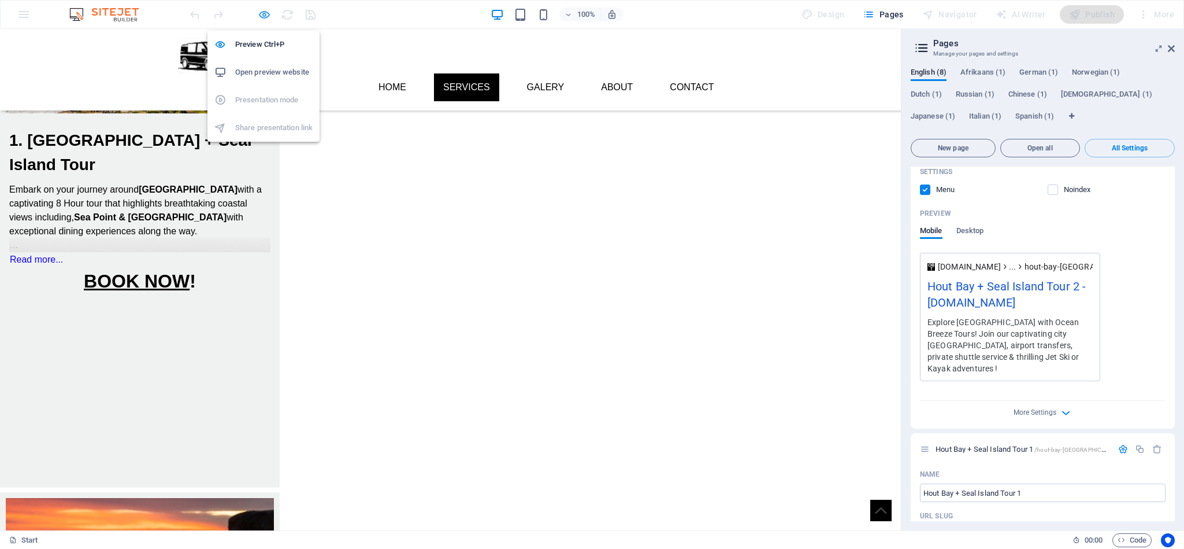
click at [269, 16] on icon "button" at bounding box center [264, 14] width 13 height 13
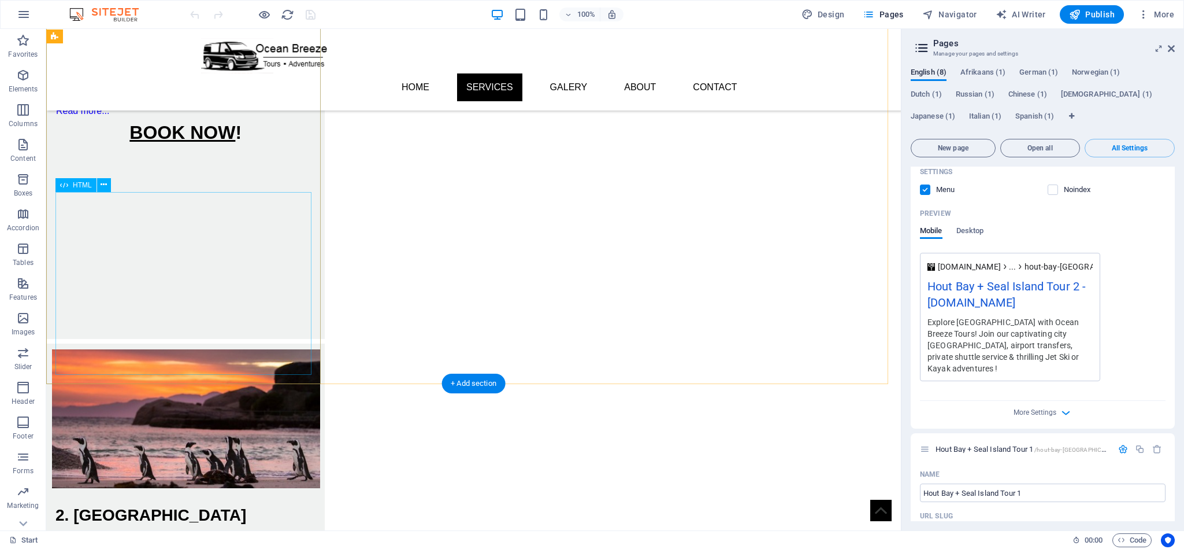
scroll to position [954, 0]
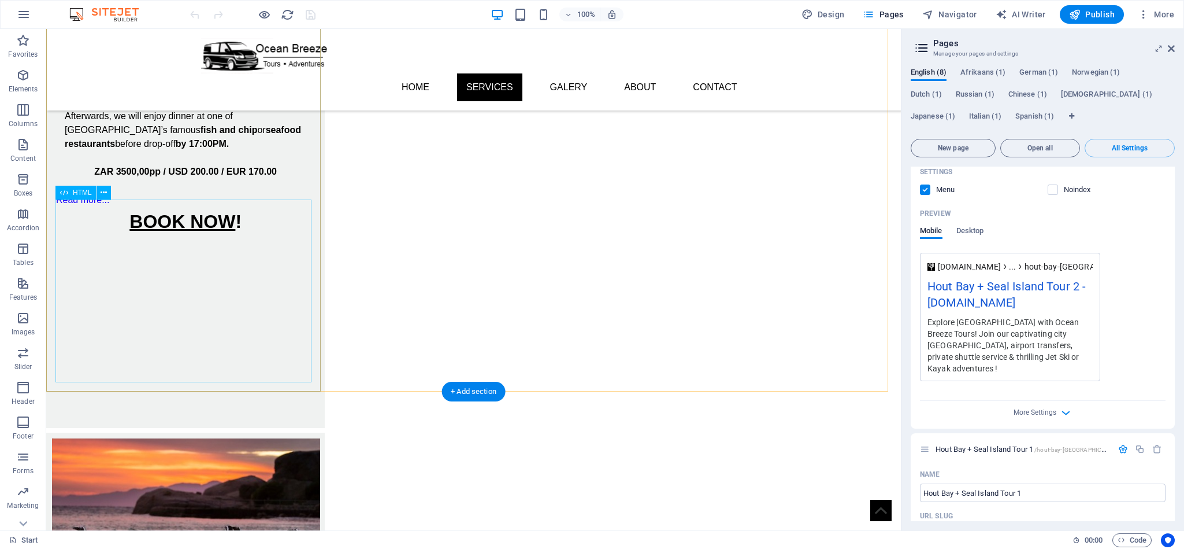
click at [195, 238] on div at bounding box center [185, 326] width 260 height 183
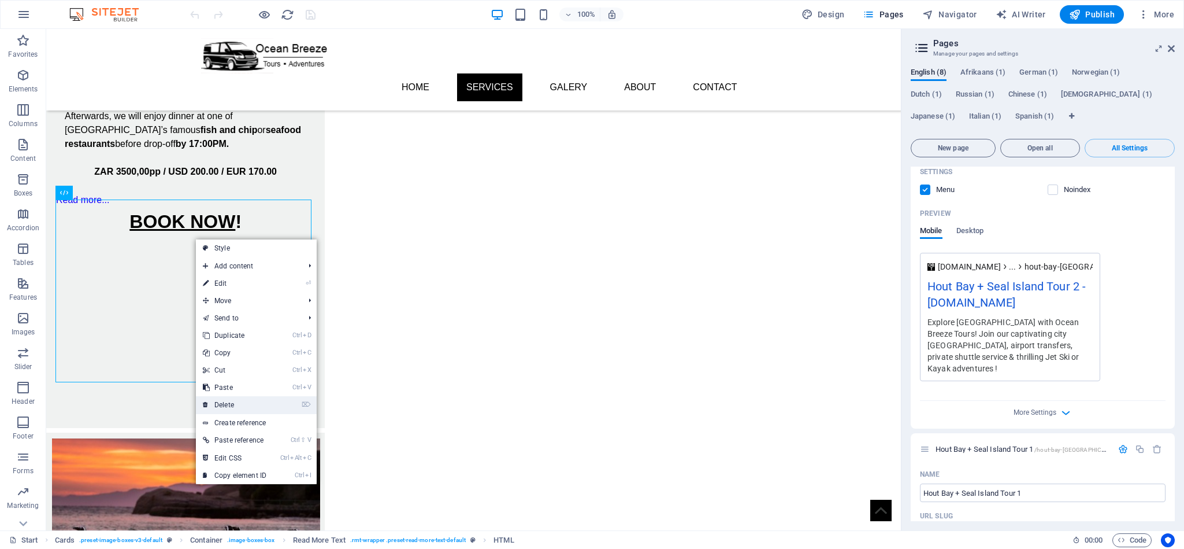
drag, startPoint x: 248, startPoint y: 399, endPoint x: 172, endPoint y: 214, distance: 200.4
click at [248, 399] on link "⌦ Delete" at bounding box center [234, 404] width 77 height 17
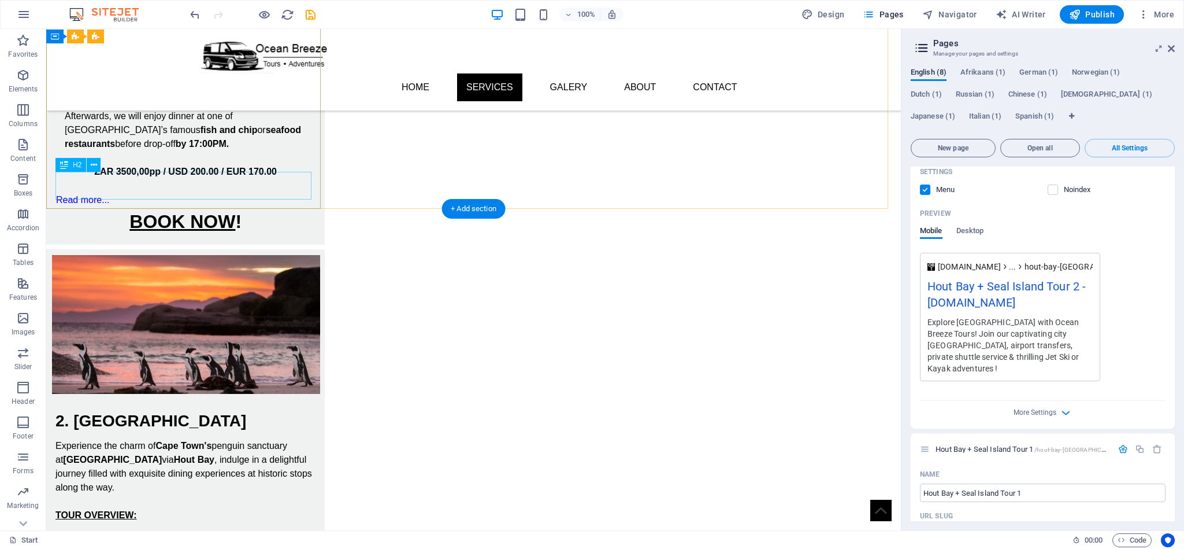
click at [216, 208] on div "BOOK NOW !" at bounding box center [185, 222] width 260 height 28
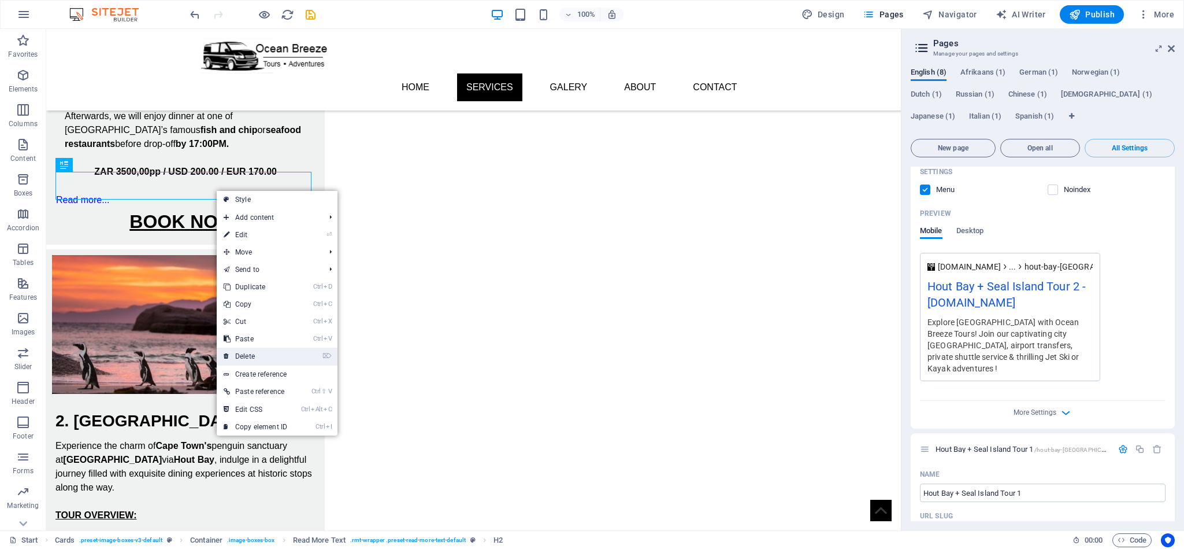
click at [285, 354] on link "⌦ Delete" at bounding box center [255, 355] width 77 height 17
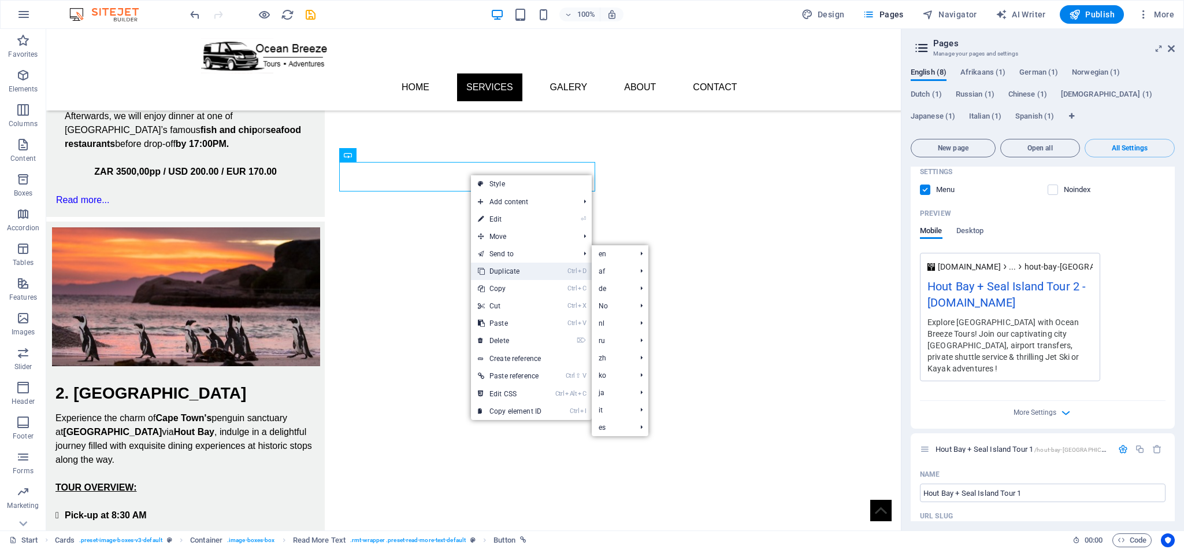
click at [531, 269] on link "Ctrl D Duplicate" at bounding box center [509, 270] width 77 height 17
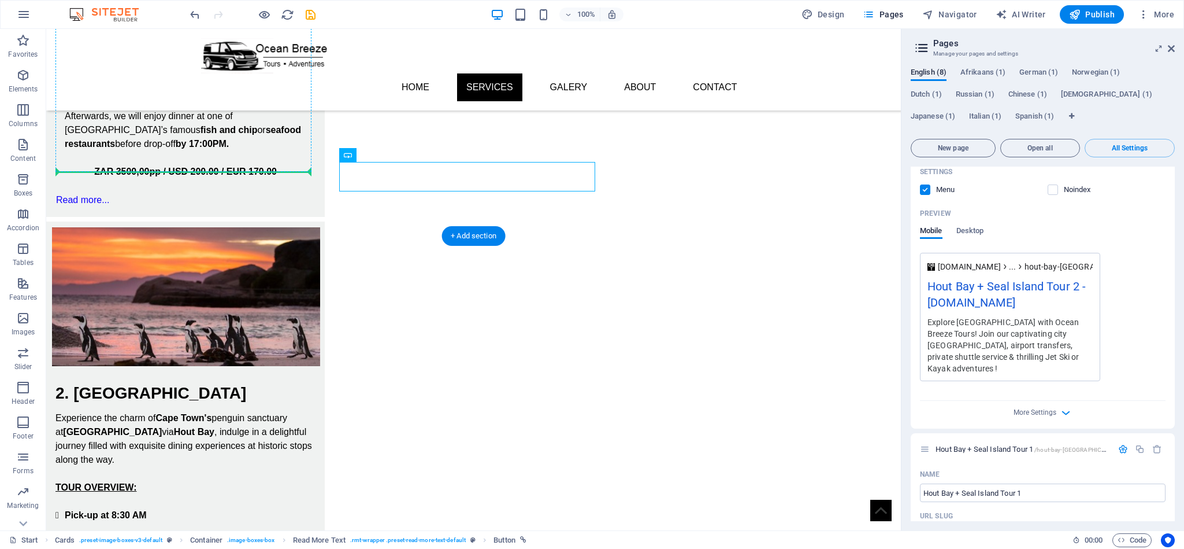
drag, startPoint x: 472, startPoint y: 177, endPoint x: 208, endPoint y: 172, distance: 264.2
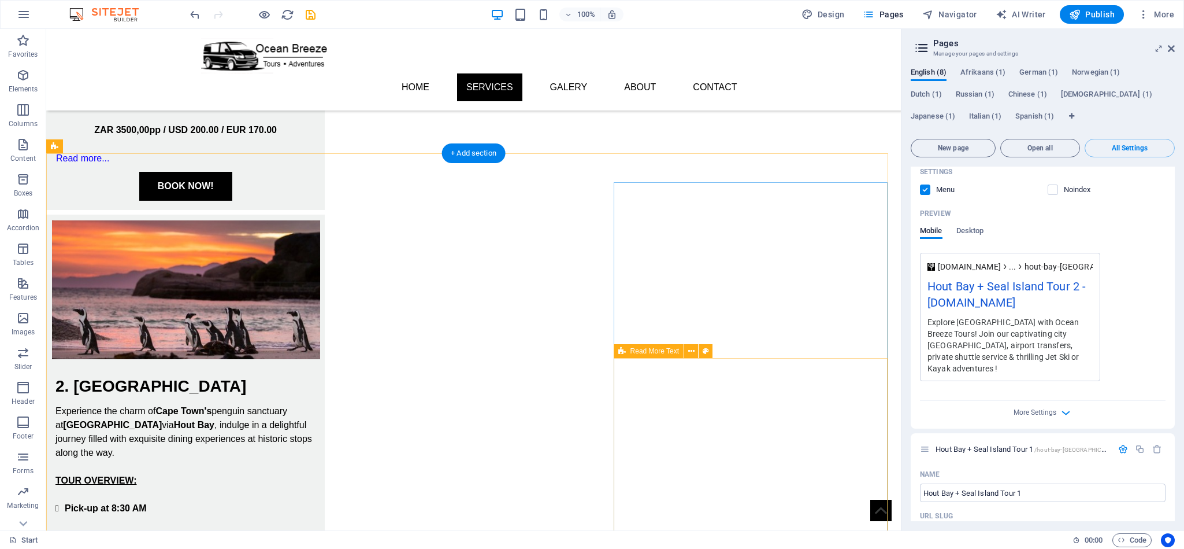
scroll to position [1041, 0]
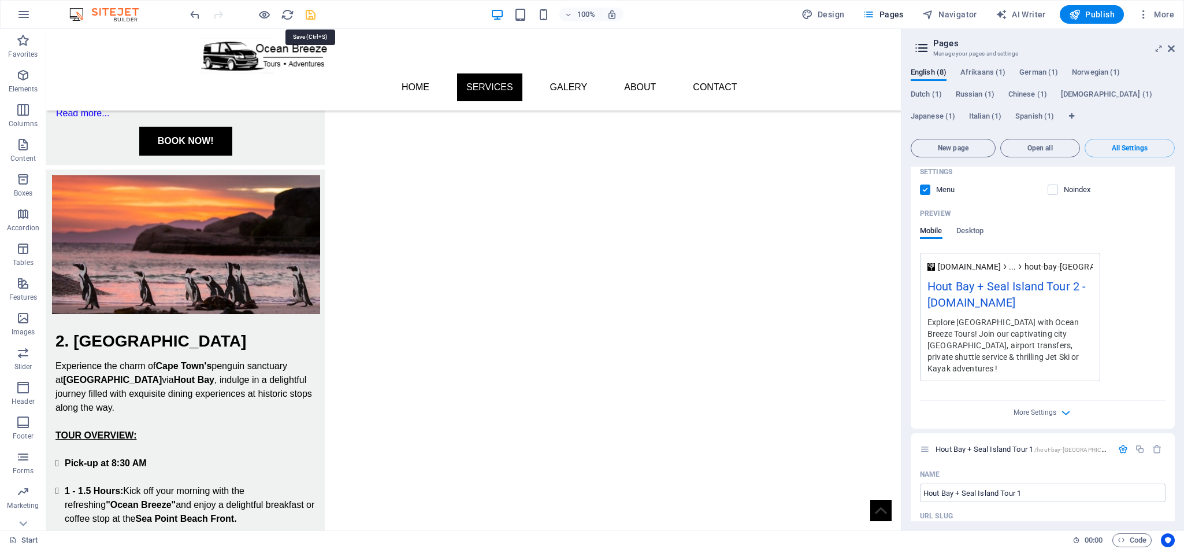
click at [309, 9] on icon "save" at bounding box center [310, 14] width 13 height 13
checkbox input "false"
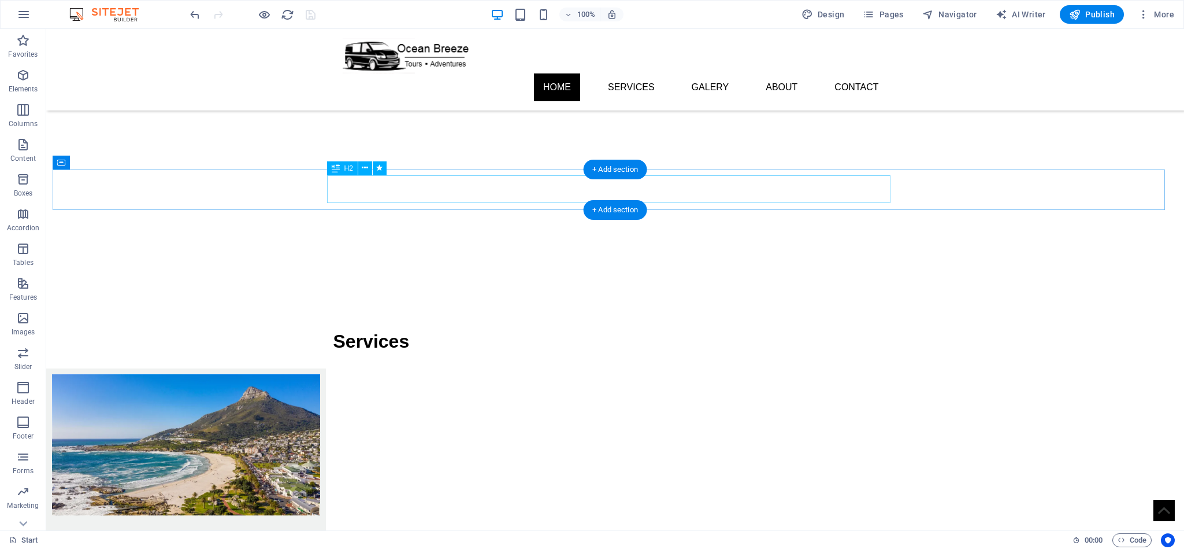
scroll to position [0, 0]
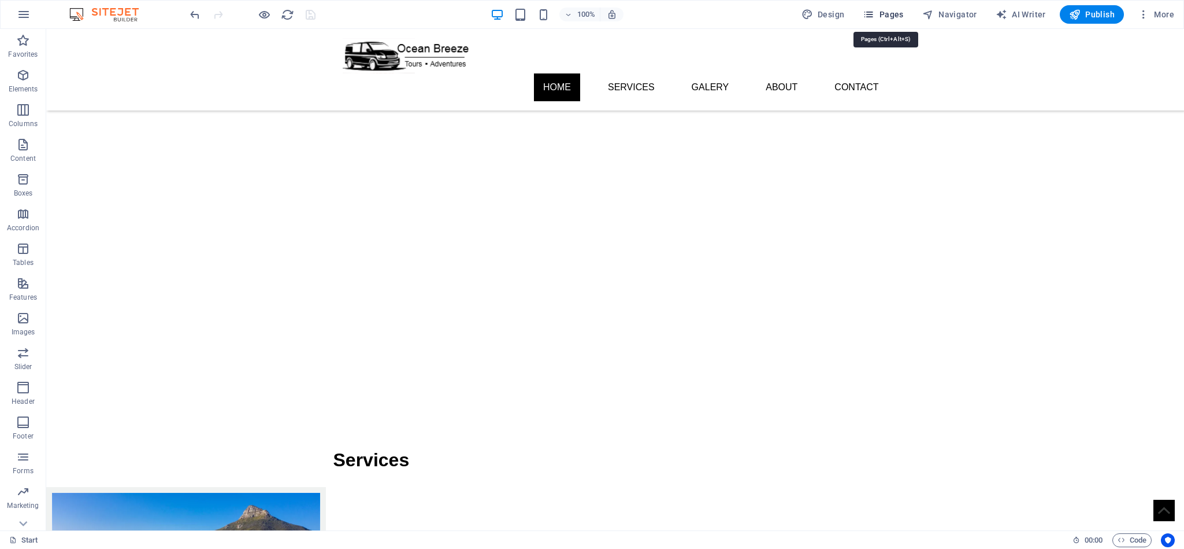
click at [904, 13] on span "Pages" at bounding box center [883, 15] width 40 height 12
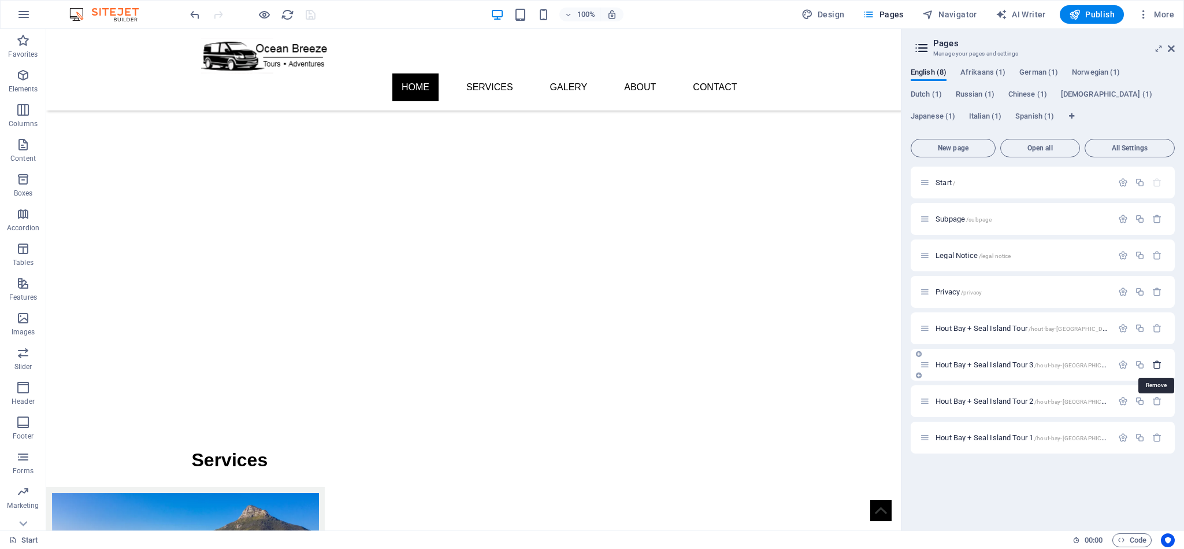
click at [1153, 364] on icon "button" at bounding box center [1158, 365] width 10 height 10
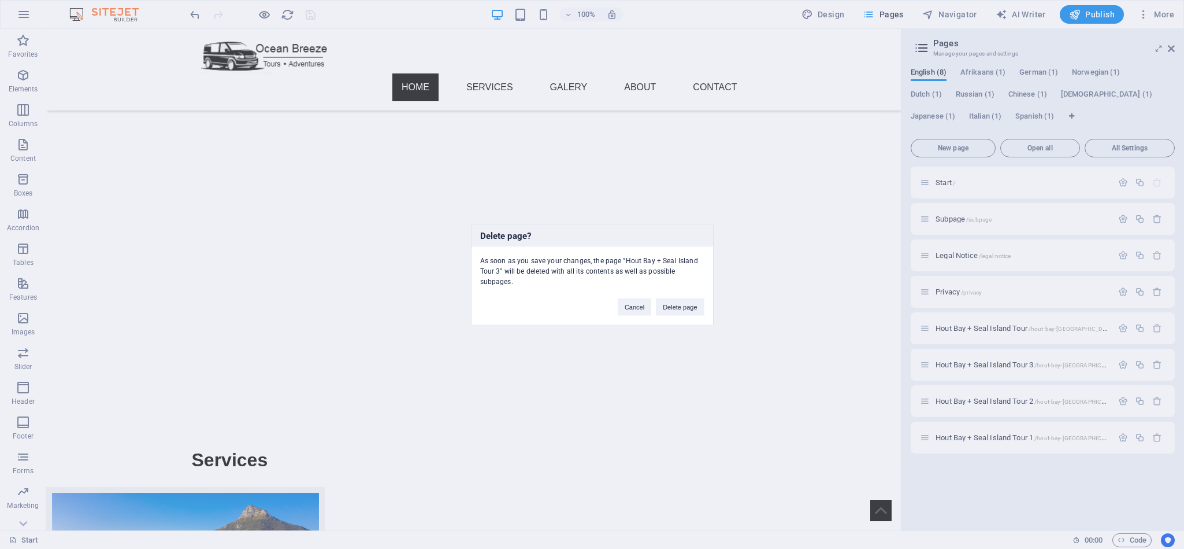
click at [680, 295] on div "Cancel Delete page" at bounding box center [661, 300] width 104 height 29
click at [686, 302] on button "Delete page" at bounding box center [680, 306] width 48 height 17
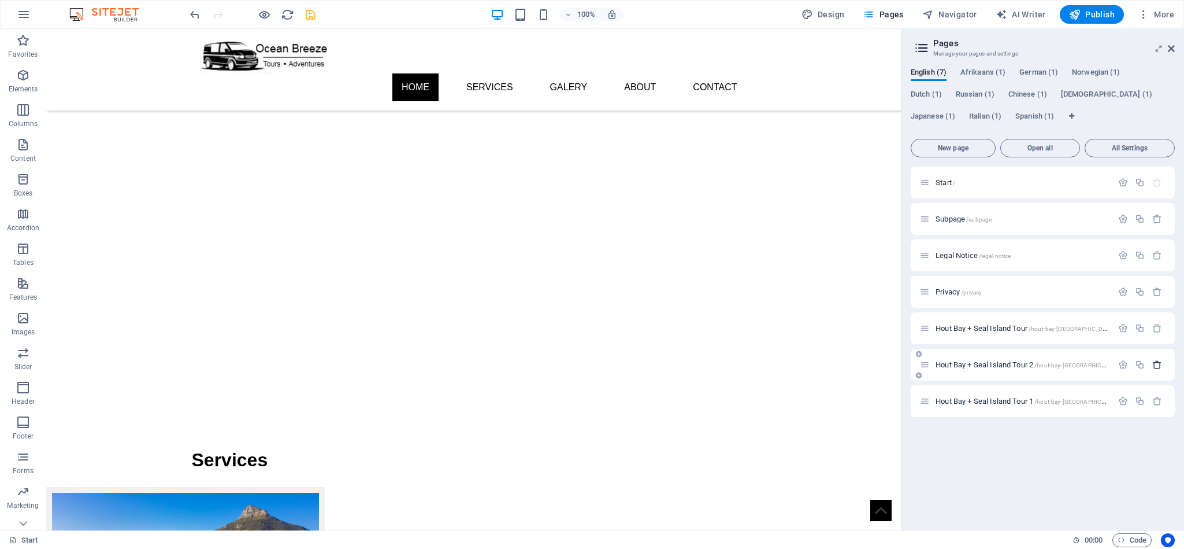
click at [1157, 361] on icon "button" at bounding box center [1158, 365] width 10 height 10
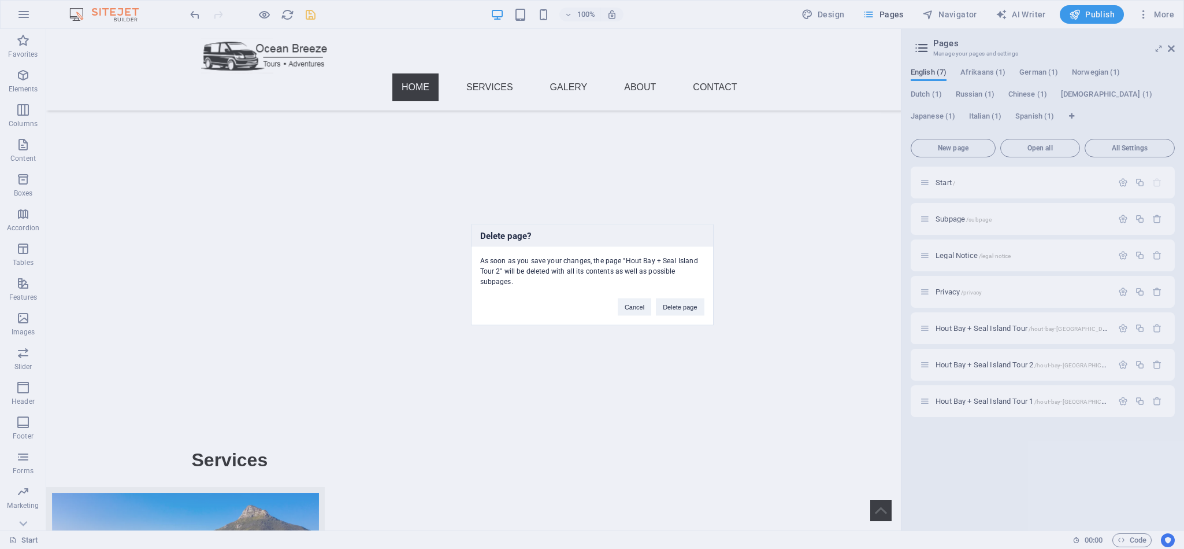
drag, startPoint x: 679, startPoint y: 308, endPoint x: 1183, endPoint y: 399, distance: 512.9
click at [680, 308] on button "Delete page" at bounding box center [680, 306] width 48 height 17
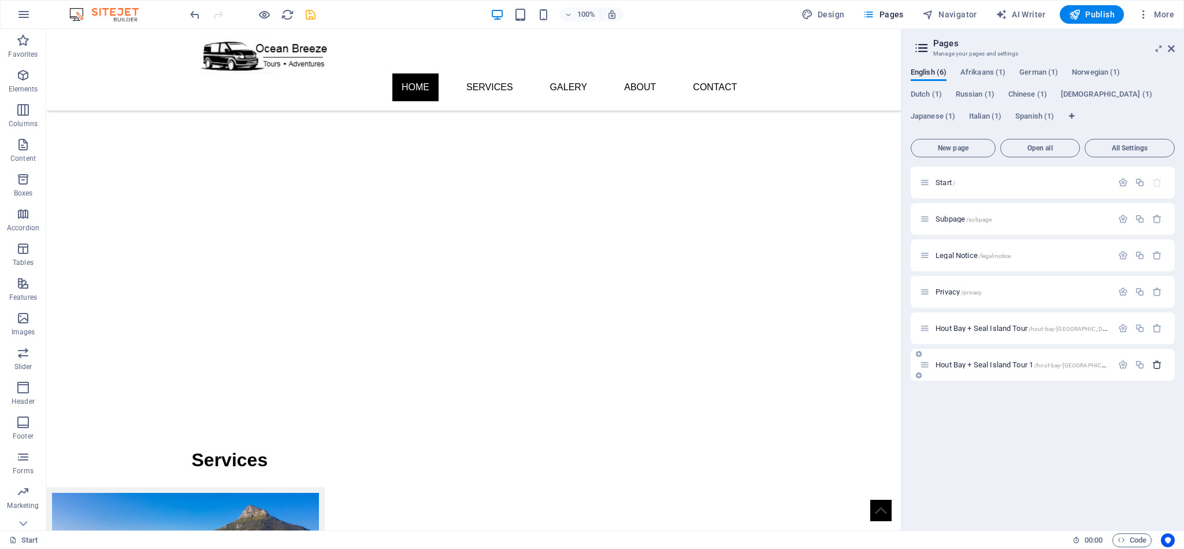
click at [1157, 361] on icon "button" at bounding box center [1158, 365] width 10 height 10
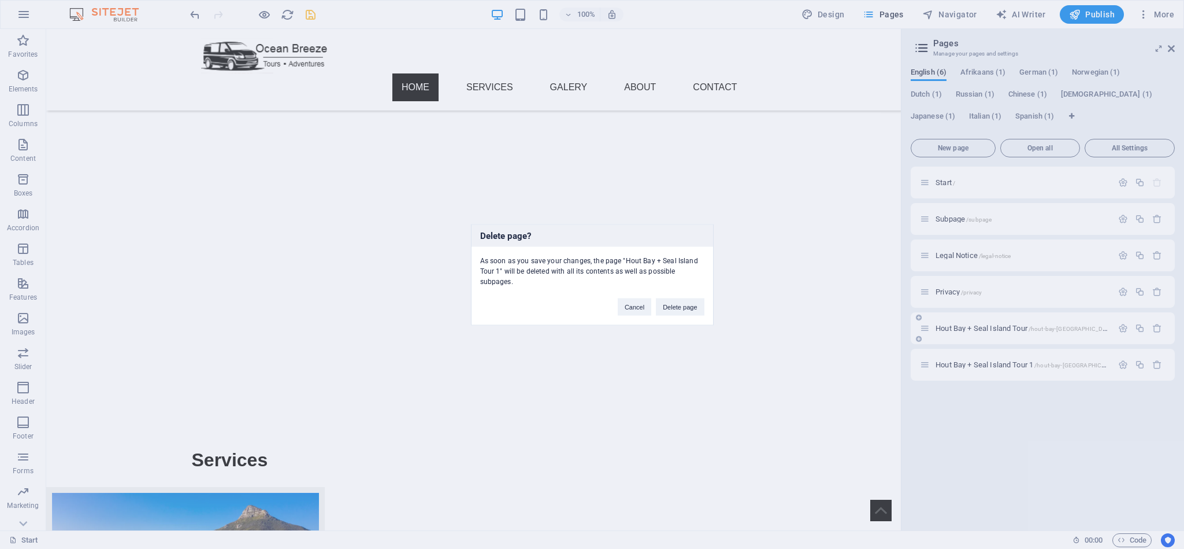
drag, startPoint x: 664, startPoint y: 307, endPoint x: 1034, endPoint y: 333, distance: 370.9
click at [665, 307] on button "Delete page" at bounding box center [680, 306] width 48 height 17
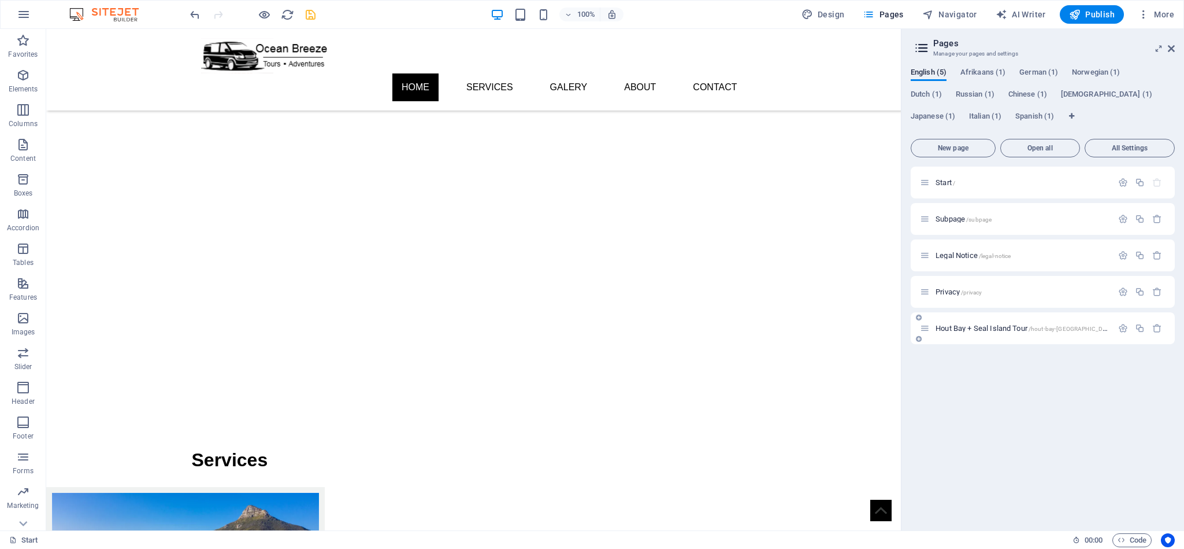
click at [1021, 326] on span "[GEOGRAPHIC_DATA] + Seal Island Tour /[GEOGRAPHIC_DATA]-[GEOGRAPHIC_DATA]-islan…" at bounding box center [1041, 328] width 210 height 9
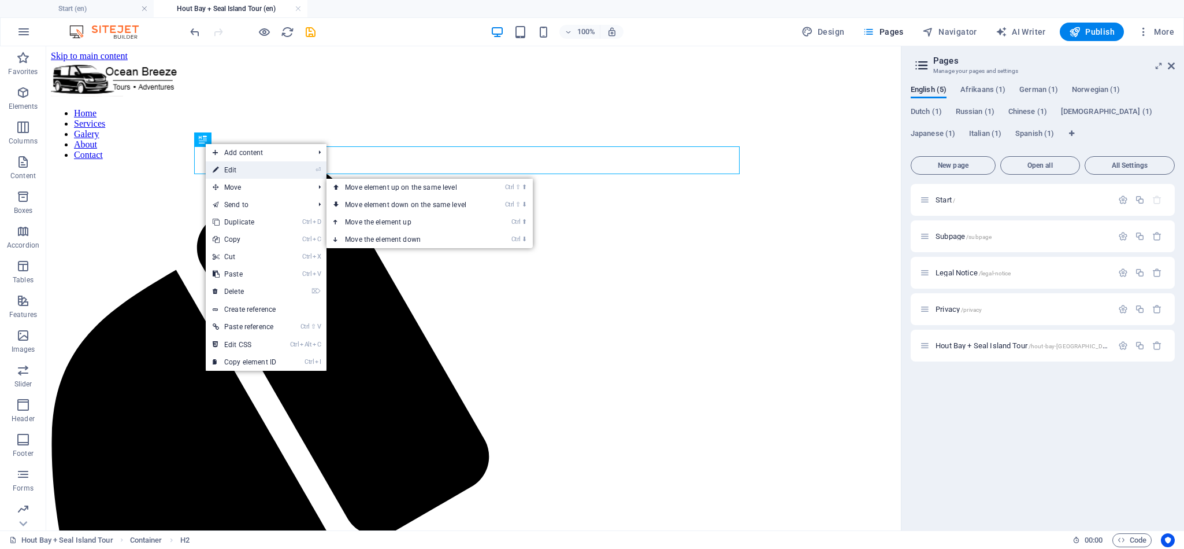
click at [255, 171] on link "⏎ Edit" at bounding box center [244, 169] width 77 height 17
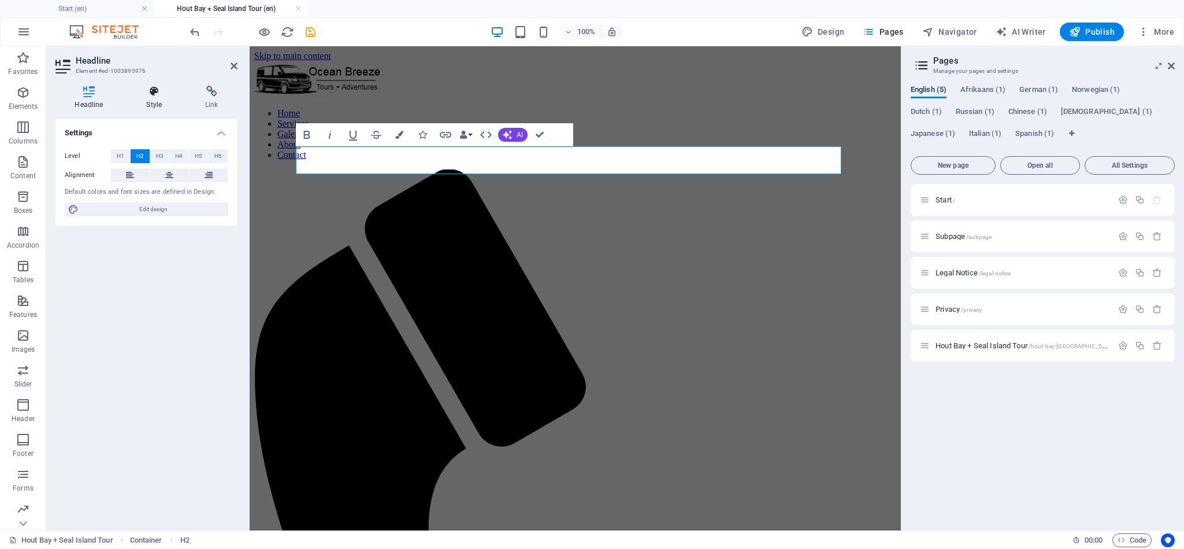
click at [158, 94] on icon at bounding box center [154, 92] width 54 height 12
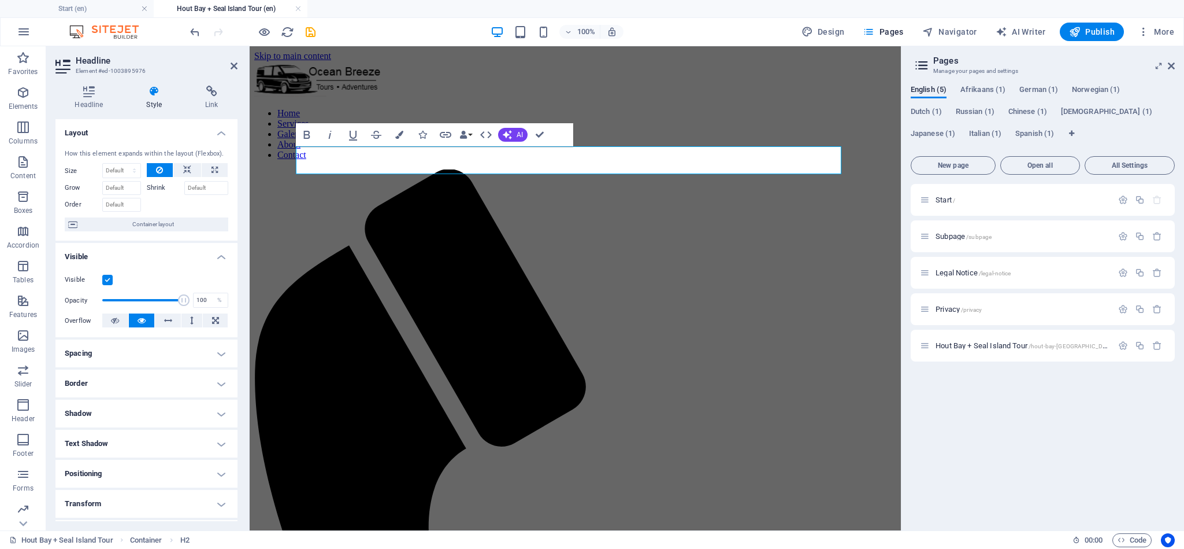
click at [121, 349] on h4 "Spacing" at bounding box center [146, 353] width 182 height 28
click at [131, 378] on select "Default auto px % rem vw vh Custom" at bounding box center [138, 377] width 53 height 14
select select "px"
click at [147, 371] on select "Default auto px % rem vw vh Custom" at bounding box center [138, 377] width 53 height 14
type input "0"
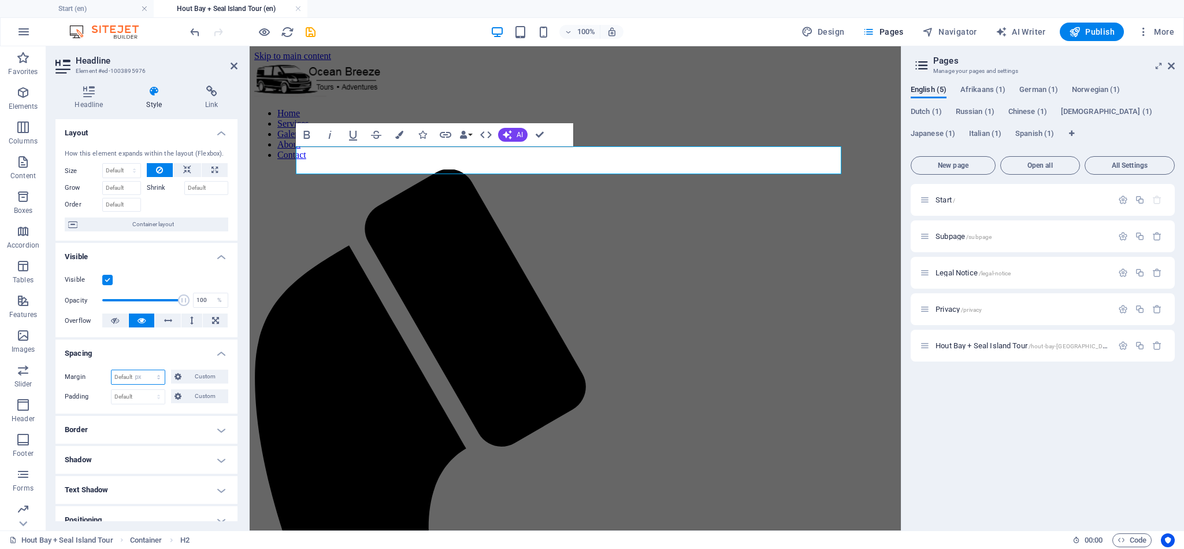
type input "0"
select select "px"
type input "0"
select select "px"
type input "0"
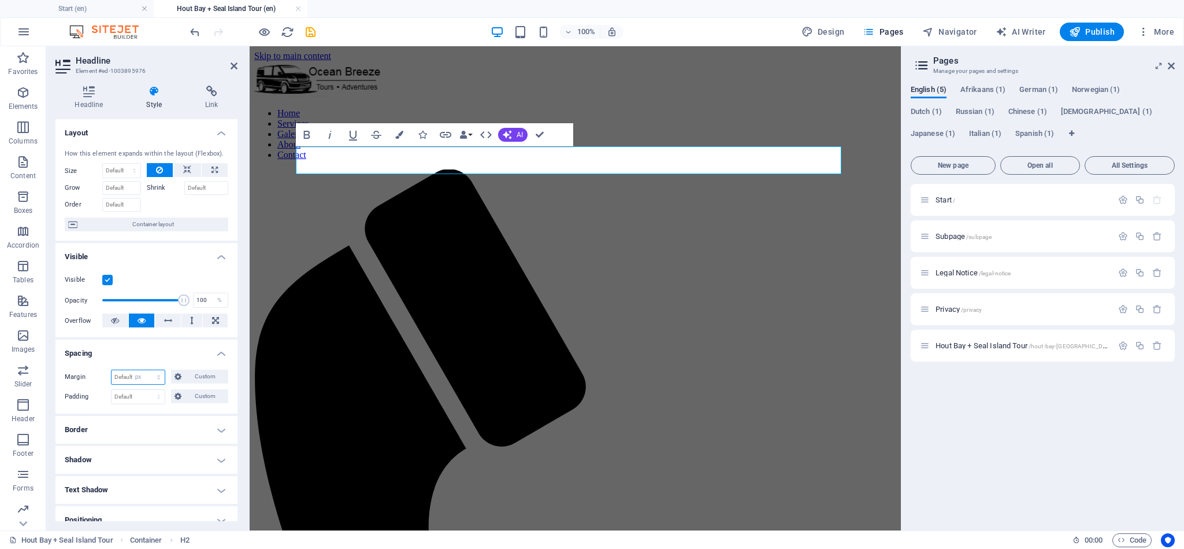
select select "px"
type input "0"
select select "px"
click at [193, 370] on span "Custom" at bounding box center [205, 376] width 40 height 14
click at [139, 395] on input "0" at bounding box center [153, 397] width 35 height 14
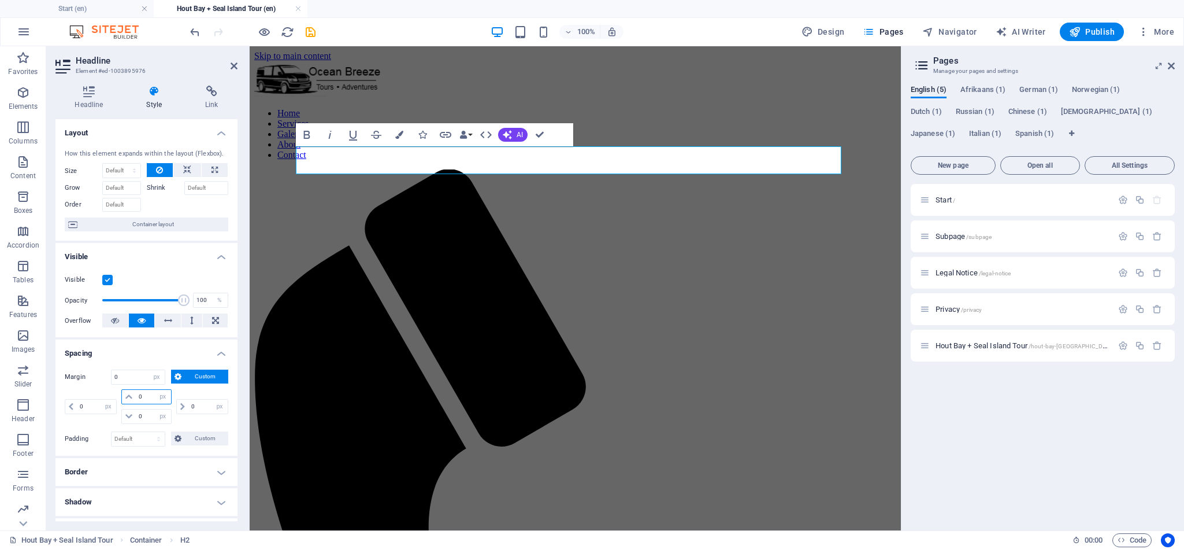
click at [139, 395] on input "0" at bounding box center [153, 397] width 35 height 14
type input "-20"
select select "DISABLED_OPTION_VALUE"
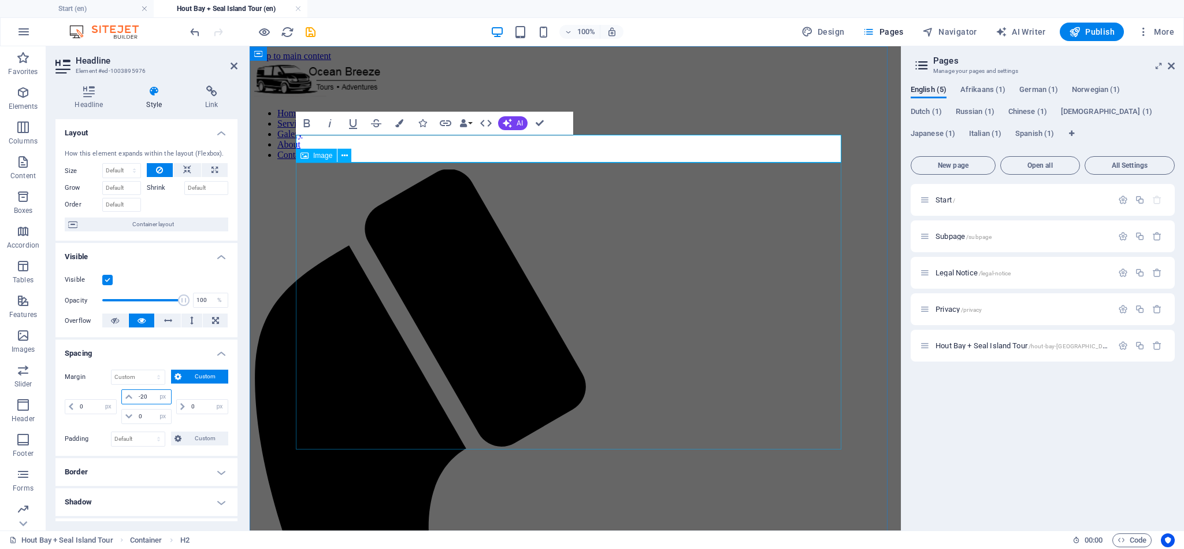
type input "-2"
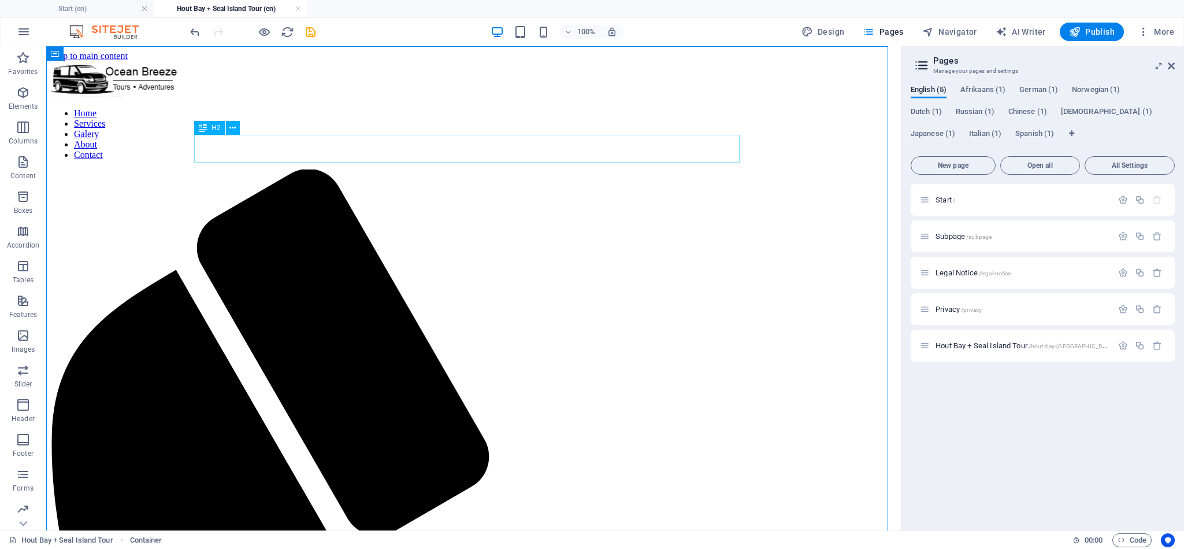
click at [205, 128] on icon at bounding box center [203, 128] width 8 height 14
select select "px"
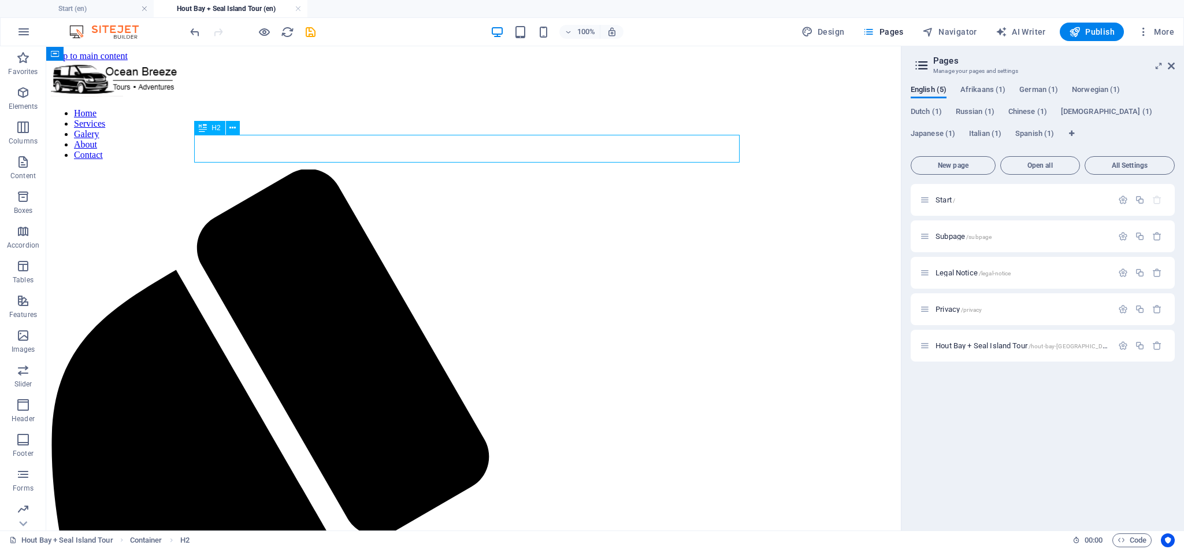
select select "px"
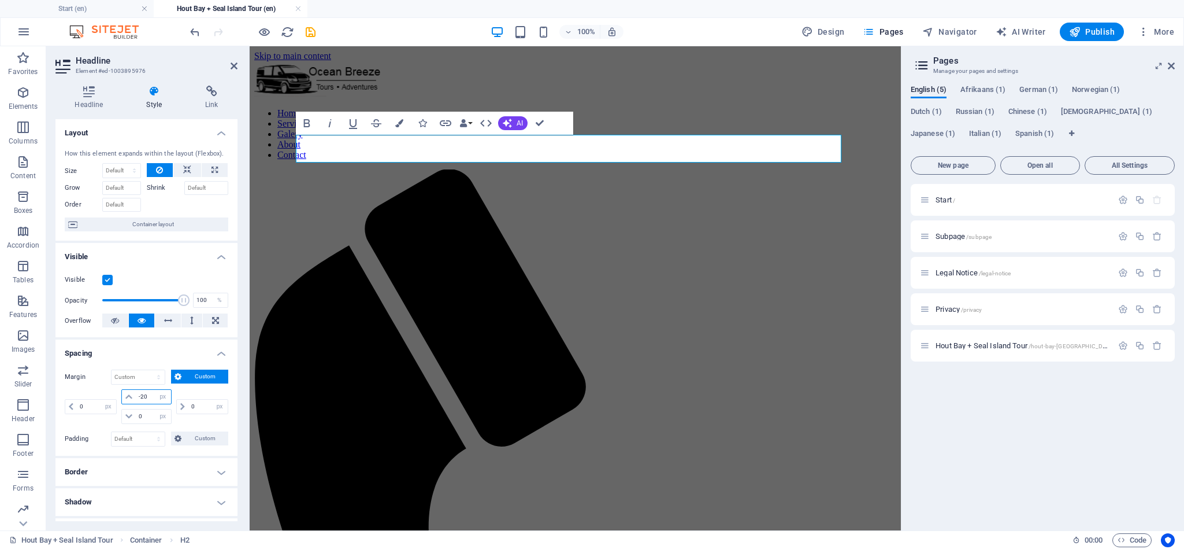
click at [145, 398] on input "-20" at bounding box center [153, 397] width 35 height 14
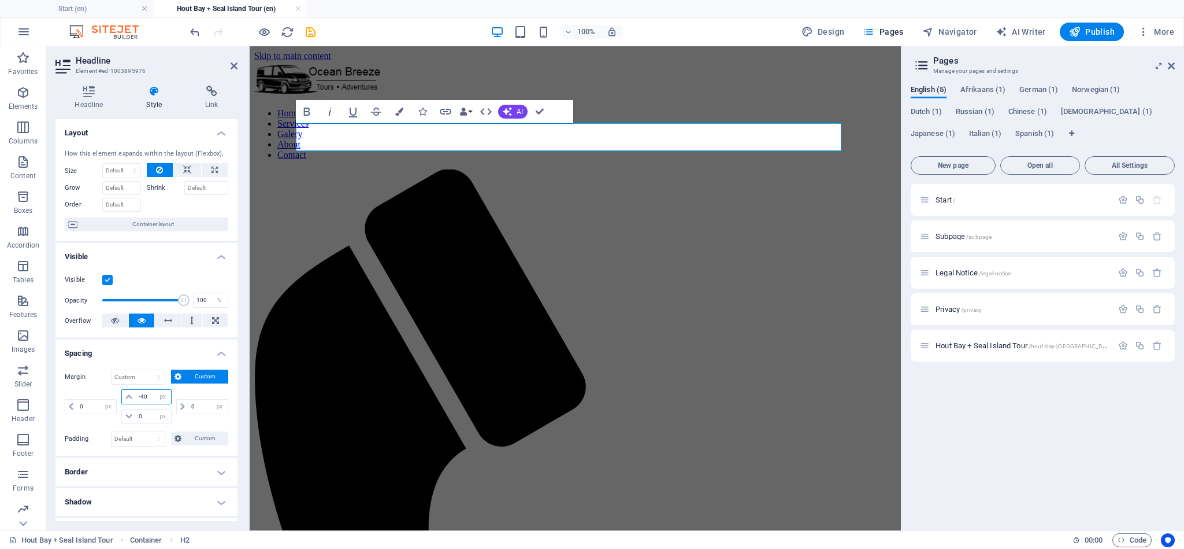
drag, startPoint x: 390, startPoint y: 445, endPoint x: 300, endPoint y: 410, distance: 96.8
click at [139, 395] on input "-40" at bounding box center [153, 397] width 35 height 14
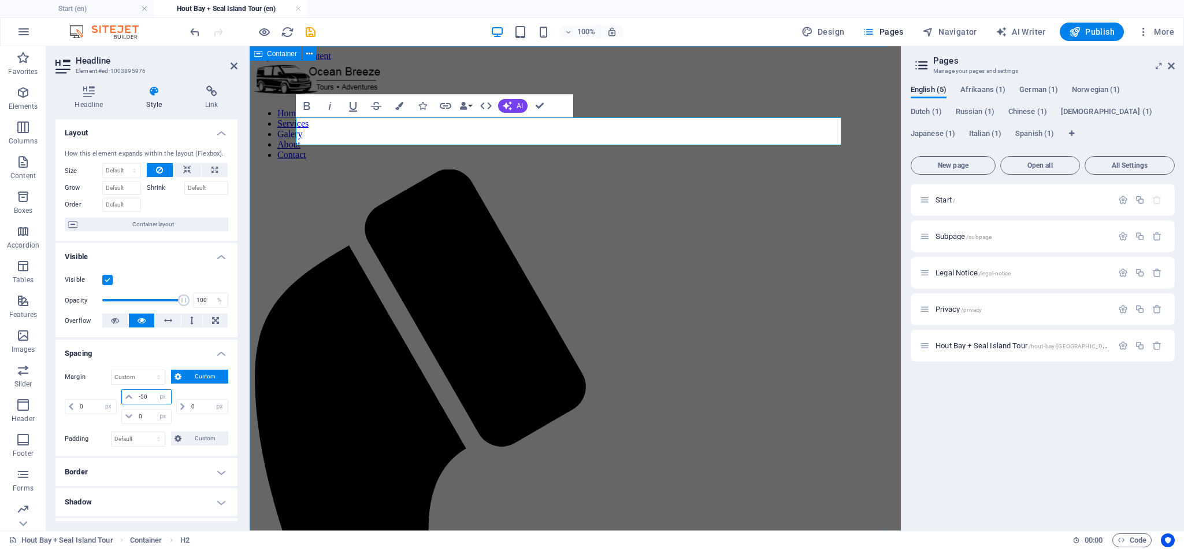
type input "-50"
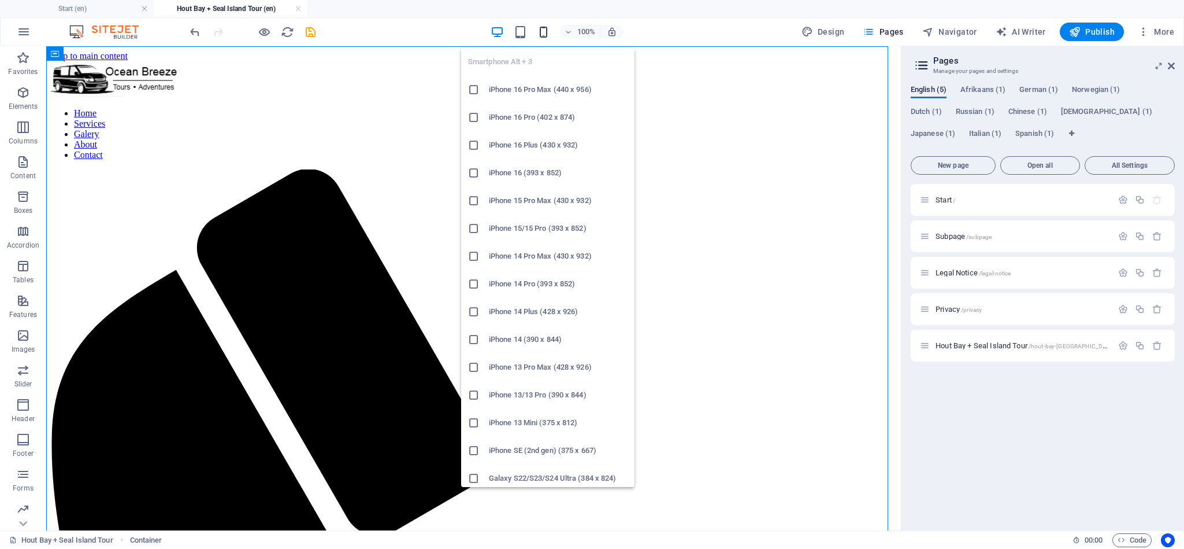
click at [550, 33] on icon "button" at bounding box center [543, 31] width 13 height 13
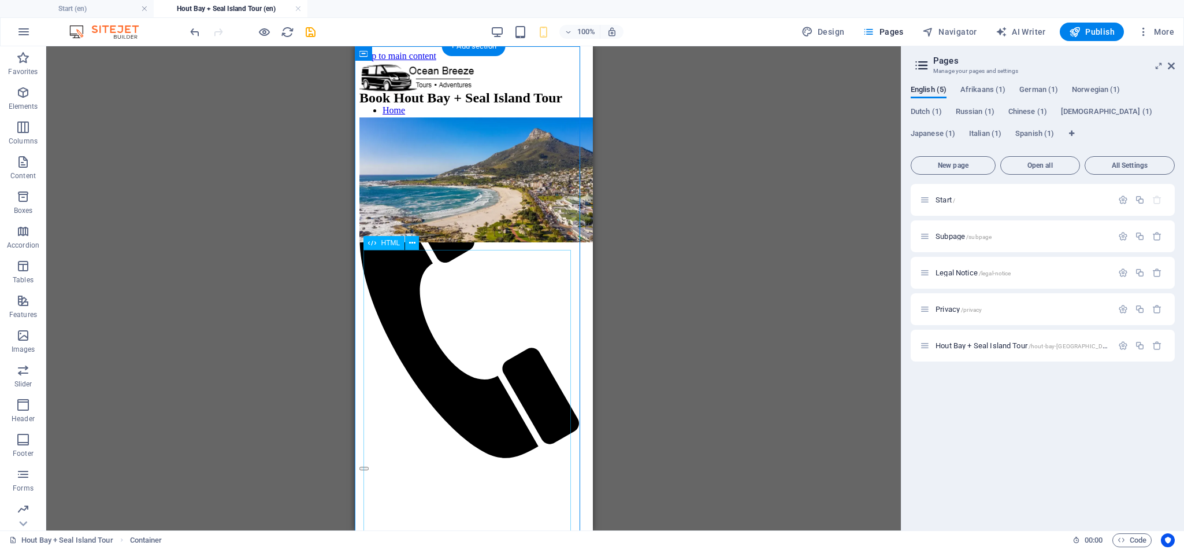
click at [524, 364] on div at bounding box center [473, 401] width 229 height 291
click at [549, 360] on div at bounding box center [473, 401] width 229 height 291
click at [556, 356] on div at bounding box center [473, 401] width 229 height 291
click at [550, 368] on div at bounding box center [473, 401] width 229 height 291
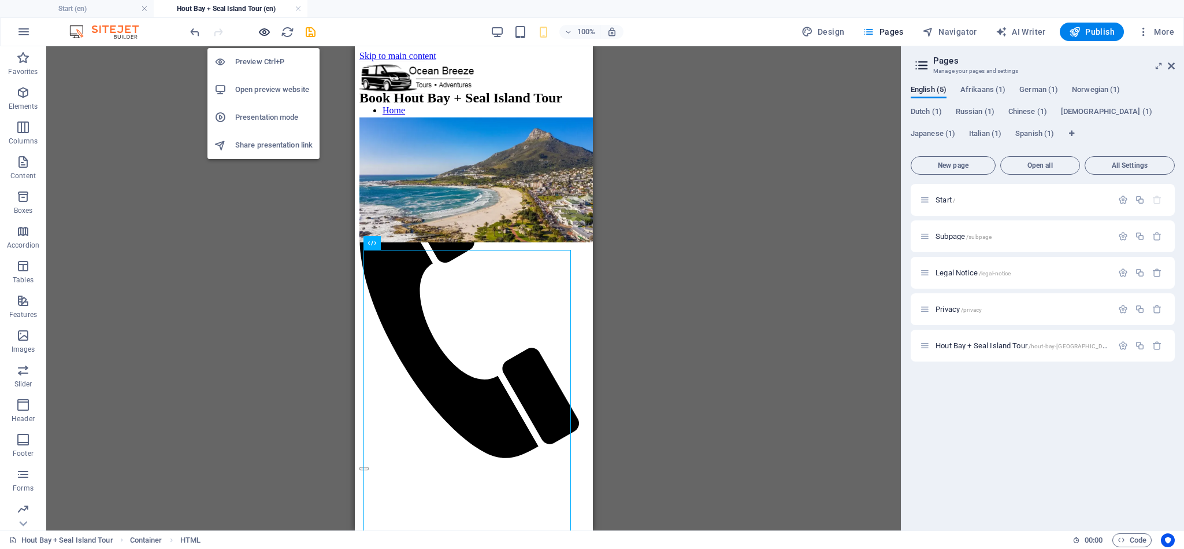
click at [257, 30] on span "button" at bounding box center [264, 31] width 14 height 13
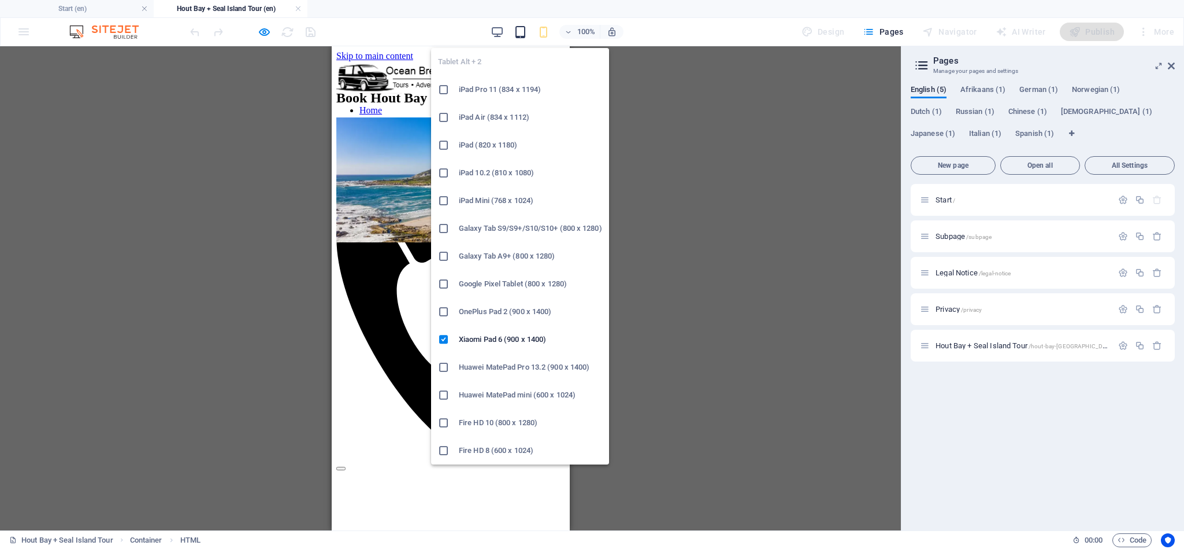
click at [519, 25] on icon "button" at bounding box center [520, 31] width 13 height 13
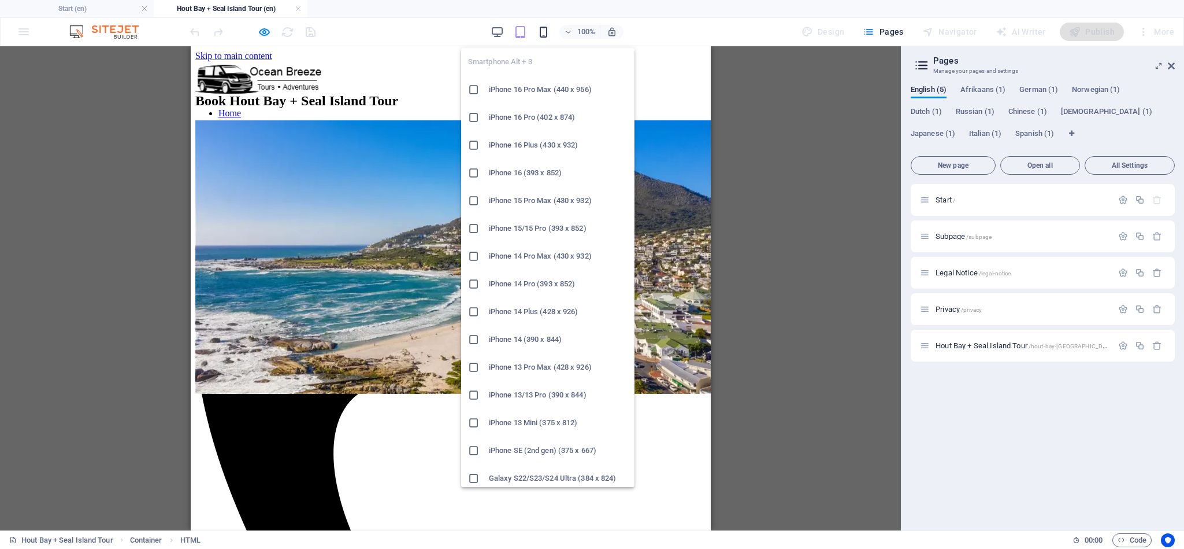
click at [543, 34] on icon "button" at bounding box center [543, 31] width 13 height 13
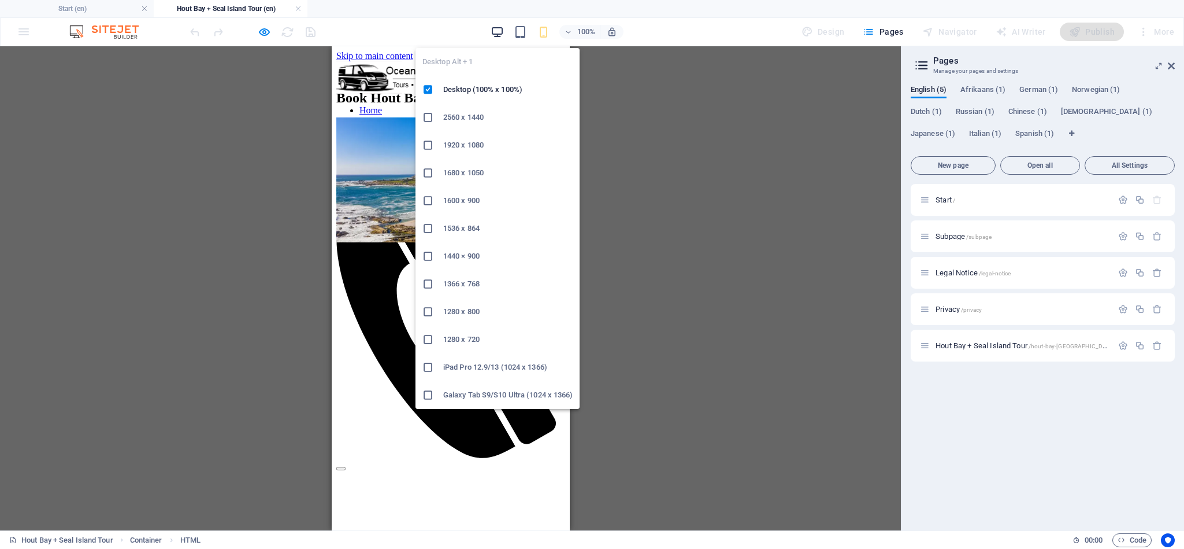
click at [493, 29] on icon "button" at bounding box center [497, 31] width 13 height 13
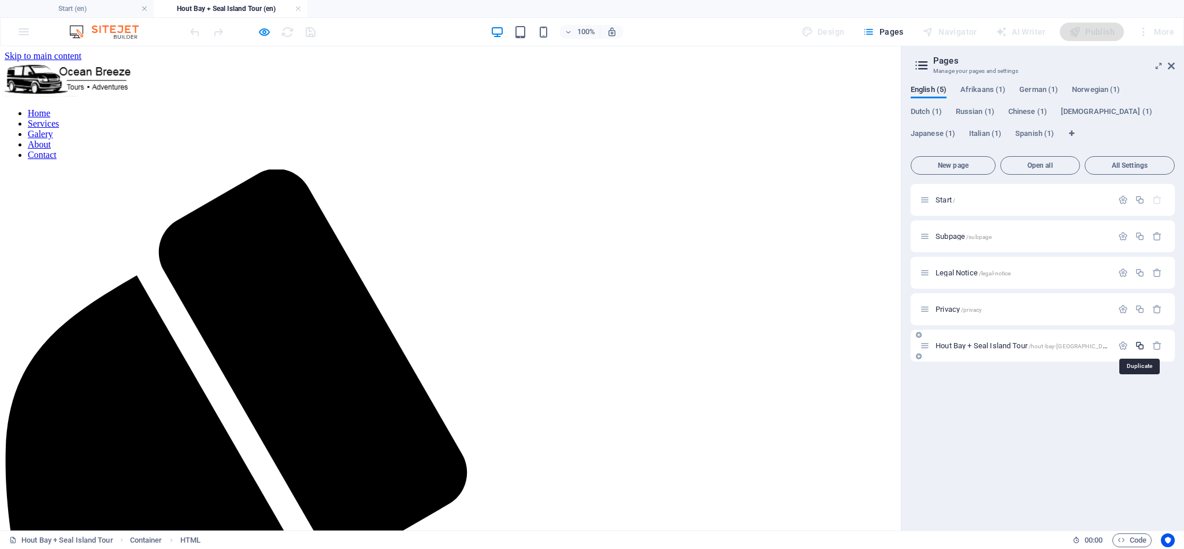
click at [1138, 344] on icon "button" at bounding box center [1140, 345] width 10 height 10
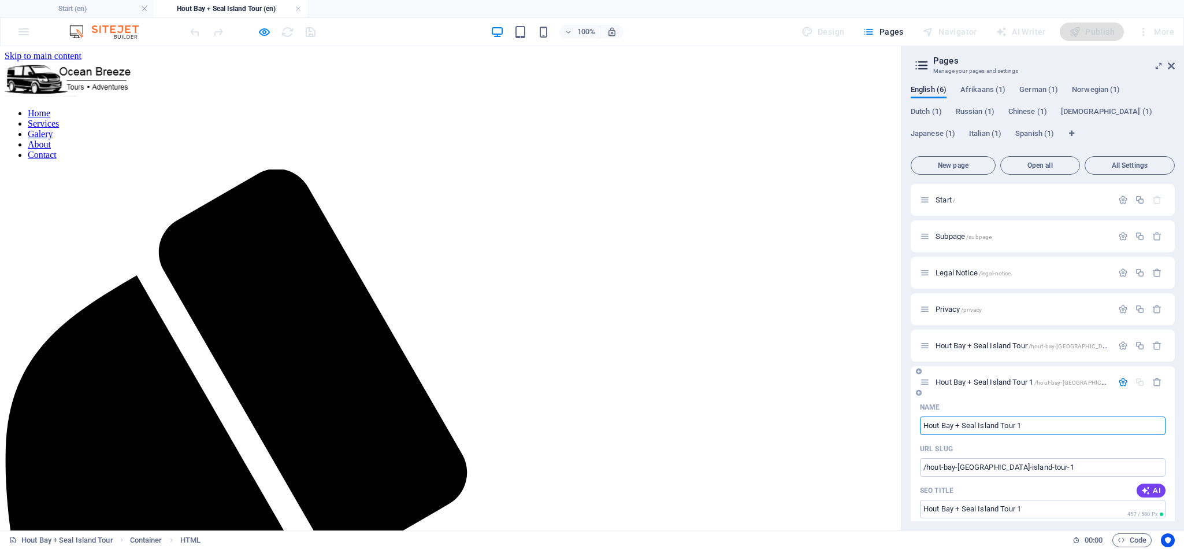
paste input "Boulders Penguin Beach"
type input "Boulders Penguin Beach"
type input "/boulders-penguin-beach"
type input "Boulders Penguin Beach"
drag, startPoint x: 1008, startPoint y: 469, endPoint x: 1150, endPoint y: 498, distance: 144.7
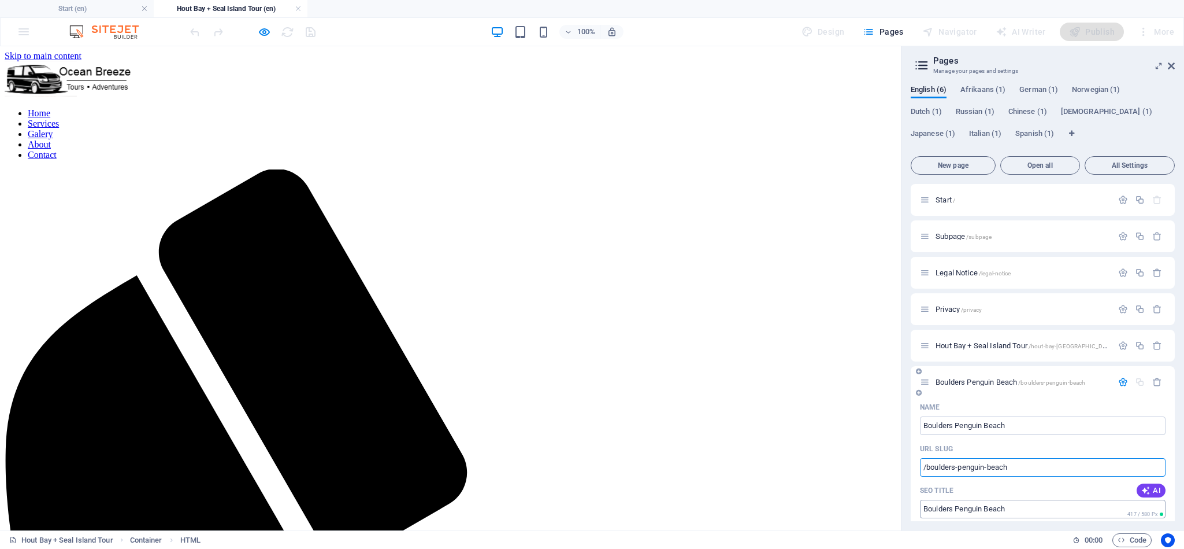
click at [1009, 469] on input "/boulders-penguin-beach" at bounding box center [1043, 467] width 246 height 18
click at [1062, 423] on input "Boulders Penguin Beach" at bounding box center [1043, 425] width 246 height 18
type input "Boulders Penguin Beach Tour"
type input "/boulders-penguin-beach-tour"
type input "Boulders Penguin Beach Tour"
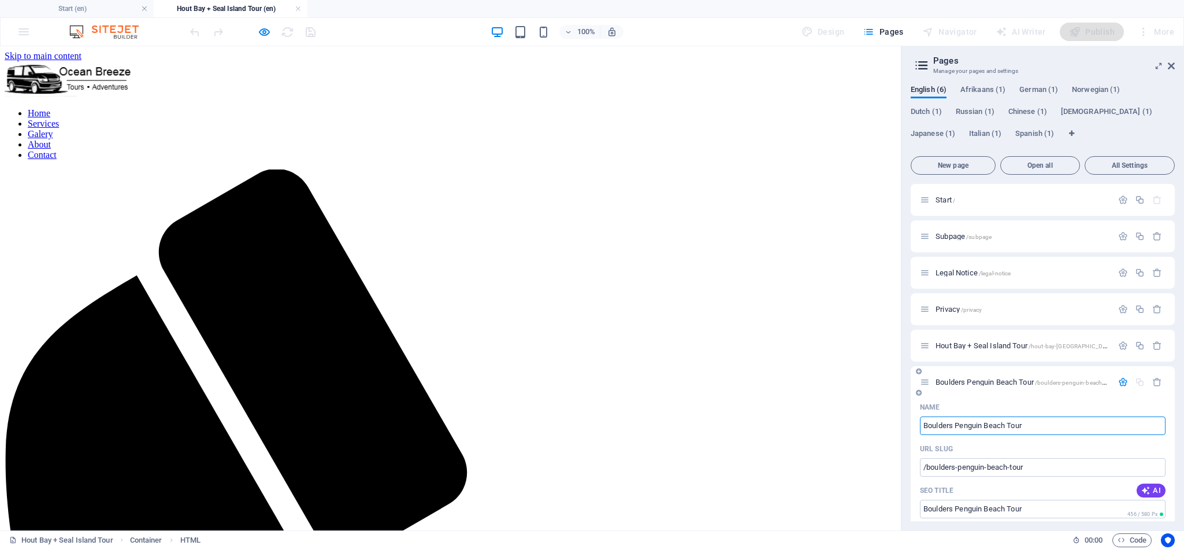
type input "Boulders Penguin Beach Tour"
click at [1003, 380] on span "Boulders Penguin Beach Tour /boulders-penguin-beach-tour" at bounding box center [1025, 381] width 179 height 9
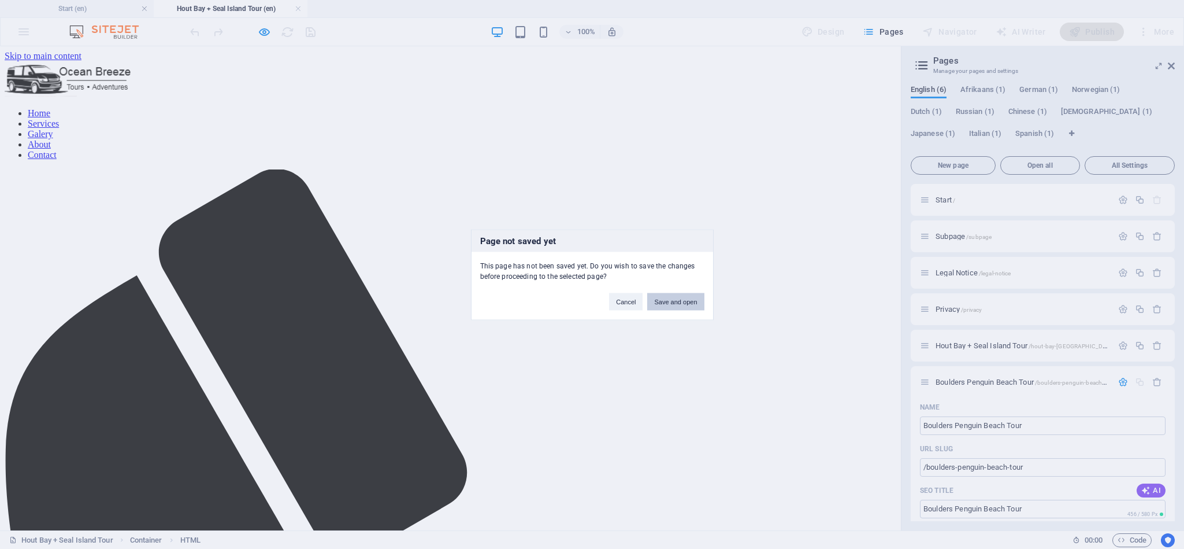
click at [680, 300] on button "Save and open" at bounding box center [675, 301] width 57 height 17
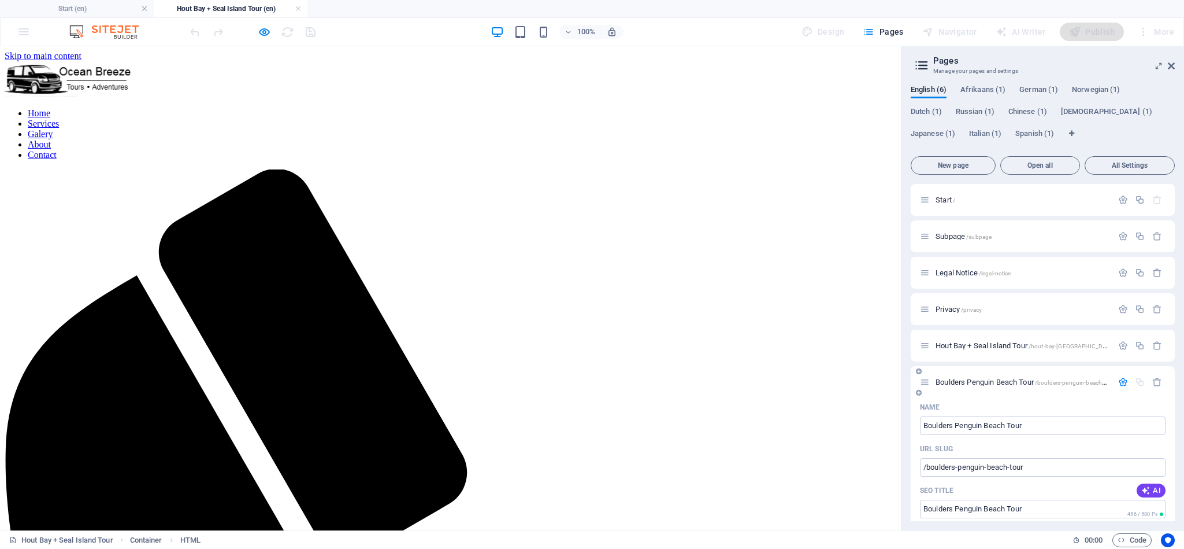
click at [1035, 378] on span "Boulders Penguin Beach Tour /boulders-penguin-beach-tour" at bounding box center [1025, 381] width 179 height 9
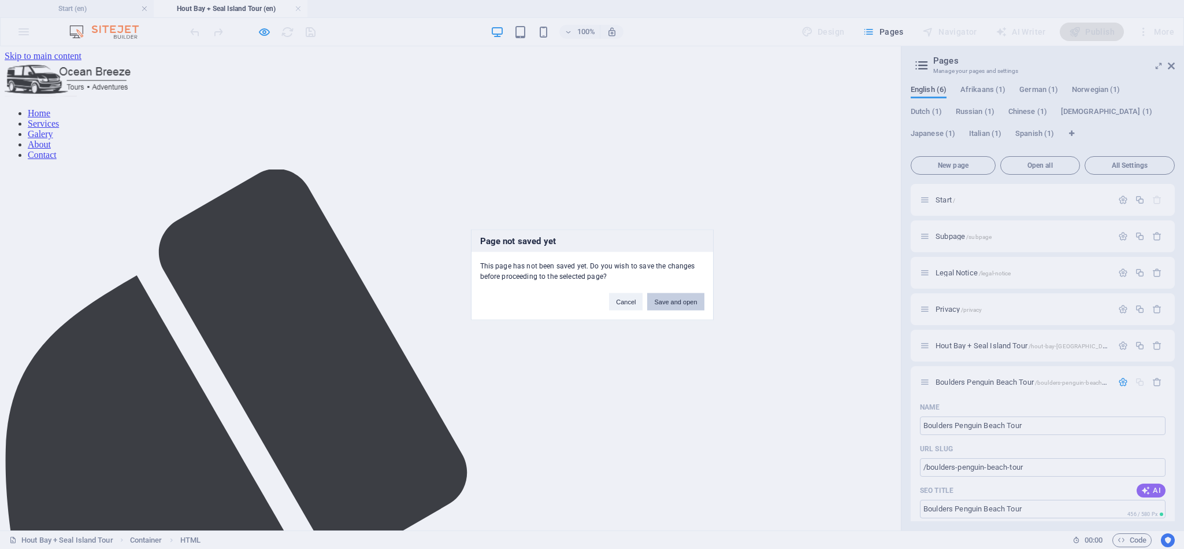
click at [671, 299] on button "Save and open" at bounding box center [675, 301] width 57 height 17
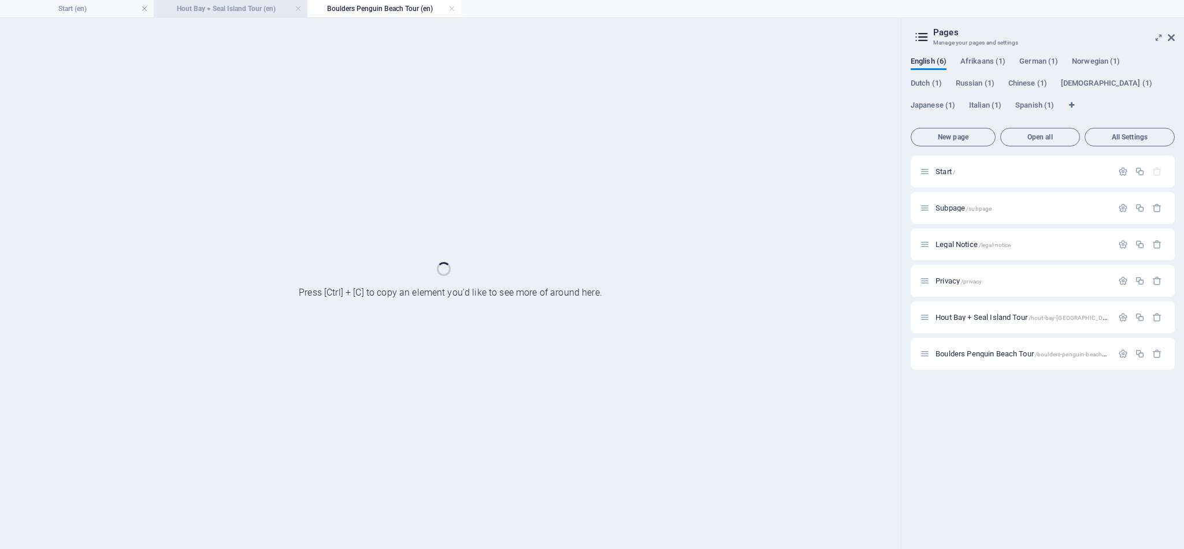
click at [257, 10] on h4 "Hout Bay + Seal Island Tour (en)" at bounding box center [231, 8] width 154 height 13
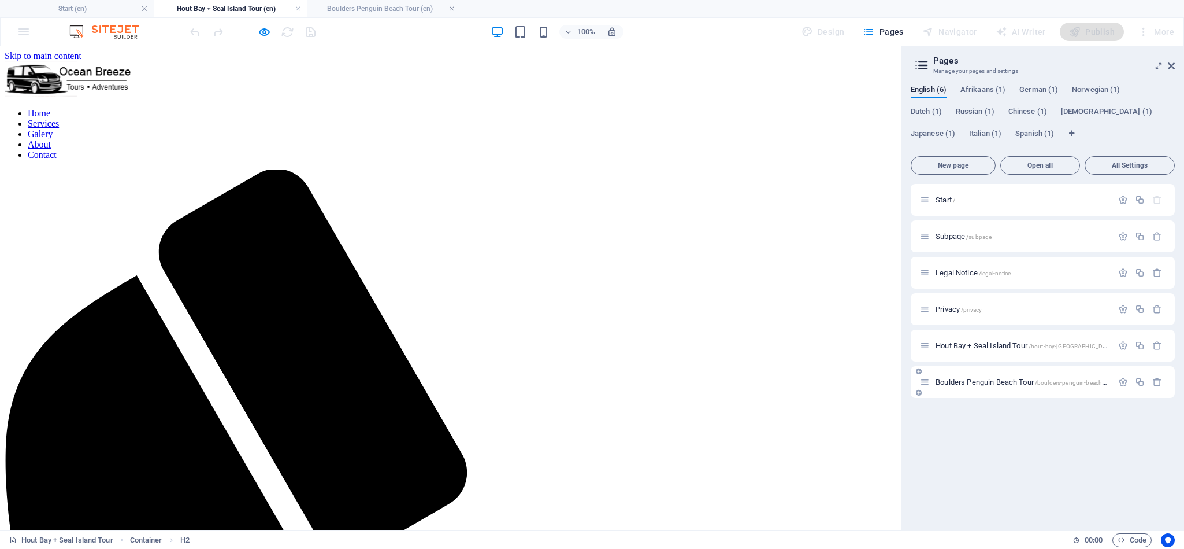
click at [1028, 380] on span "Boulders Penguin Beach Tour /boulders-penguin-beach-tour" at bounding box center [1025, 381] width 179 height 9
click at [996, 342] on span "[GEOGRAPHIC_DATA] + Seal Island Tour /[GEOGRAPHIC_DATA]-[GEOGRAPHIC_DATA]-islan…" at bounding box center [1041, 345] width 210 height 9
click at [996, 380] on span "Boulders Penguin Beach Tour /boulders-penguin-beach-tour" at bounding box center [1025, 381] width 179 height 9
click at [990, 347] on span "[GEOGRAPHIC_DATA] + Seal Island Tour /[GEOGRAPHIC_DATA]-[GEOGRAPHIC_DATA]-islan…" at bounding box center [1041, 345] width 210 height 9
click at [1008, 384] on span "Boulders Penguin Beach Tour /boulders-penguin-beach-tour" at bounding box center [1025, 381] width 179 height 9
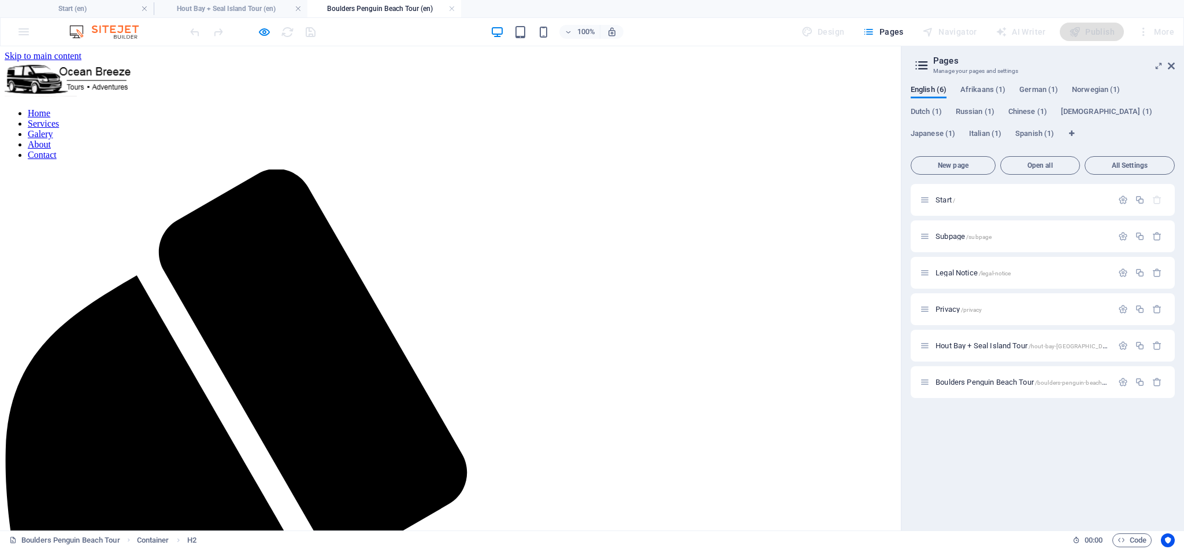
click at [264, 28] on icon "button" at bounding box center [264, 31] width 13 height 13
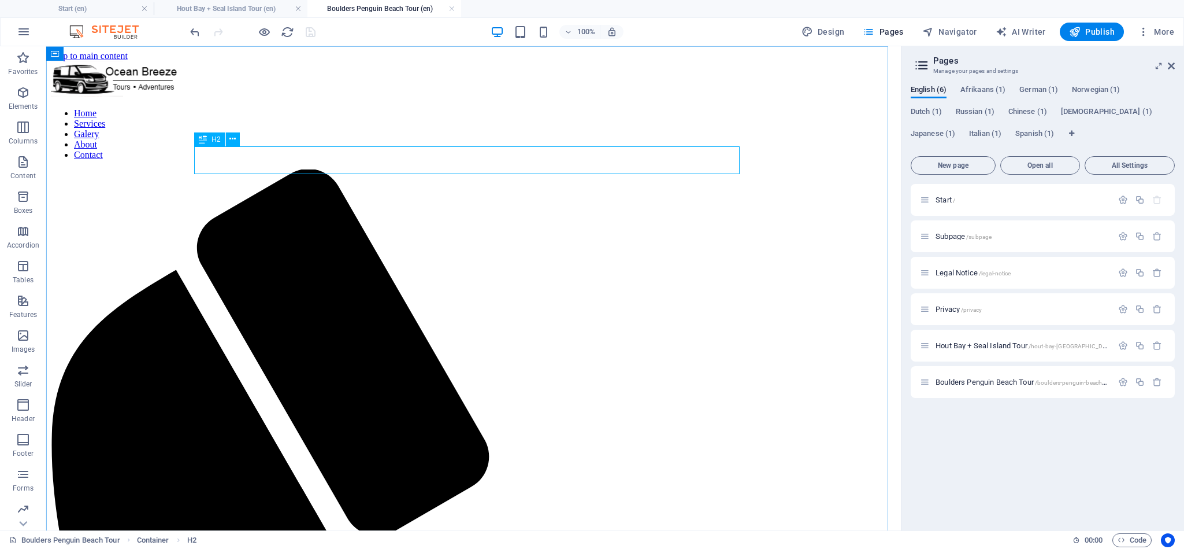
click at [205, 141] on icon at bounding box center [203, 139] width 8 height 14
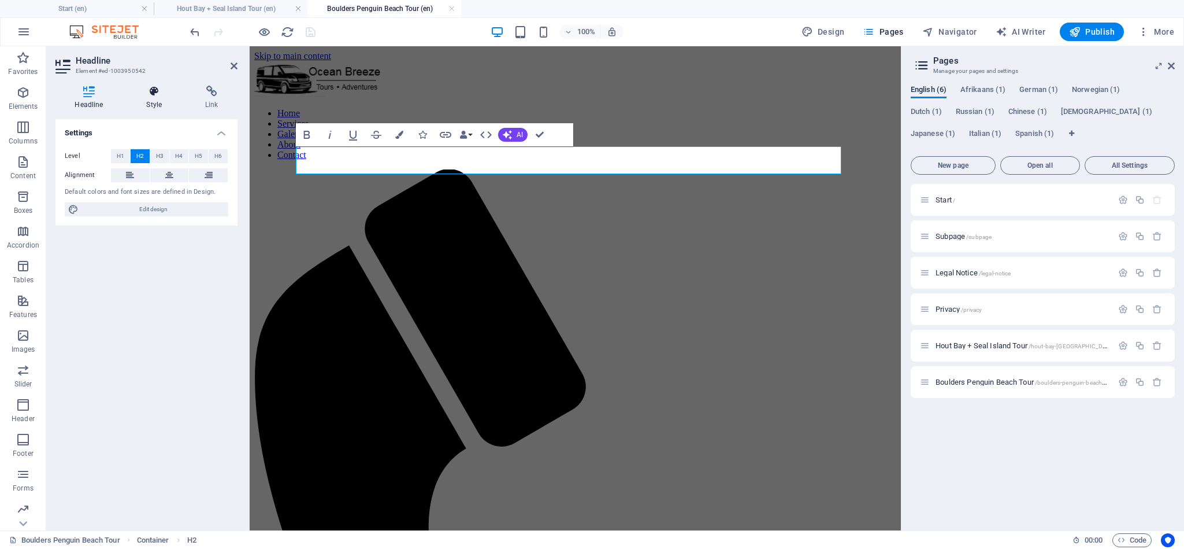
click at [156, 95] on icon at bounding box center [154, 92] width 54 height 12
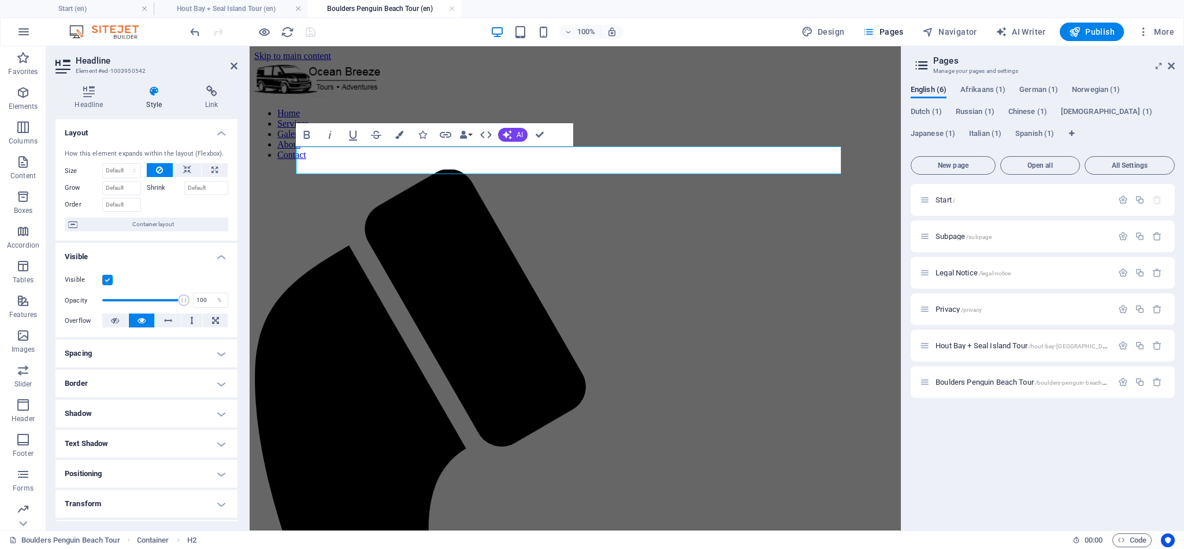
click at [140, 354] on h4 "Spacing" at bounding box center [146, 353] width 182 height 28
click at [185, 382] on span "Custom" at bounding box center [205, 376] width 40 height 14
click at [143, 399] on select "auto px % rem vw vh" at bounding box center [146, 397] width 49 height 14
select select "px"
click at [153, 391] on select "auto px % rem vw vh" at bounding box center [146, 397] width 49 height 14
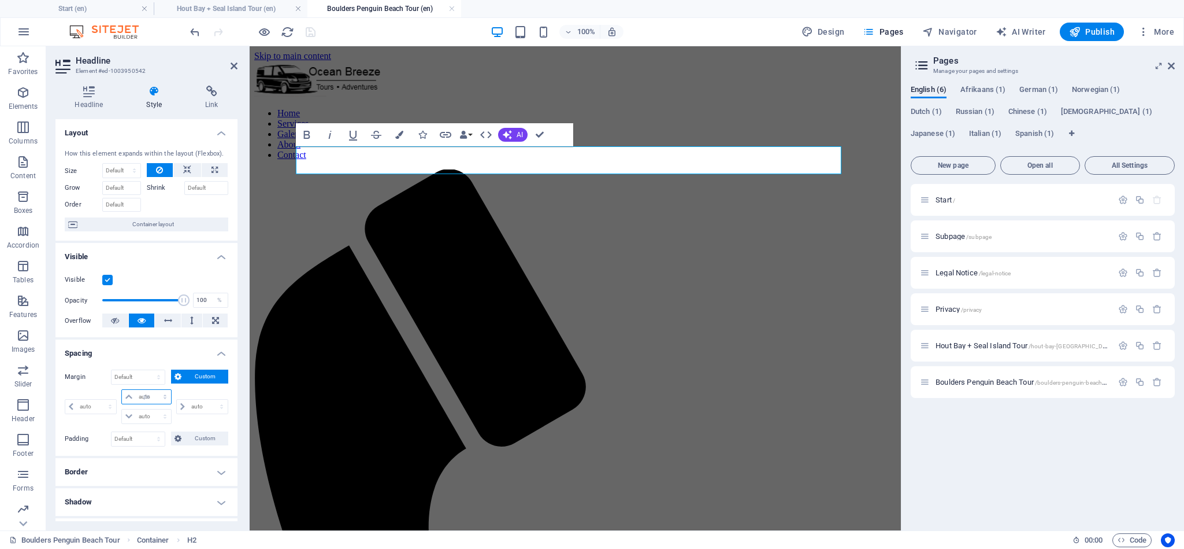
type input "0"
select select "px"
type input "0"
select select "px"
type input "0"
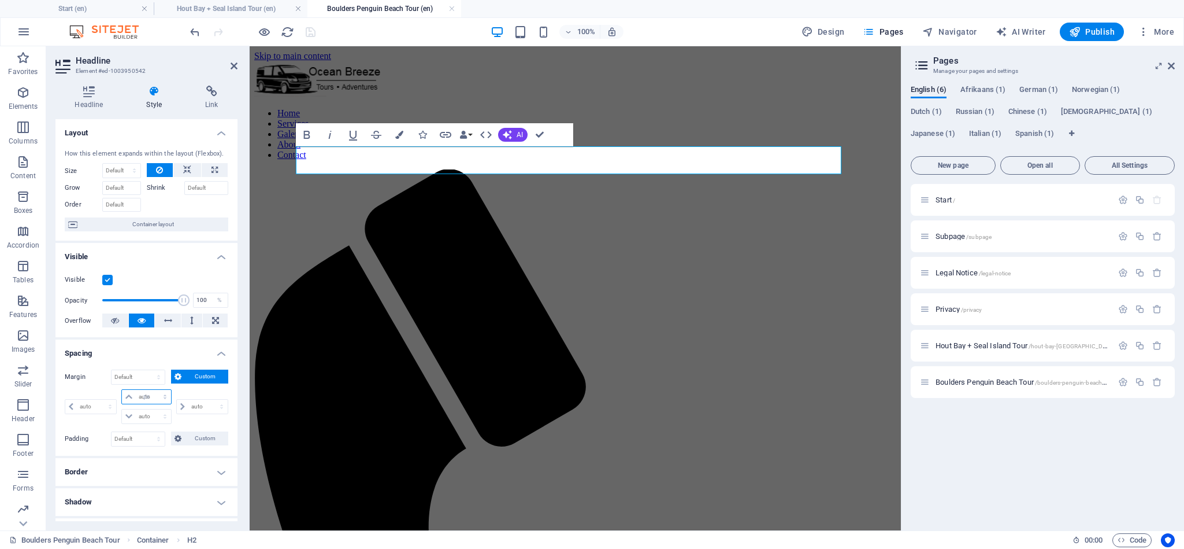
type input "0"
select select "px"
type input "0"
select select "px"
type input "-50"
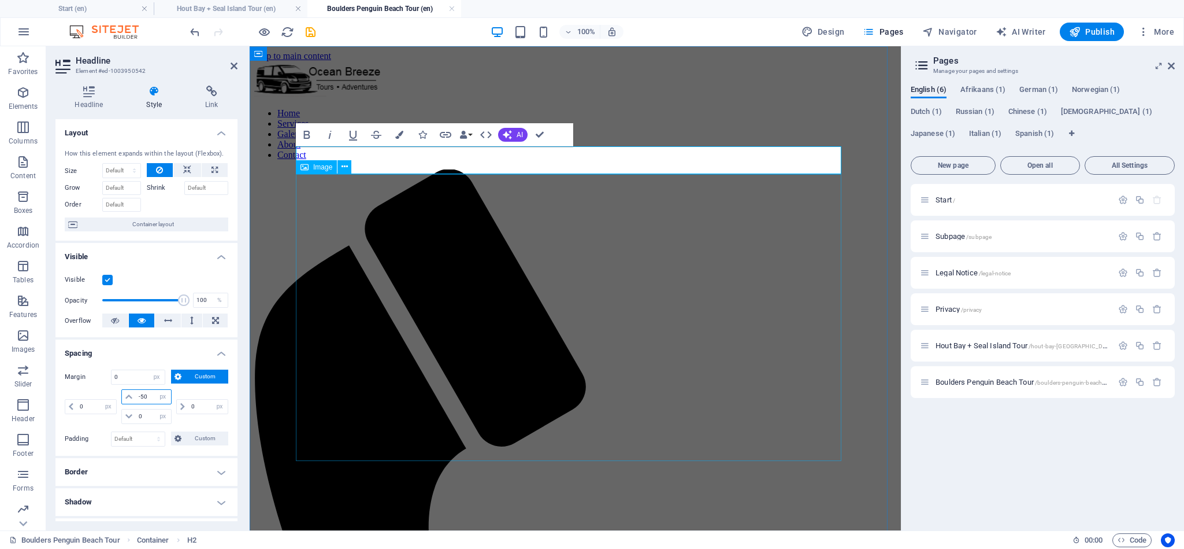
select select "DISABLED_OPTION_VALUE"
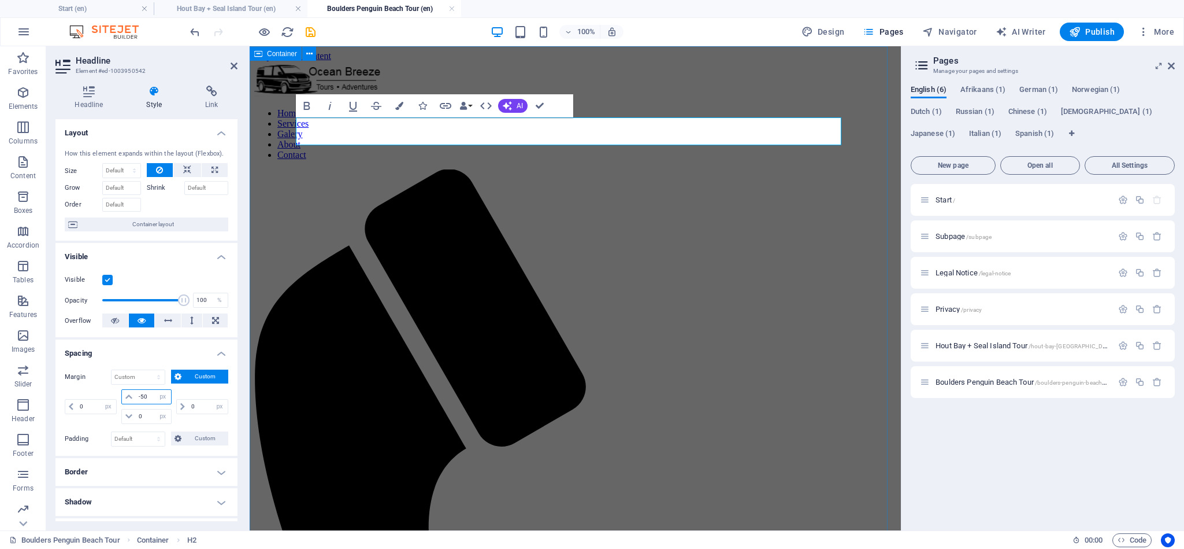
type input "-50"
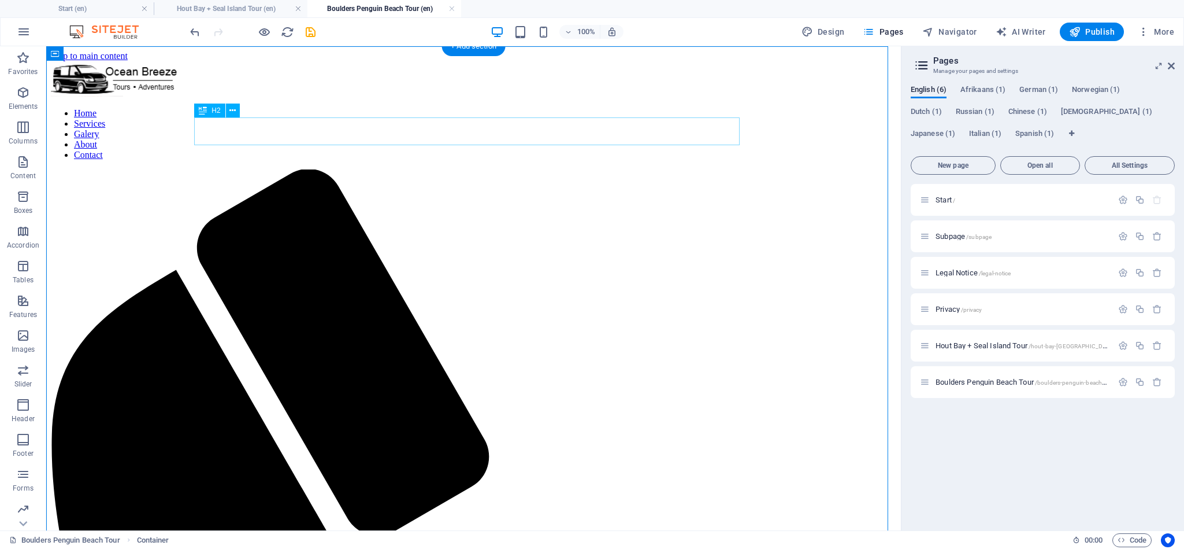
select select "px"
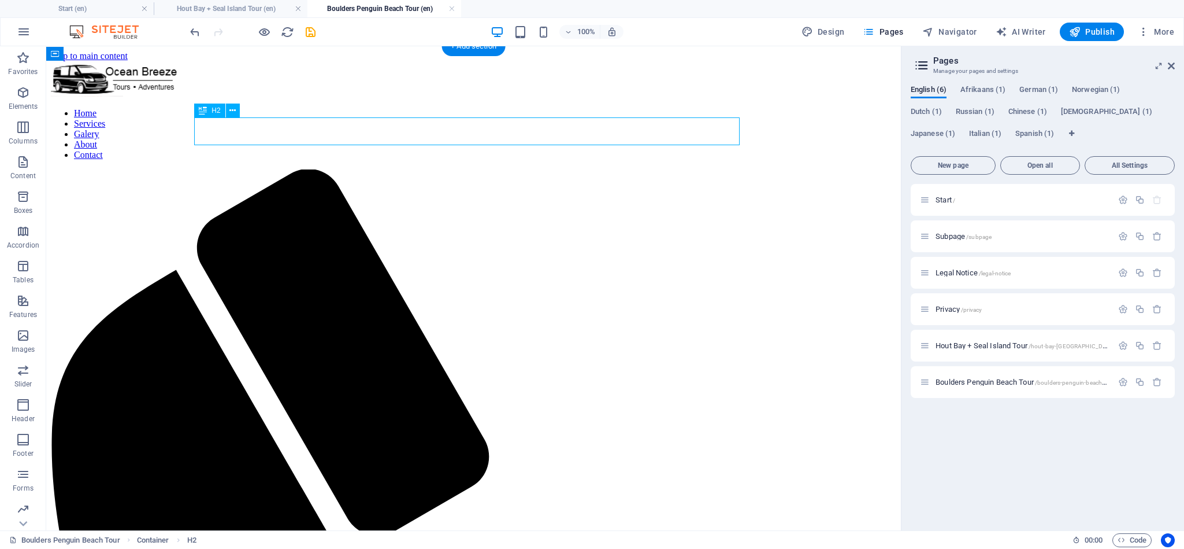
select select "px"
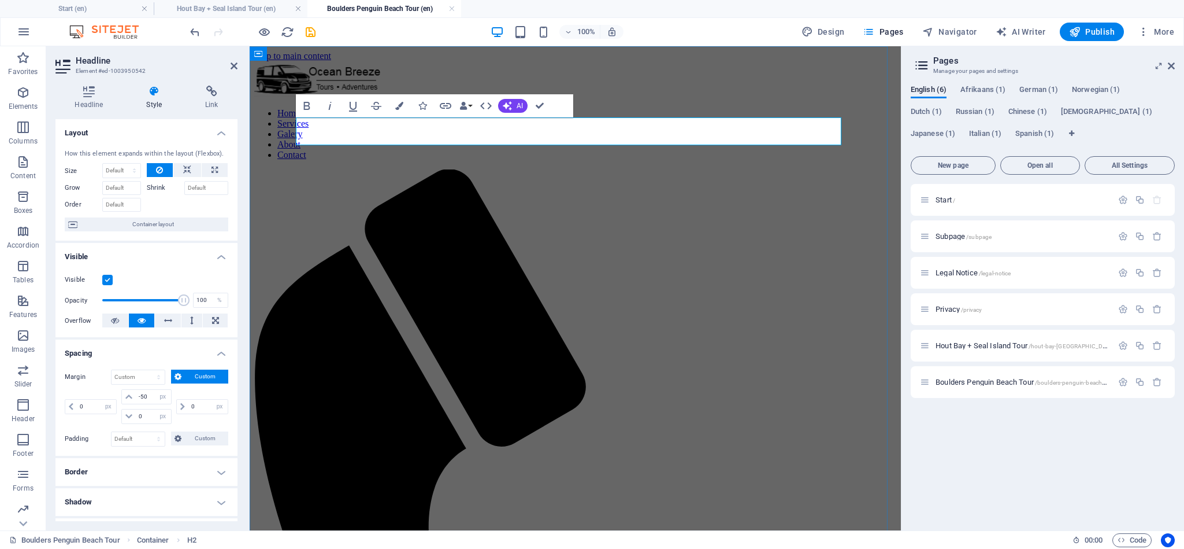
drag, startPoint x: 356, startPoint y: 128, endPoint x: 921, endPoint y: 193, distance: 569.1
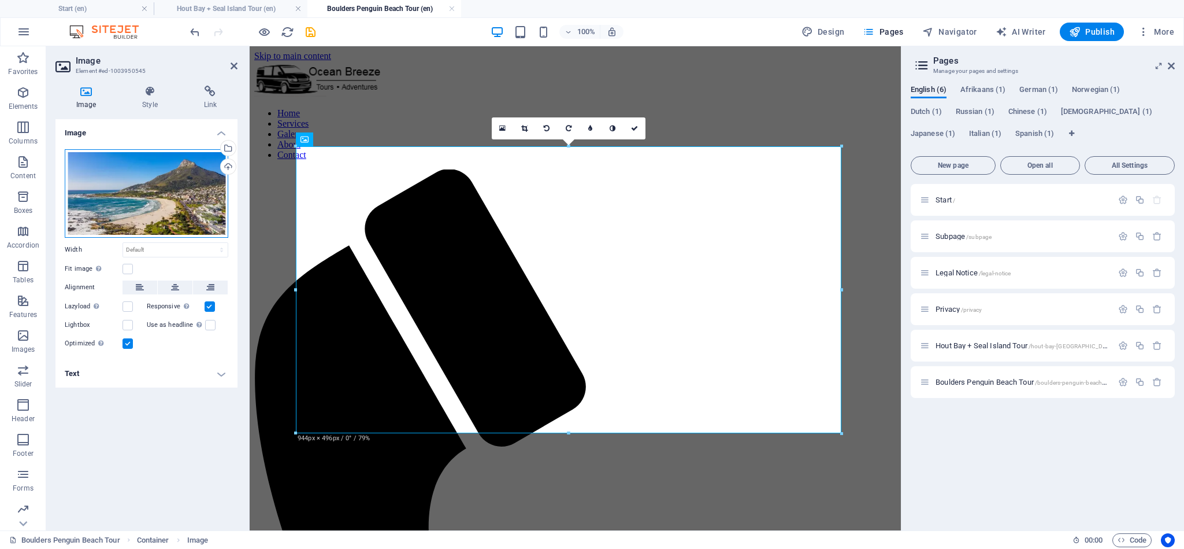
click at [146, 196] on div "Drag files here, click to choose files or select files from Files or our free s…" at bounding box center [147, 193] width 164 height 88
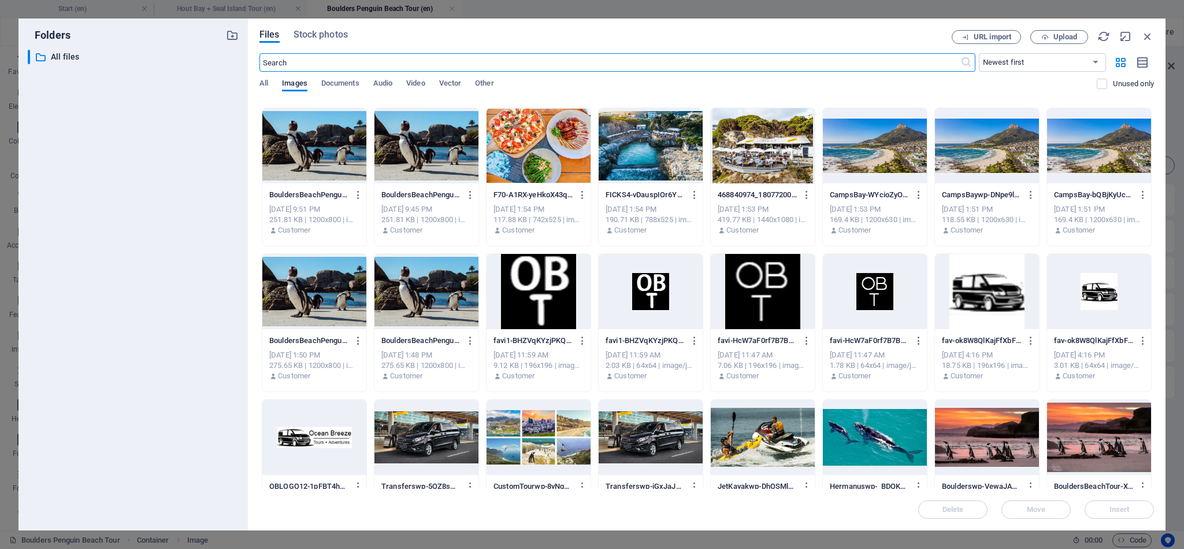
scroll to position [621, 0]
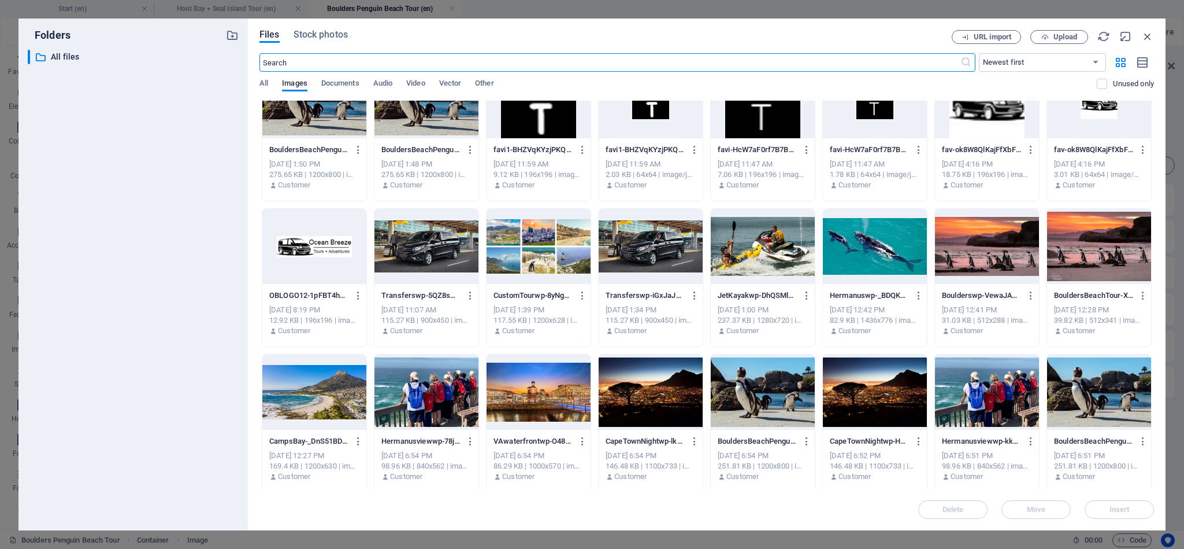
click at [986, 243] on div at bounding box center [987, 246] width 104 height 75
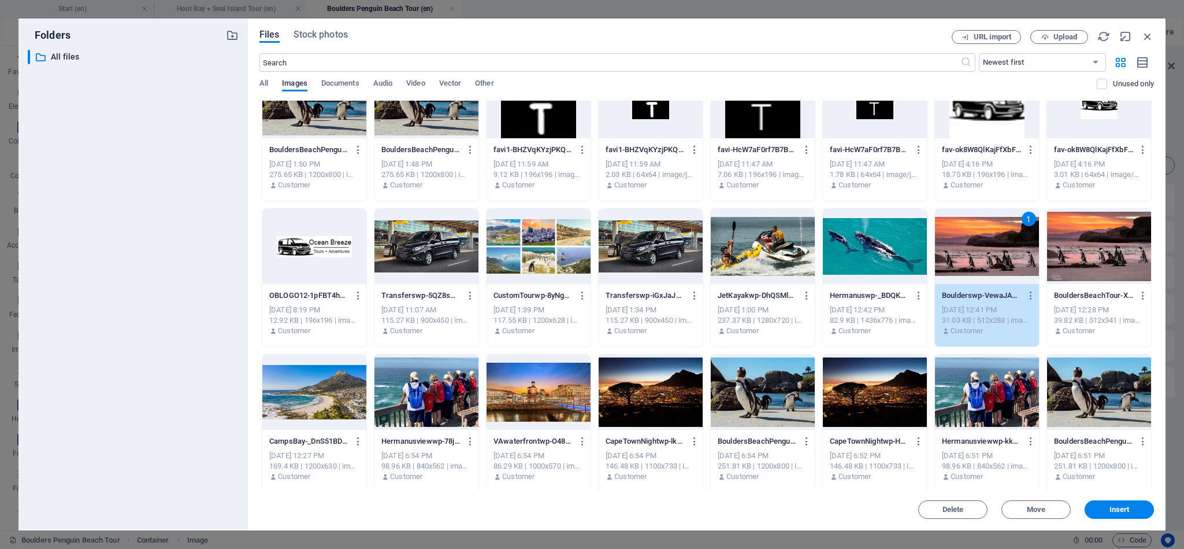
click at [1072, 257] on div at bounding box center [1099, 246] width 104 height 75
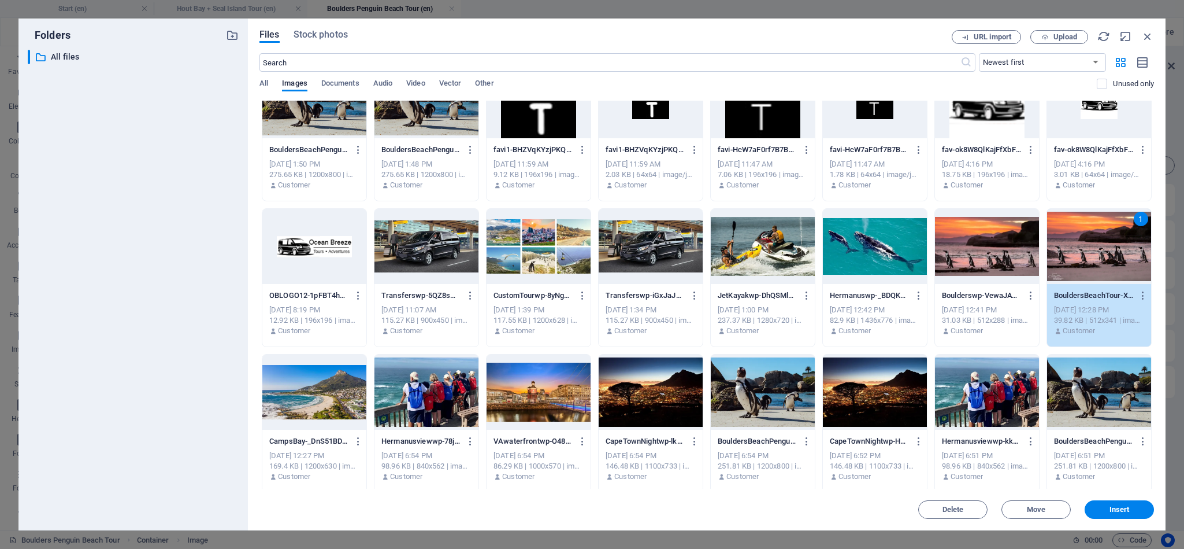
click at [1086, 258] on div "1" at bounding box center [1099, 246] width 104 height 75
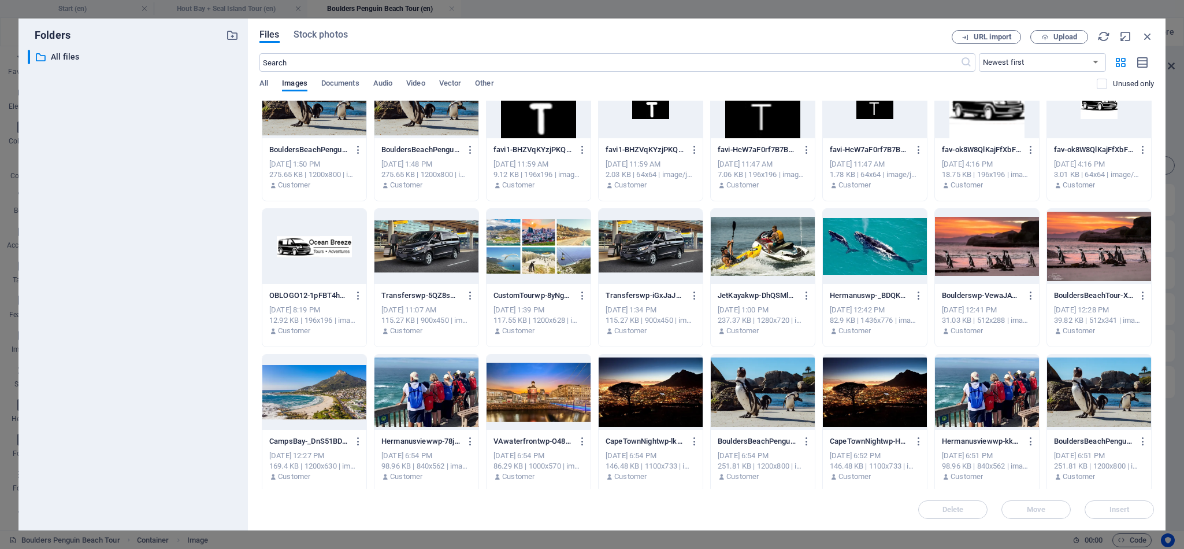
click at [1086, 258] on div at bounding box center [1099, 246] width 104 height 75
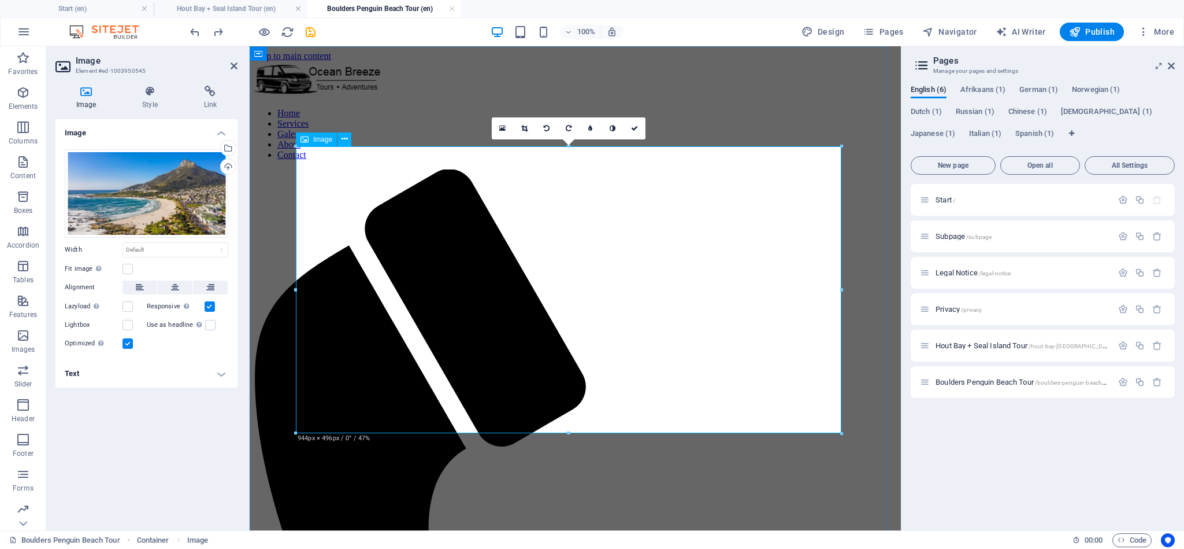
click at [134, 214] on div "Drag files here, click to choose files or select files from Files or our free s…" at bounding box center [147, 193] width 164 height 88
click at [134, 214] on body "Ocean Breeze Tours - Cape Town, South Africa Start (en) Hout Bay + Seal Island …" at bounding box center [592, 274] width 1184 height 549
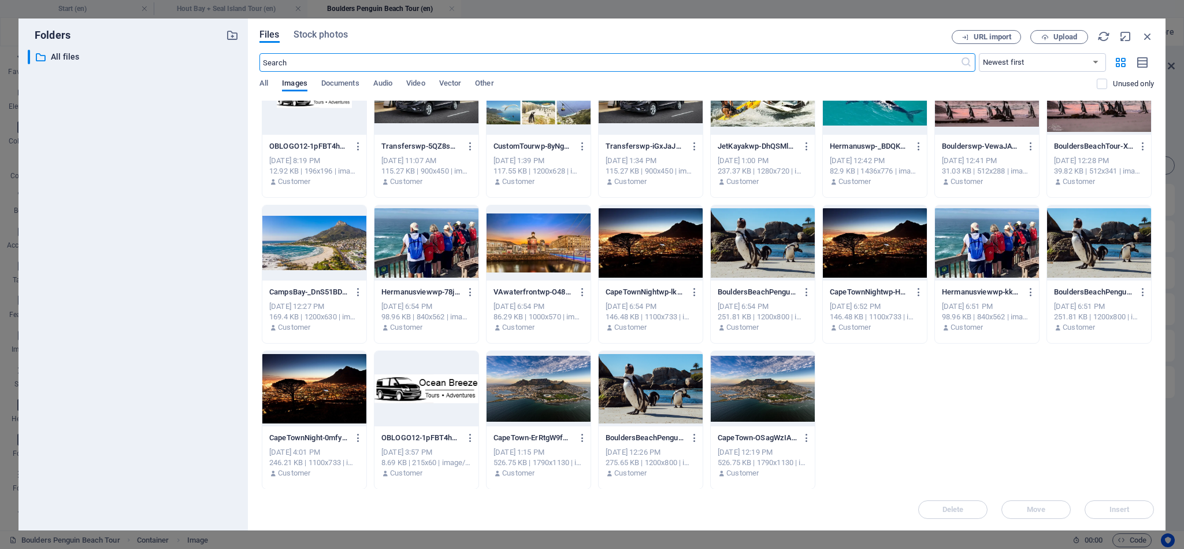
scroll to position [597, 0]
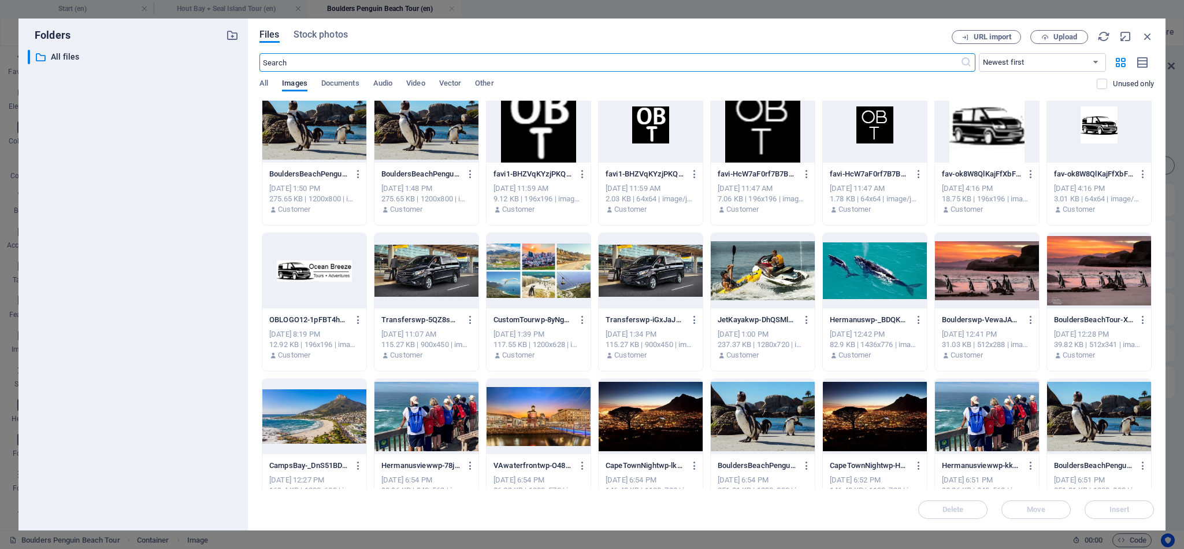
click at [994, 283] on div at bounding box center [987, 270] width 104 height 75
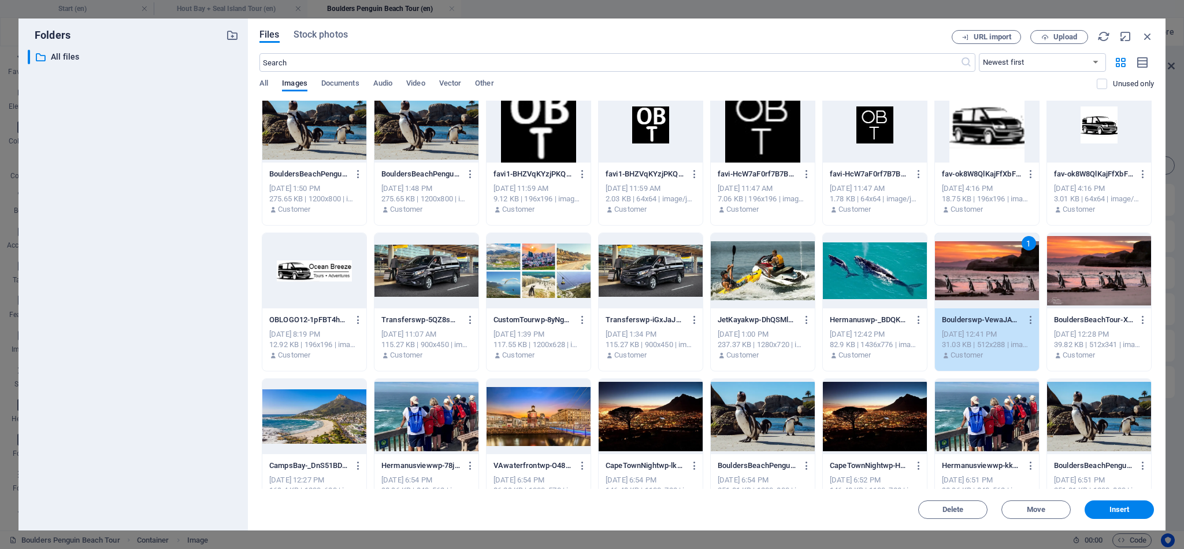
click at [994, 283] on div "1" at bounding box center [987, 270] width 104 height 75
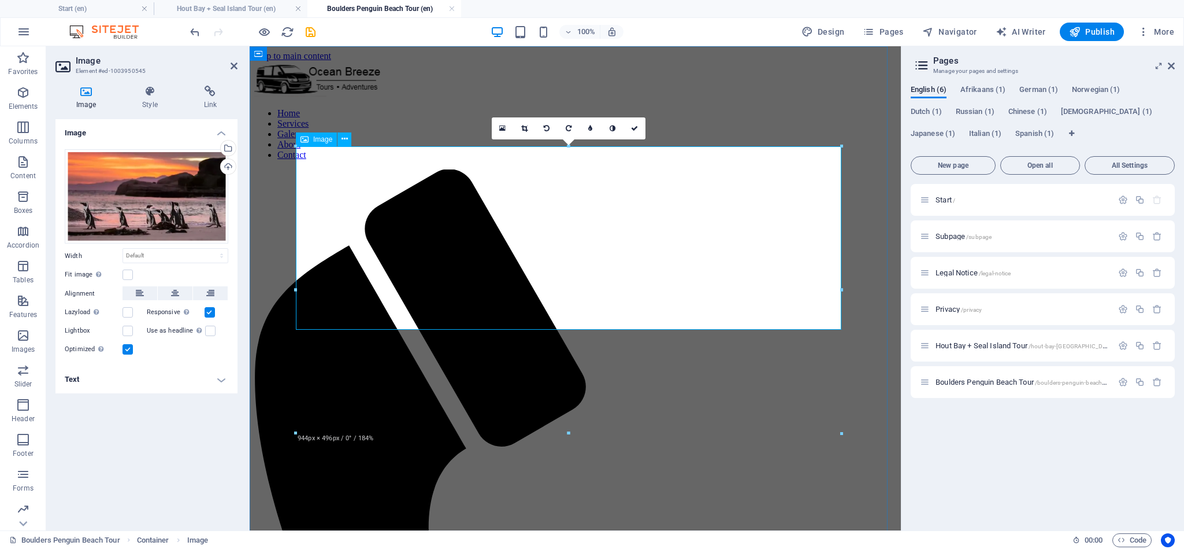
click at [171, 292] on icon at bounding box center [175, 293] width 8 height 14
click at [127, 276] on label at bounding box center [128, 274] width 10 height 10
click at [0, 0] on input "Fit image Automatically fit image to a fixed width and height" at bounding box center [0, 0] width 0 height 0
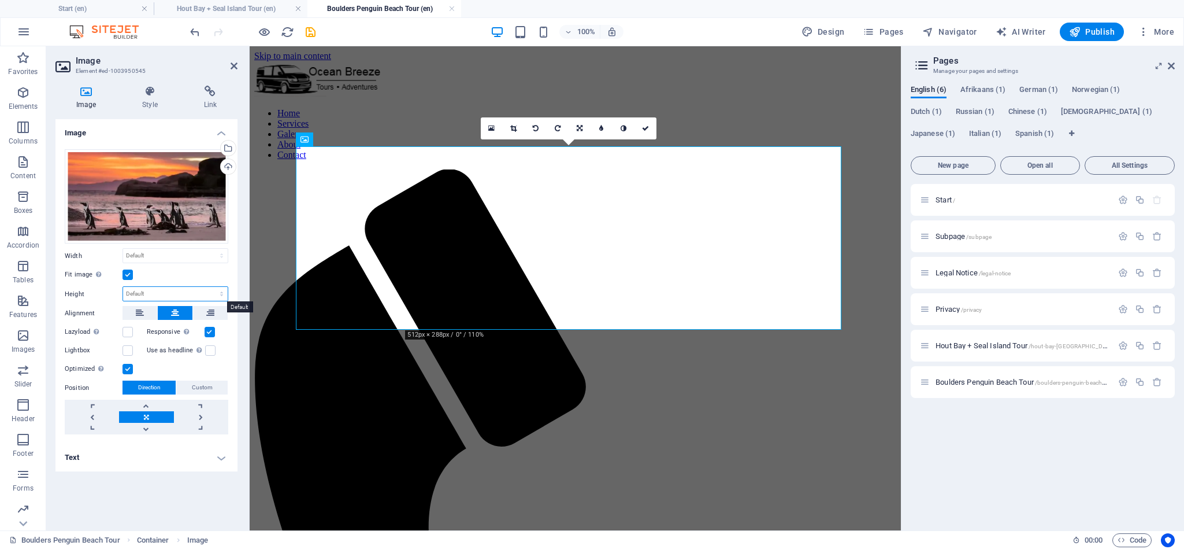
drag, startPoint x: 142, startPoint y: 288, endPoint x: 150, endPoint y: 301, distance: 14.3
click at [142, 288] on select "Default auto px" at bounding box center [175, 294] width 105 height 14
click at [153, 267] on div "Drag files here, click to choose files or select files from Files or our free s…" at bounding box center [146, 292] width 182 height 304
click at [151, 416] on link at bounding box center [146, 417] width 54 height 12
click at [170, 203] on div "Drag files here, click to choose files or select files from Files or our free s…" at bounding box center [147, 196] width 164 height 95
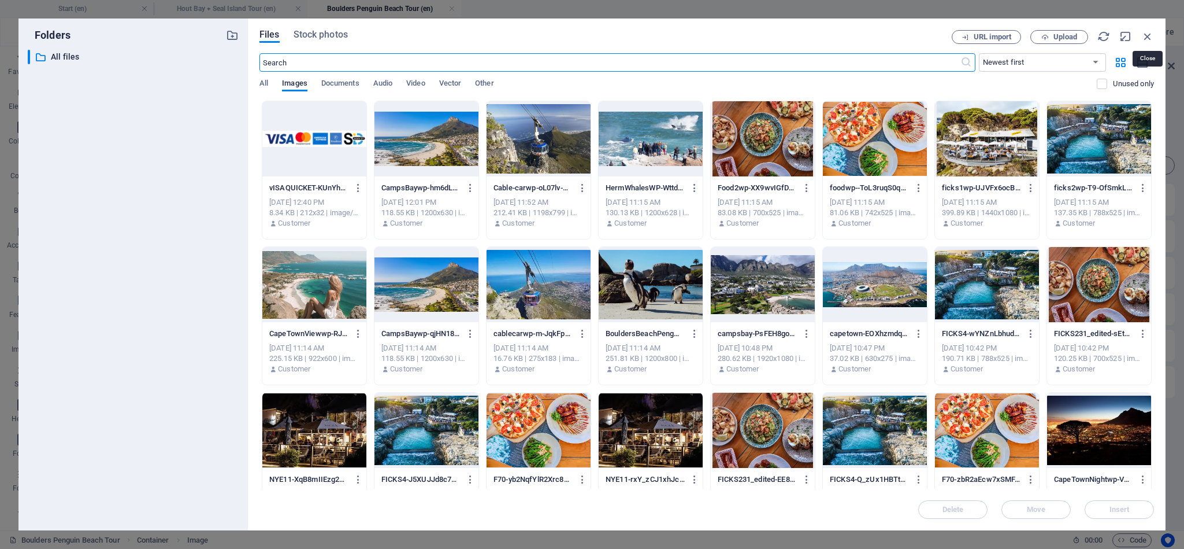
drag, startPoint x: 1150, startPoint y: 37, endPoint x: 1139, endPoint y: 55, distance: 21.5
click at [1150, 37] on icon "button" at bounding box center [1148, 36] width 13 height 13
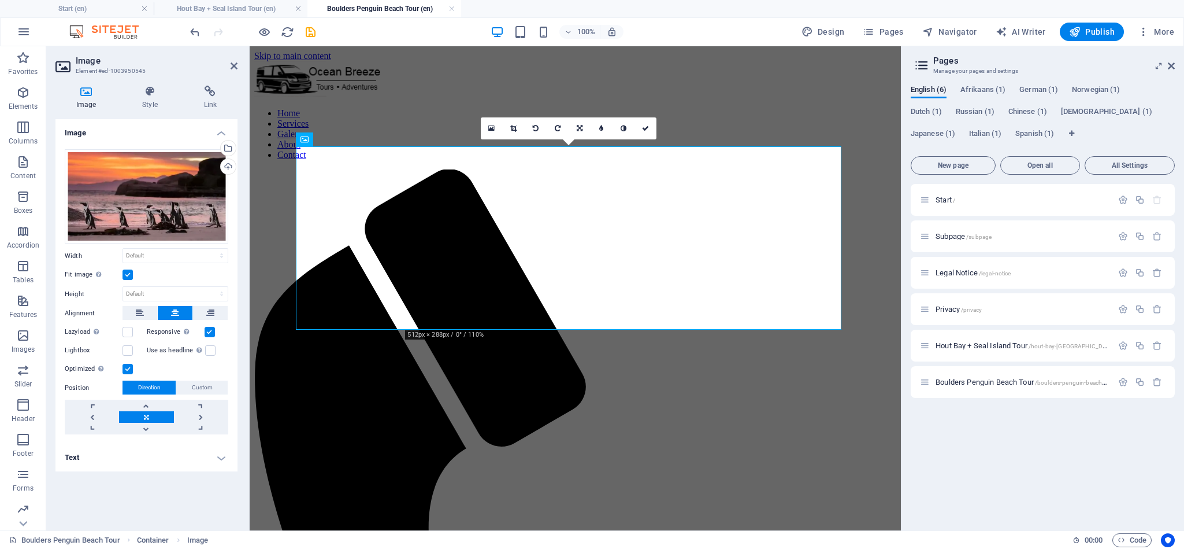
click at [129, 276] on label at bounding box center [128, 274] width 10 height 10
click at [0, 0] on input "Fit image Automatically fit image to a fixed width and height" at bounding box center [0, 0] width 0 height 0
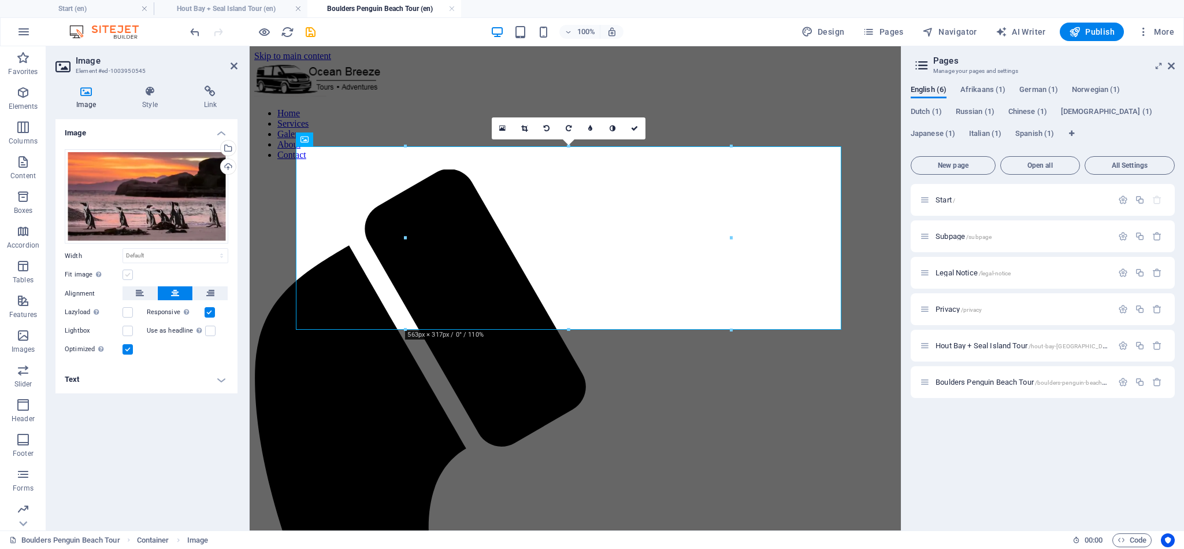
click at [128, 276] on label at bounding box center [128, 274] width 10 height 10
click at [0, 0] on input "Fit image Automatically fit image to a fixed width and height" at bounding box center [0, 0] width 0 height 0
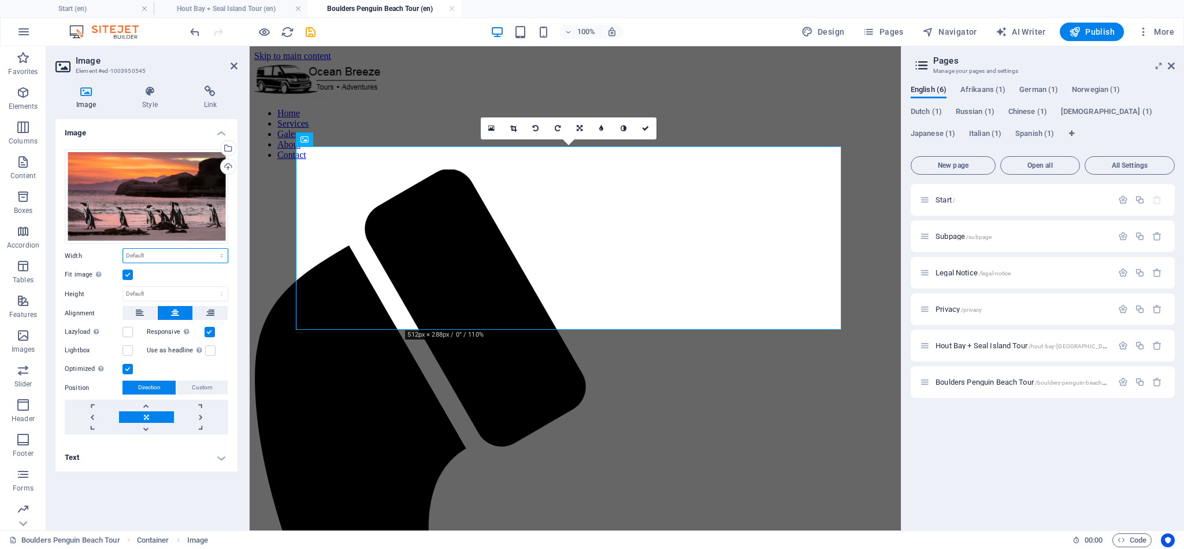
click at [148, 252] on select "Default auto px rem % em vh vw" at bounding box center [175, 256] width 105 height 14
click at [123, 249] on select "Default auto px rem % em vh vw" at bounding box center [175, 256] width 105 height 14
select select "DISABLED_OPTION_VALUE"
click at [157, 419] on link at bounding box center [146, 417] width 54 height 12
click at [156, 419] on link at bounding box center [146, 417] width 54 height 12
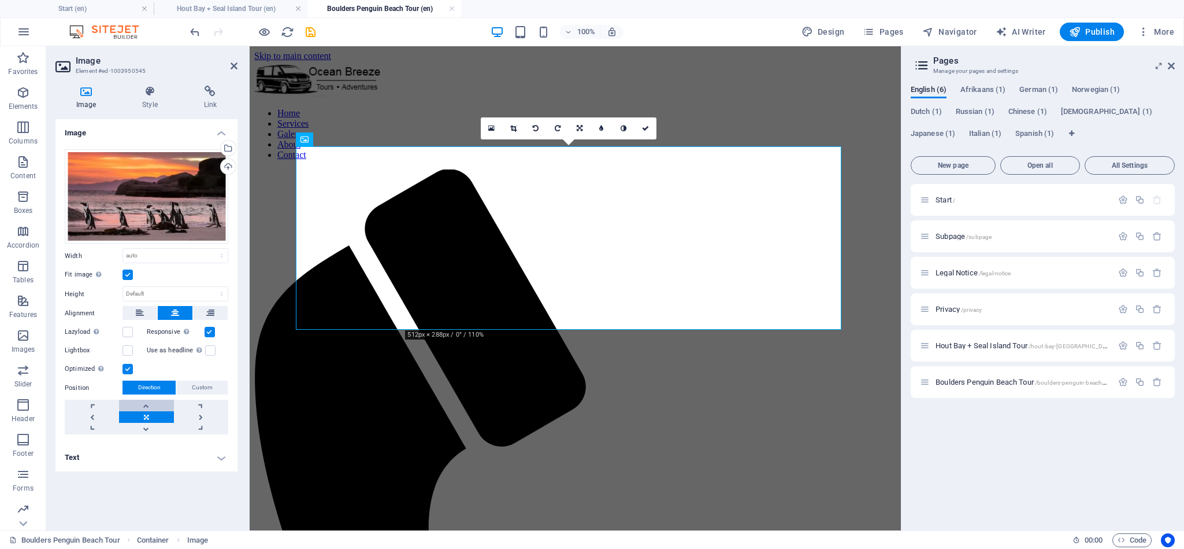
click at [149, 408] on link at bounding box center [146, 405] width 54 height 12
click at [150, 419] on link at bounding box center [146, 417] width 54 height 12
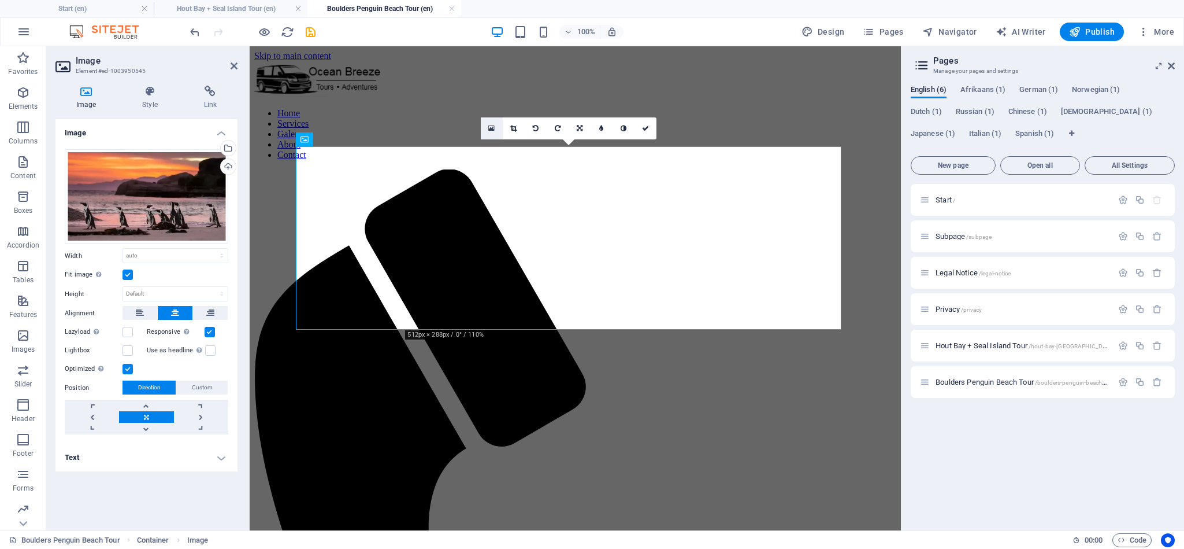
drag, startPoint x: 486, startPoint y: 127, endPoint x: 369, endPoint y: 127, distance: 116.2
click at [486, 127] on link at bounding box center [492, 128] width 22 height 22
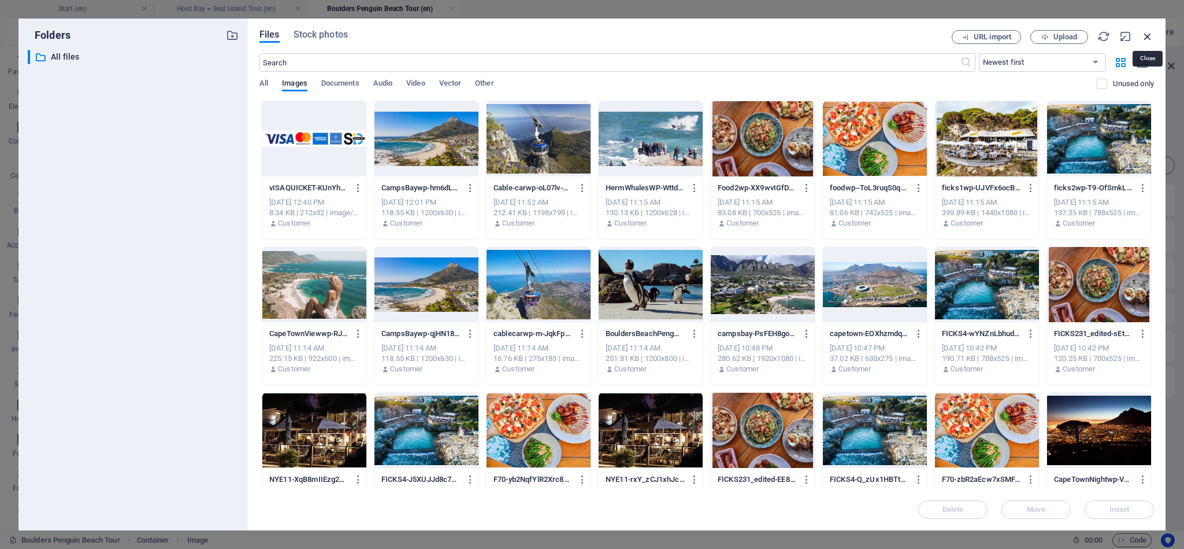
click at [1150, 37] on icon "button" at bounding box center [1148, 36] width 13 height 13
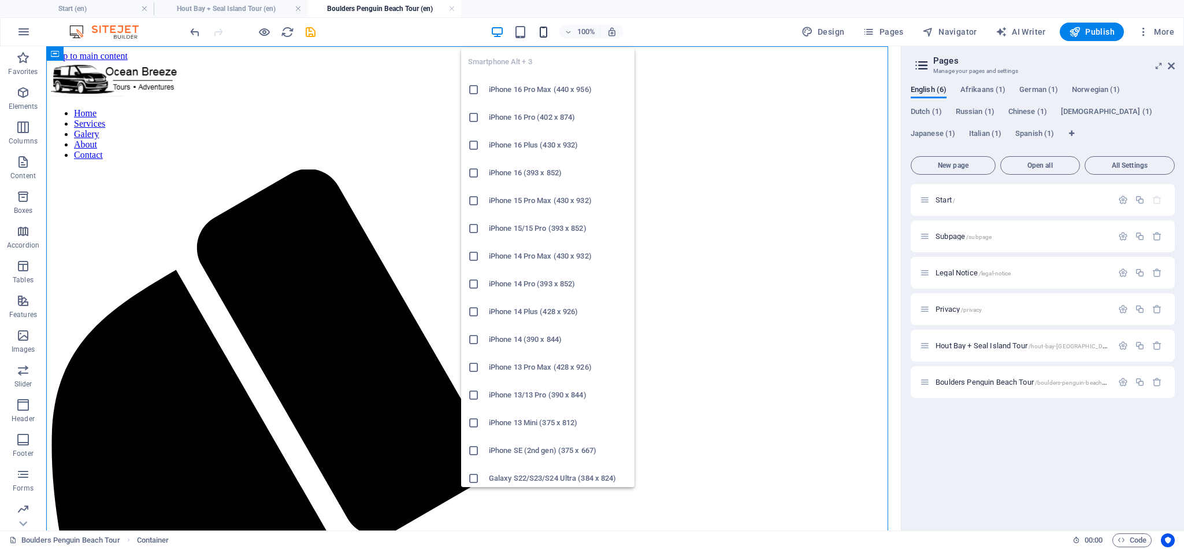
click at [549, 28] on icon "button" at bounding box center [543, 31] width 13 height 13
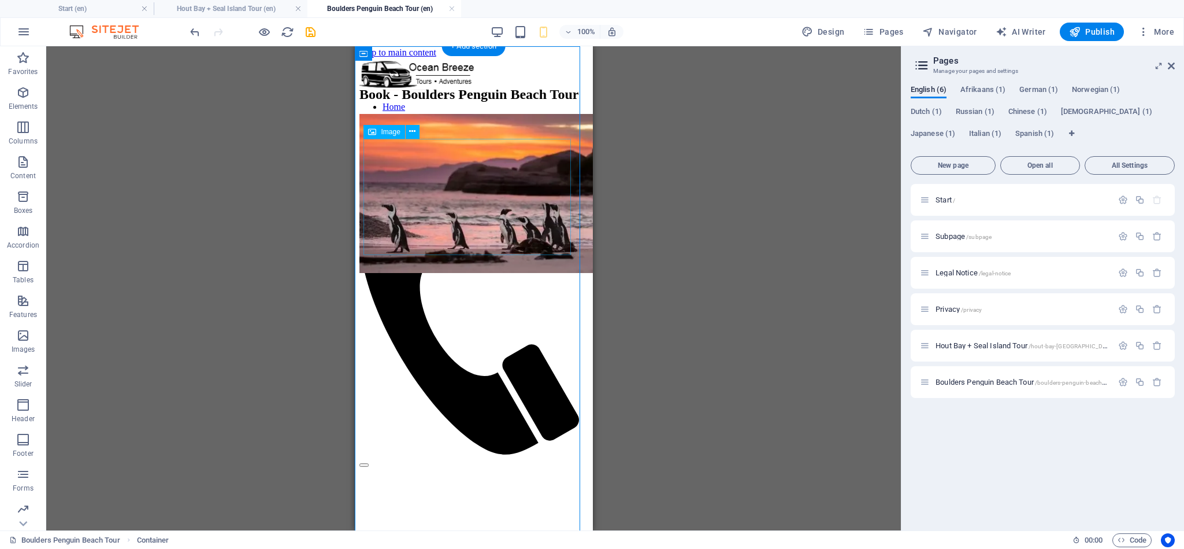
scroll to position [0, 0]
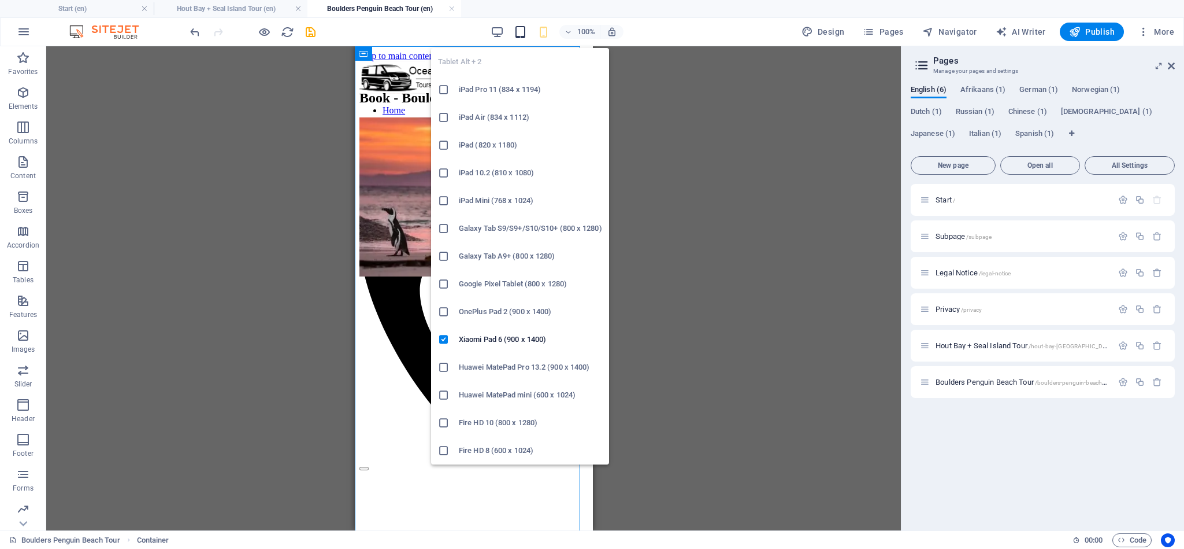
drag, startPoint x: 517, startPoint y: 29, endPoint x: 538, endPoint y: 70, distance: 45.8
click at [517, 29] on icon "button" at bounding box center [520, 31] width 13 height 13
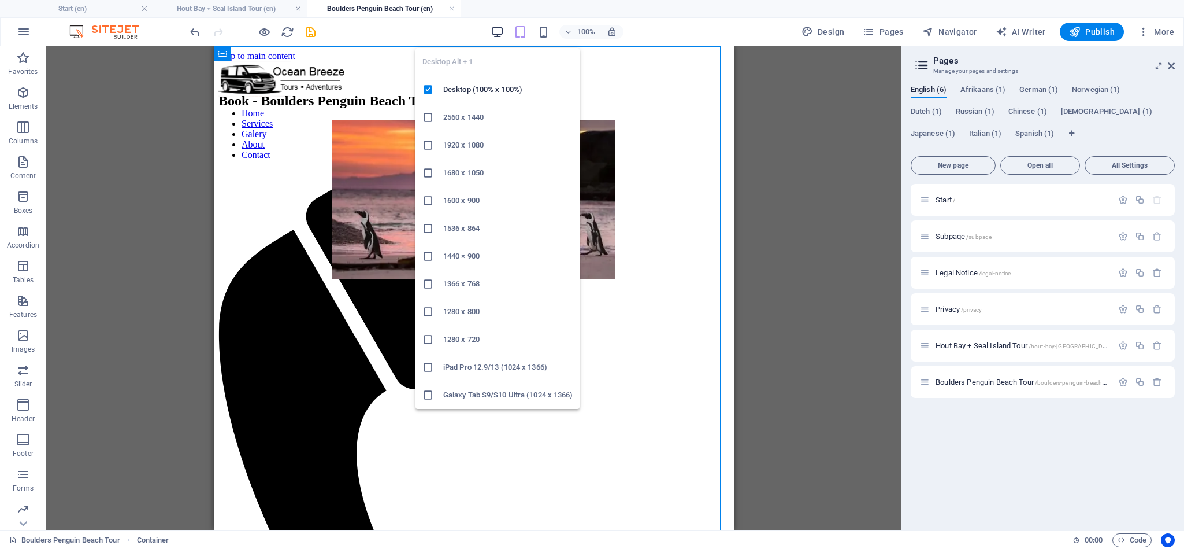
click at [500, 29] on icon "button" at bounding box center [497, 31] width 13 height 13
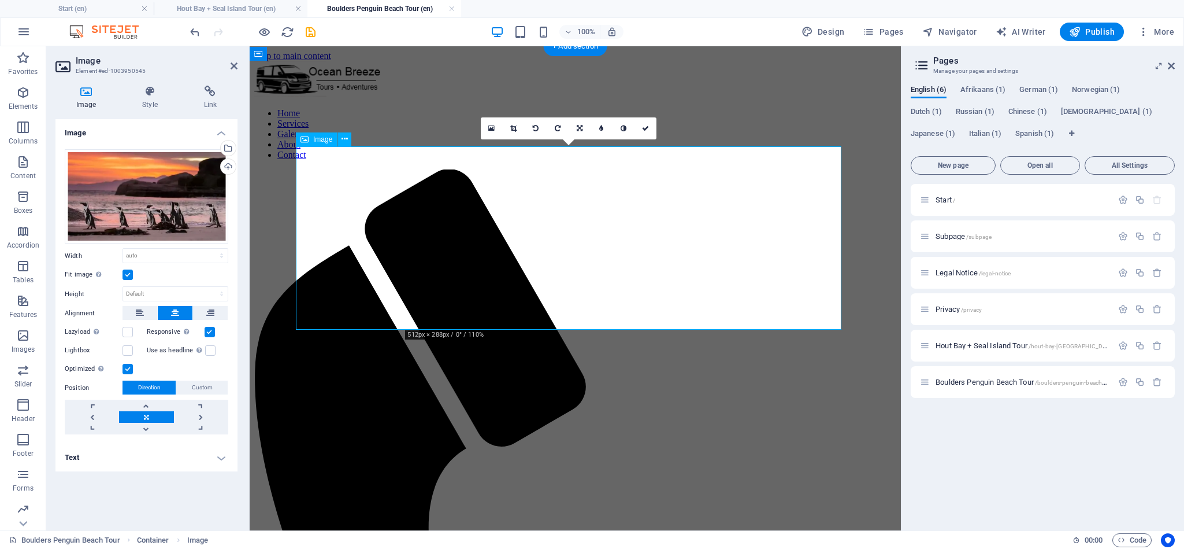
click at [147, 189] on div "Drag files here, click to choose files or select files from Files or our free s…" at bounding box center [147, 196] width 164 height 95
click at [147, 189] on body "Ocean Breeze Tours - Cape Town, South Africa Start (en) Hout Bay + Seal Island …" at bounding box center [592, 274] width 1184 height 549
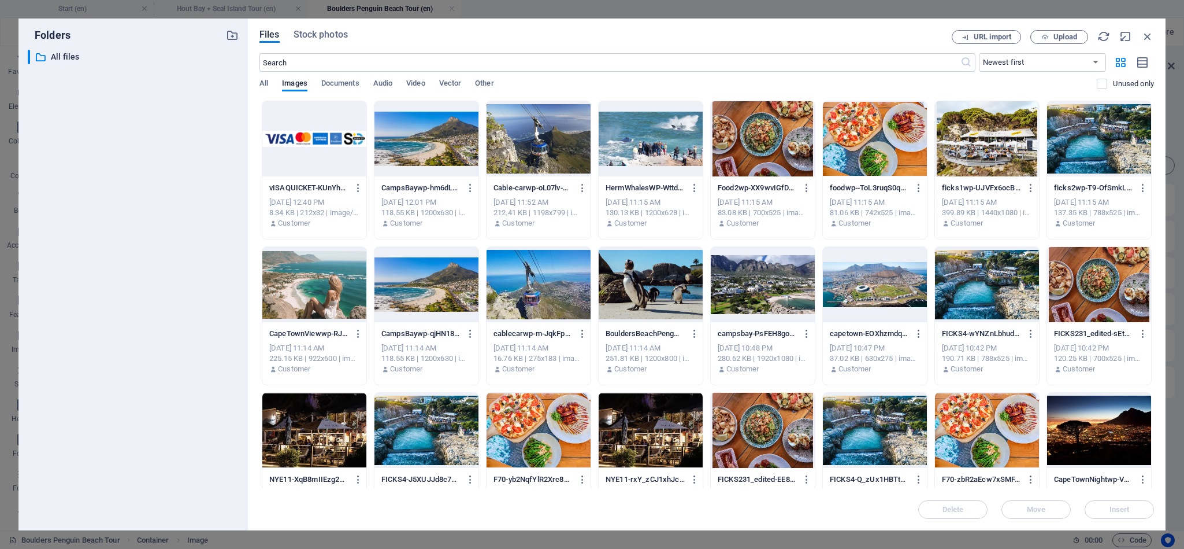
click at [656, 299] on div at bounding box center [651, 284] width 104 height 75
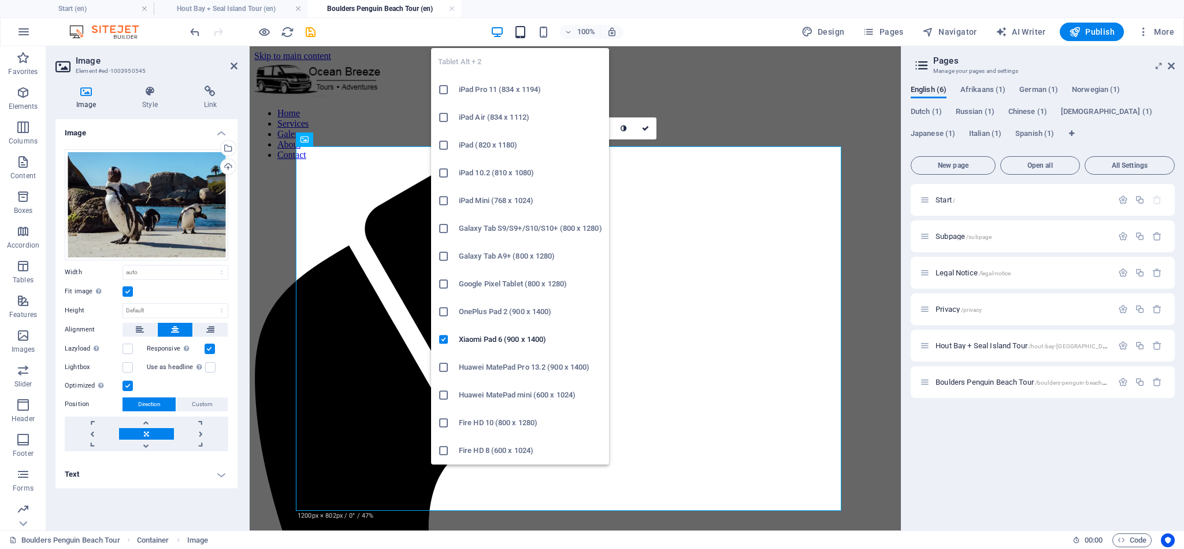
click at [520, 35] on icon "button" at bounding box center [520, 31] width 13 height 13
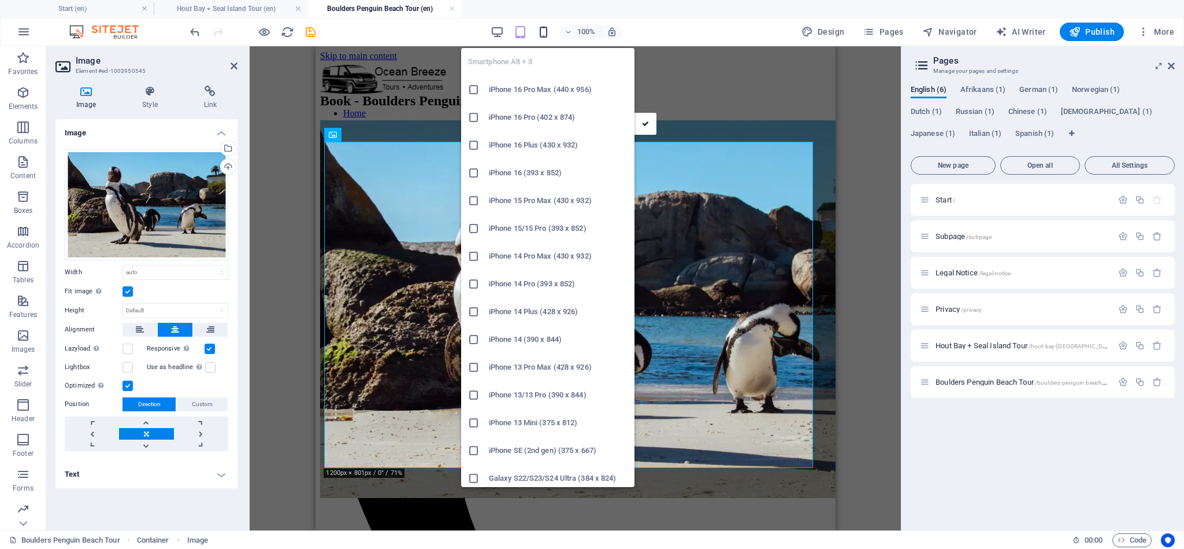
click at [546, 35] on icon "button" at bounding box center [543, 31] width 13 height 13
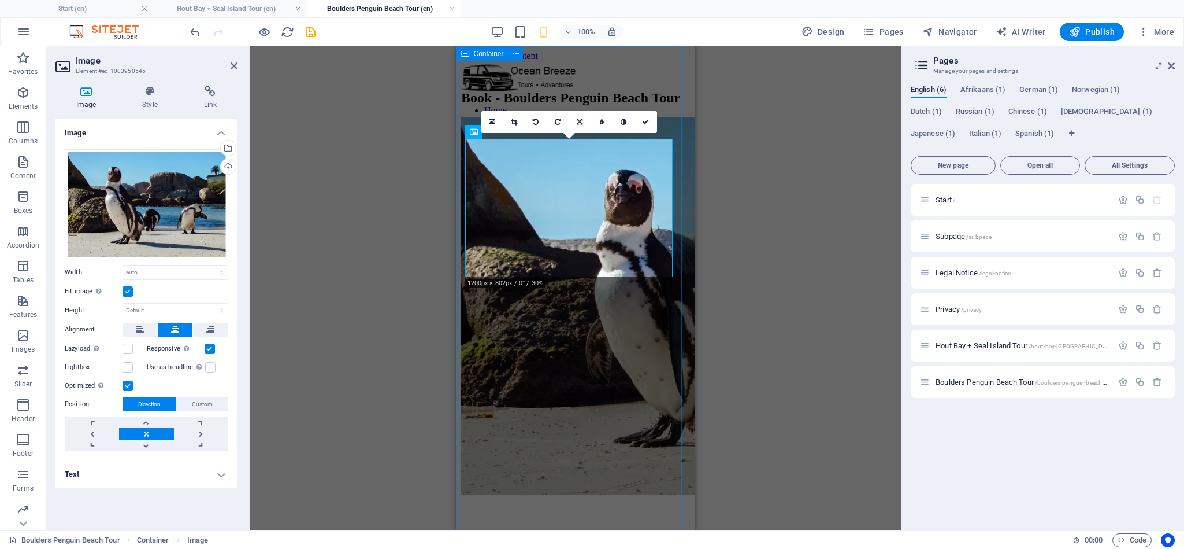
click at [672, 280] on div "Book - Boulders Penguin Beach Tour" at bounding box center [575, 445] width 229 height 710
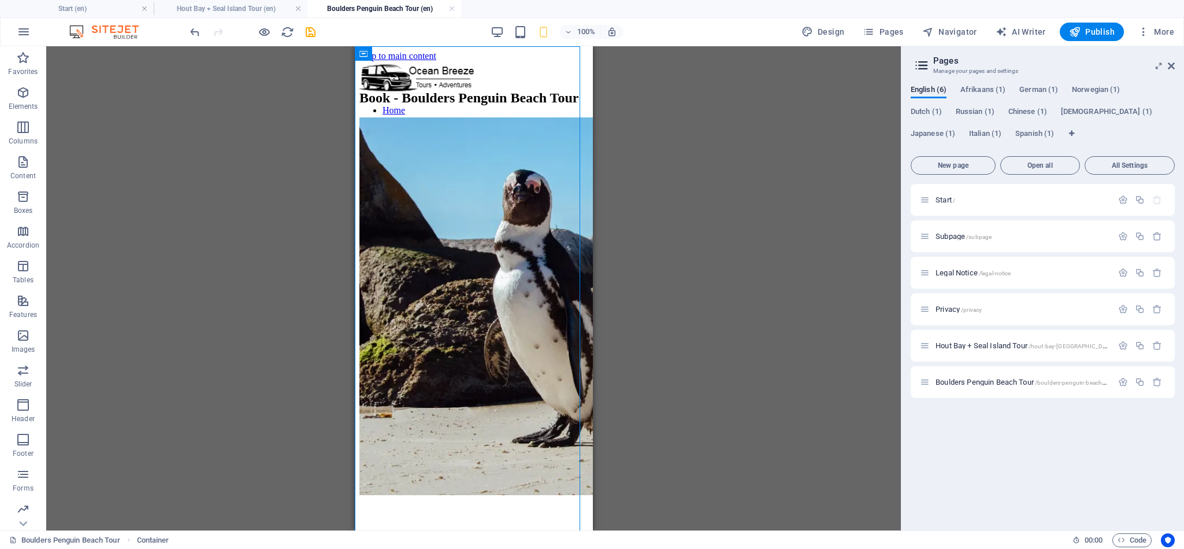
click at [628, 231] on div "Drag here to replace the existing content. Press “Ctrl” if you want to create a…" at bounding box center [473, 288] width 855 height 484
drag, startPoint x: 311, startPoint y: 31, endPoint x: 108, endPoint y: 87, distance: 210.5
click at [311, 31] on icon "save" at bounding box center [310, 31] width 13 height 13
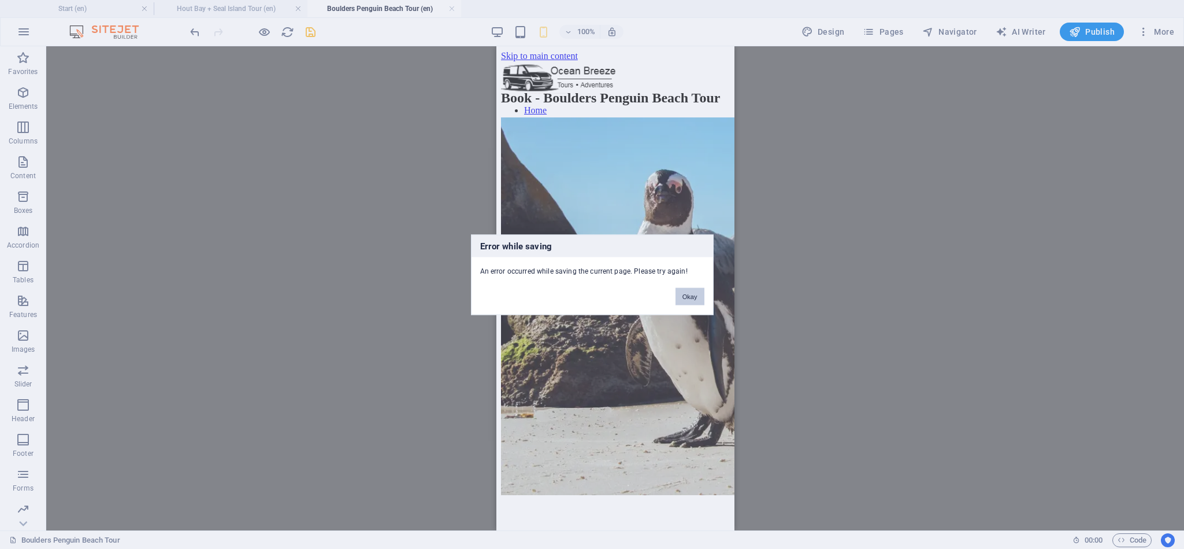
click at [691, 293] on button "Okay" at bounding box center [690, 295] width 29 height 17
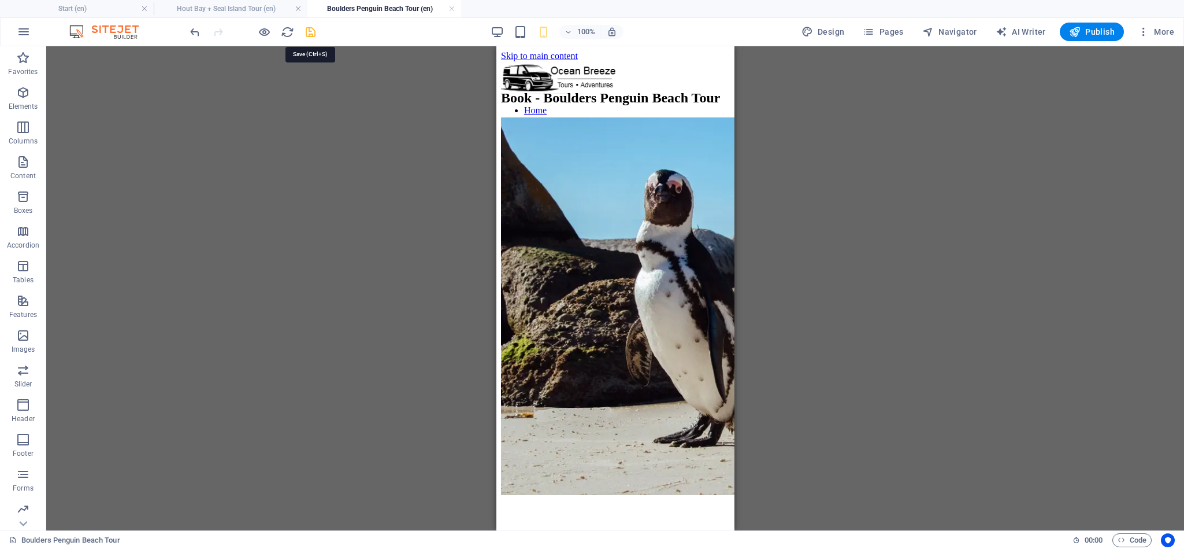
click at [306, 32] on icon "save" at bounding box center [310, 31] width 13 height 13
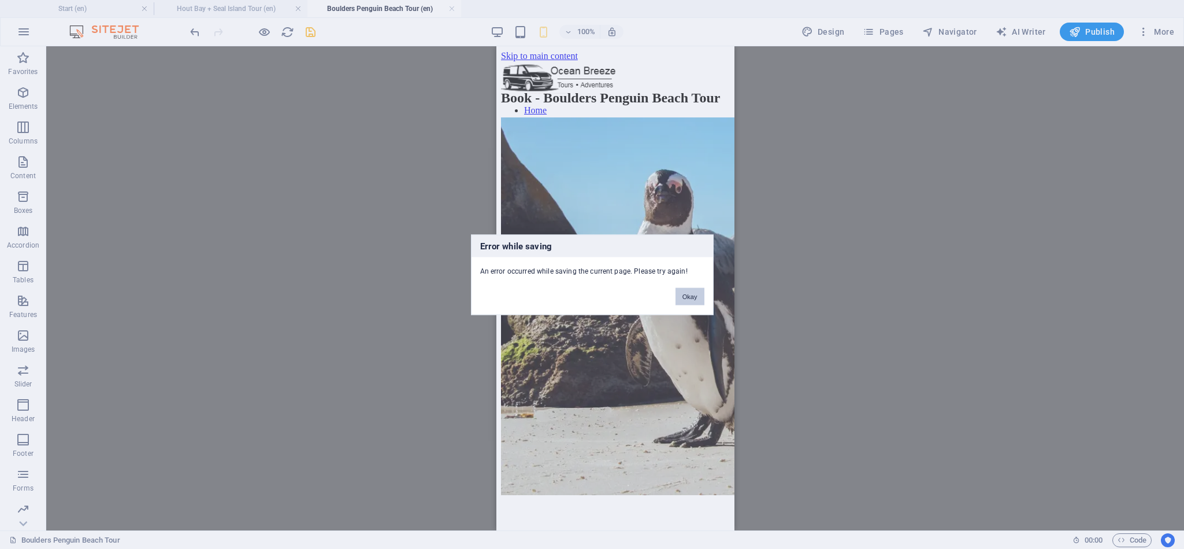
click at [689, 301] on button "Okay" at bounding box center [690, 295] width 29 height 17
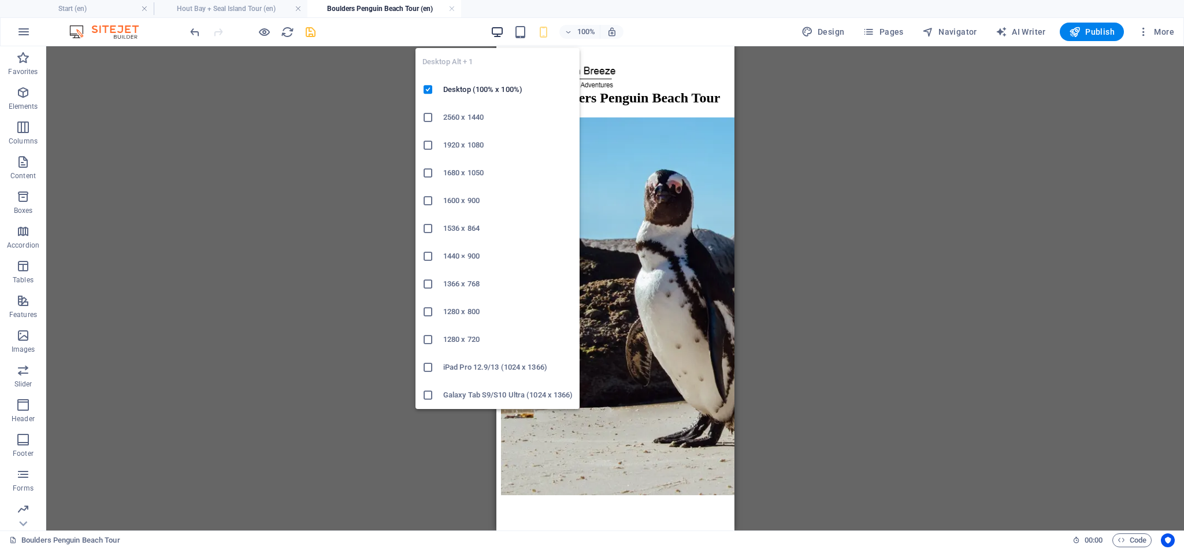
click at [500, 34] on icon "button" at bounding box center [497, 31] width 13 height 13
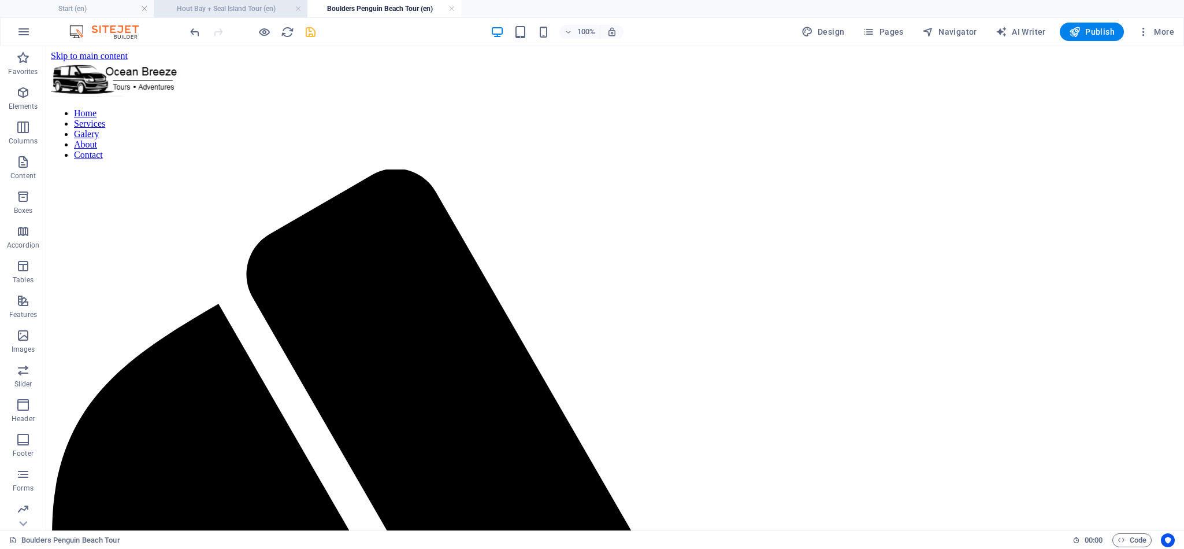
click at [246, 9] on h4 "Hout Bay + Seal Island Tour (en)" at bounding box center [231, 8] width 154 height 13
click at [337, 9] on h4 "Boulders Penguin Beach Tour (en)" at bounding box center [385, 8] width 154 height 13
click at [286, 8] on h4 "Hout Bay + Seal Island Tour (en)" at bounding box center [231, 8] width 154 height 13
click at [359, 7] on h4 "Boulders Penguin Beach Tour (en)" at bounding box center [385, 8] width 154 height 13
click at [286, 8] on h4 "Hout Bay + Seal Island Tour (en)" at bounding box center [231, 8] width 154 height 13
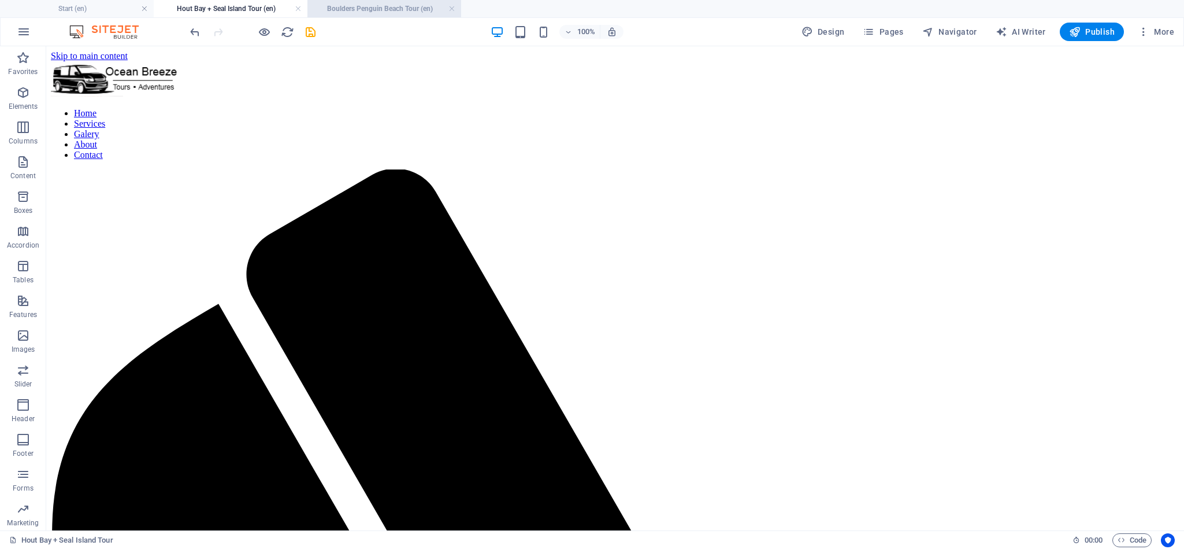
click at [376, 13] on h4 "Boulders Penguin Beach Tour (en)" at bounding box center [385, 8] width 154 height 13
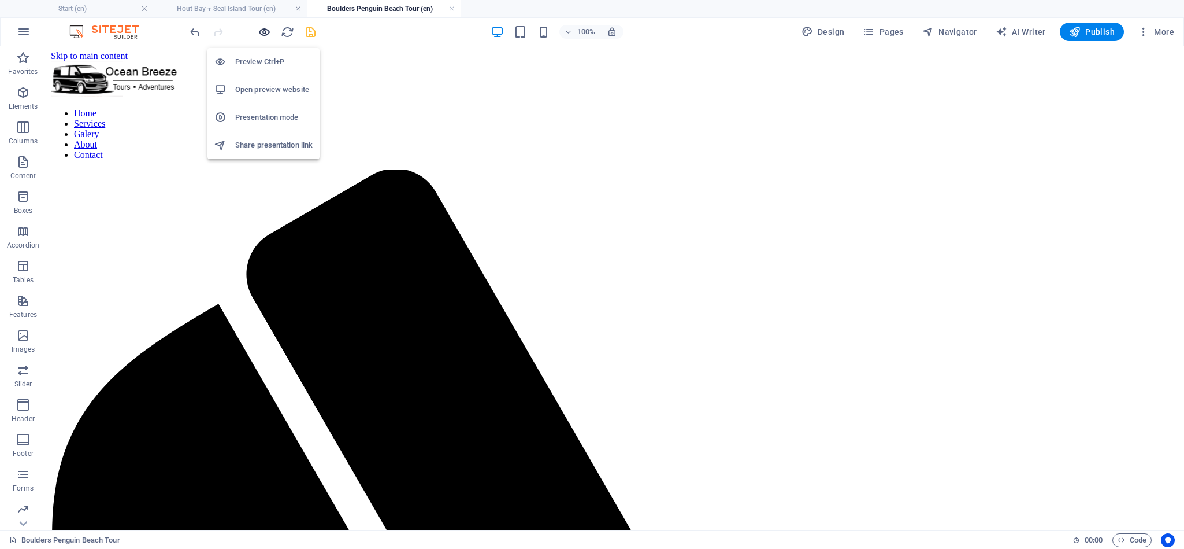
drag, startPoint x: 264, startPoint y: 31, endPoint x: 371, endPoint y: 13, distance: 108.4
click at [264, 31] on icon "button" at bounding box center [264, 31] width 13 height 13
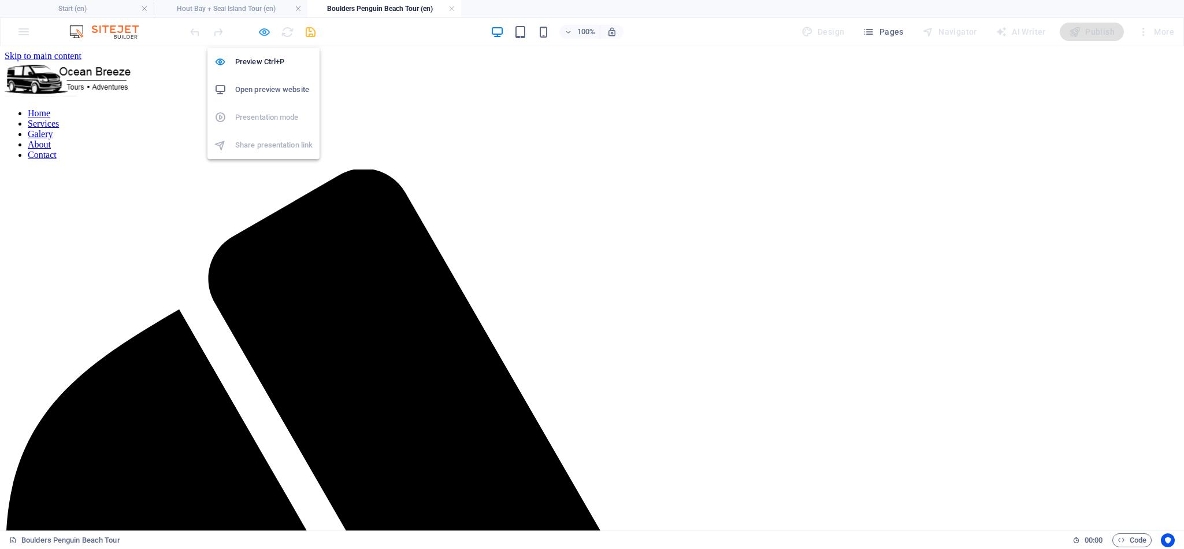
click at [261, 32] on icon "button" at bounding box center [264, 31] width 13 height 13
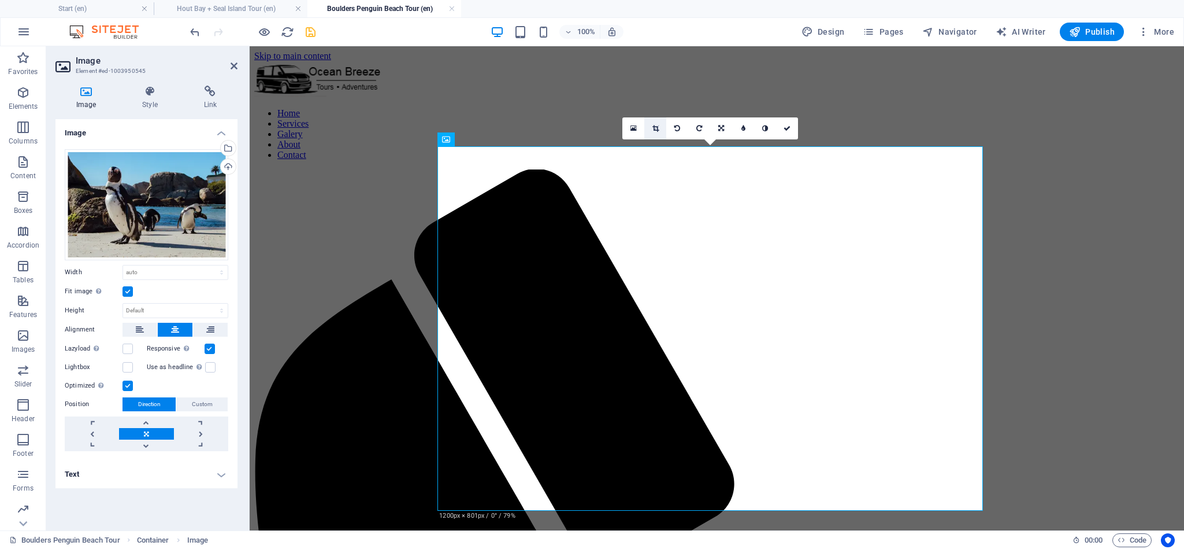
click at [661, 128] on link at bounding box center [656, 128] width 22 height 22
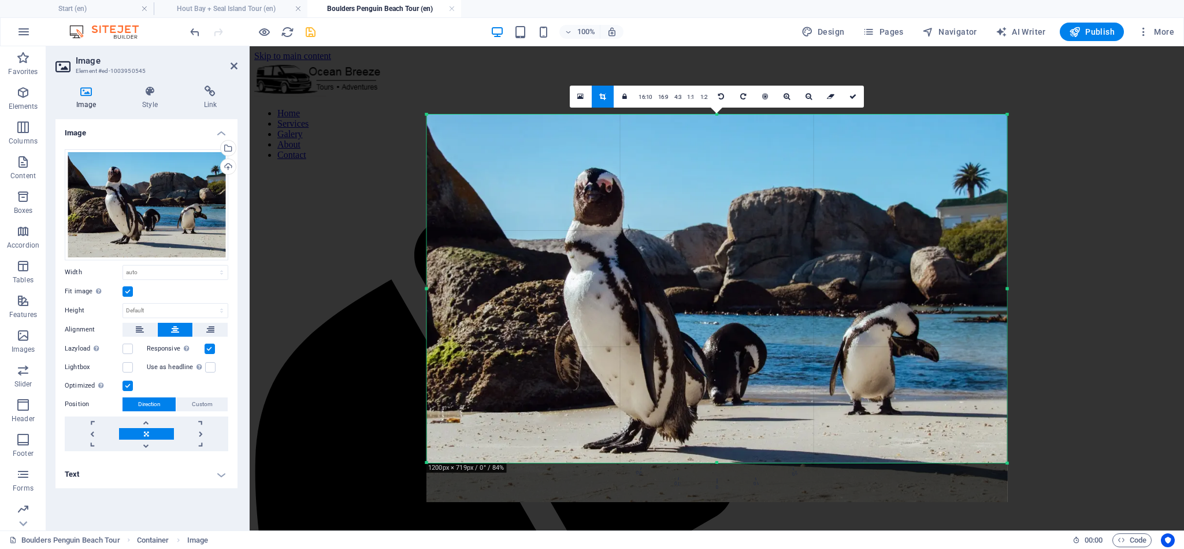
drag, startPoint x: 750, startPoint y: 480, endPoint x: 756, endPoint y: 441, distance: 39.8
click at [756, 441] on div "180 170 160 150 140 130 120 110 100 90 80 70 60 50 40 30 20 10 0 -10 -20 -30 -4…" at bounding box center [717, 288] width 581 height 348
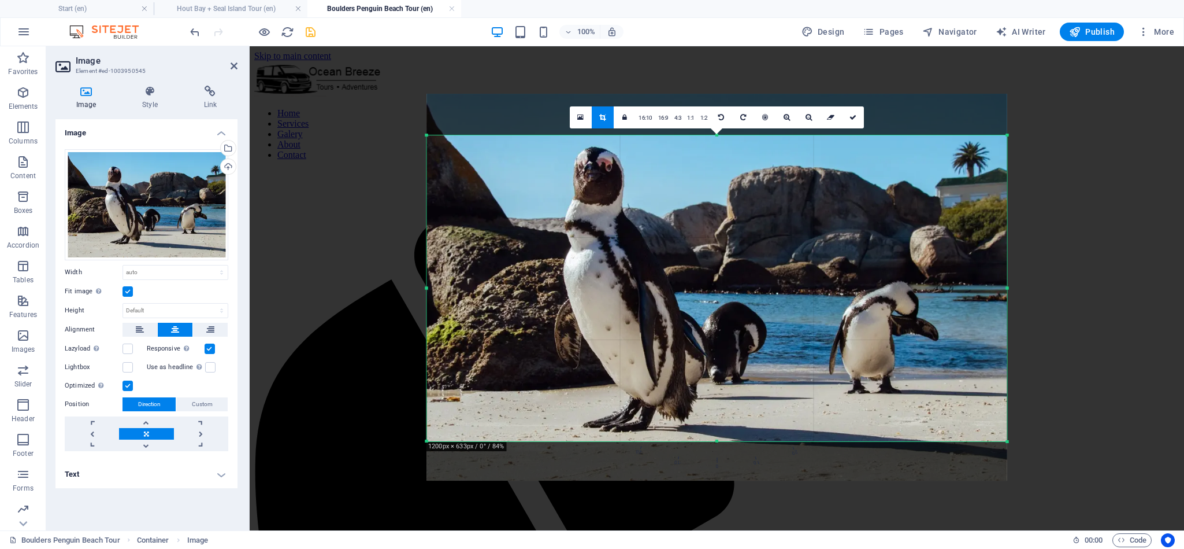
drag, startPoint x: 720, startPoint y: 113, endPoint x: 727, endPoint y: 155, distance: 42.1
click at [727, 155] on div "180 170 160 150 140 130 120 110 100 90 80 70 60 50 40 30 20 10 0 -10 -20 -30 -4…" at bounding box center [717, 288] width 581 height 306
click at [1117, 137] on div at bounding box center [717, 96] width 935 height 100
click at [598, 118] on link at bounding box center [603, 117] width 22 height 22
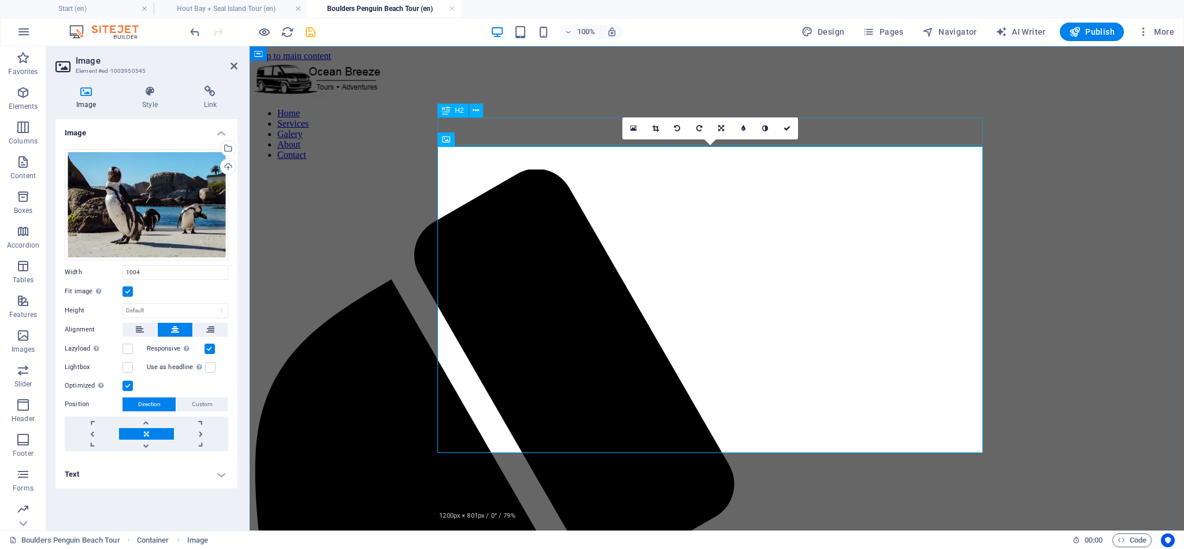
type input "1004"
select select "px"
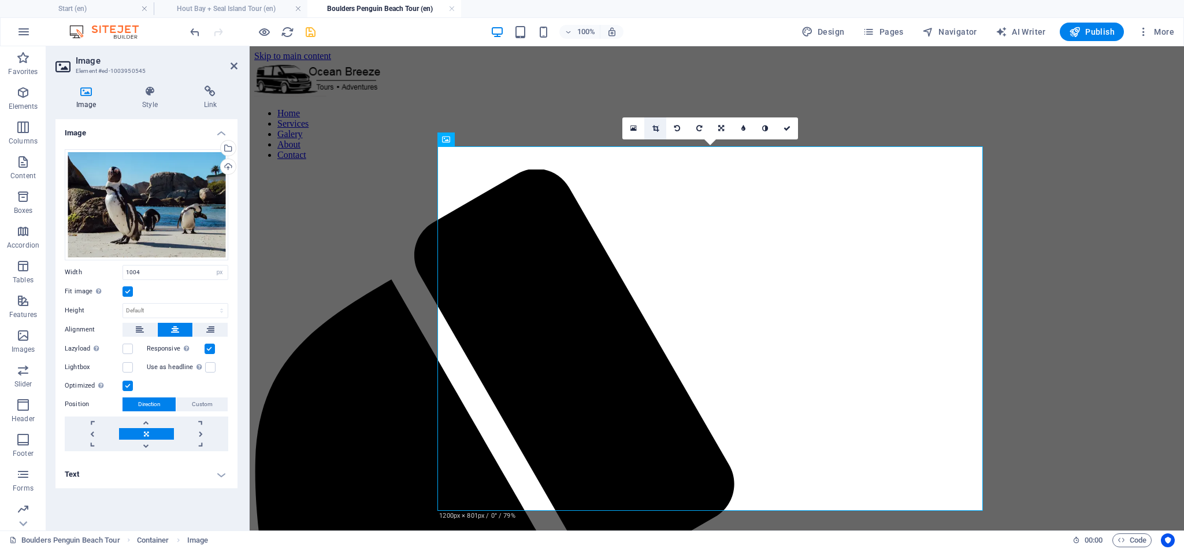
click at [658, 125] on icon at bounding box center [656, 128] width 6 height 7
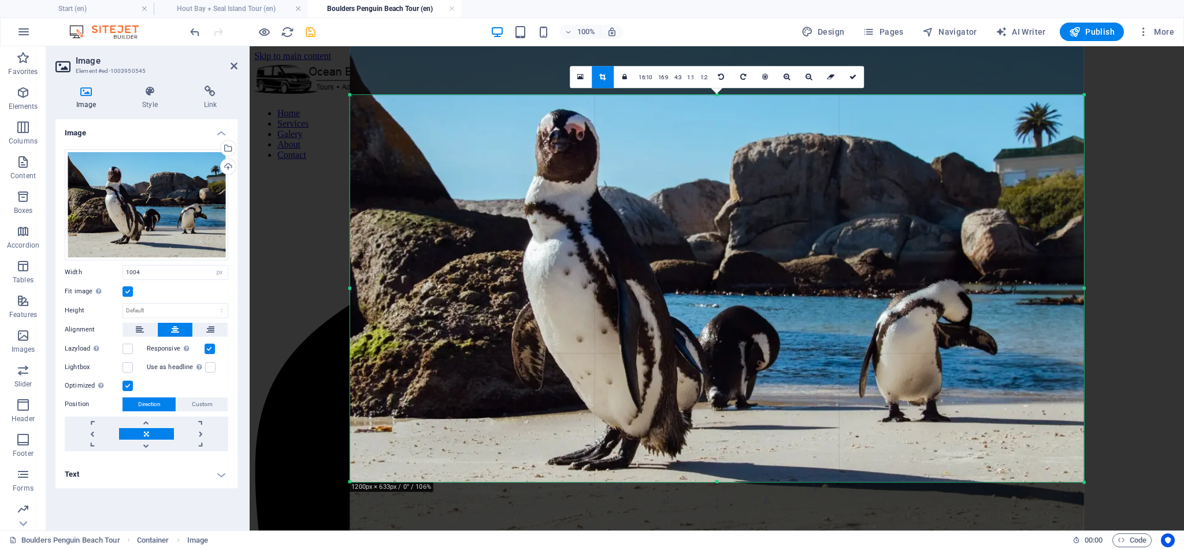
click at [280, 125] on div at bounding box center [717, 96] width 935 height 100
click at [282, 125] on div at bounding box center [717, 96] width 935 height 100
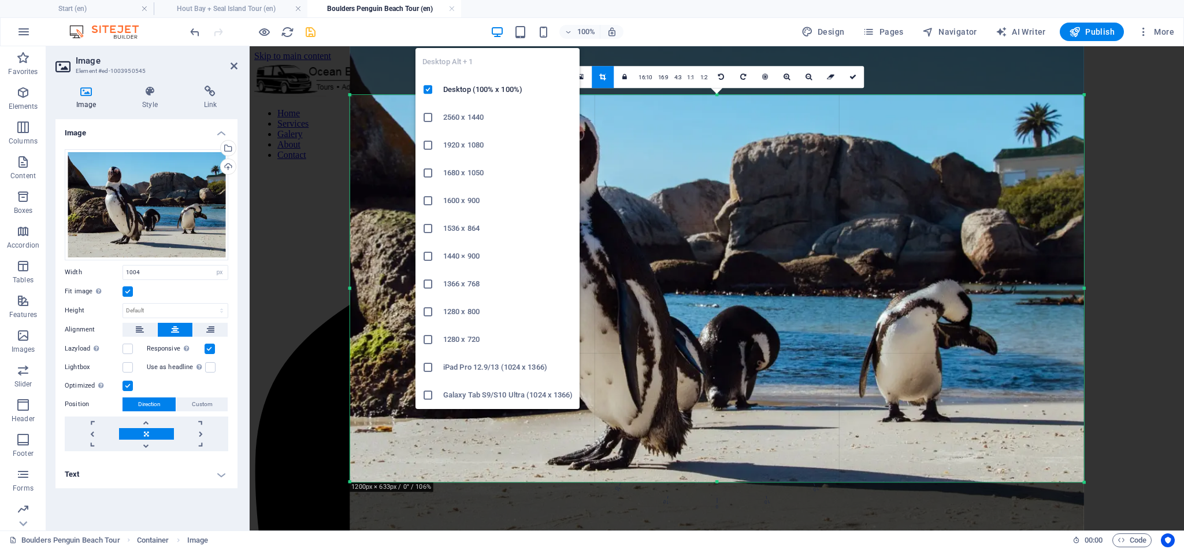
click at [494, 31] on icon "button" at bounding box center [497, 31] width 13 height 13
click at [527, 36] on icon "button" at bounding box center [520, 31] width 13 height 13
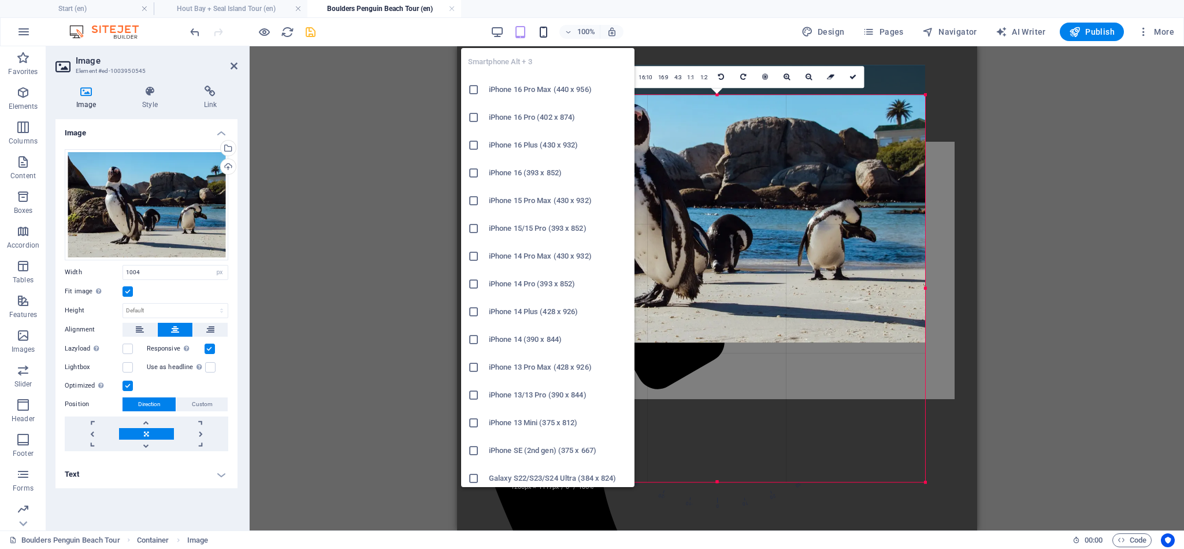
click at [541, 34] on icon "button" at bounding box center [543, 31] width 13 height 13
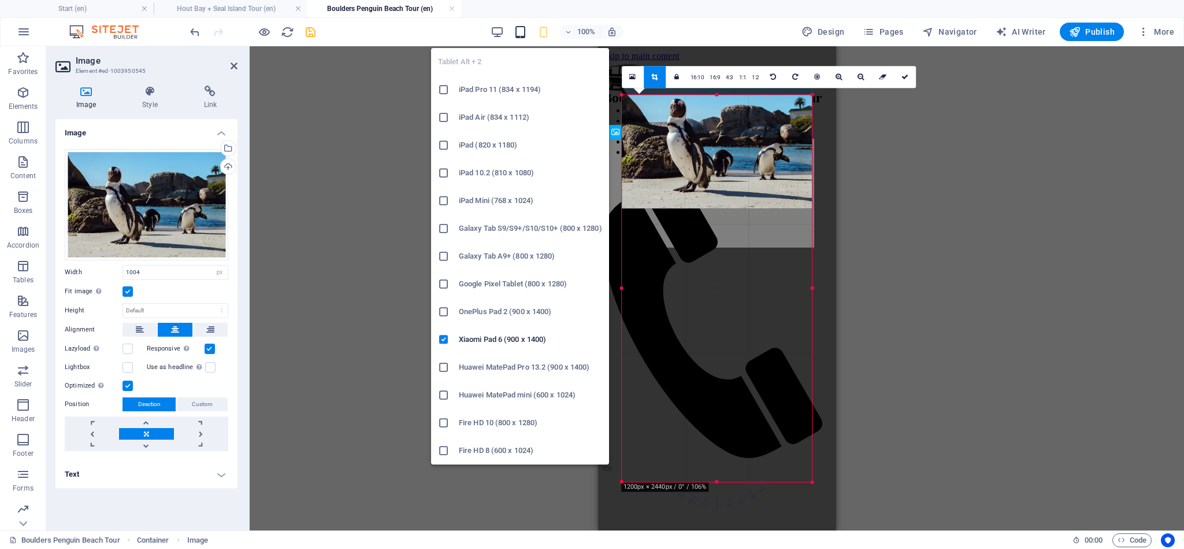
click at [517, 34] on icon "button" at bounding box center [520, 31] width 13 height 13
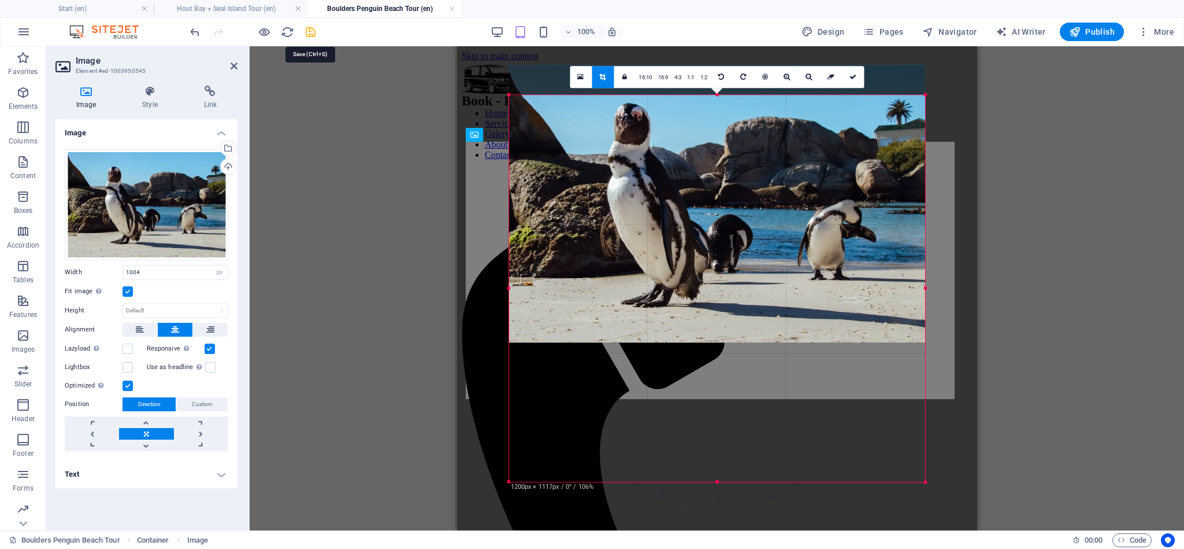
click at [314, 31] on icon "save" at bounding box center [310, 31] width 13 height 13
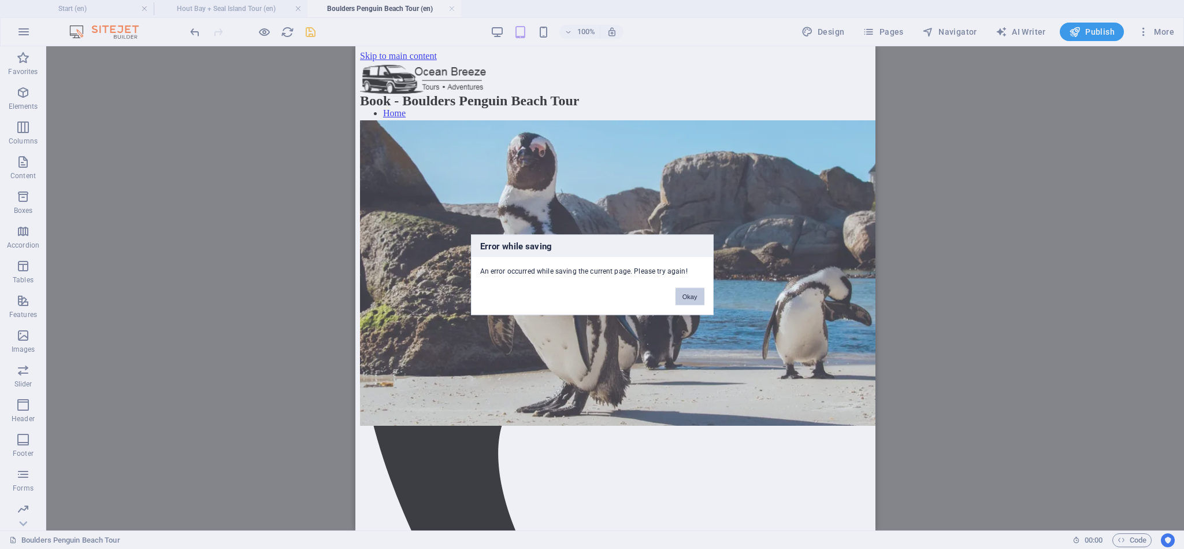
click at [688, 298] on button "Okay" at bounding box center [690, 295] width 29 height 17
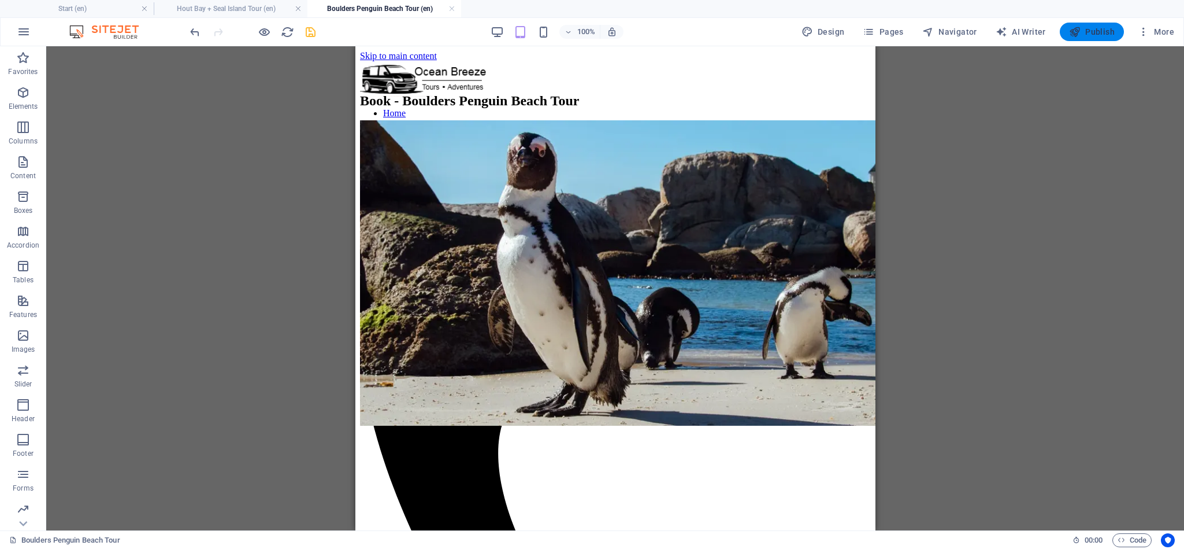
click at [1108, 28] on span "Publish" at bounding box center [1092, 32] width 46 height 12
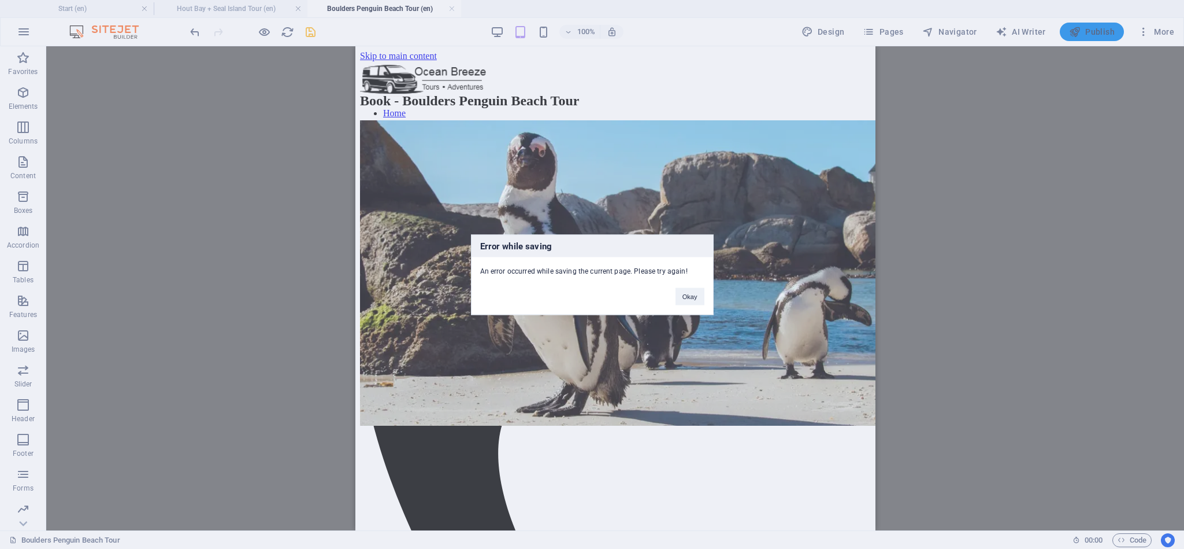
click at [1097, 31] on div "Error while saving An error occurred while saving the current page. Please try …" at bounding box center [592, 274] width 1184 height 549
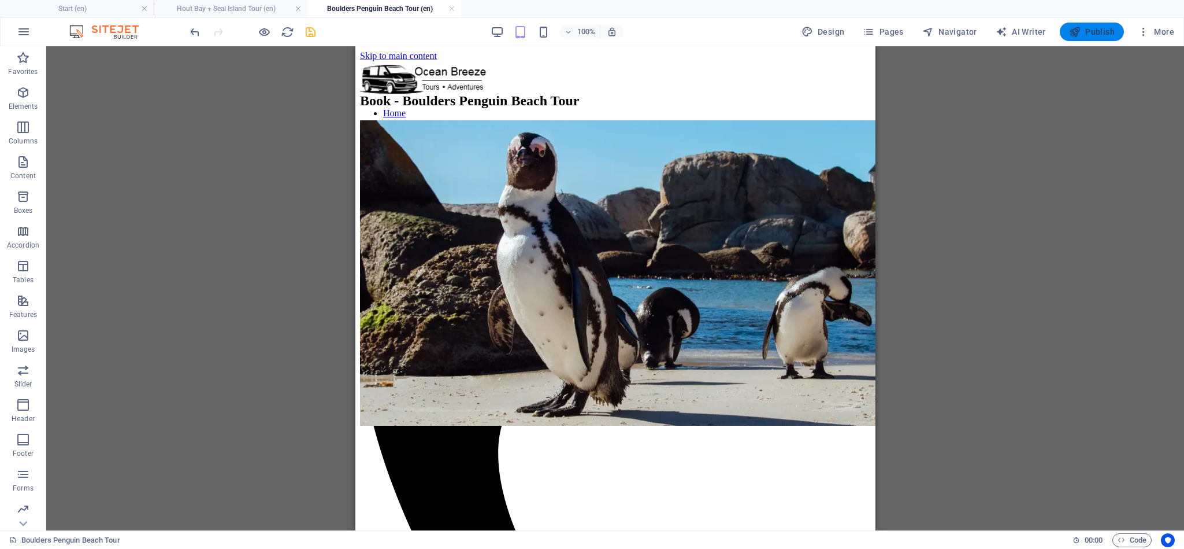
click at [1097, 31] on span "Publish" at bounding box center [1092, 32] width 46 height 12
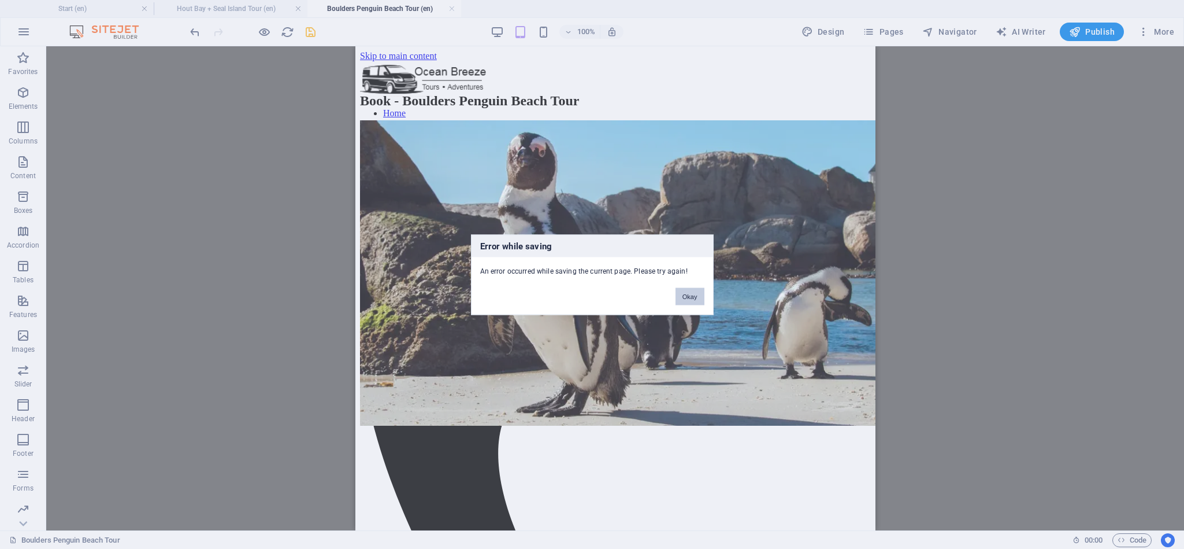
drag, startPoint x: 706, startPoint y: 182, endPoint x: 326, endPoint y: 257, distance: 387.2
click at [682, 303] on button "Okay" at bounding box center [690, 295] width 29 height 17
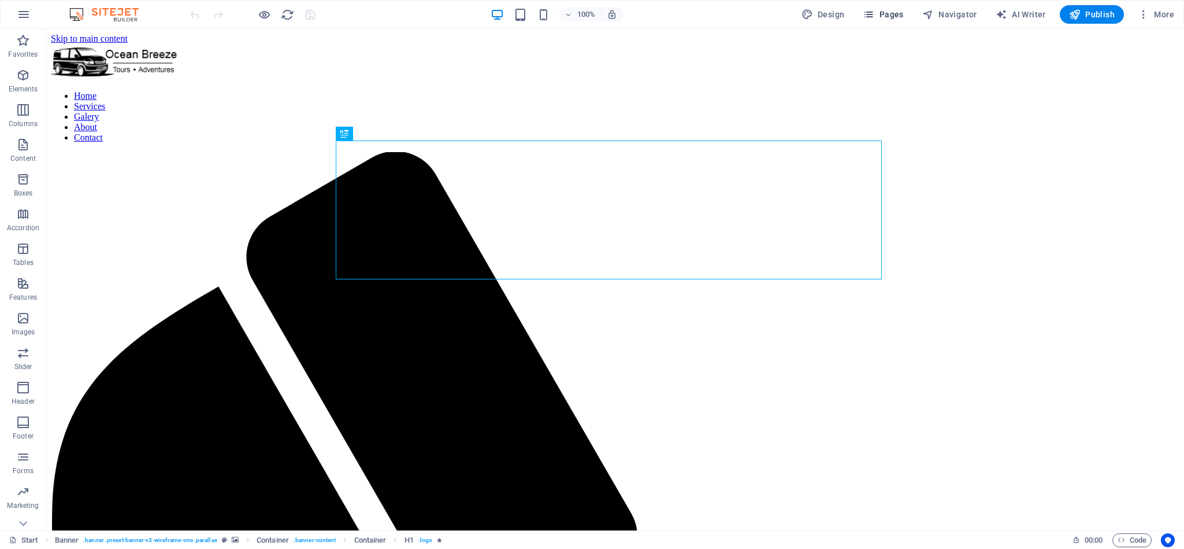
click at [890, 11] on span "Pages" at bounding box center [883, 15] width 40 height 12
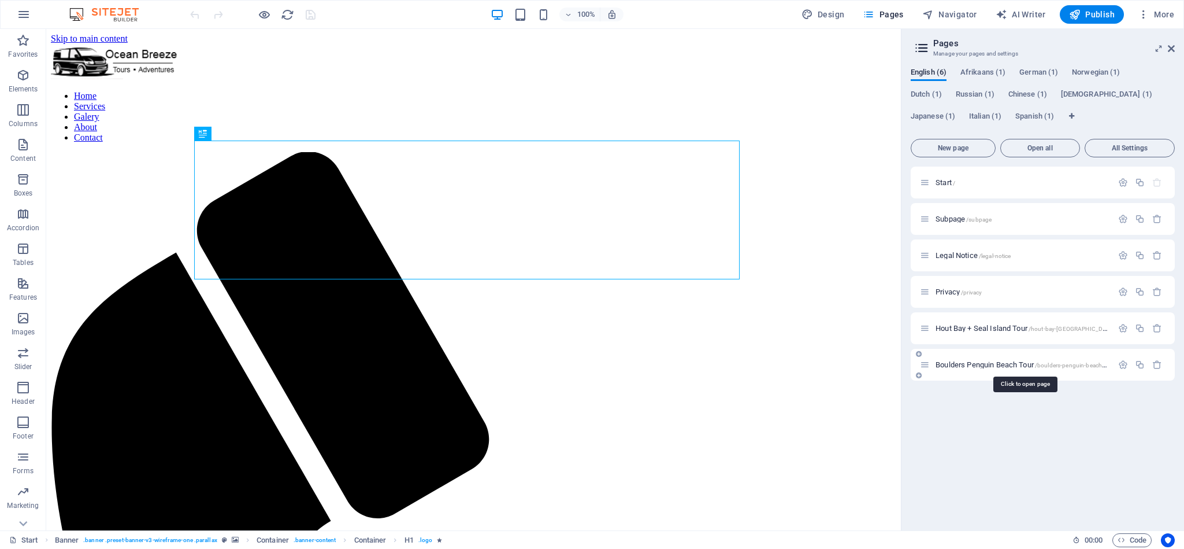
click at [1053, 363] on span "/boulders-penguin-beach-tour" at bounding box center [1075, 365] width 80 height 6
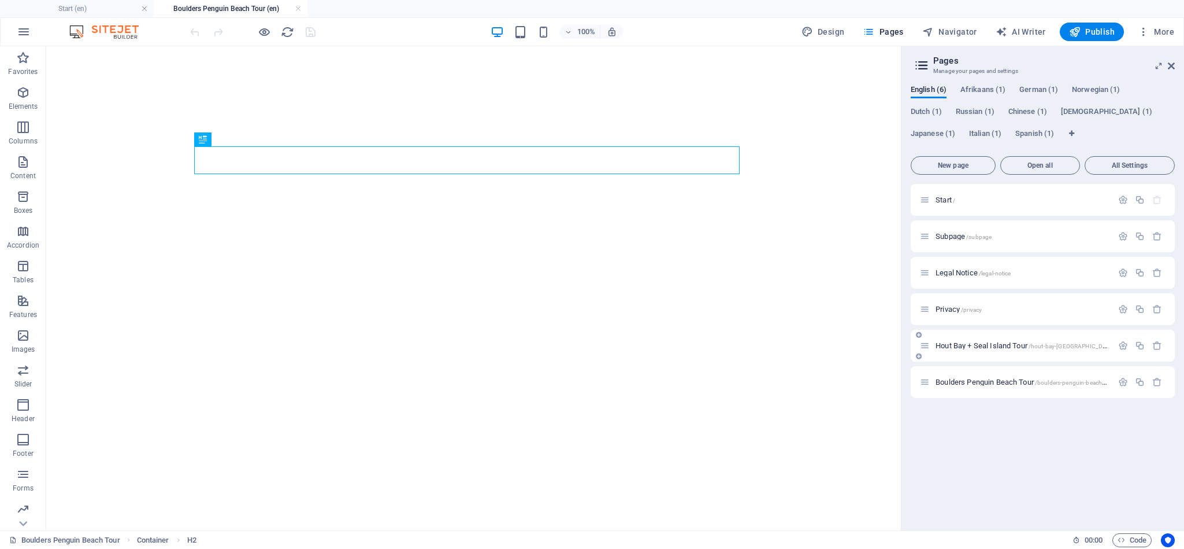
click at [1017, 346] on span "[GEOGRAPHIC_DATA] + Seal Island Tour /[GEOGRAPHIC_DATA]-[GEOGRAPHIC_DATA]-islan…" at bounding box center [1041, 345] width 210 height 9
